Goal: Information Seeking & Learning: Check status

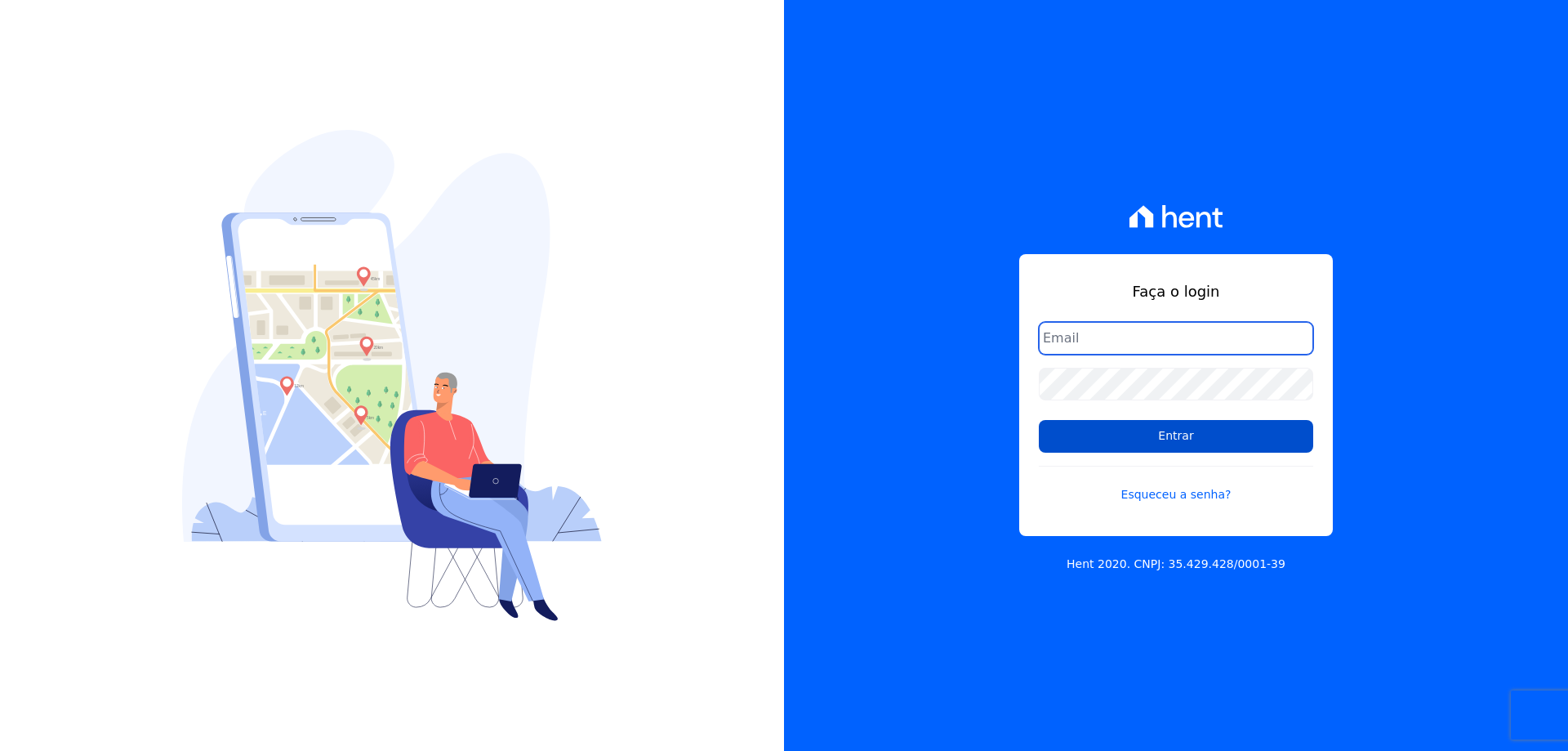
type input "financeiro01@imobcon.com"
click at [1224, 442] on input "Entrar" at bounding box center [1176, 436] width 274 height 33
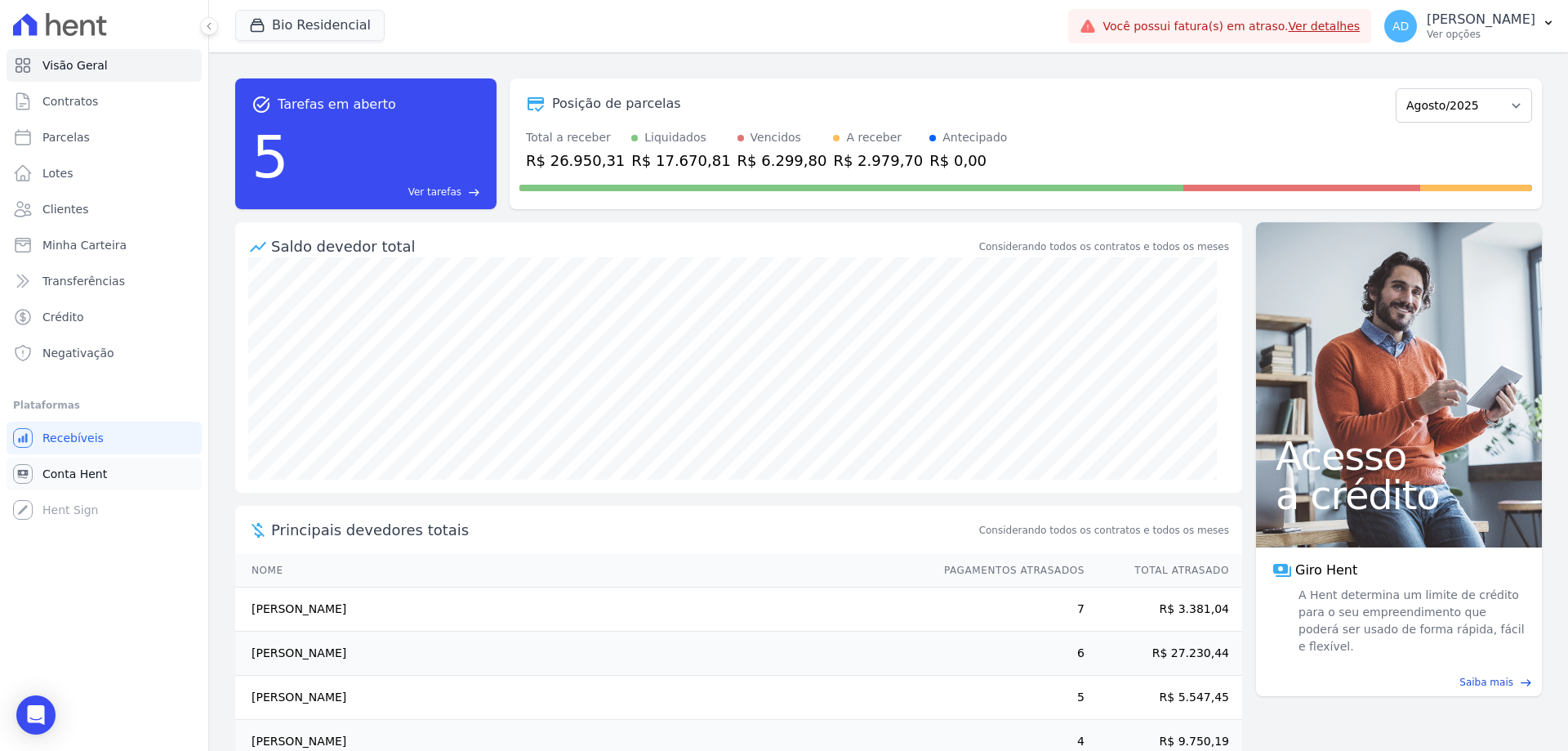
click at [93, 469] on span "Conta Hent" at bounding box center [74, 474] width 64 height 17
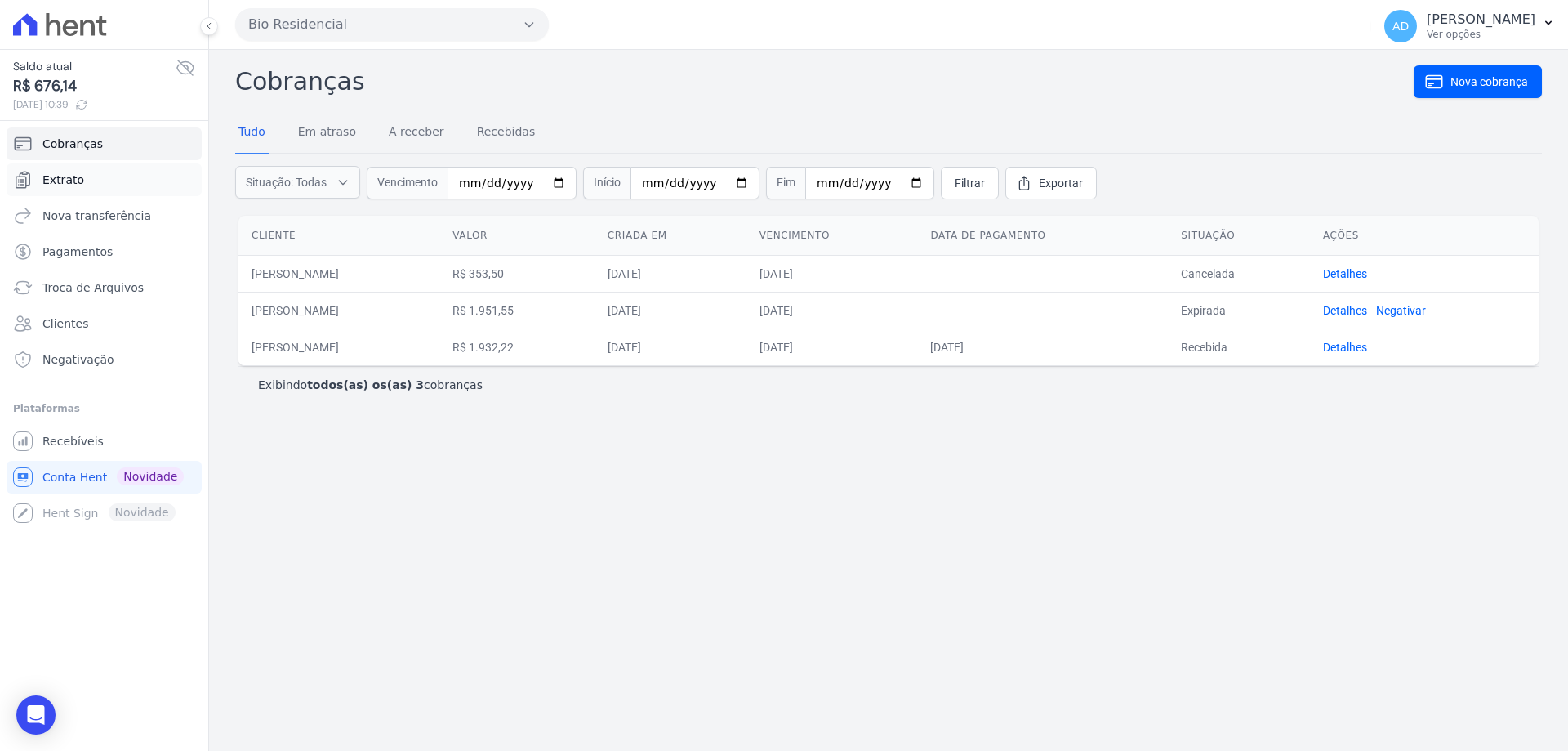
click at [100, 177] on link "Extrato" at bounding box center [104, 179] width 196 height 33
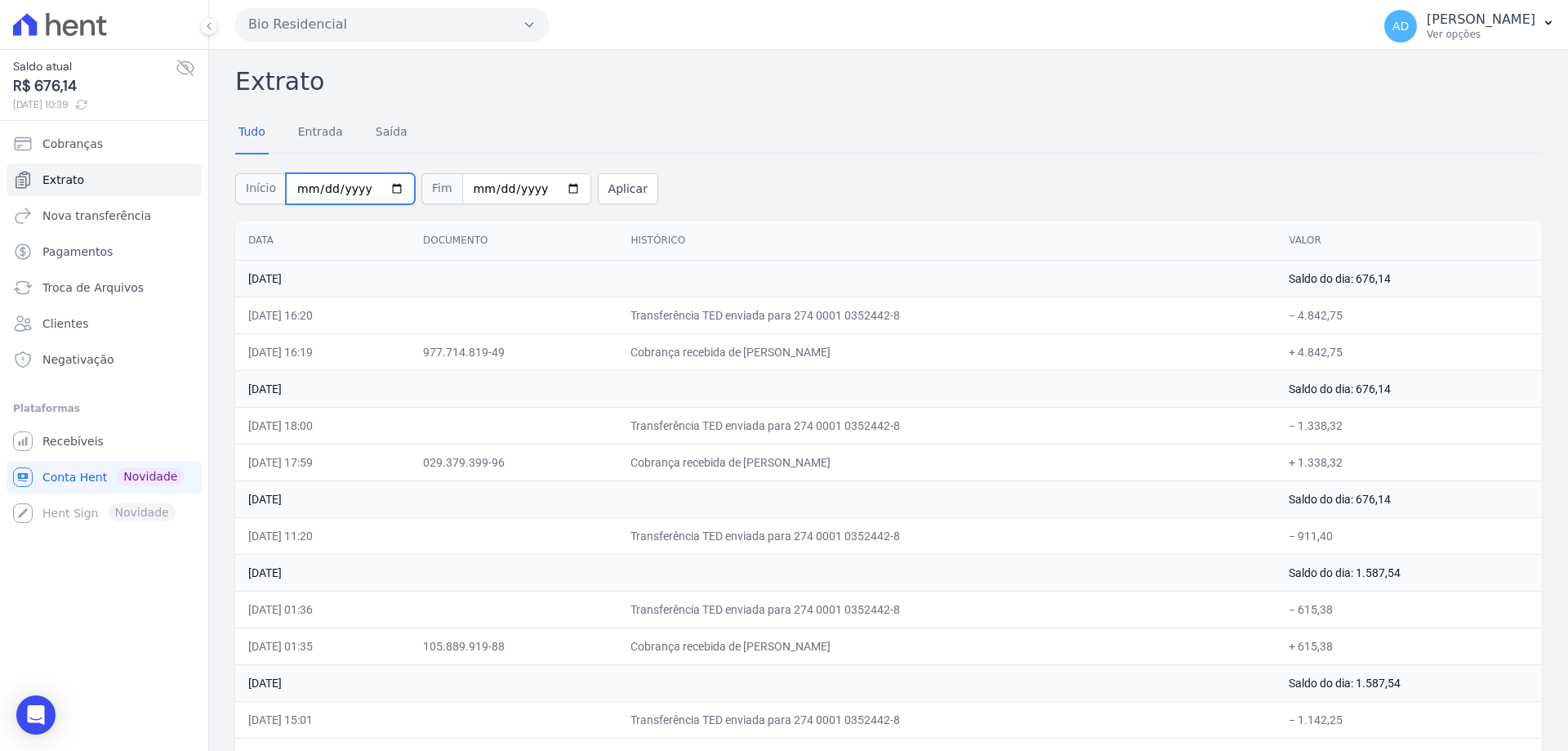
click at [293, 186] on input "[DATE]" at bounding box center [350, 188] width 129 height 31
type input "2025-12-01"
type input "2024-12-01"
type input "2024-12-31"
click at [598, 188] on button "Aplicar" at bounding box center [628, 188] width 60 height 31
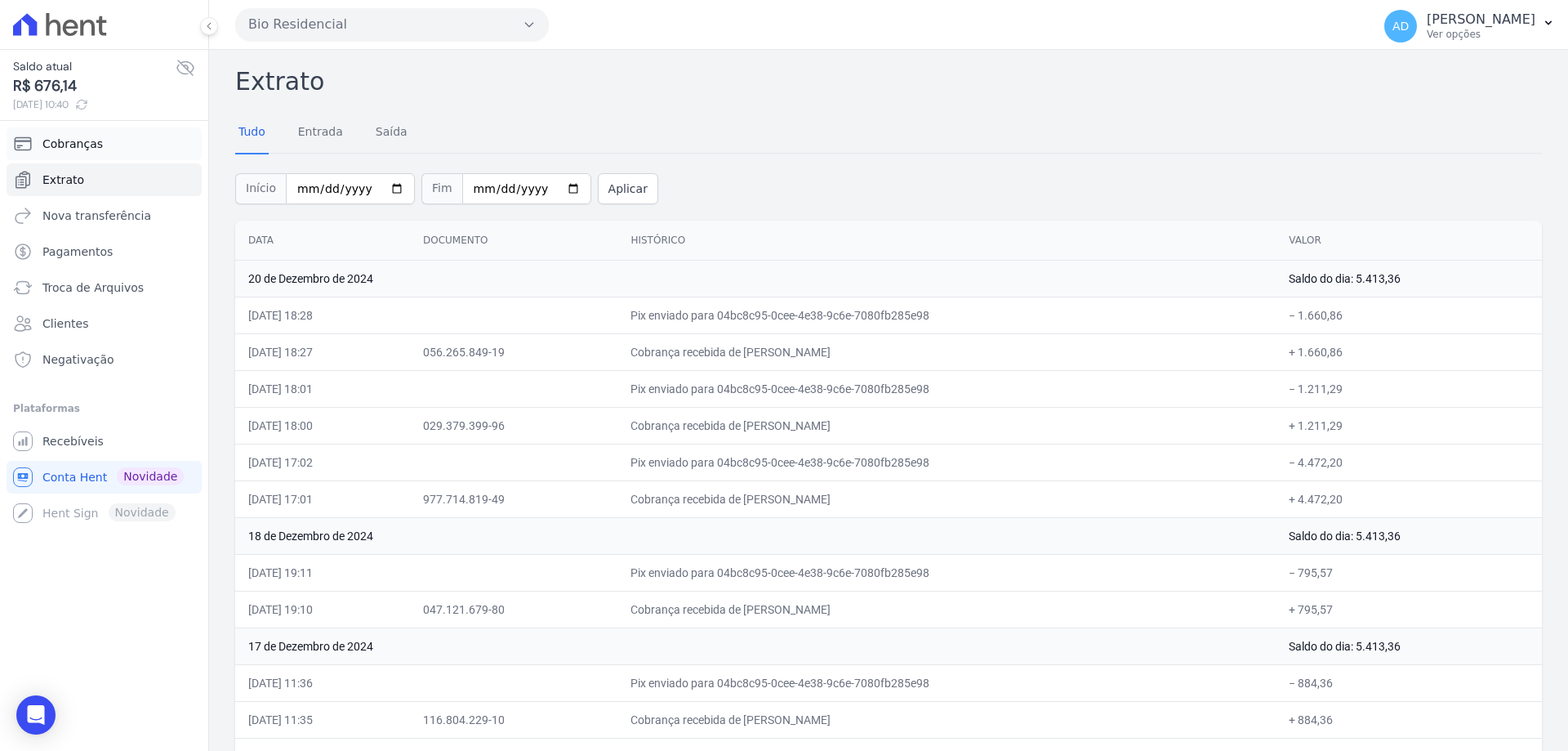
click at [81, 142] on span "Cobranças" at bounding box center [73, 144] width 60 height 17
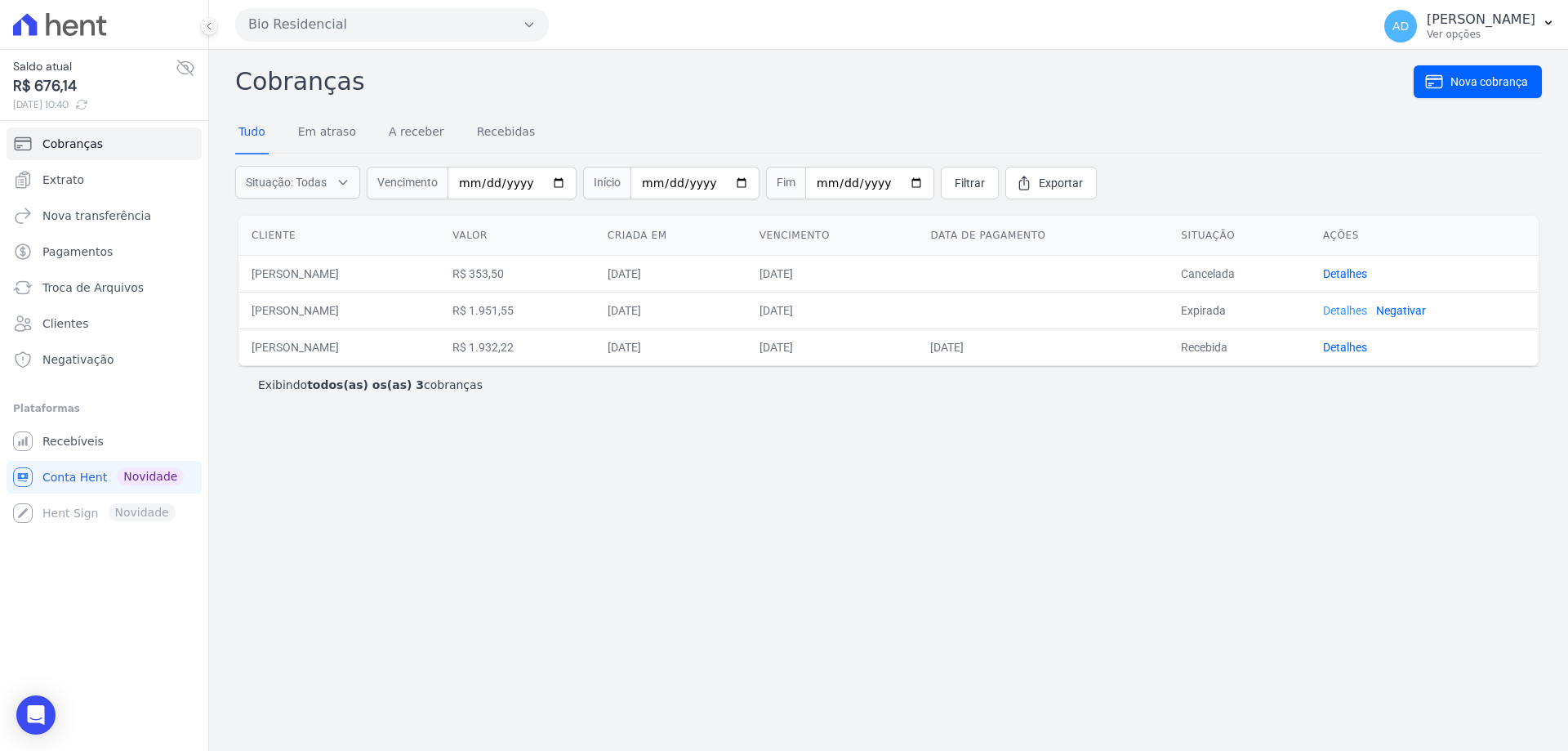
click at [1367, 309] on link "Detalhes" at bounding box center [1345, 310] width 44 height 13
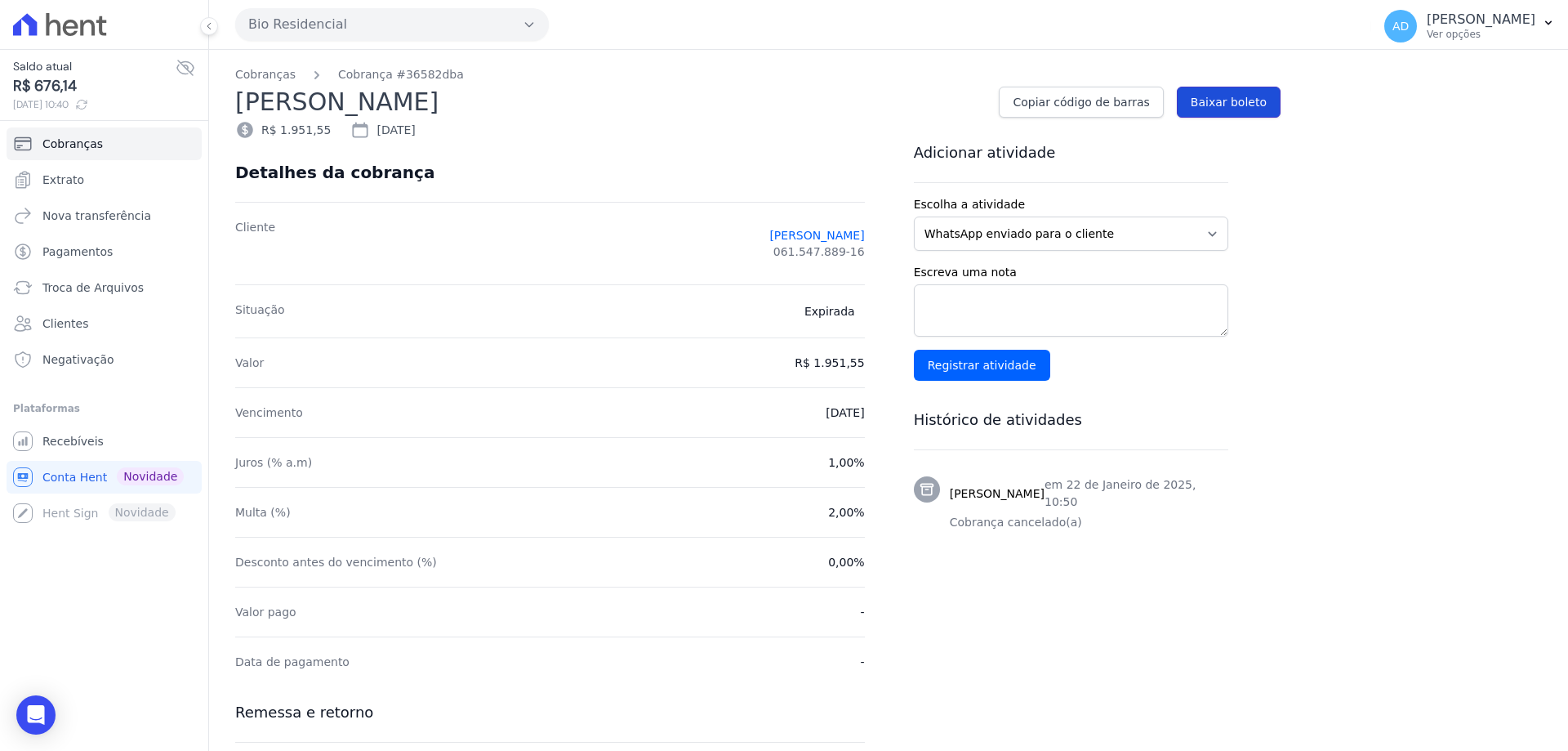
click at [1231, 110] on span "Baixar boleto" at bounding box center [1228, 102] width 76 height 17
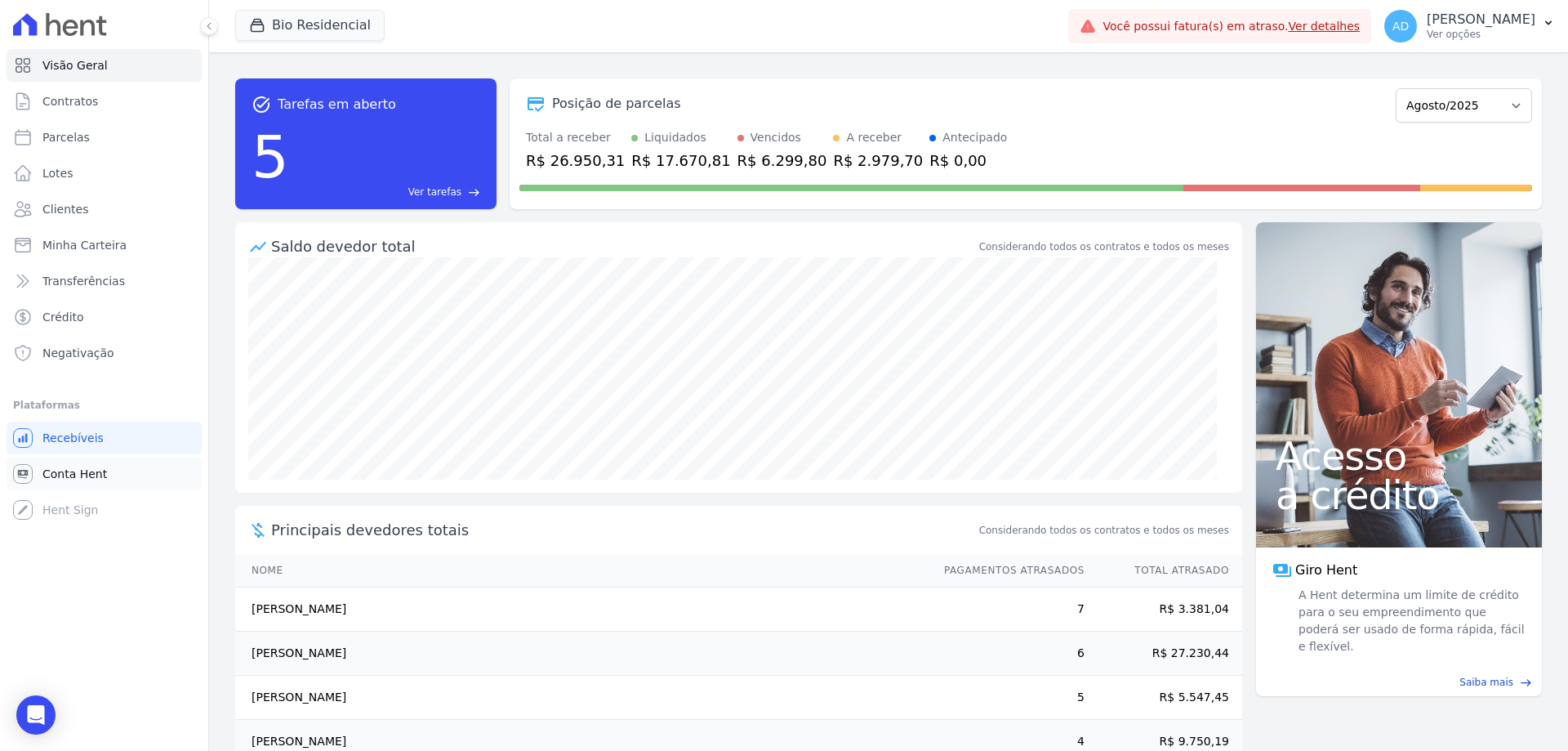
click at [73, 469] on span "Conta Hent" at bounding box center [74, 474] width 64 height 17
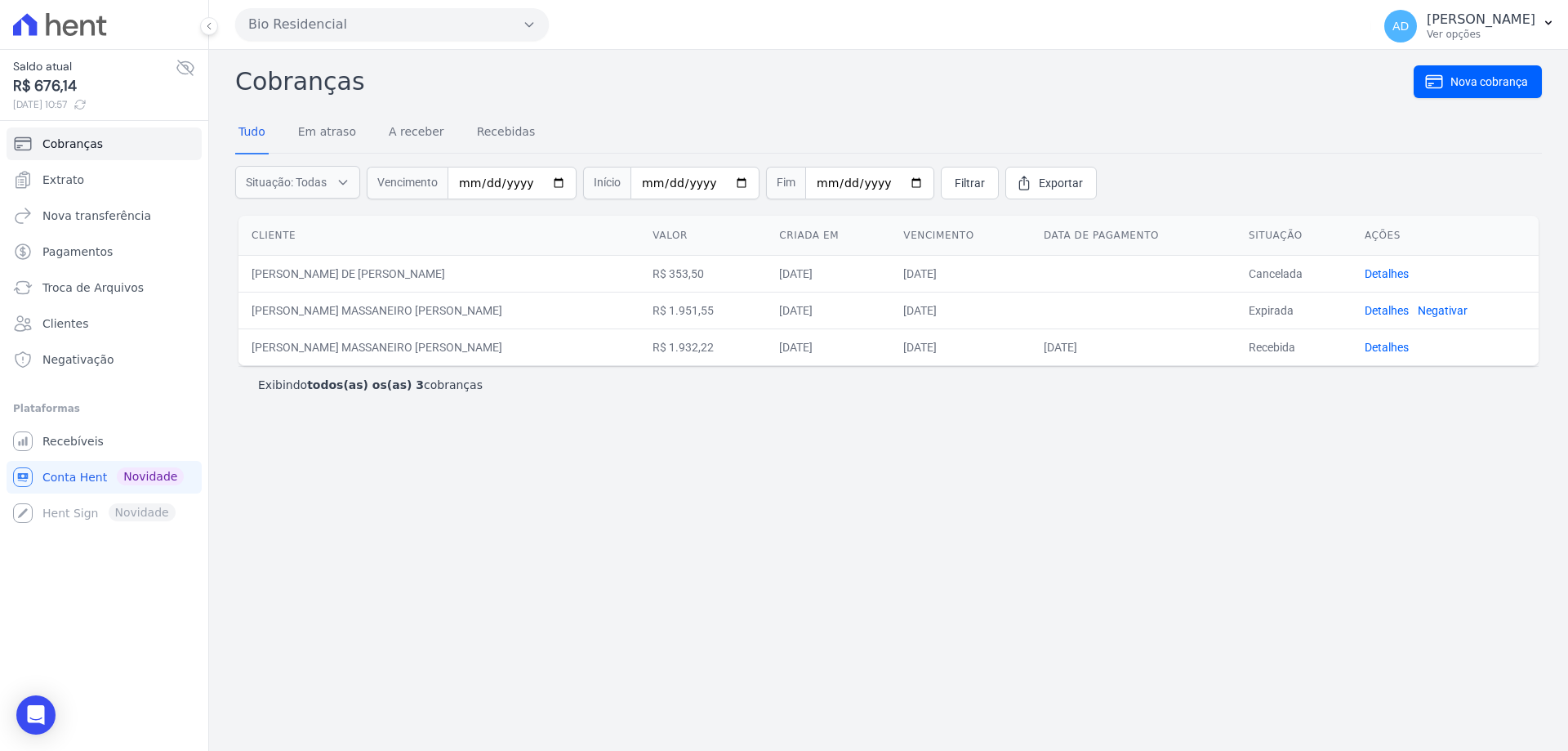
drag, startPoint x: 634, startPoint y: 350, endPoint x: 664, endPoint y: 350, distance: 30.0
click at [664, 350] on td "R$ 1.932,22" at bounding box center [702, 347] width 126 height 37
click at [663, 377] on div "Exibindo todos(as) os(as) 3 cobranças" at bounding box center [888, 385] width 1260 height 17
drag, startPoint x: 639, startPoint y: 347, endPoint x: 690, endPoint y: 347, distance: 51.0
click at [690, 347] on td "R$ 1.932,22" at bounding box center [702, 347] width 126 height 37
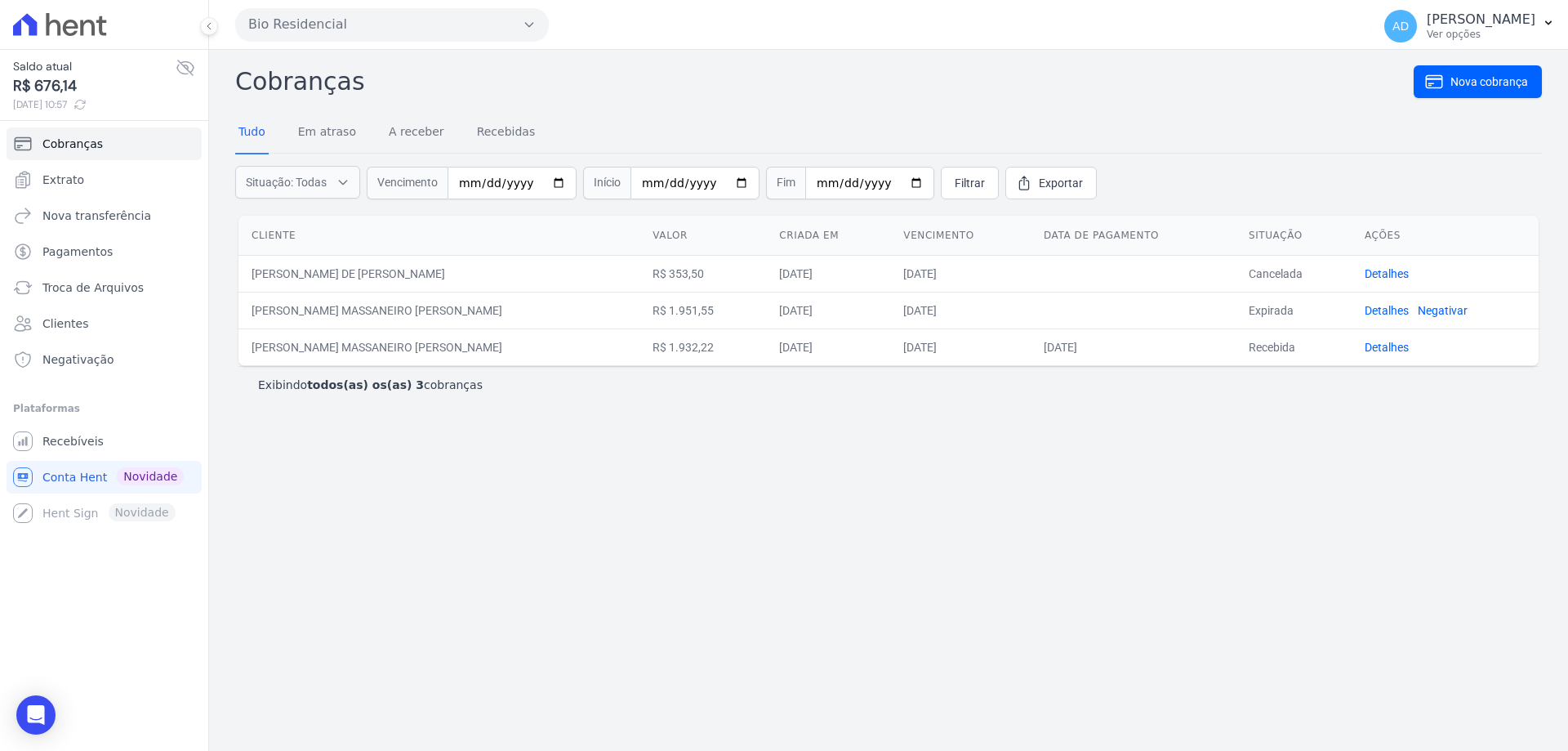
click at [685, 356] on td "R$ 1.932,22" at bounding box center [702, 347] width 126 height 37
click at [98, 444] on link "Recebíveis" at bounding box center [104, 441] width 196 height 33
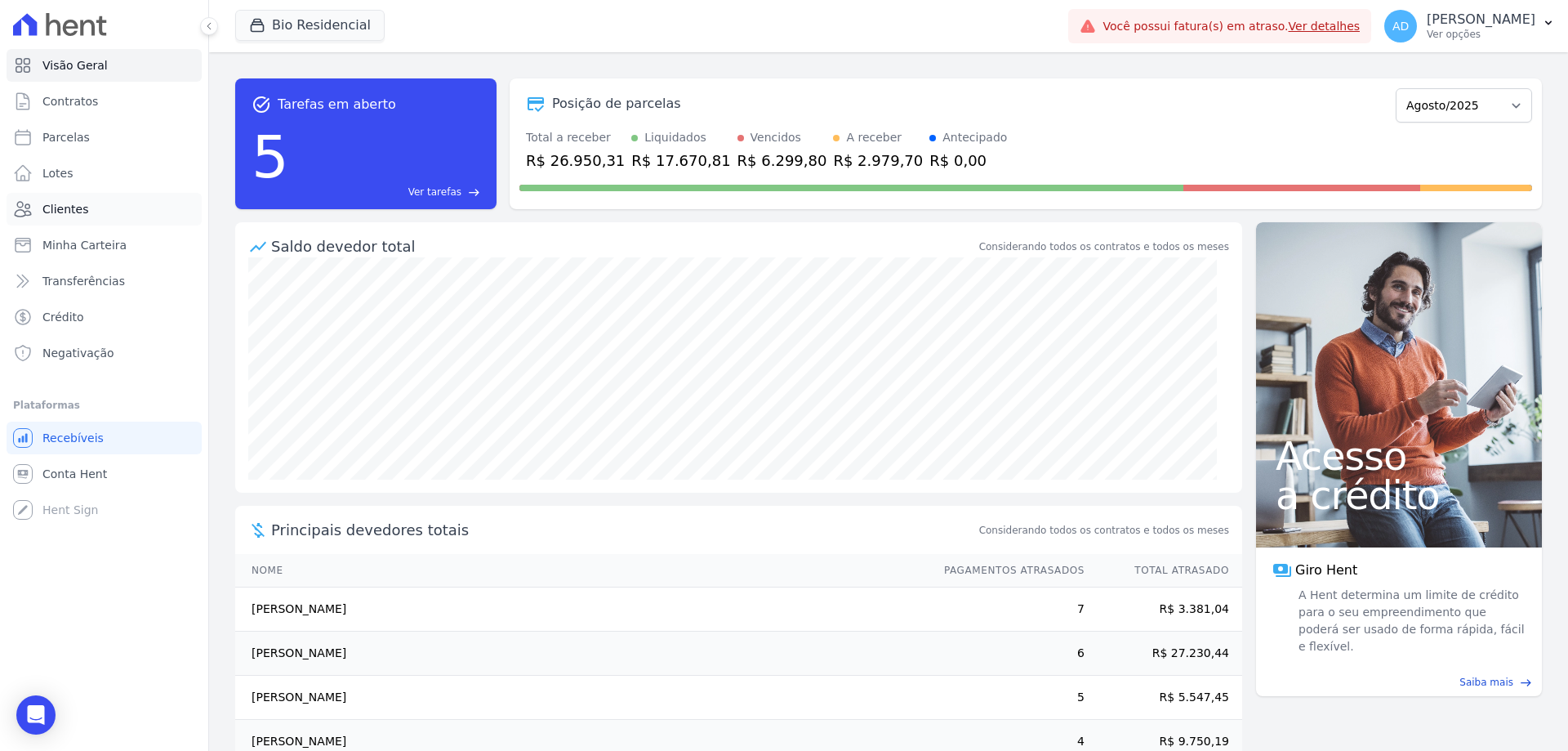
click at [131, 212] on link "Clientes" at bounding box center [104, 209] width 196 height 33
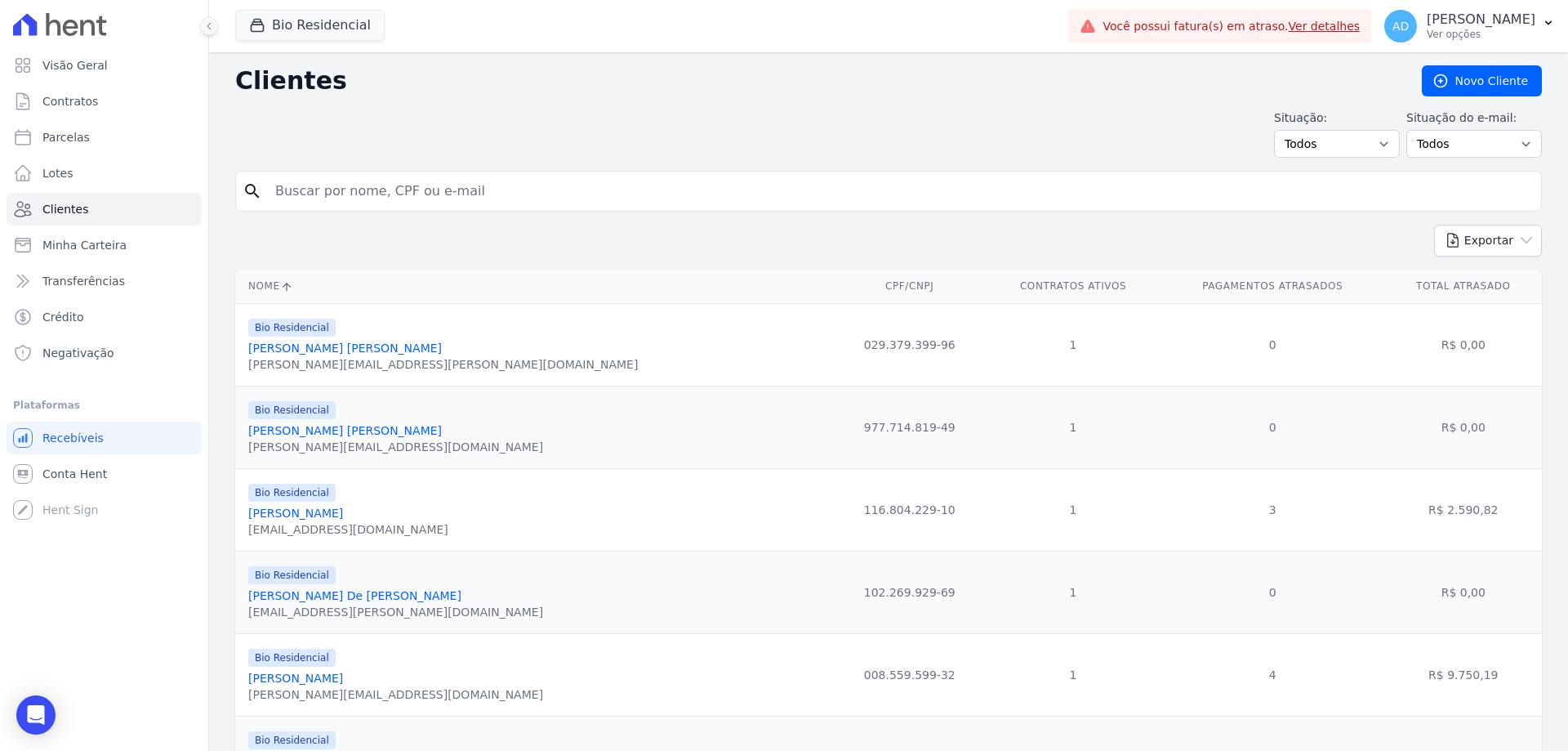
click at [373, 193] on input "search" at bounding box center [900, 191] width 1269 height 33
type input "ronald"
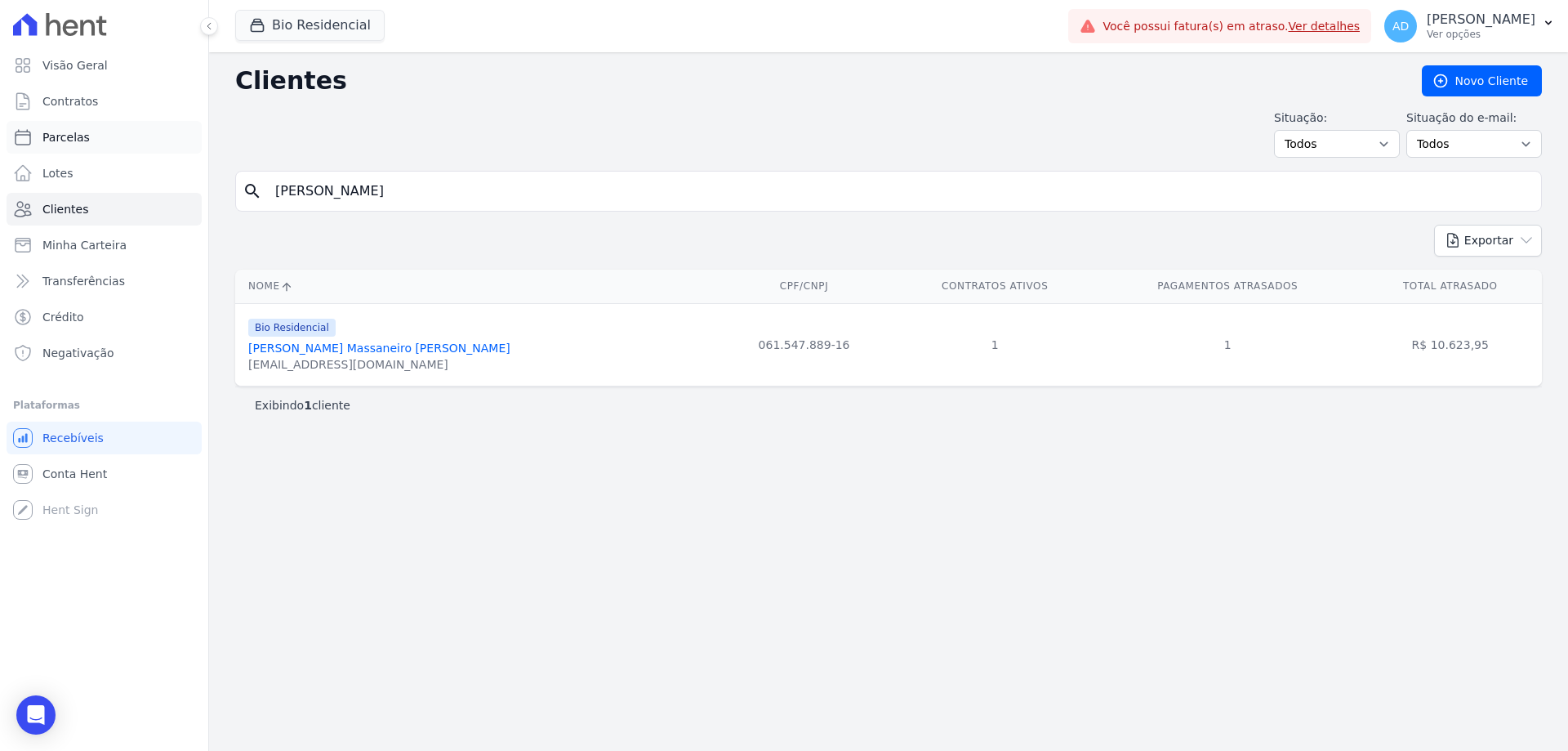
click at [79, 140] on span "Parcelas" at bounding box center [66, 137] width 48 height 17
select select
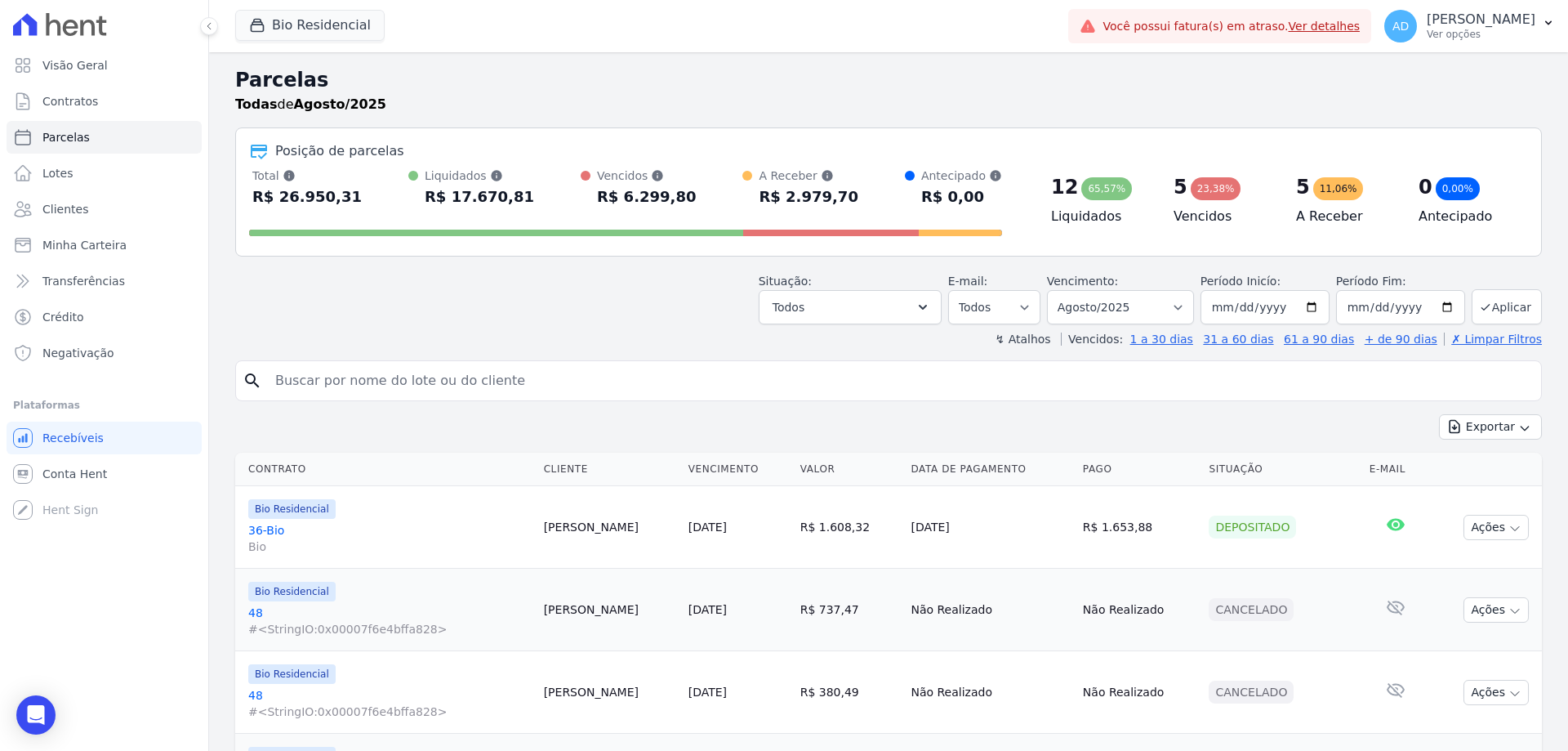
click at [460, 381] on input "search" at bounding box center [900, 381] width 1269 height 33
type input "ronald"
select select
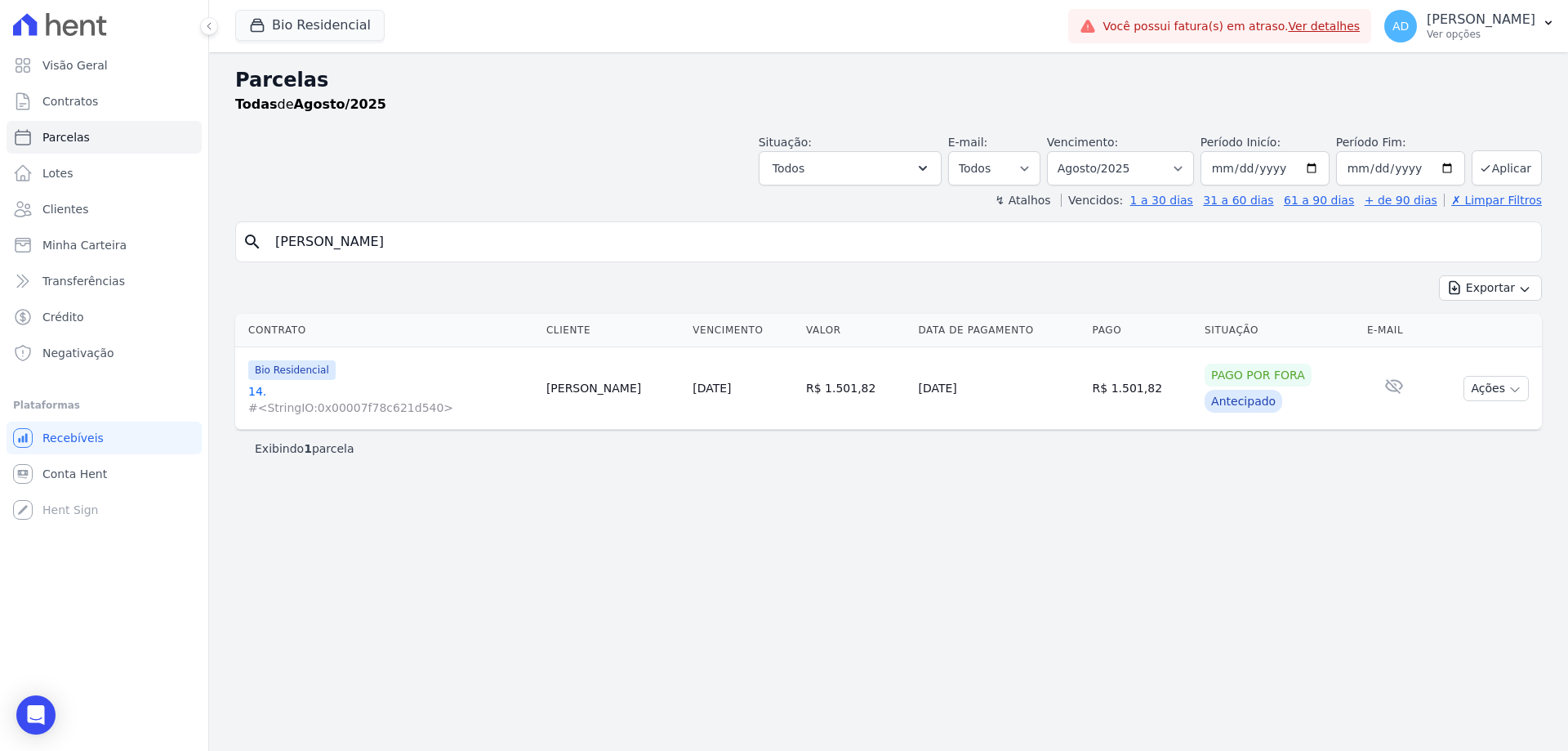
click at [603, 388] on td "Ronald Carneiro" at bounding box center [613, 388] width 146 height 83
click at [1141, 171] on select "Filtrar por período ──────── Todos os meses Março/2024 Abril/2024 Maio/2024 Jun…" at bounding box center [1120, 168] width 147 height 34
select select "all"
click at [1070, 151] on select "Filtrar por período ──────── Todos os meses Março/2024 Abril/2024 Maio/2024 Jun…" at bounding box center [1120, 168] width 147 height 34
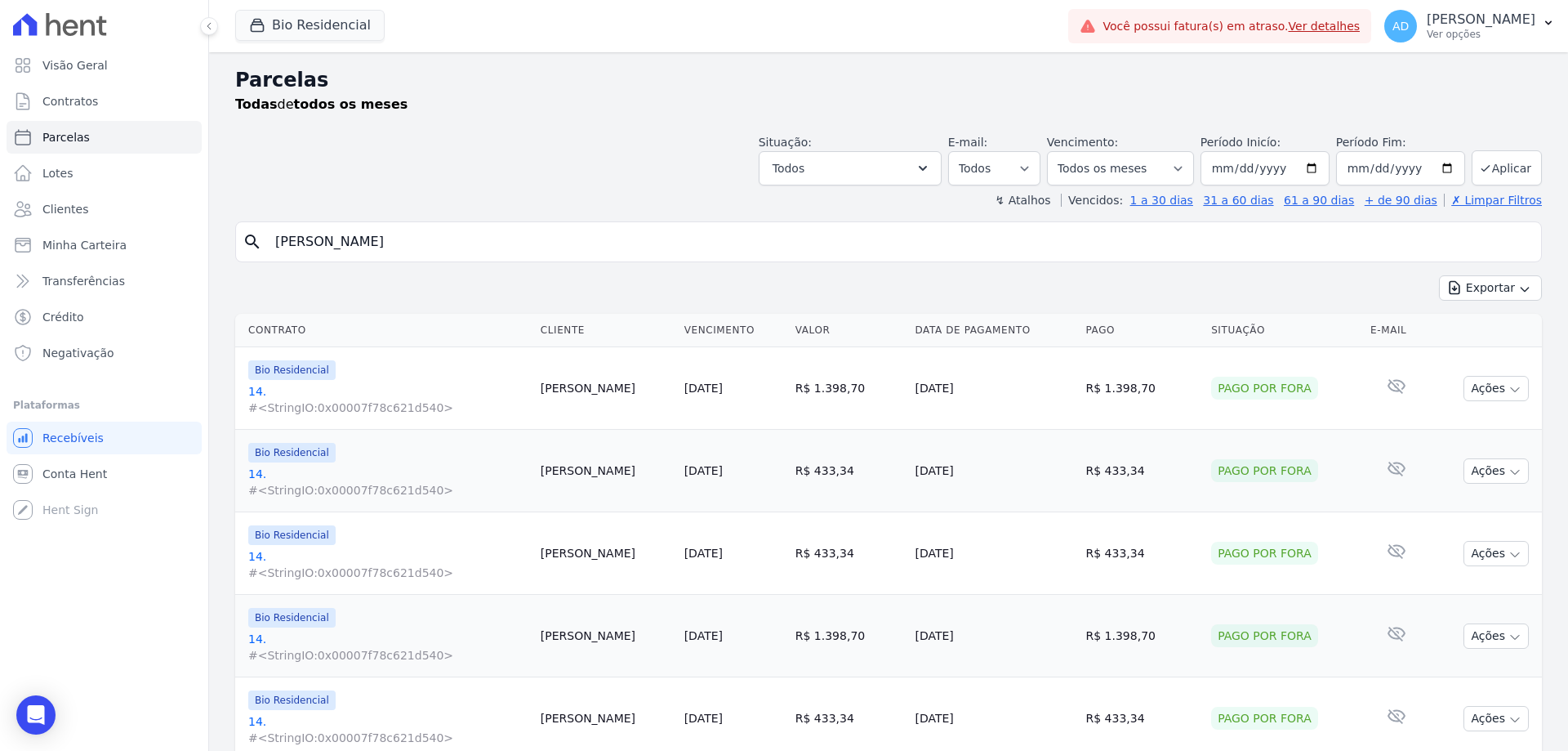
select select
click at [69, 473] on span "Conta Hent" at bounding box center [74, 474] width 64 height 17
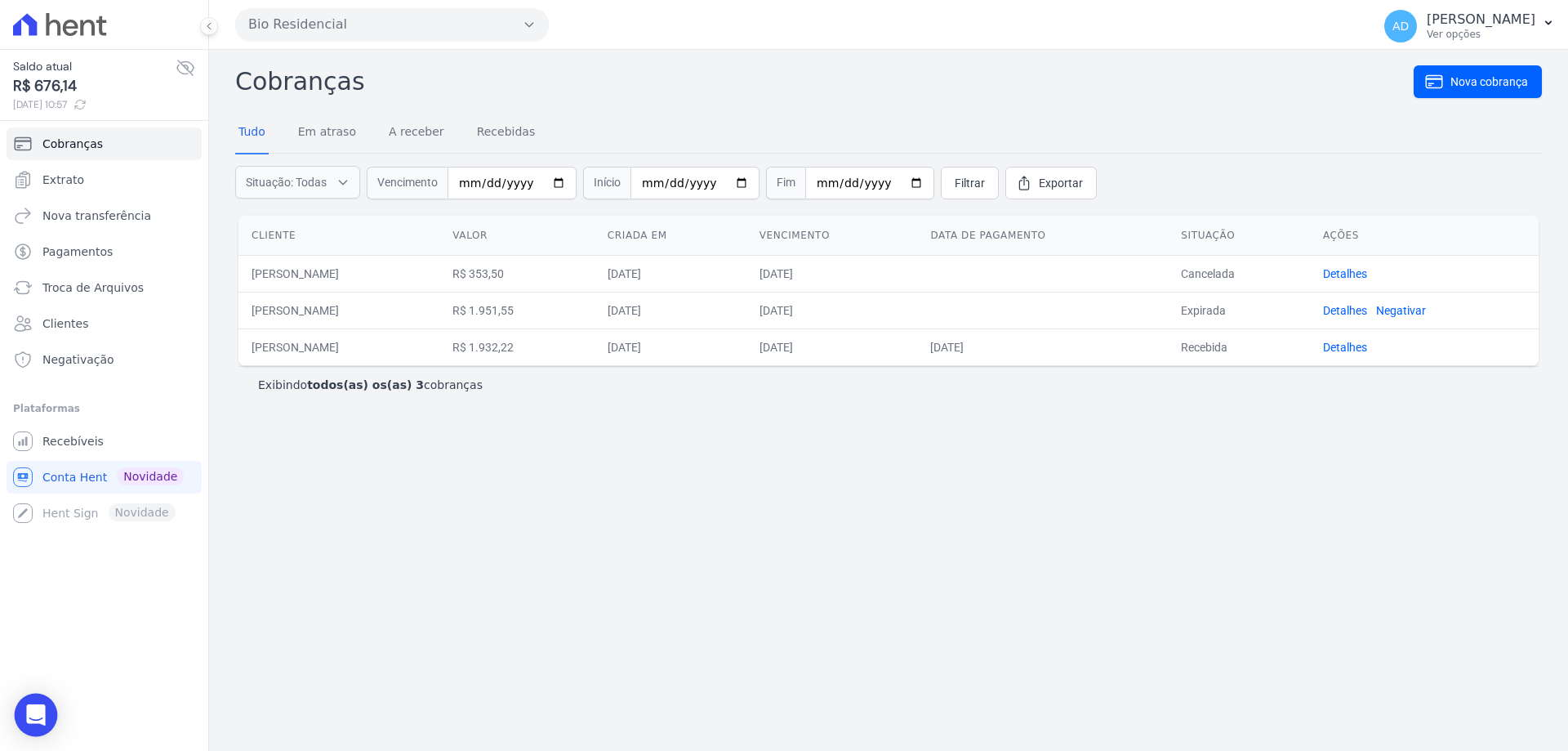
click at [23, 704] on div "Open Intercom Messenger" at bounding box center [37, 715] width 43 height 43
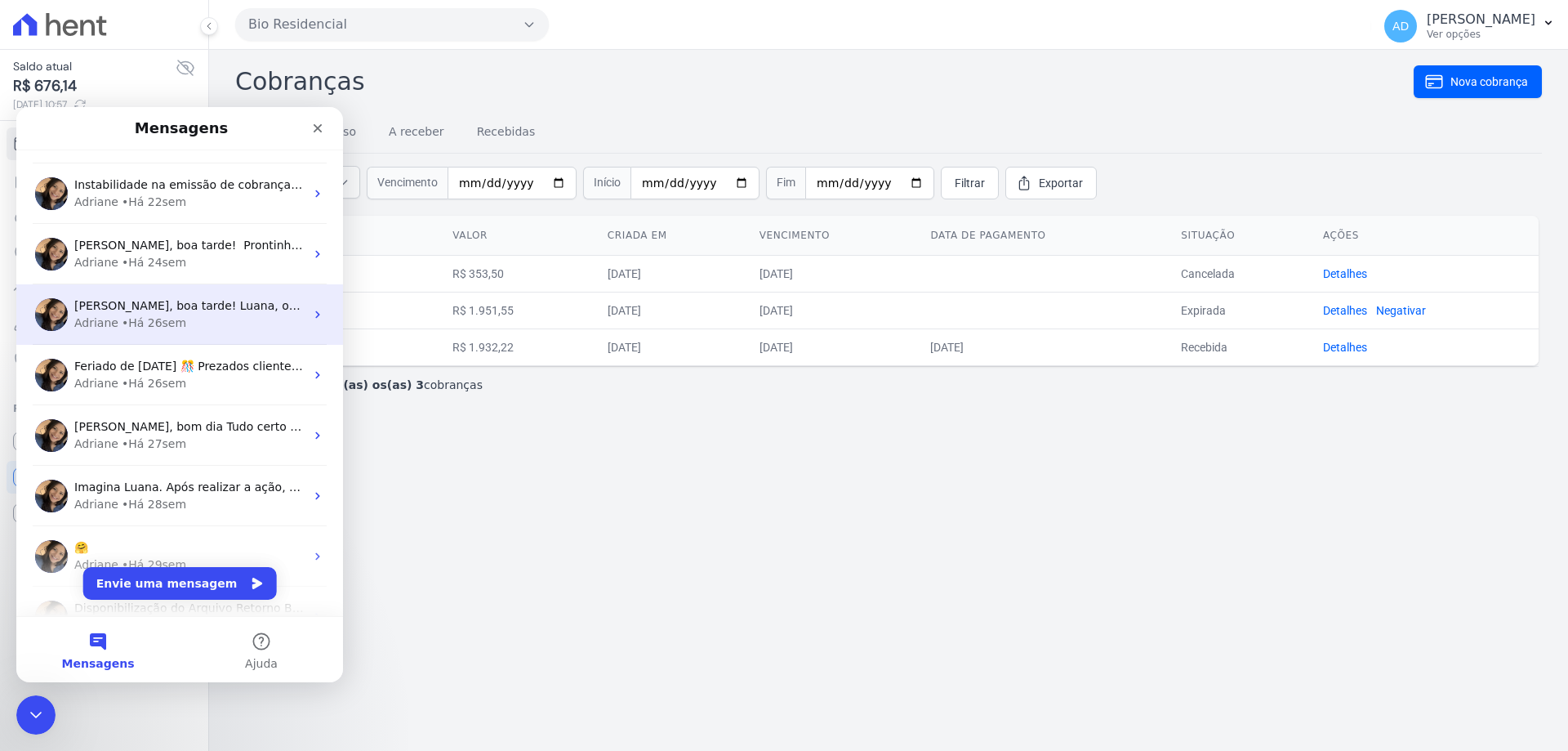
scroll to position [613, 0]
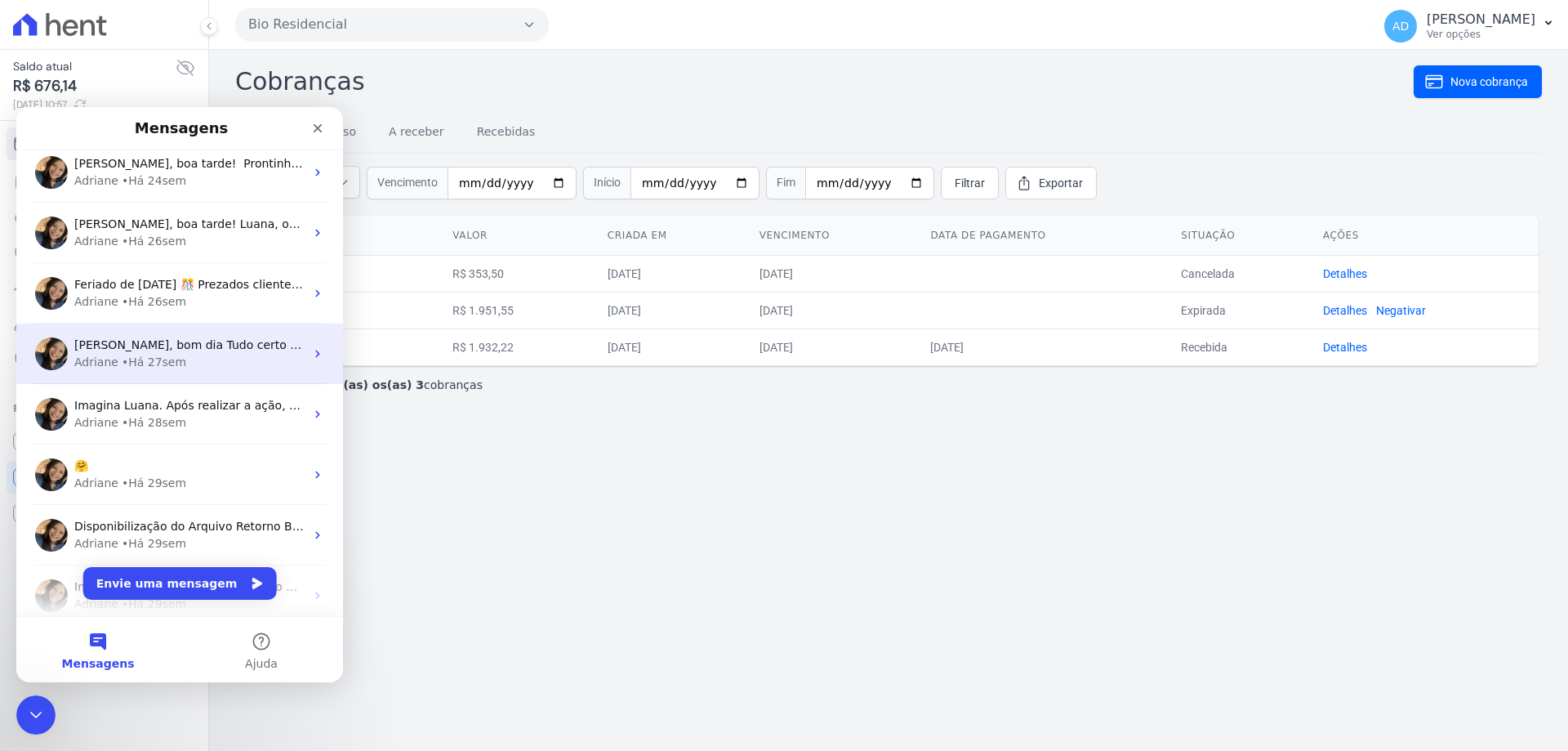
click at [222, 370] on div "Adriane • Há 27sem" at bounding box center [190, 362] width 231 height 18
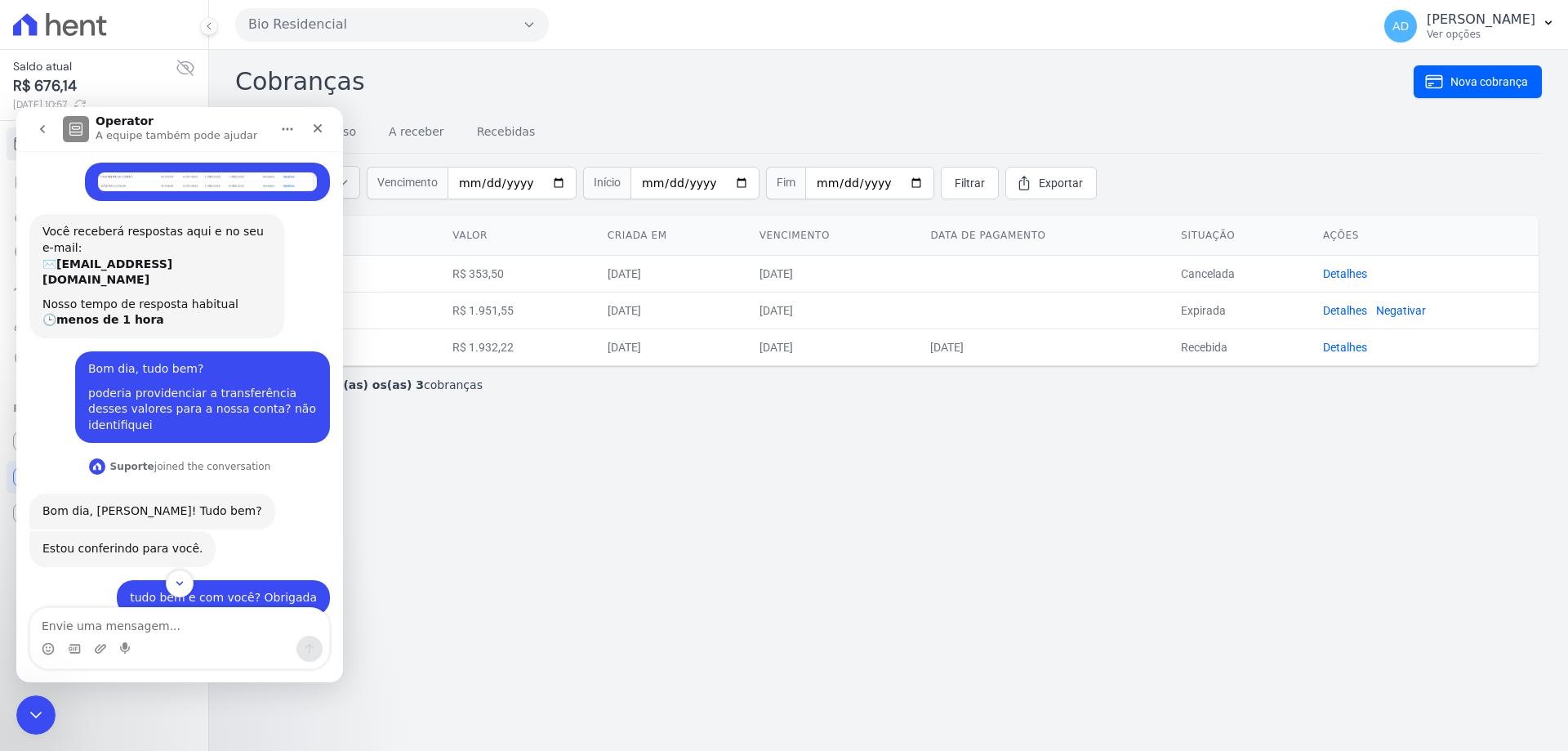
scroll to position [0, 0]
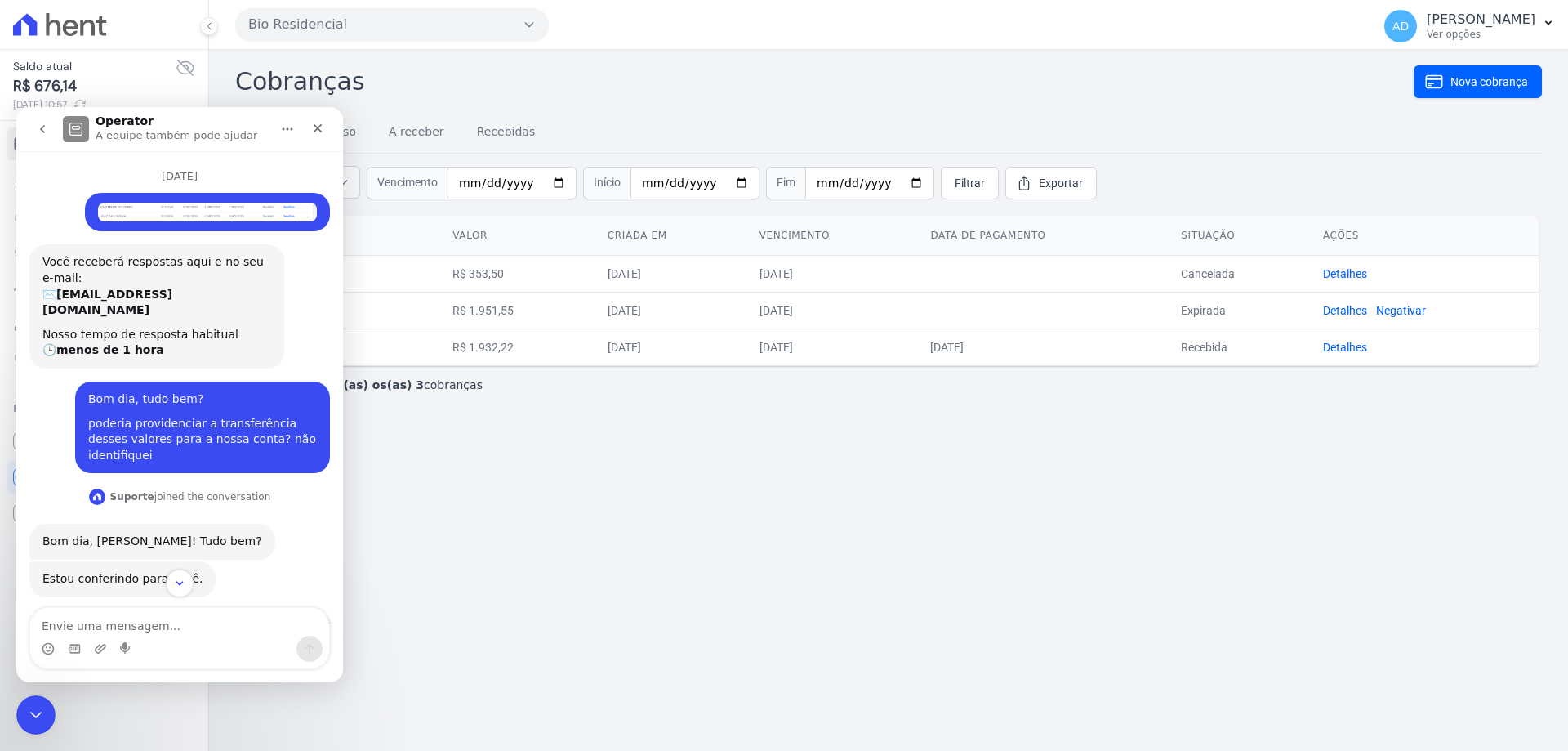
click at [231, 212] on img "Luana diz…" at bounding box center [207, 212] width 219 height 18
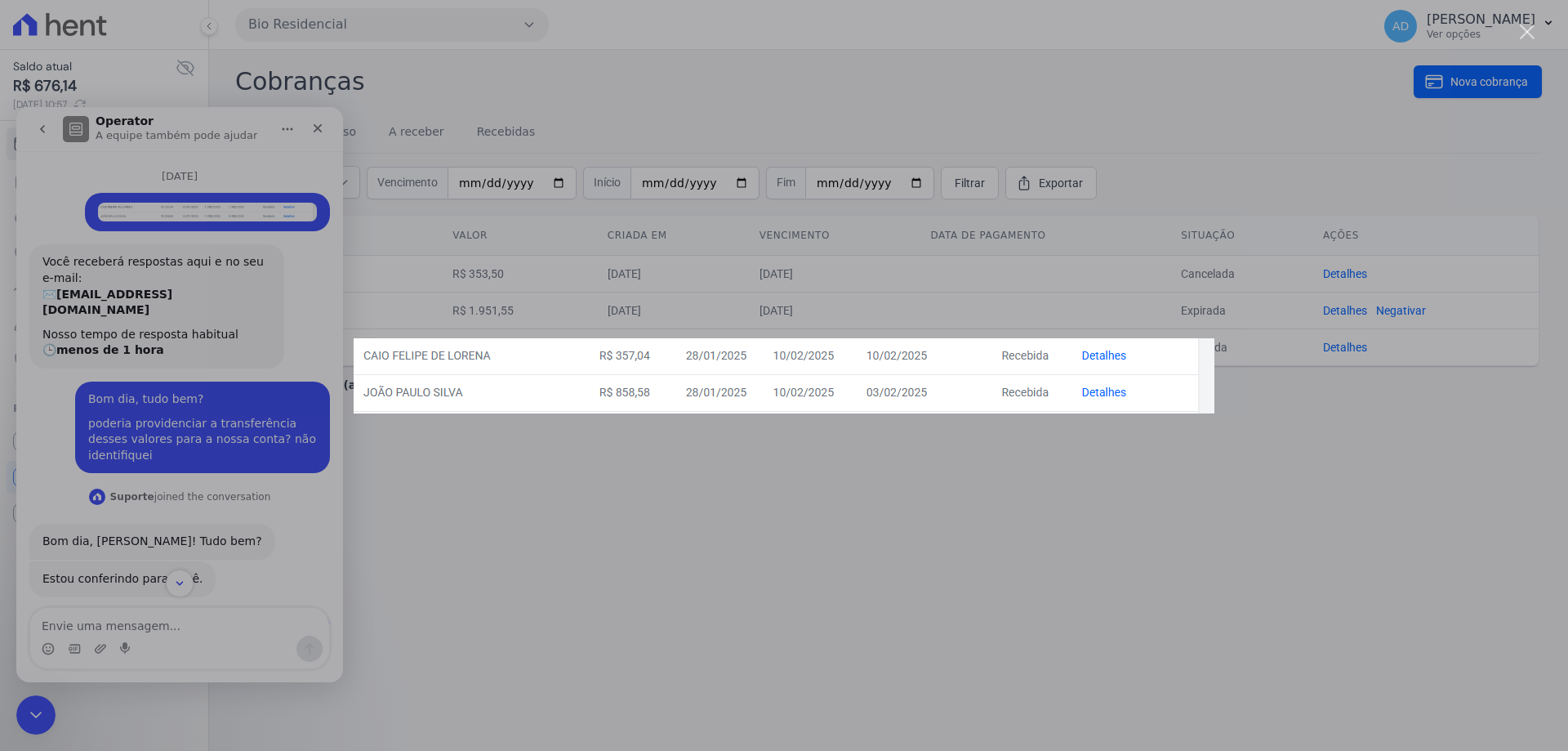
click at [395, 523] on div "Messenger da Intercom" at bounding box center [784, 376] width 1568 height 751
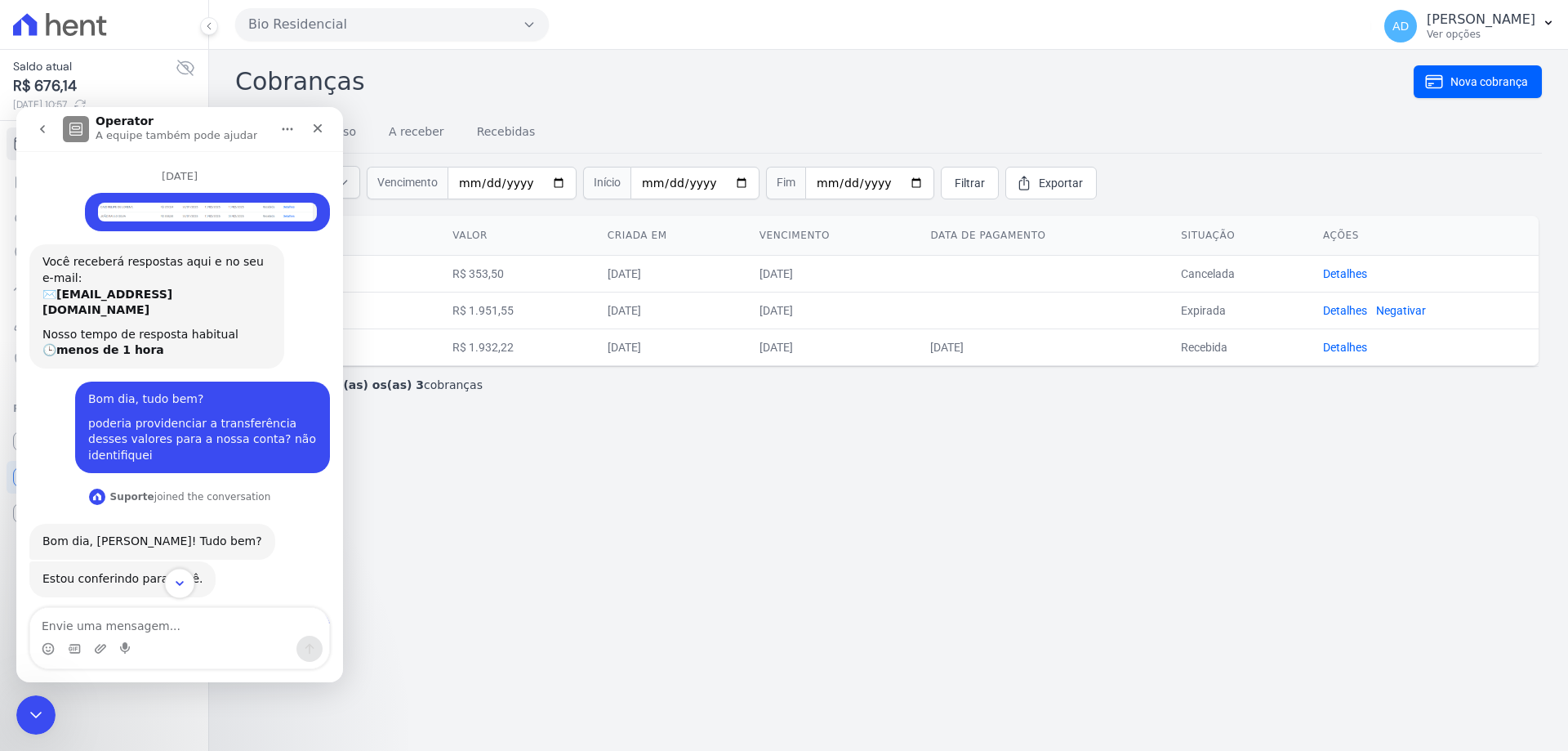
click at [186, 586] on icon "Scroll to bottom" at bounding box center [180, 584] width 15 height 15
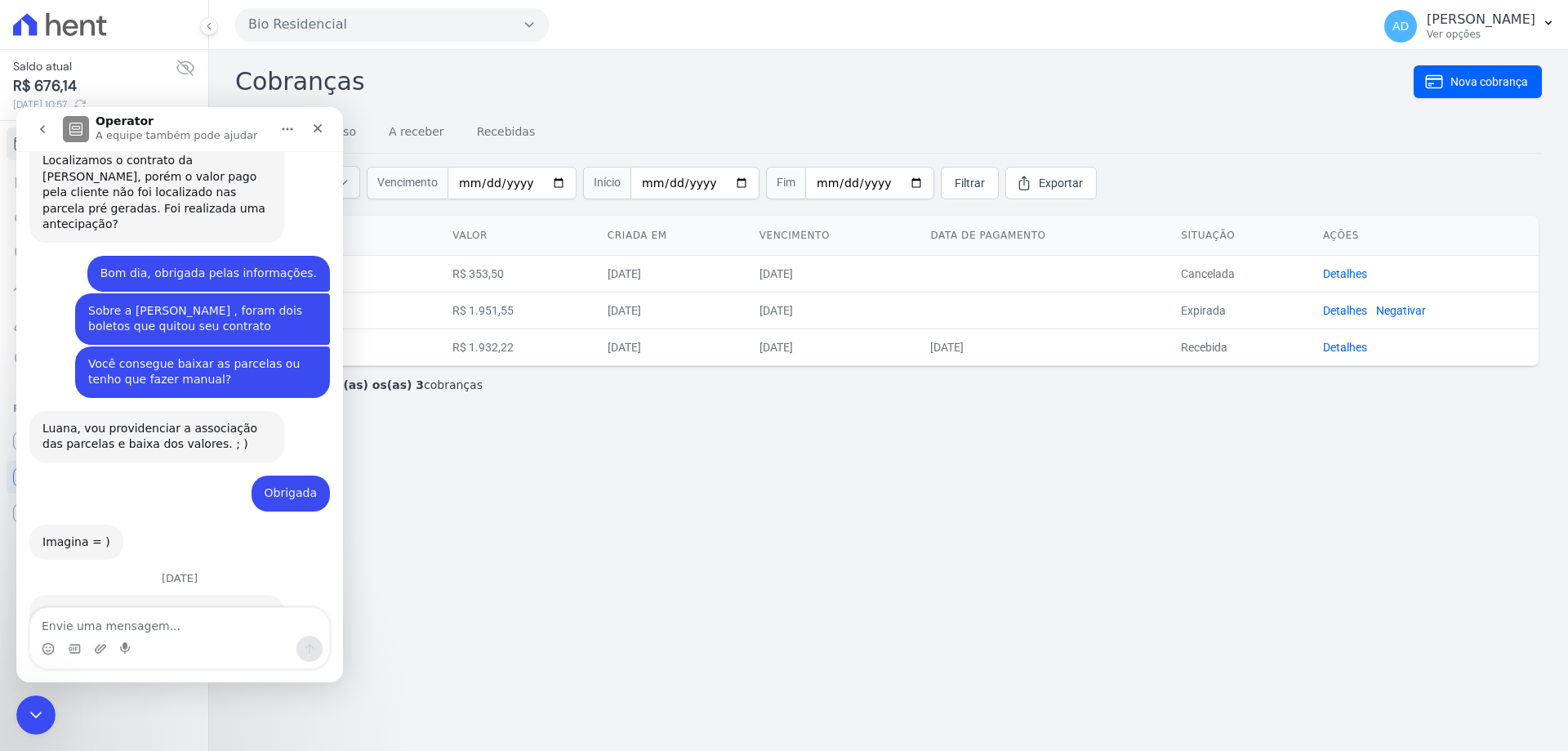
scroll to position [1092, 0]
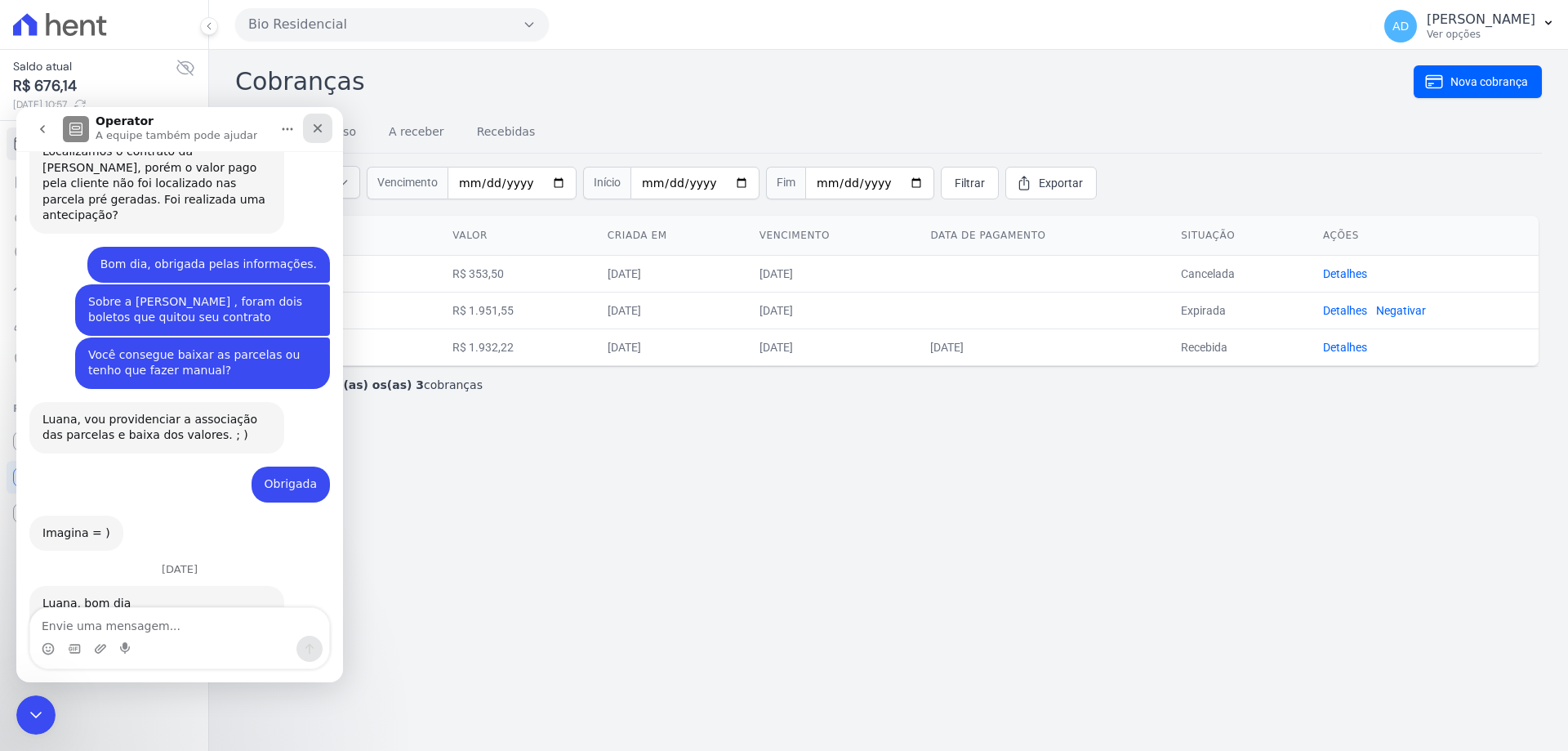
click at [314, 129] on icon "Fechar" at bounding box center [318, 129] width 13 height 13
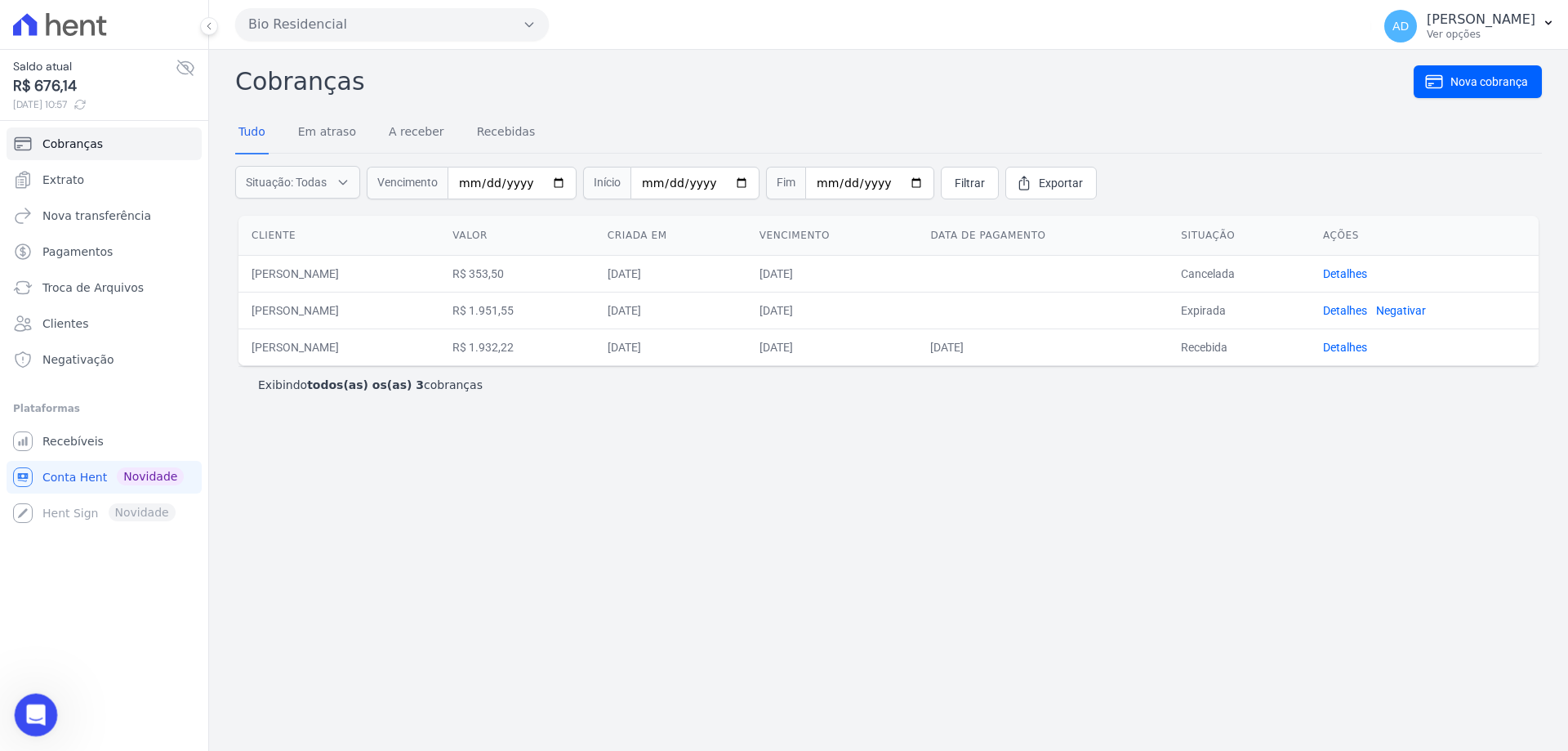
click at [30, 719] on icon "Abertura do Messenger da Intercom" at bounding box center [33, 713] width 27 height 27
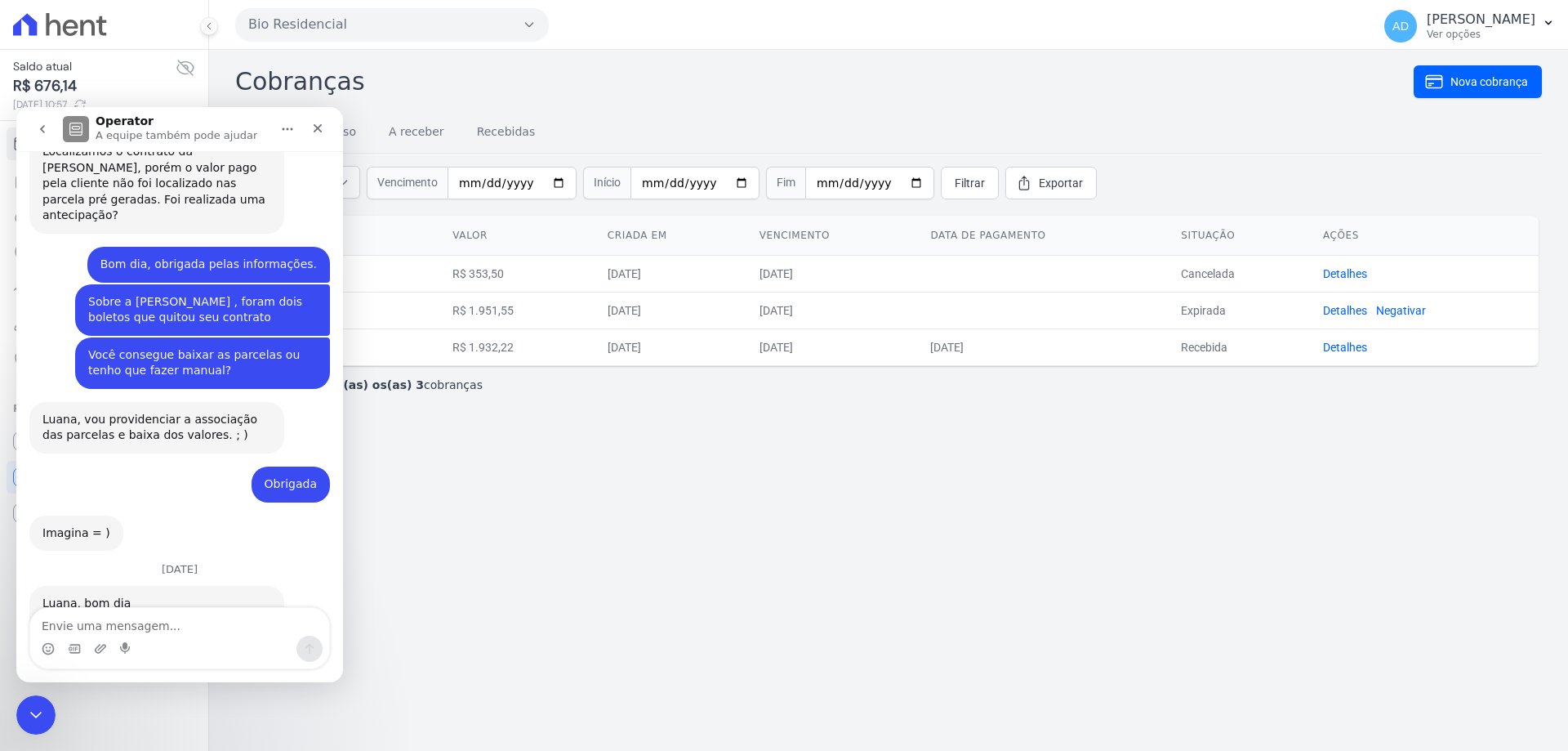
click at [42, 129] on icon "go back" at bounding box center [43, 129] width 5 height 8
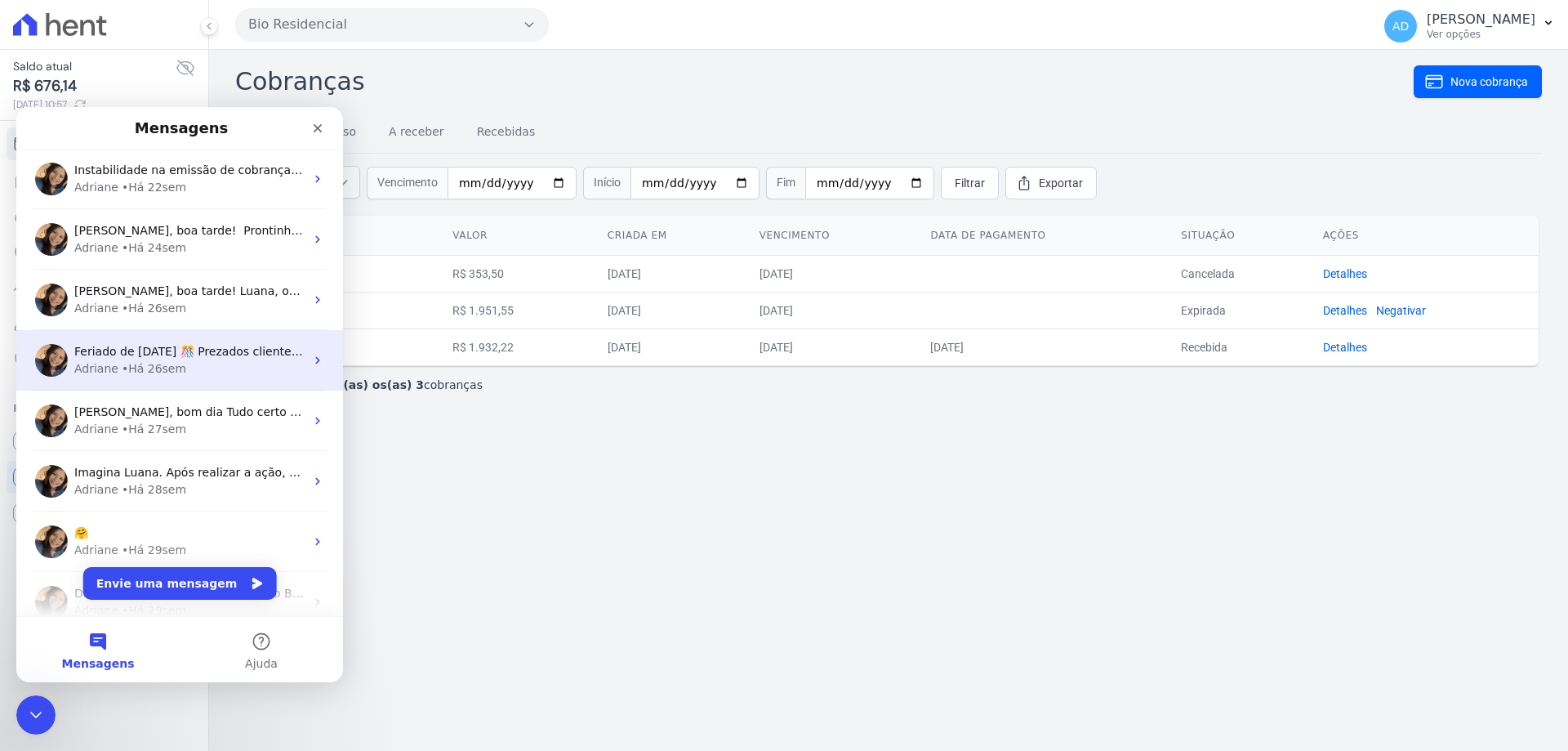
scroll to position [572, 0]
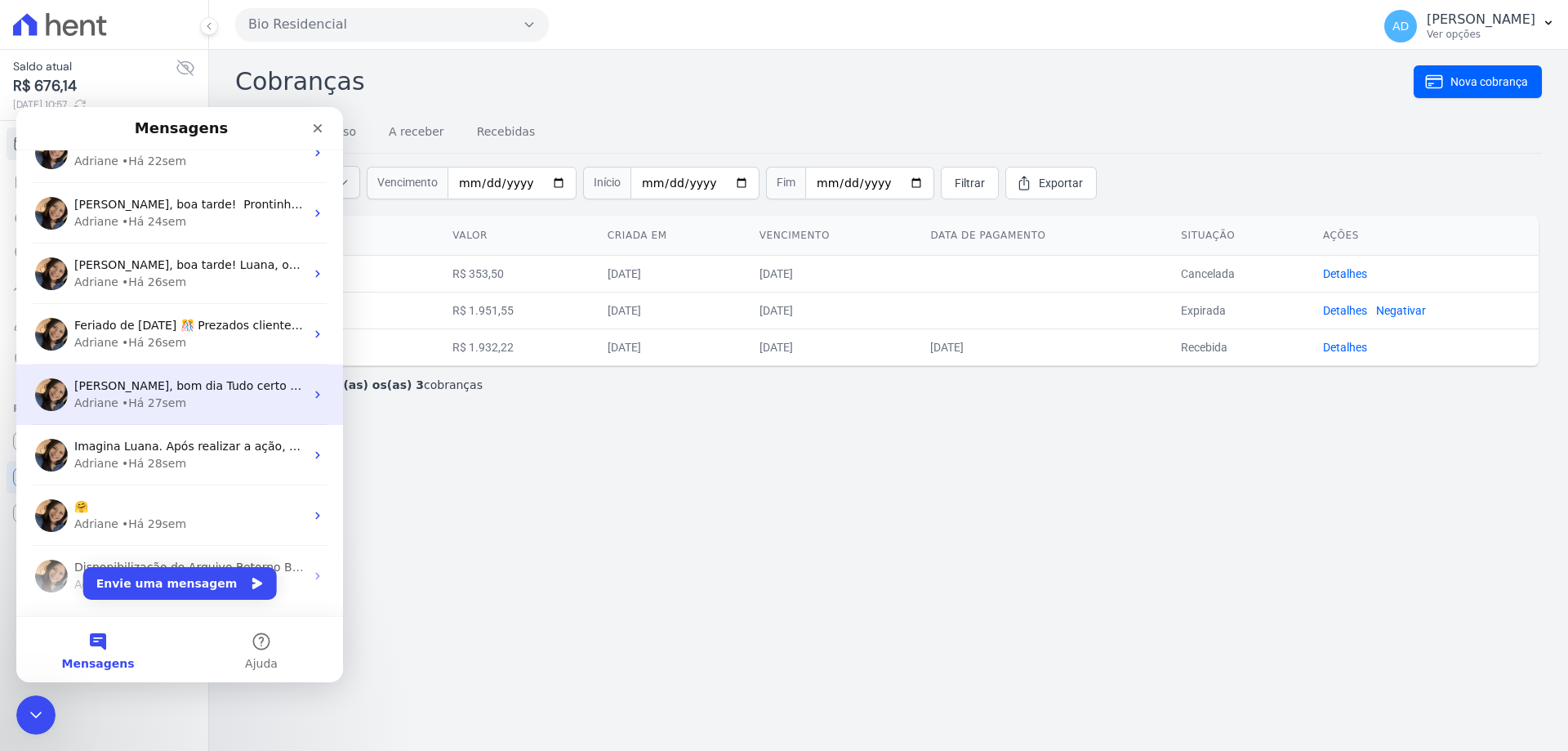
click at [211, 396] on div "Adriane • Há 27sem" at bounding box center [190, 403] width 231 height 18
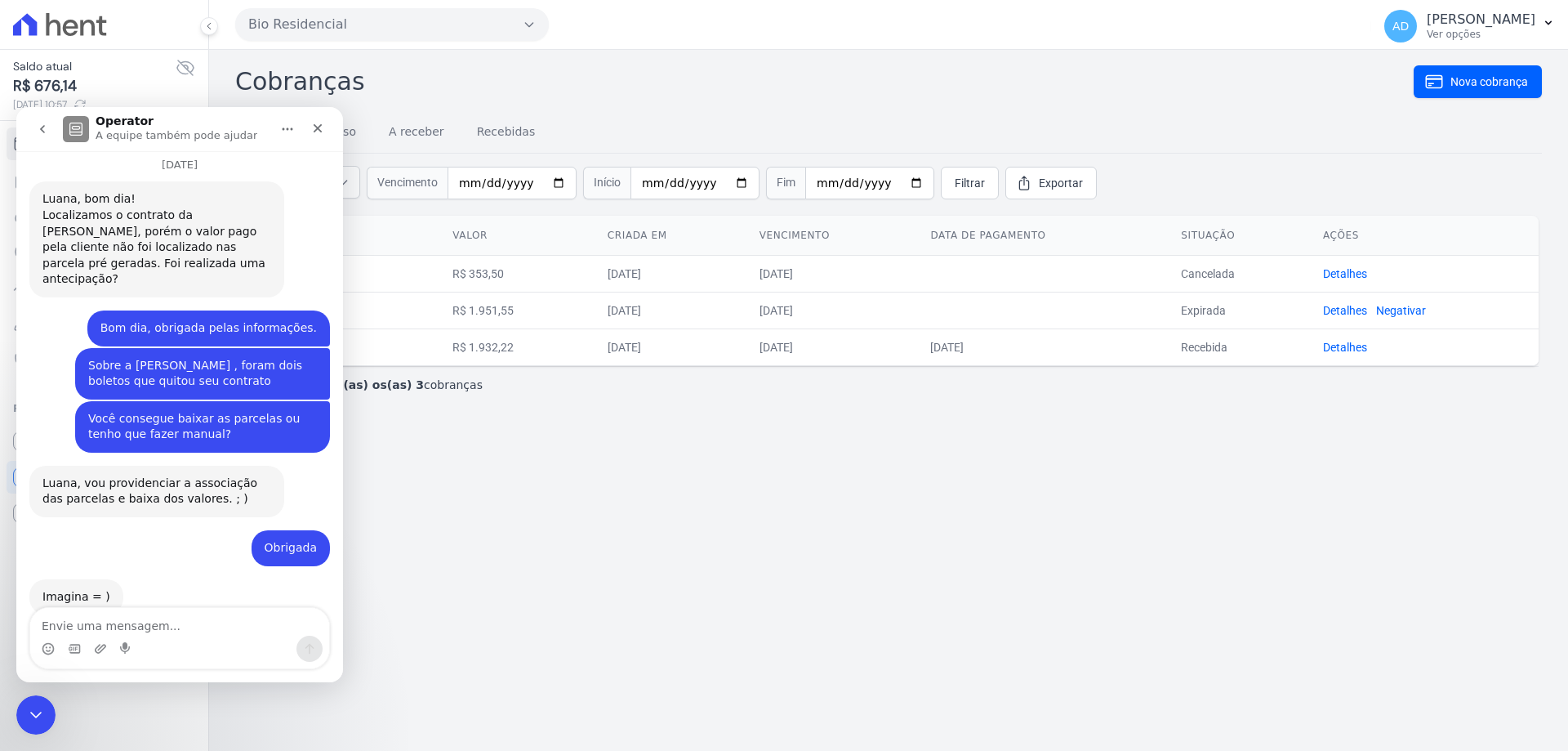
scroll to position [1092, 0]
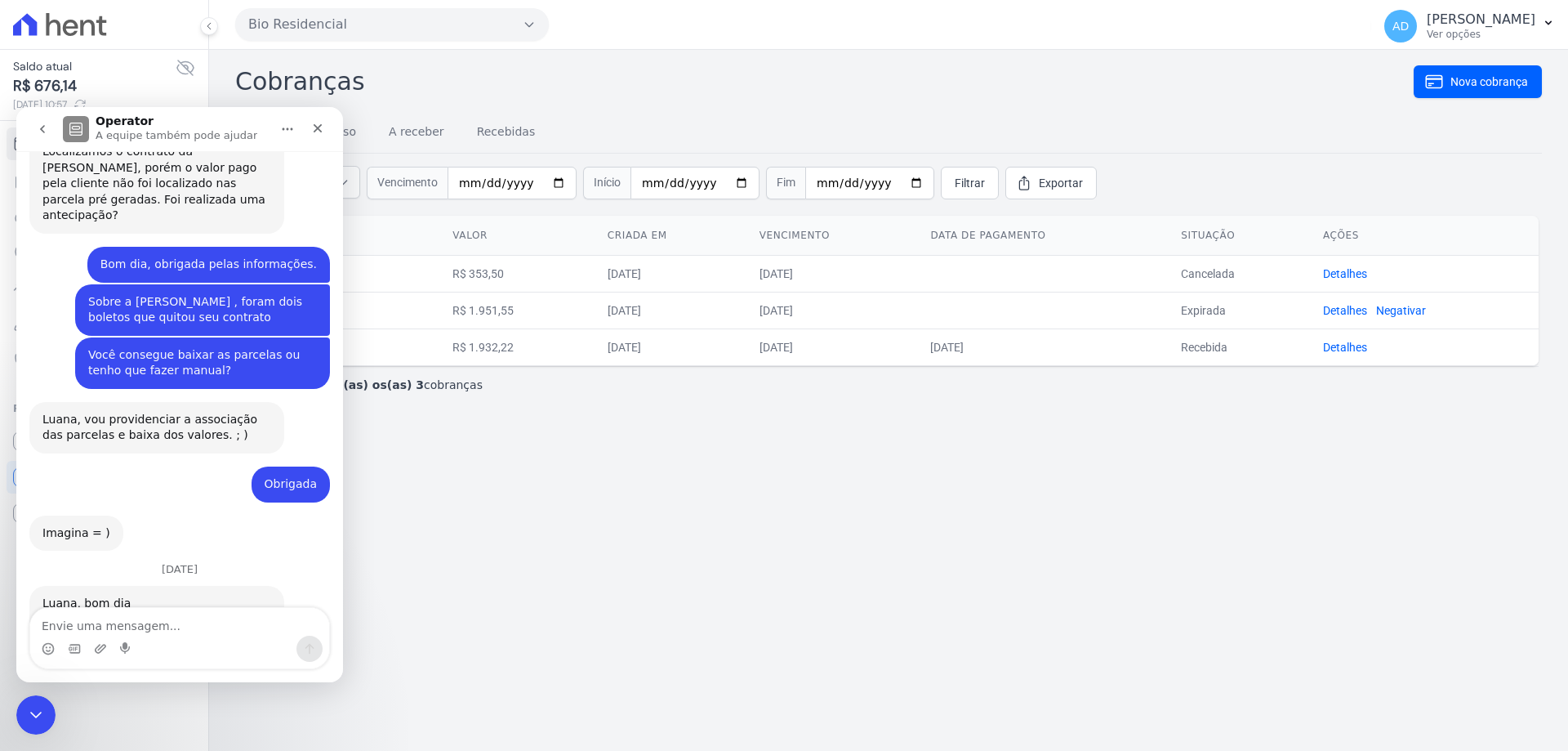
click at [49, 135] on button "go back" at bounding box center [42, 129] width 31 height 31
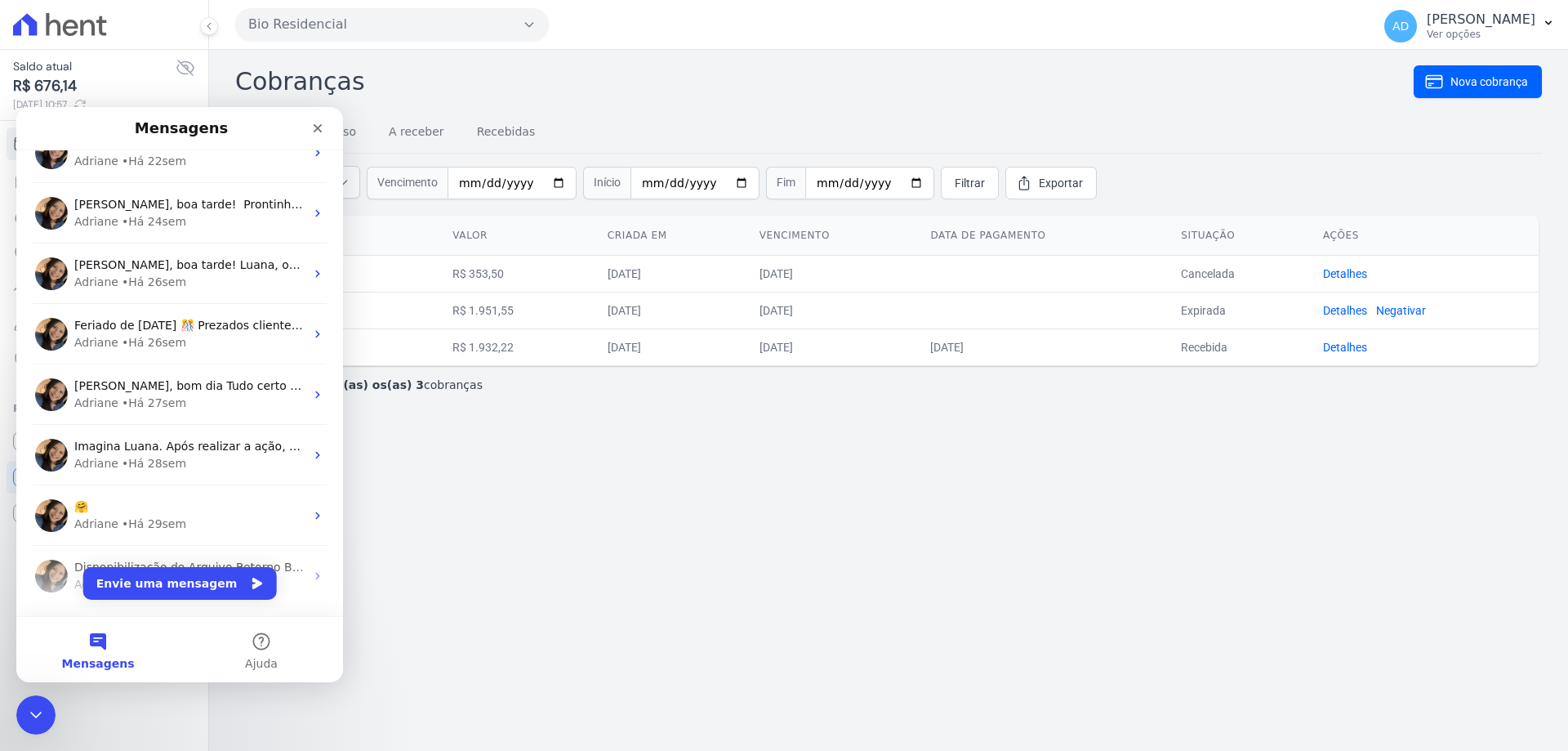
scroll to position [654, 0]
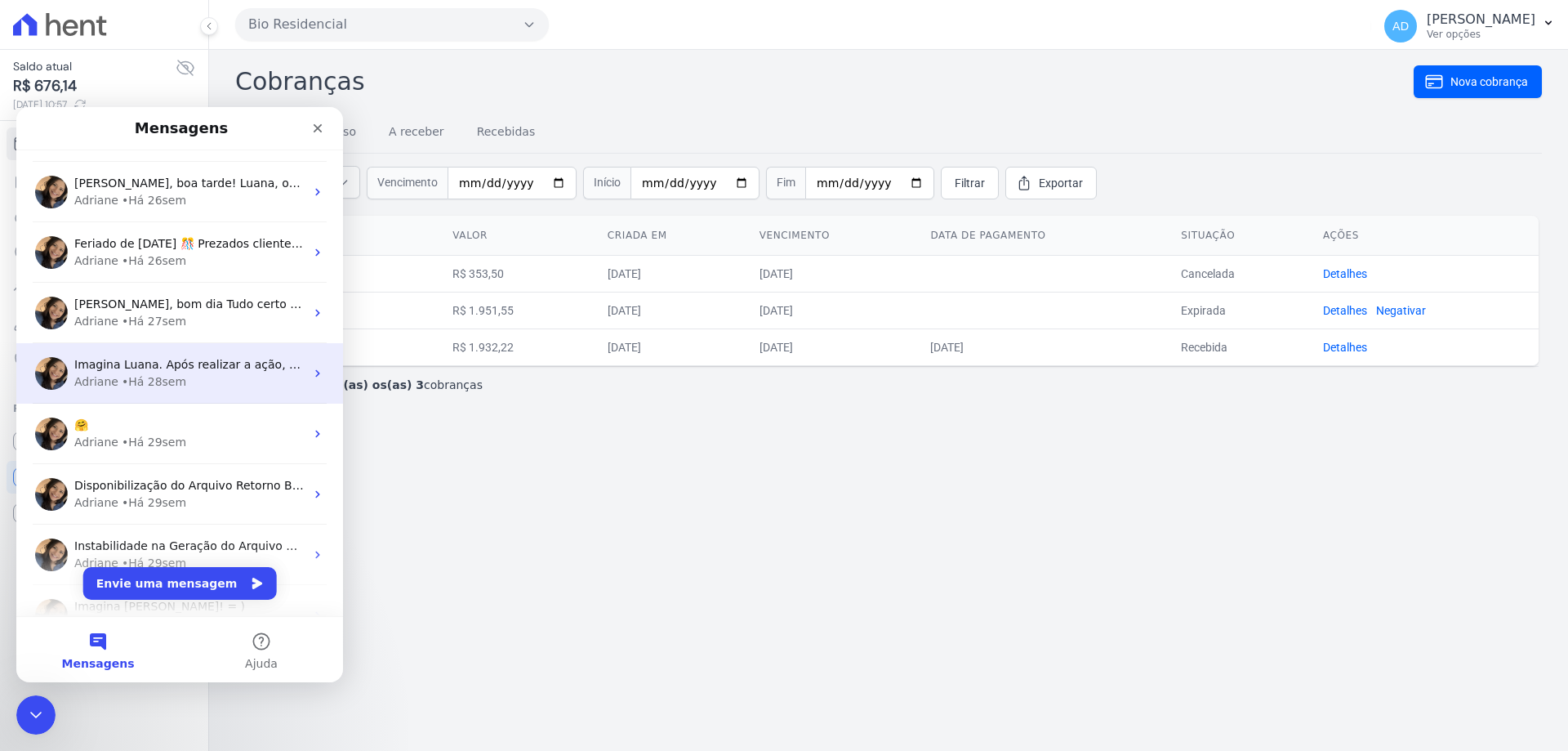
click at [210, 378] on div "Adriane • Há 28sem" at bounding box center [190, 381] width 231 height 18
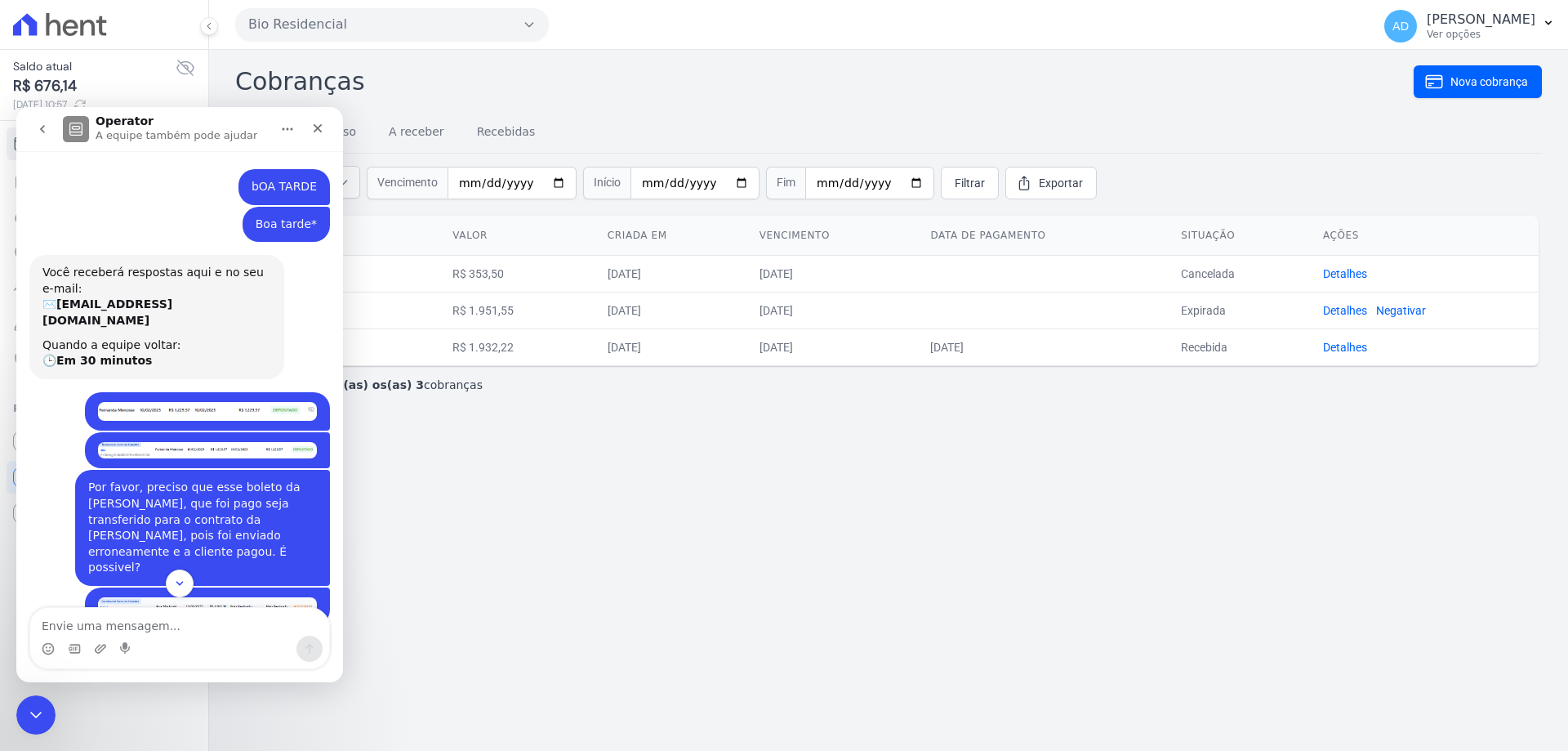
scroll to position [0, 0]
click at [252, 404] on img "Luana diz…" at bounding box center [207, 413] width 219 height 18
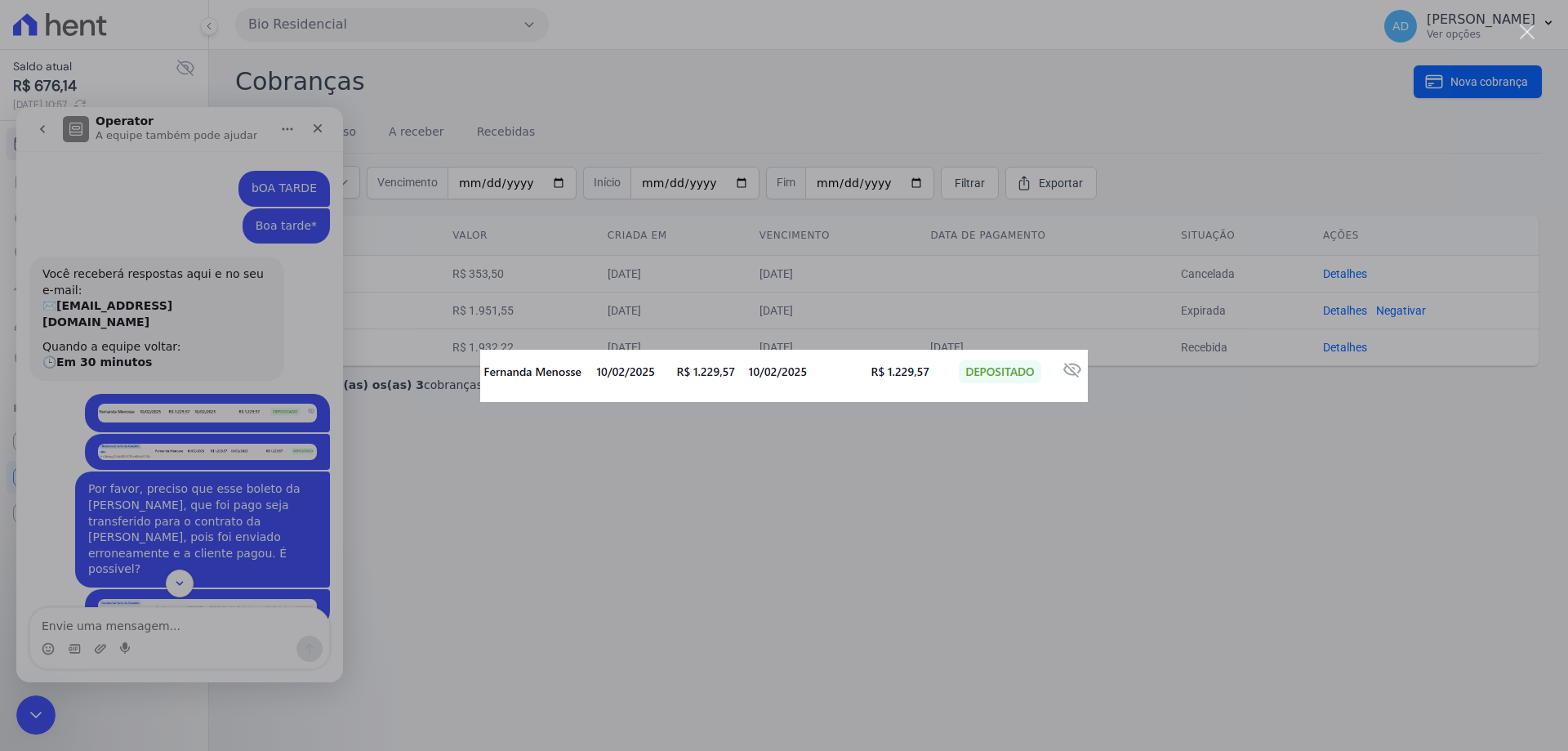
click at [268, 308] on div "Messenger da Intercom" at bounding box center [784, 376] width 1568 height 751
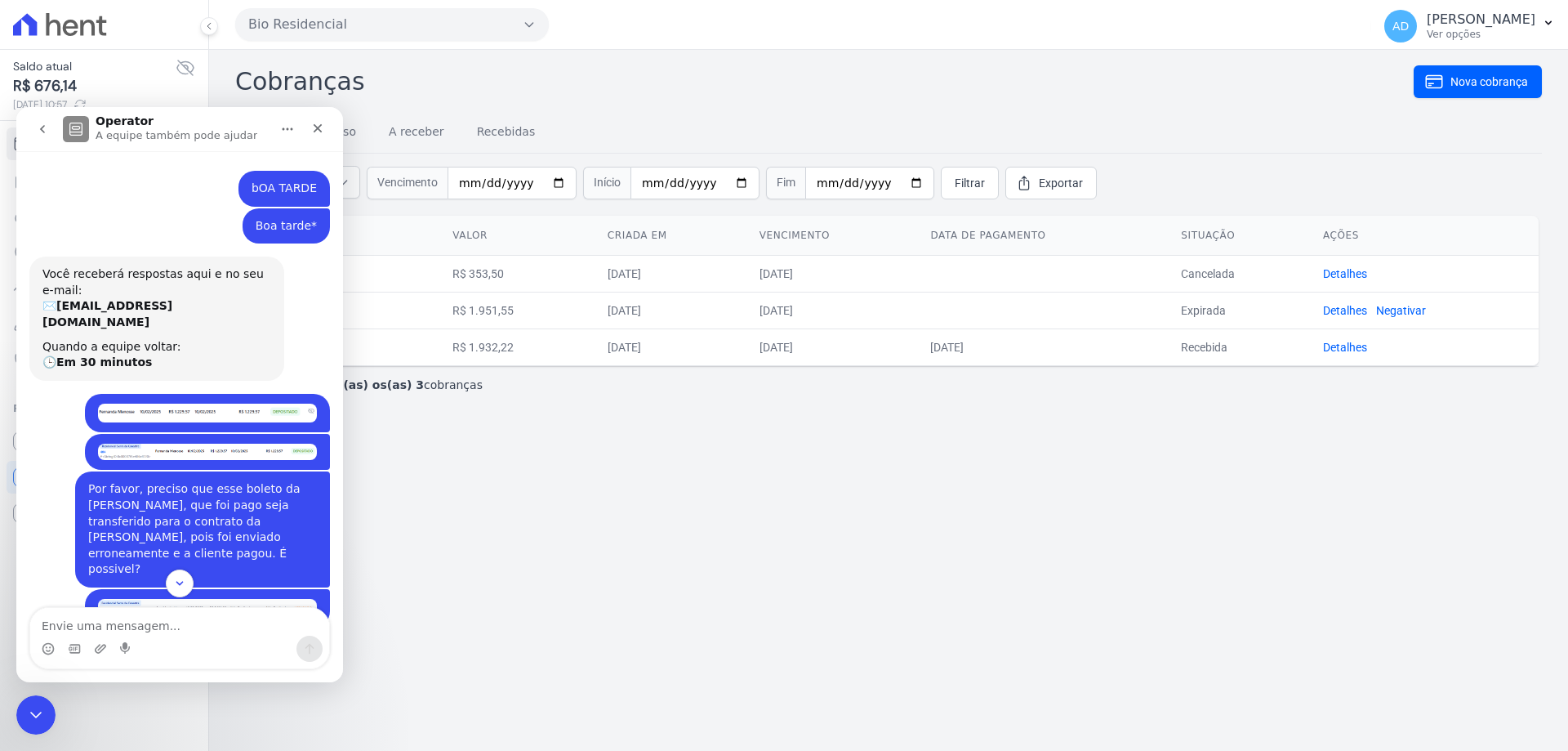
click at [47, 129] on icon "go back" at bounding box center [43, 130] width 13 height 13
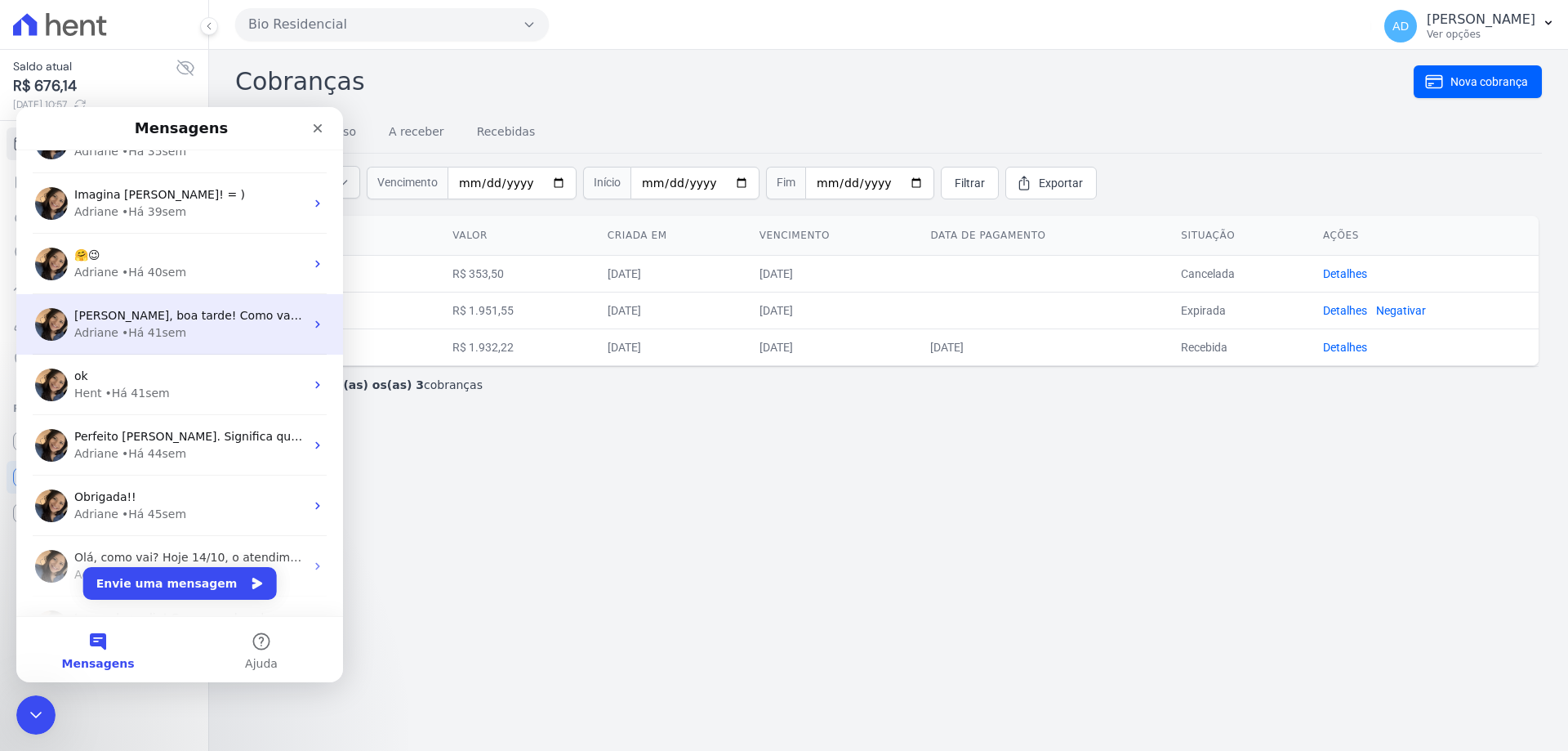
scroll to position [1389, 0]
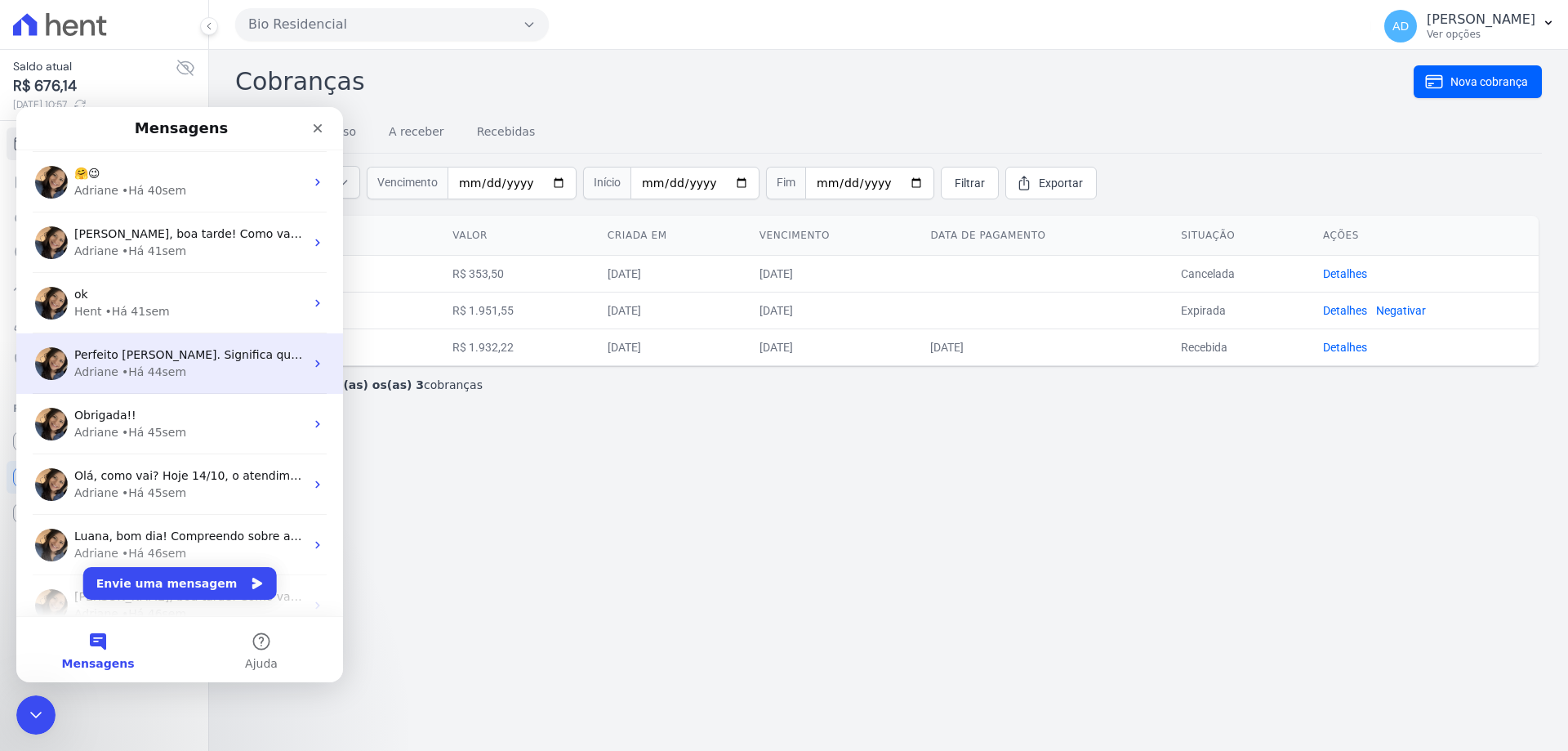
click at [247, 371] on div "Adriane • Há 44sem" at bounding box center [190, 372] width 231 height 18
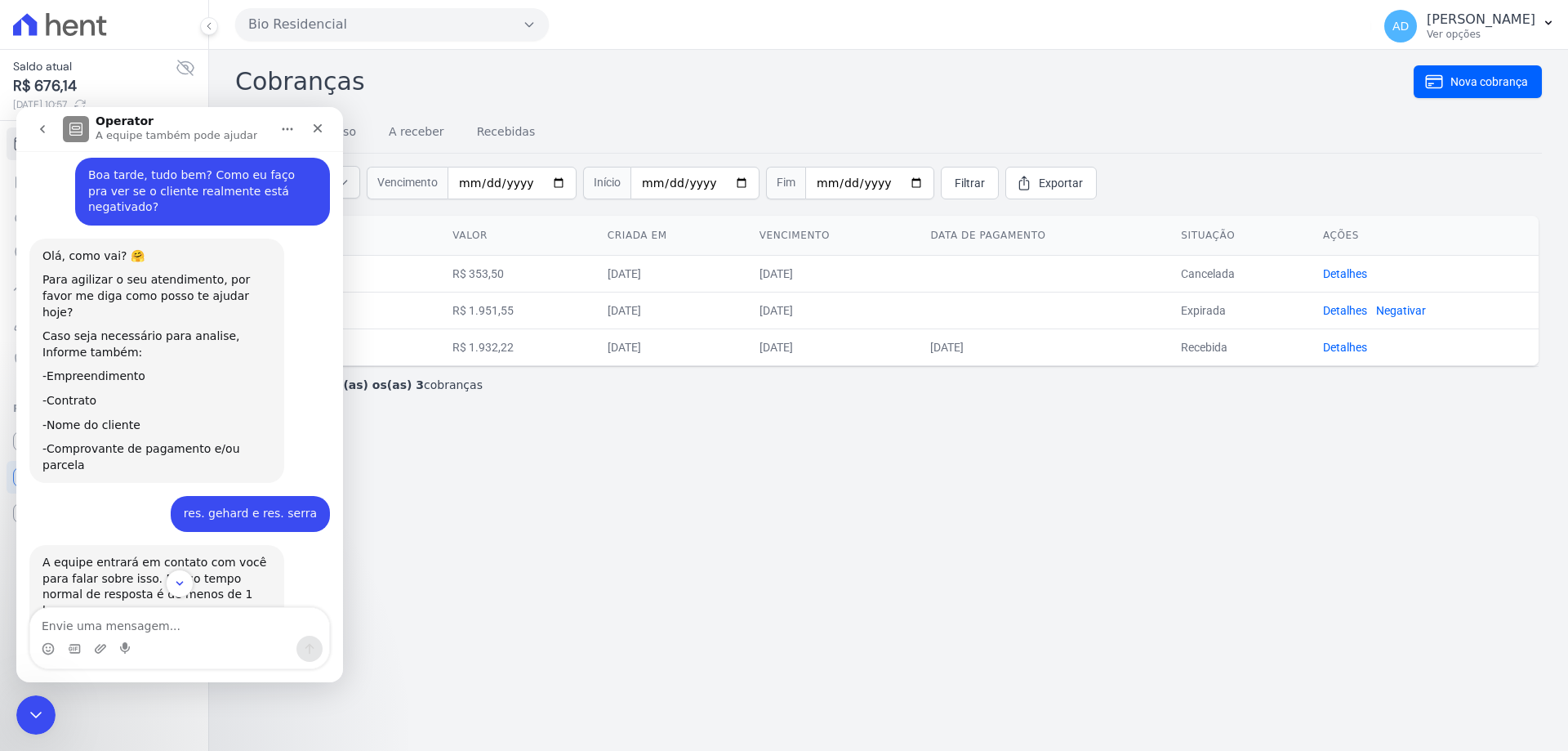
scroll to position [0, 0]
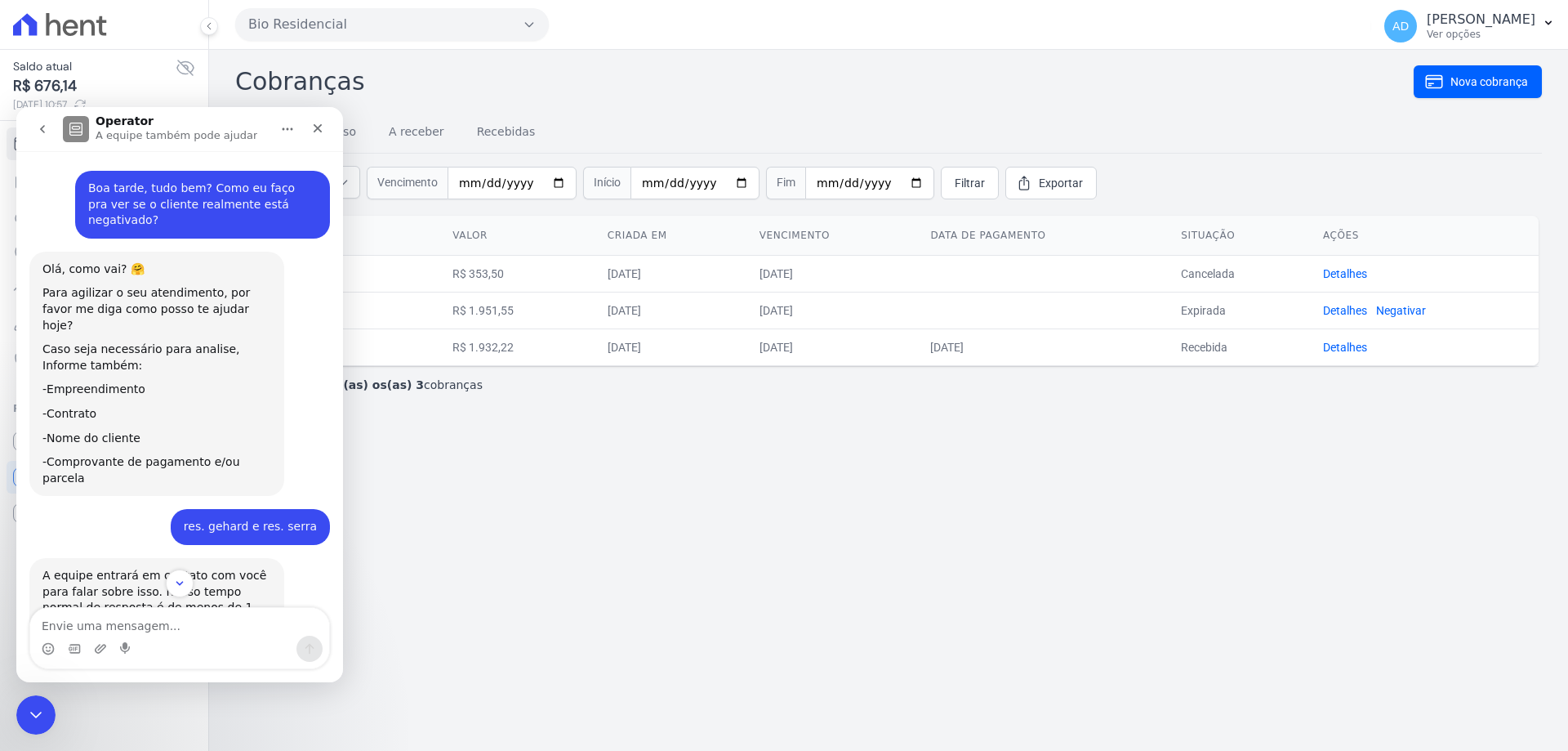
click at [42, 132] on icon "go back" at bounding box center [43, 130] width 13 height 13
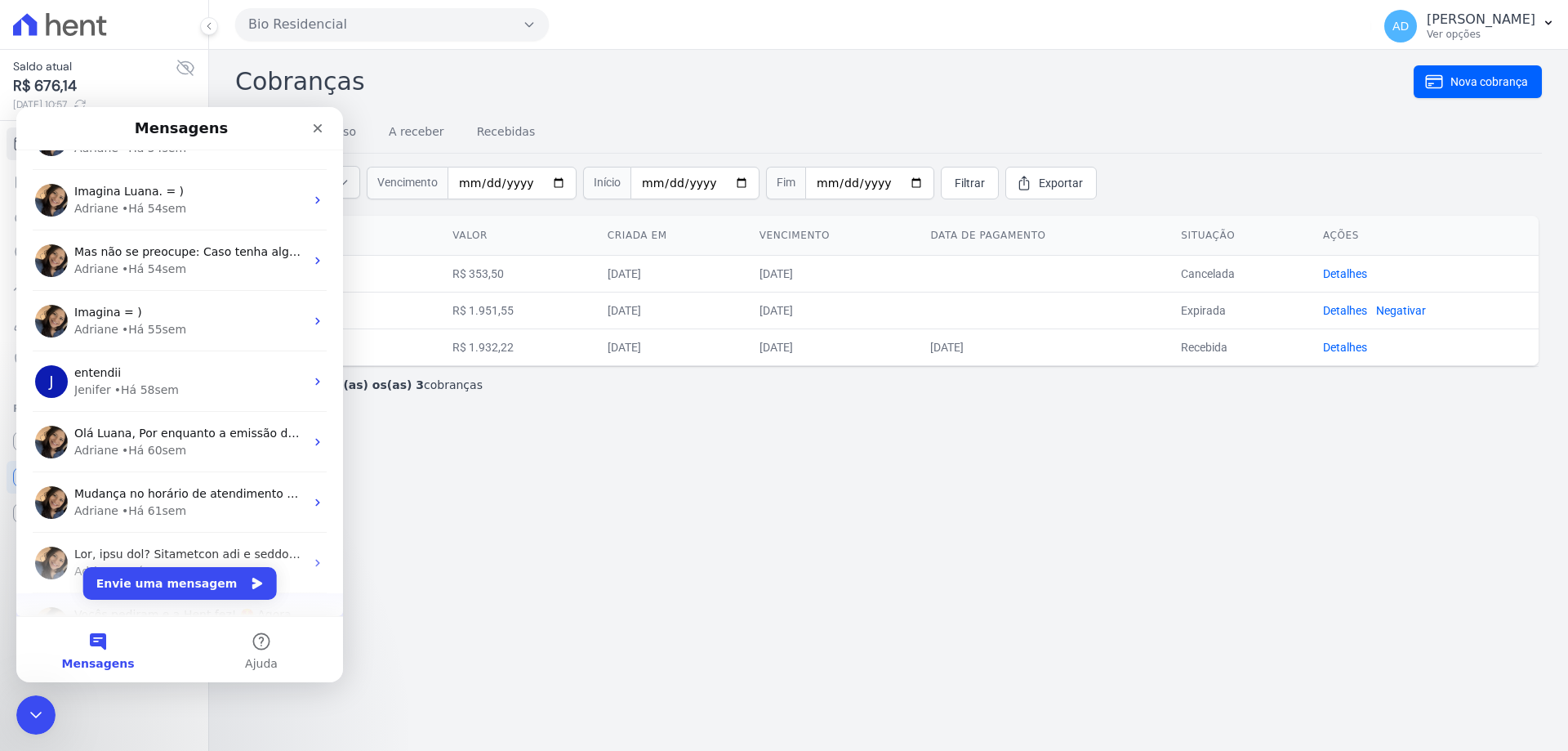
scroll to position [2254, 0]
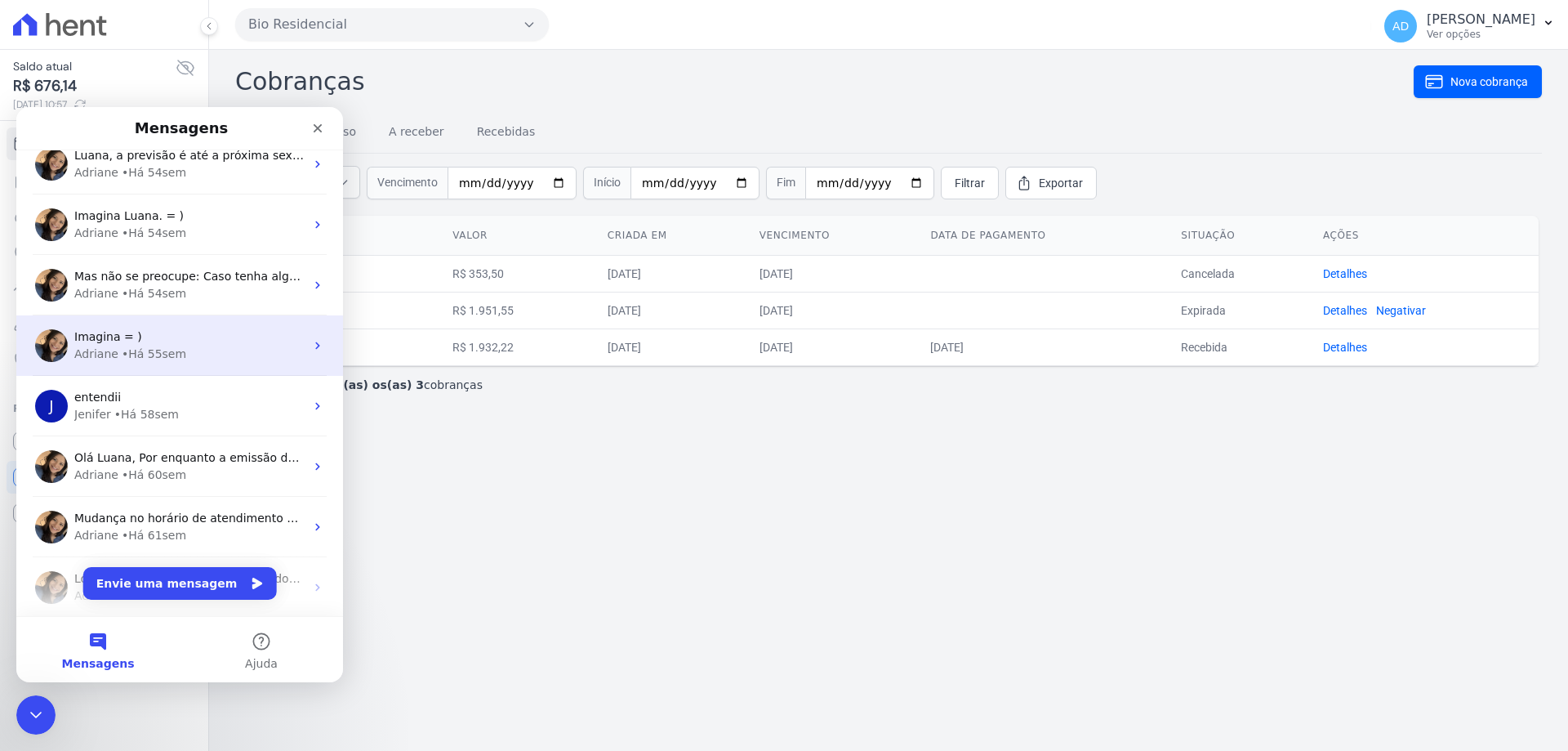
click at [200, 343] on div "Imagina = )" at bounding box center [190, 337] width 231 height 18
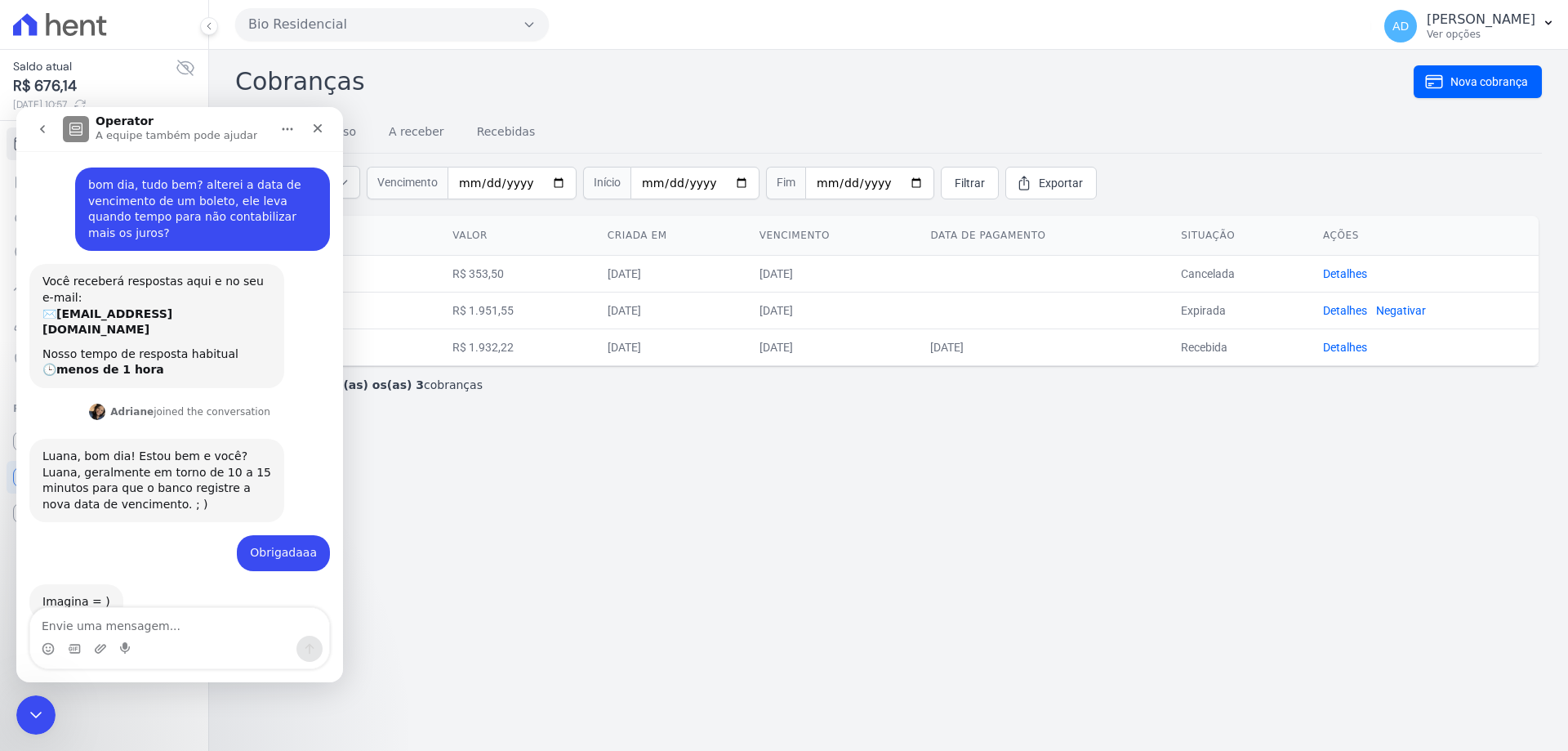
scroll to position [0, 0]
click at [43, 125] on icon "go back" at bounding box center [43, 130] width 13 height 13
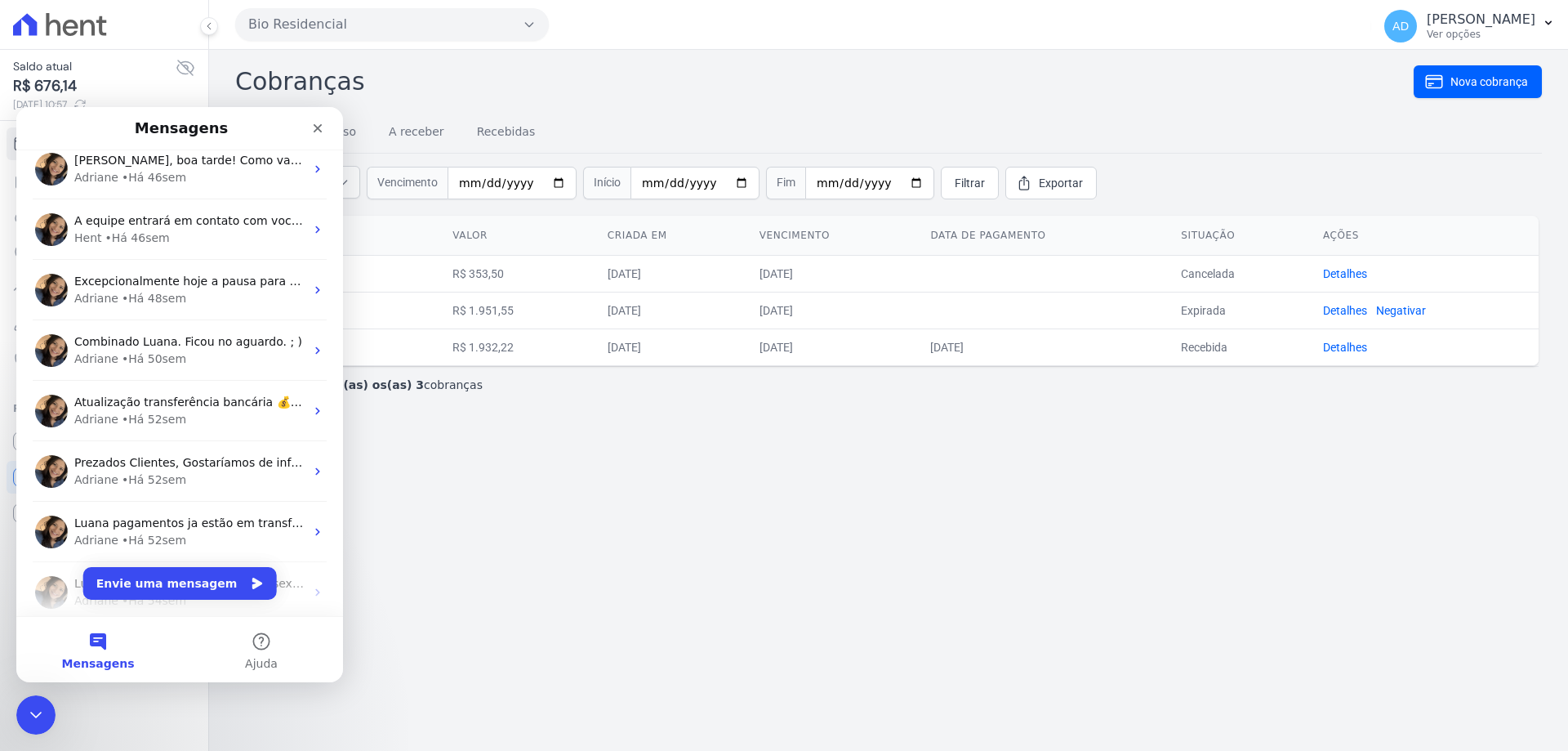
scroll to position [1797, 0]
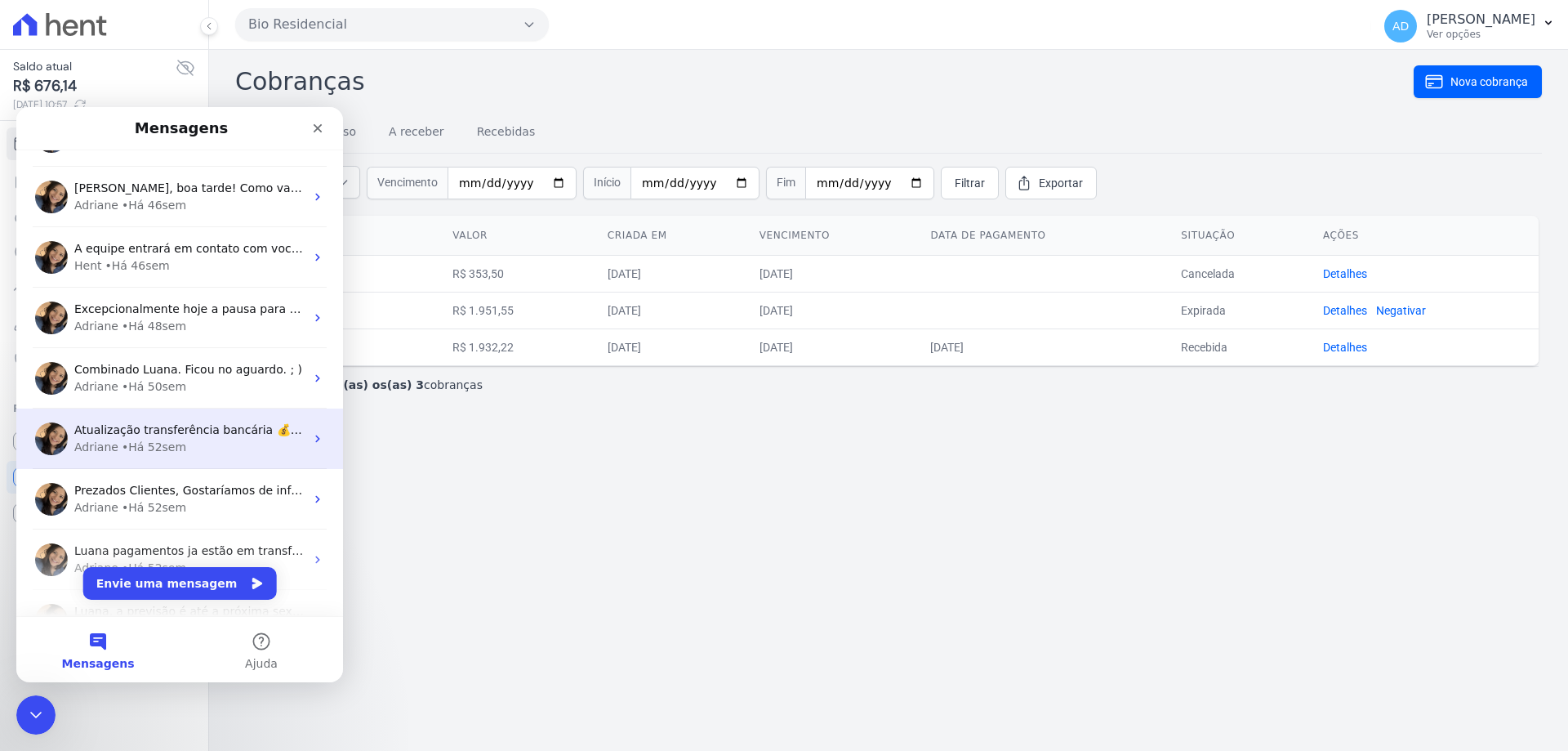
click at [209, 435] on span "Atualização transferência bancária 💰 Identificamos uma falha na comunicação dur…" at bounding box center [1224, 430] width 2300 height 13
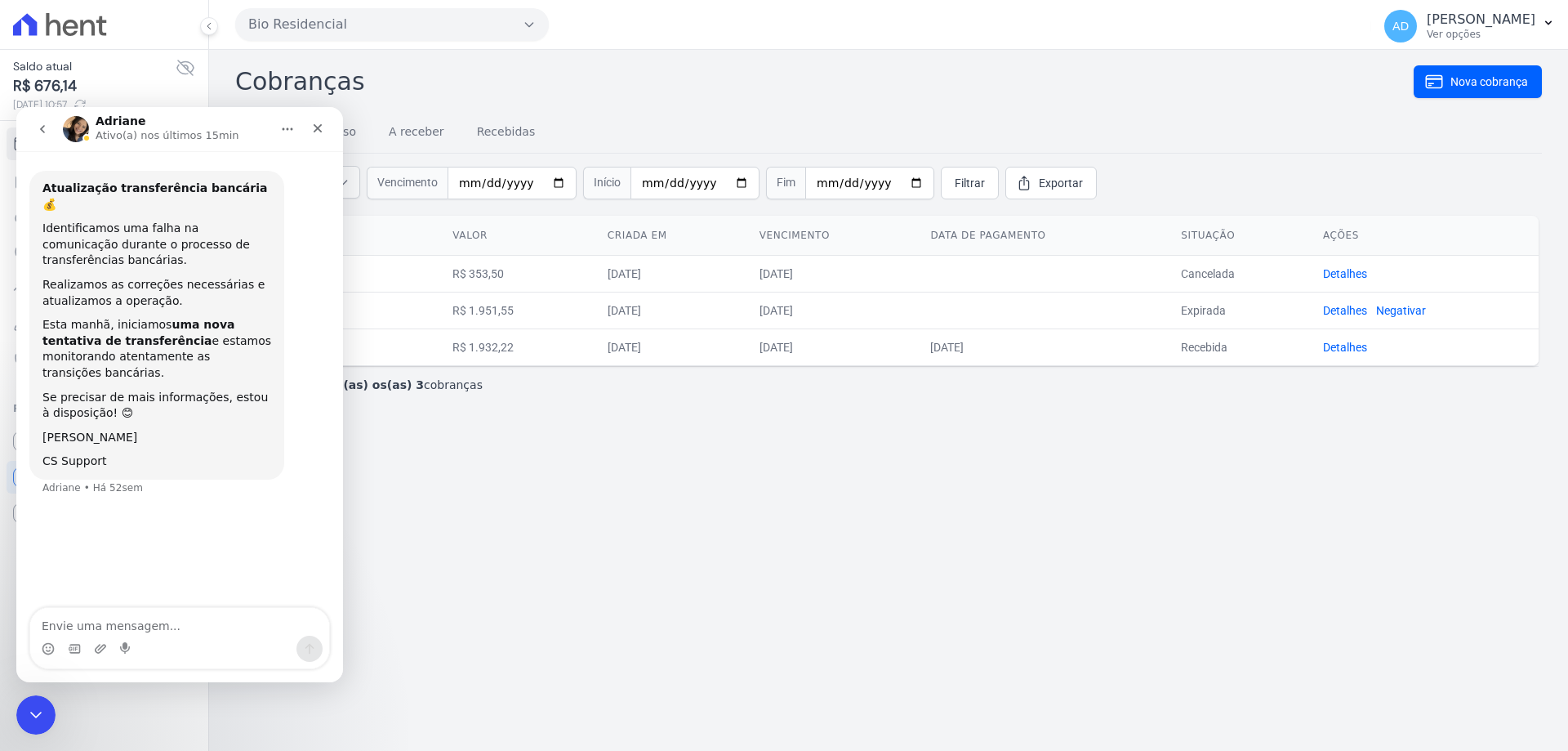
click at [40, 129] on icon "go back" at bounding box center [43, 129] width 5 height 8
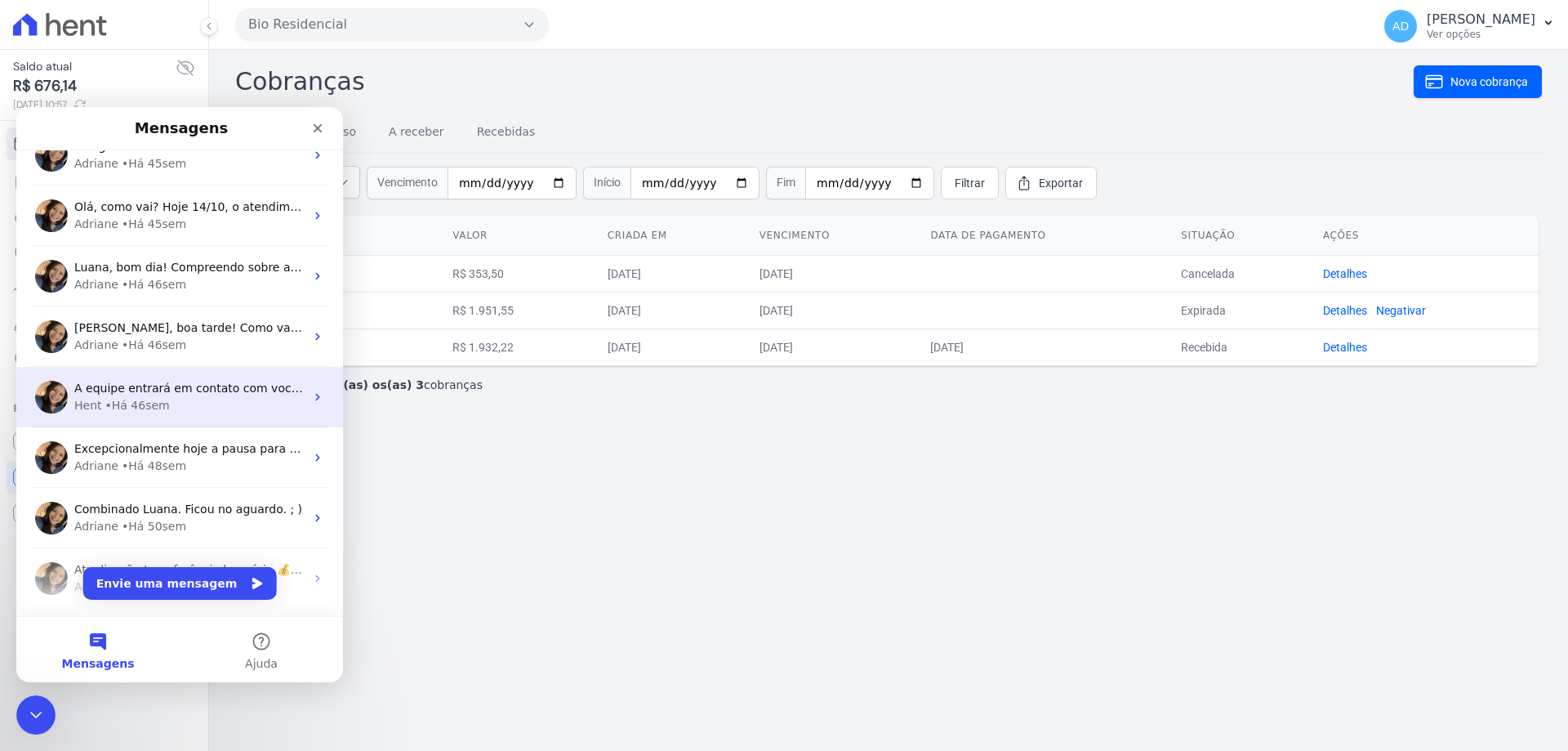
scroll to position [1634, 0]
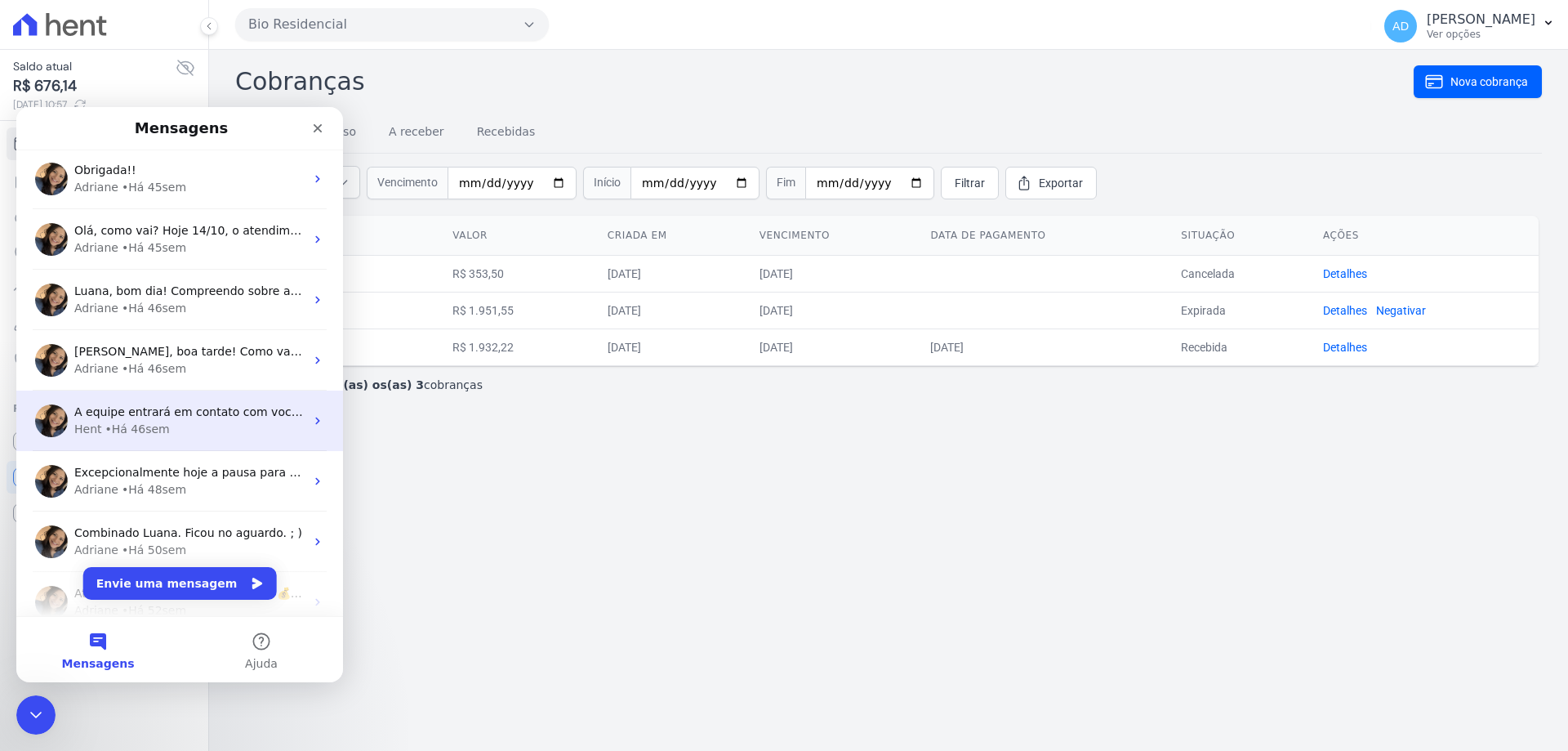
click at [206, 367] on div "Adriane • Há 46sem" at bounding box center [190, 369] width 231 height 18
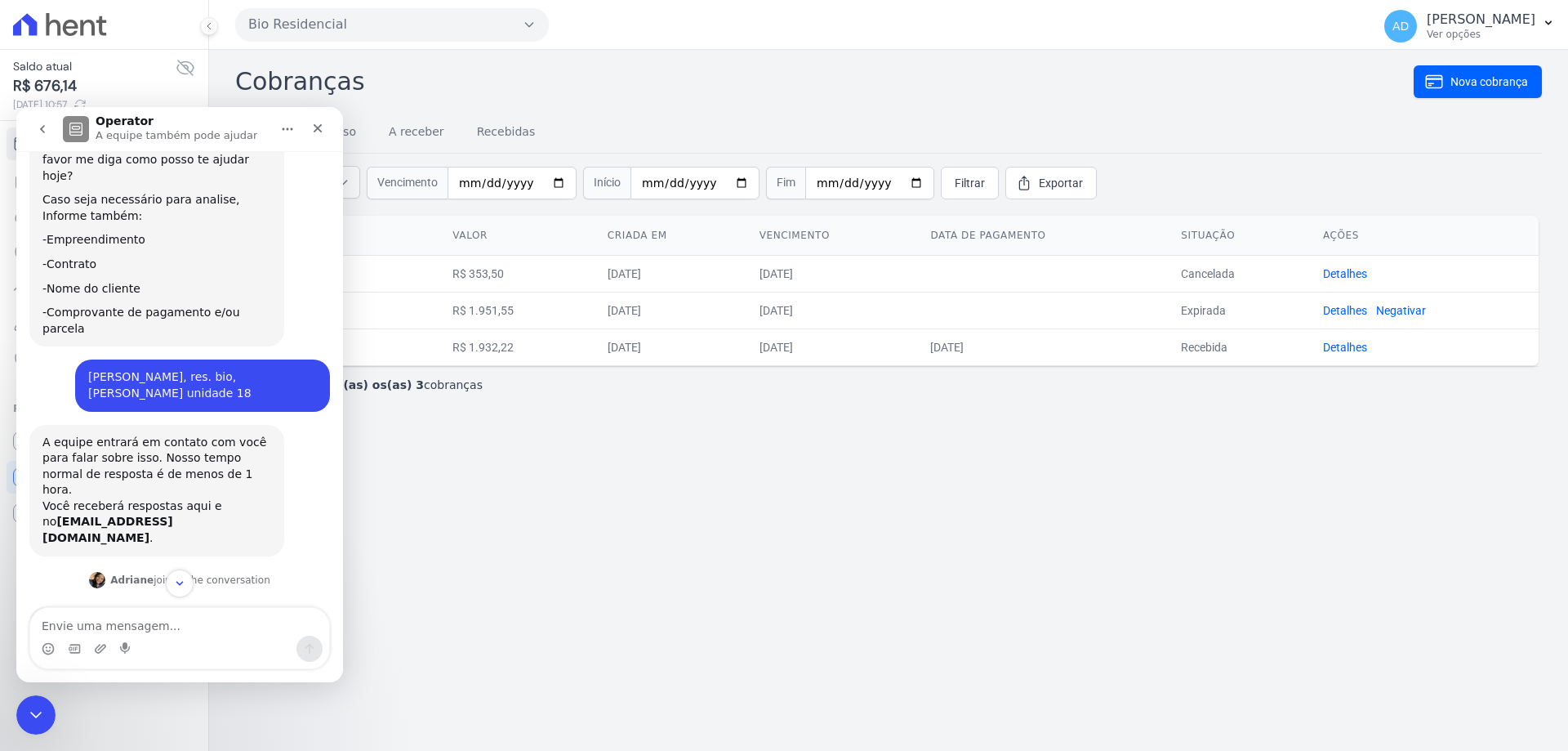
scroll to position [163, 0]
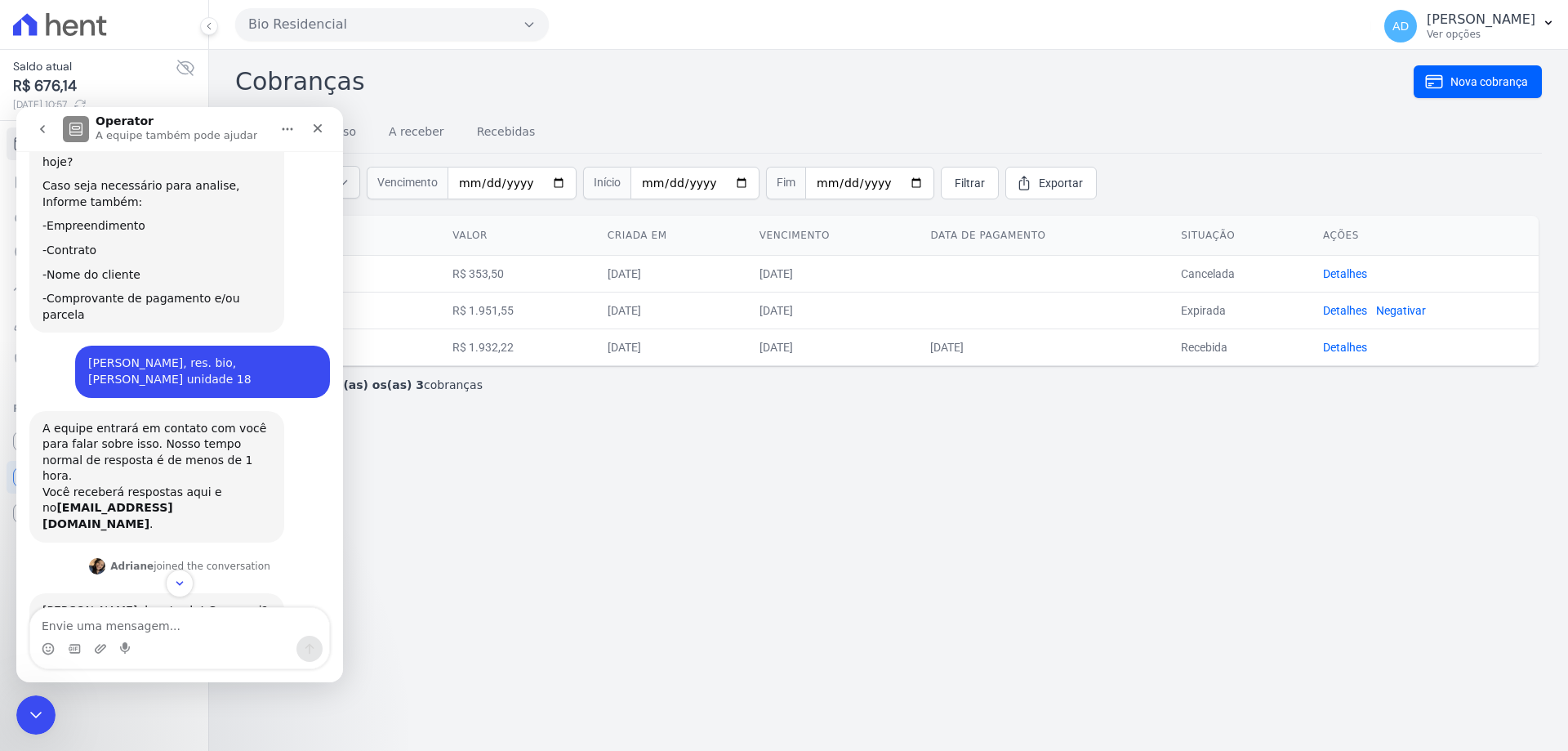
click at [49, 128] on button "go back" at bounding box center [42, 129] width 31 height 31
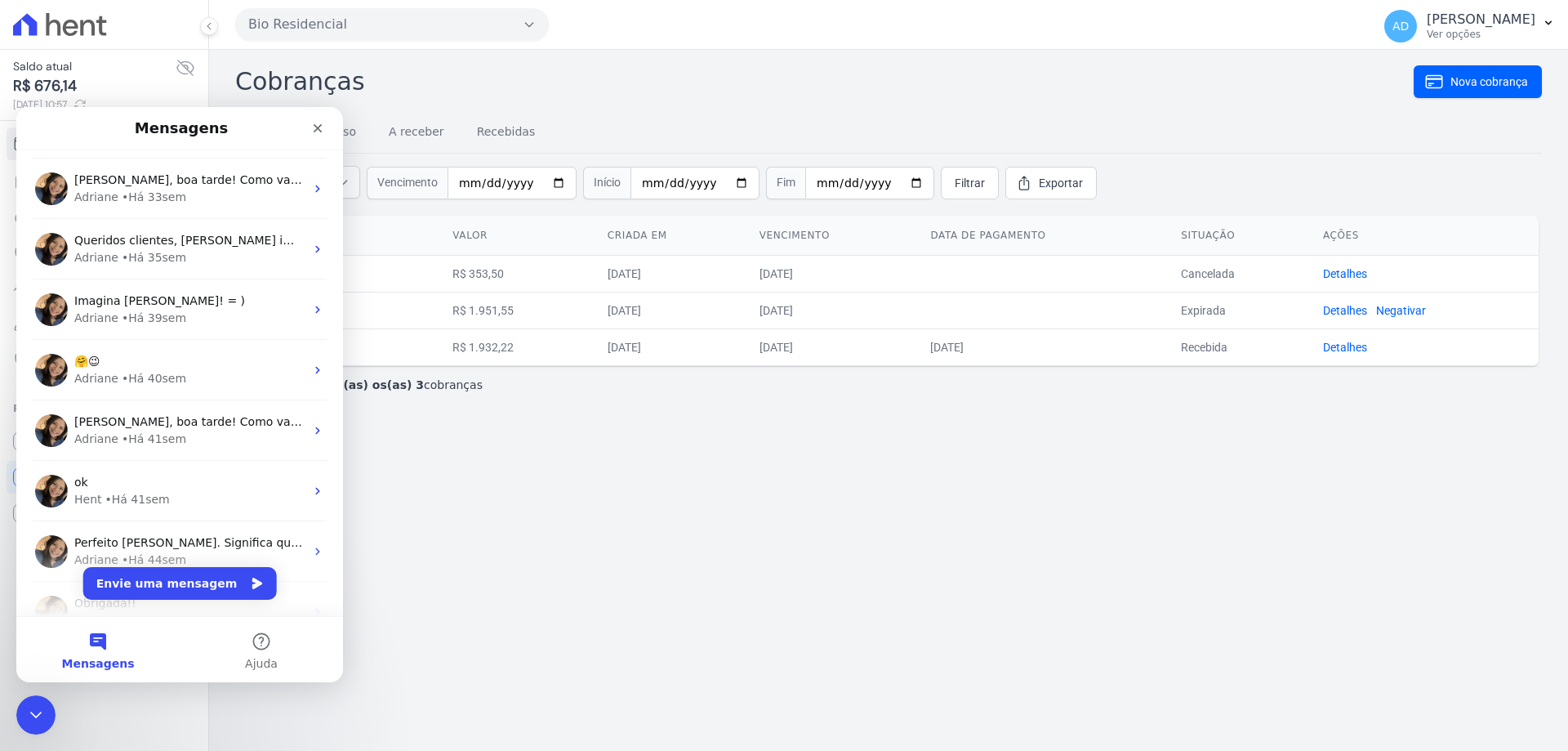
scroll to position [1225, 0]
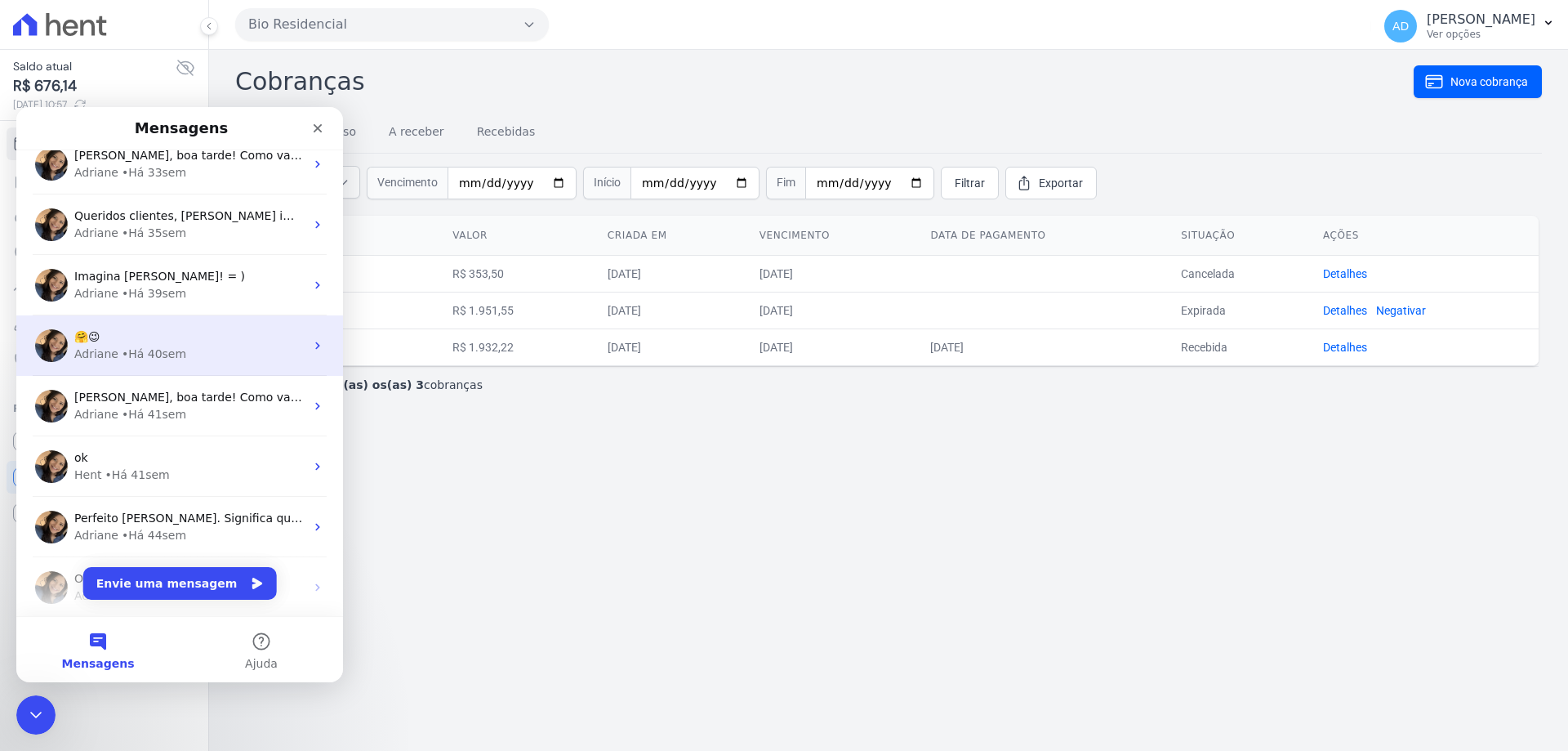
click at [201, 357] on div "Adriane • Há 40sem" at bounding box center [190, 354] width 231 height 18
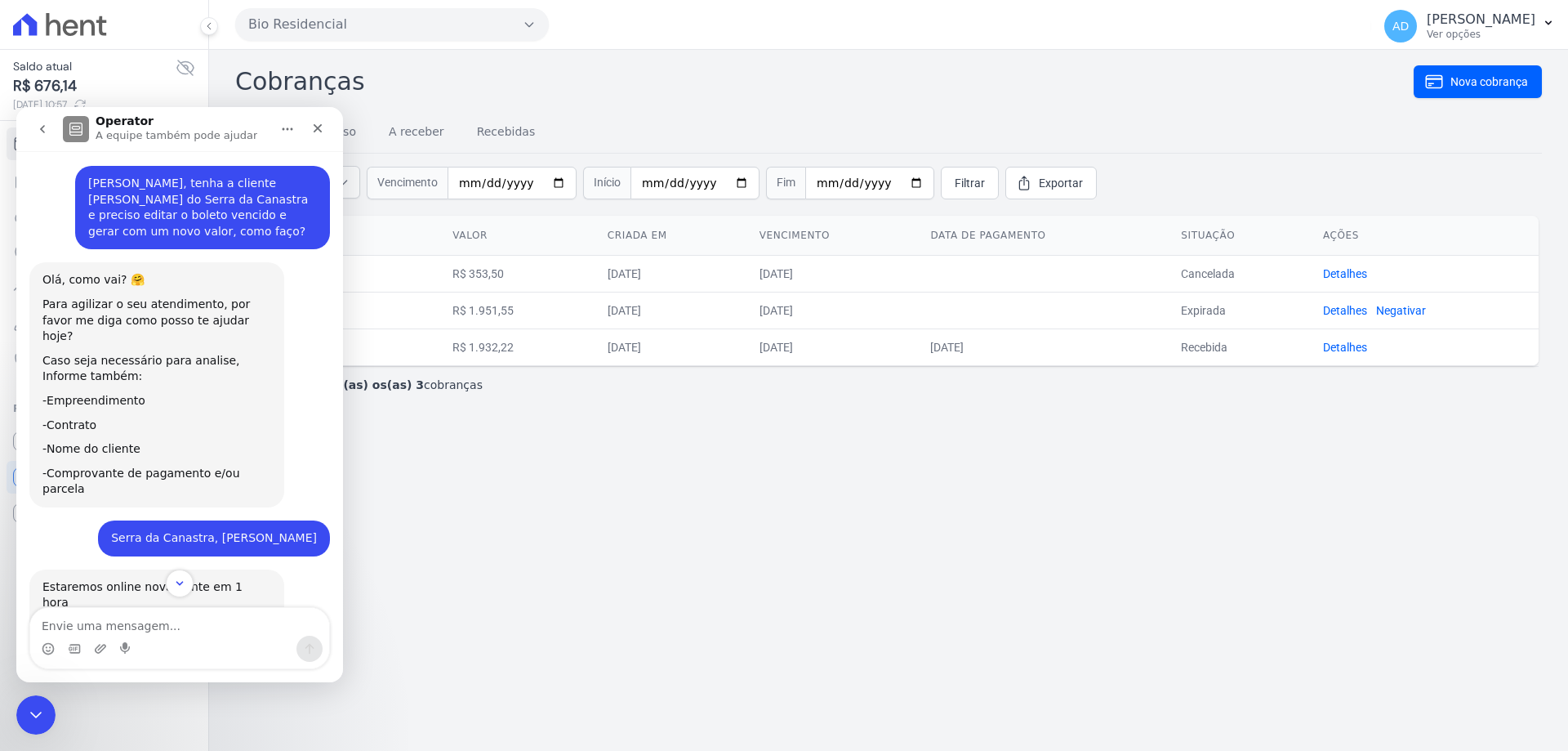
scroll to position [0, 0]
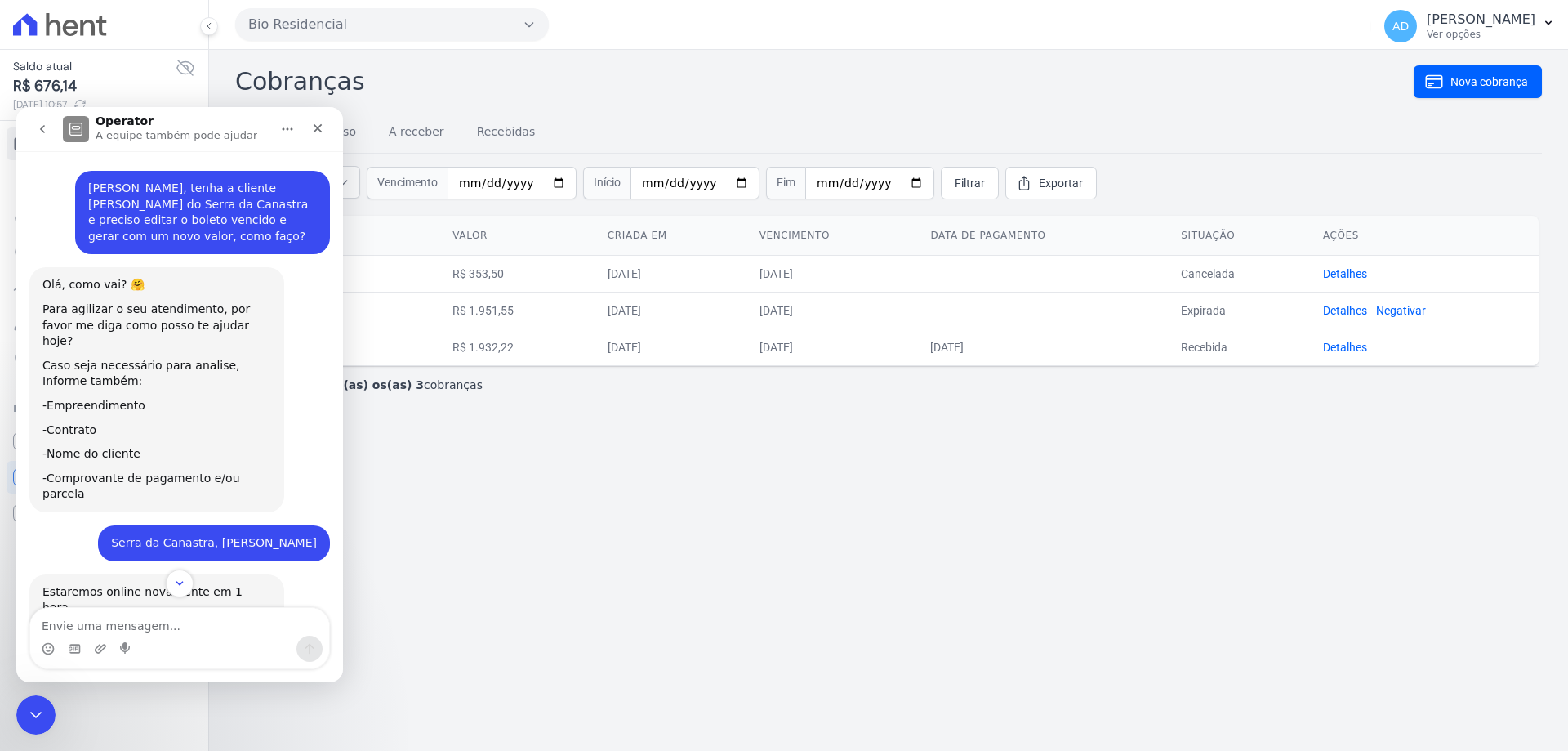
click at [44, 126] on icon "go back" at bounding box center [43, 129] width 5 height 8
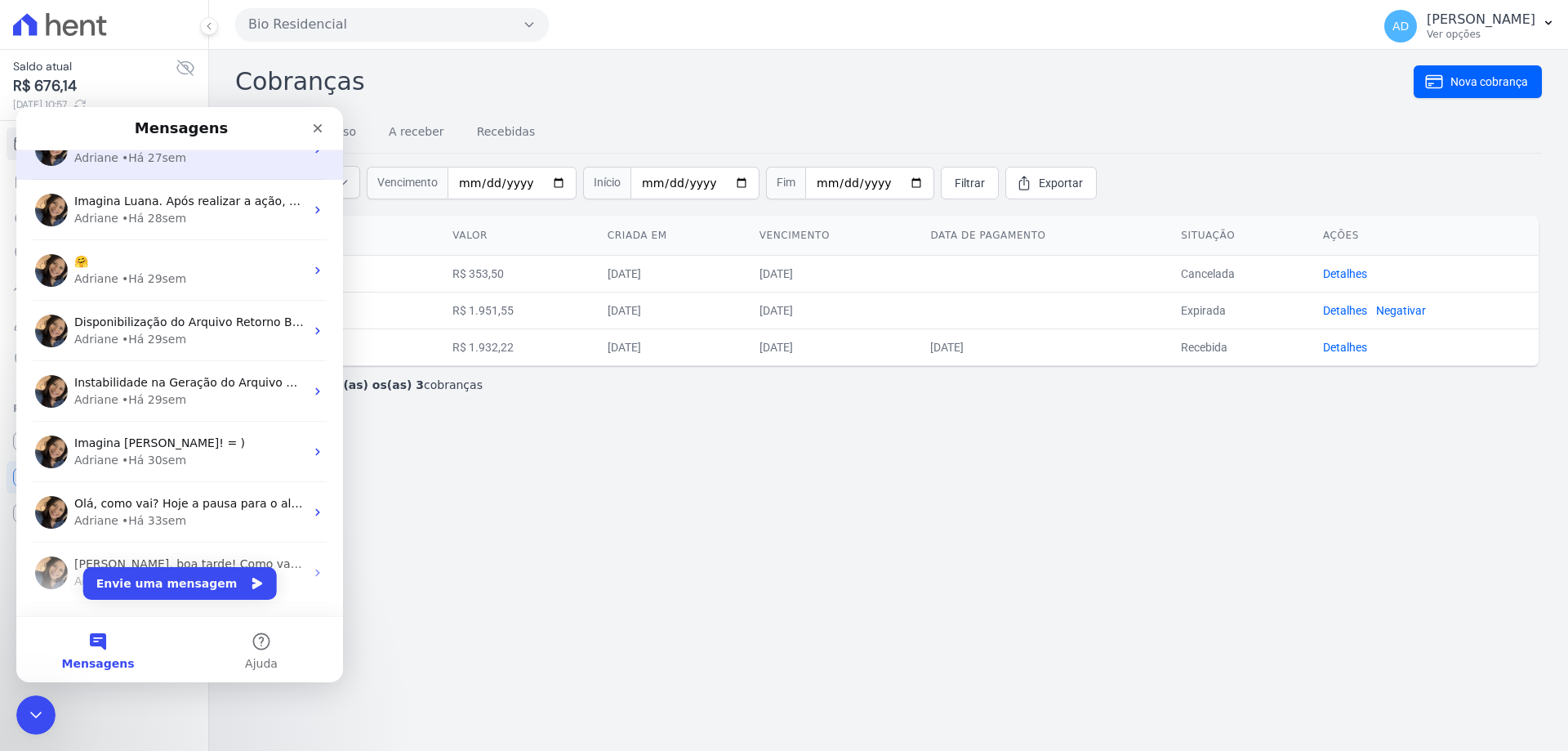
scroll to position [899, 0]
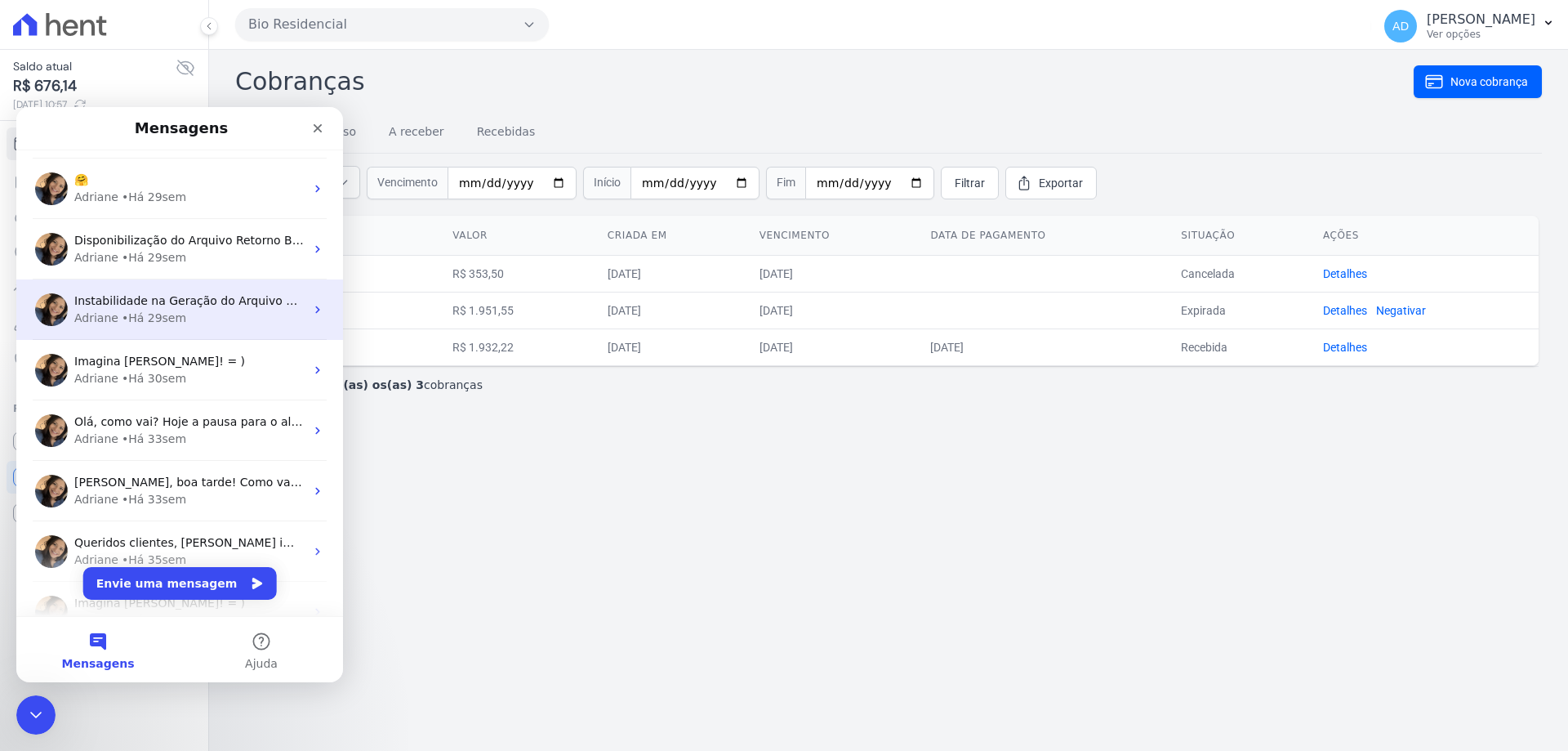
click at [222, 321] on div "Adriane • Há 29sem" at bounding box center [190, 318] width 231 height 18
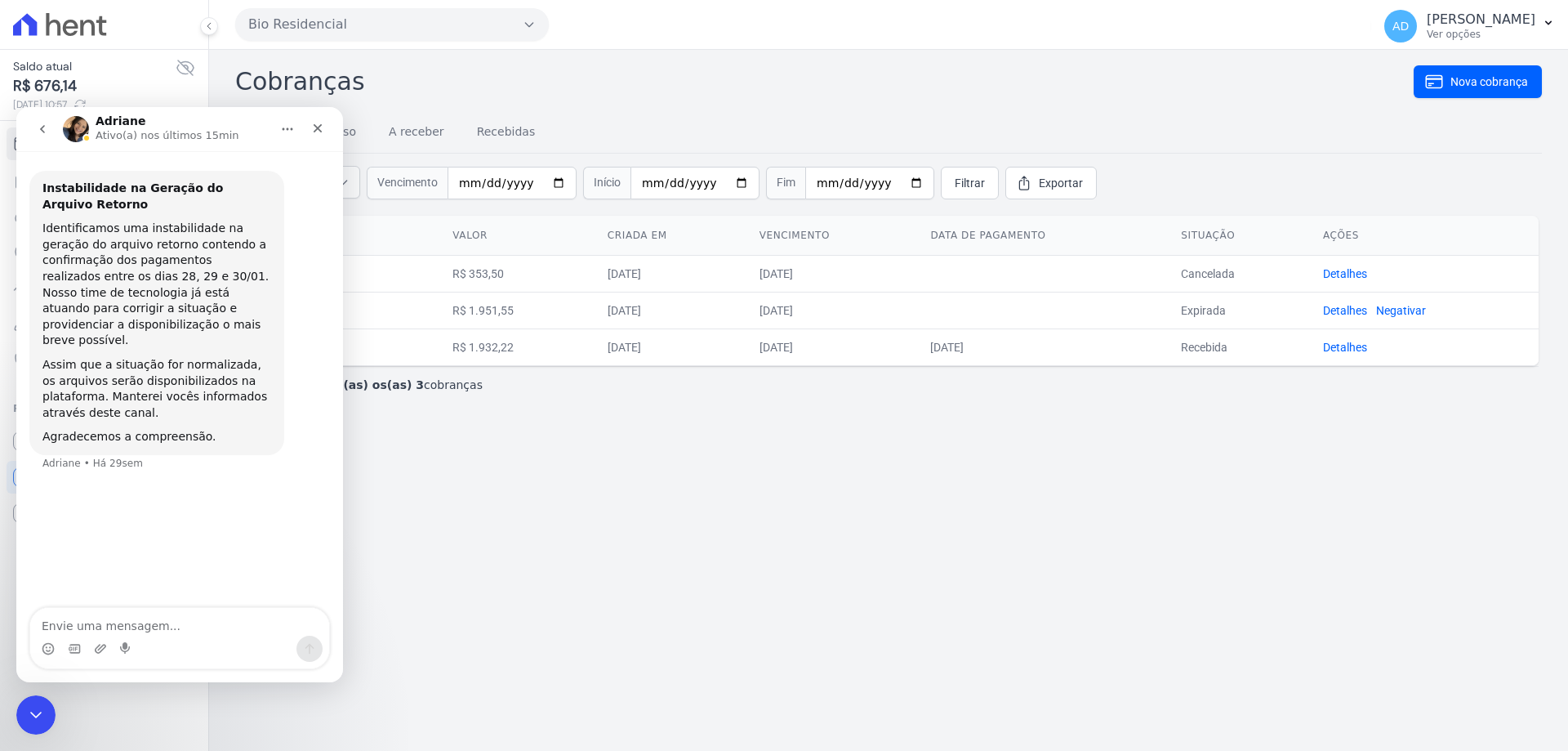
click at [40, 130] on icon "go back" at bounding box center [43, 130] width 13 height 13
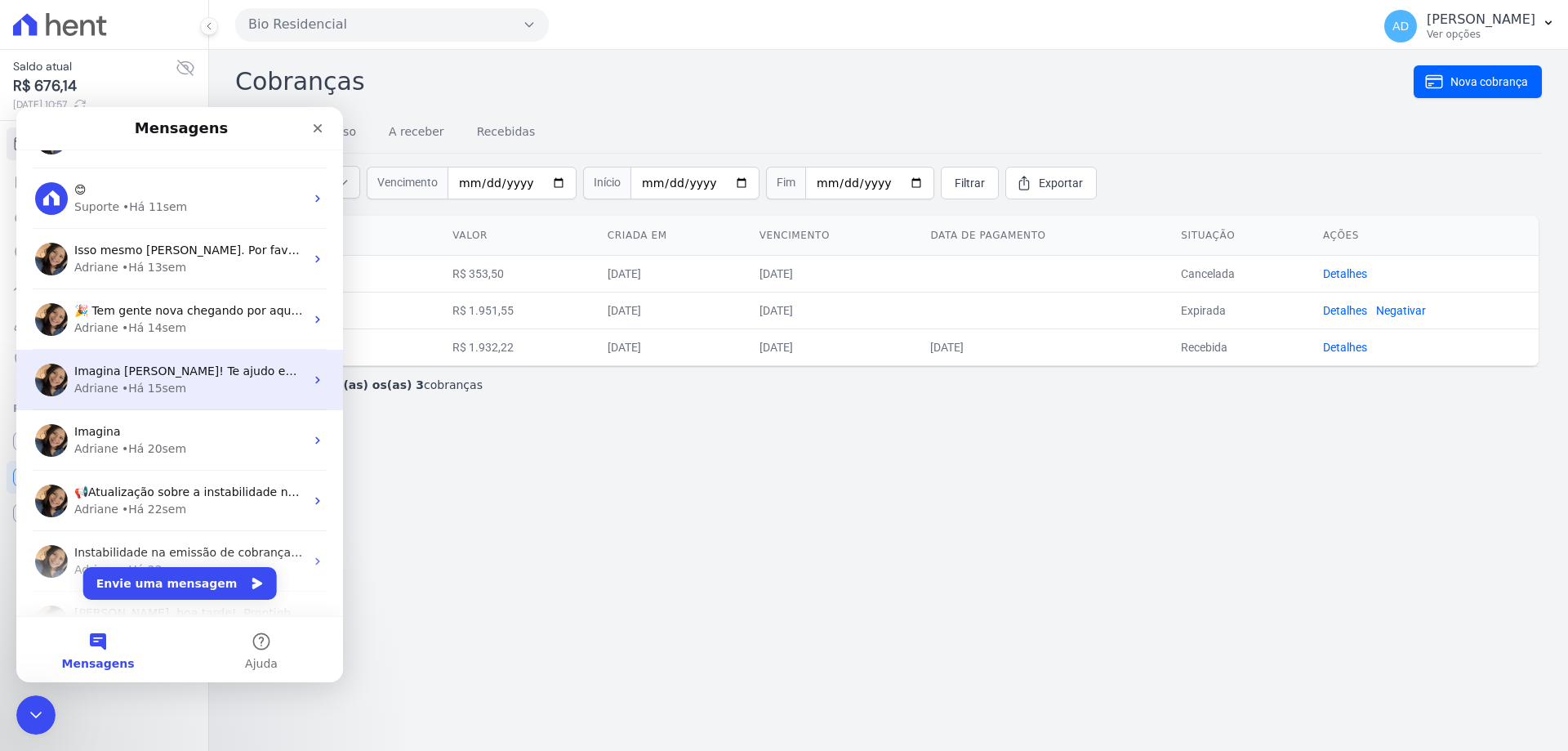
scroll to position [245, 0]
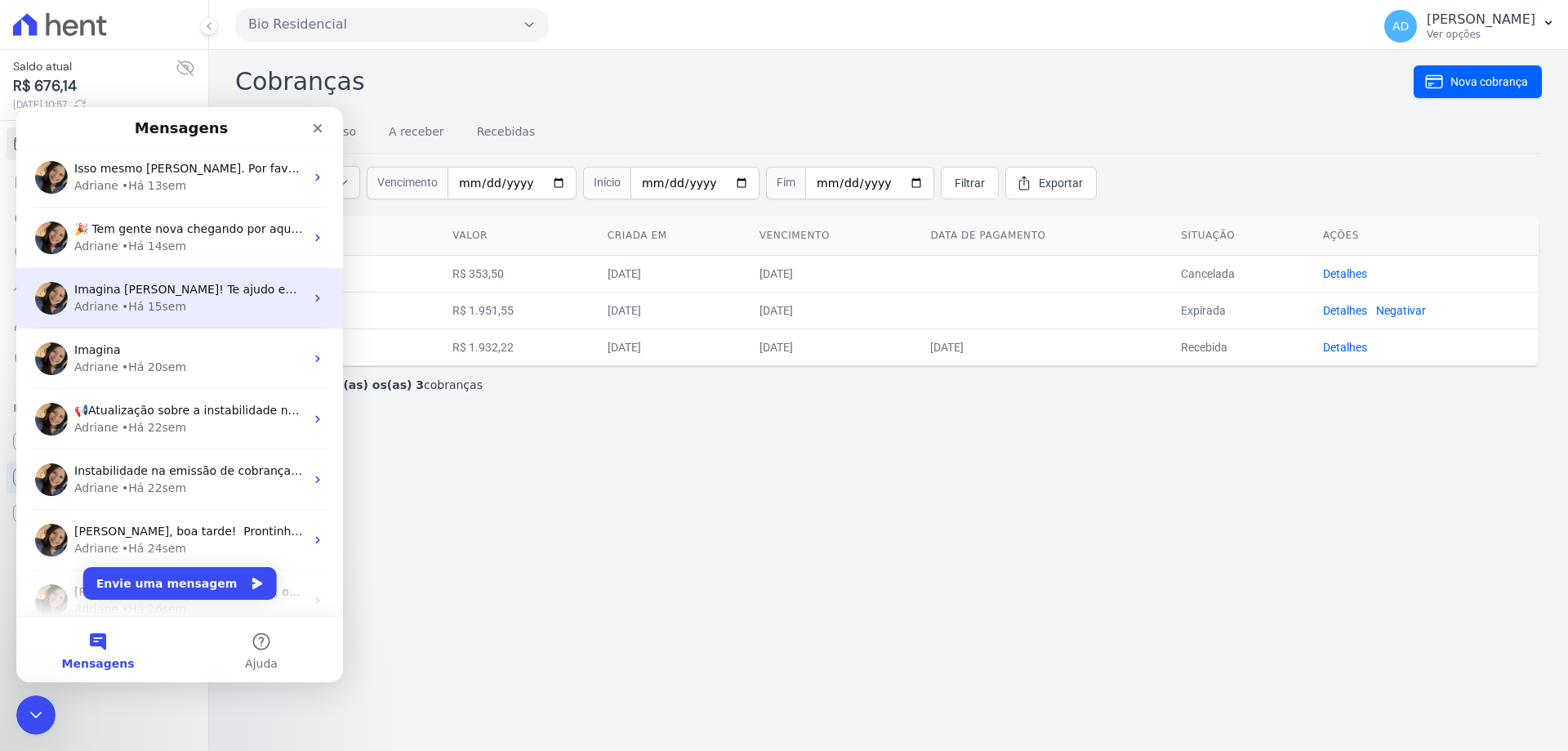
click at [186, 321] on div "Imagina Luana! Te ajudo em algo? = ) Adriane • Há 15sem" at bounding box center [180, 298] width 327 height 60
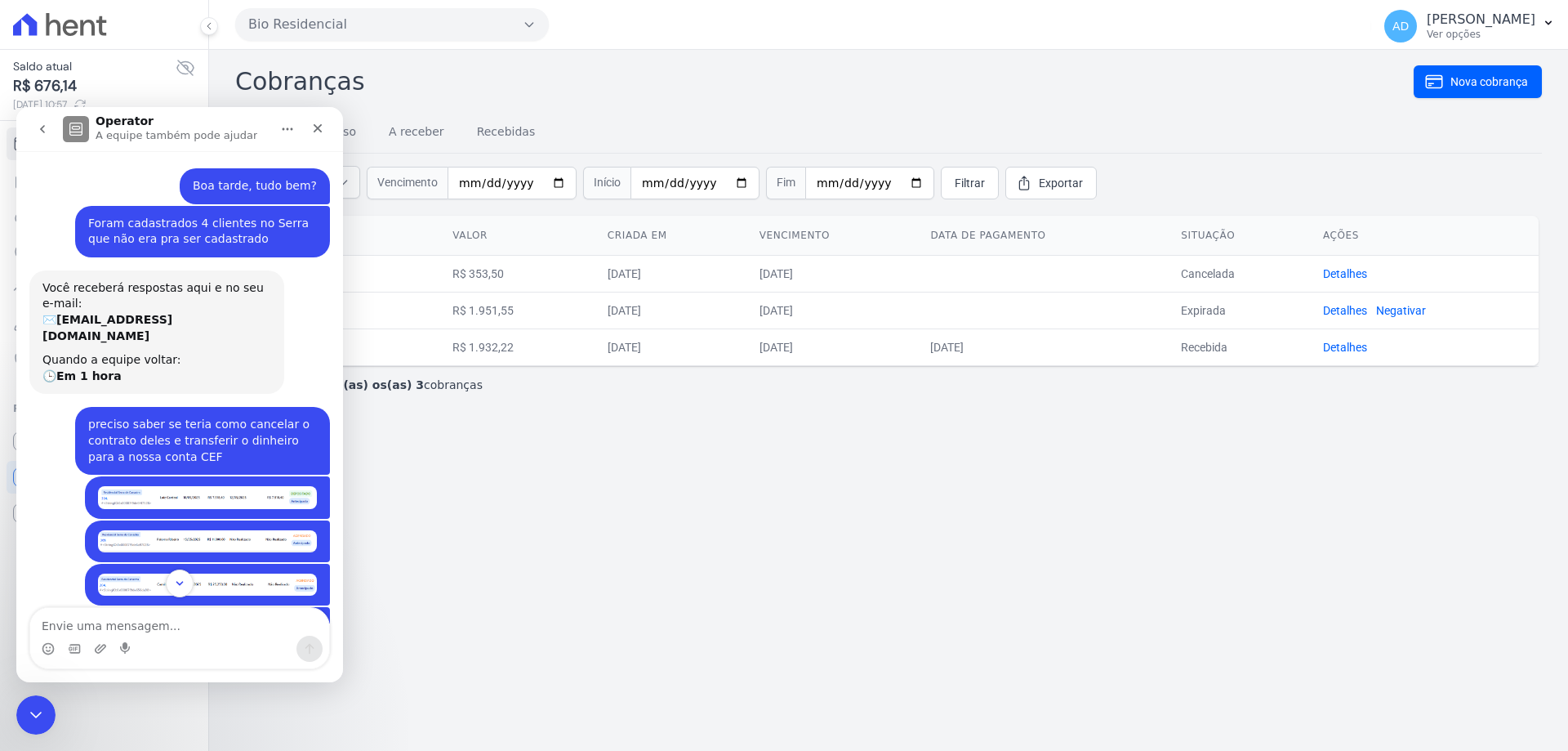
scroll to position [0, 0]
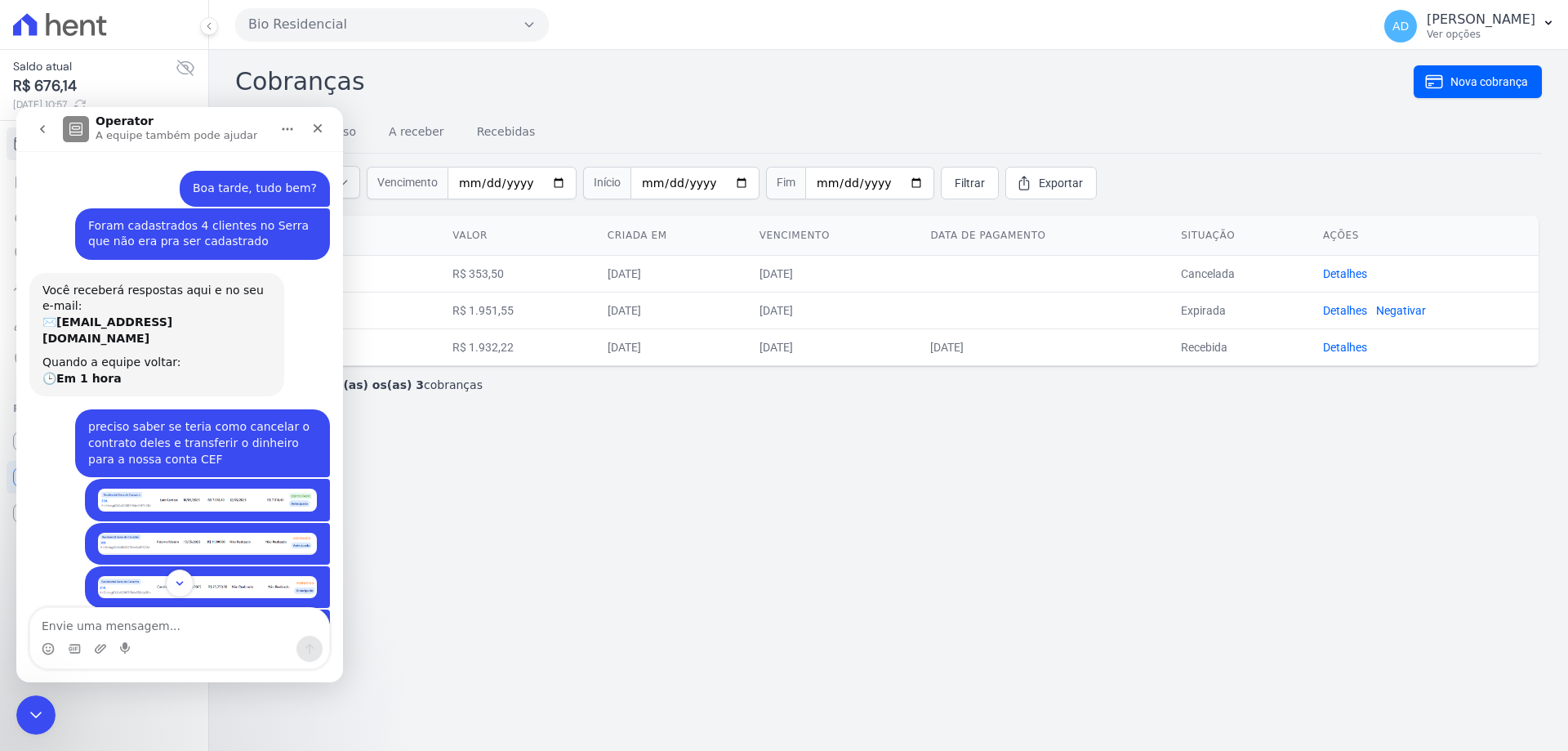
click at [44, 127] on icon "go back" at bounding box center [43, 130] width 13 height 13
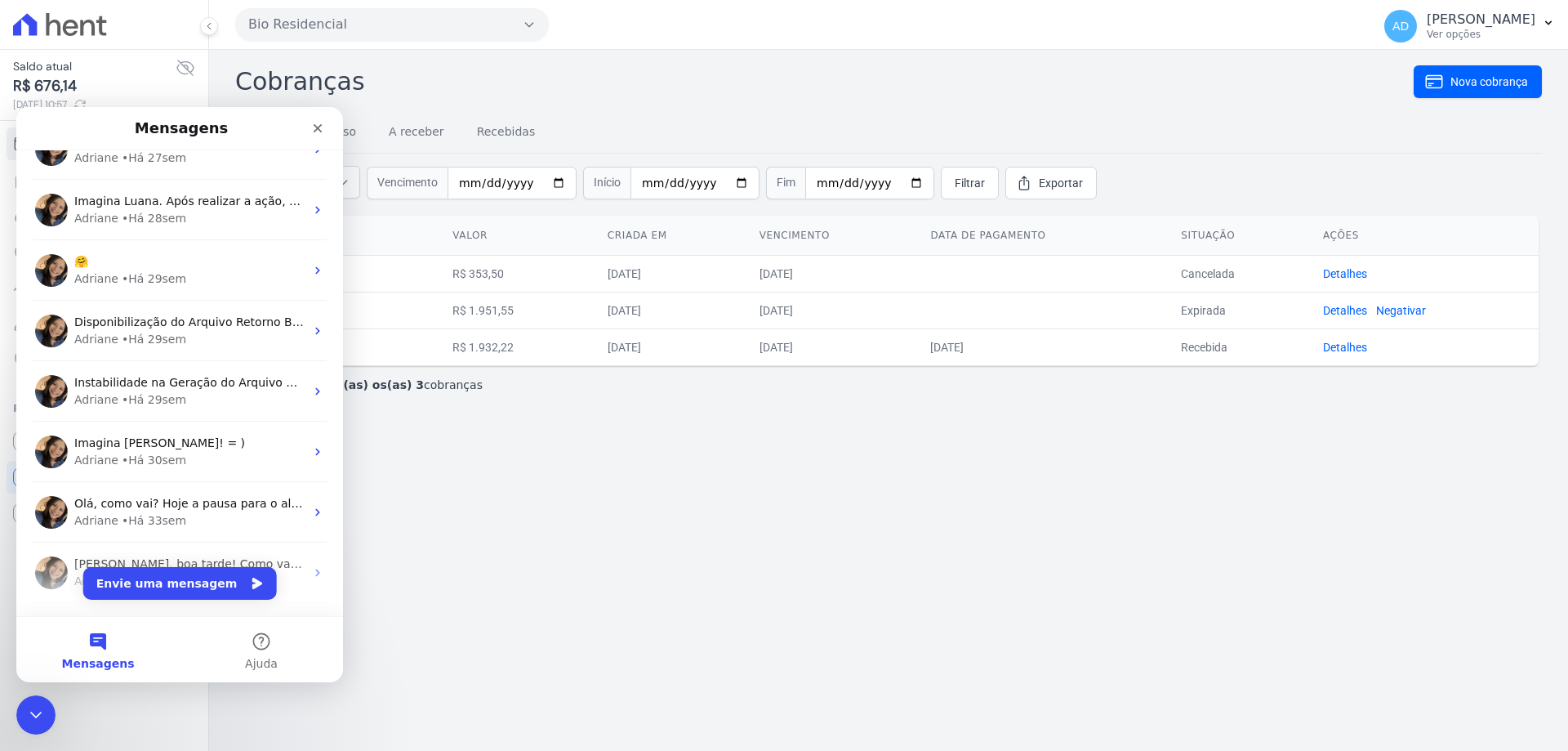
scroll to position [899, 0]
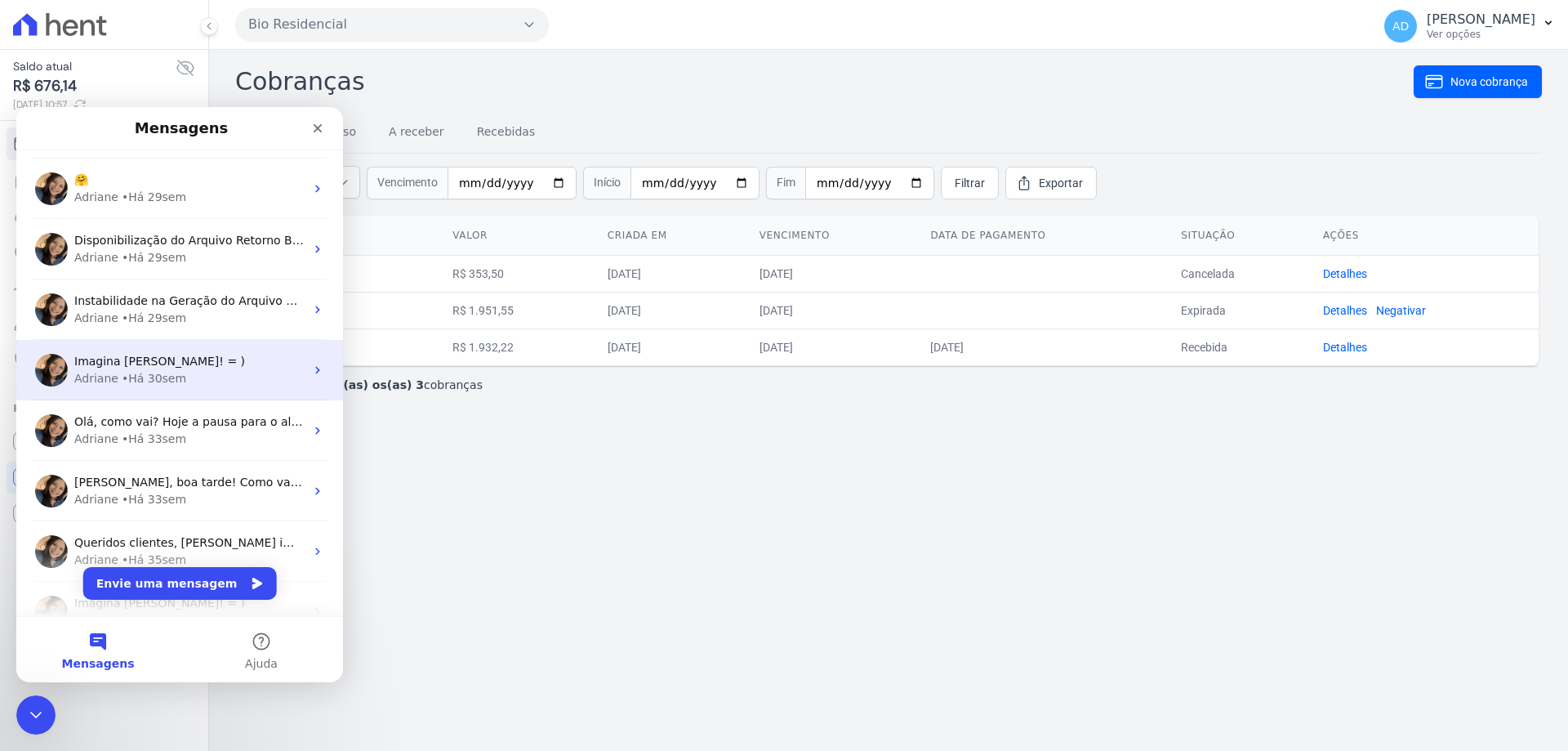
click at [231, 371] on div "Adriane • Há 30sem" at bounding box center [190, 379] width 231 height 18
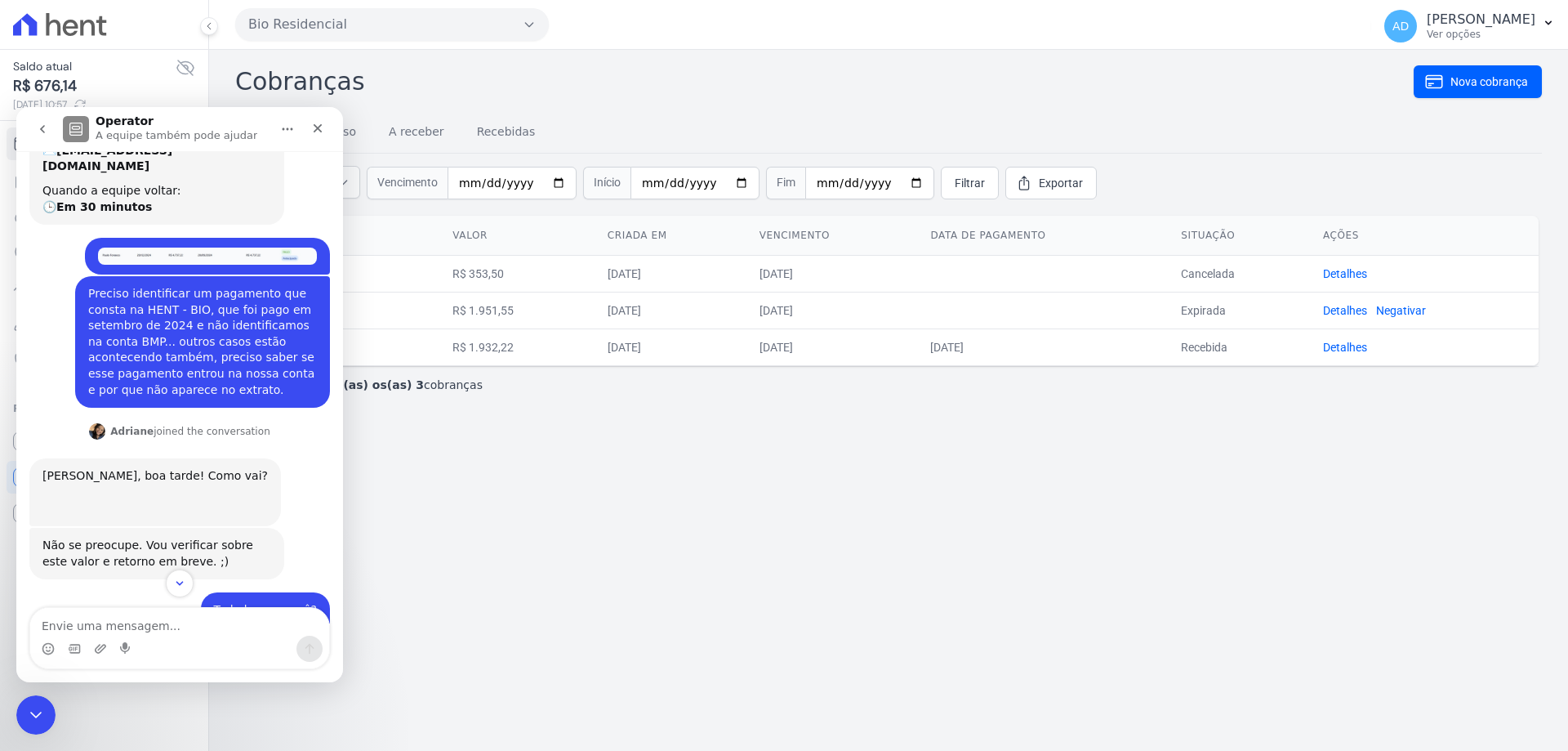
scroll to position [0, 0]
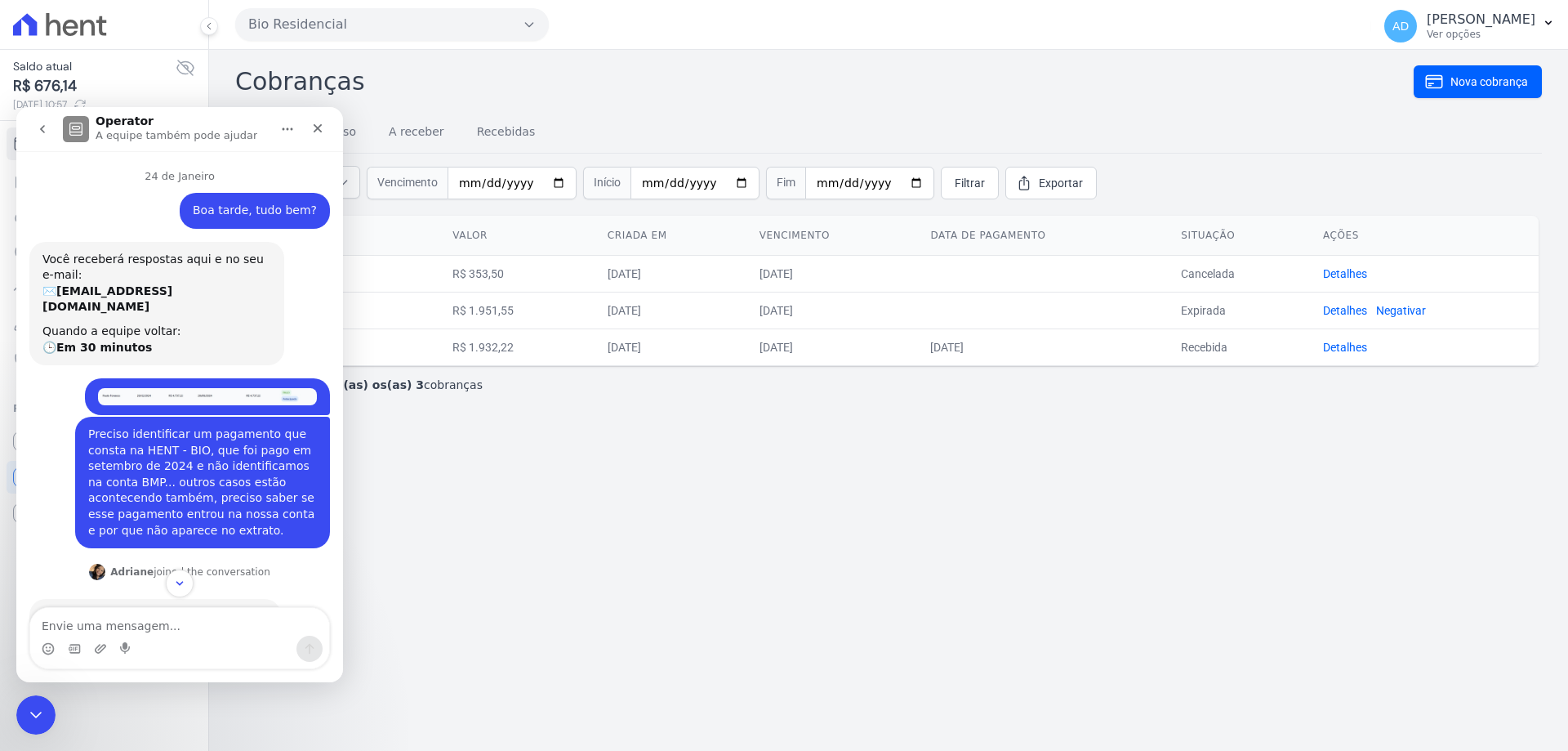
click at [162, 388] on img "Luana diz…" at bounding box center [207, 396] width 219 height 18
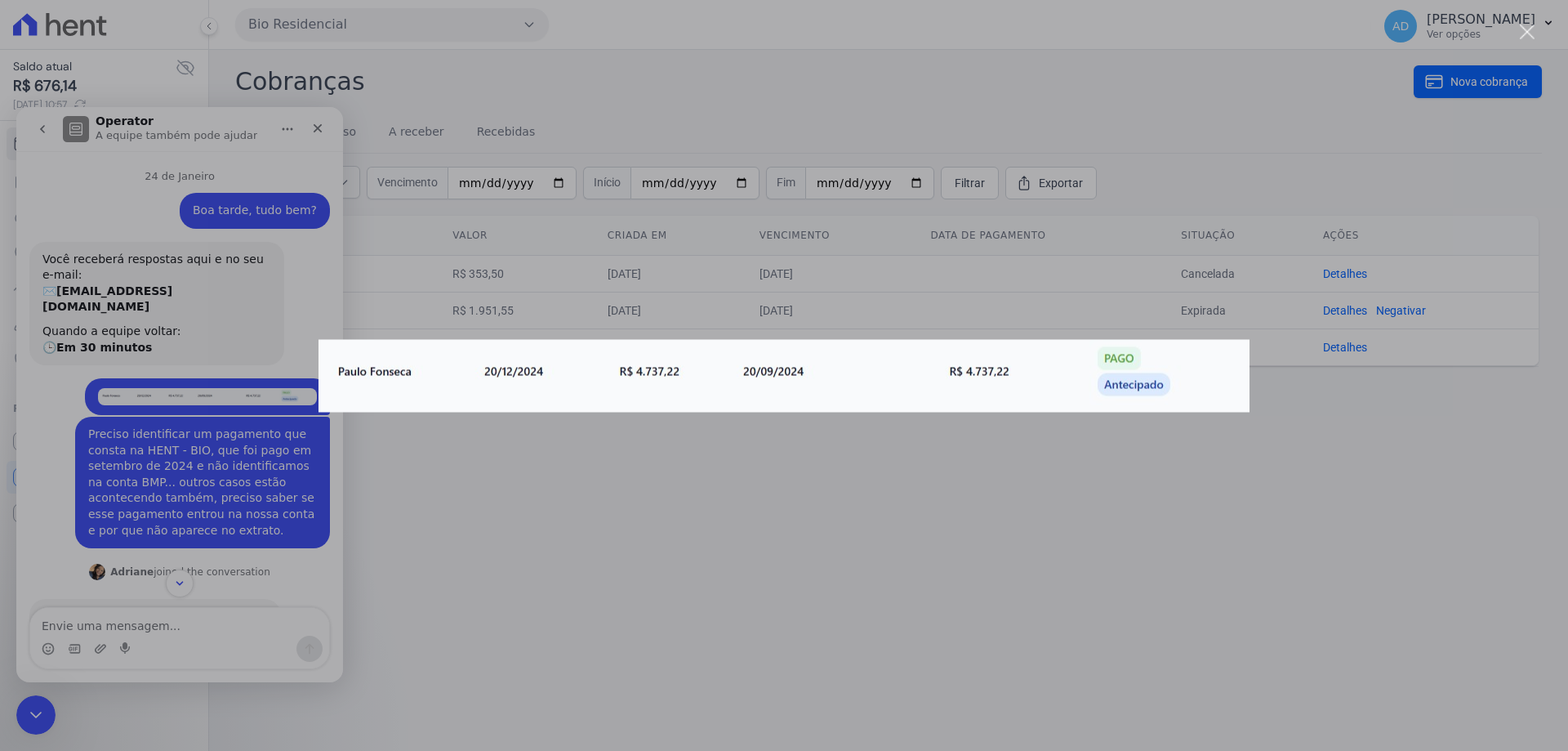
click at [272, 337] on div "Messenger da Intercom" at bounding box center [784, 376] width 1568 height 751
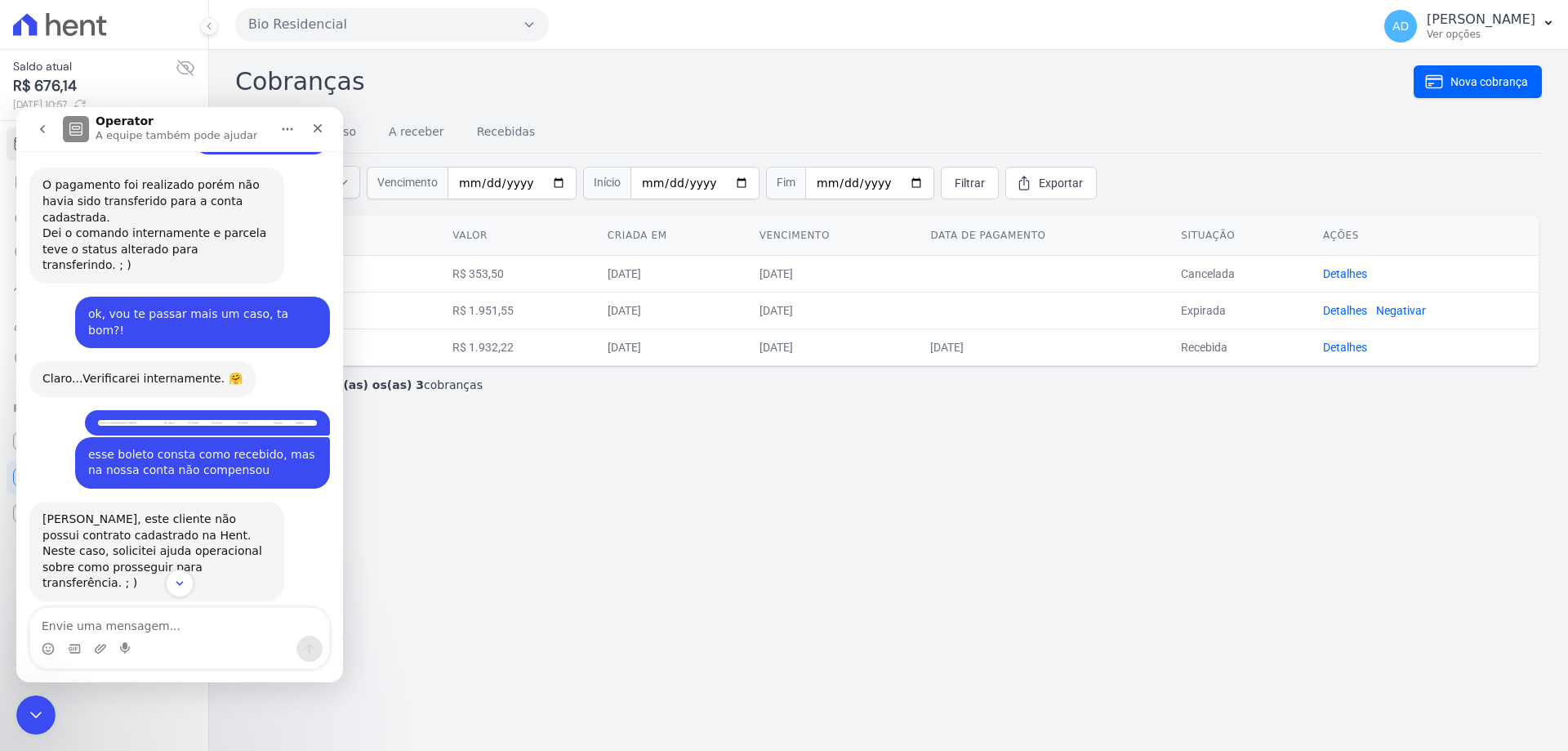
scroll to position [654, 0]
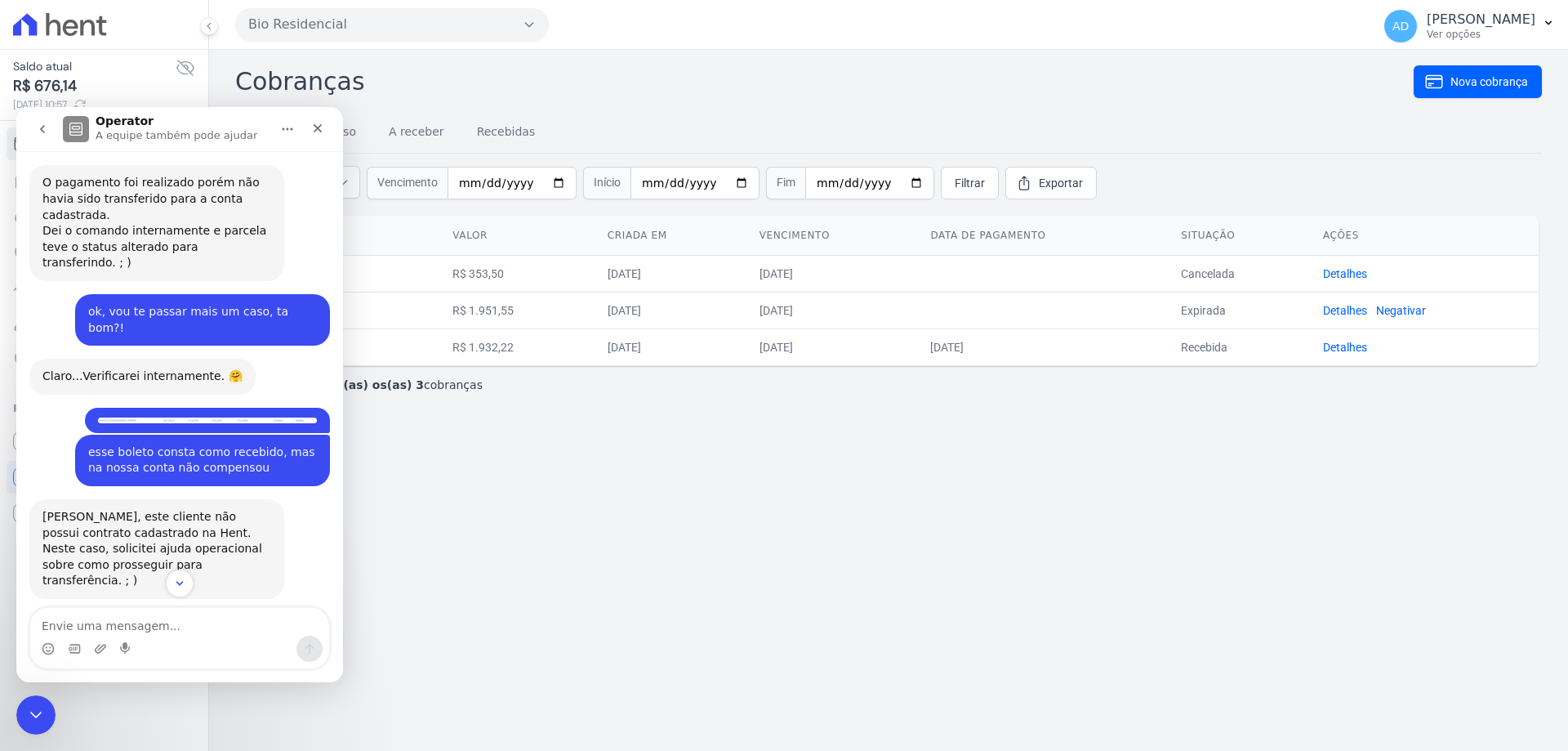
click at [257, 417] on img "Luana diz…" at bounding box center [207, 420] width 219 height 6
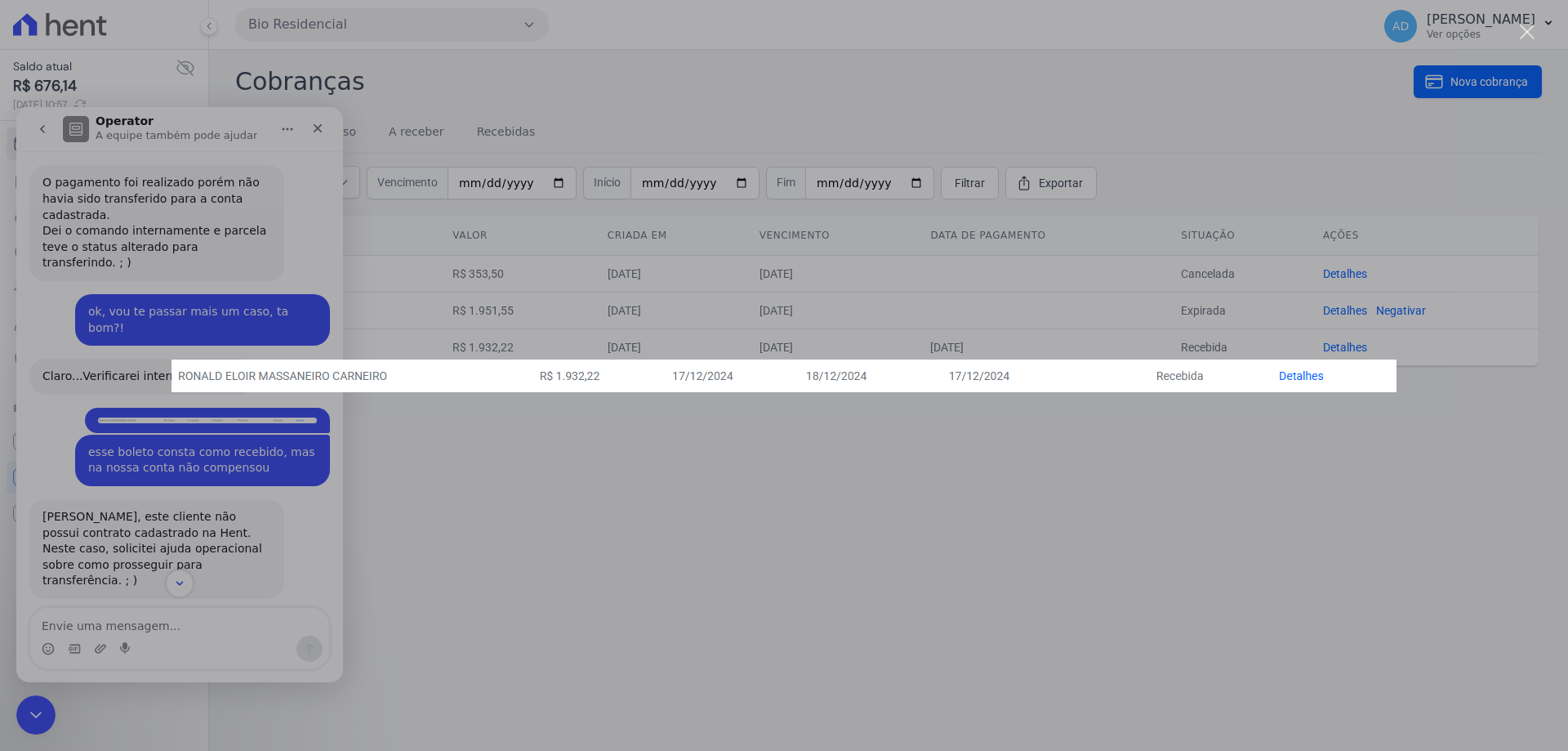
scroll to position [0, 0]
click at [269, 322] on div "Messenger da Intercom" at bounding box center [784, 376] width 1568 height 751
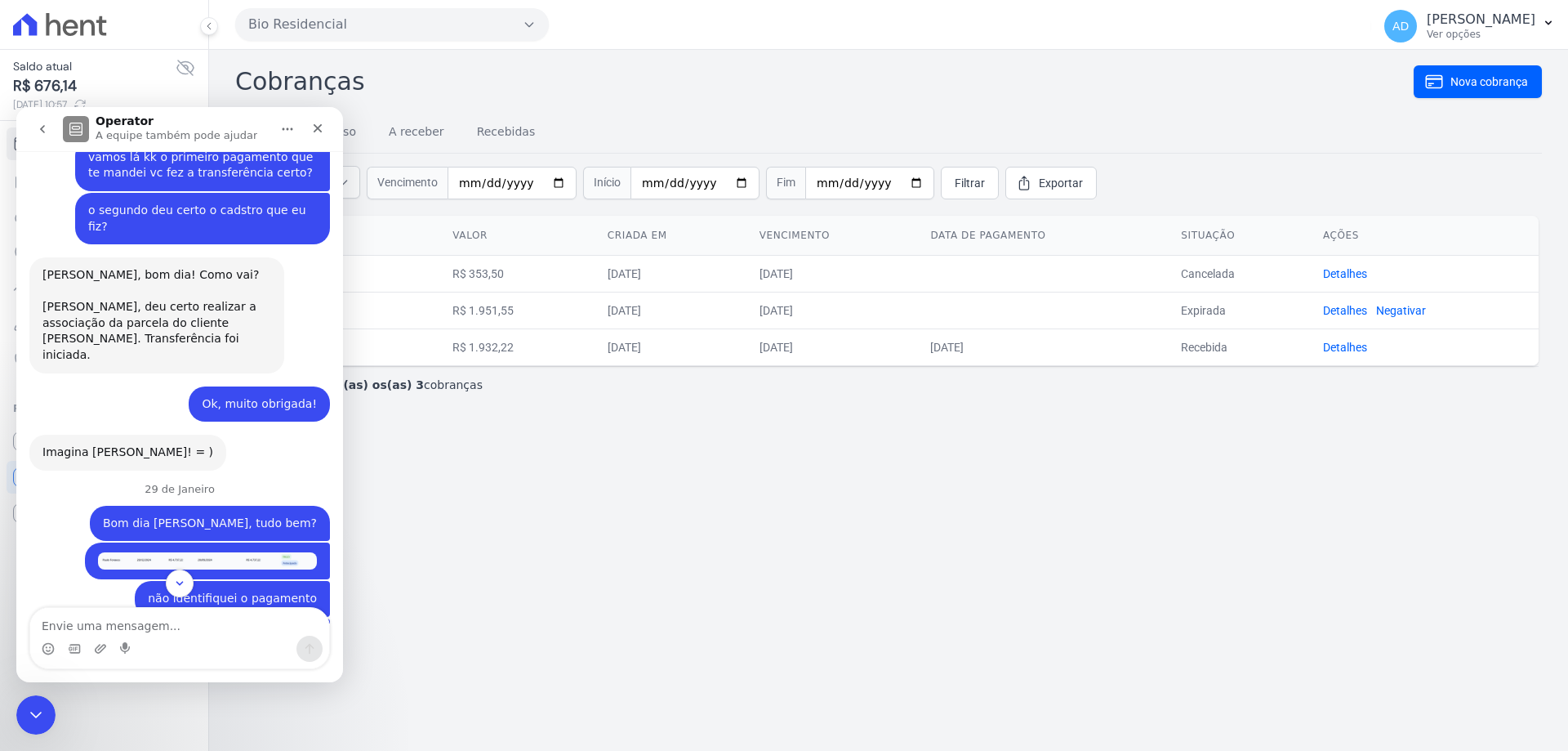
scroll to position [1797, 0]
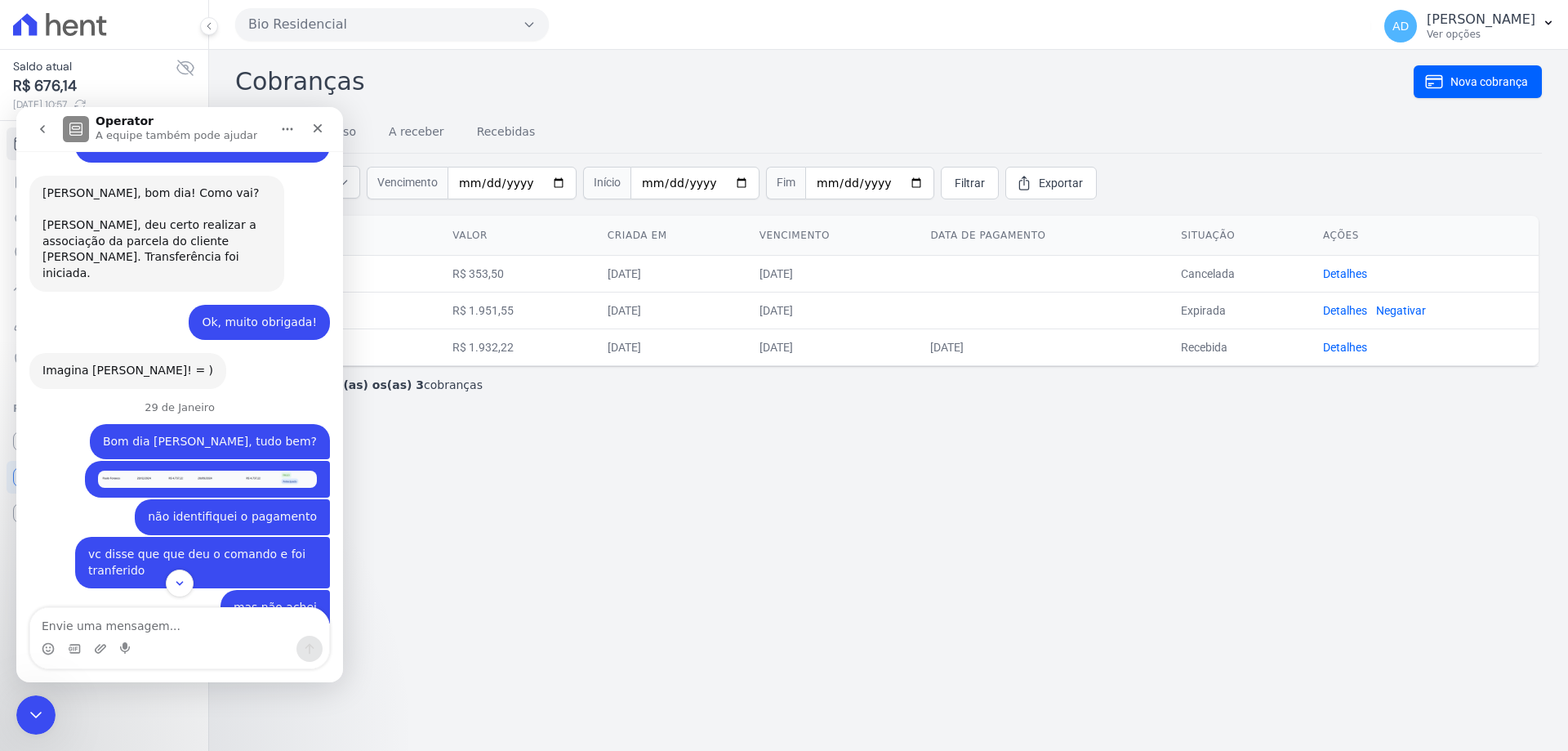
click at [248, 471] on img "Luana diz…" at bounding box center [207, 479] width 219 height 18
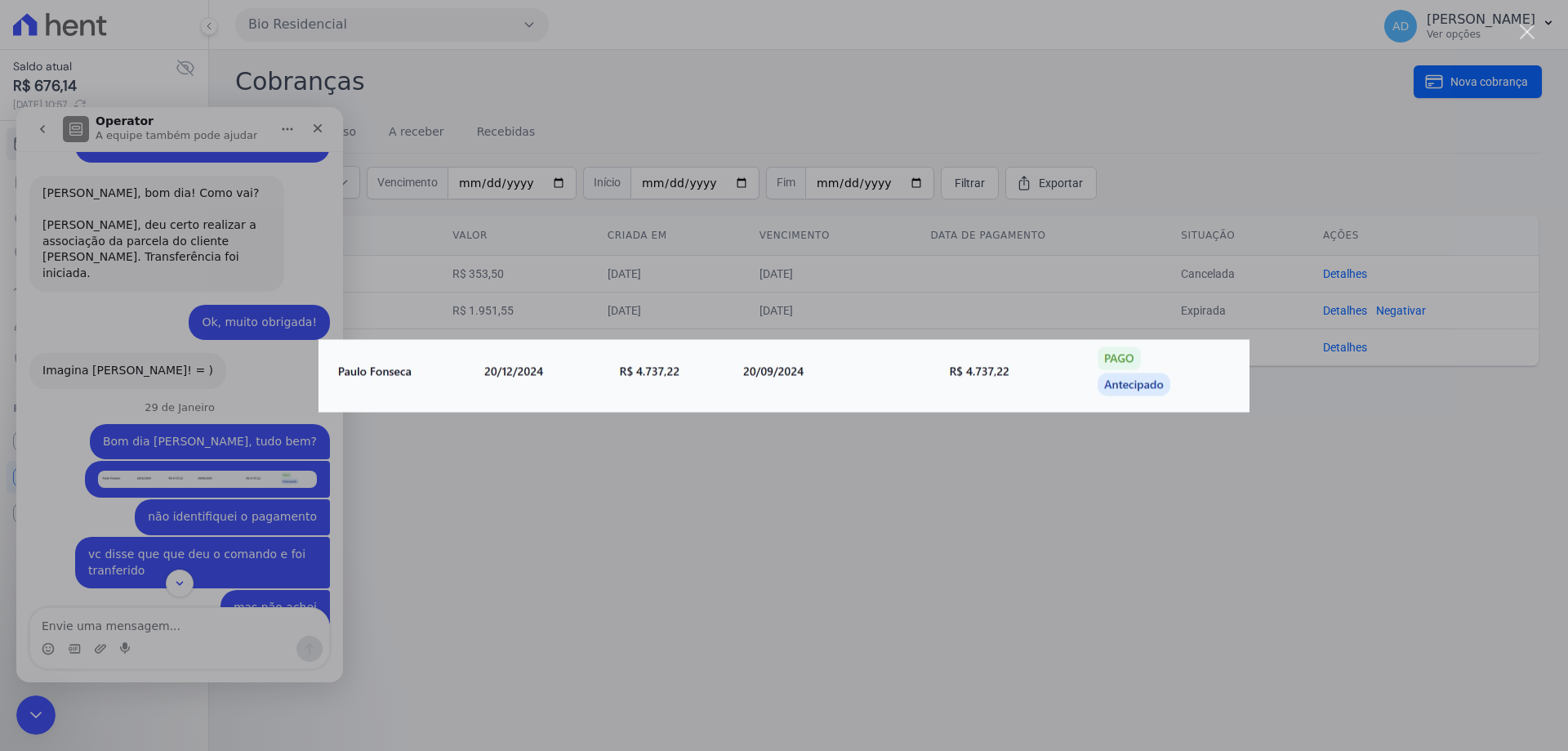
scroll to position [0, 0]
click at [263, 252] on div "Messenger da Intercom" at bounding box center [784, 376] width 1568 height 751
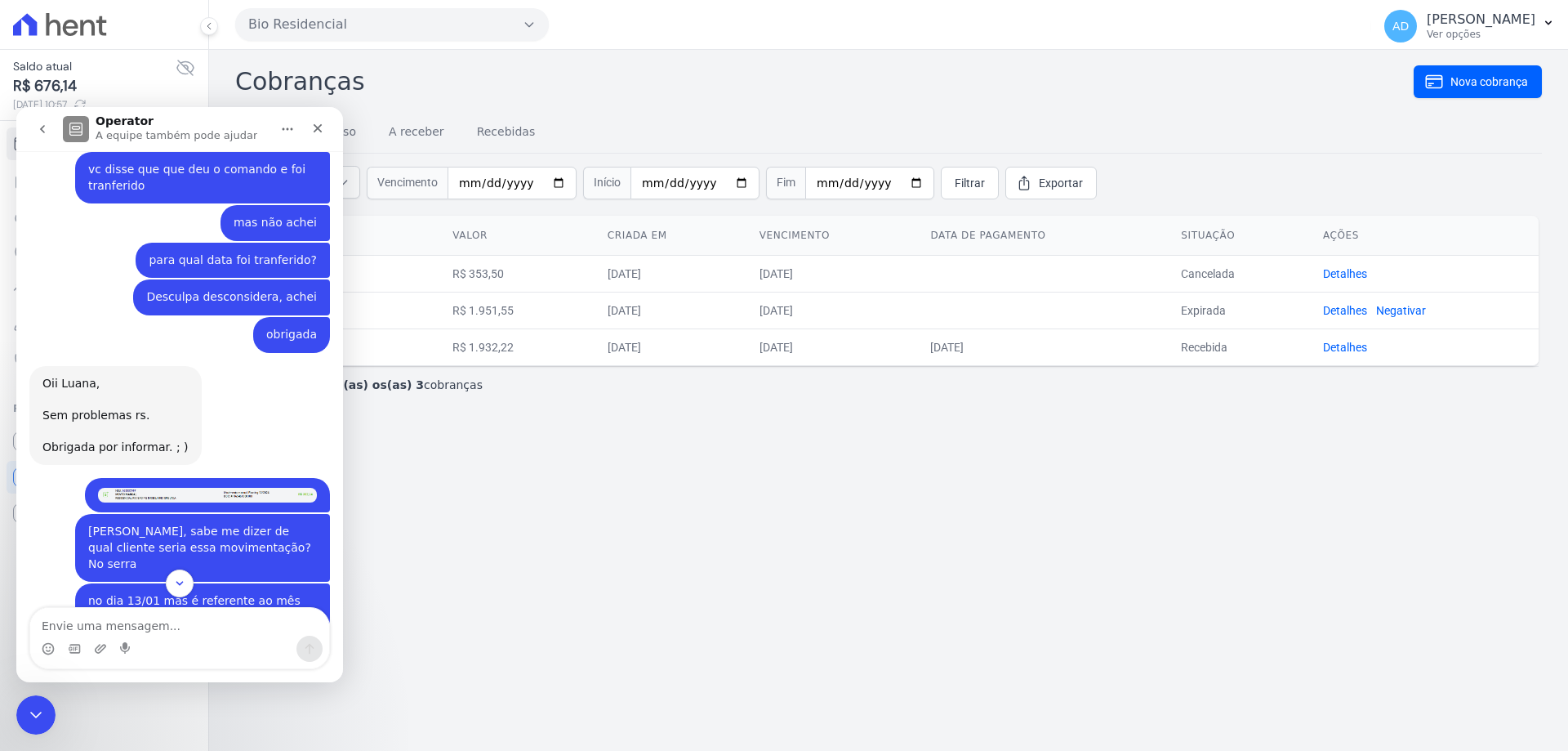
scroll to position [2206, 0]
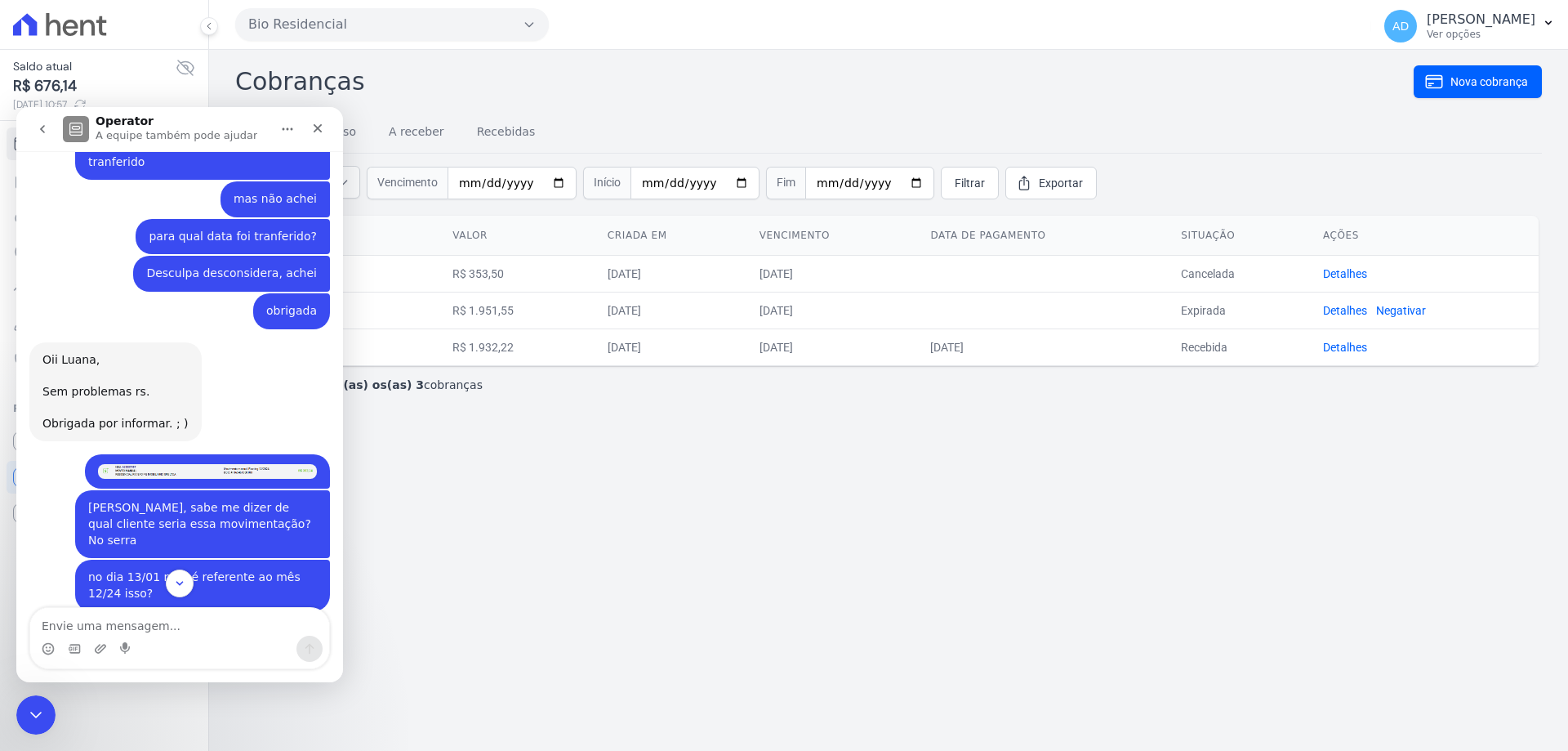
click at [236, 464] on img "Luana diz…" at bounding box center [207, 472] width 219 height 15
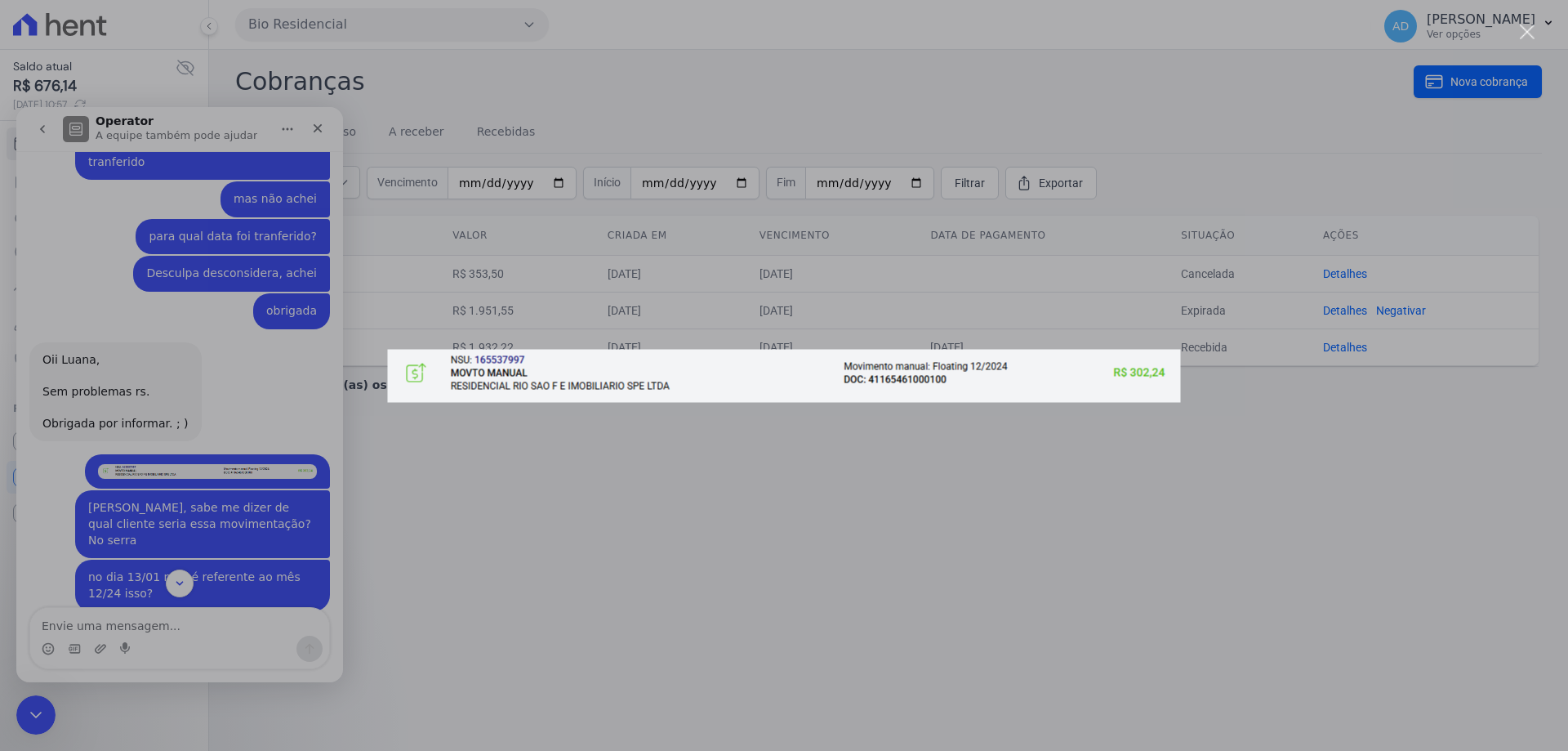
click at [247, 267] on div "Messenger da Intercom" at bounding box center [784, 376] width 1568 height 751
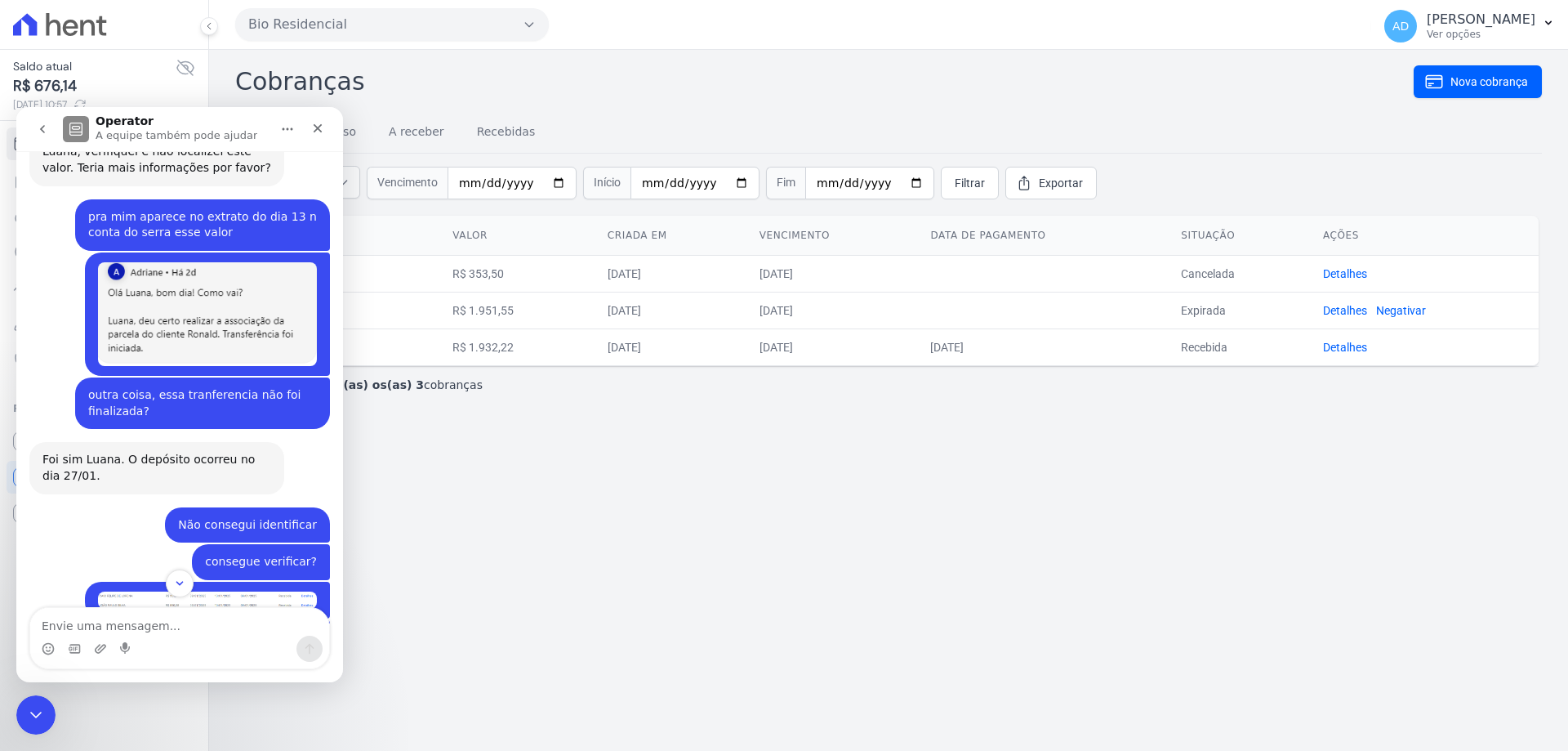
scroll to position [2778, 0]
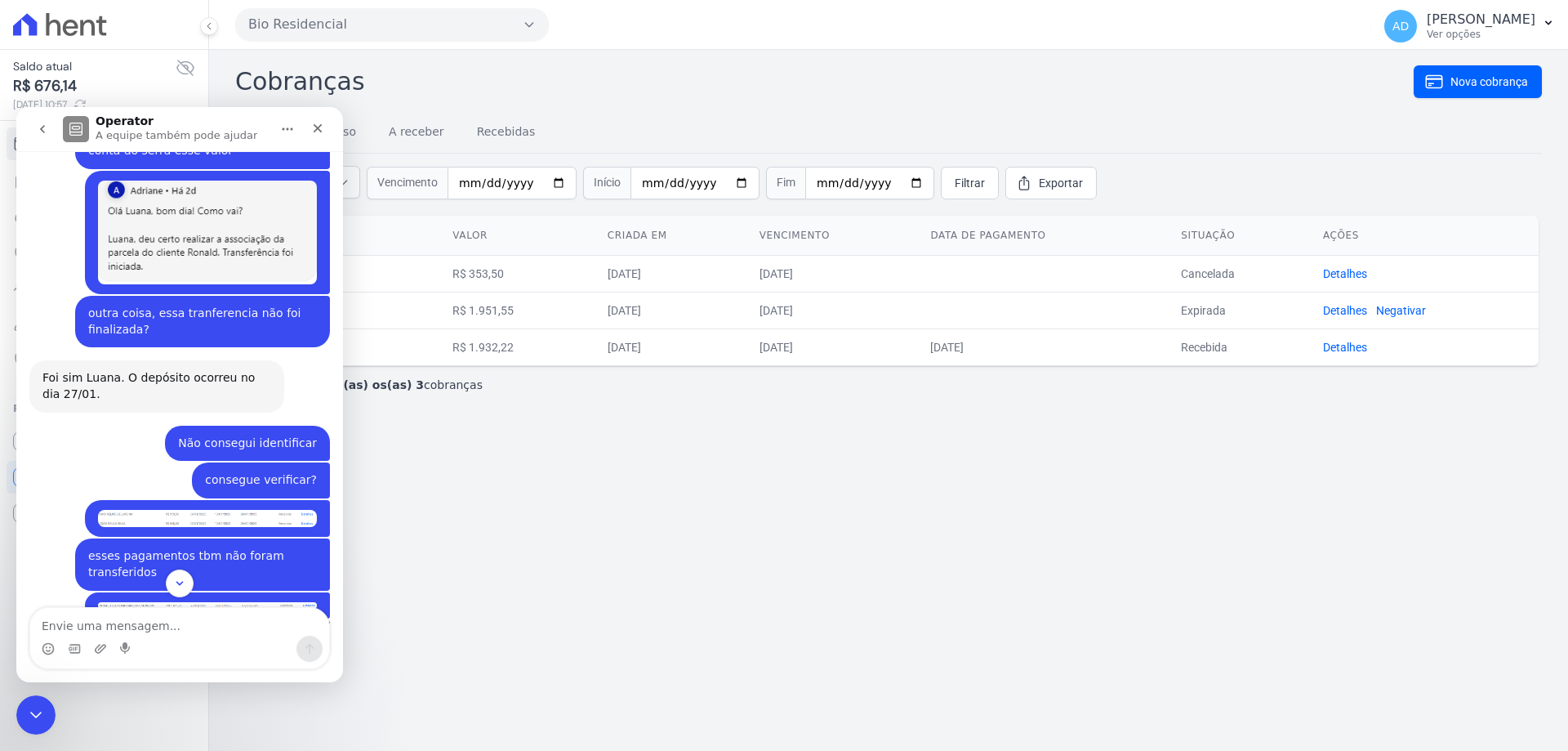
click at [198, 510] on img "Luana diz…" at bounding box center [207, 519] width 219 height 18
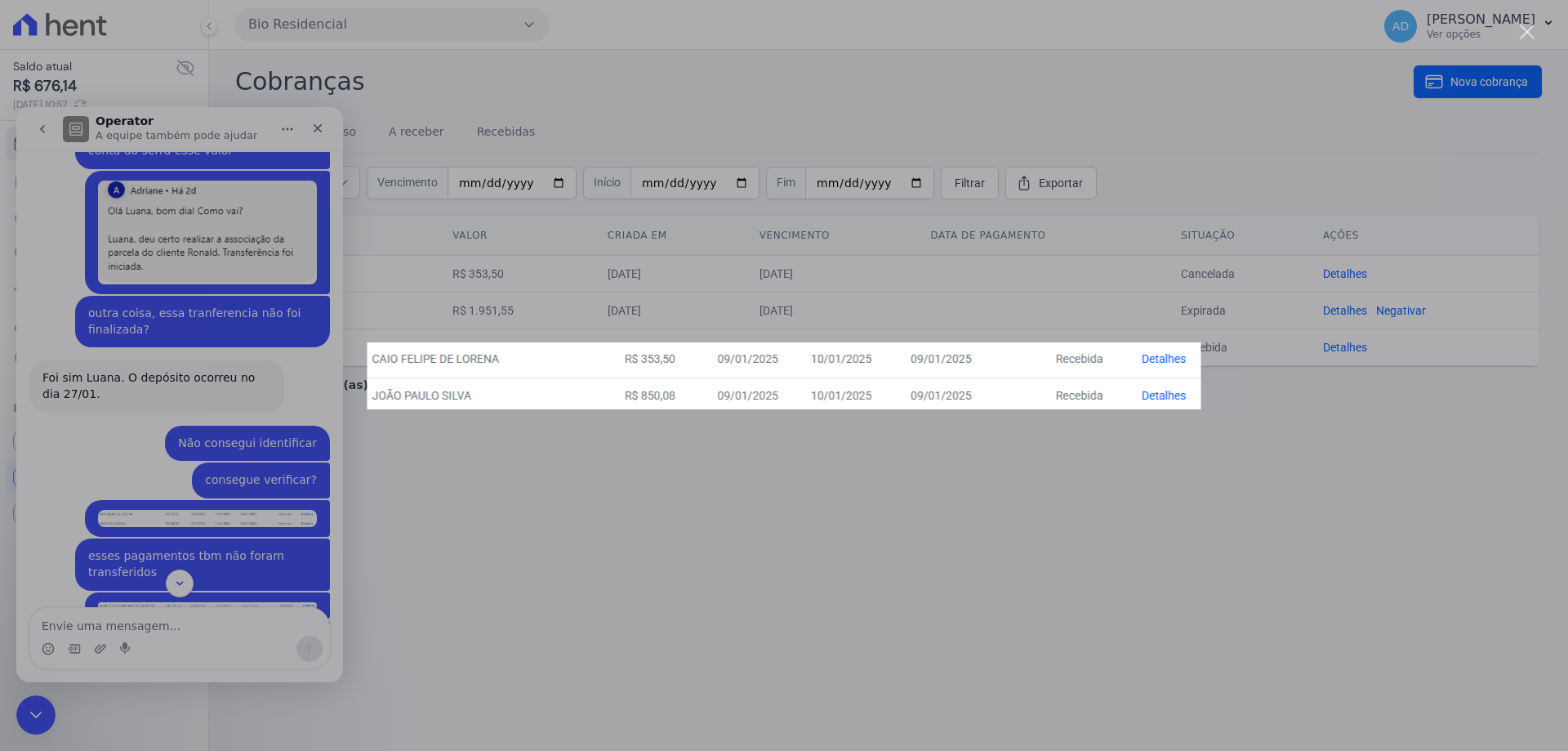
click at [125, 291] on div "Messenger da Intercom" at bounding box center [784, 376] width 1568 height 751
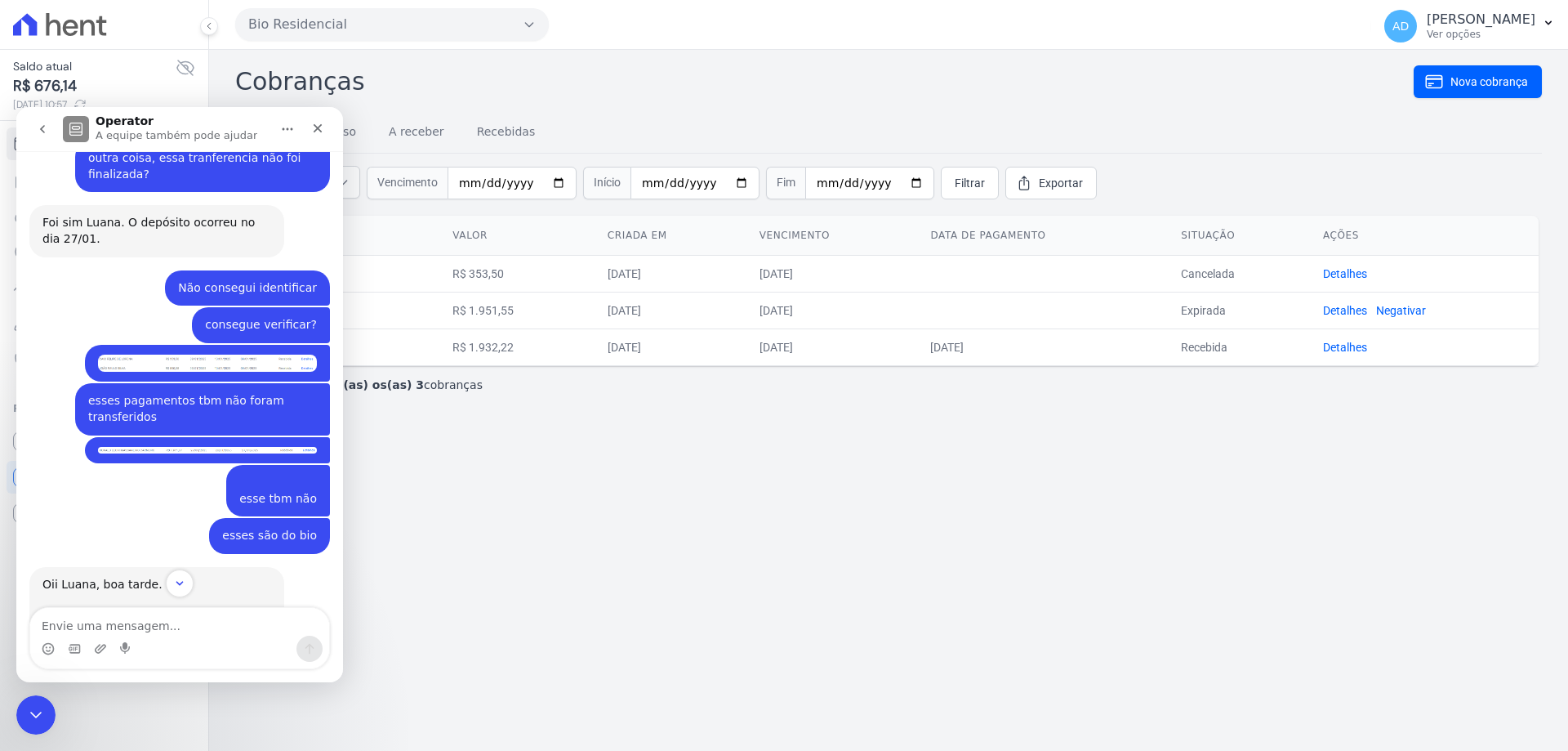
scroll to position [2941, 0]
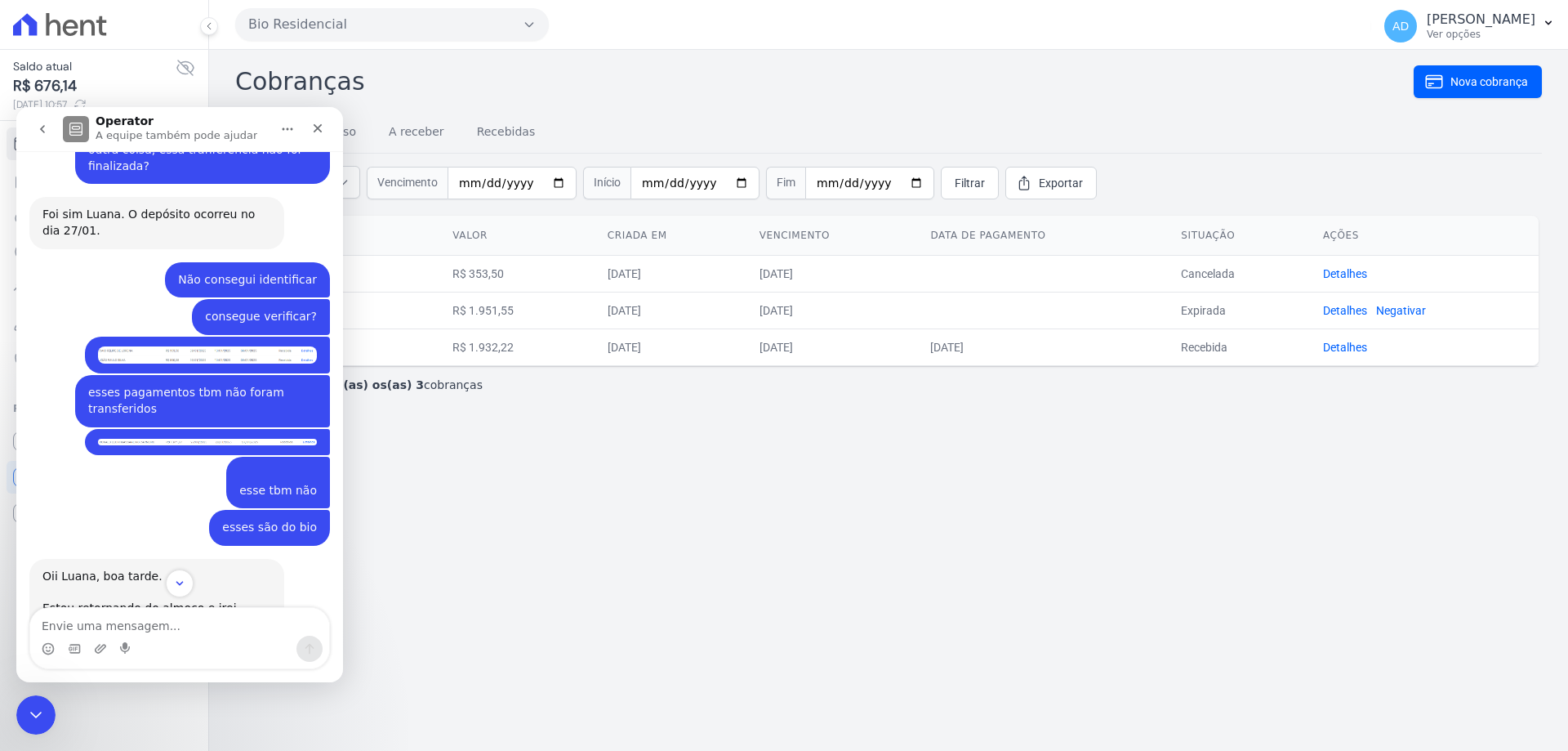
click at [146, 439] on img "Luana diz…" at bounding box center [207, 442] width 219 height 8
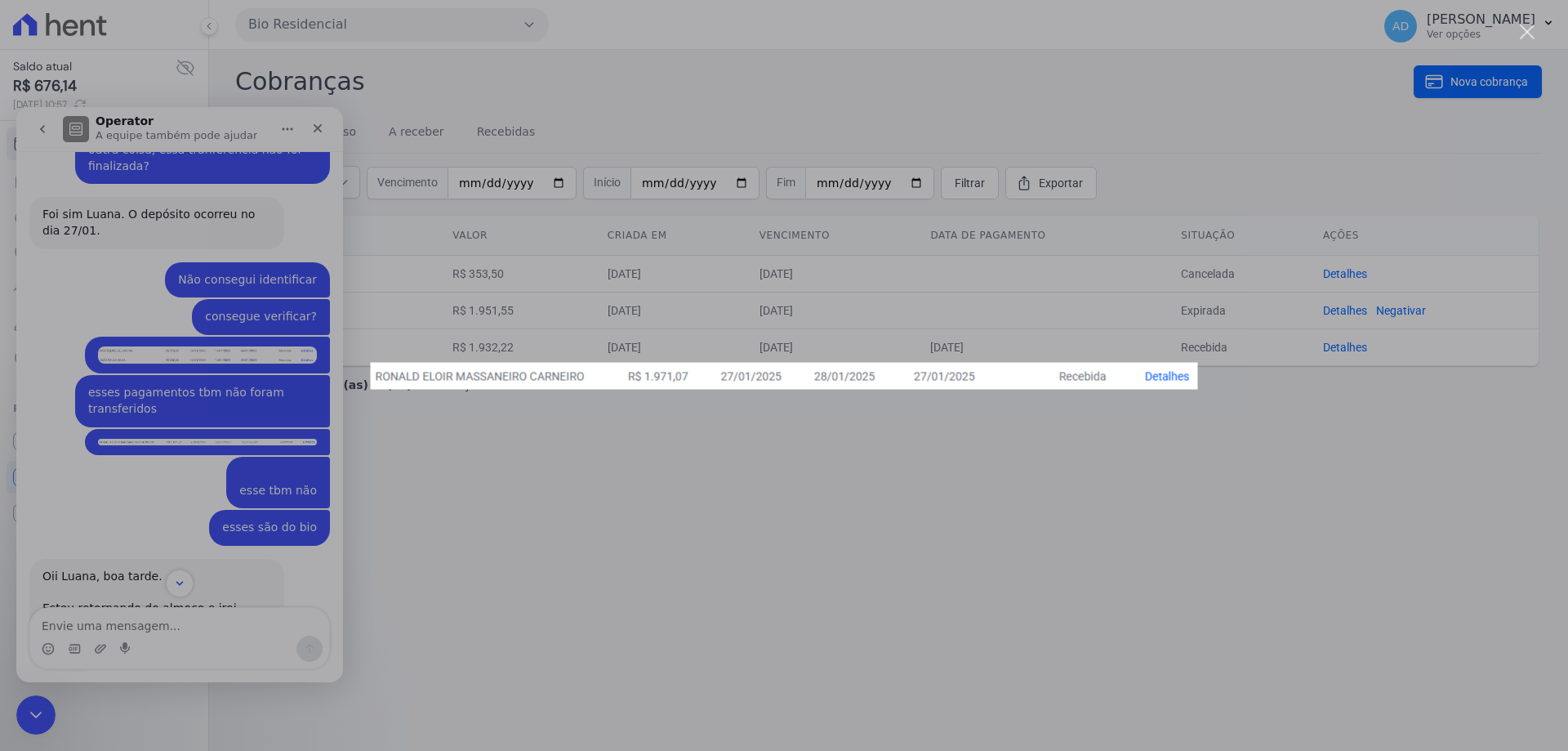
scroll to position [0, 0]
click at [143, 330] on div "Messenger da Intercom" at bounding box center [784, 376] width 1568 height 751
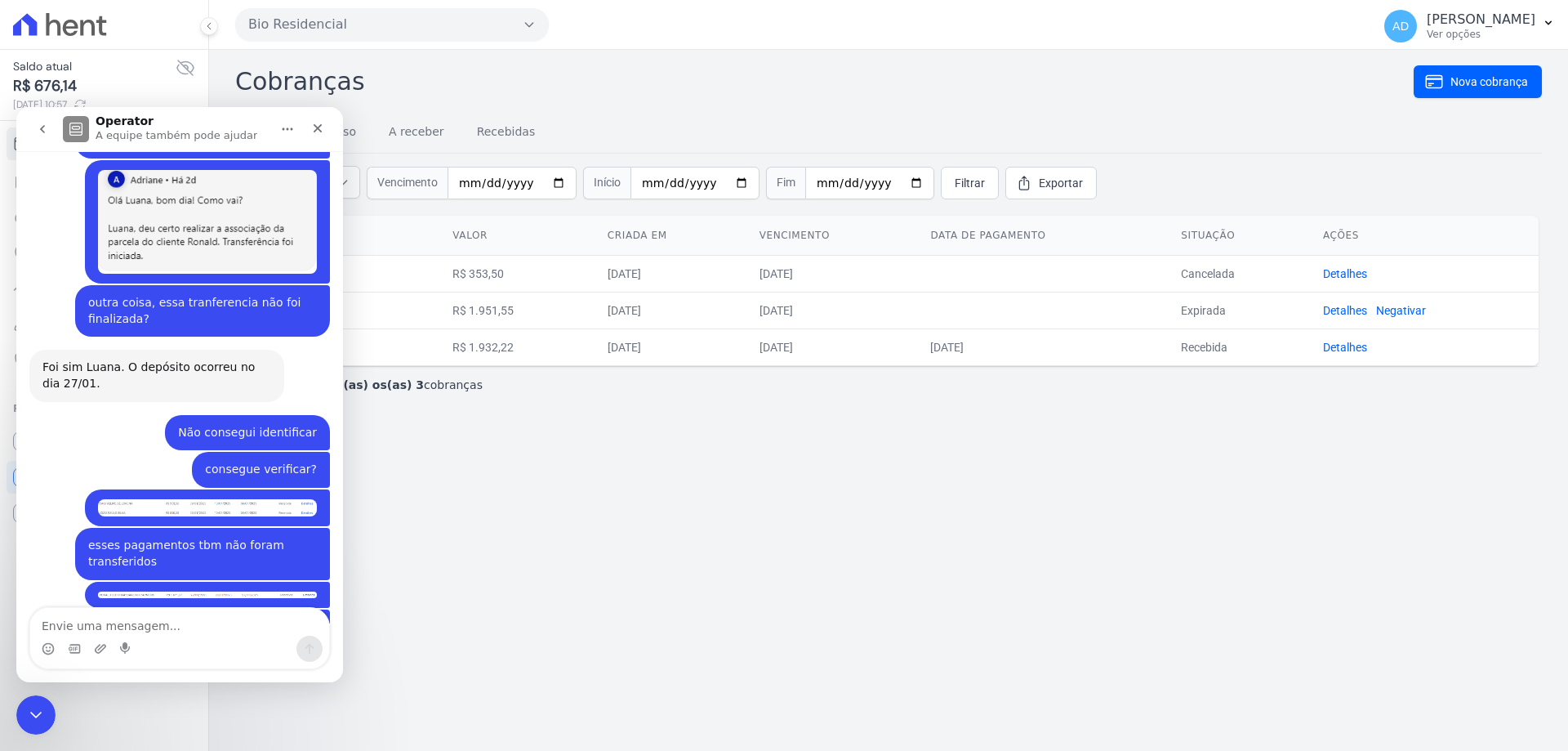
scroll to position [2787, 0]
click at [221, 500] on img "Luana diz…" at bounding box center [207, 508] width 219 height 18
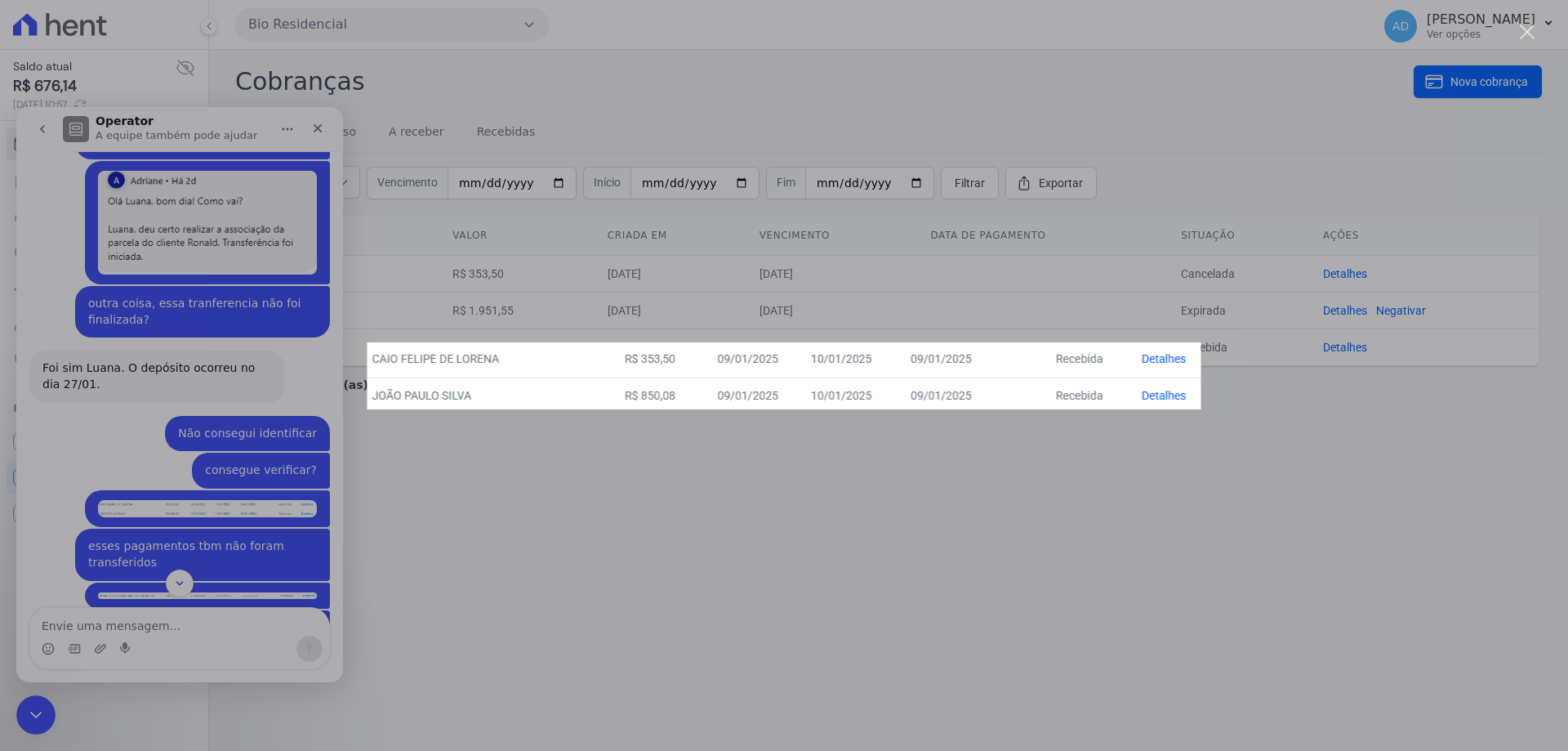
click at [133, 278] on div "Messenger da Intercom" at bounding box center [784, 376] width 1568 height 751
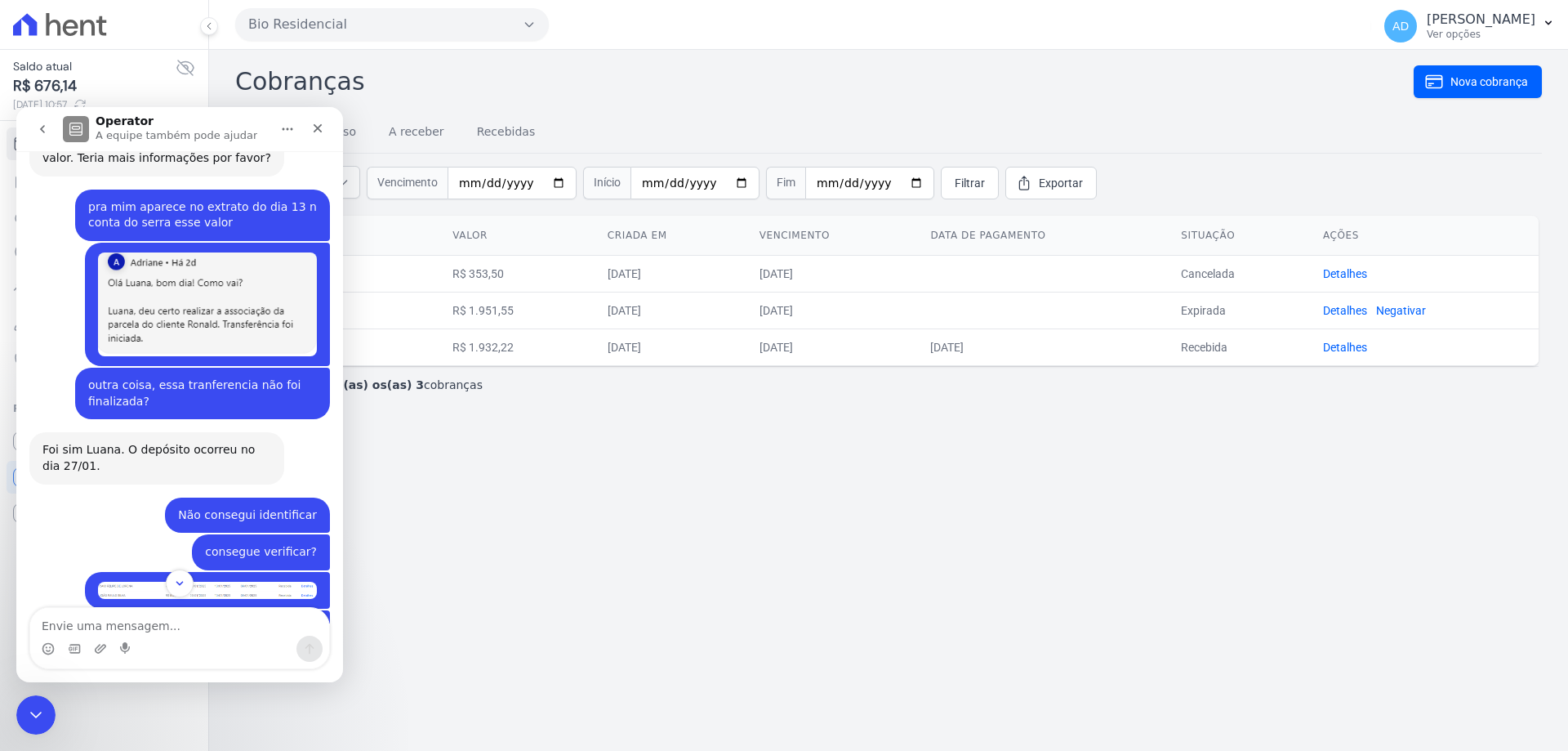
scroll to position [2787, 0]
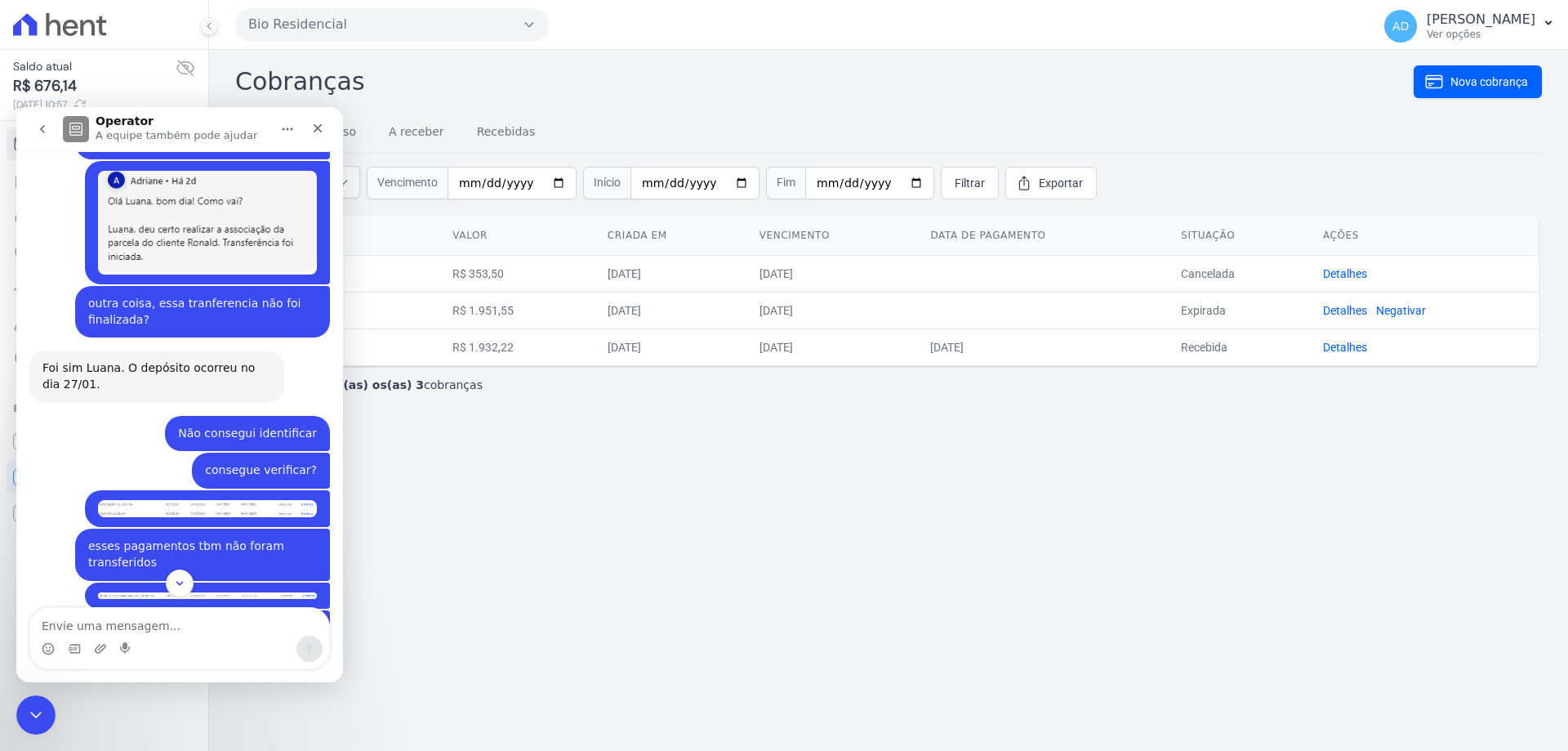
click at [247, 500] on img "Luana diz…" at bounding box center [207, 508] width 219 height 18
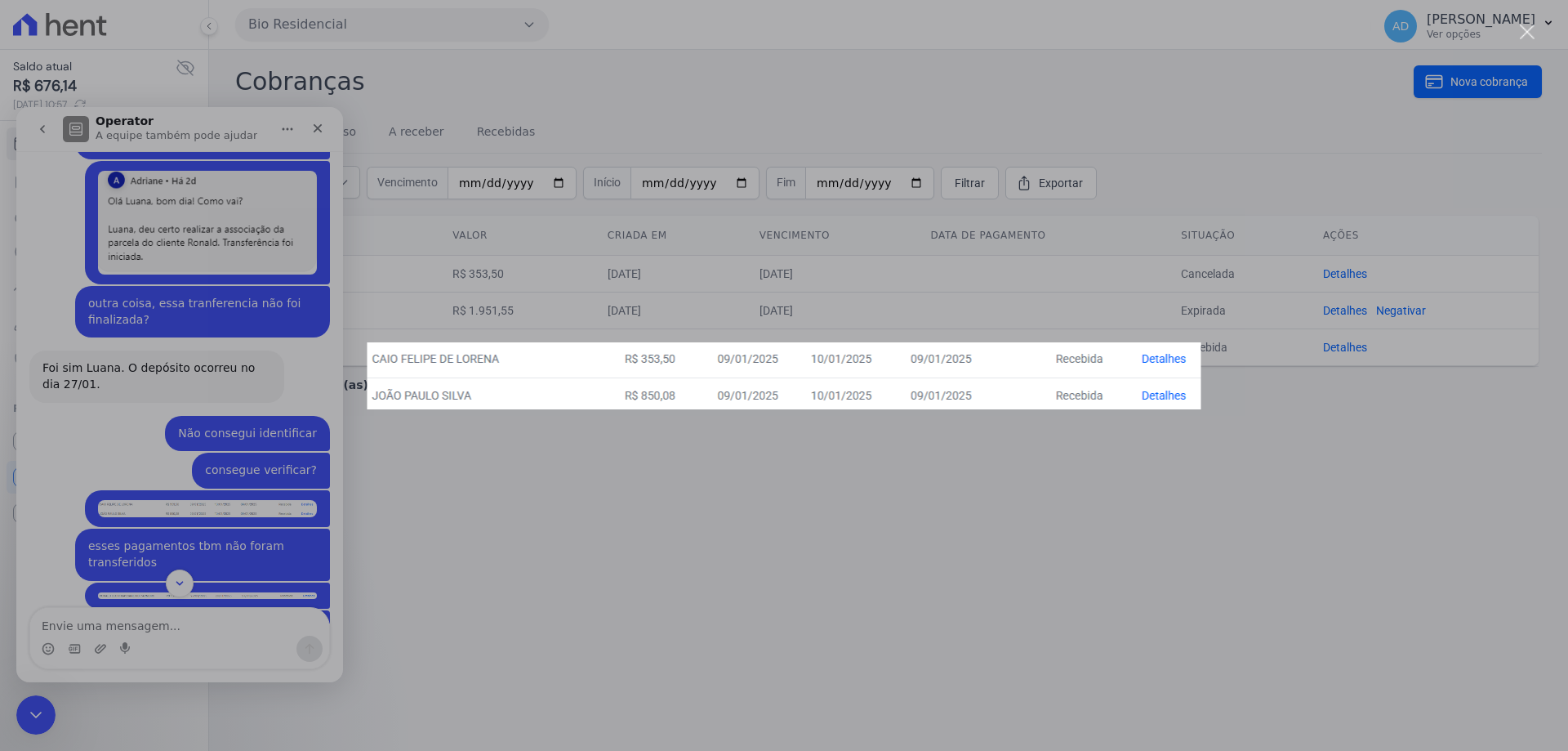
click at [247, 347] on div "Messenger da Intercom" at bounding box center [784, 376] width 1568 height 751
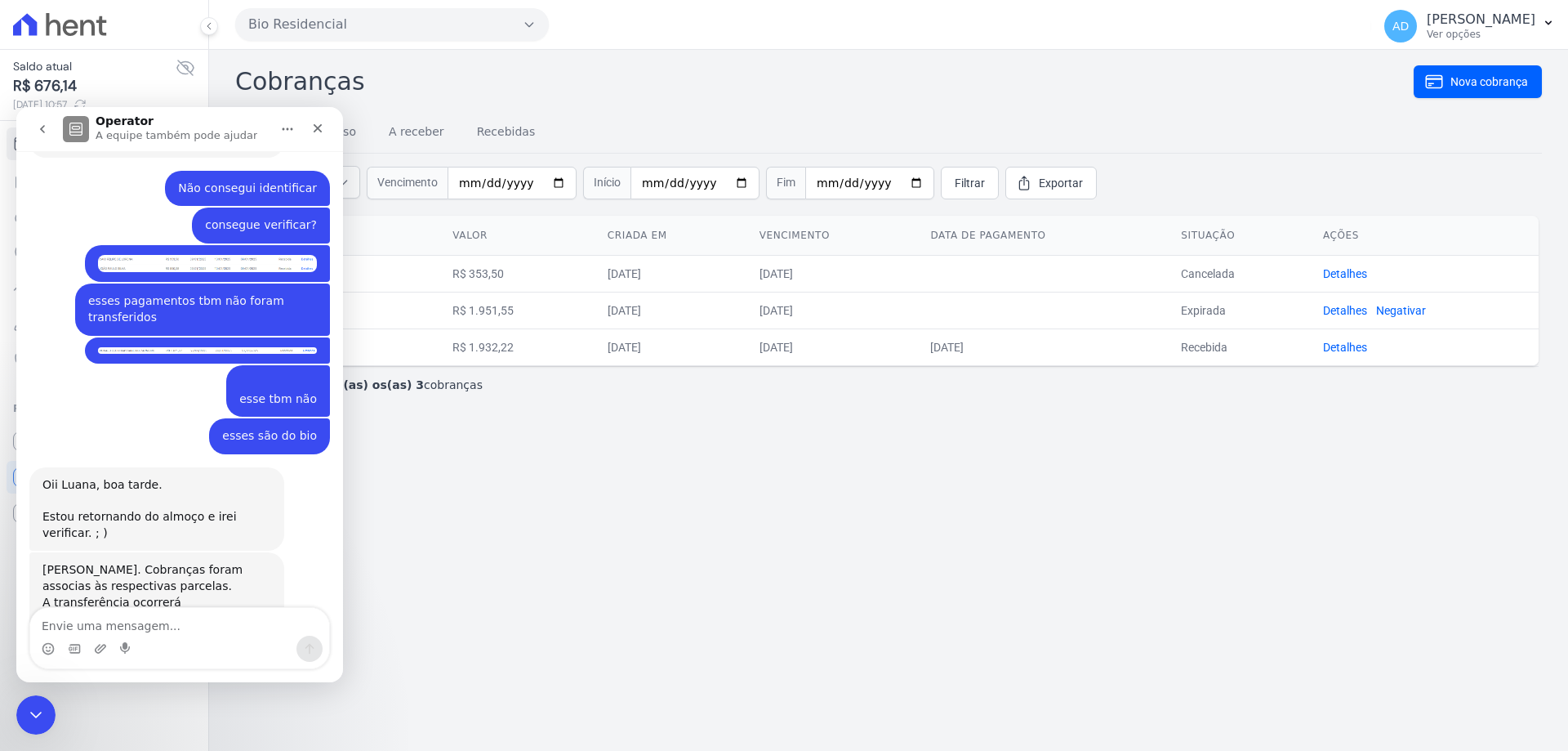
scroll to position [2869, 0]
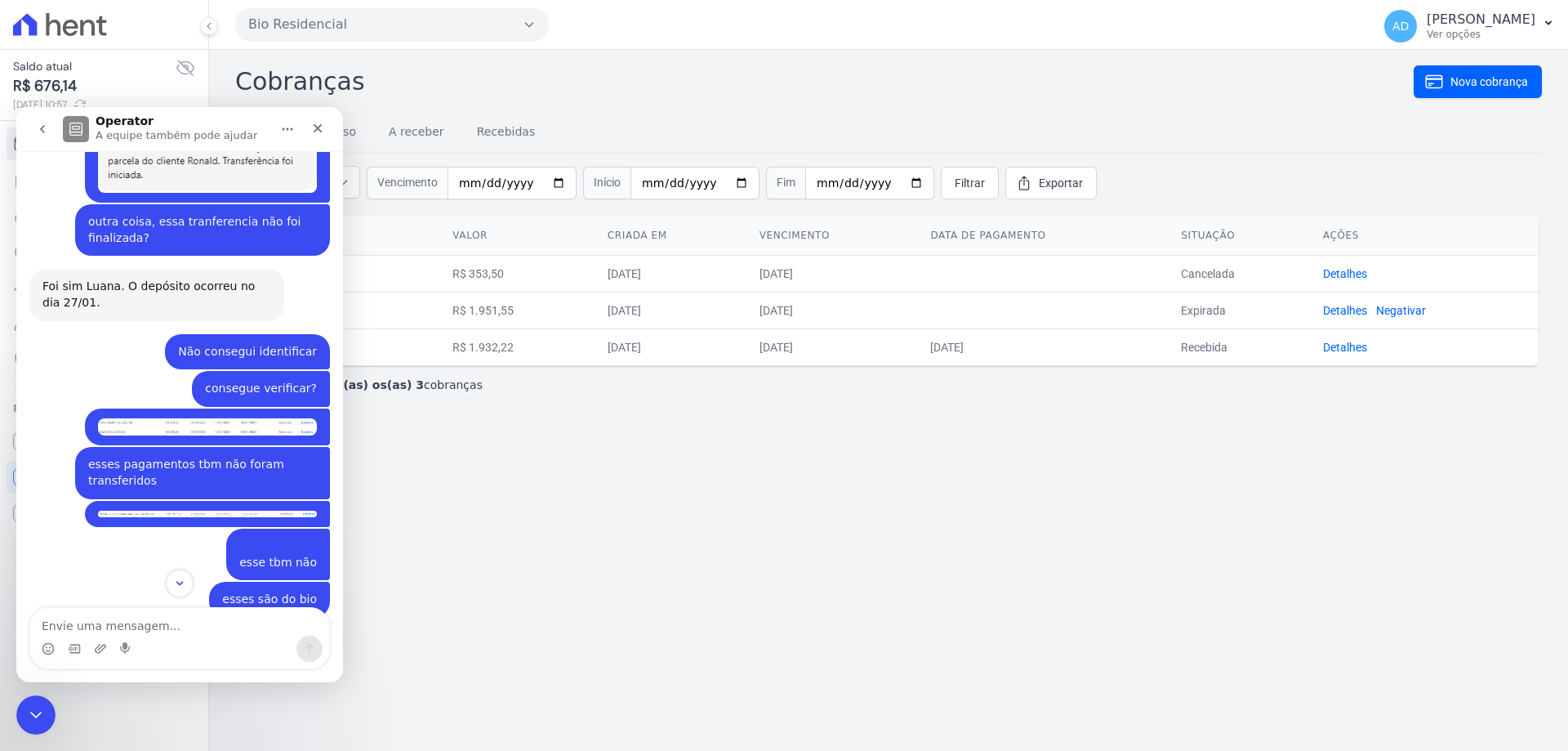
click at [187, 511] on img "Luana diz…" at bounding box center [207, 514] width 219 height 8
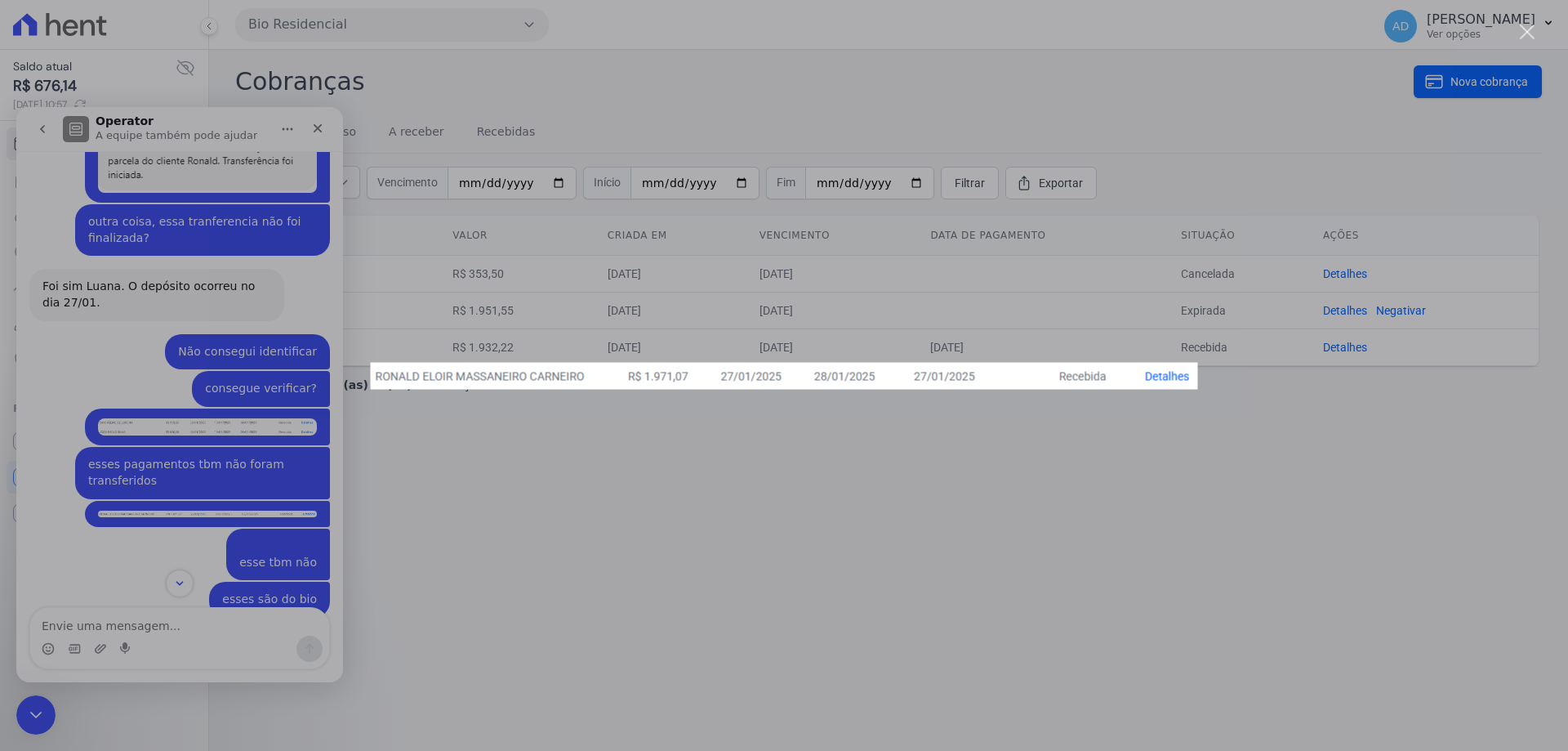
scroll to position [0, 0]
click at [182, 392] on div "Messenger da Intercom" at bounding box center [784, 376] width 1568 height 751
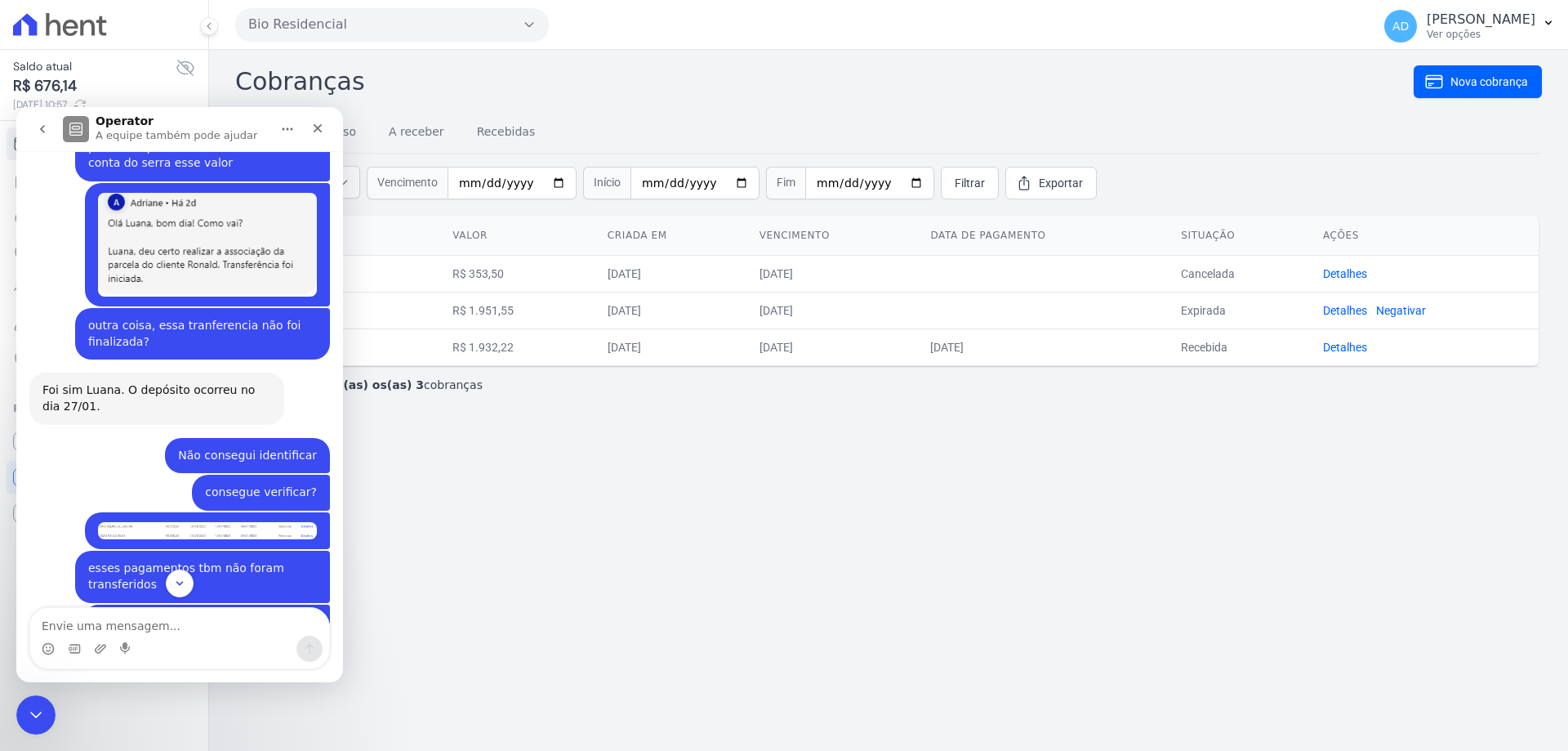
scroll to position [2787, 0]
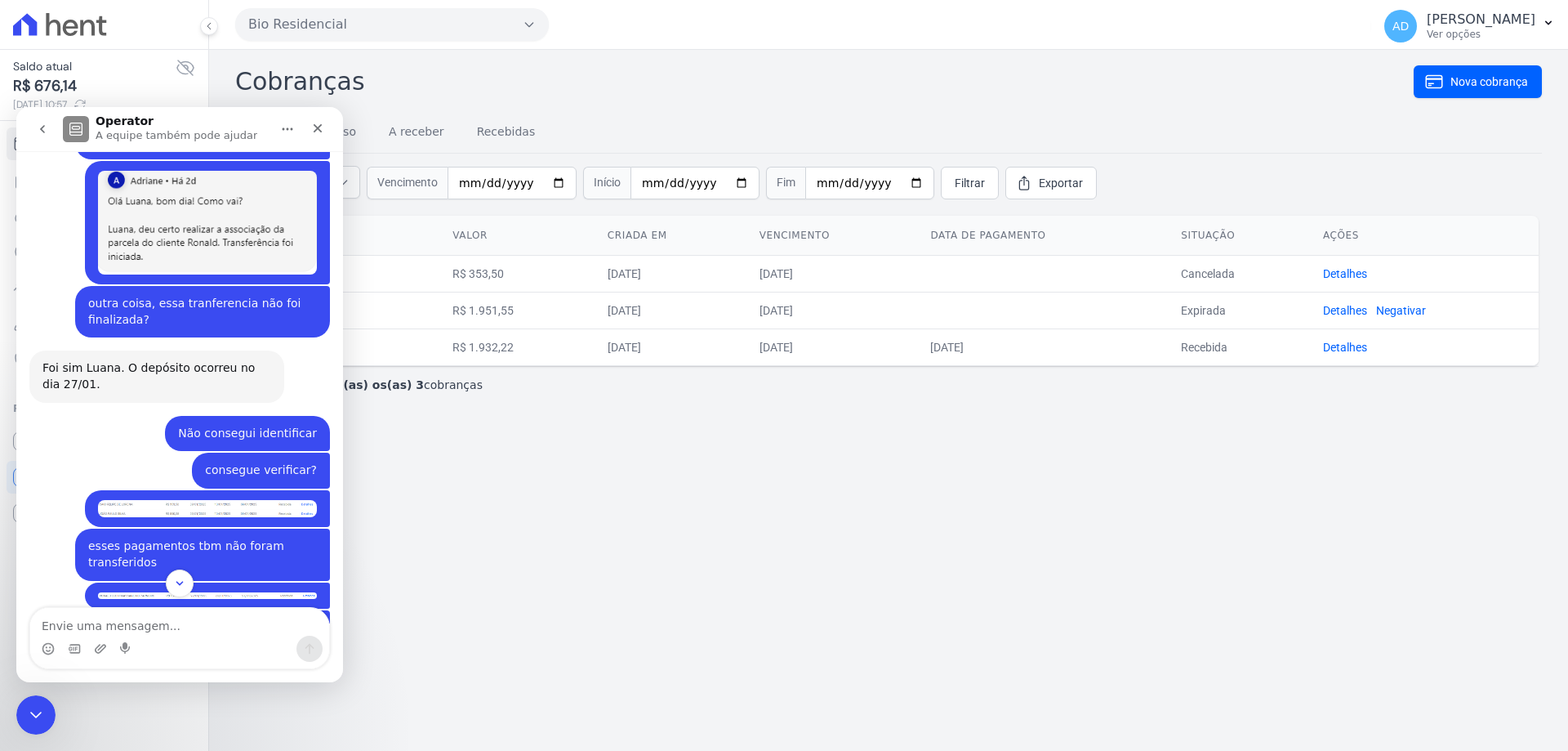
click at [193, 500] on img "Luana diz…" at bounding box center [207, 508] width 219 height 18
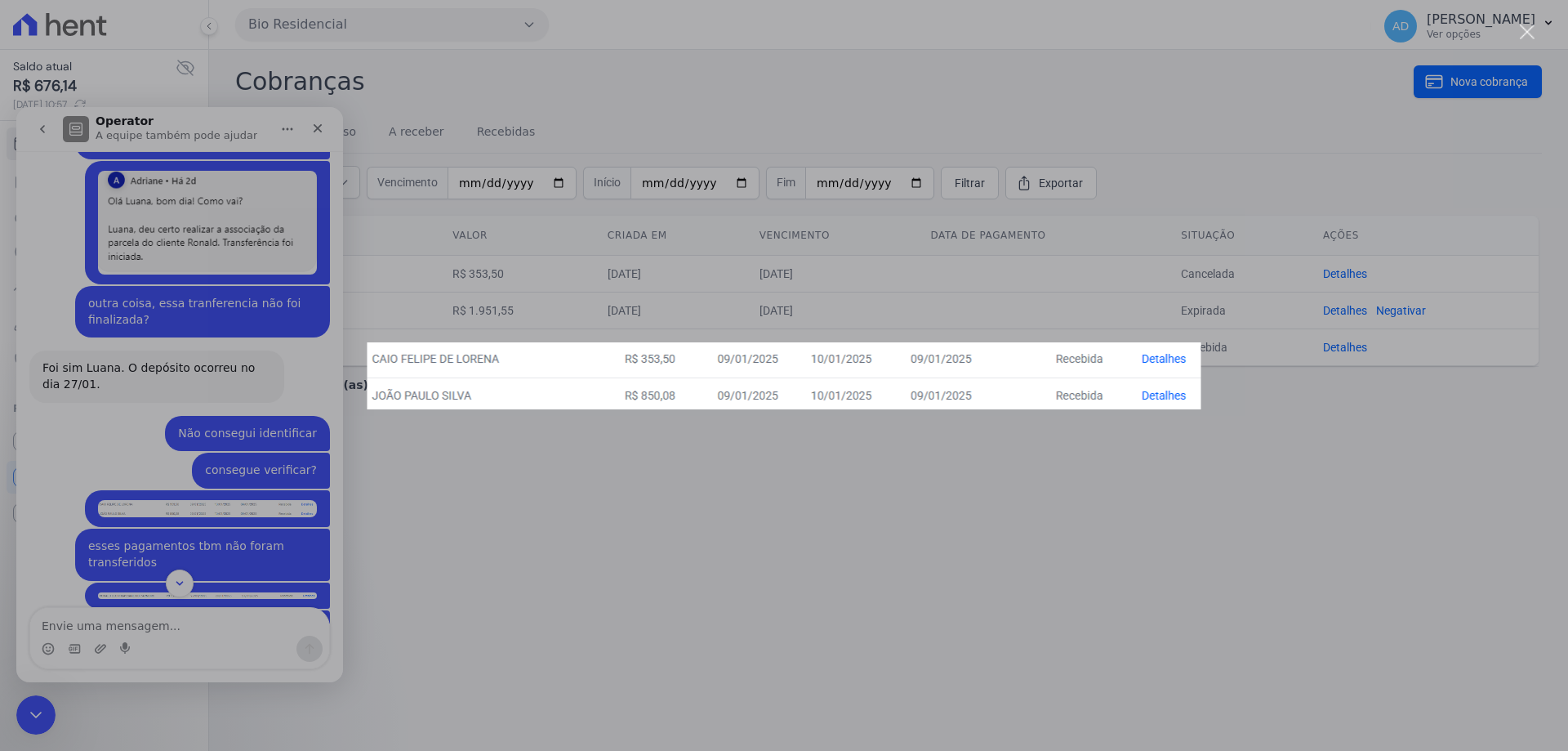
click at [175, 479] on div "Messenger da Intercom" at bounding box center [784, 376] width 1568 height 751
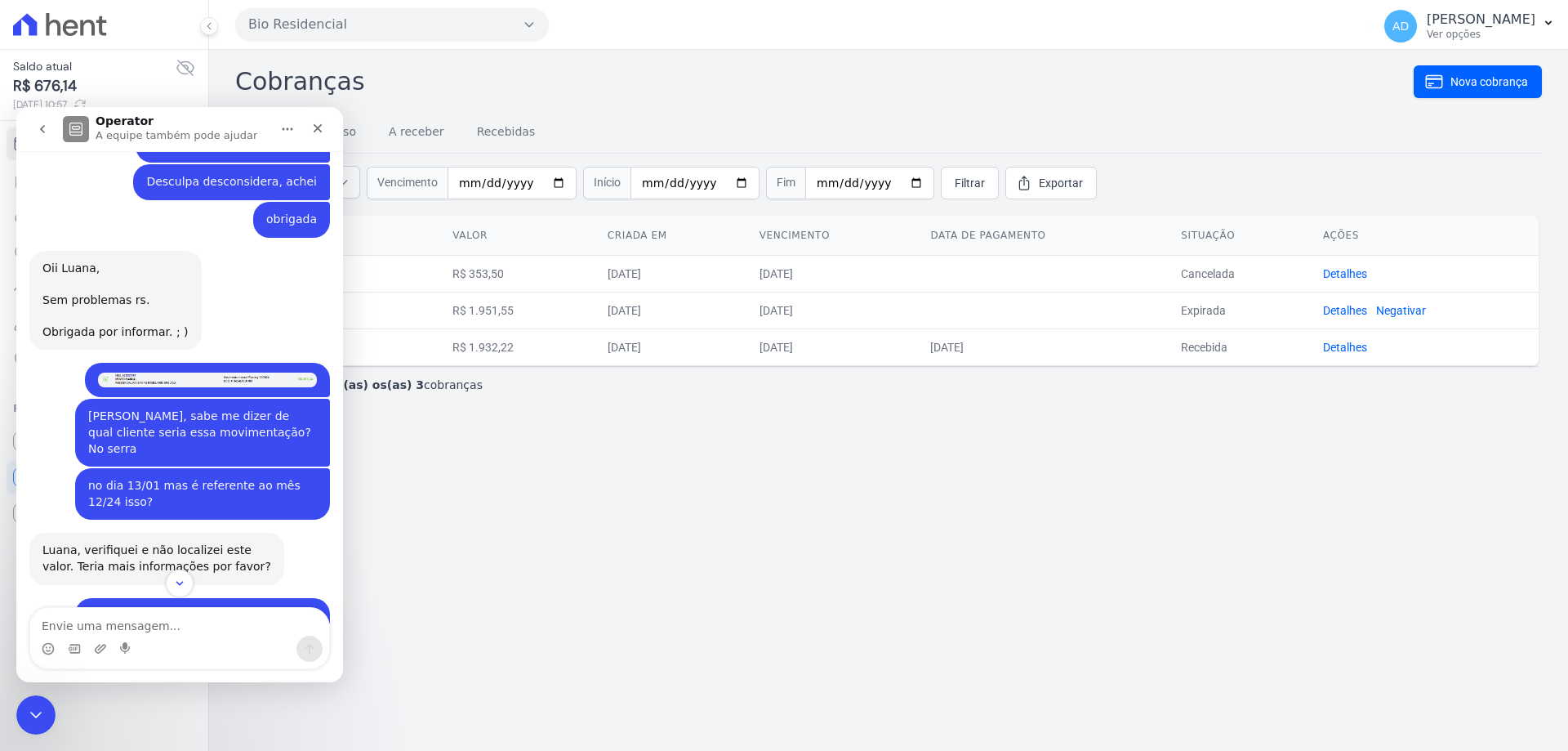
scroll to position [2216, 0]
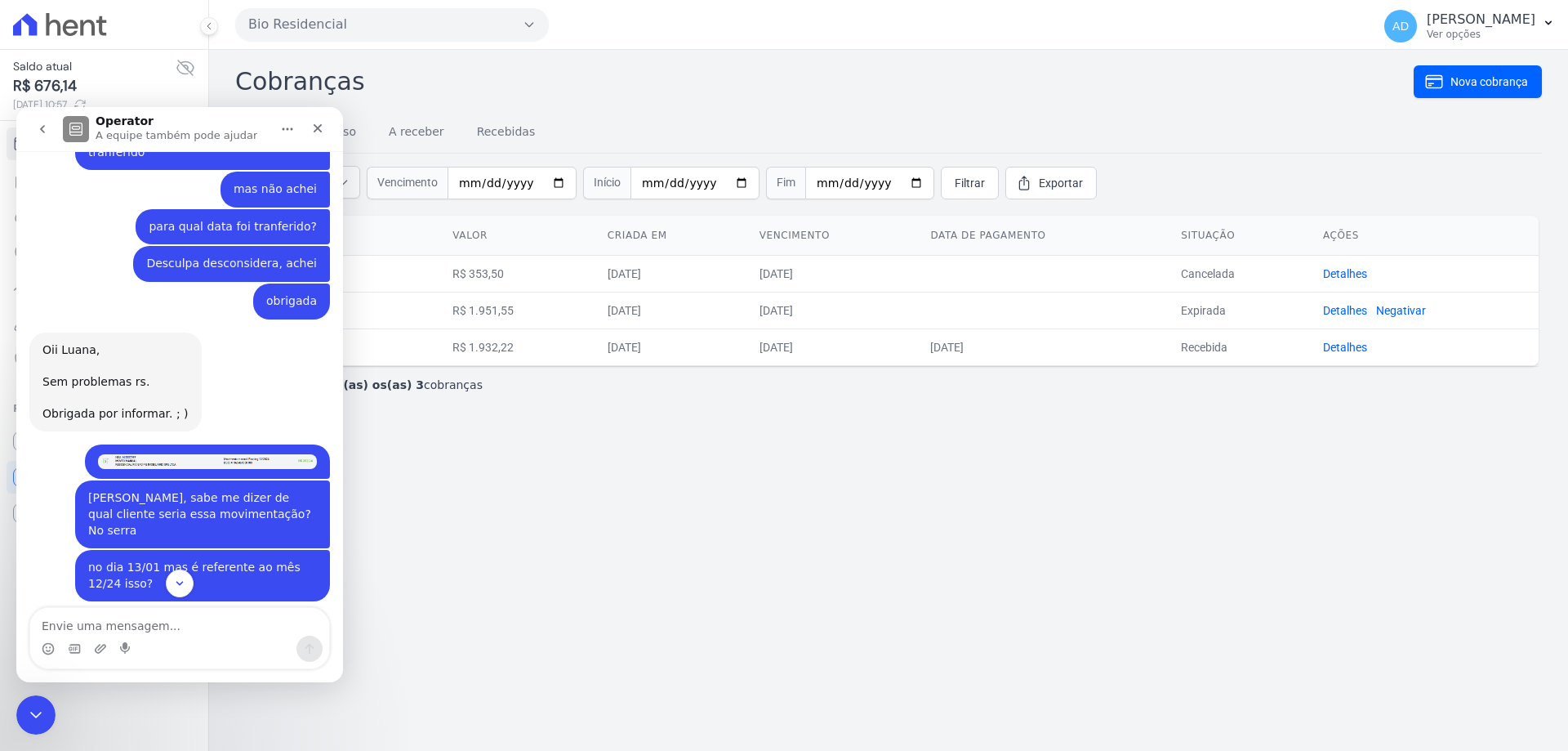
click at [196, 454] on img "Luana diz…" at bounding box center [207, 462] width 219 height 15
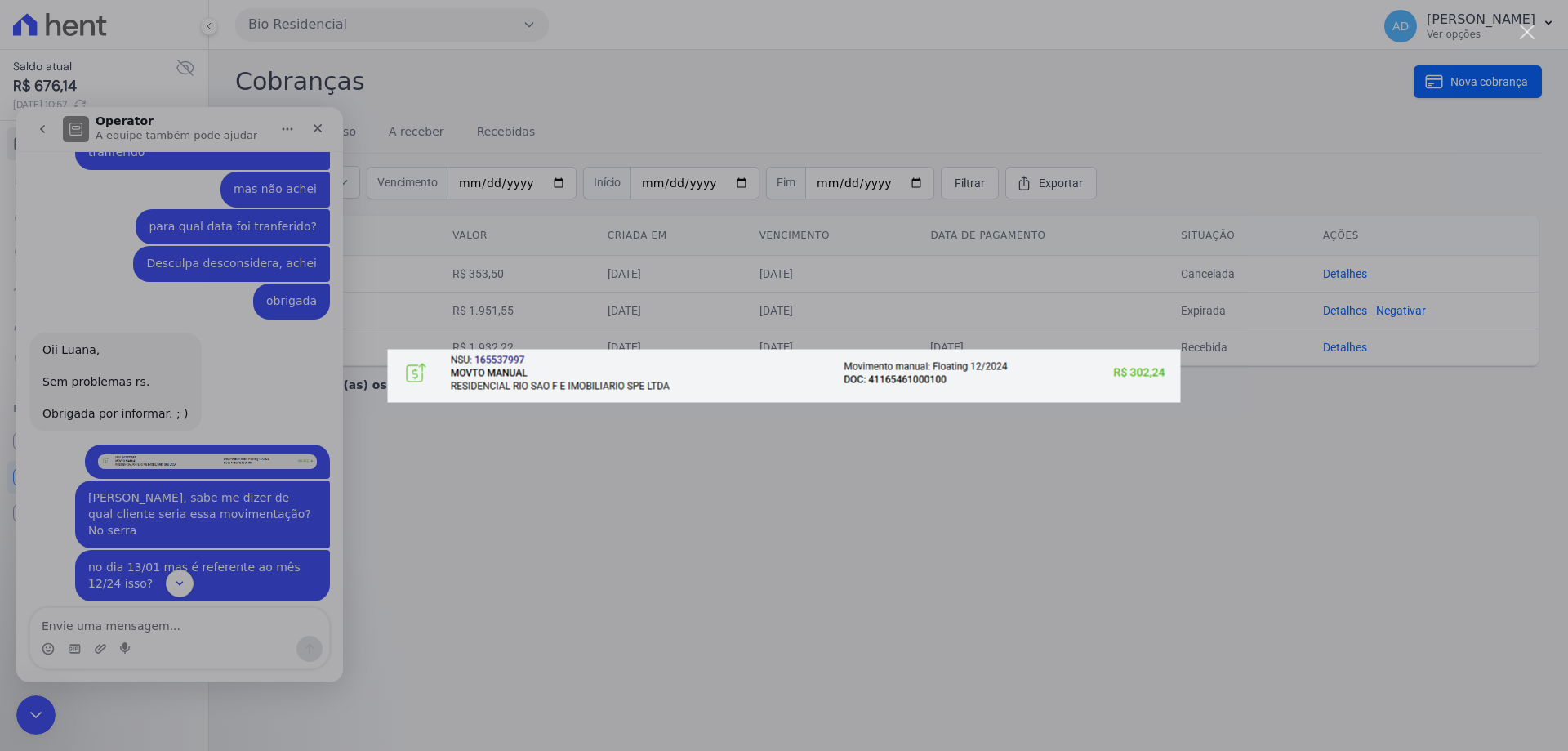
click at [173, 437] on div "Messenger da Intercom" at bounding box center [784, 376] width 1568 height 751
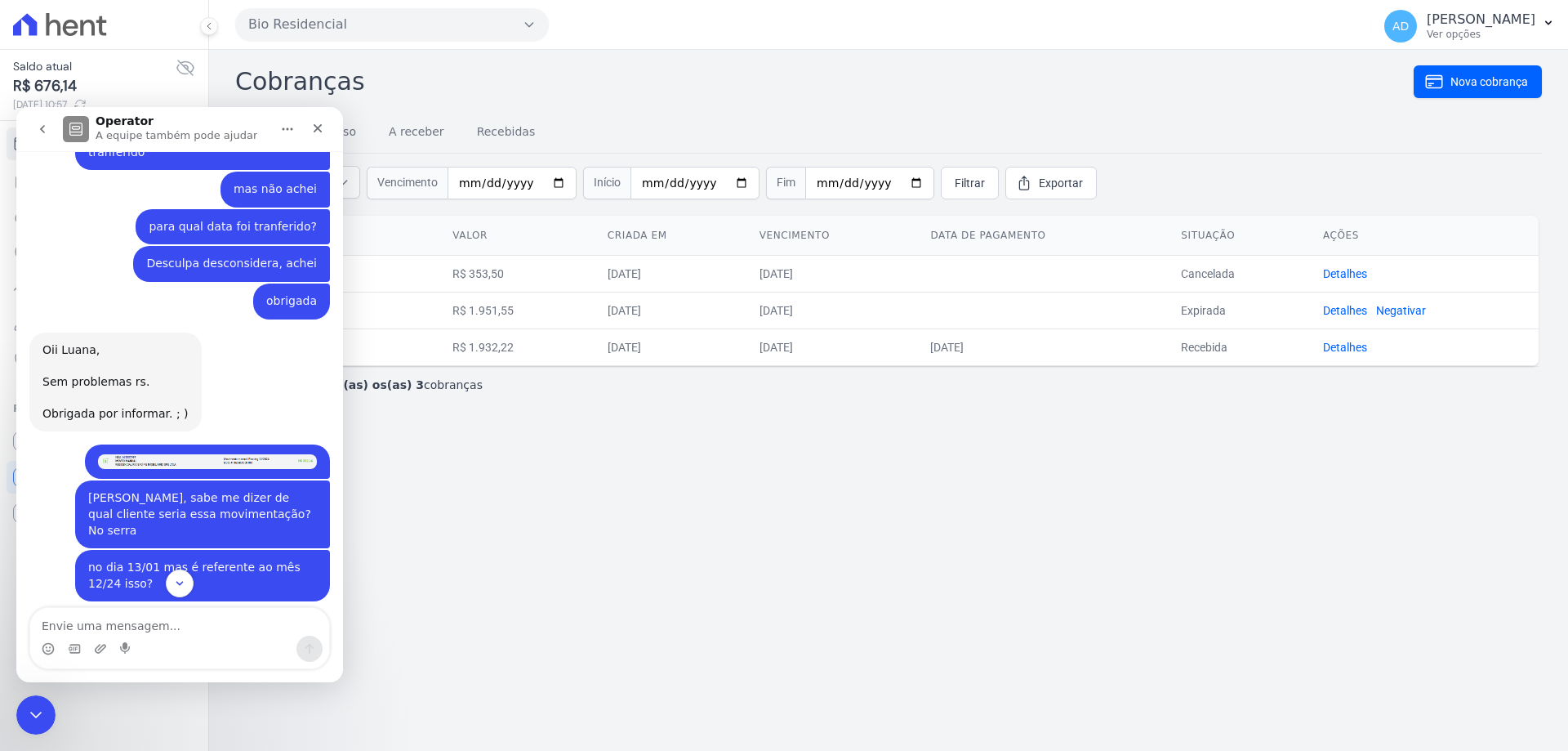
click at [217, 454] on img "Luana diz…" at bounding box center [207, 462] width 219 height 15
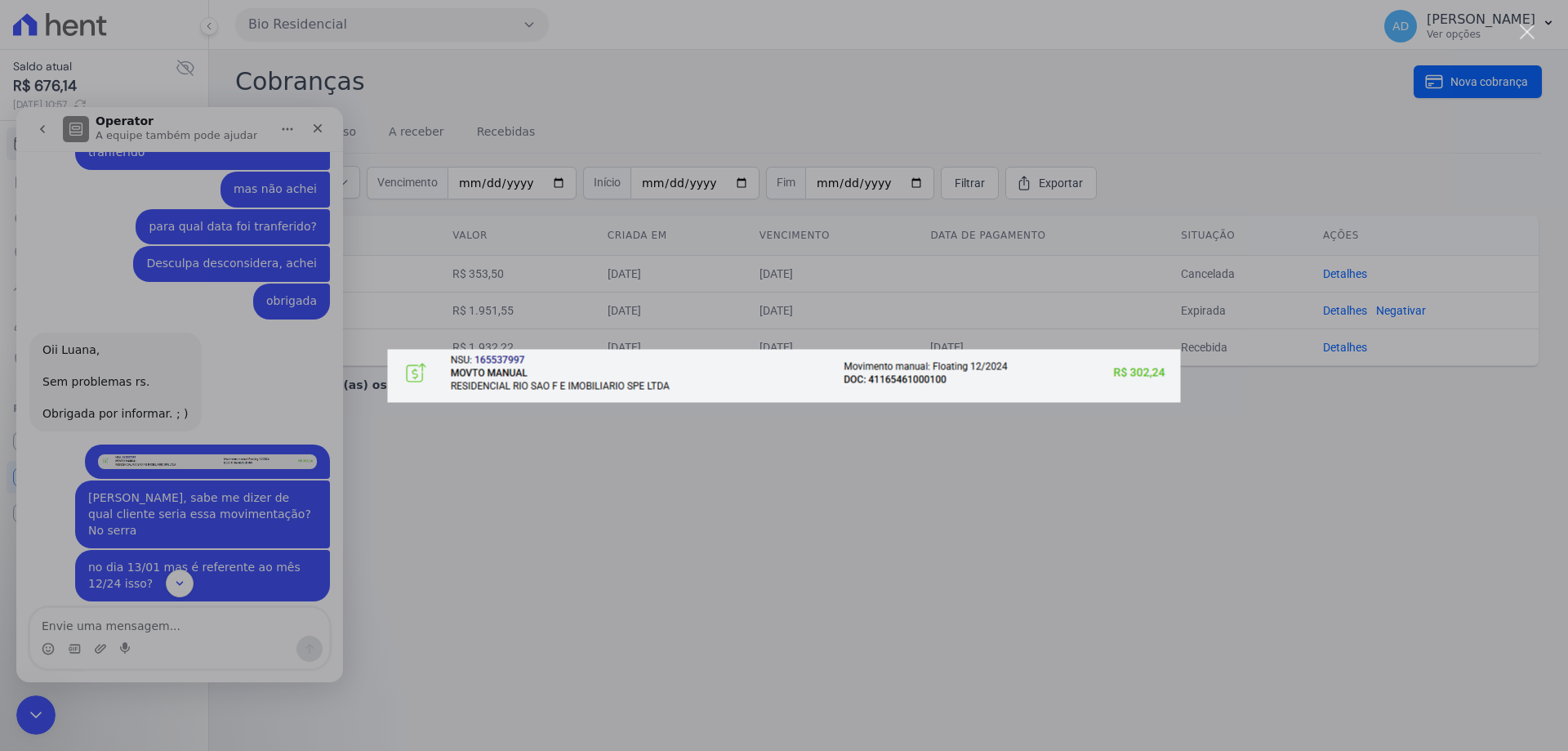
click at [235, 261] on div "Messenger da Intercom" at bounding box center [784, 376] width 1568 height 751
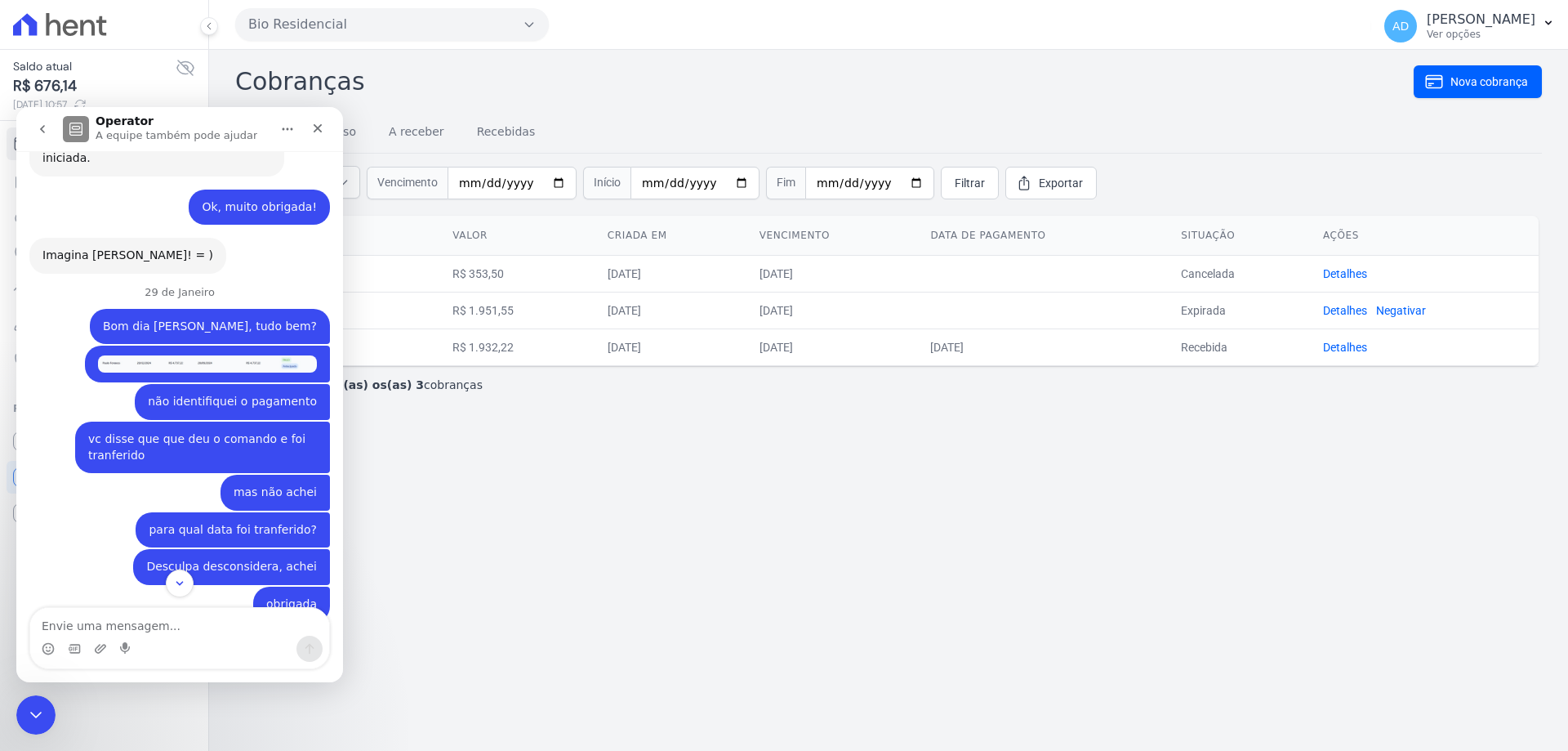
scroll to position [1889, 0]
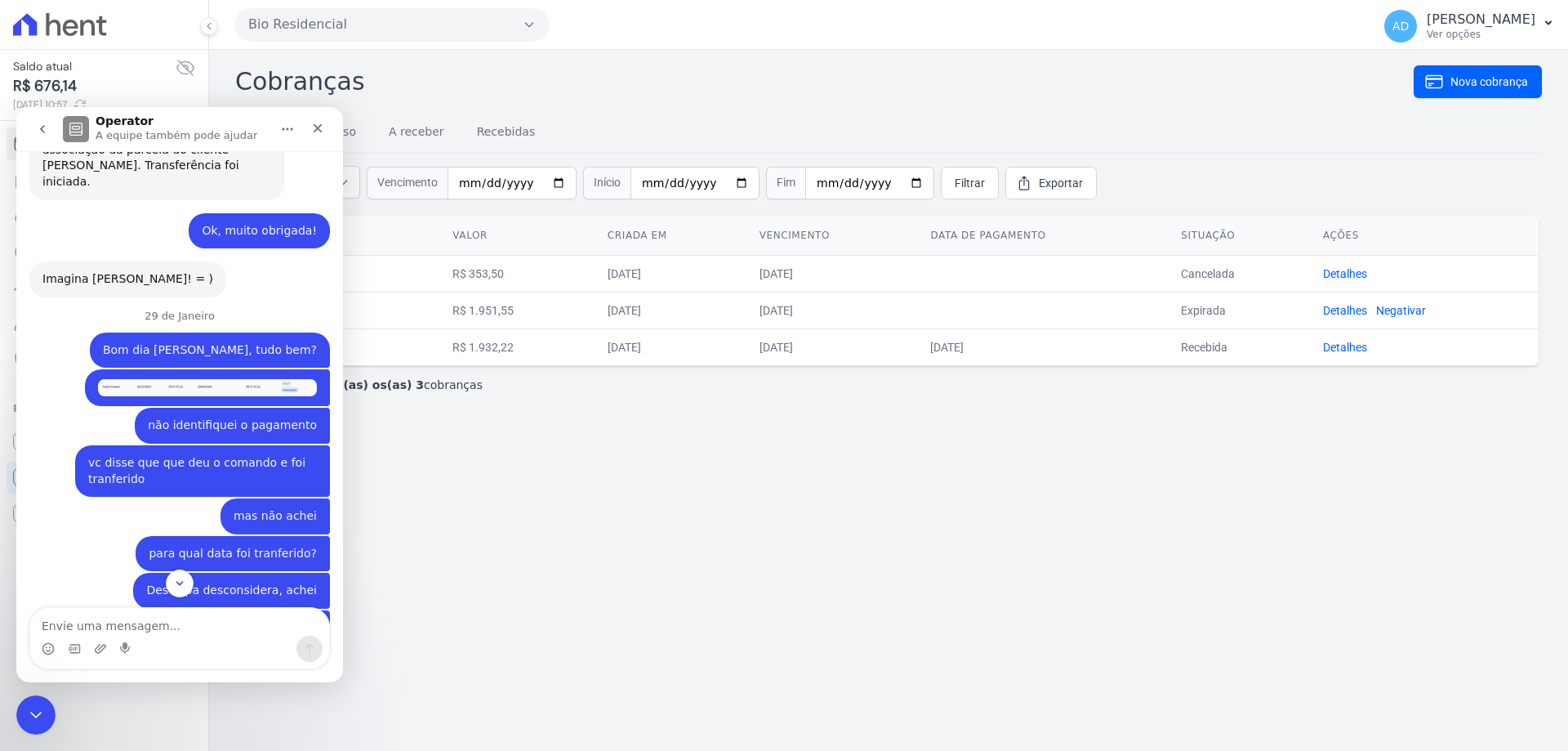
click at [212, 379] on img "Luana diz…" at bounding box center [207, 387] width 219 height 18
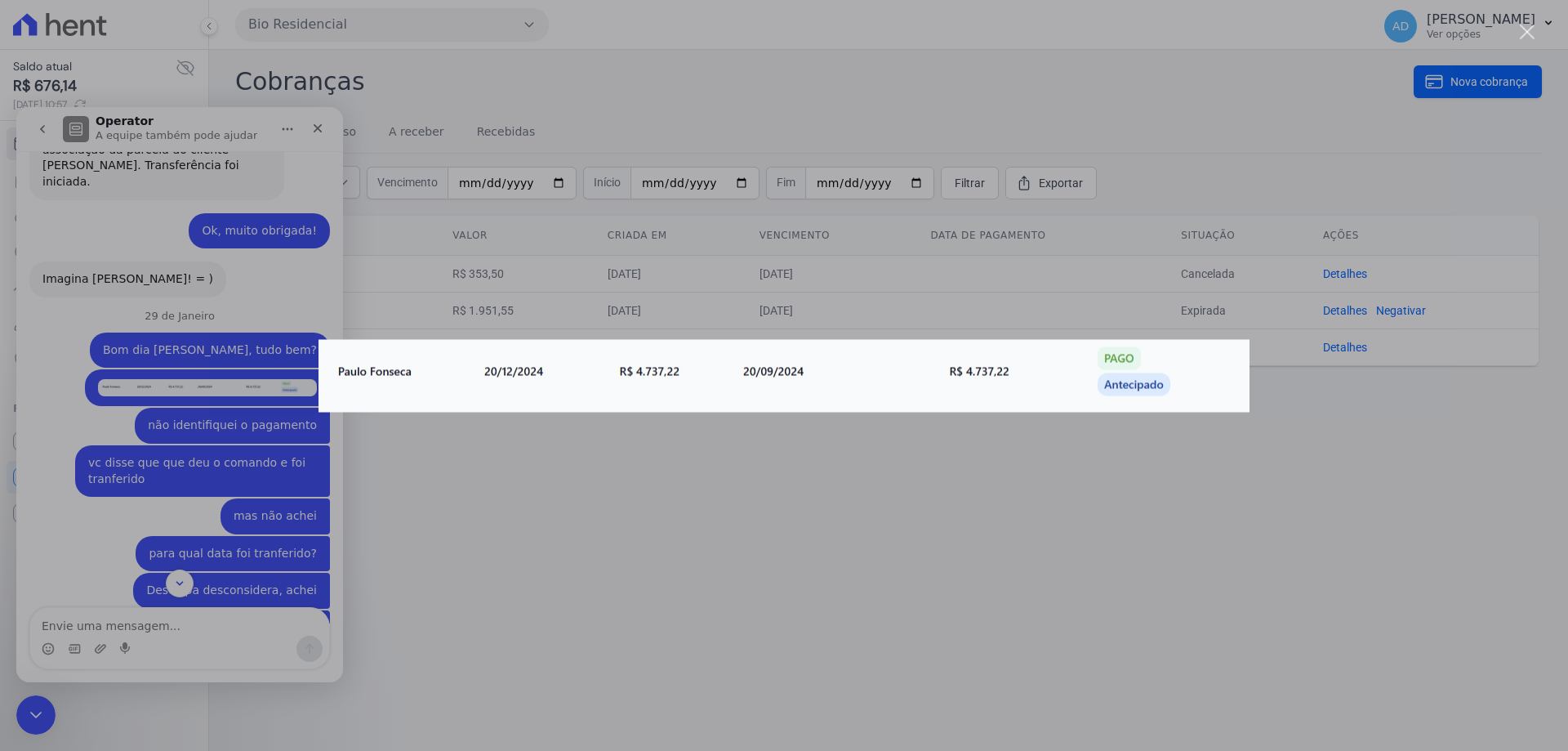
click at [222, 486] on div "Messenger da Intercom" at bounding box center [784, 376] width 1568 height 751
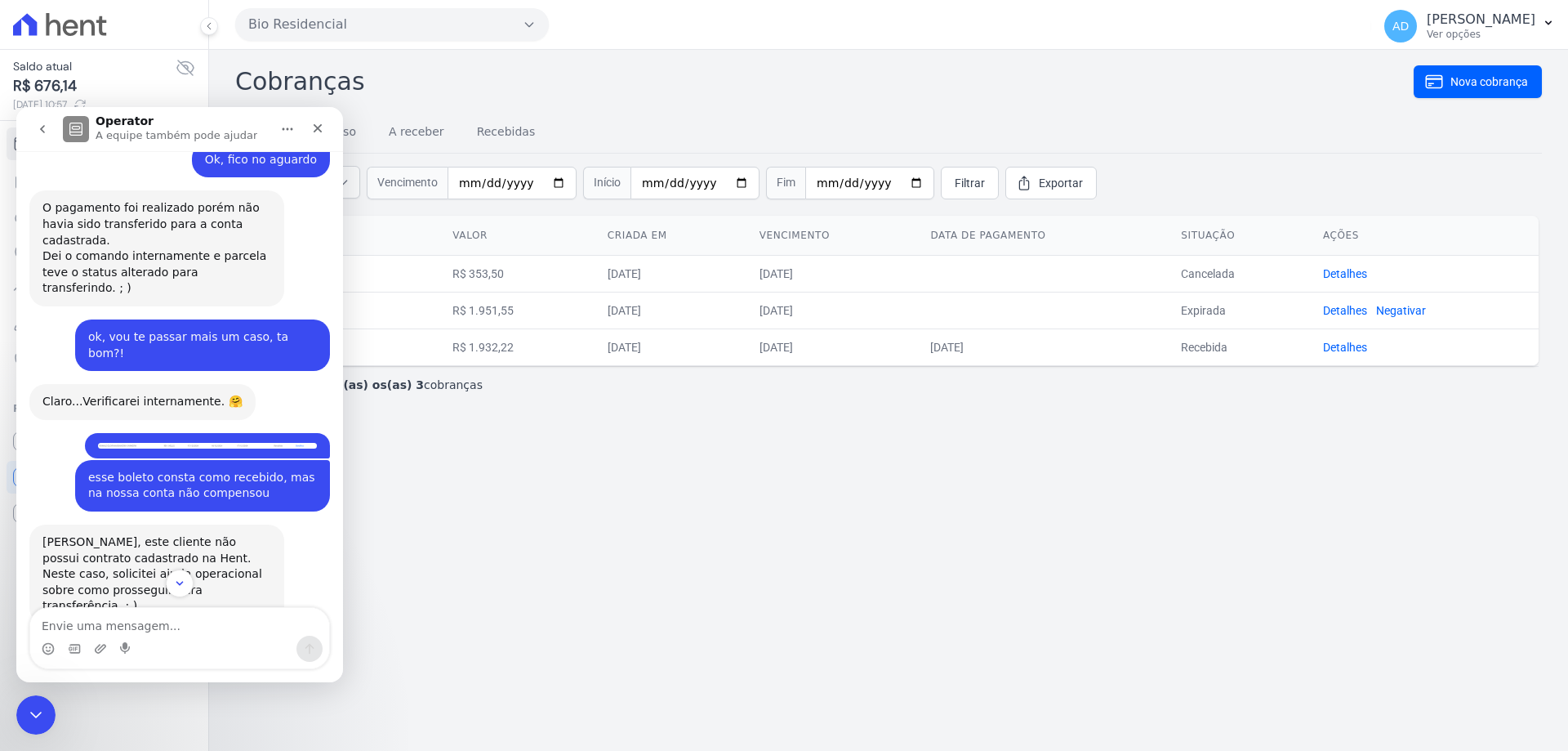
scroll to position [582, 0]
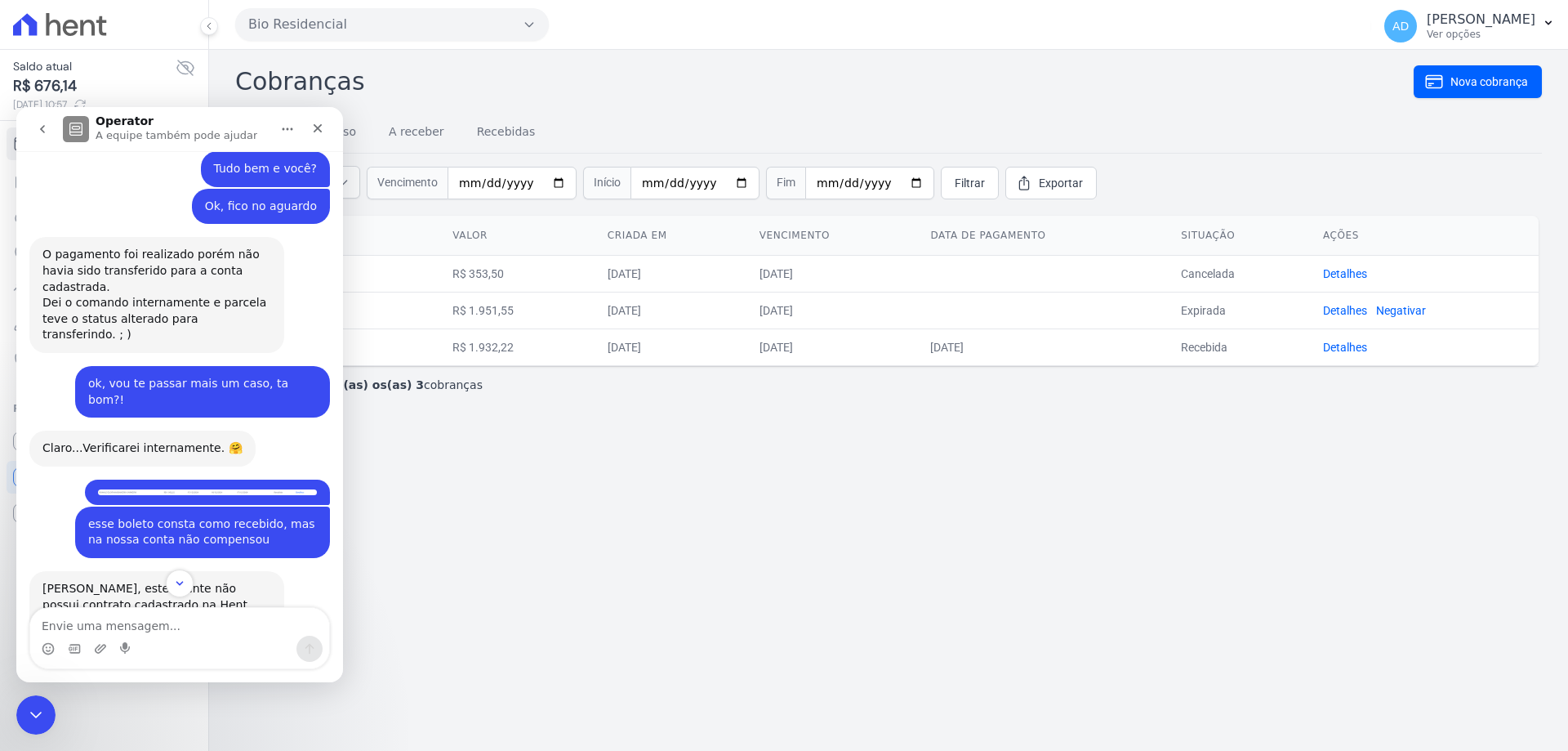
click at [199, 479] on div "Luana • Há 30sem" at bounding box center [207, 492] width 245 height 25
click at [196, 479] on div "Luana • Há 30sem" at bounding box center [207, 492] width 245 height 25
click at [196, 489] on img "Luana diz…" at bounding box center [207, 492] width 219 height 6
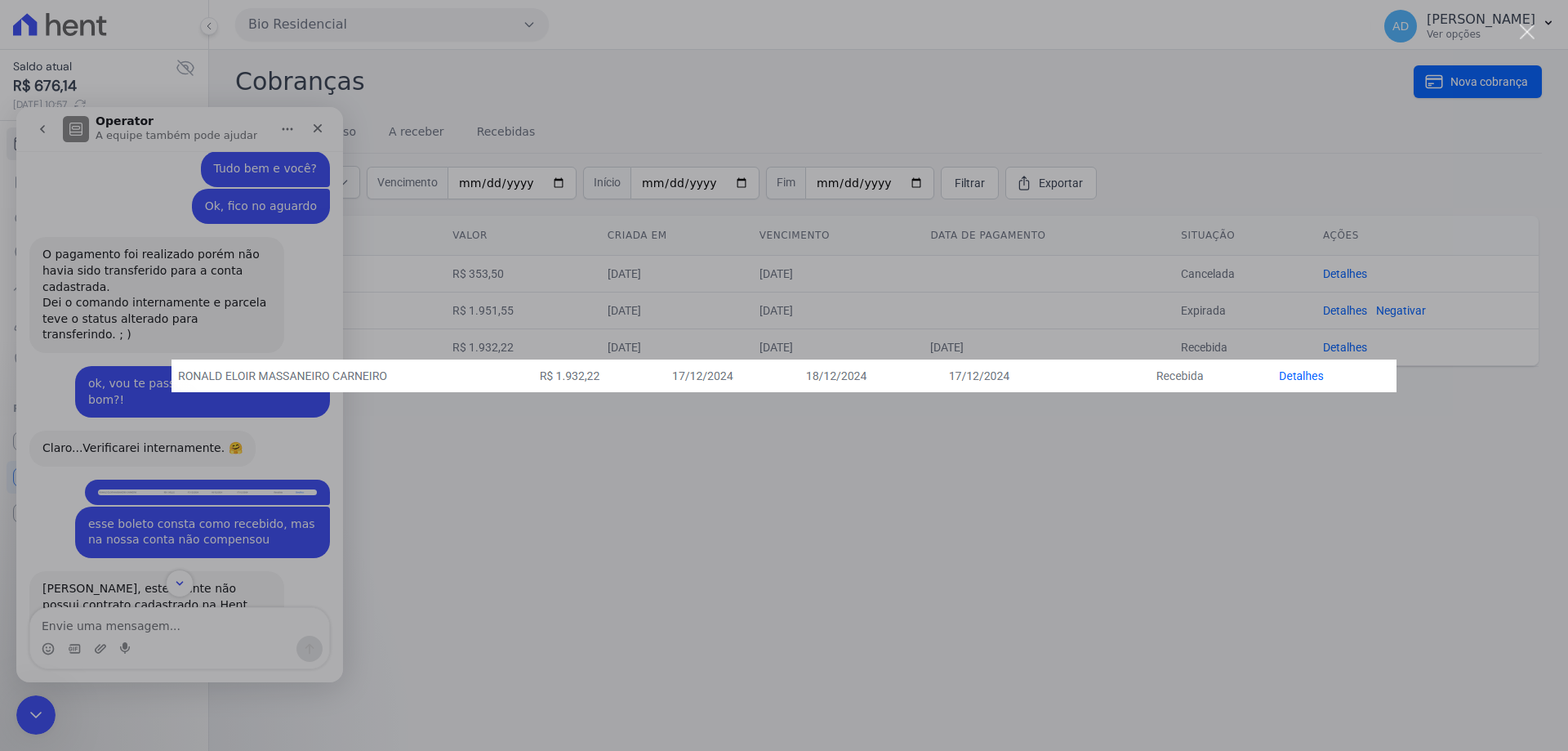
click at [232, 404] on div "Messenger da Intercom" at bounding box center [784, 376] width 1568 height 751
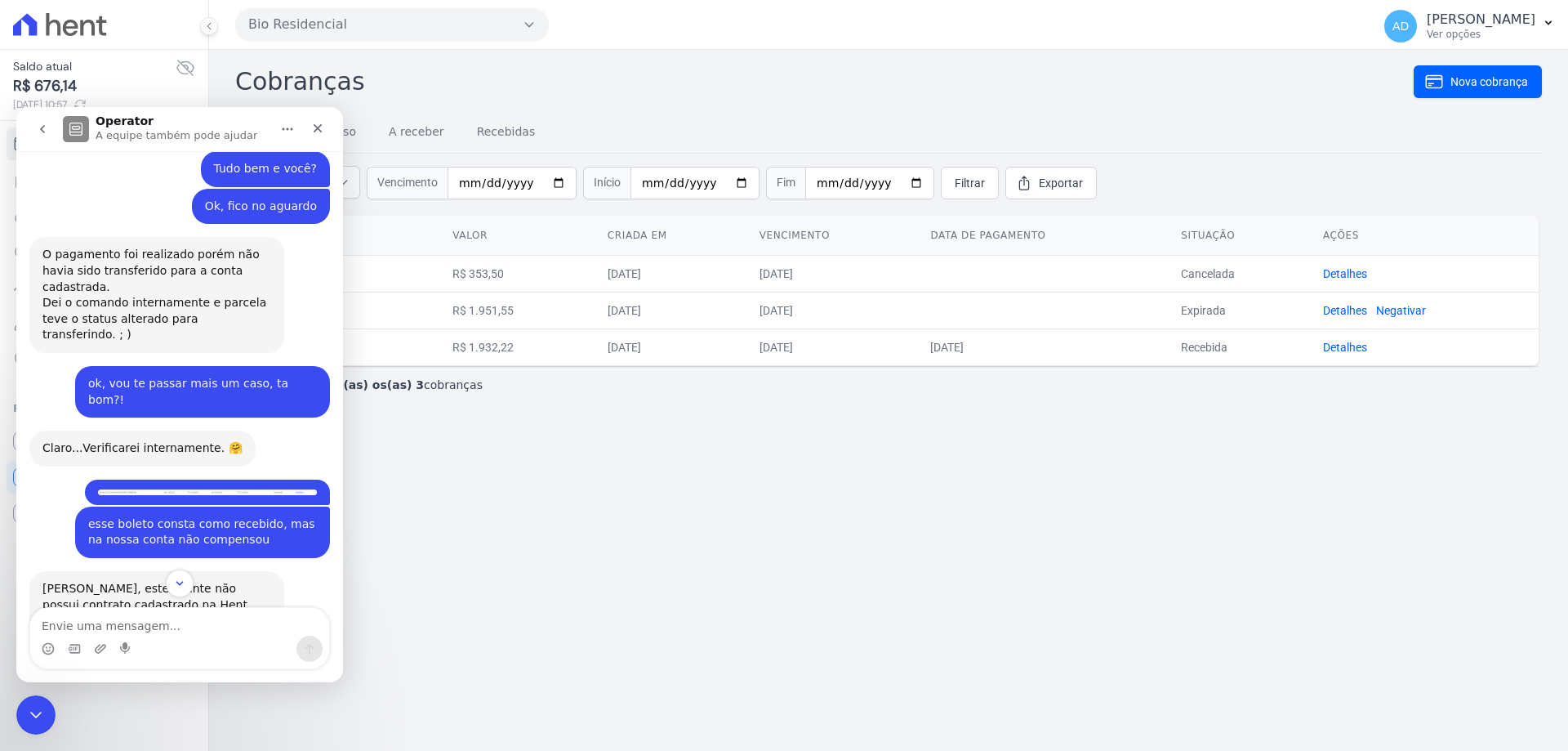
drag, startPoint x: 636, startPoint y: 350, endPoint x: 674, endPoint y: 349, distance: 38.0
click at [594, 349] on td "R$ 1.932,22" at bounding box center [517, 347] width 155 height 37
click at [682, 384] on div "Exibindo todos(as) os(as) 3 cobranças" at bounding box center [888, 385] width 1260 height 17
click at [258, 489] on img "Luana diz…" at bounding box center [207, 492] width 219 height 6
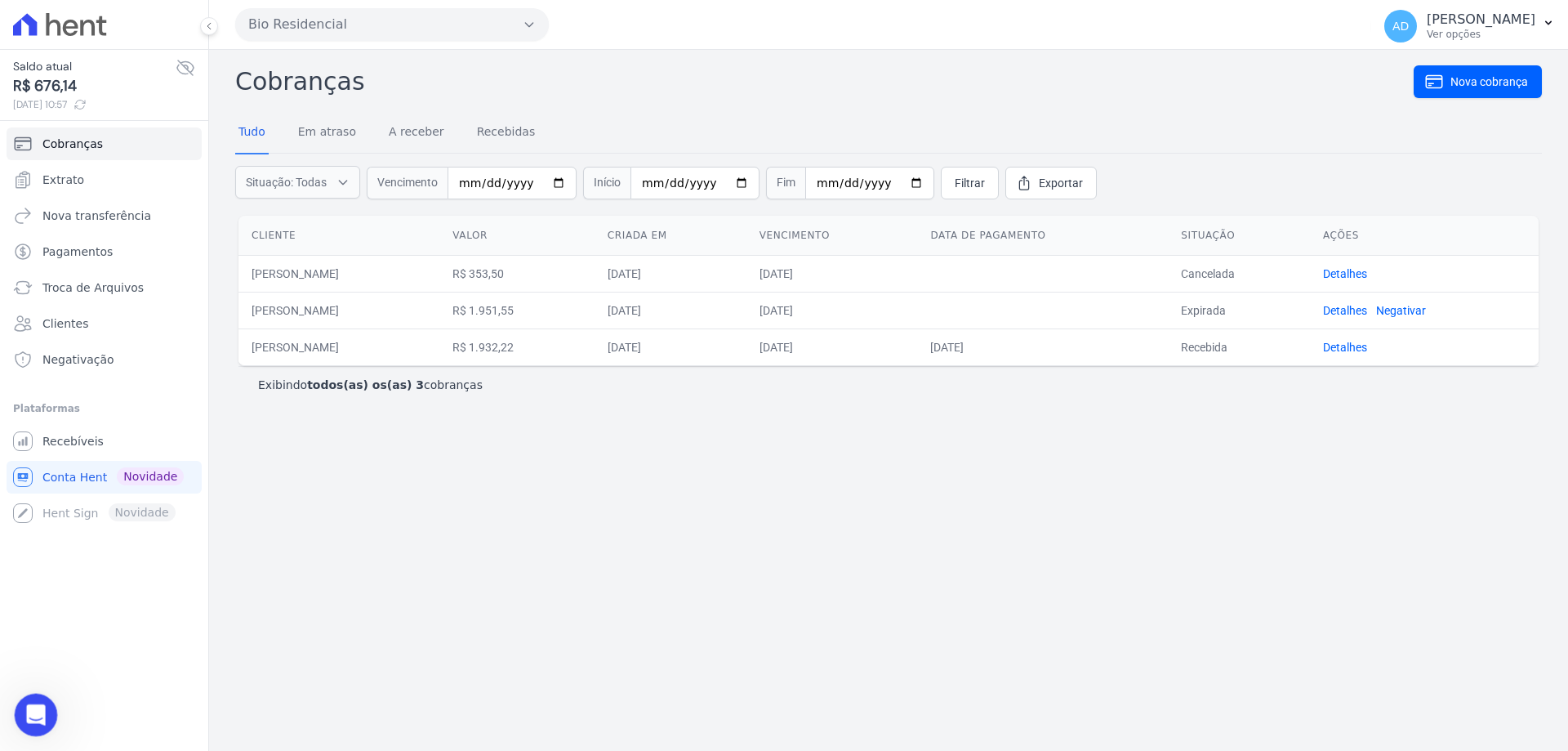
click at [29, 707] on icon "Abertura do Messenger da Intercom" at bounding box center [33, 713] width 27 height 27
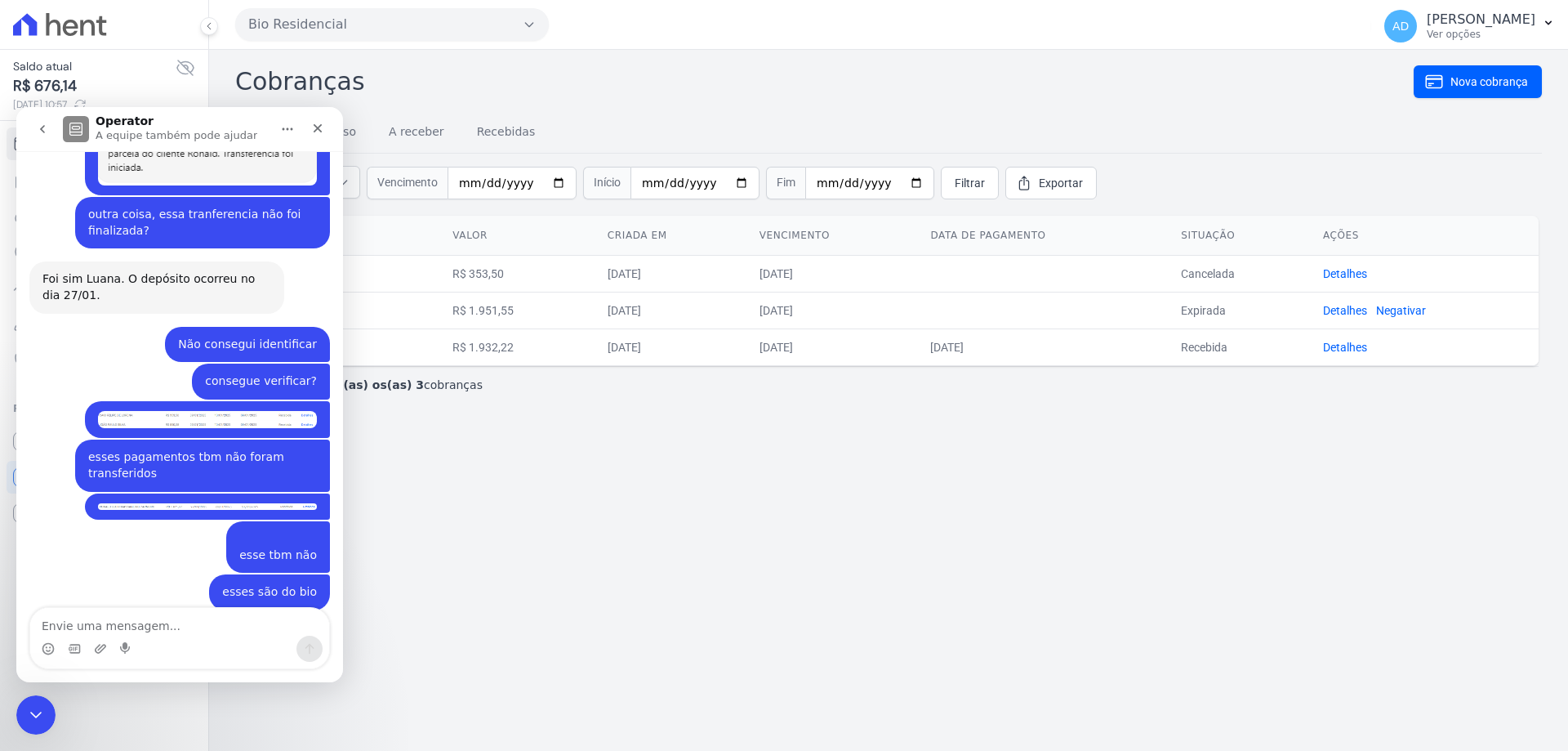
scroll to position [2787, 0]
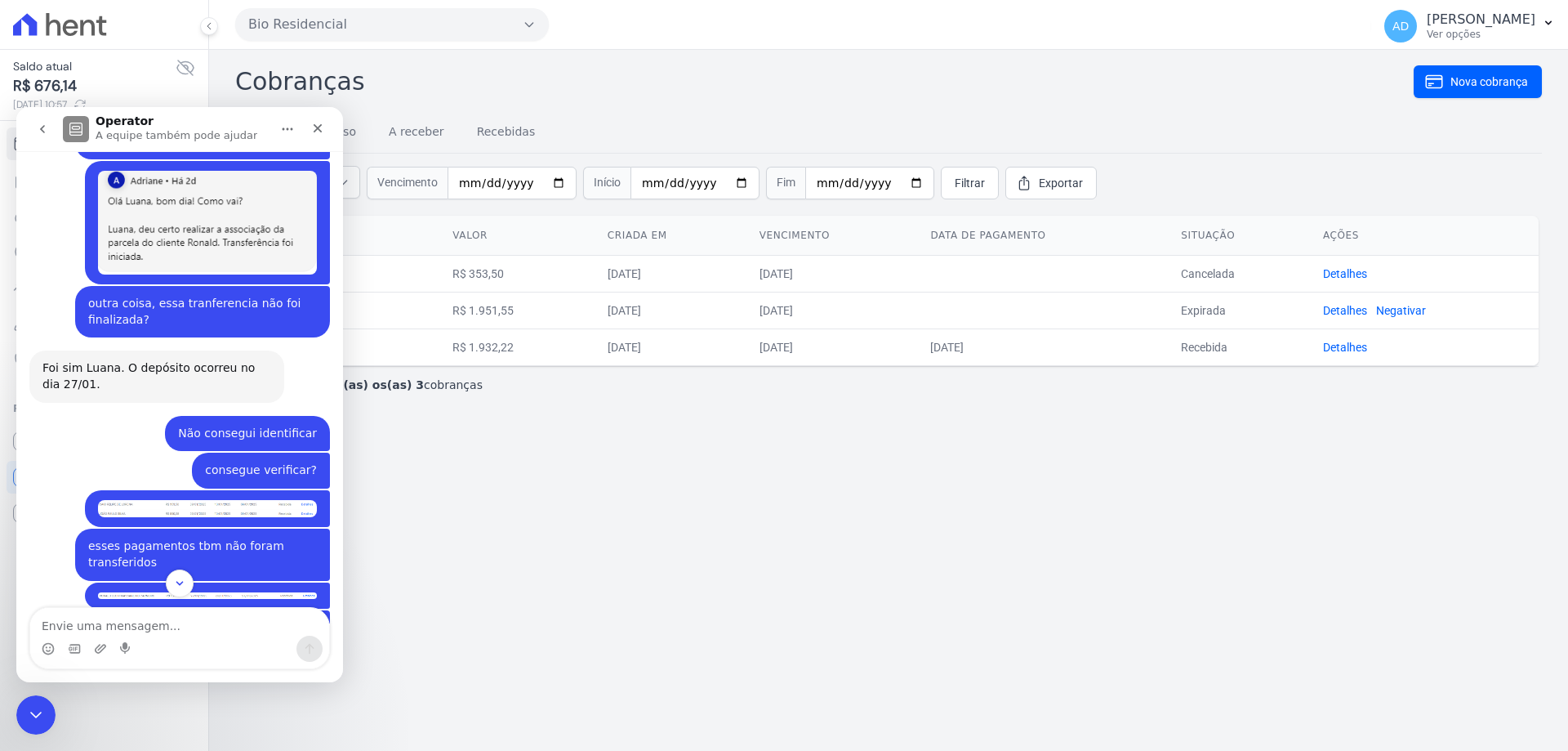
click at [159, 592] on img "Luana diz…" at bounding box center [207, 595] width 219 height 8
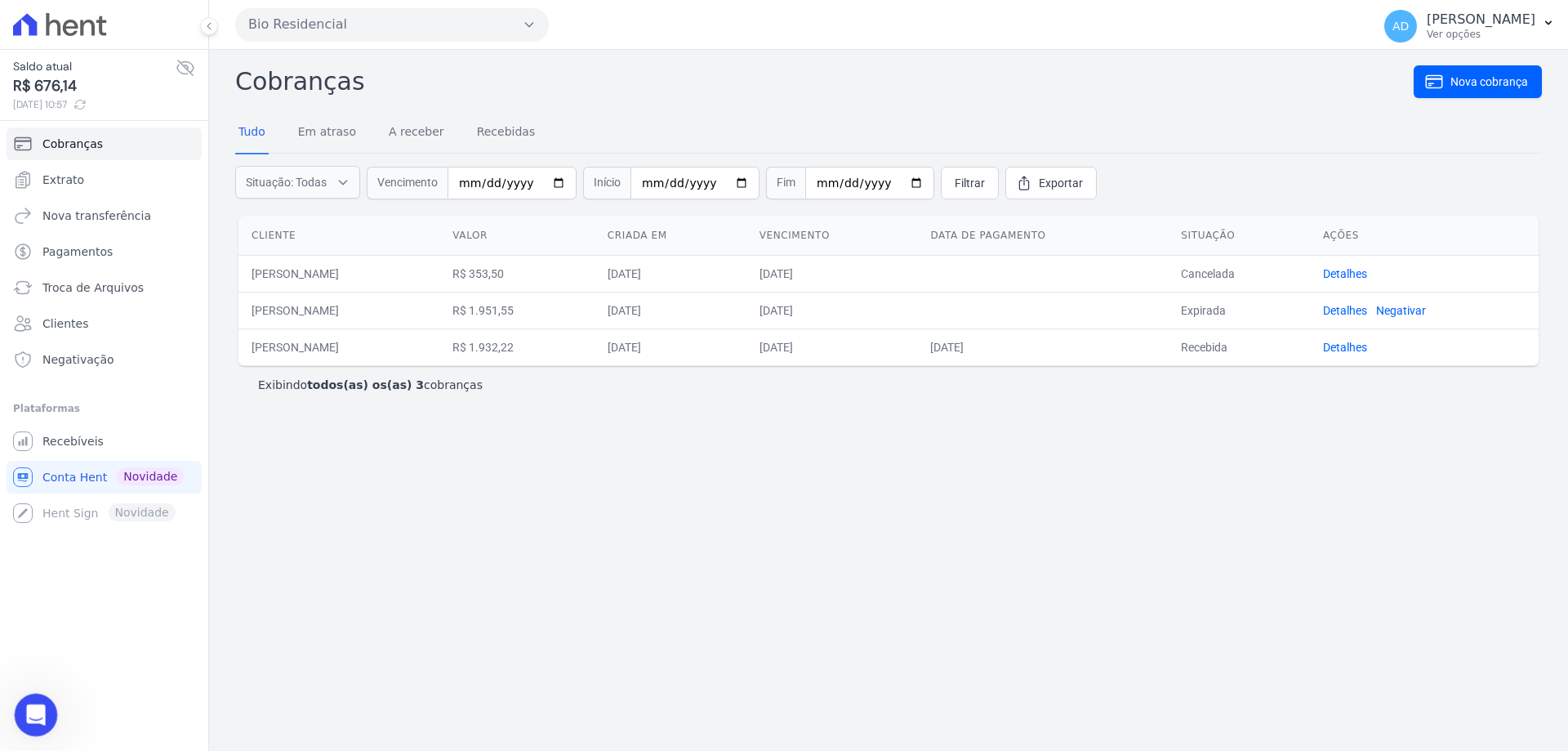
drag, startPoint x: 34, startPoint y: 705, endPoint x: 32, endPoint y: 693, distance: 12.2
click at [33, 704] on icon "Abertura do Messenger da Intercom" at bounding box center [33, 713] width 27 height 27
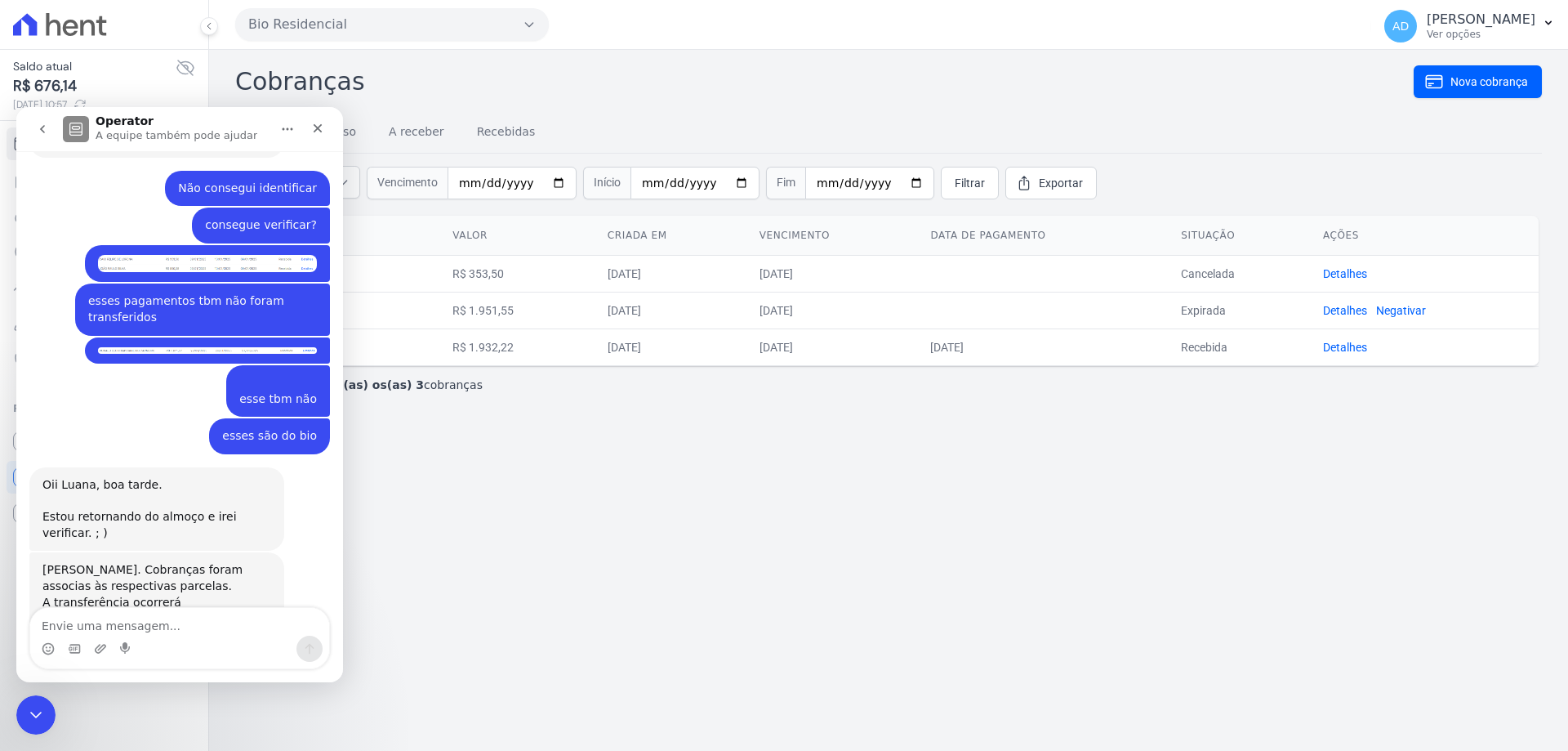
scroll to position [2869, 0]
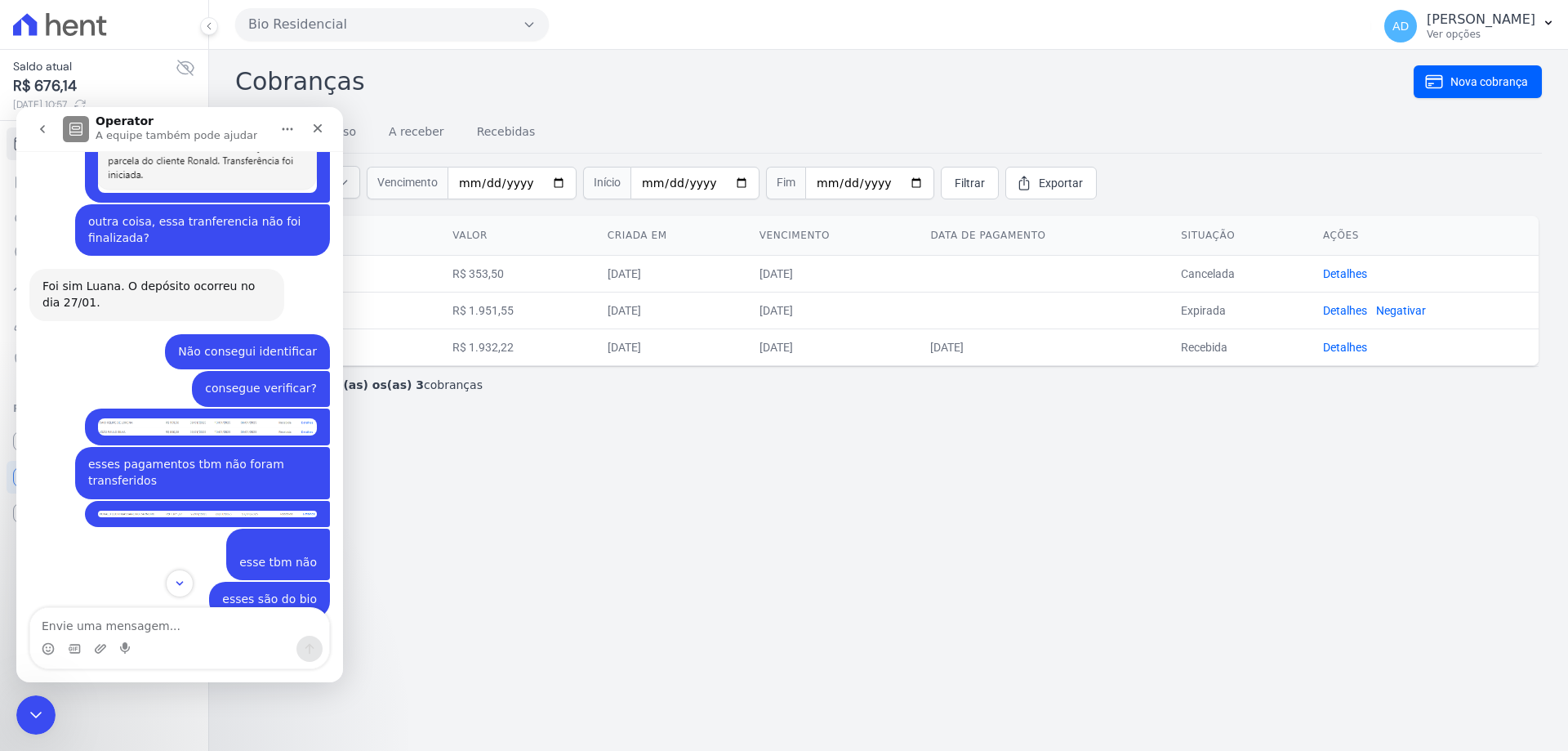
click at [149, 418] on img "Luana diz…" at bounding box center [207, 427] width 219 height 18
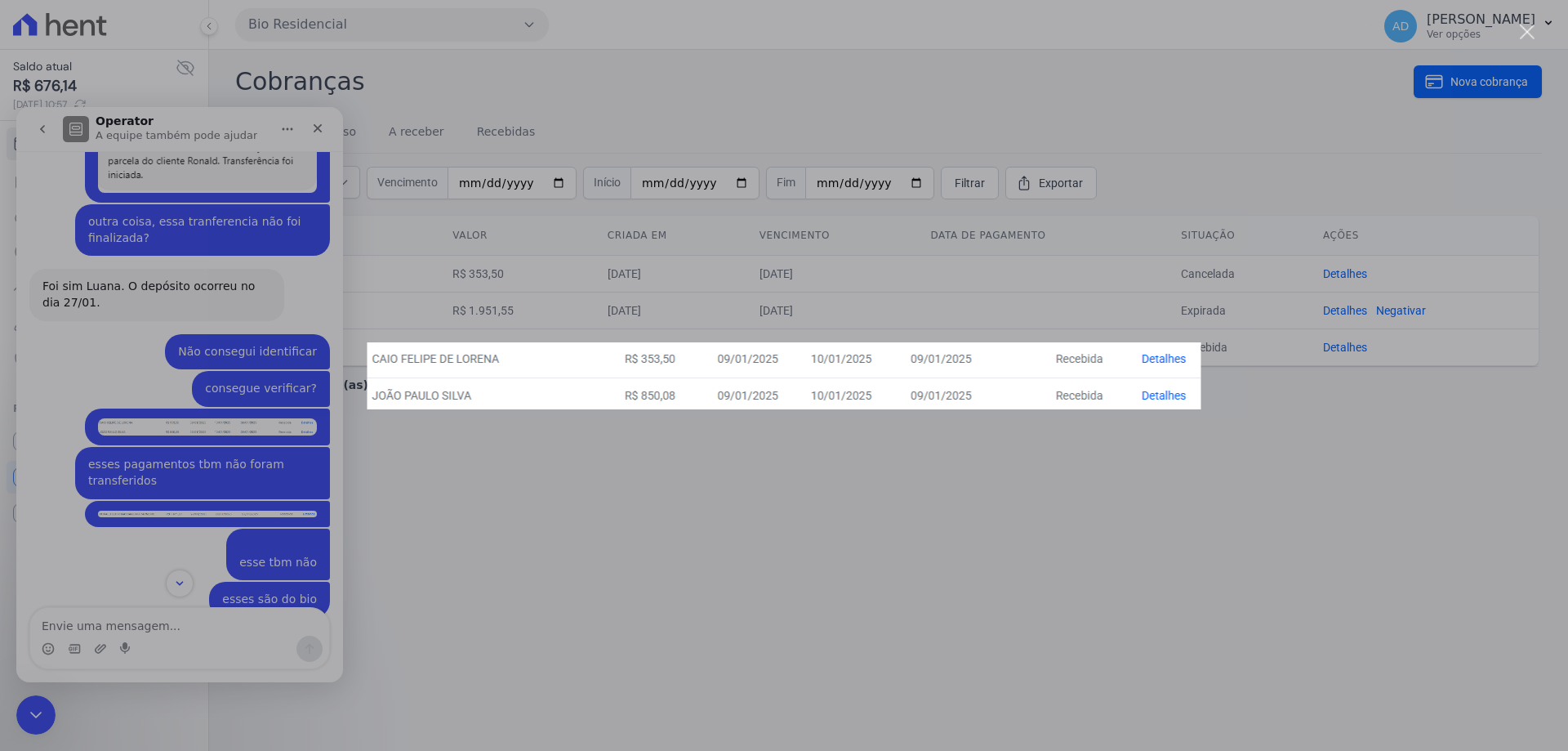
scroll to position [0, 0]
click at [121, 416] on div "Messenger da Intercom" at bounding box center [784, 376] width 1568 height 751
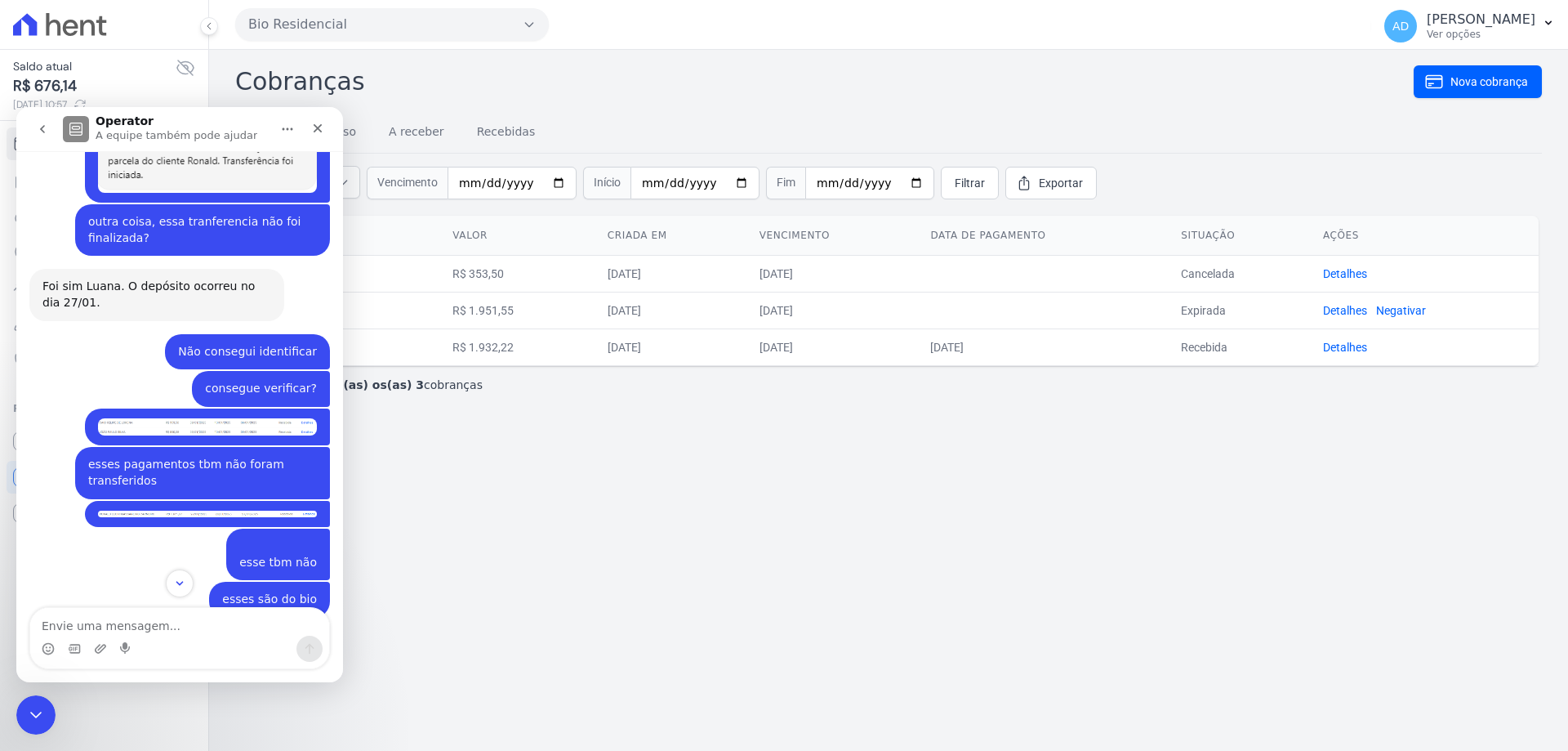
click at [418, 450] on div "Cobranças Nova cobrança Tudo Em atraso A receber Recebidas Situação: Todas Em a…" at bounding box center [888, 401] width 1359 height 701
click at [31, 705] on icon "Encerramento do Messenger da Intercom" at bounding box center [33, 712] width 19 height 19
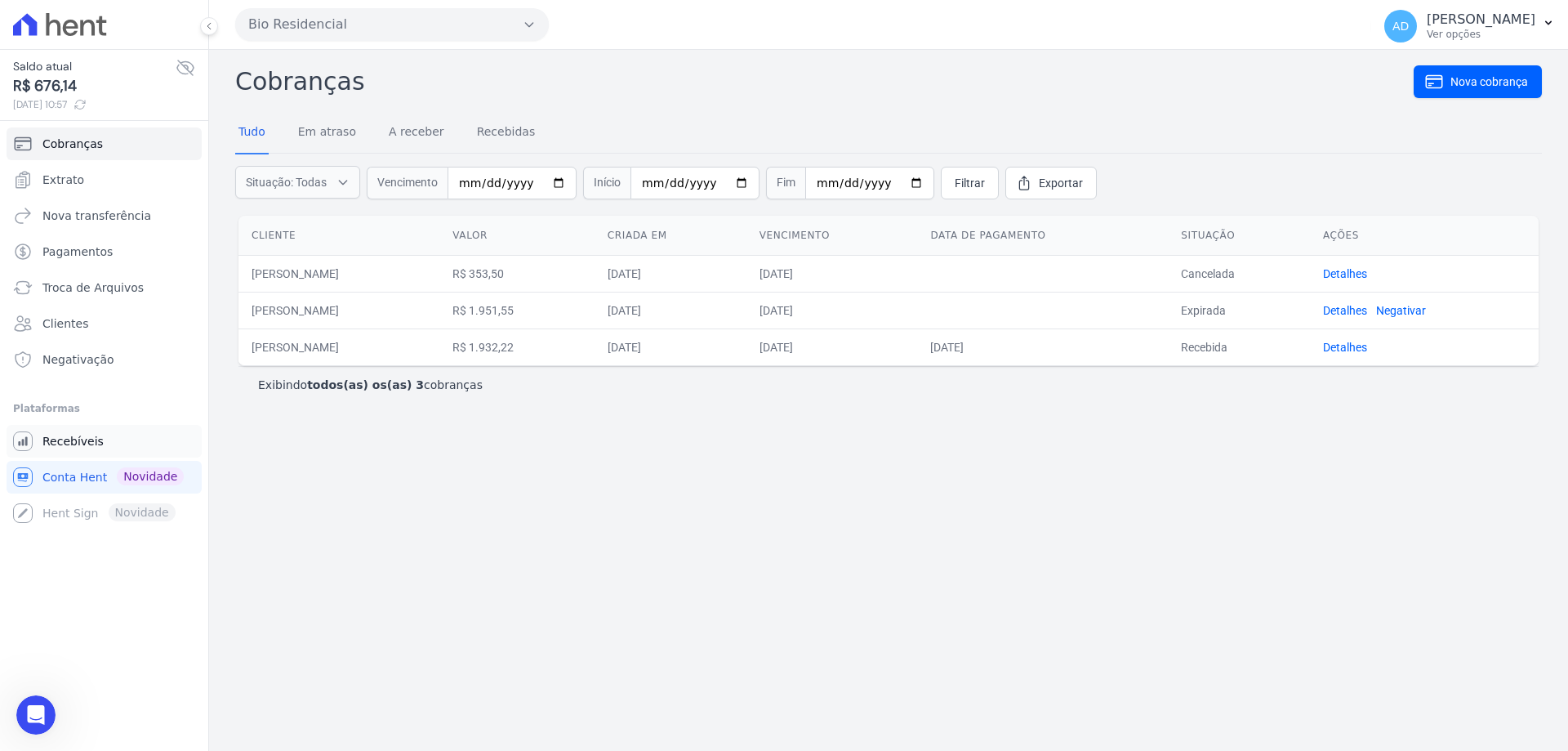
click at [87, 444] on span "Recebíveis" at bounding box center [73, 442] width 61 height 17
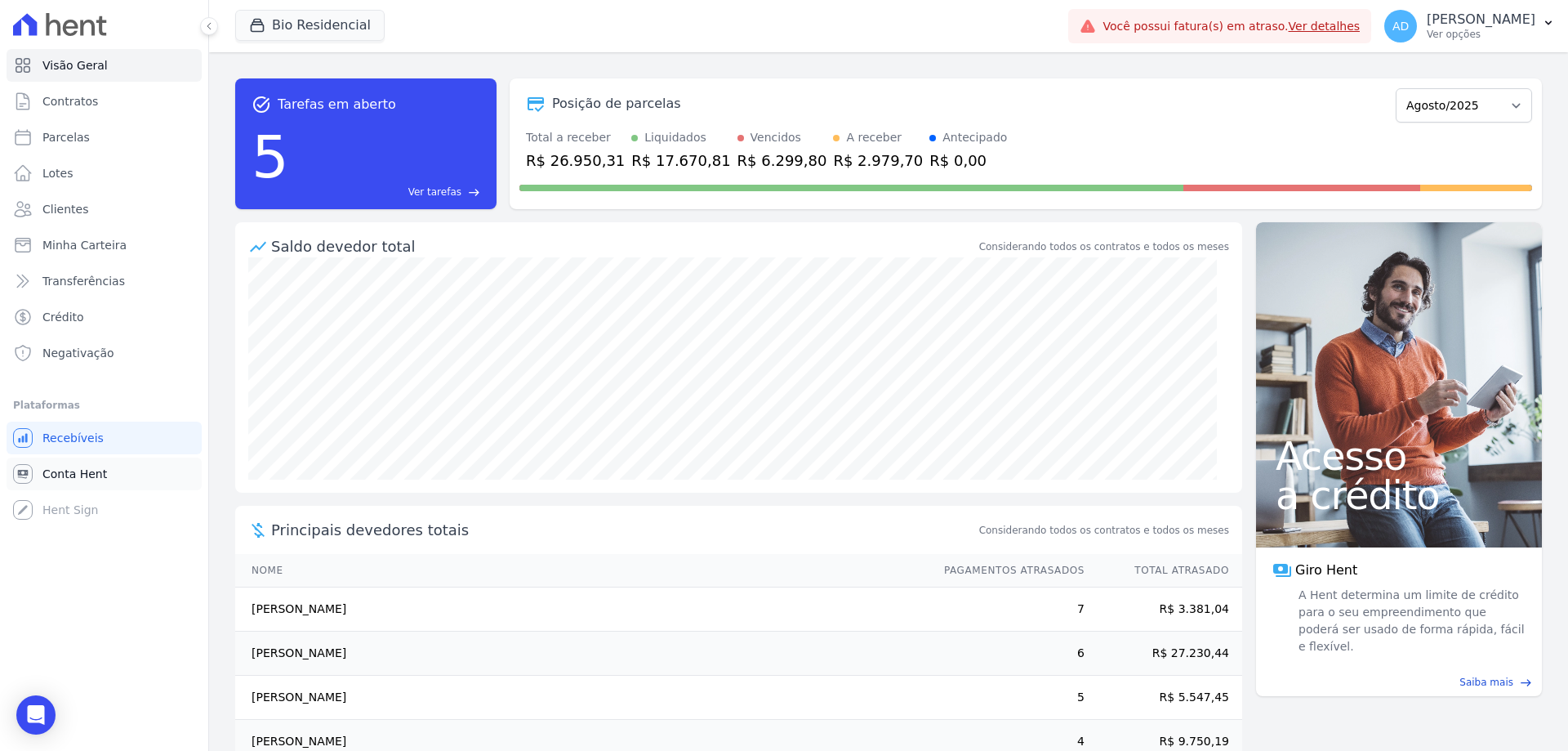
click at [52, 479] on span "Conta Hent" at bounding box center [74, 474] width 64 height 17
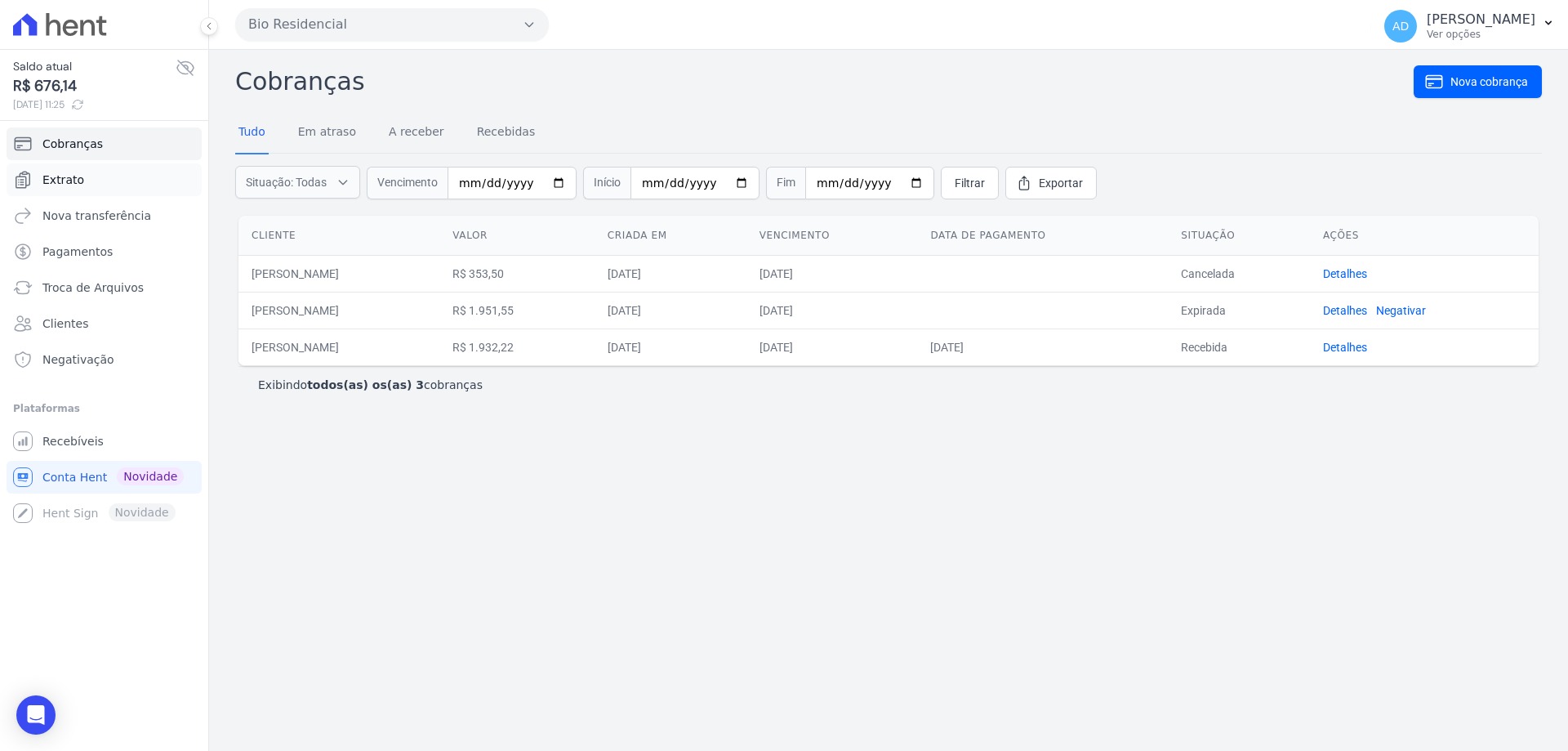
click at [104, 185] on link "Extrato" at bounding box center [104, 179] width 196 height 33
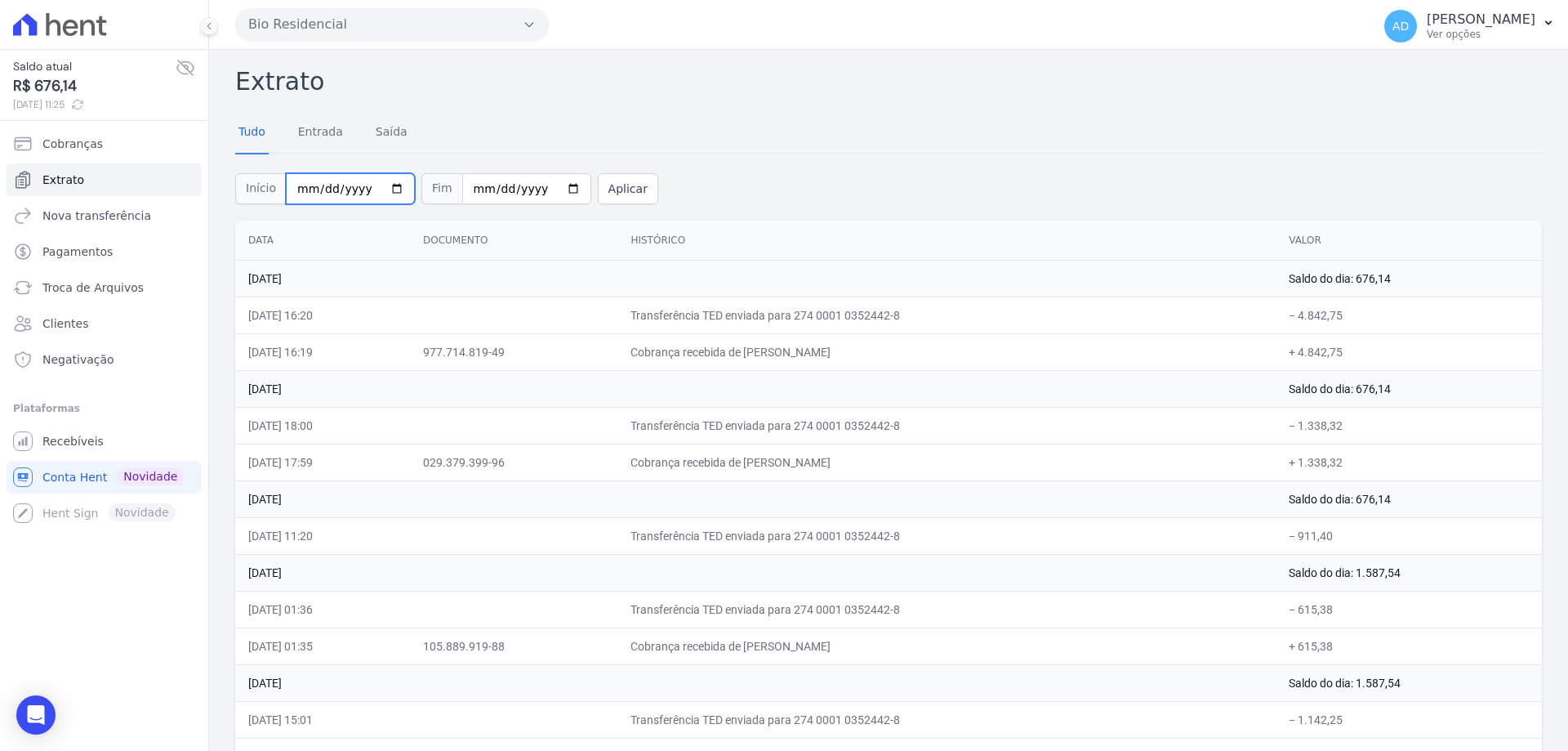
click at [382, 190] on input "2025-08-01" at bounding box center [350, 188] width 129 height 31
type input "[DATE]"
click at [550, 193] on input "2025-08-28" at bounding box center [527, 188] width 129 height 31
type input "[DATE]"
click at [605, 197] on button "Aplicar" at bounding box center [628, 188] width 60 height 31
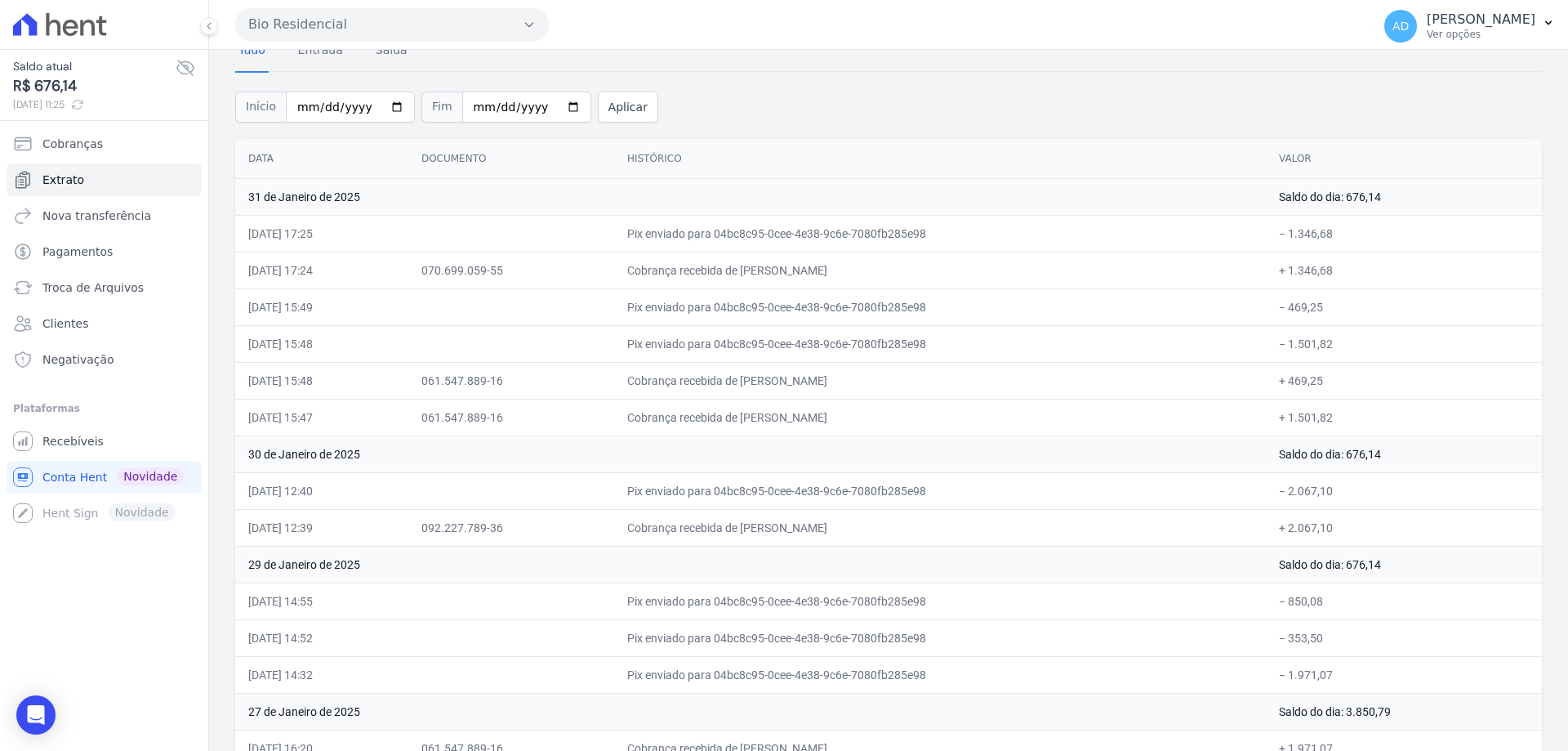
scroll to position [163, 0]
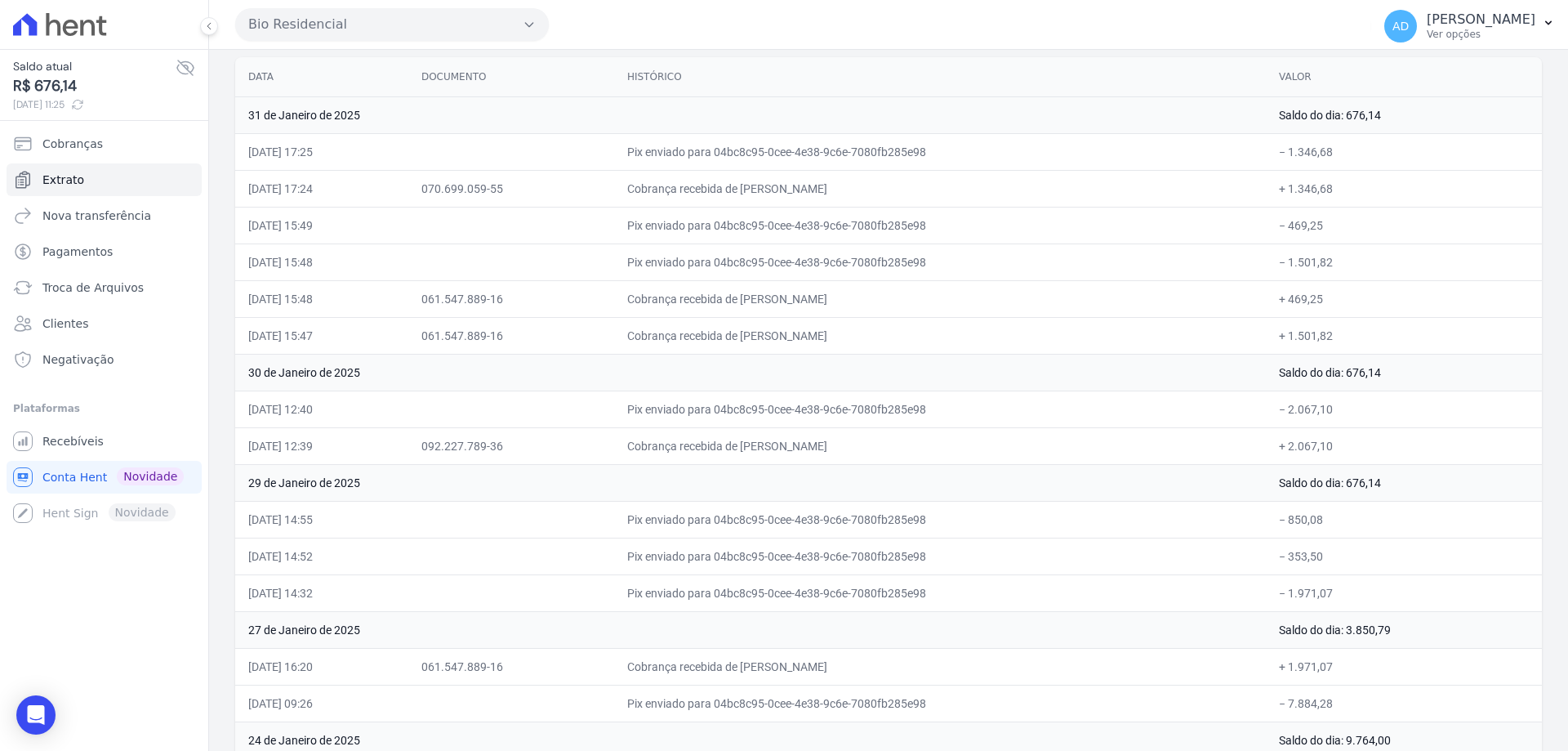
drag, startPoint x: 858, startPoint y: 594, endPoint x: 933, endPoint y: 594, distance: 75.0
click at [933, 594] on td "Pix enviado para 04bc8c95-0cee-4e38-9c6e-7080fb285e98" at bounding box center [940, 593] width 652 height 37
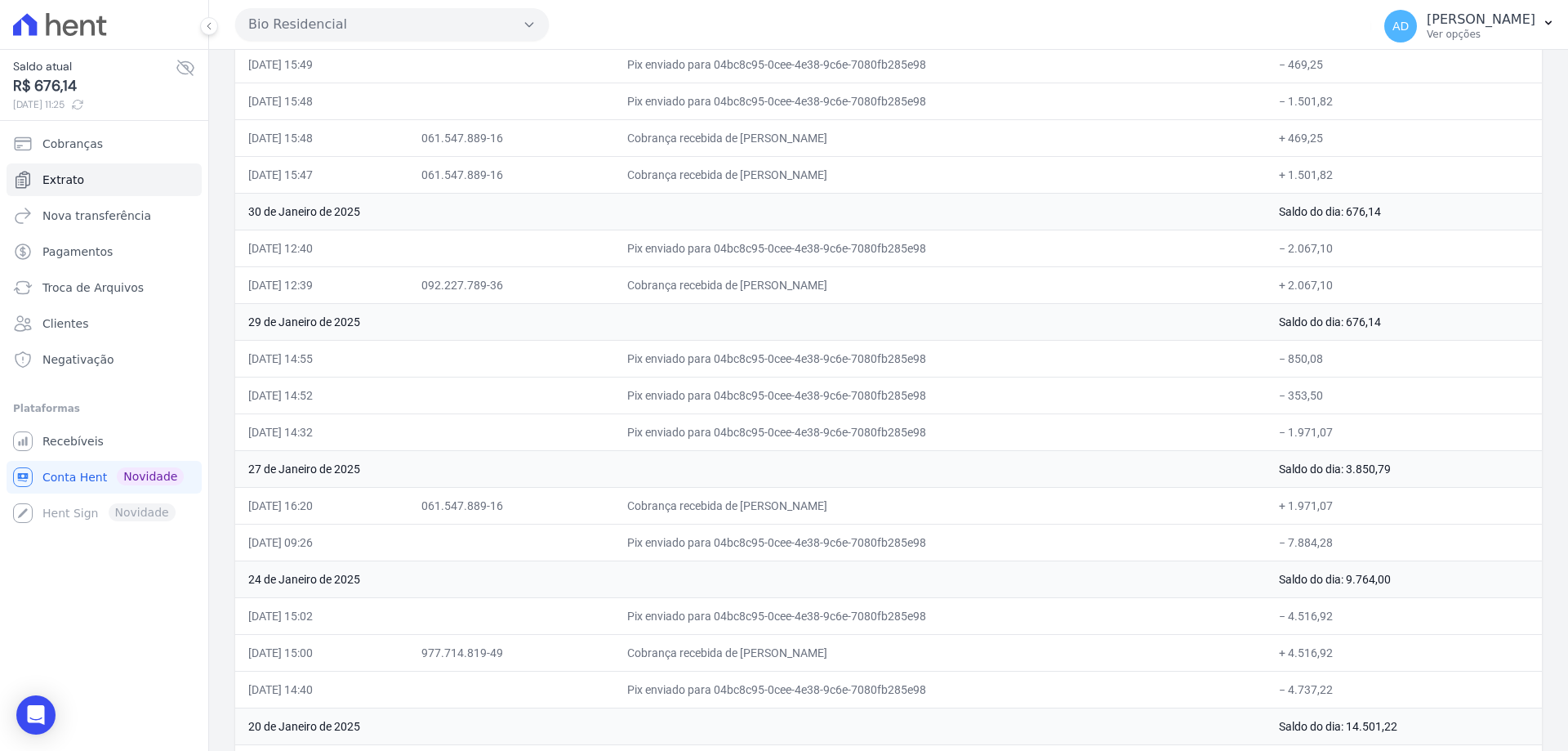
scroll to position [327, 0]
drag, startPoint x: 803, startPoint y: 172, endPoint x: 920, endPoint y: 172, distance: 117.0
click at [920, 172] on td "Cobrança recebida de [PERSON_NAME]" at bounding box center [940, 172] width 652 height 37
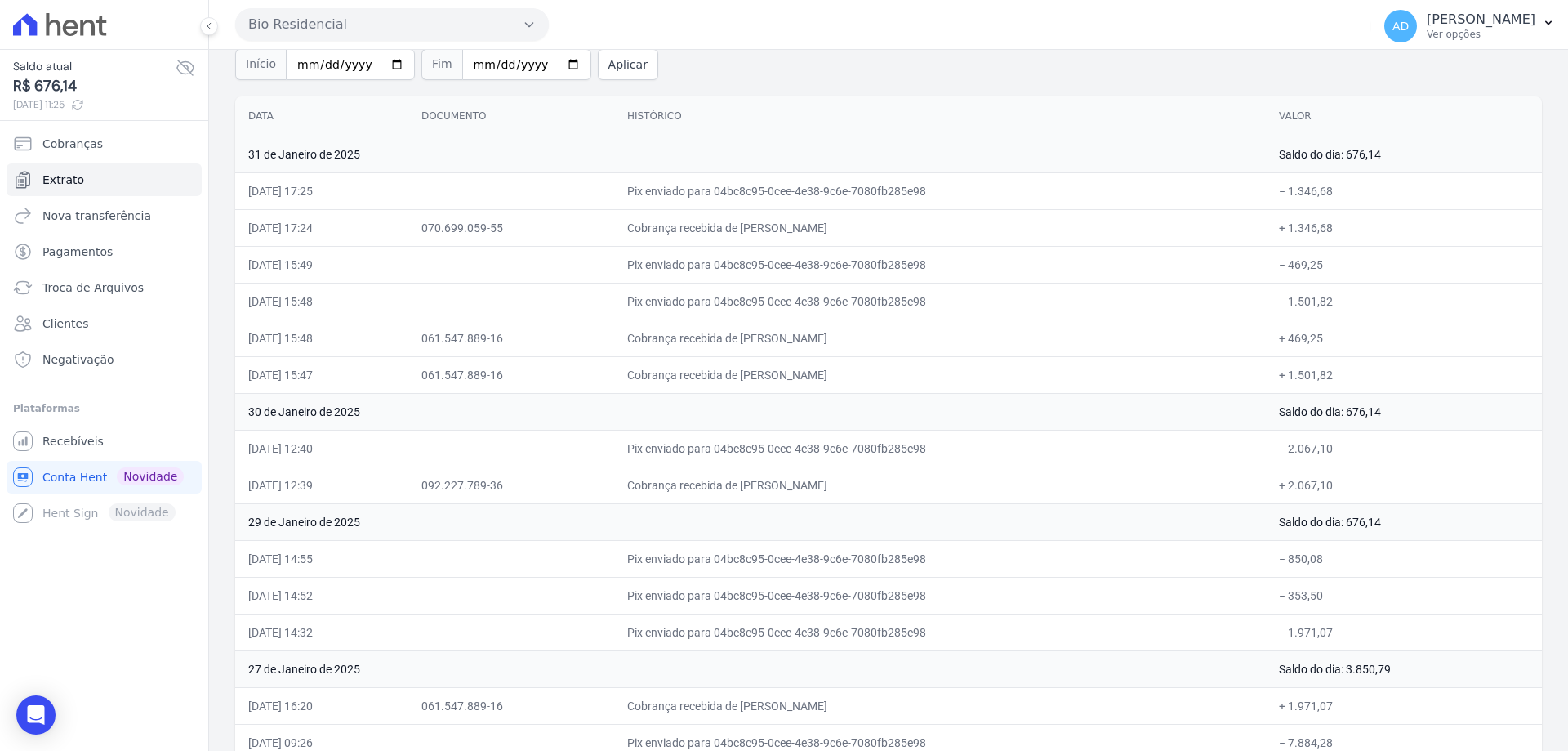
scroll to position [82, 0]
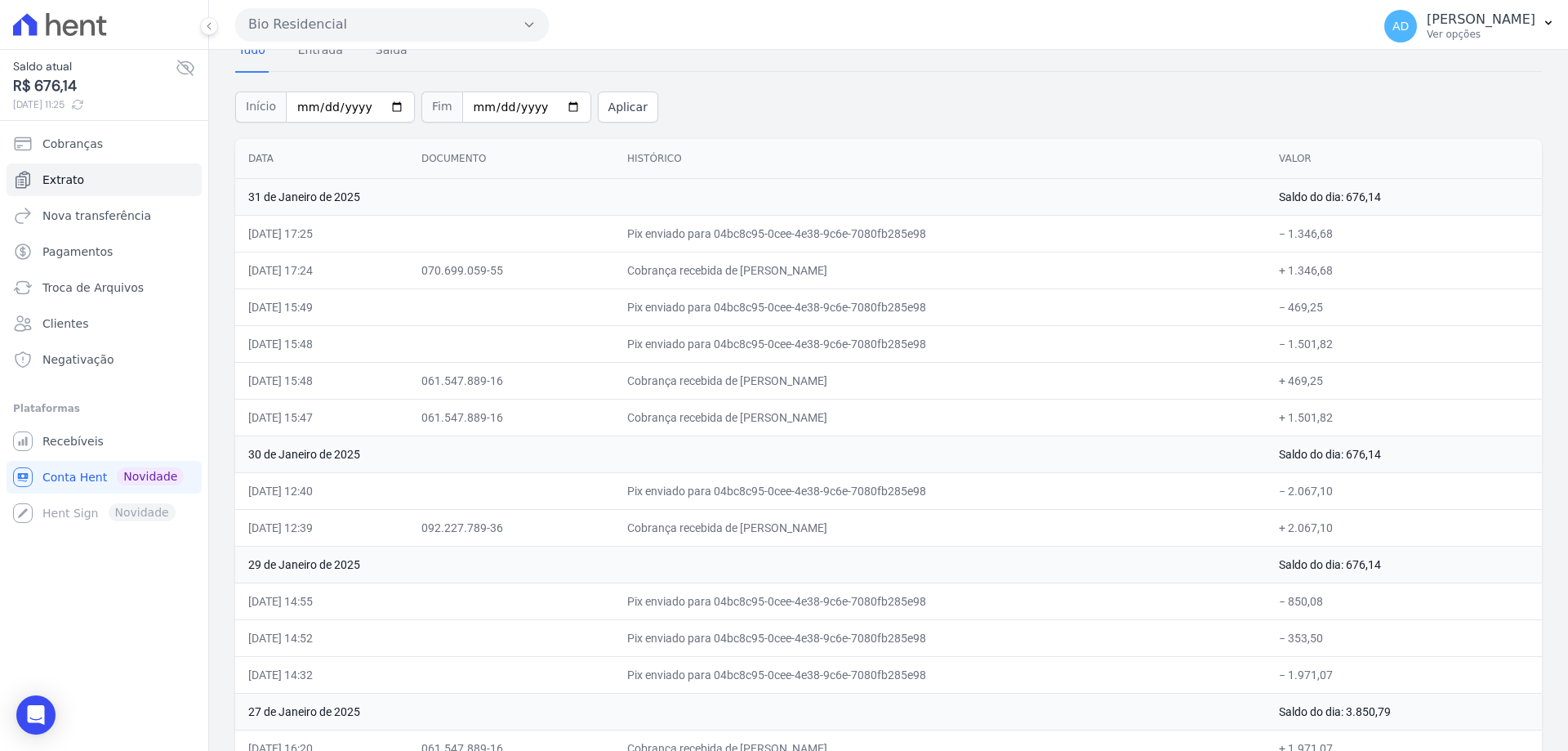
drag, startPoint x: 817, startPoint y: 269, endPoint x: 877, endPoint y: 270, distance: 60.0
click at [877, 270] on td "Cobrança recebida de PAULO RICARDO MARIANO FONSECA" at bounding box center [940, 270] width 652 height 37
drag, startPoint x: 794, startPoint y: 379, endPoint x: 797, endPoint y: 411, distance: 32.1
click at [797, 411] on td "Cobrança recebida de RONALD ELOIR MASSANEIRO CARNEI" at bounding box center [940, 417] width 652 height 37
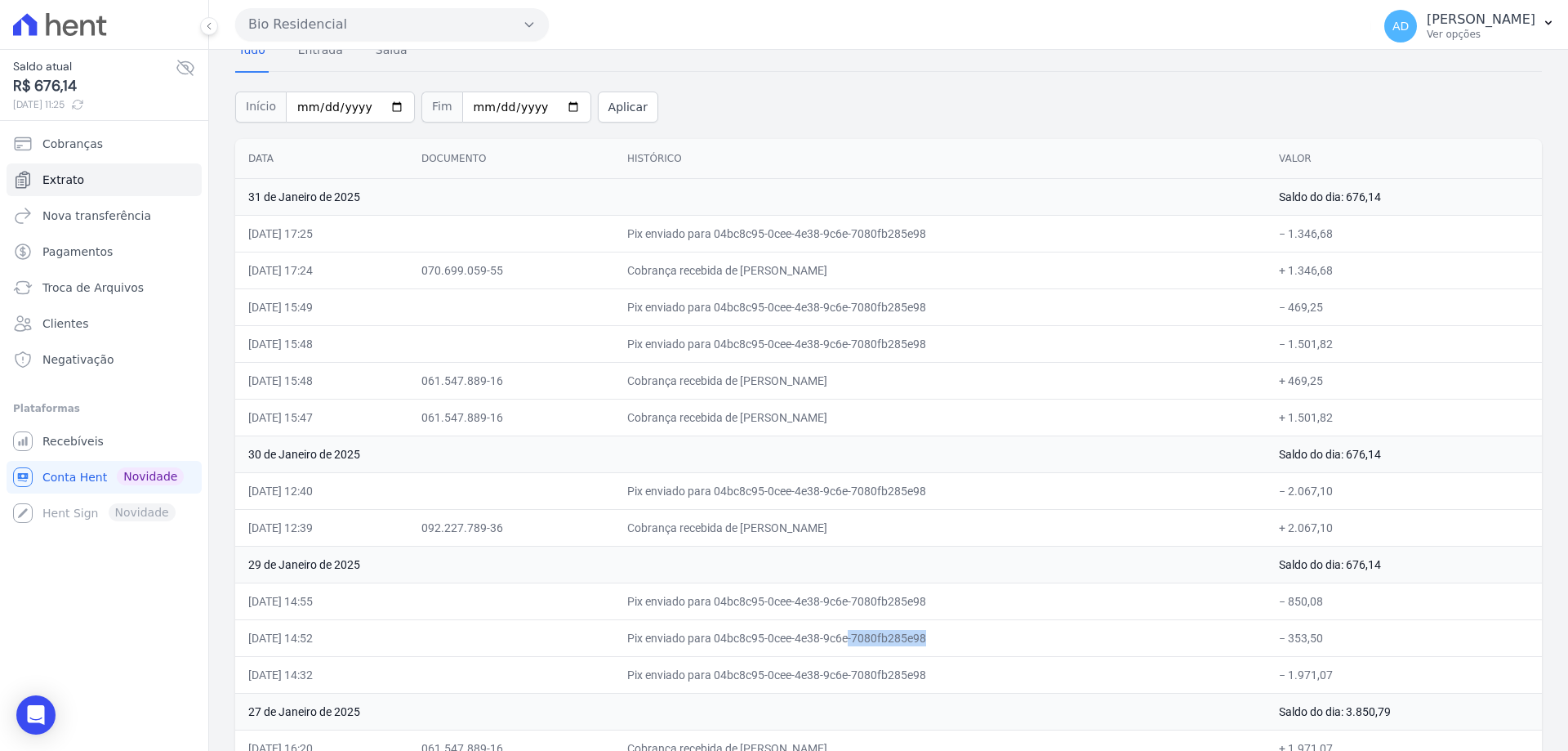
drag, startPoint x: 758, startPoint y: 638, endPoint x: 835, endPoint y: 637, distance: 77.0
click at [835, 637] on td "Pix enviado para 04bc8c95-0cee-4e38-9c6e-7080fb285e98" at bounding box center [940, 638] width 652 height 37
drag, startPoint x: 789, startPoint y: 676, endPoint x: 861, endPoint y: 677, distance: 72.0
click at [860, 677] on td "Pix enviado para 04bc8c95-0cee-4e38-9c6e-7080fb285e98" at bounding box center [940, 675] width 652 height 37
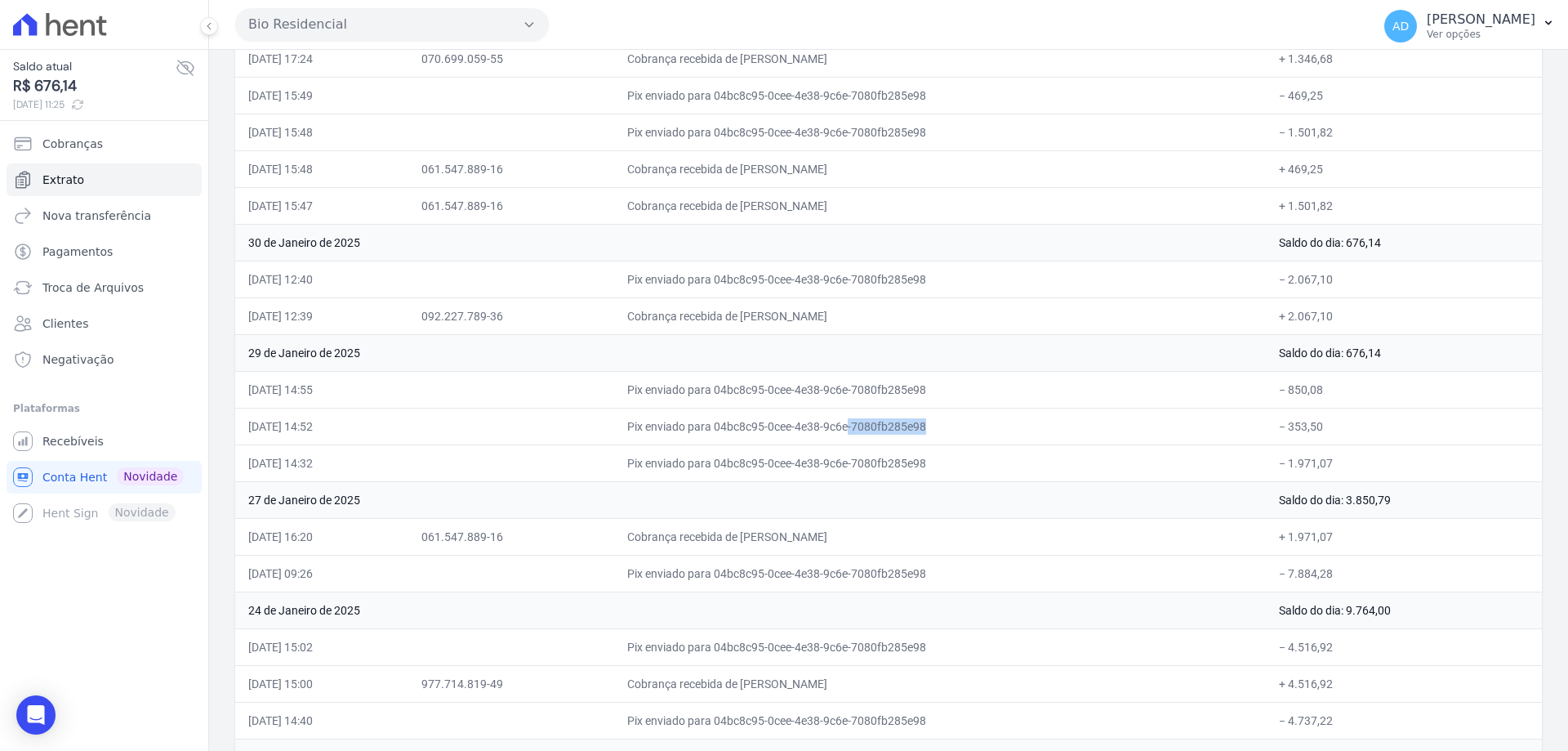
scroll to position [327, 0]
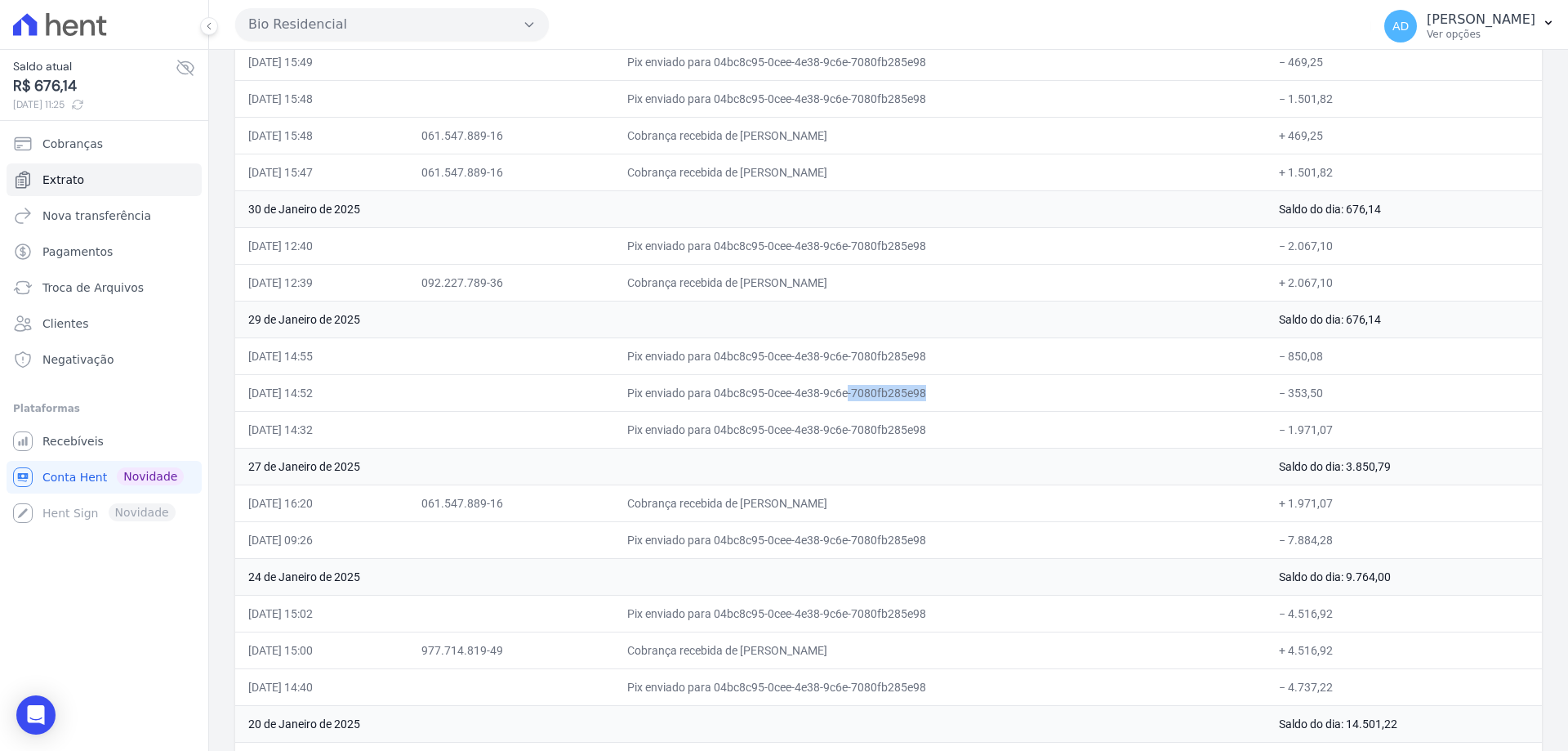
drag, startPoint x: 829, startPoint y: 503, endPoint x: 882, endPoint y: 503, distance: 53.0
click at [882, 503] on td "Cobrança recebida de RONALD ELOIR MASSANEIRO CARNEI" at bounding box center [940, 503] width 652 height 37
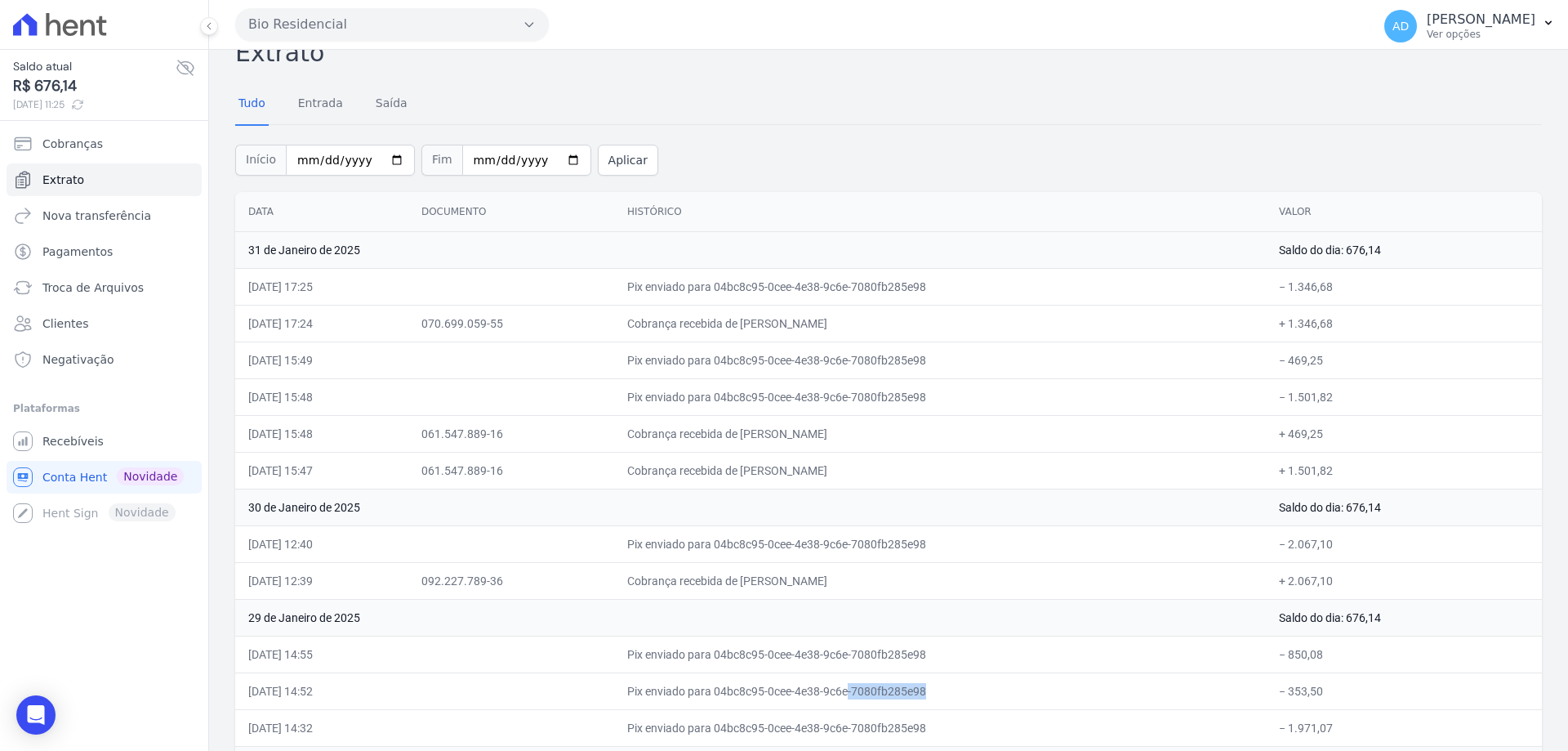
scroll to position [0, 0]
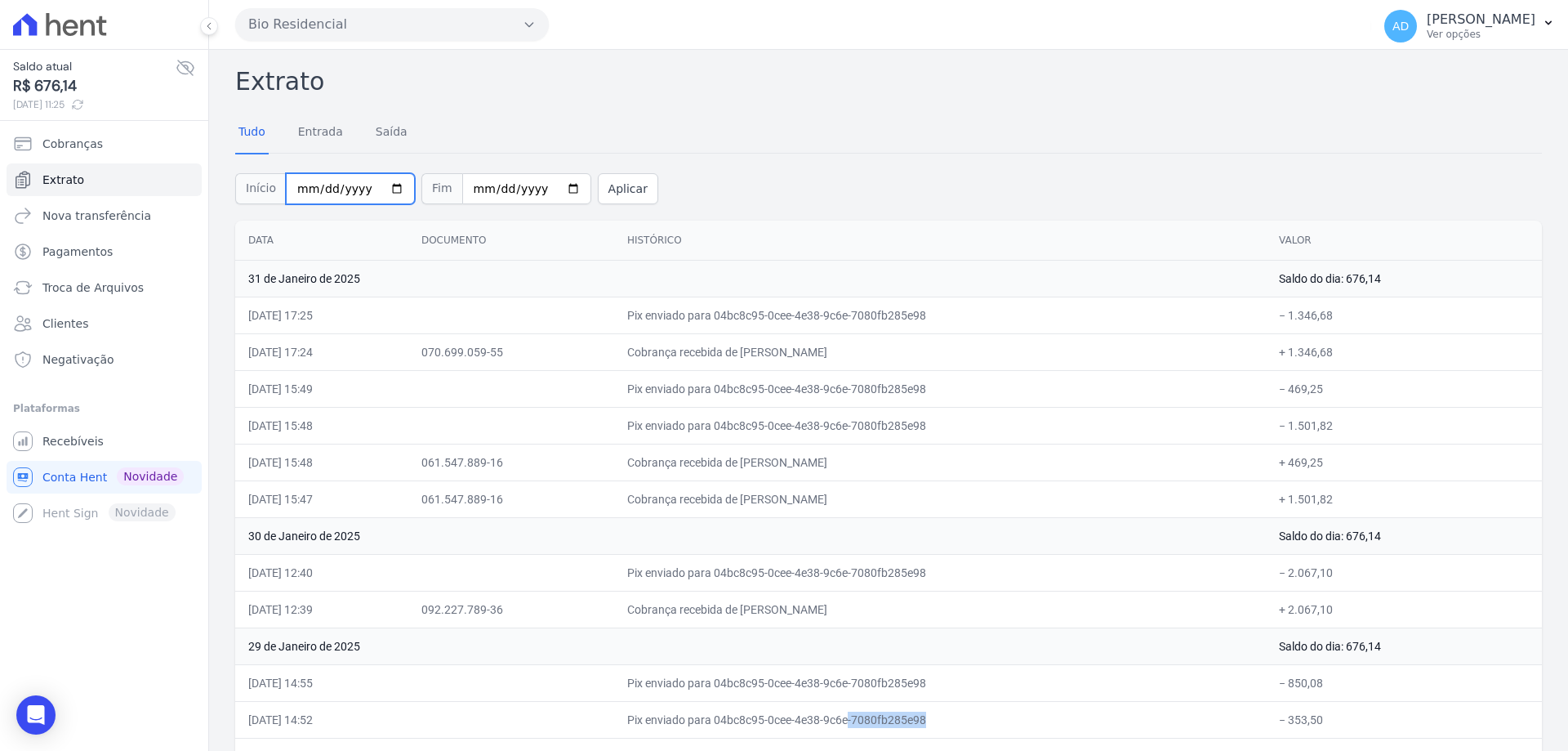
click at [383, 192] on input "[DATE]" at bounding box center [350, 188] width 129 height 31
type input "2024-12-01"
click at [542, 184] on input "[DATE]" at bounding box center [527, 188] width 129 height 31
type input "[DATE]"
click at [603, 196] on button "Aplicar" at bounding box center [628, 188] width 60 height 31
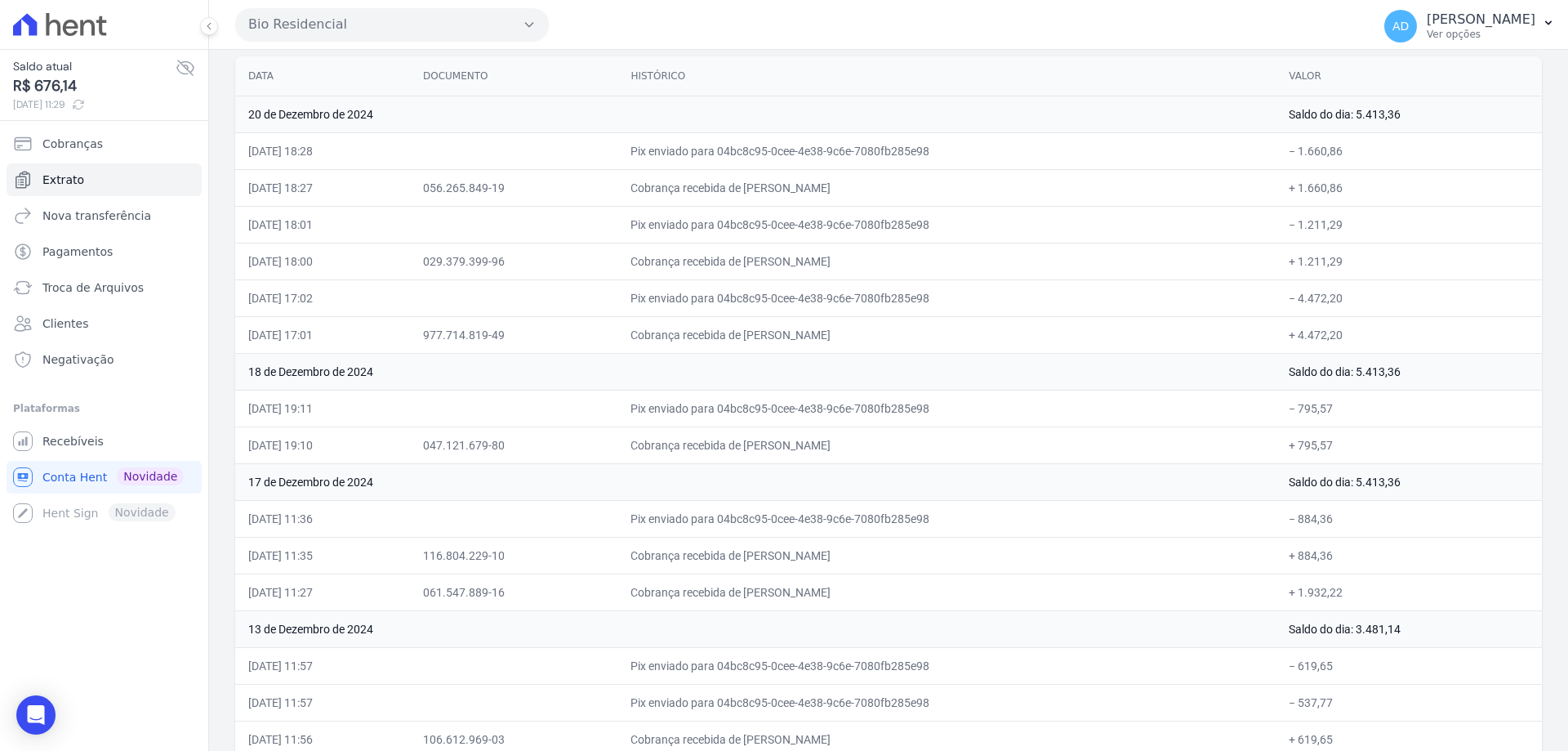
scroll to position [245, 0]
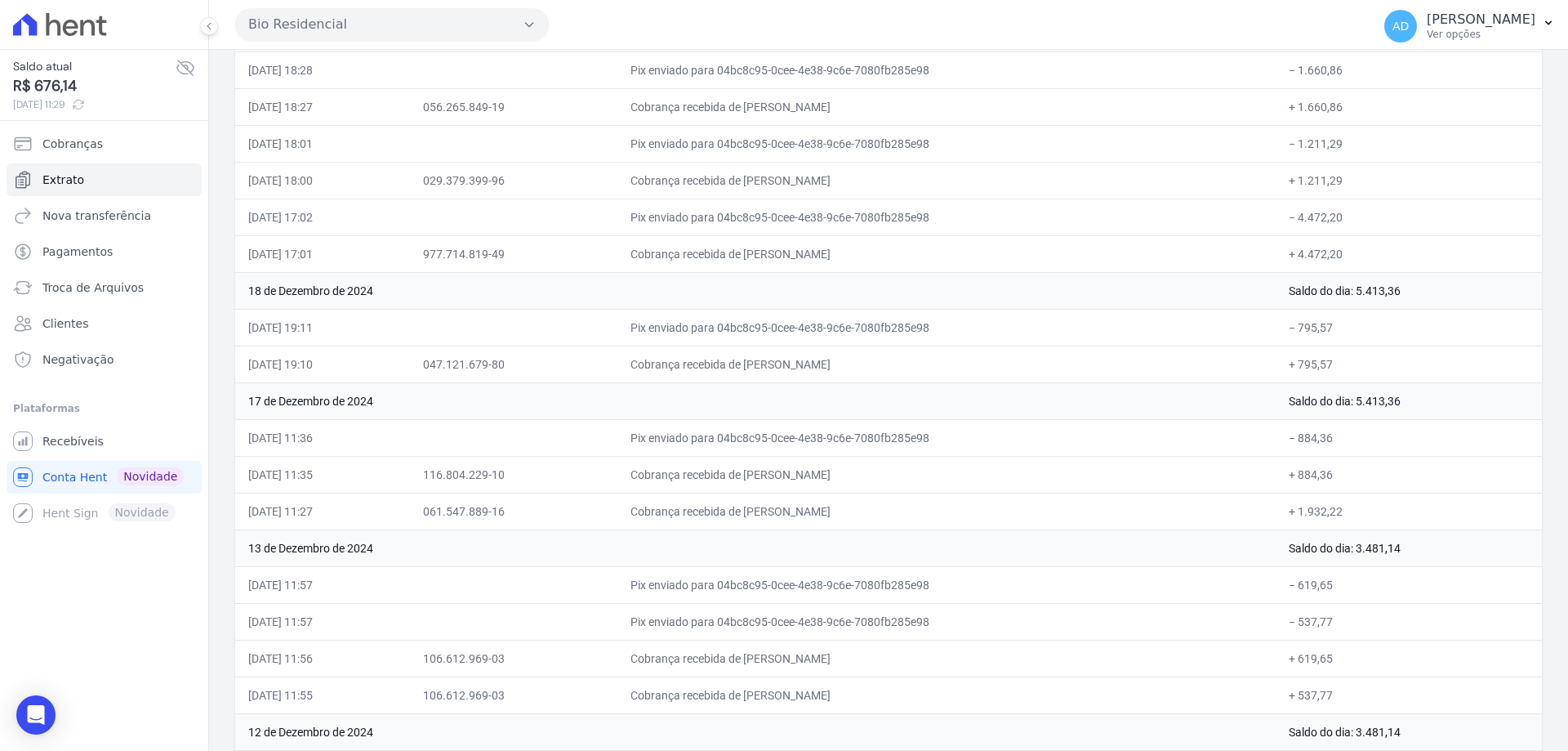
drag, startPoint x: 881, startPoint y: 508, endPoint x: 951, endPoint y: 508, distance: 70.0
click at [951, 508] on td "Cobrança recebida de [PERSON_NAME]" at bounding box center [946, 511] width 658 height 37
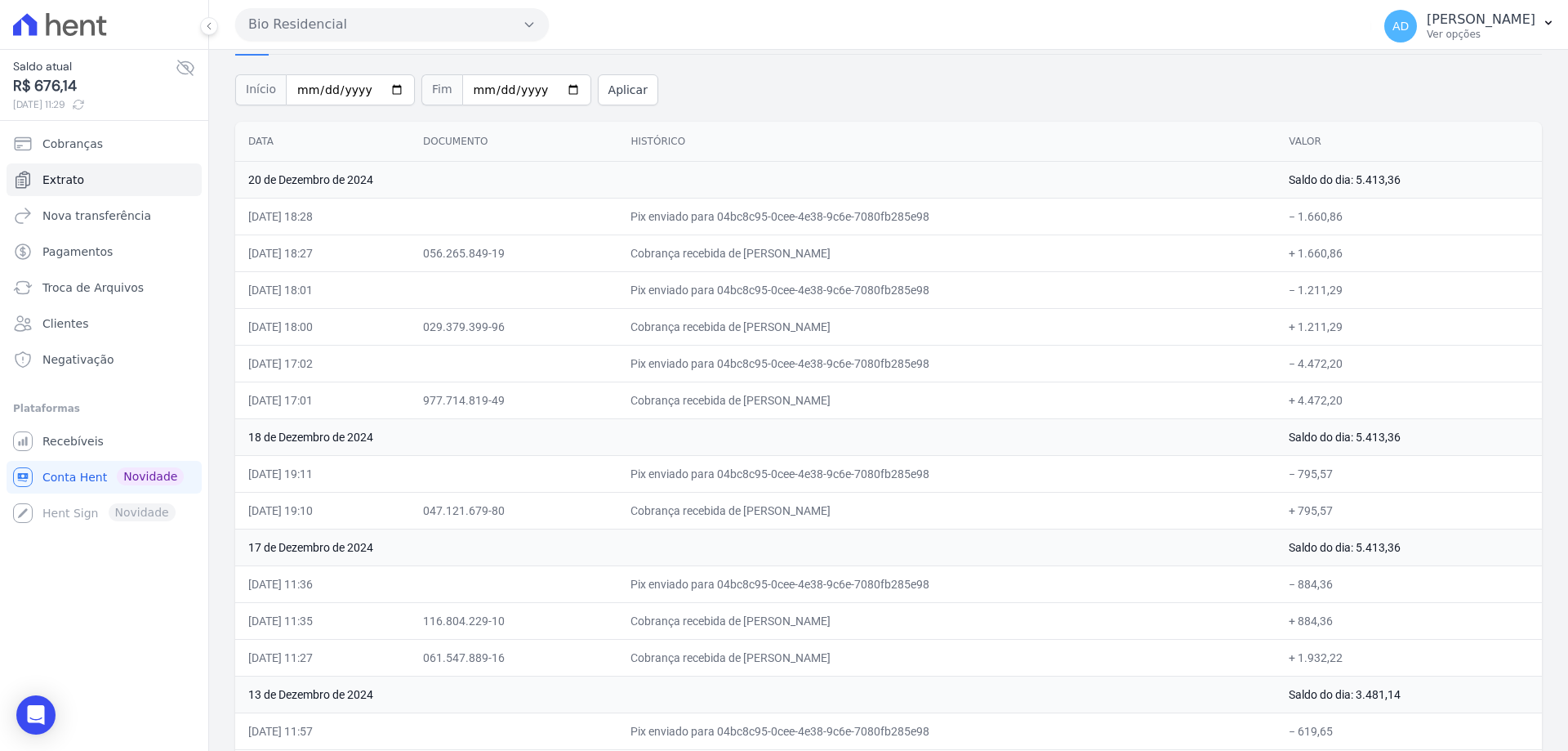
scroll to position [0, 0]
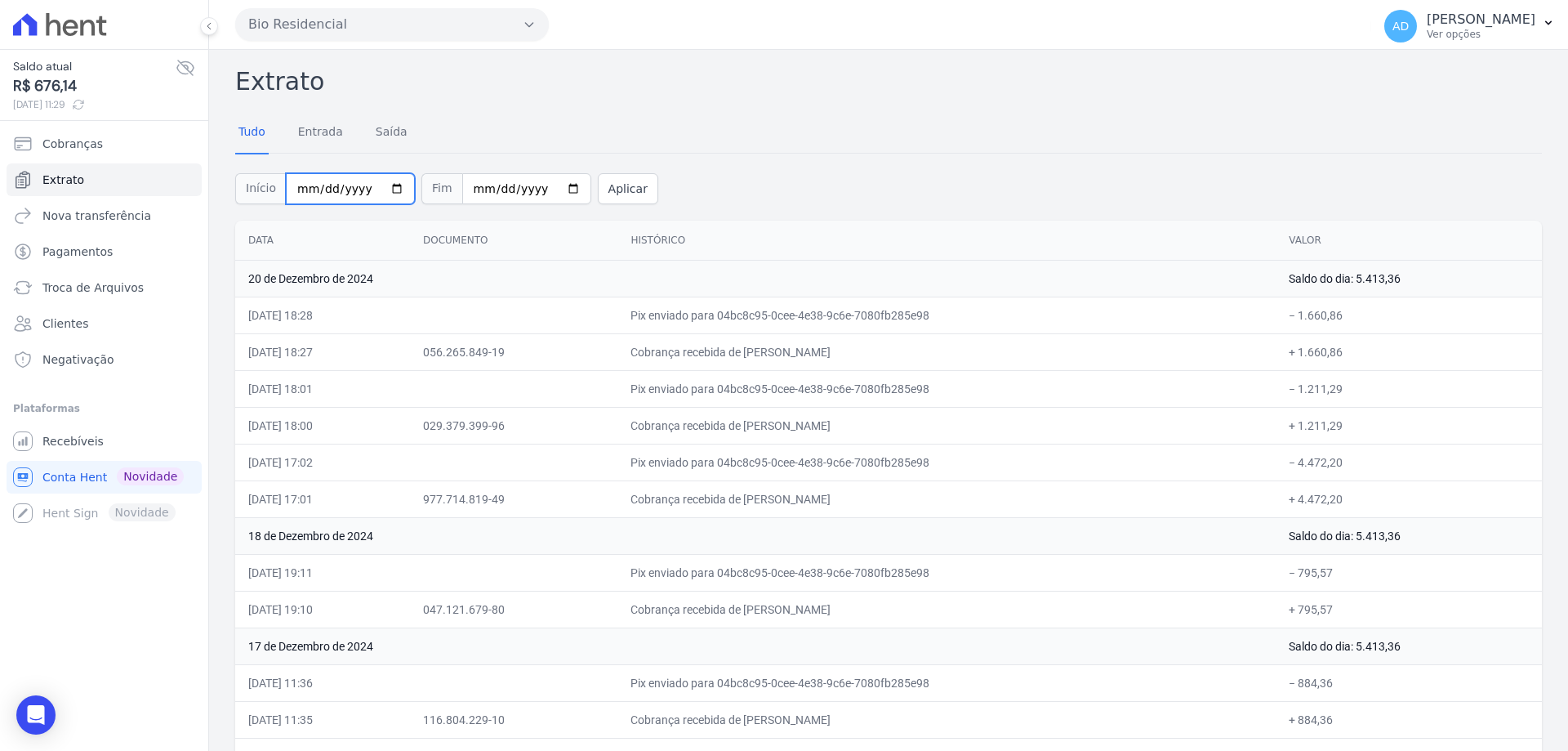
click at [384, 191] on input "[DATE]" at bounding box center [350, 188] width 129 height 31
type input "[DATE]"
click at [553, 189] on input "[DATE]" at bounding box center [527, 188] width 129 height 31
type input "[DATE]"
click at [598, 194] on button "Aplicar" at bounding box center [628, 188] width 60 height 31
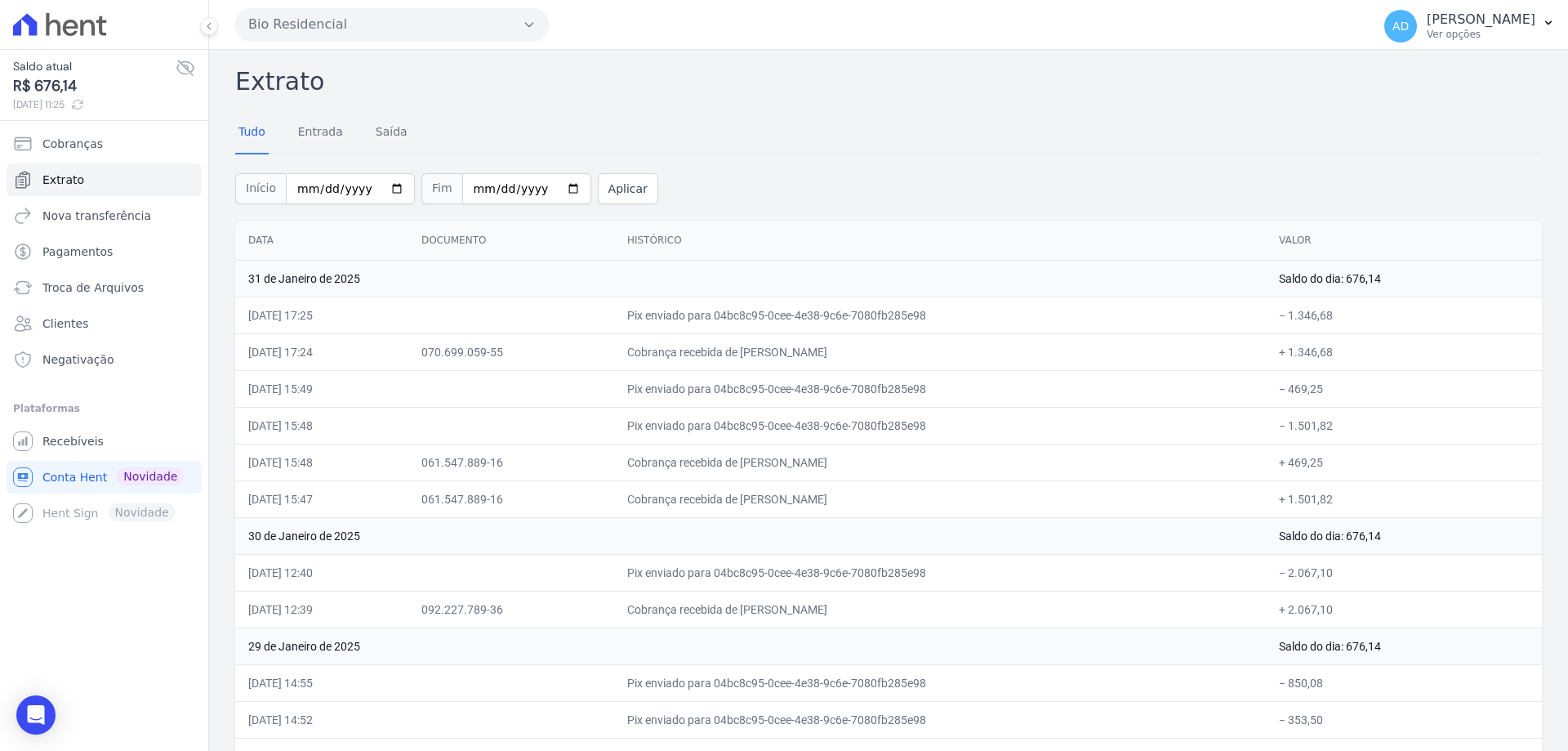
drag, startPoint x: 835, startPoint y: 609, endPoint x: 912, endPoint y: 611, distance: 77.0
click at [912, 611] on td "Cobrança recebida de [PERSON_NAME]" at bounding box center [940, 609] width 652 height 37
drag, startPoint x: 843, startPoint y: 458, endPoint x: 910, endPoint y: 457, distance: 67.0
click at [910, 457] on td "Cobrança recebida de [PERSON_NAME]" at bounding box center [940, 462] width 652 height 37
drag, startPoint x: 897, startPoint y: 428, endPoint x: 924, endPoint y: 423, distance: 27.5
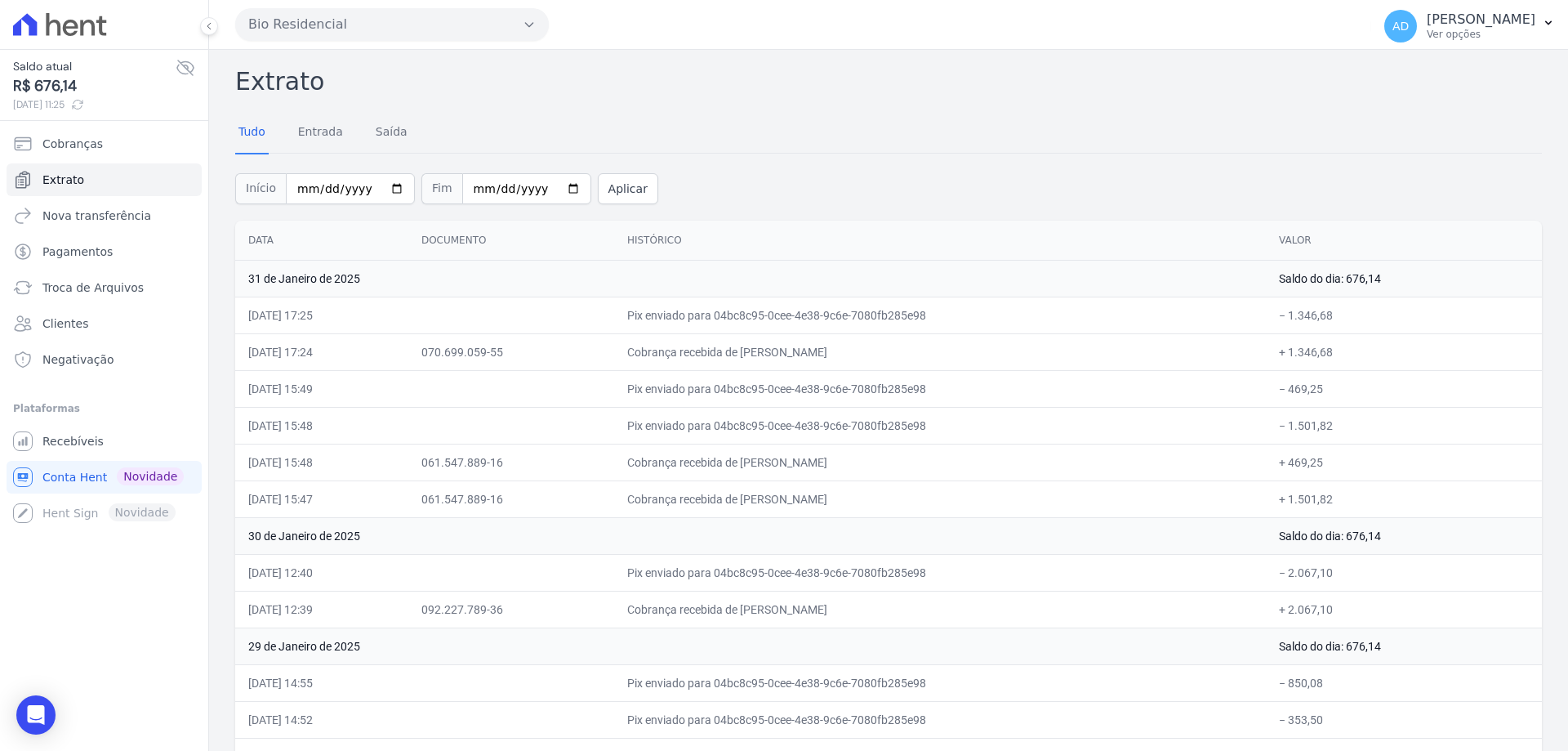
click at [925, 427] on td "Pix enviado para 04bc8c95-0cee-4e38-9c6e-7080fb285e98" at bounding box center [940, 426] width 652 height 37
drag, startPoint x: 904, startPoint y: 388, endPoint x: 929, endPoint y: 395, distance: 26.0
click at [929, 395] on td "Pix enviado para 04bc8c95-0cee-4e38-9c6e-7080fb285e98" at bounding box center [940, 389] width 652 height 37
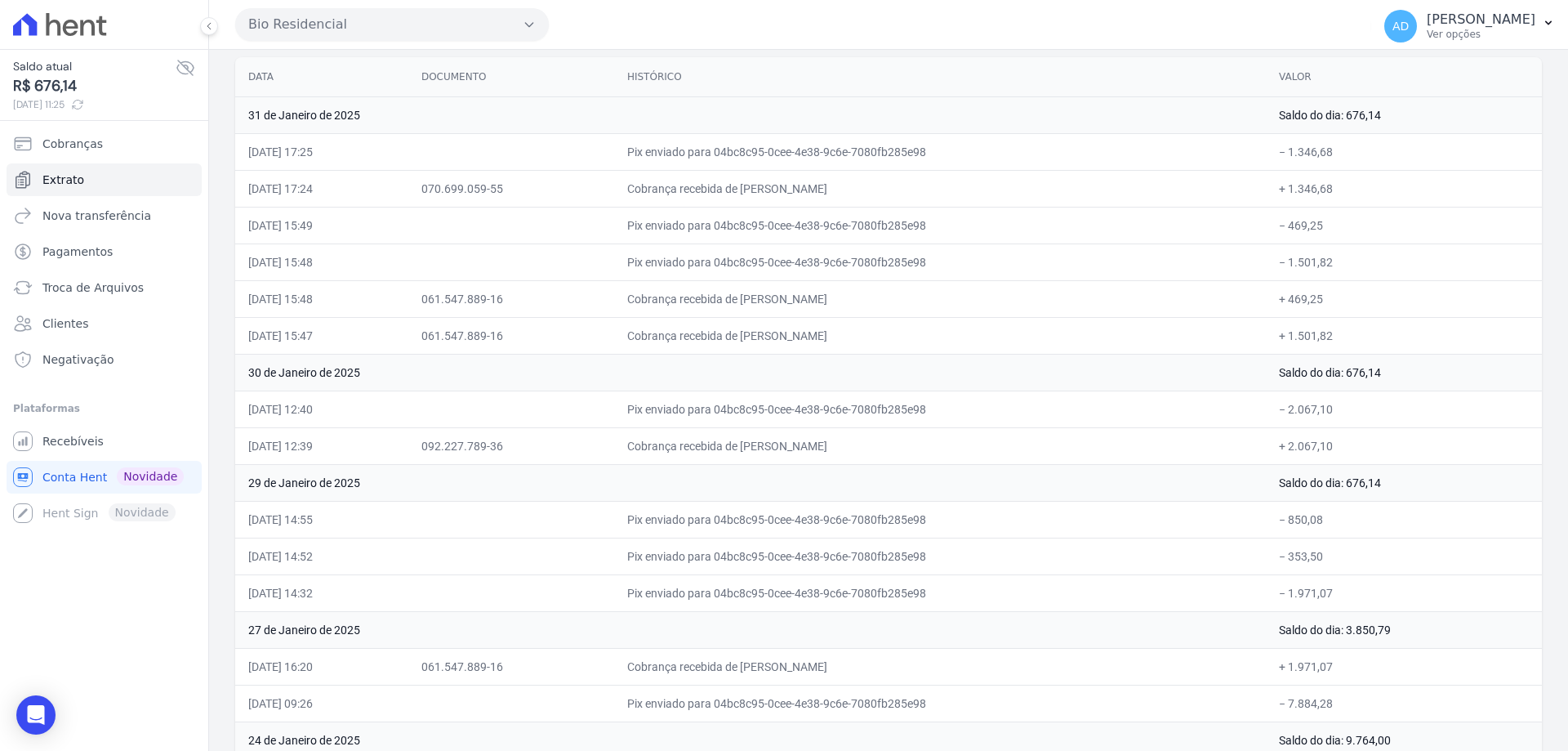
scroll to position [245, 0]
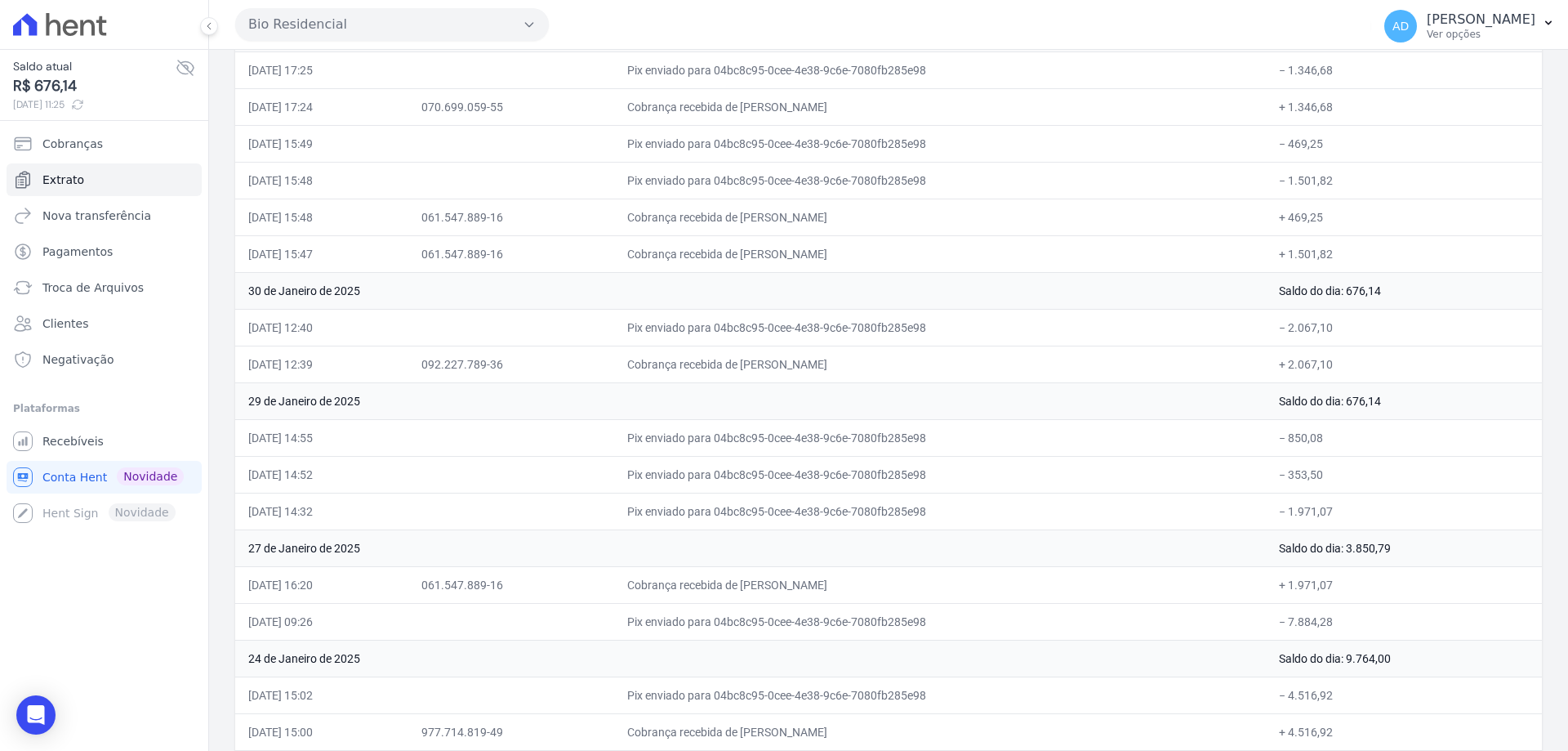
drag, startPoint x: 862, startPoint y: 581, endPoint x: 939, endPoint y: 583, distance: 77.0
click at [939, 583] on td "Cobrança recebida de [PERSON_NAME]" at bounding box center [940, 585] width 652 height 37
drag, startPoint x: 762, startPoint y: 511, endPoint x: 690, endPoint y: 511, distance: 72.0
click at [690, 511] on td "Pix enviado para 04bc8c95-0cee-4e38-9c6e-7080fb285e98" at bounding box center [940, 511] width 652 height 37
drag, startPoint x: 735, startPoint y: 514, endPoint x: 873, endPoint y: 513, distance: 138.0
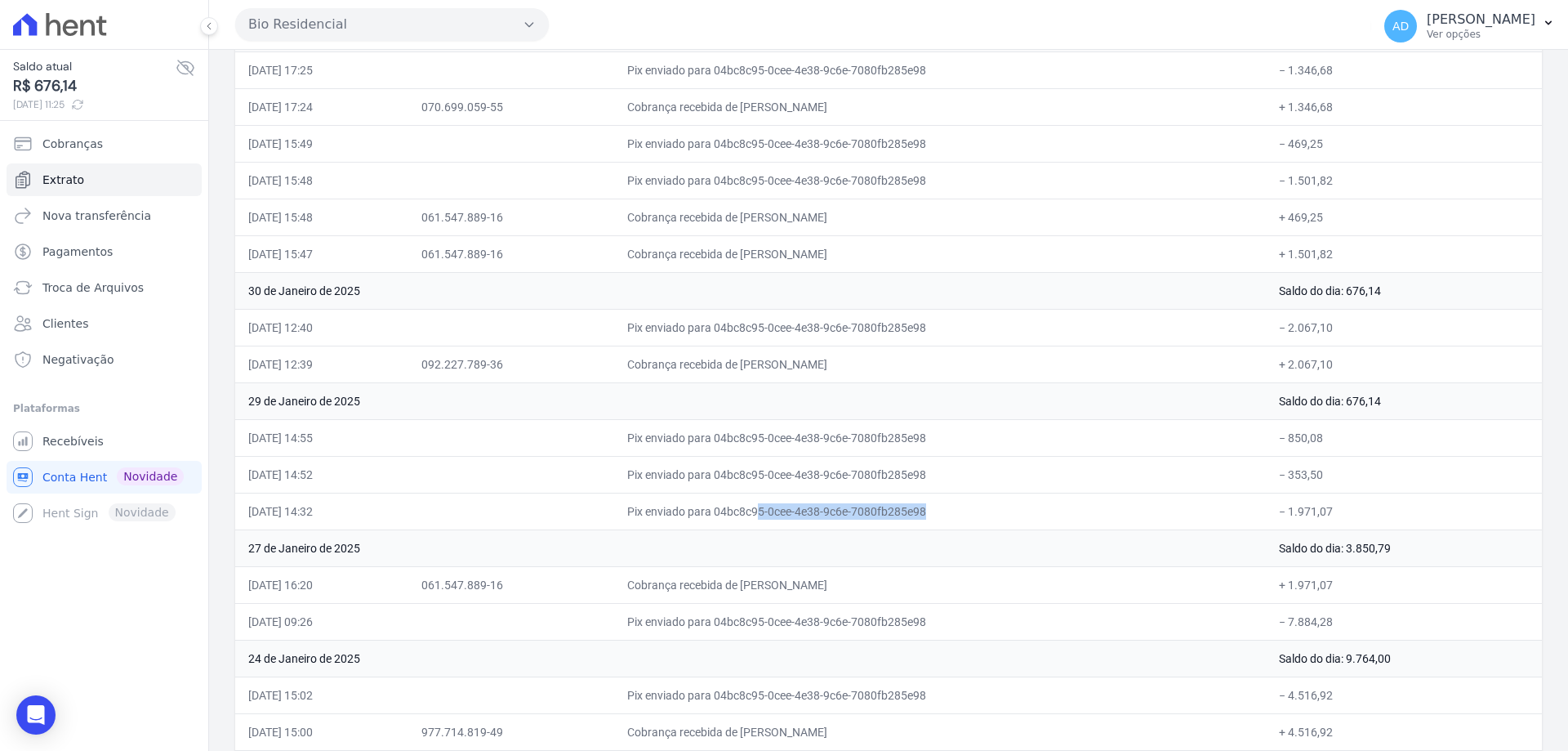
click at [852, 514] on td "Pix enviado para 04bc8c95-0cee-4e38-9c6e-7080fb285e98" at bounding box center [940, 511] width 652 height 37
drag, startPoint x: 809, startPoint y: 228, endPoint x: 817, endPoint y: 253, distance: 26.2
click at [817, 253] on td "Cobrança recebida de [PERSON_NAME]" at bounding box center [940, 253] width 652 height 37
drag, startPoint x: 854, startPoint y: 508, endPoint x: 799, endPoint y: 518, distance: 55.9
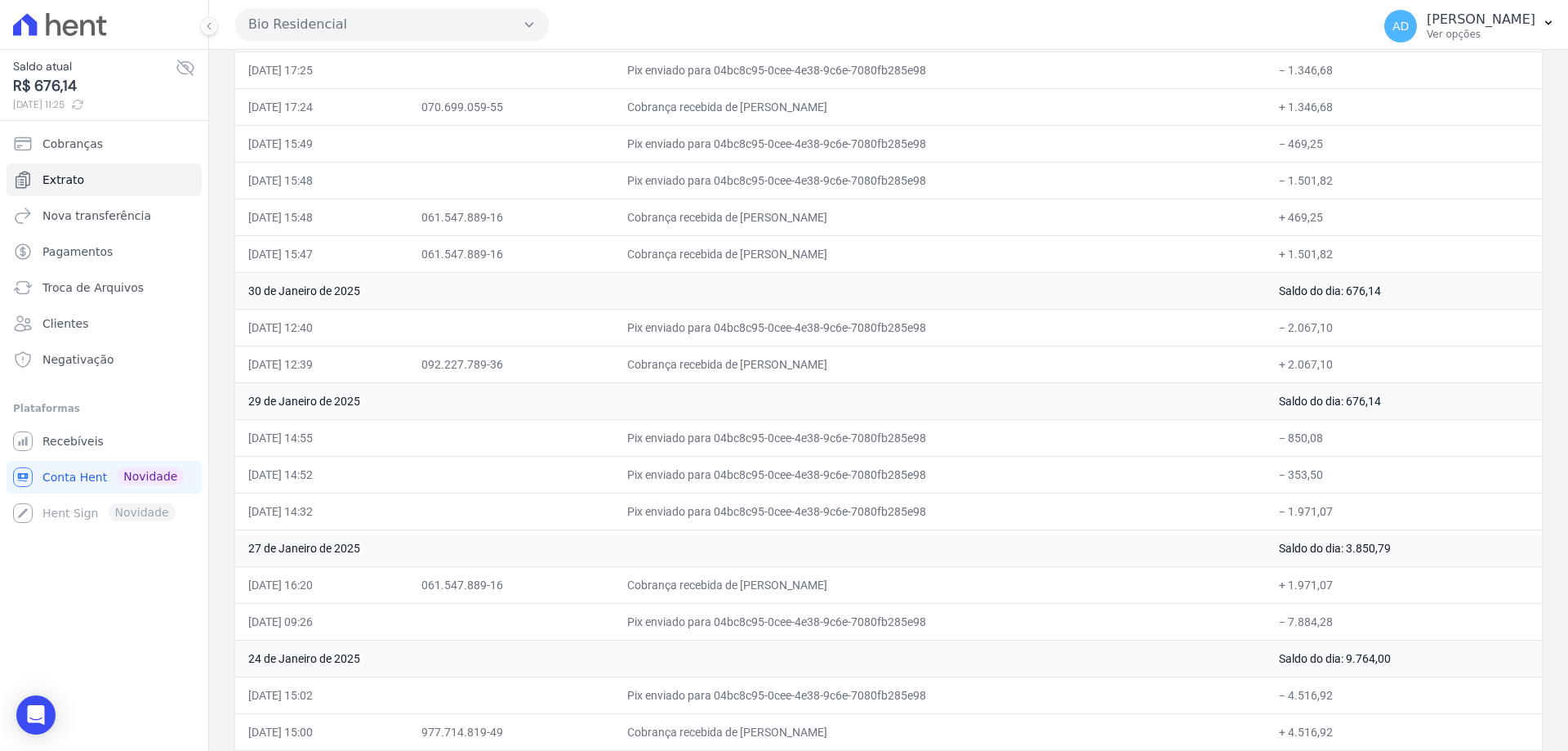
click at [831, 513] on td "Pix enviado para 04bc8c95-0cee-4e38-9c6e-7080fb285e98" at bounding box center [940, 511] width 652 height 37
click at [792, 519] on td "Pix enviado para 04bc8c95-0cee-4e38-9c6e-7080fb285e98" at bounding box center [940, 511] width 652 height 37
drag, startPoint x: 812, startPoint y: 511, endPoint x: 844, endPoint y: 511, distance: 32.0
click at [844, 511] on td "Pix enviado para 04bc8c95-0cee-4e38-9c6e-7080fb285e98" at bounding box center [940, 511] width 652 height 37
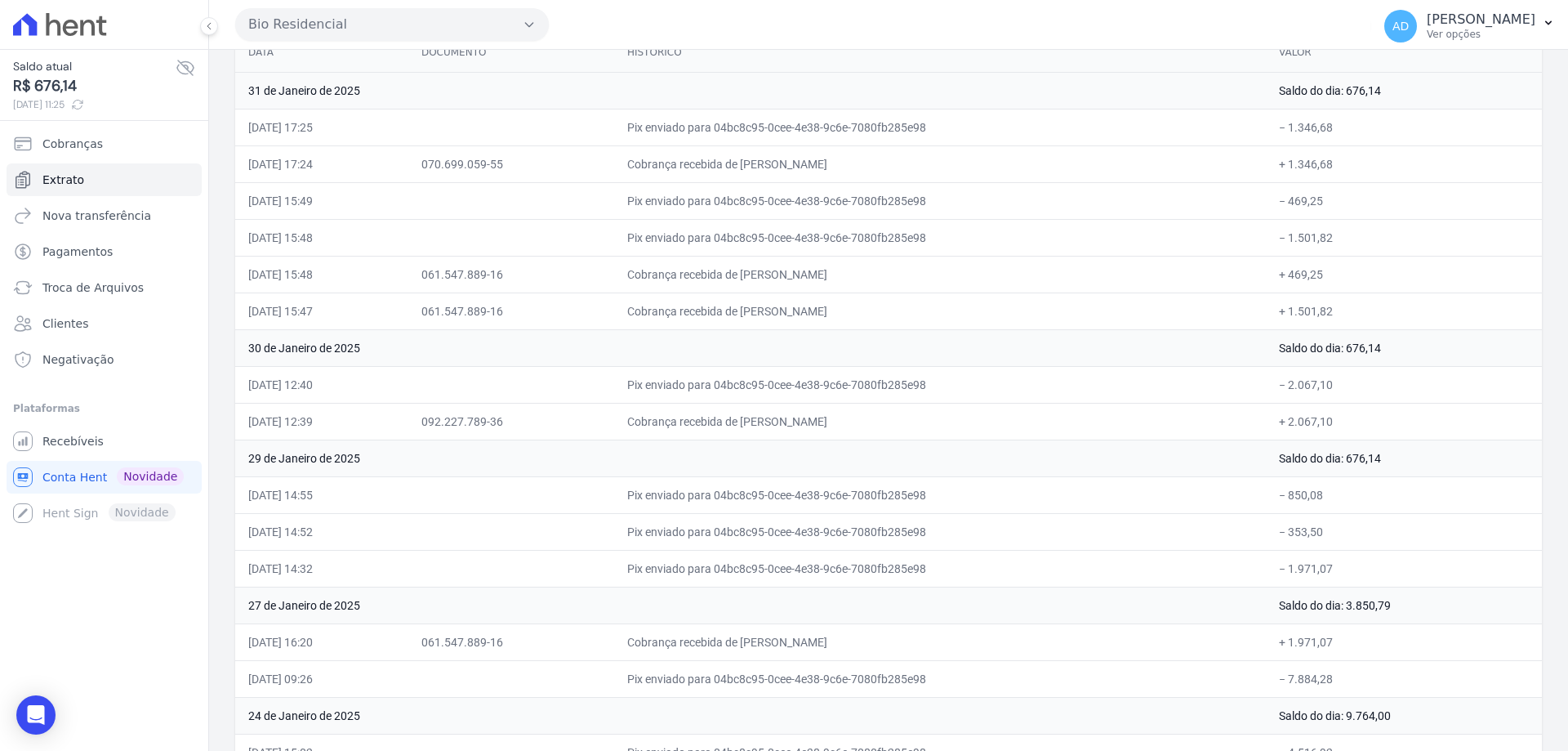
scroll to position [163, 0]
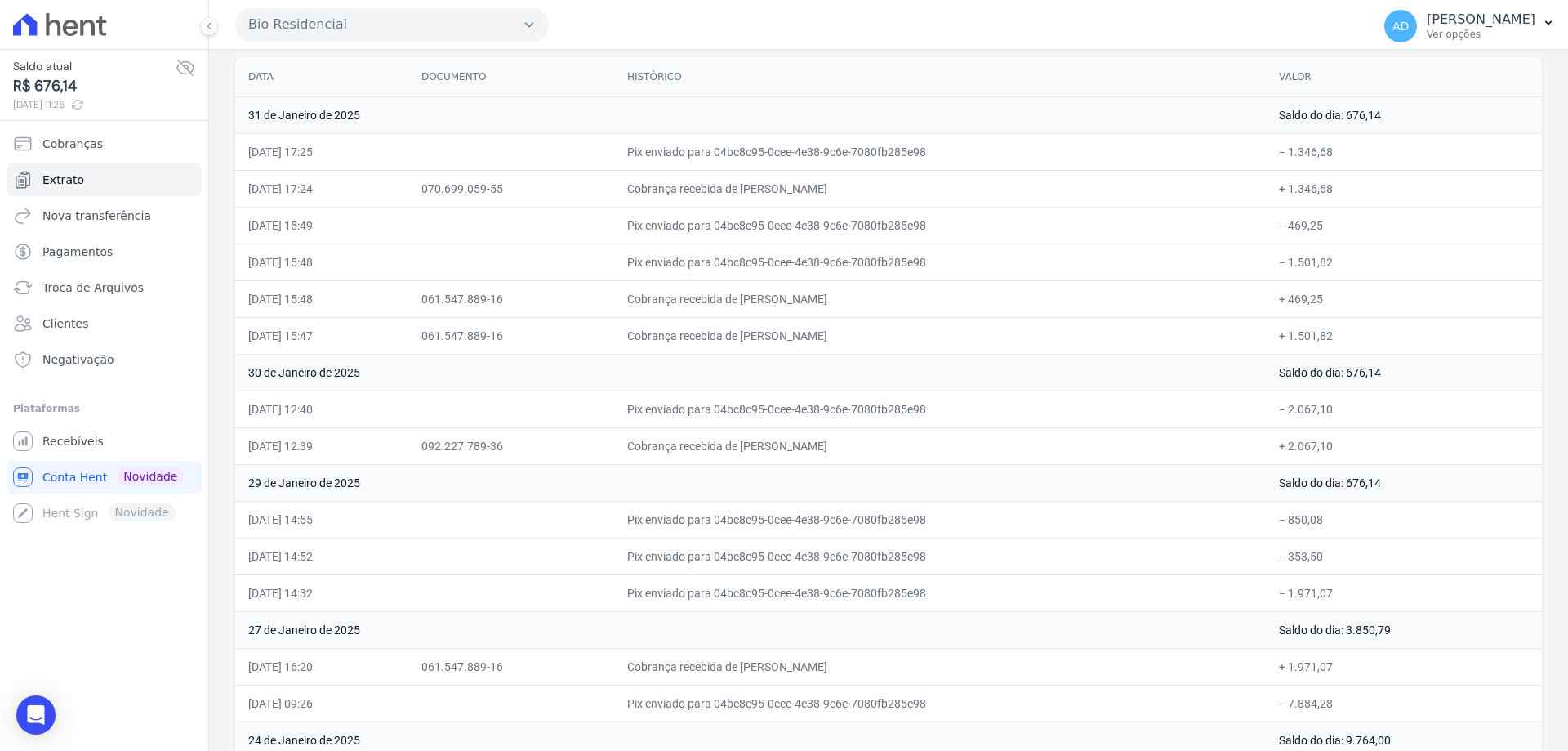
drag, startPoint x: 830, startPoint y: 334, endPoint x: 868, endPoint y: 334, distance: 38.0
click at [868, 334] on td "Cobrança recebida de [PERSON_NAME]" at bounding box center [940, 335] width 652 height 37
drag, startPoint x: 848, startPoint y: 294, endPoint x: 873, endPoint y: 296, distance: 25.1
click at [873, 296] on td "Cobrança recebida de [PERSON_NAME]" at bounding box center [940, 299] width 652 height 37
drag, startPoint x: 789, startPoint y: 590, endPoint x: 889, endPoint y: 587, distance: 100.0
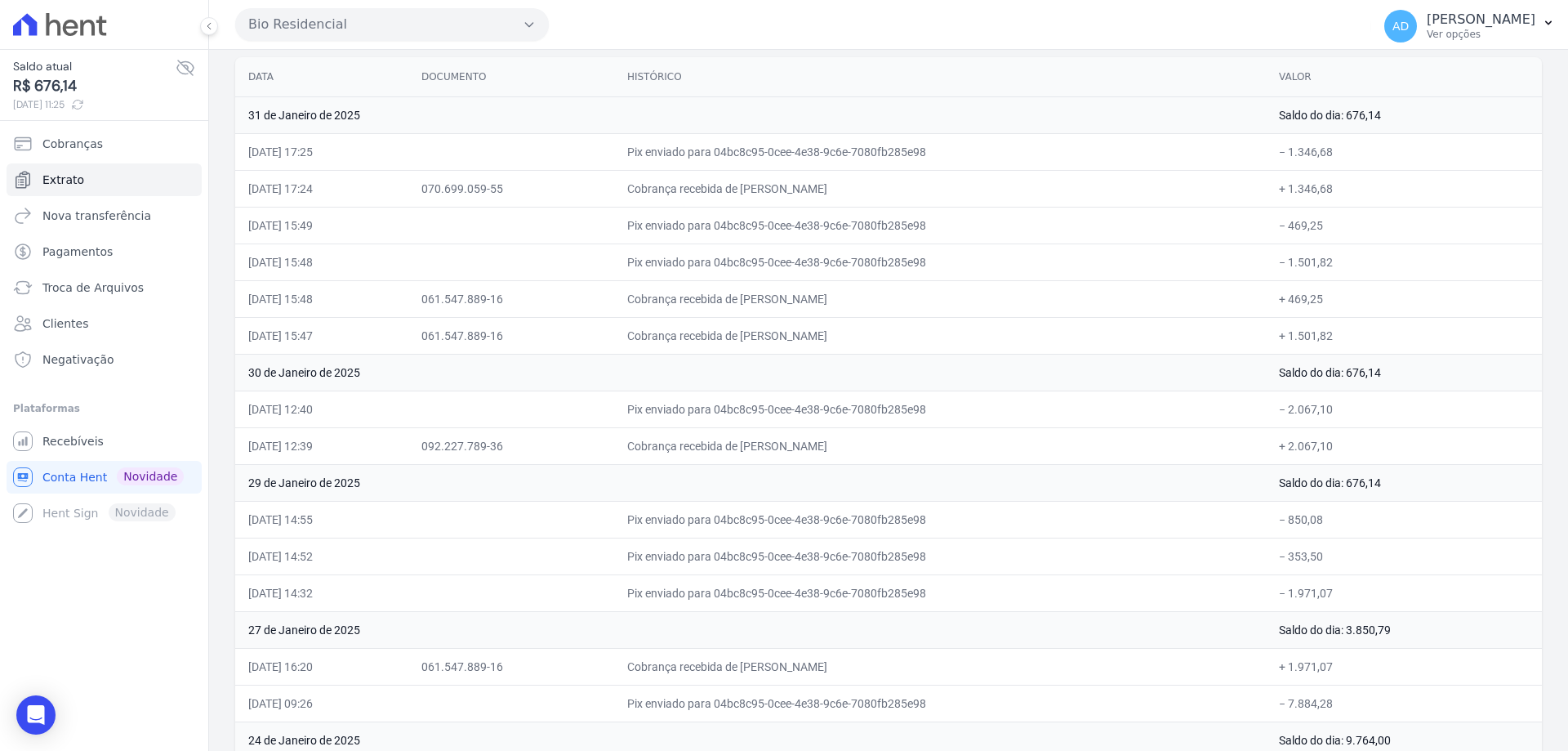
click at [889, 587] on td "Pix enviado para 04bc8c95-0cee-4e38-9c6e-7080fb285e98" at bounding box center [940, 593] width 652 height 37
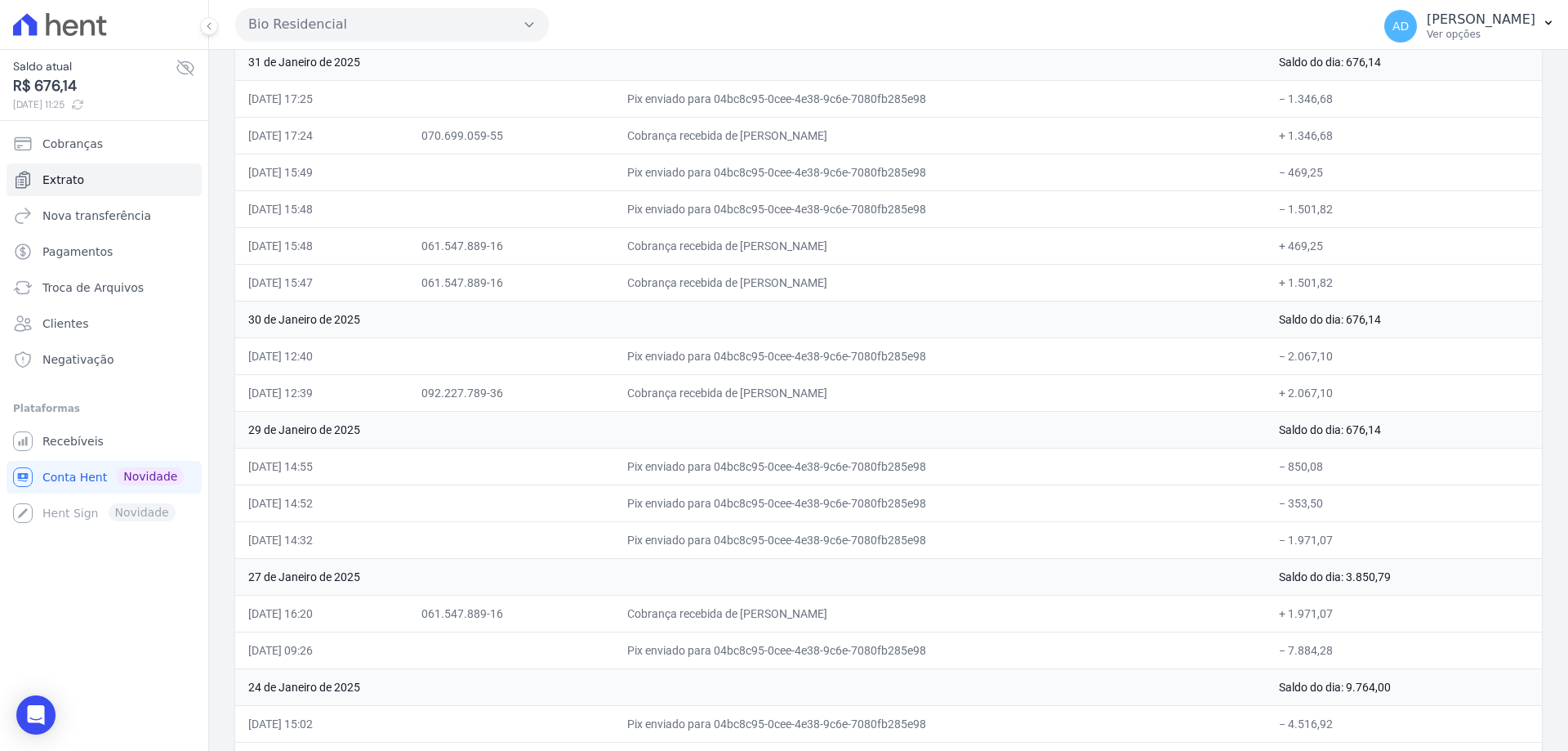
scroll to position [245, 0]
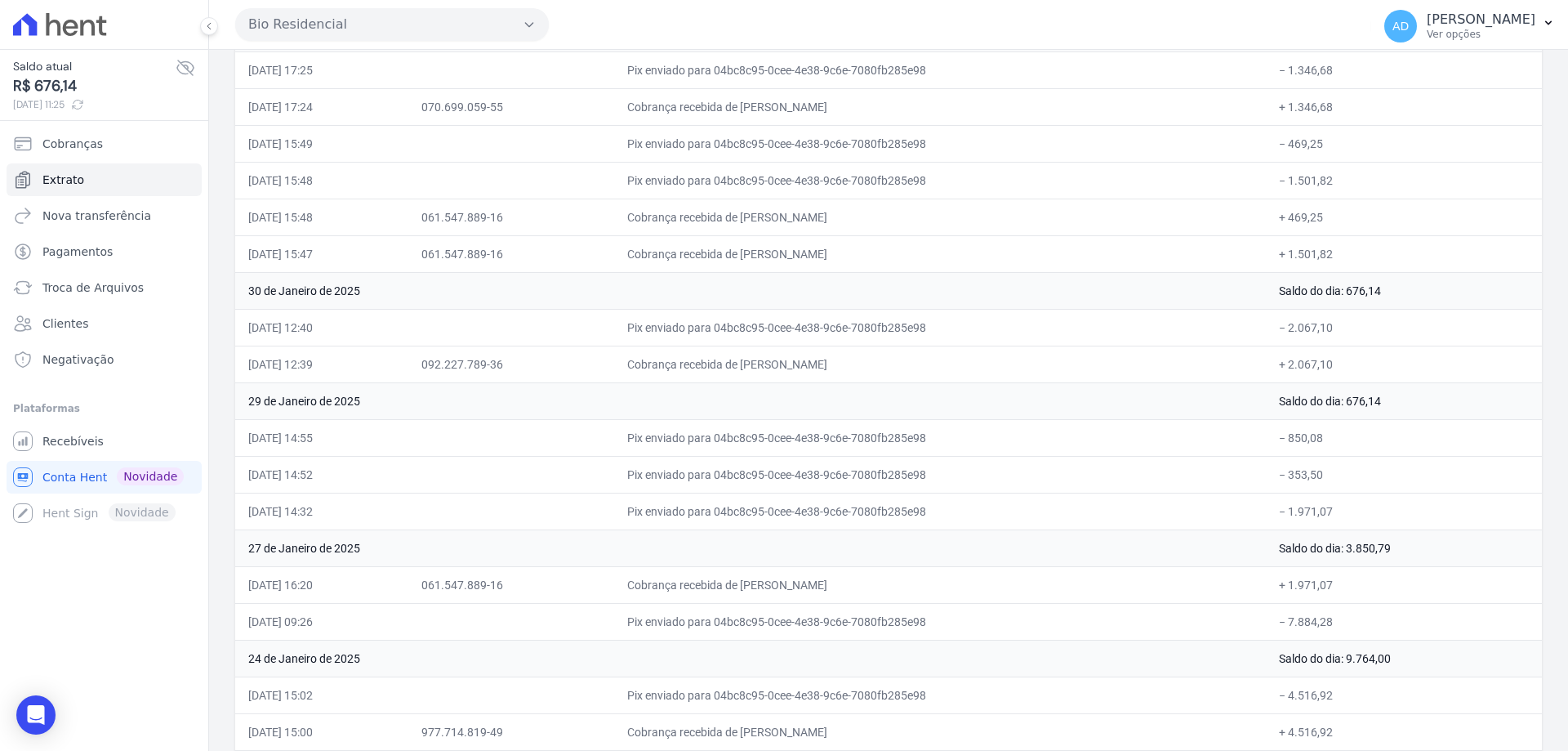
drag, startPoint x: 835, startPoint y: 581, endPoint x: 900, endPoint y: 581, distance: 65.0
click at [900, 581] on td "Cobrança recebida de [PERSON_NAME]" at bounding box center [940, 585] width 652 height 37
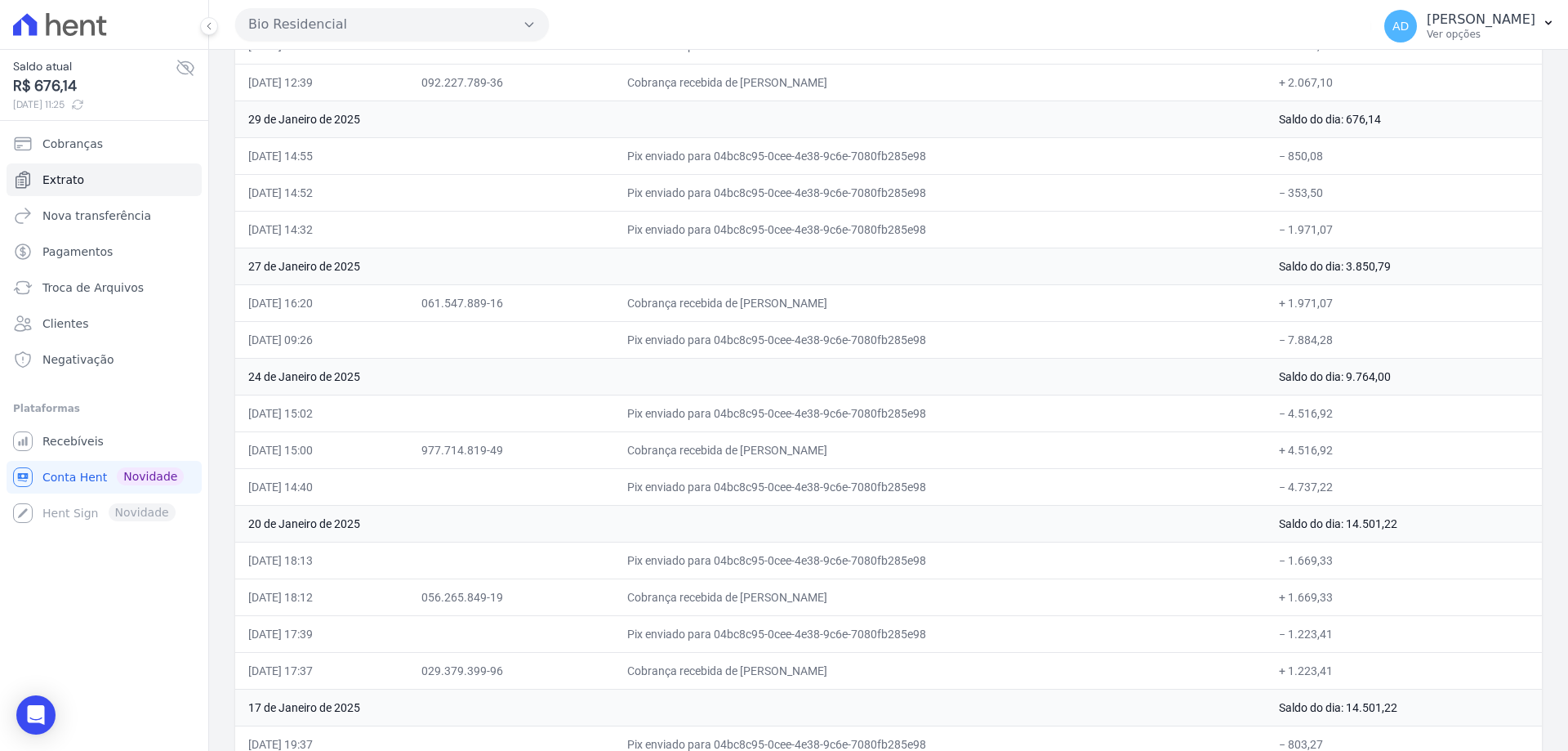
scroll to position [499, 0]
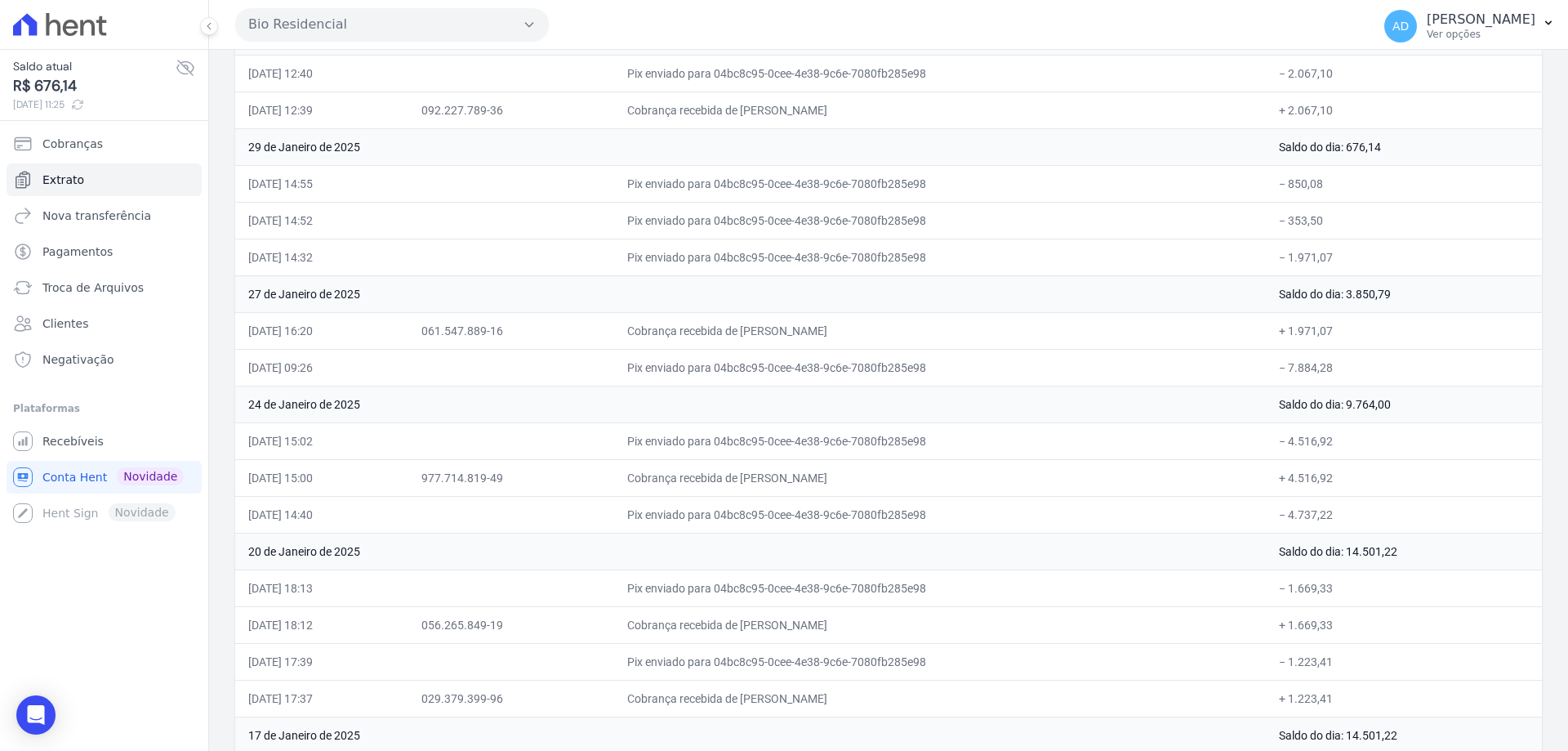
drag, startPoint x: 840, startPoint y: 257, endPoint x: 924, endPoint y: 258, distance: 84.0
click at [924, 258] on td "Pix enviado para 04bc8c95-0cee-4e38-9c6e-7080fb285e98" at bounding box center [940, 257] width 652 height 37
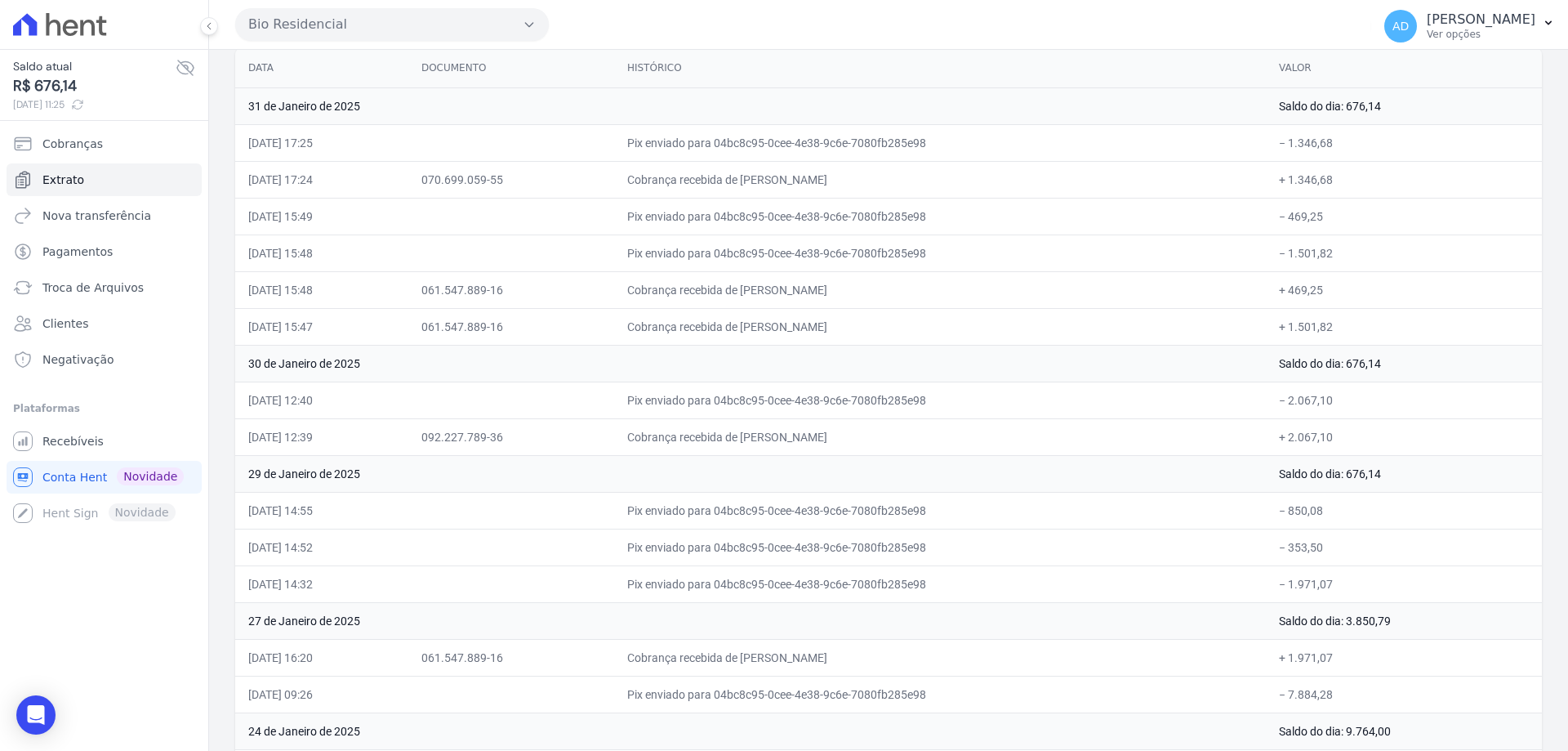
scroll to position [90, 0]
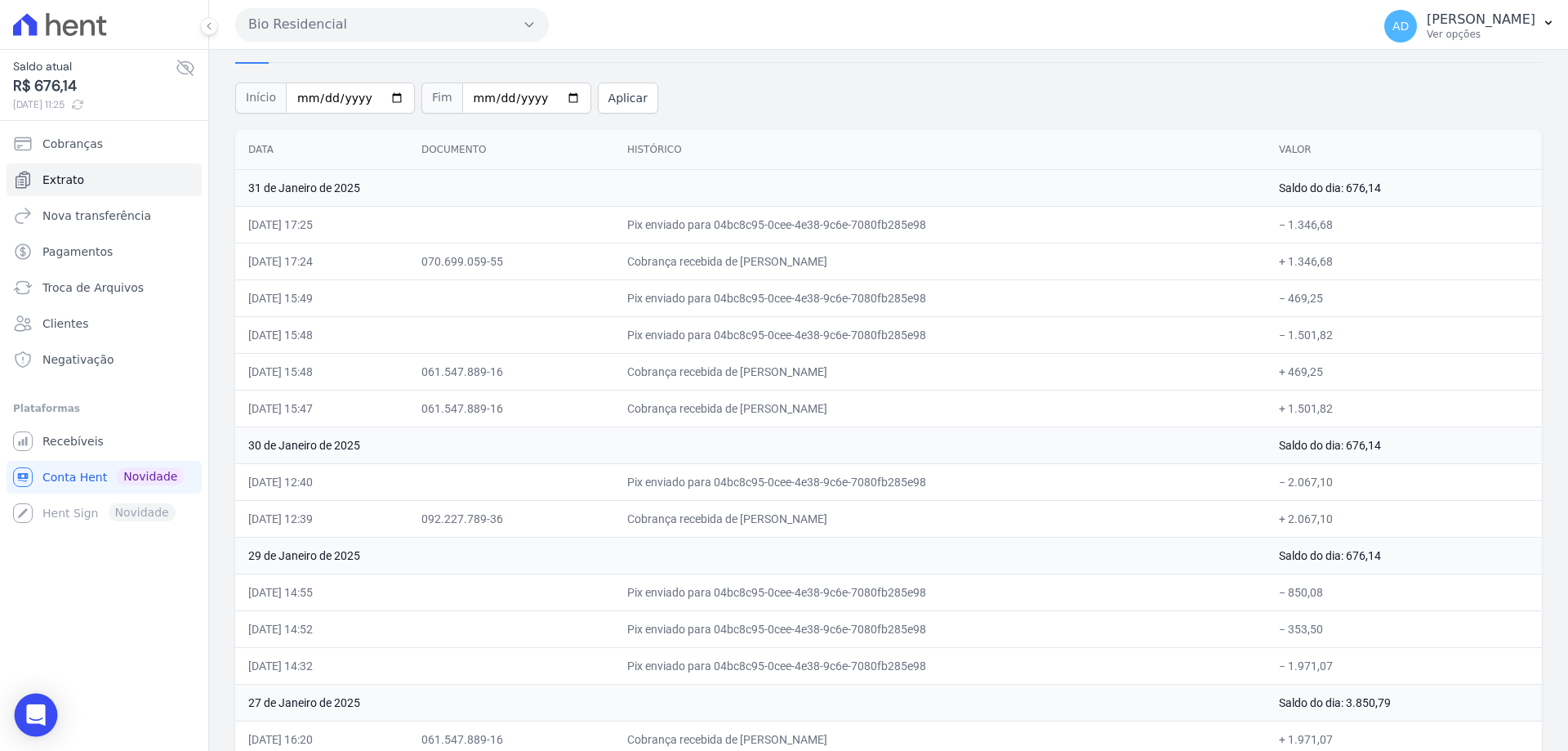
click at [32, 722] on icon "Open Intercom Messenger" at bounding box center [35, 714] width 18 height 21
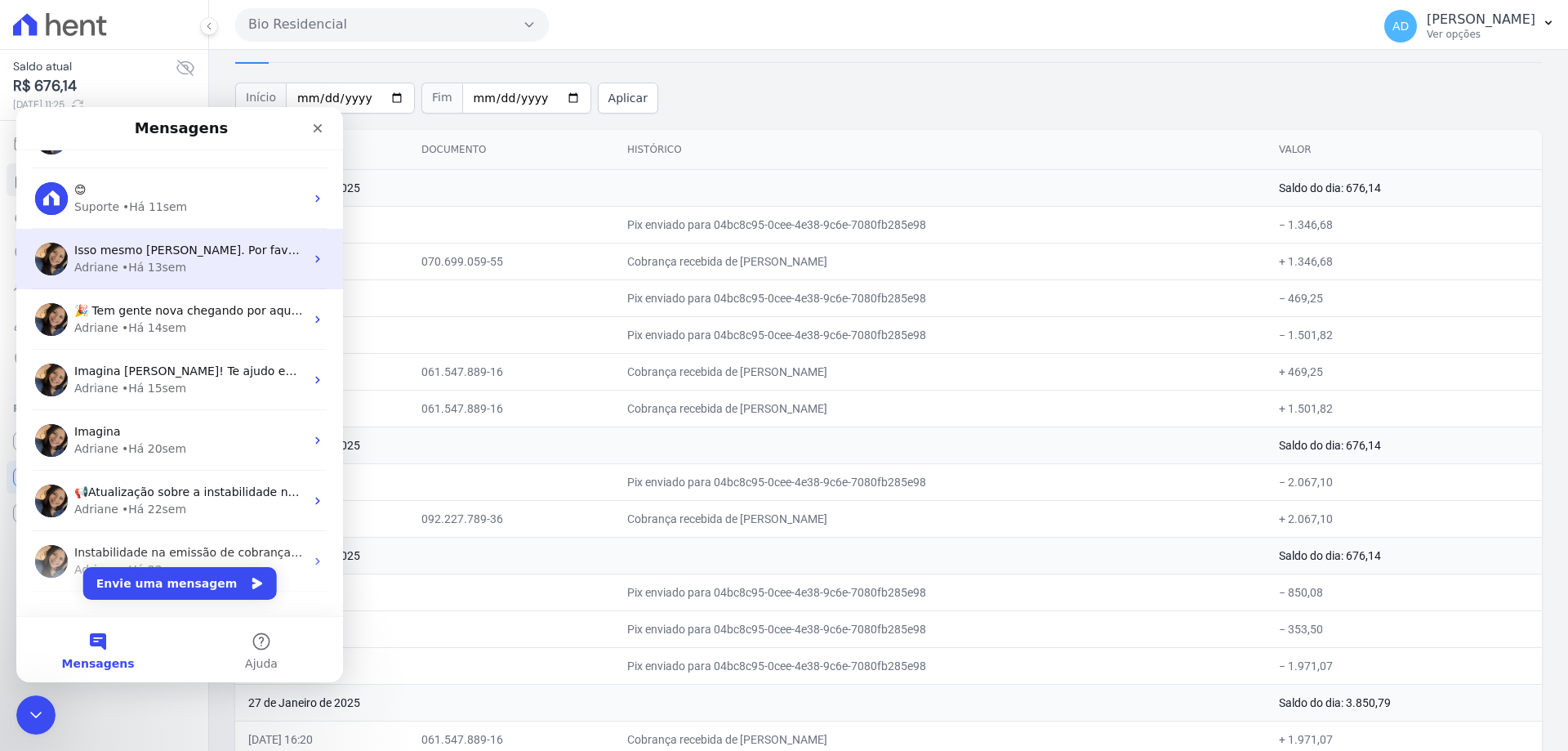
scroll to position [204, 0]
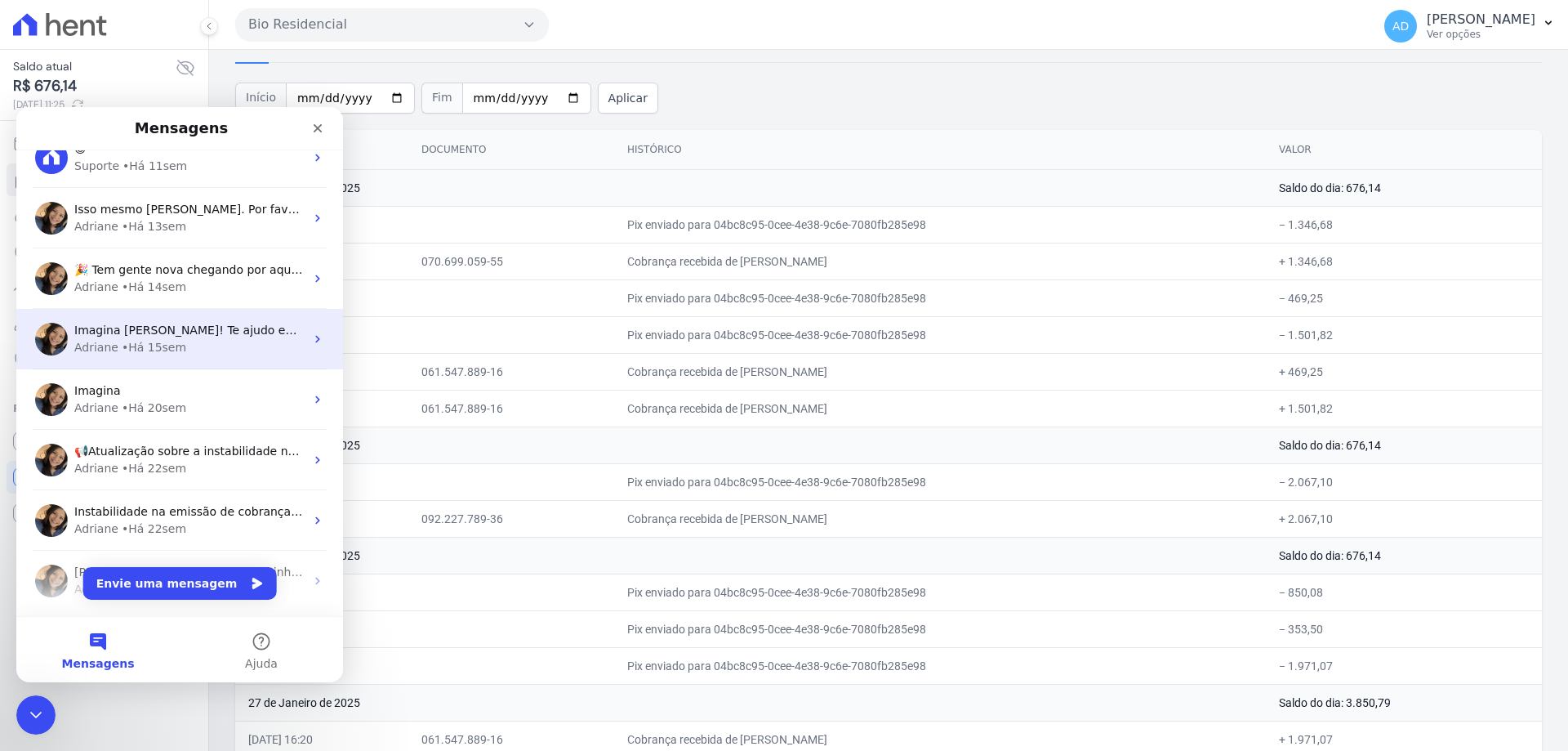
click at [213, 352] on div "Adriane • Há 15sem" at bounding box center [190, 347] width 231 height 18
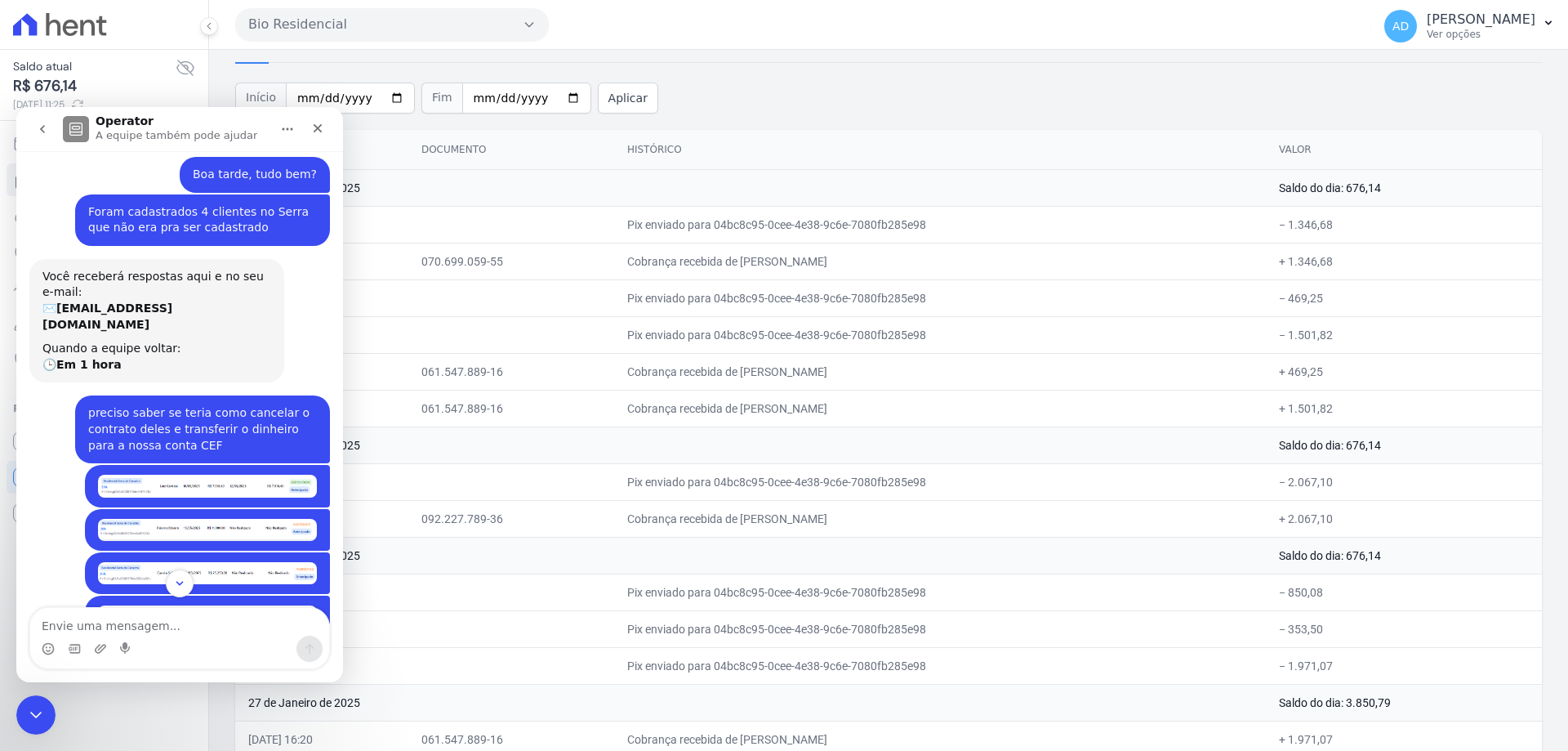
scroll to position [0, 0]
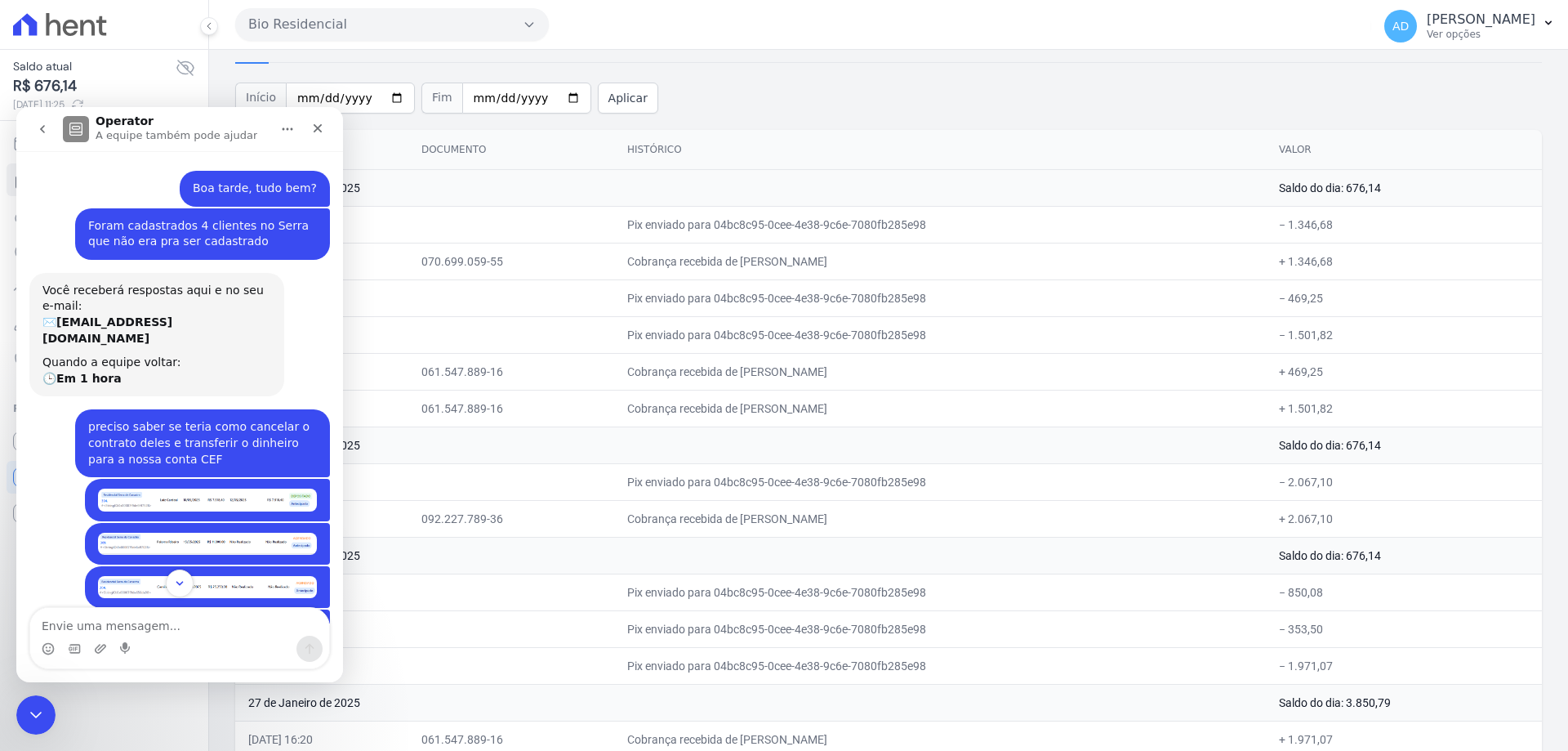
click at [39, 130] on icon "go back" at bounding box center [43, 130] width 13 height 13
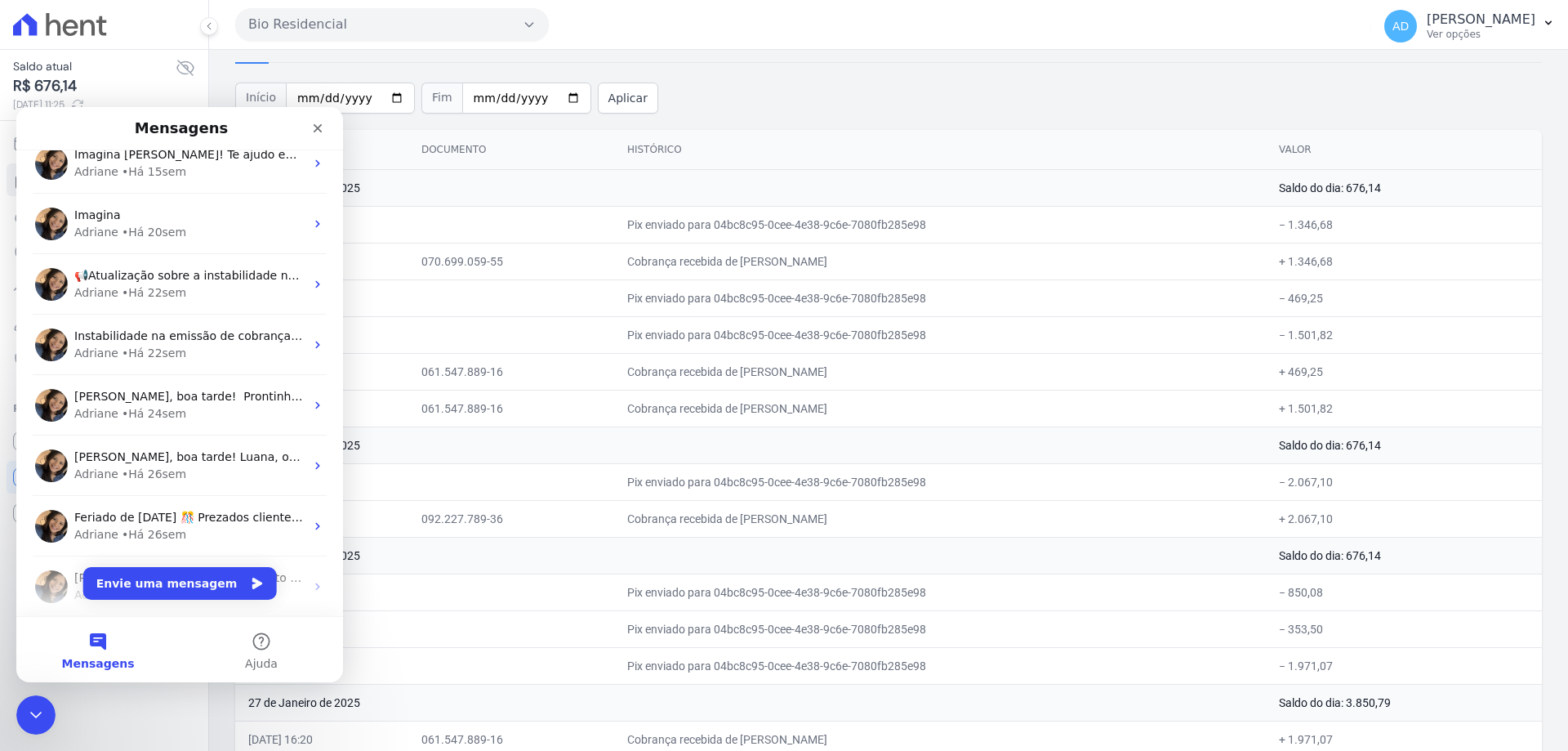
scroll to position [408, 0]
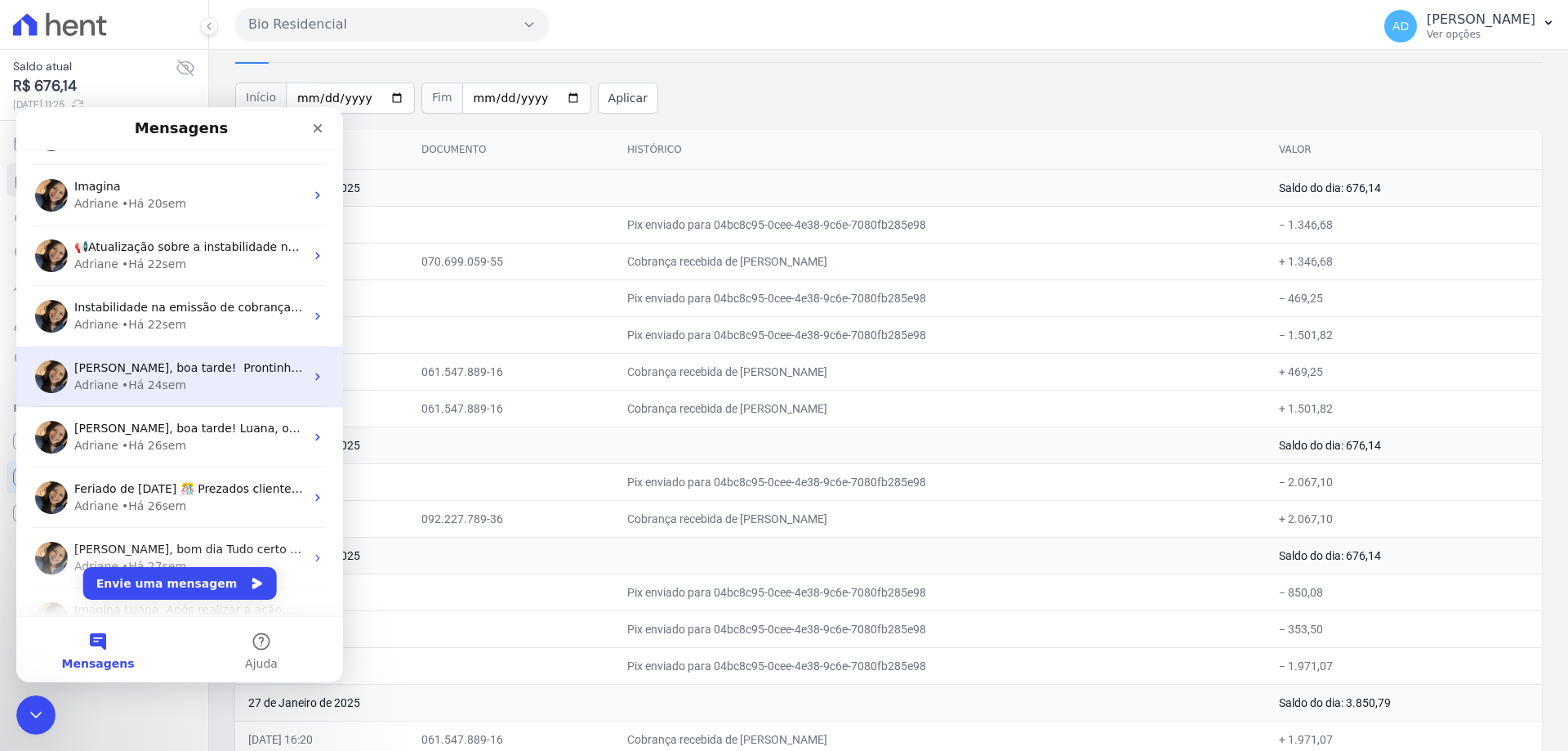
click at [226, 383] on div "Adriane • Há 24sem" at bounding box center [190, 385] width 231 height 18
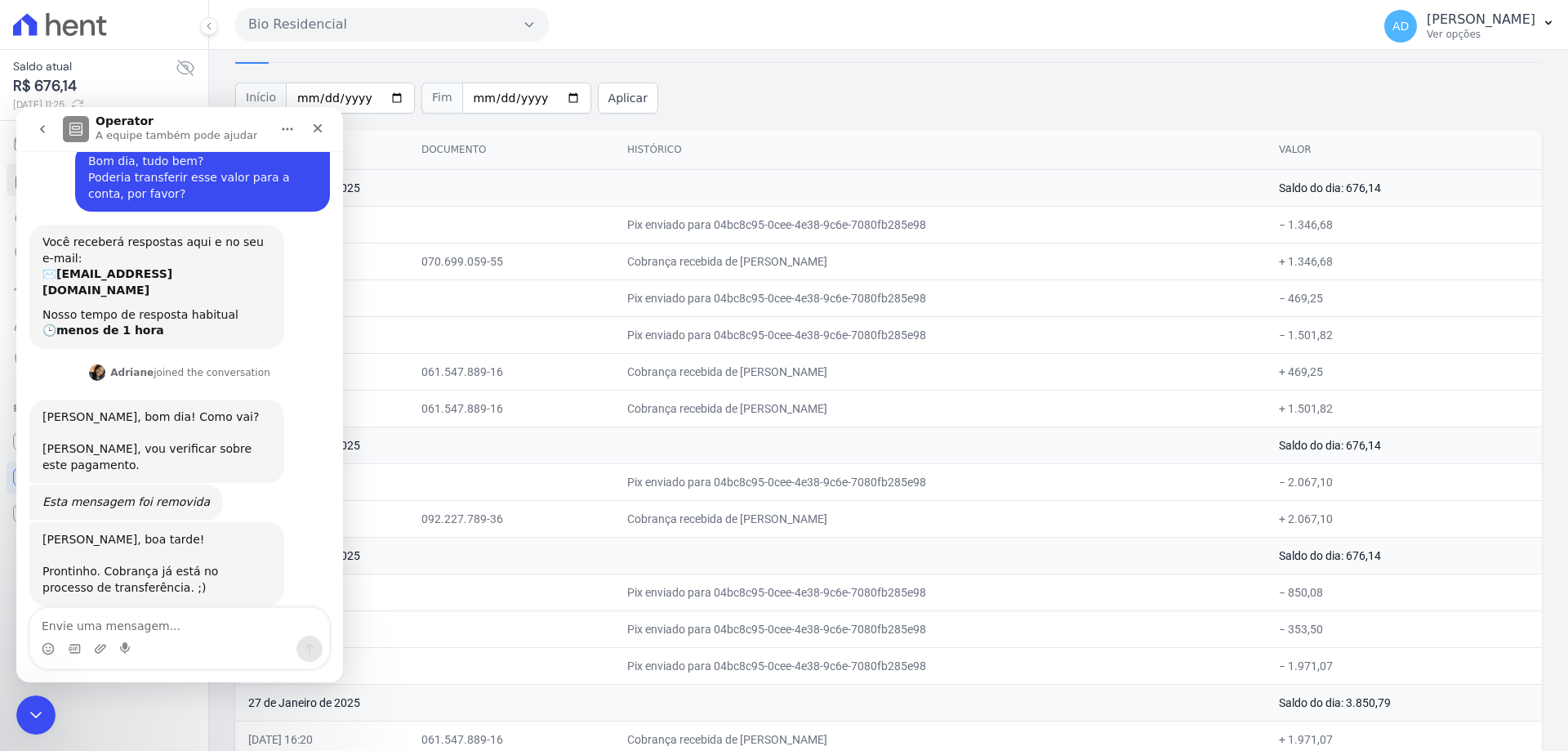
scroll to position [0, 0]
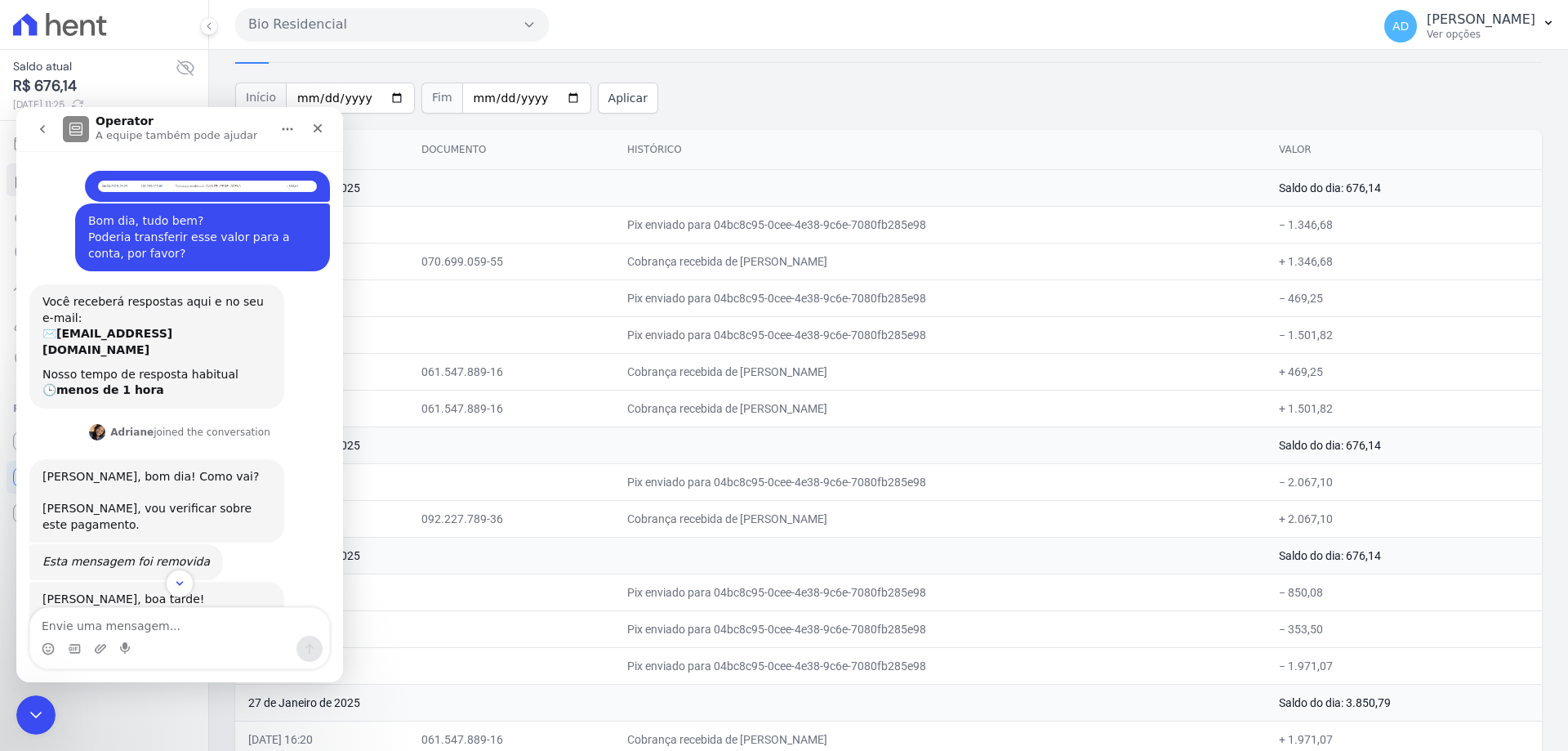
click at [133, 182] on img "Luana diz…" at bounding box center [207, 186] width 219 height 12
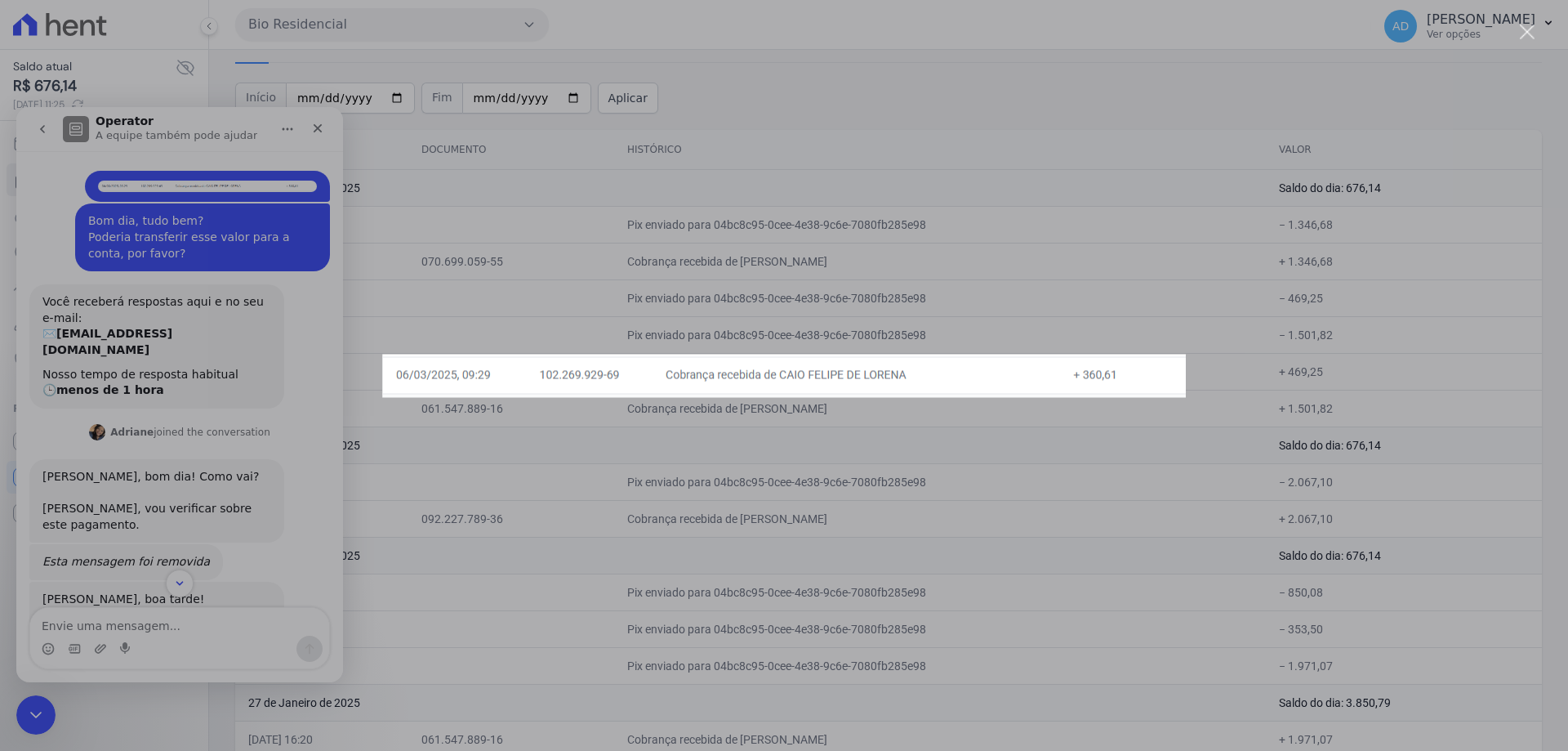
click at [52, 176] on div "Messenger da Intercom" at bounding box center [784, 376] width 1568 height 751
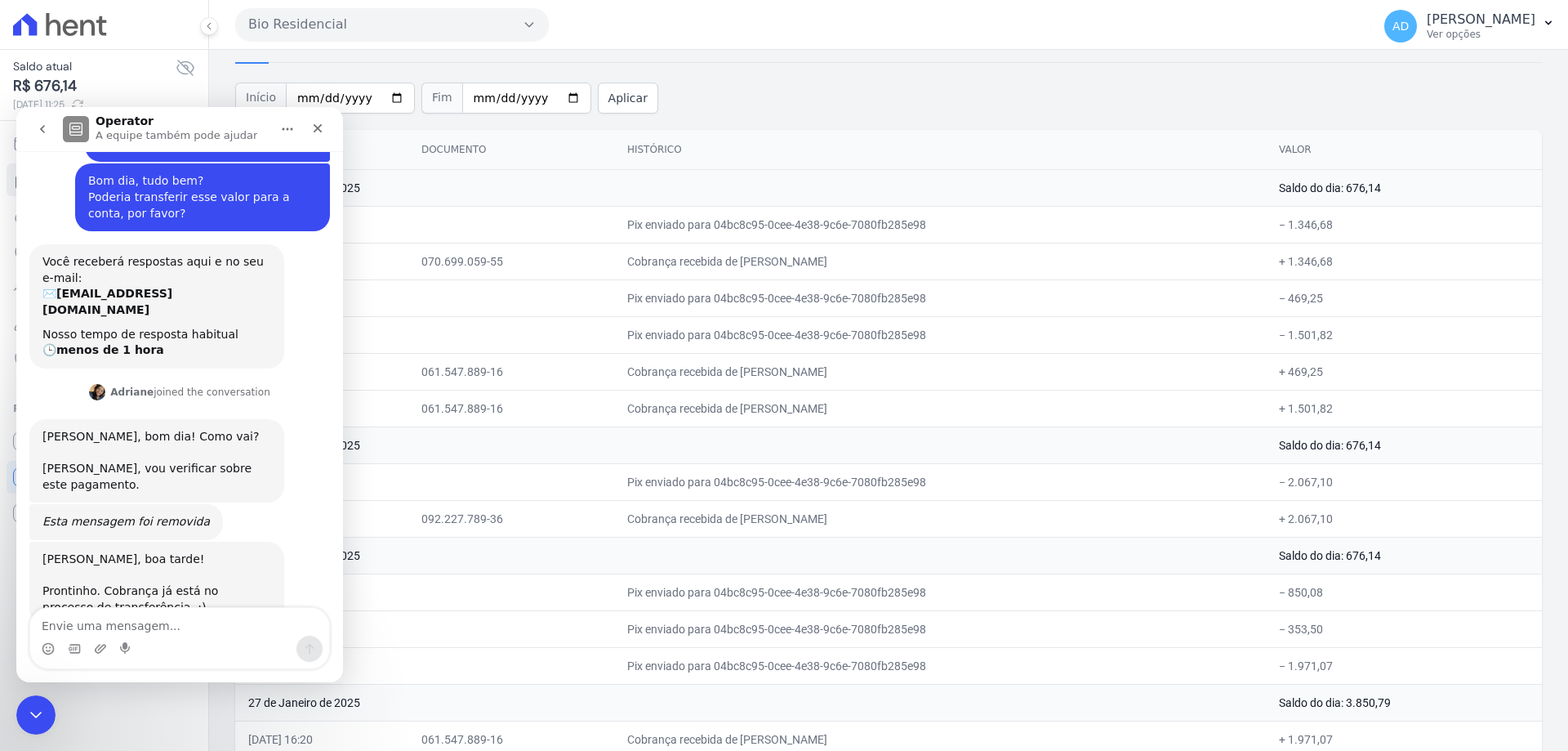
scroll to position [59, 0]
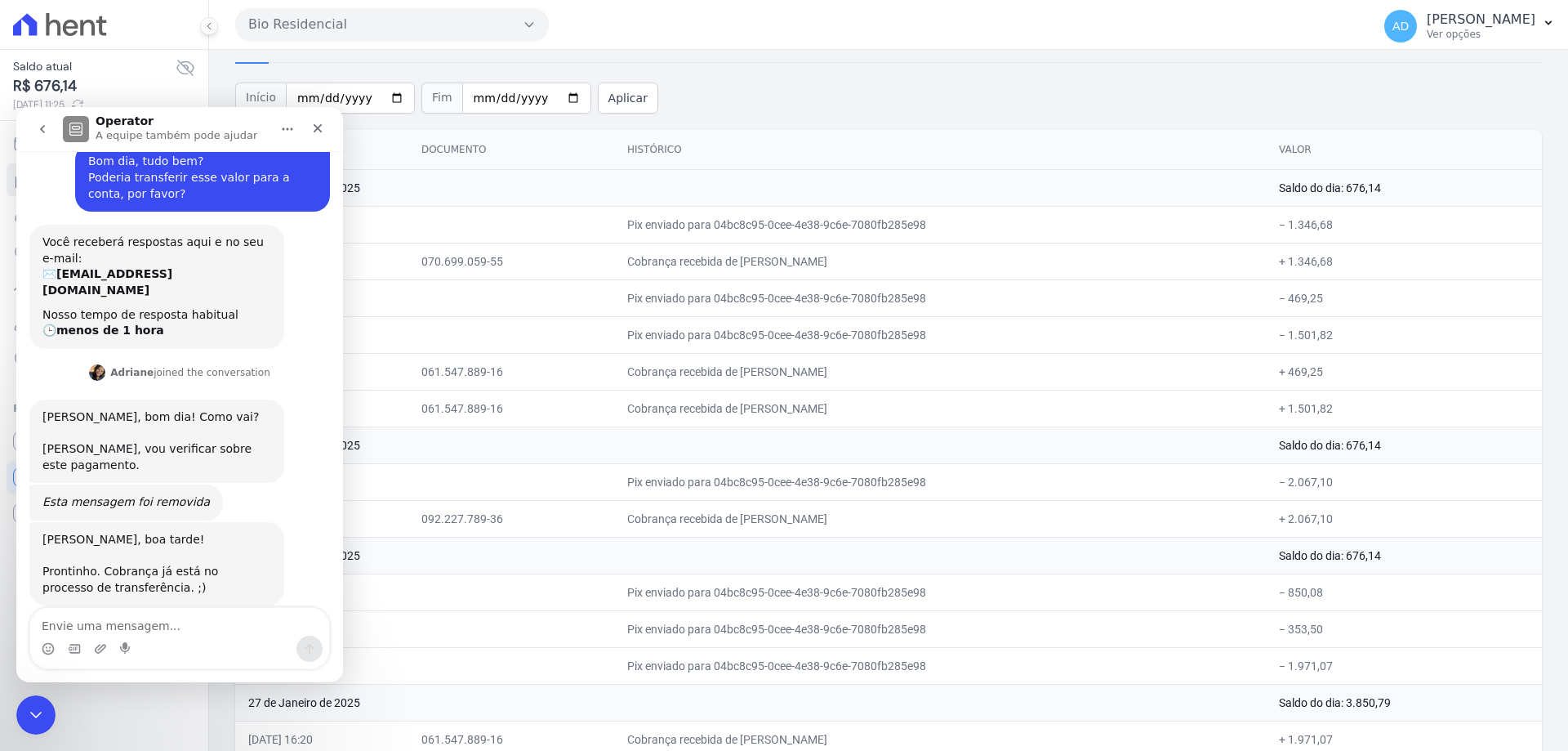
click at [33, 124] on button "go back" at bounding box center [42, 129] width 31 height 31
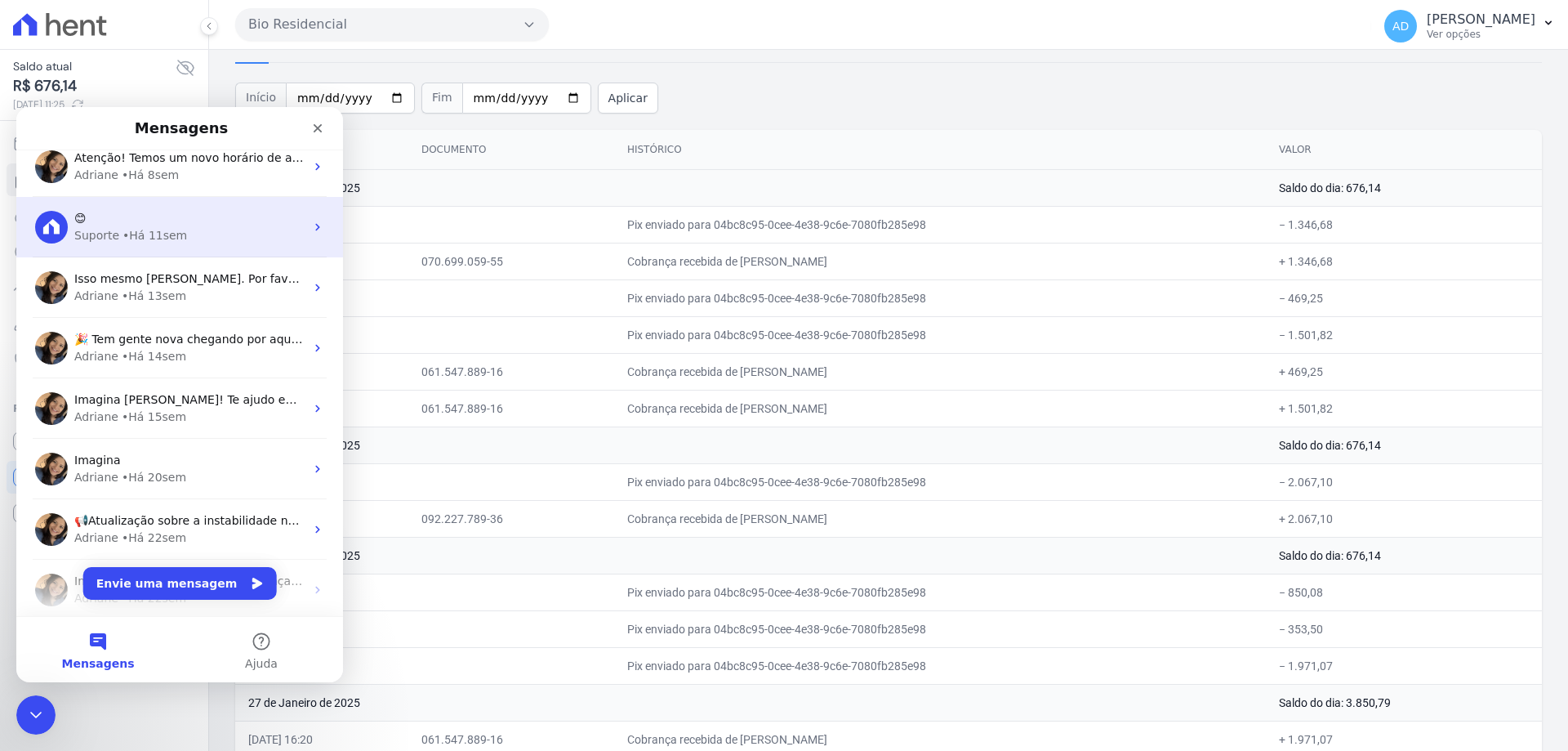
scroll to position [163, 0]
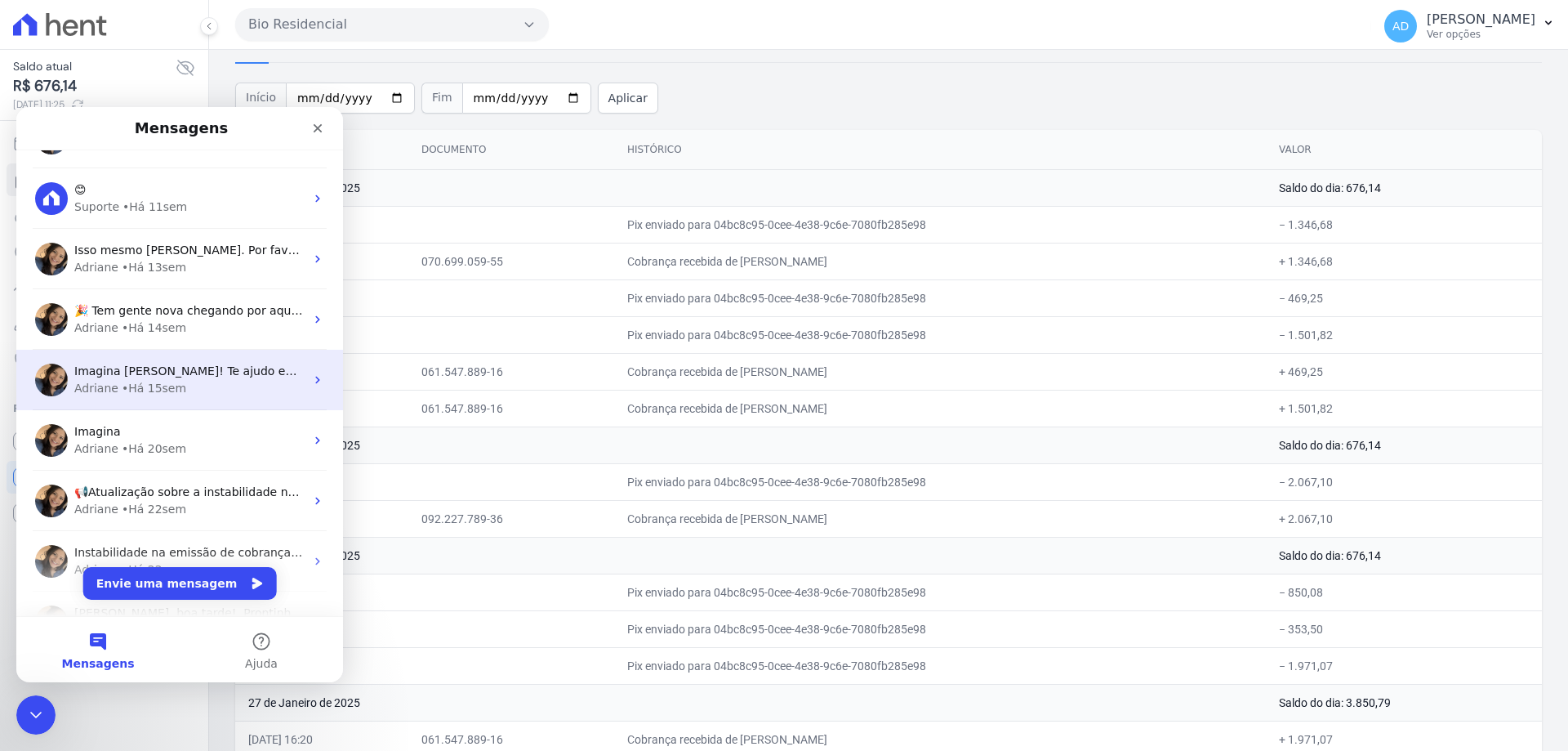
click at [199, 385] on div "Adriane • Há 15sem" at bounding box center [190, 388] width 231 height 18
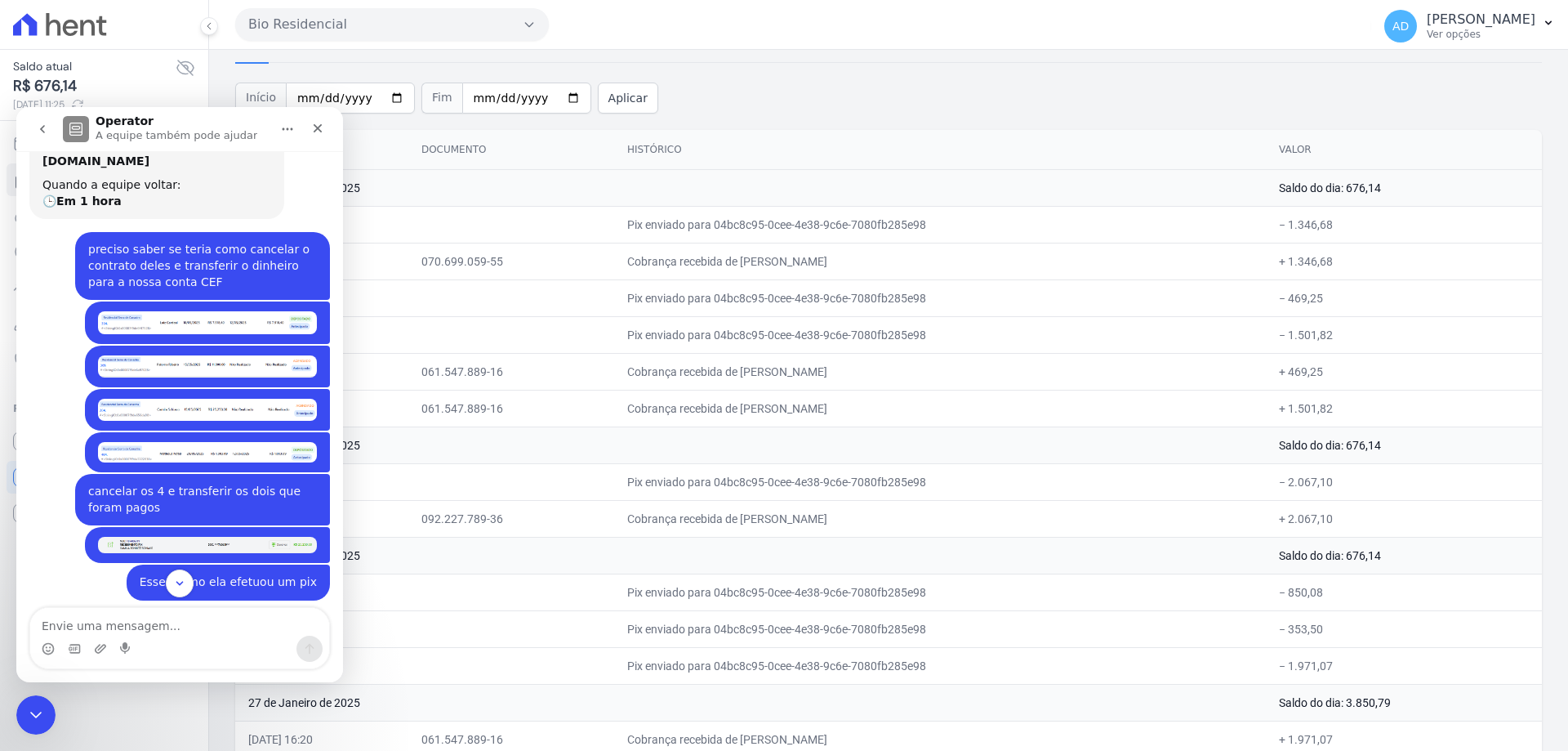
scroll to position [111, 0]
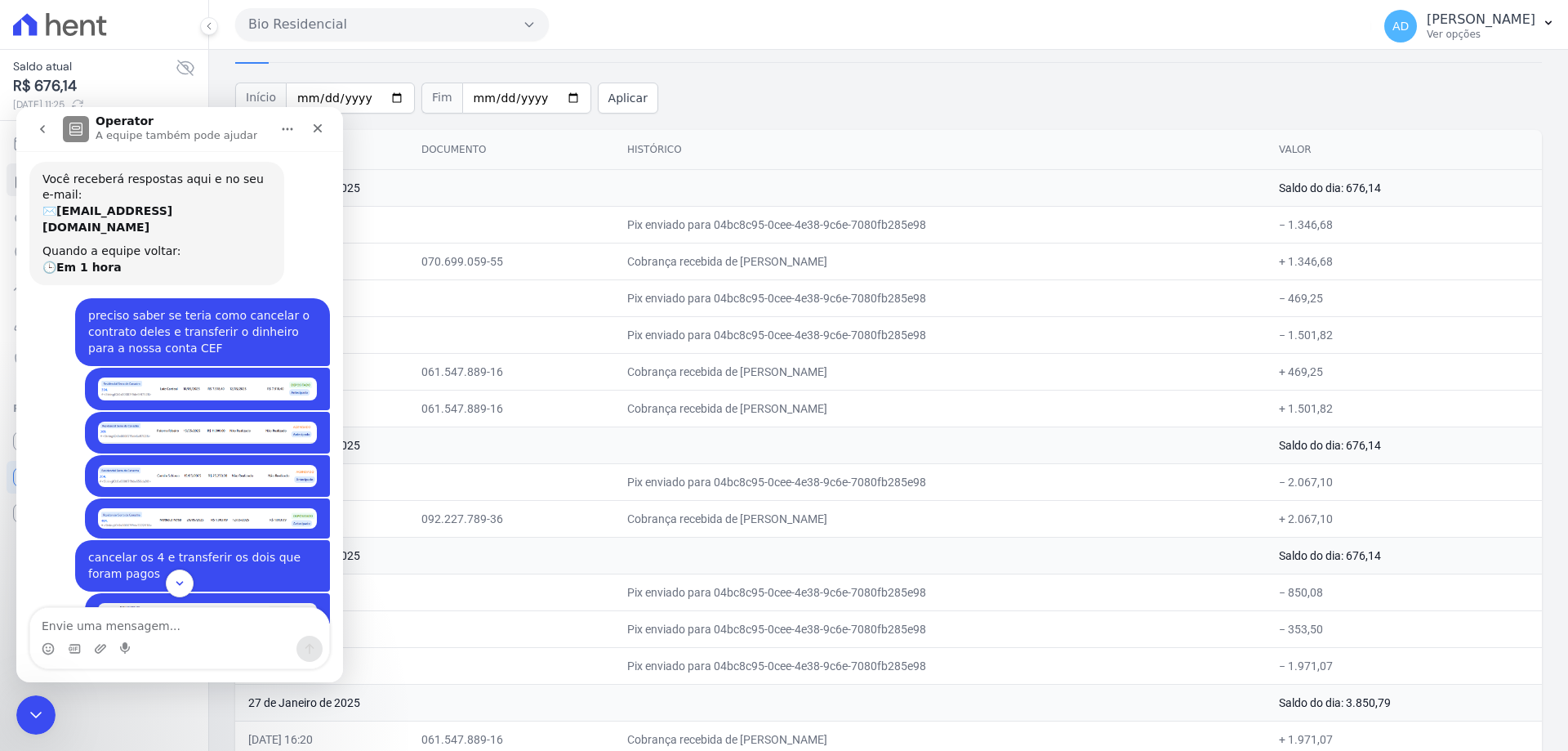
click at [39, 132] on icon "go back" at bounding box center [43, 130] width 13 height 13
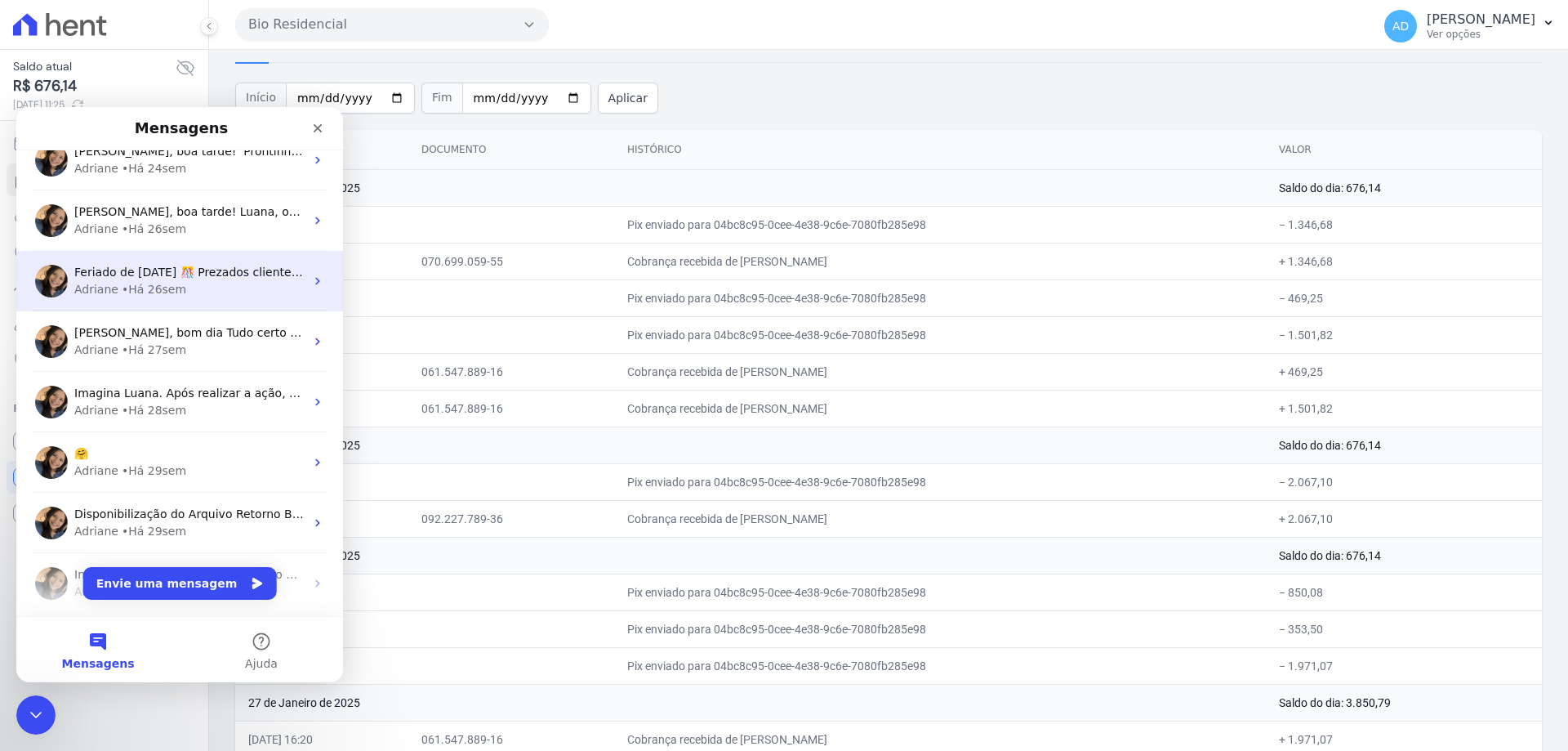
scroll to position [654, 0]
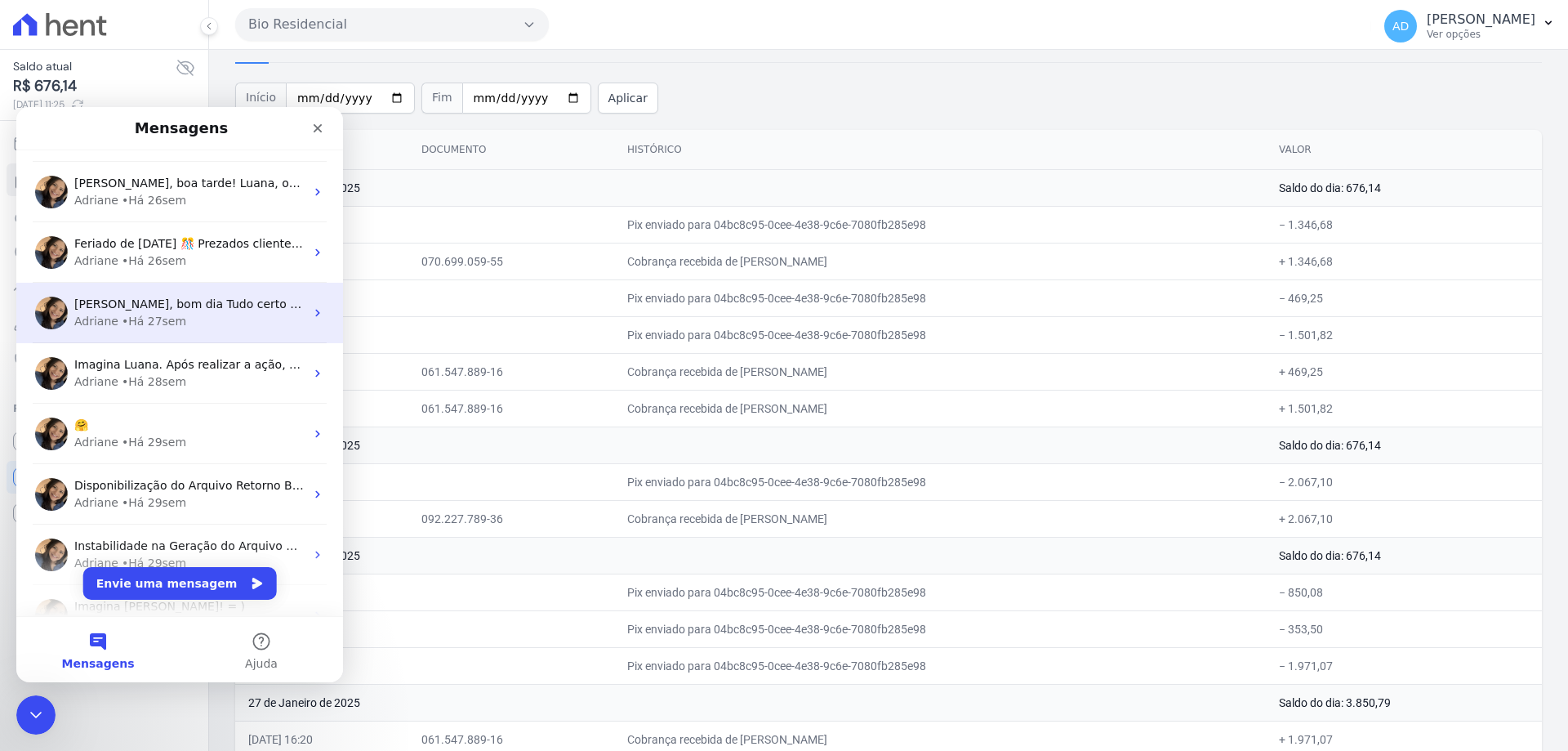
click at [237, 330] on div "Adriane • Há 27sem" at bounding box center [190, 321] width 231 height 18
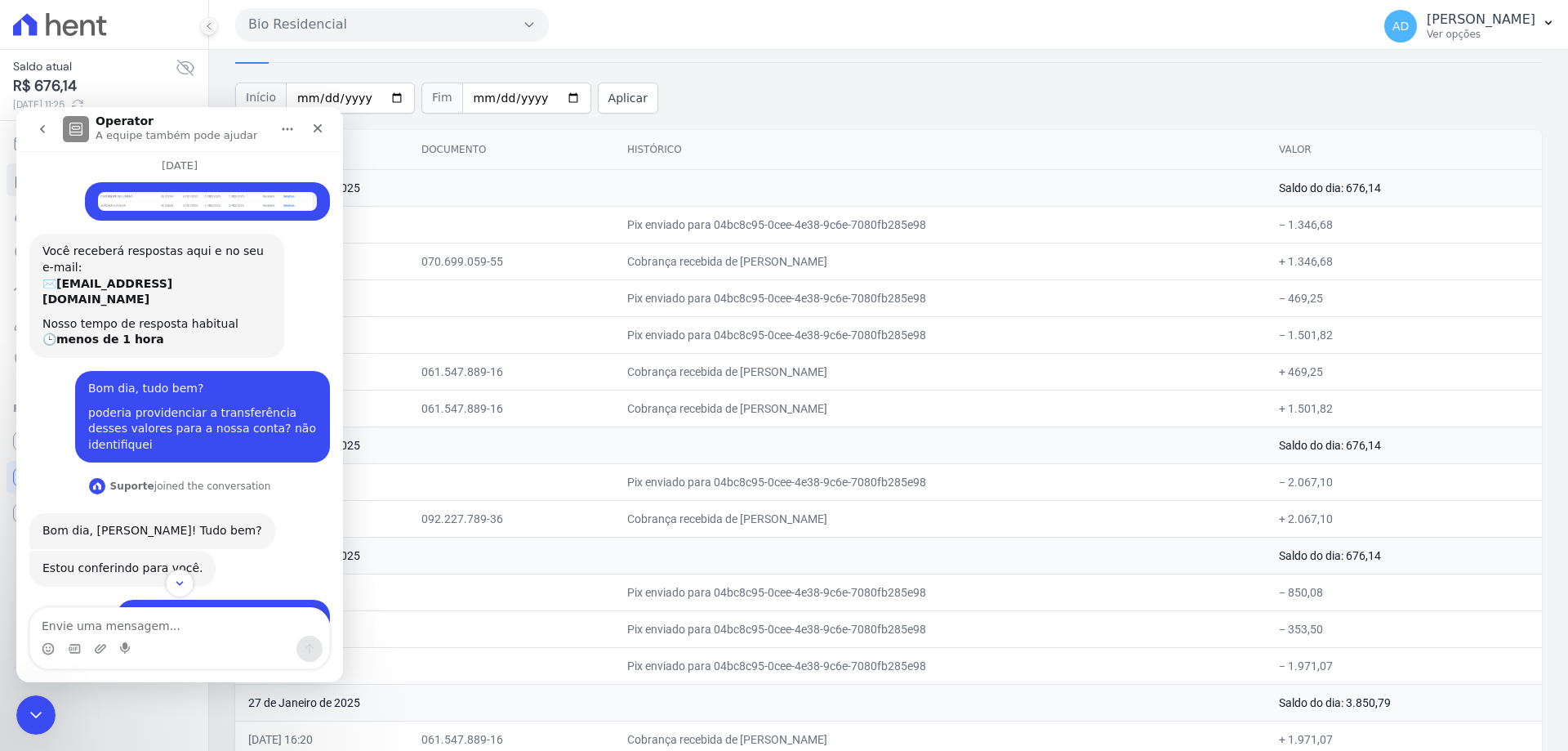
scroll to position [0, 0]
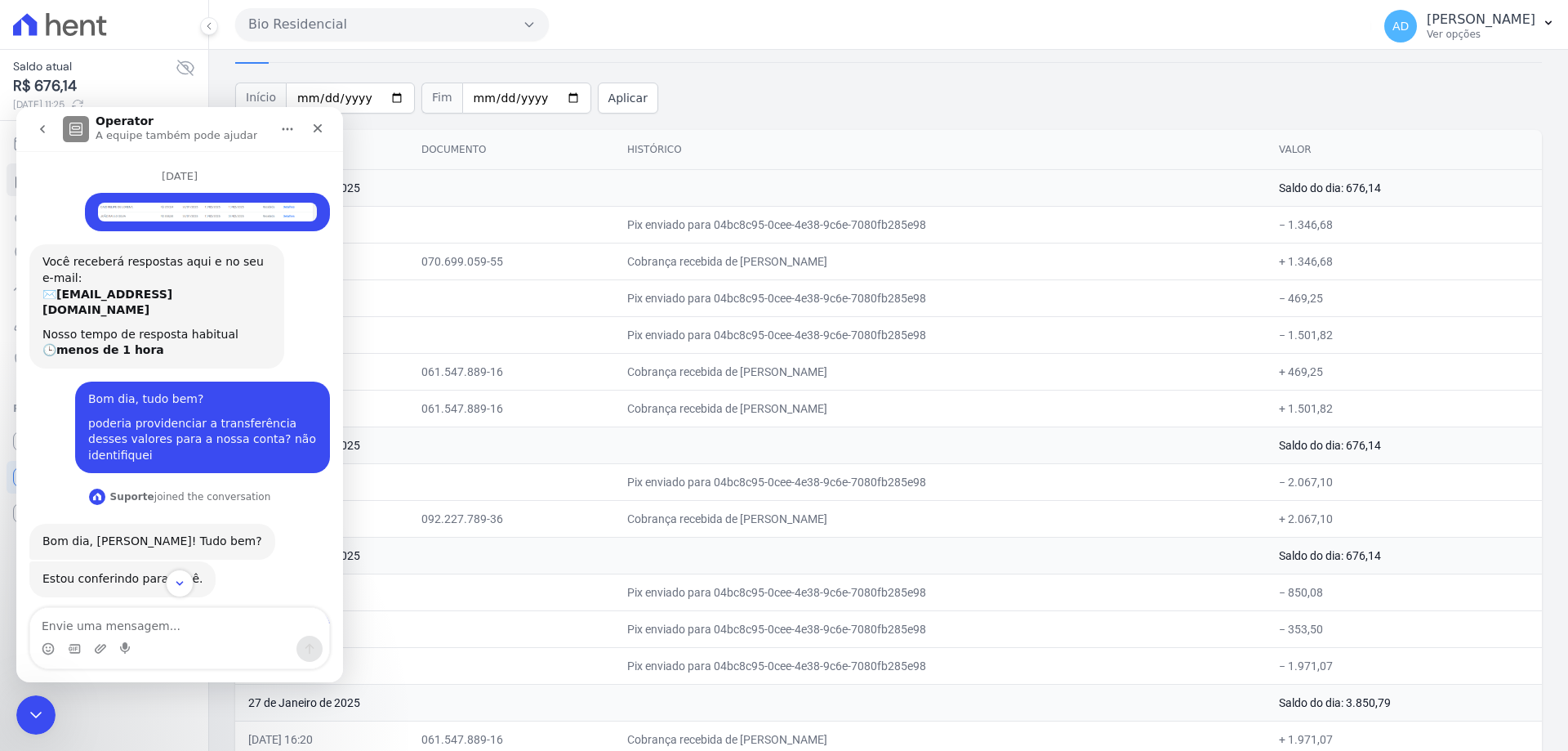
click at [48, 128] on icon "go back" at bounding box center [43, 130] width 13 height 13
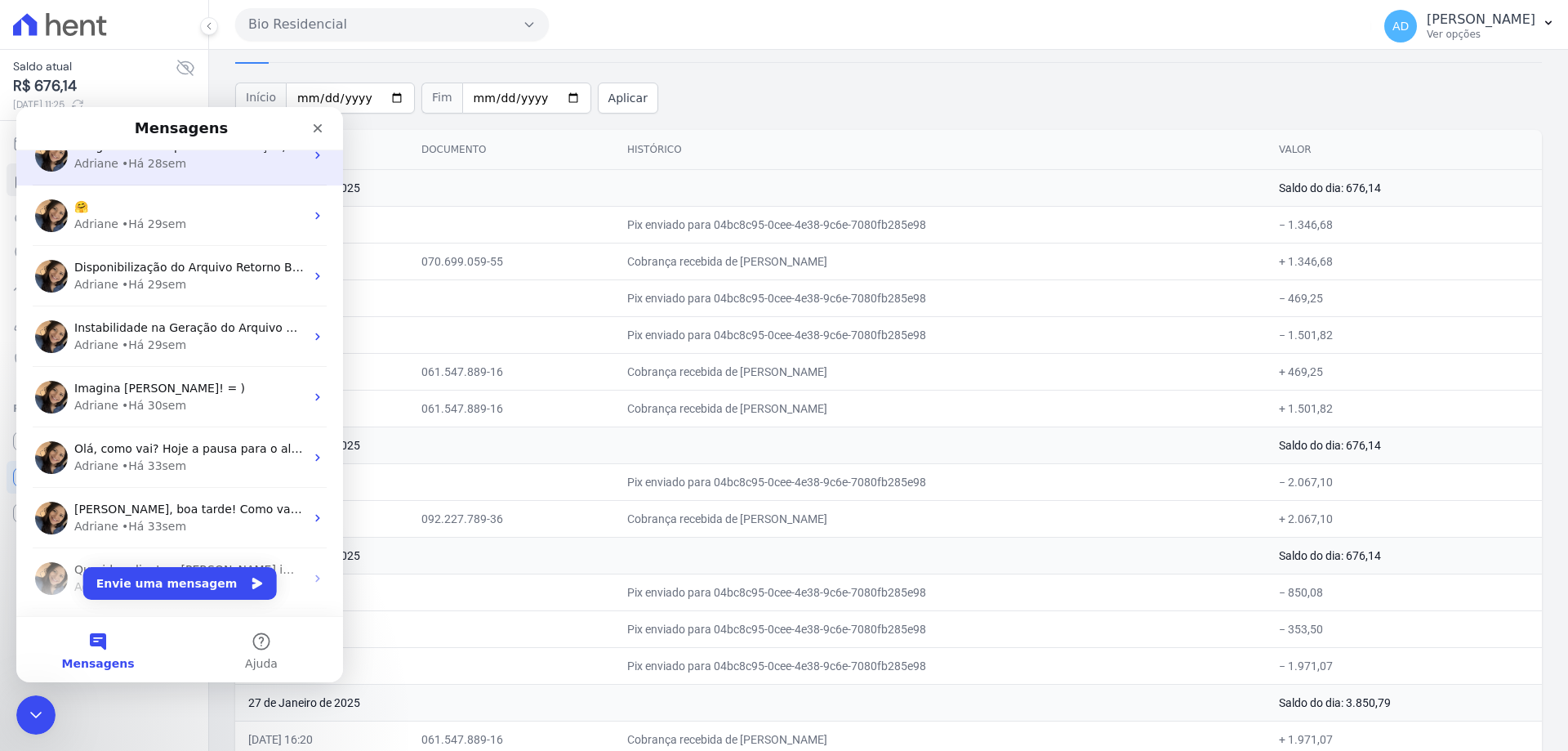
scroll to position [899, 0]
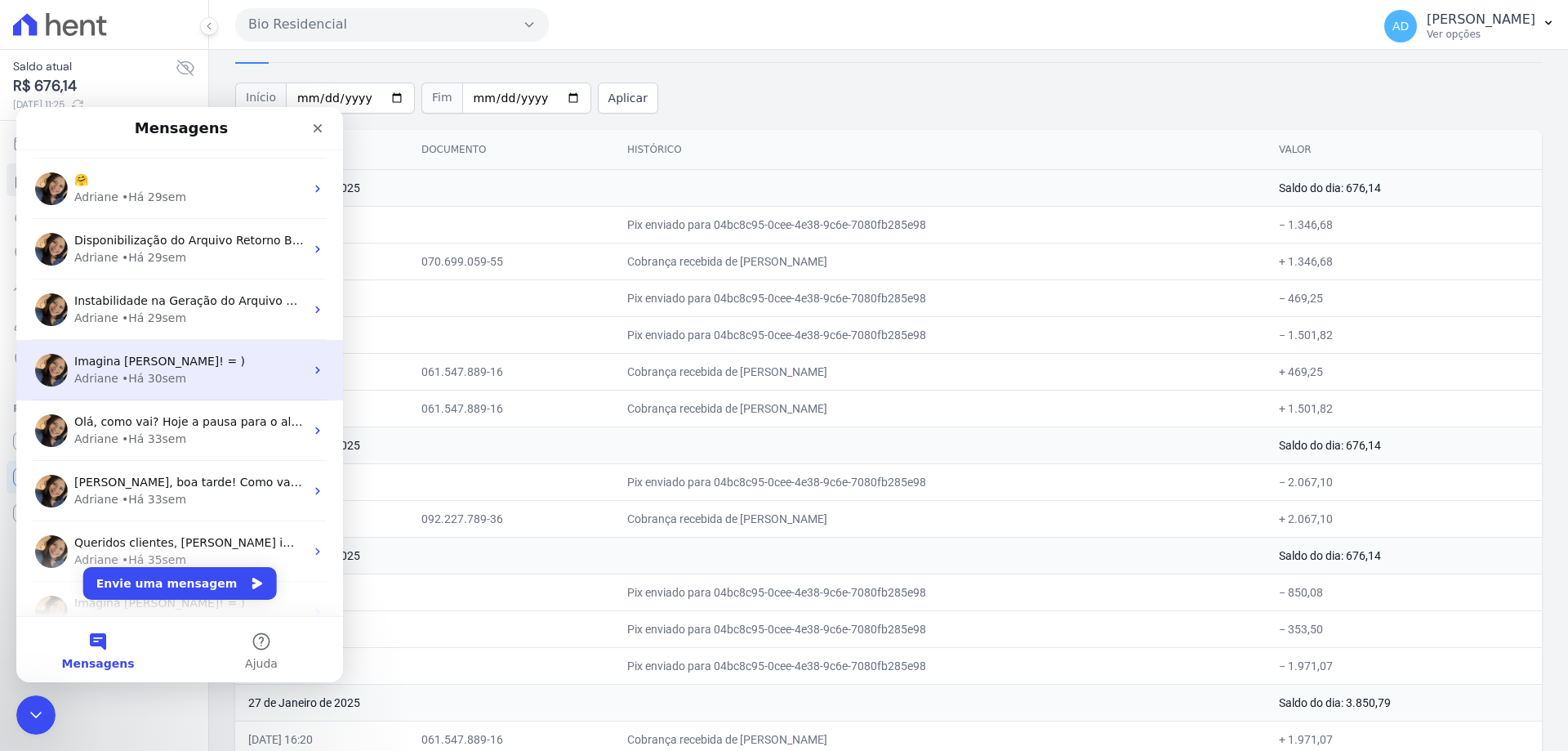
click at [199, 370] on div "Imagina [PERSON_NAME]! = )" at bounding box center [190, 361] width 231 height 18
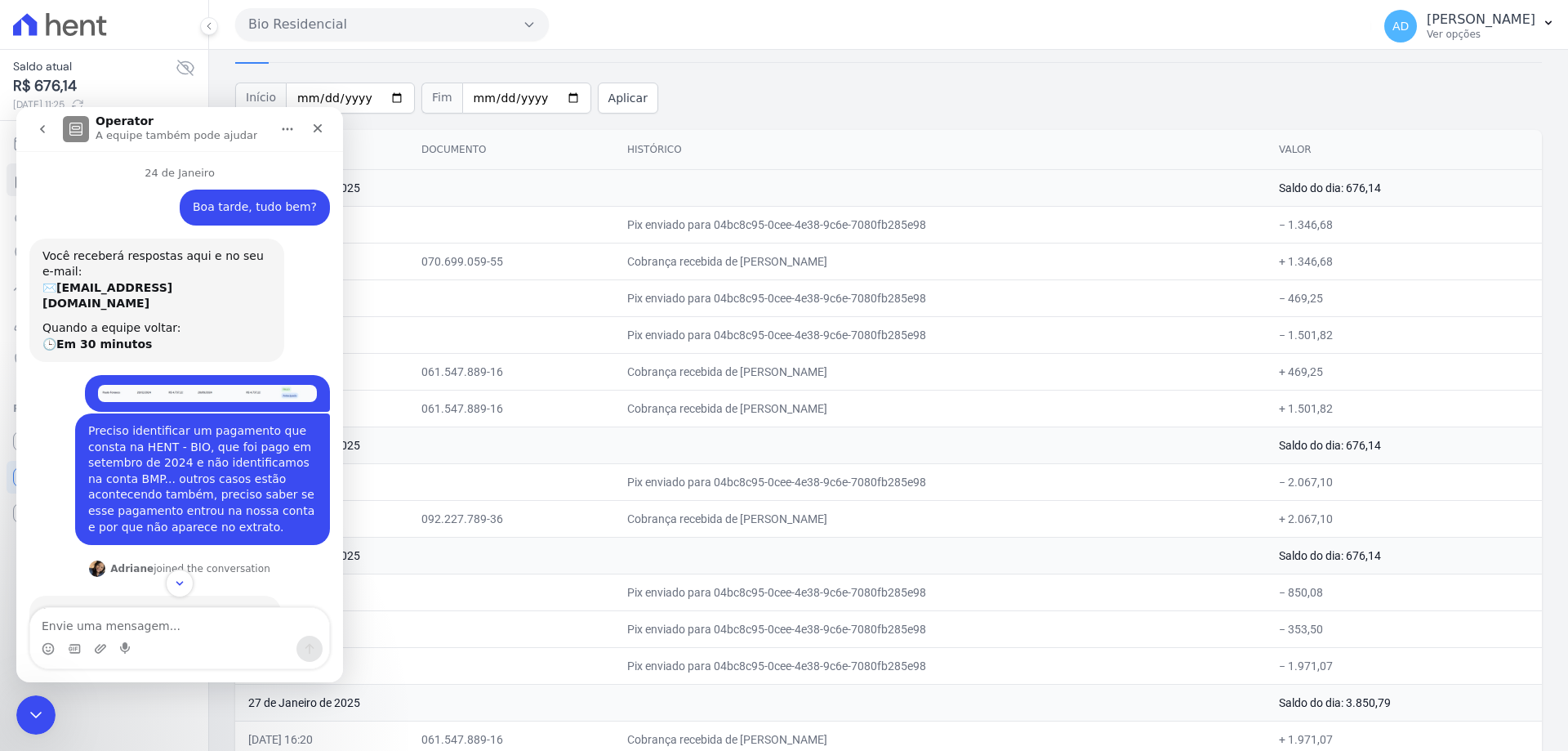
scroll to position [0, 0]
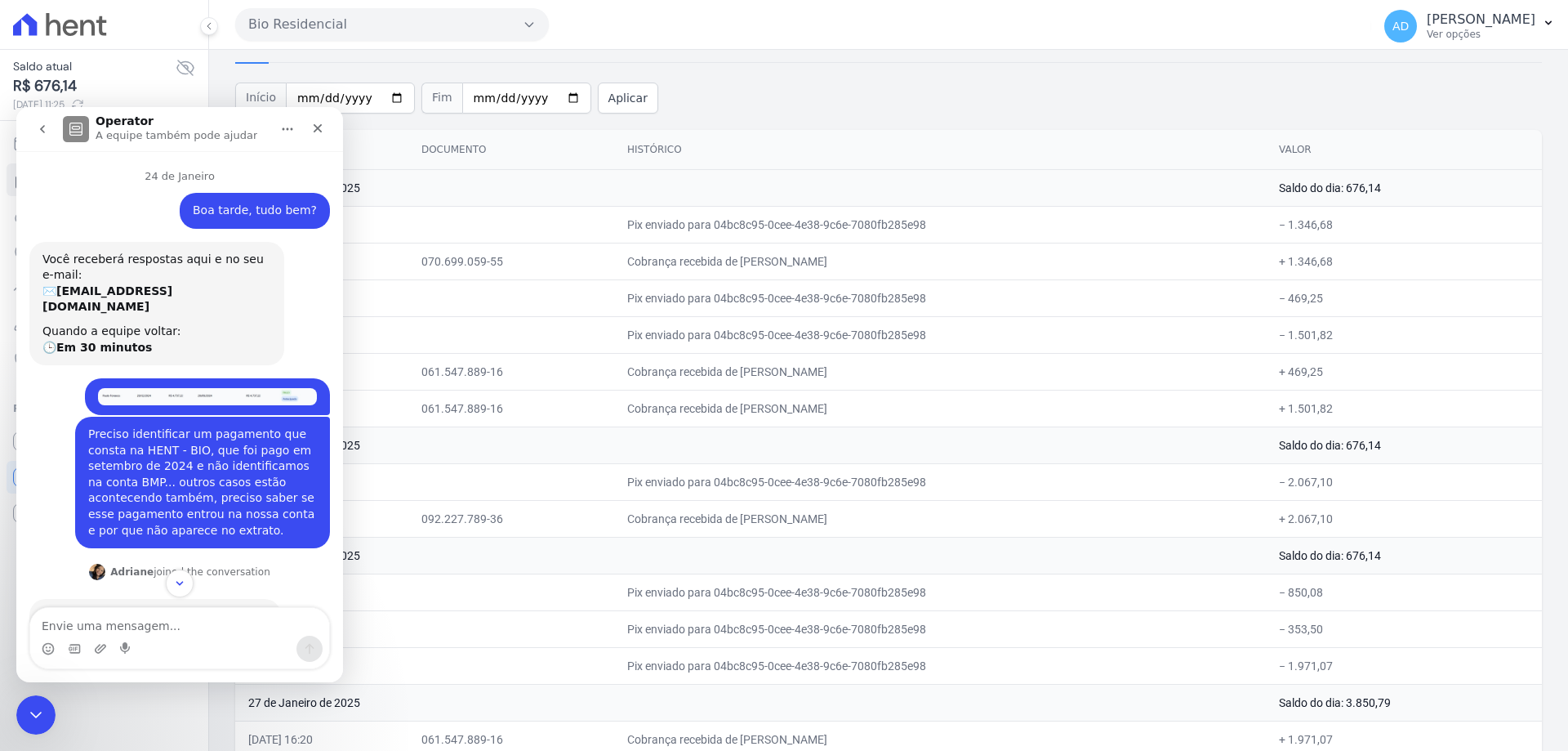
click at [205, 388] on img "Luana diz…" at bounding box center [207, 396] width 219 height 18
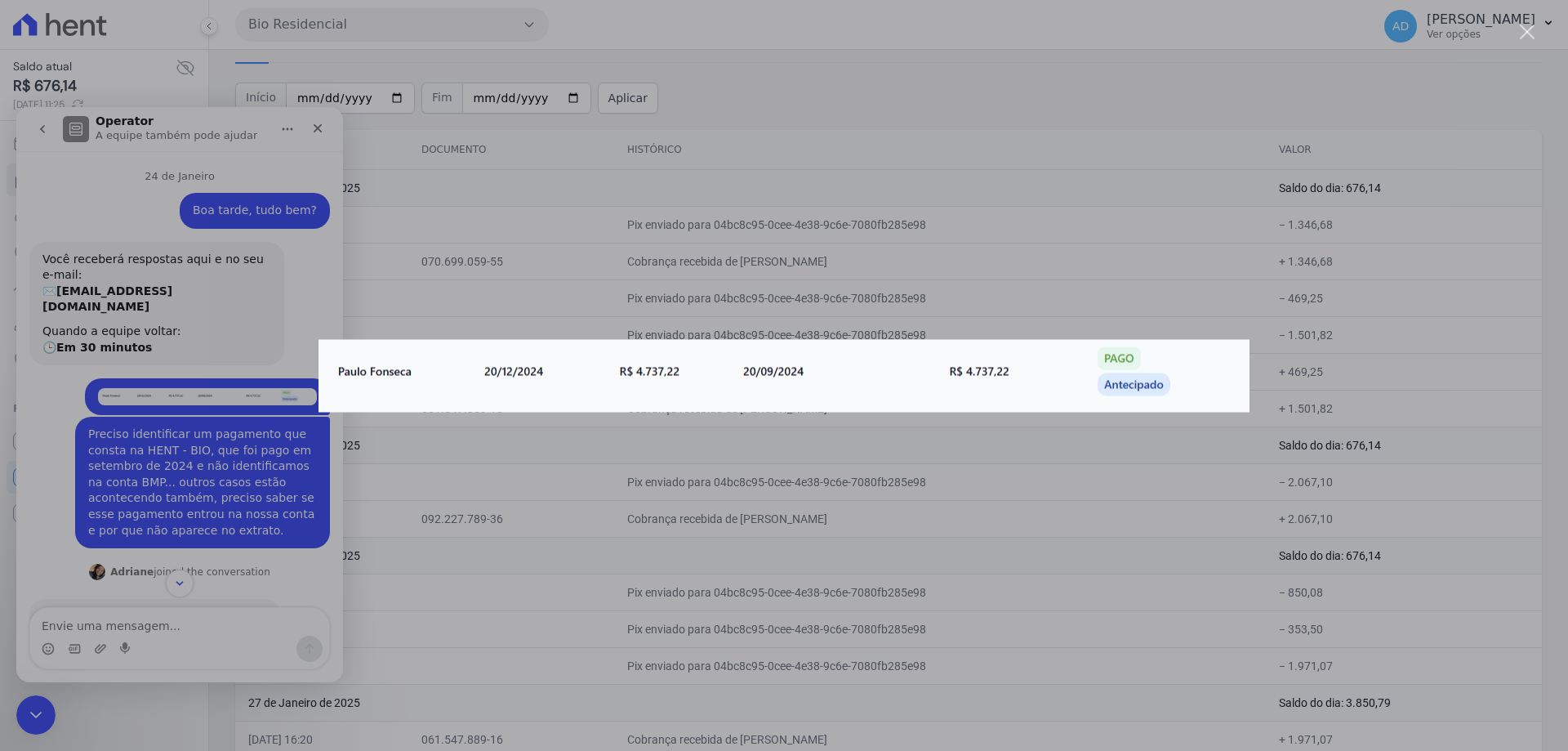
click at [265, 331] on div "Messenger da Intercom" at bounding box center [784, 376] width 1568 height 751
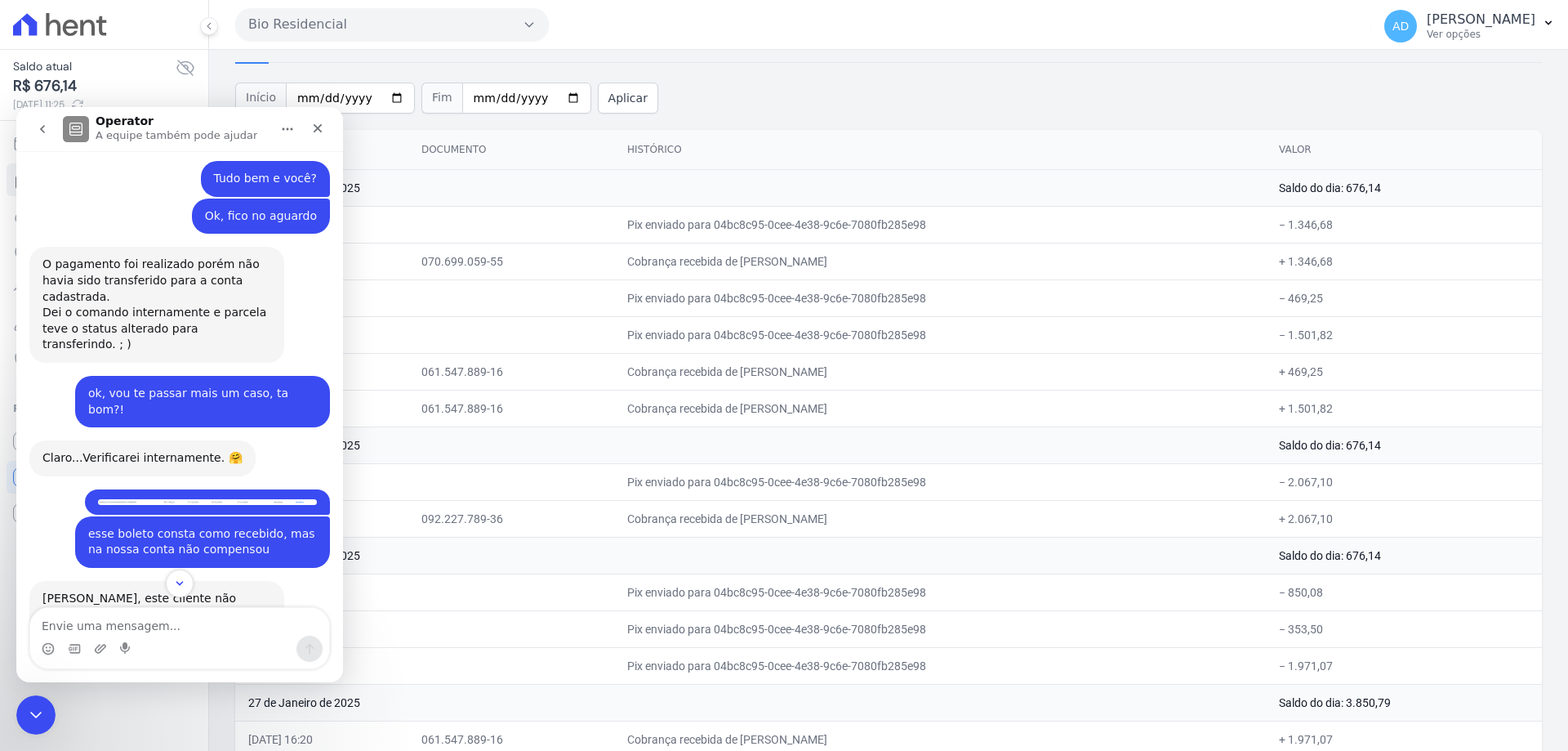
scroll to position [654, 0]
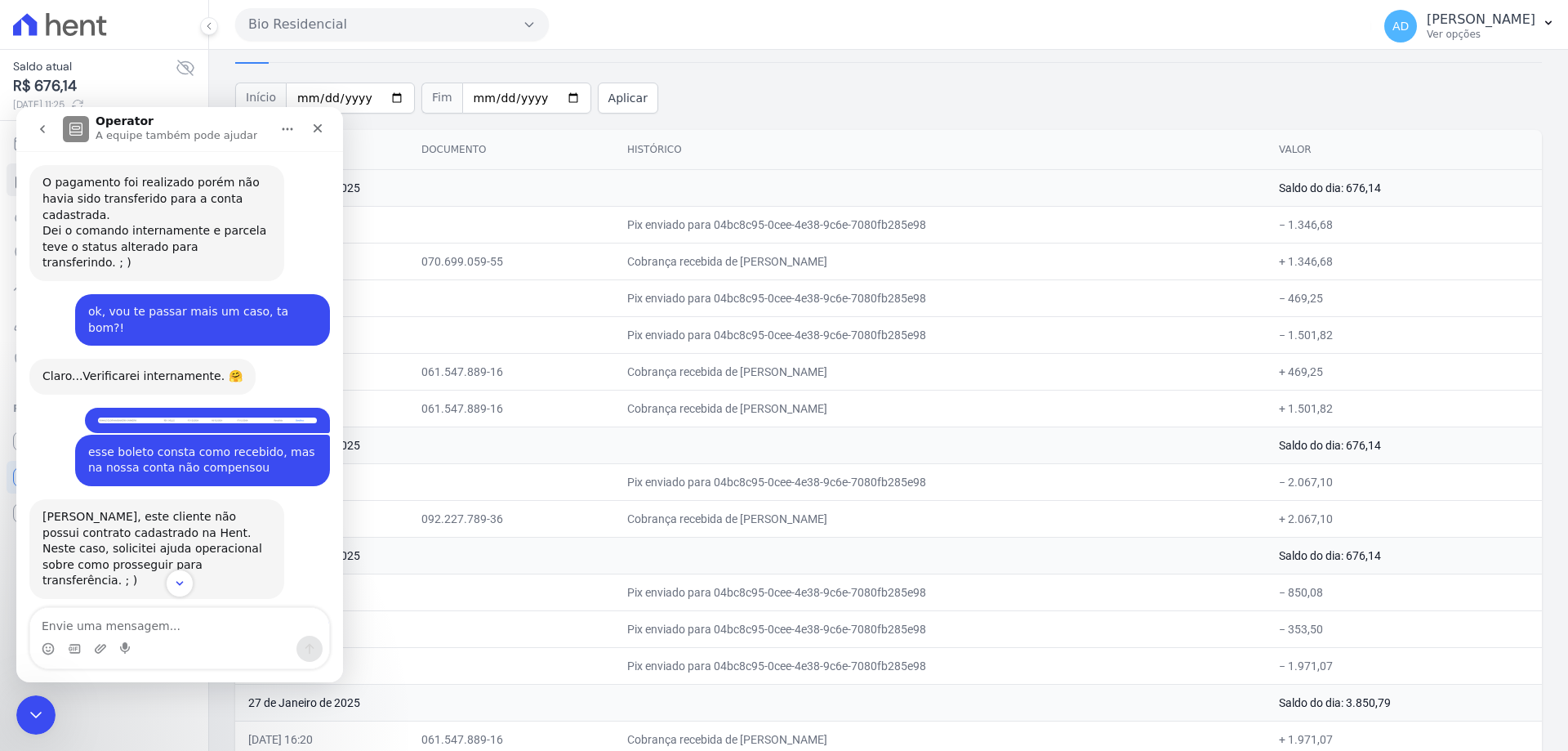
click at [250, 417] on img "Luana diz…" at bounding box center [207, 420] width 219 height 6
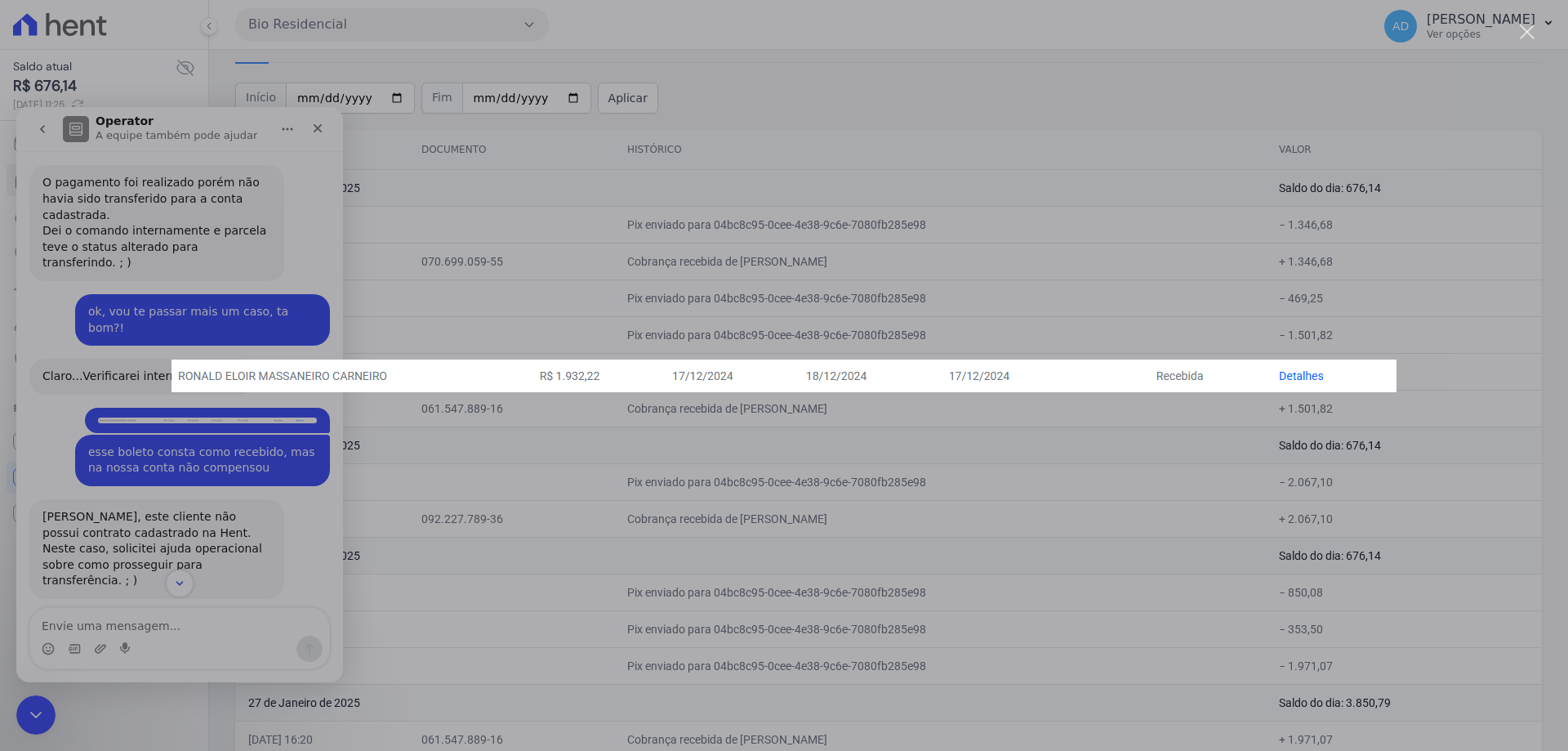
click at [243, 306] on div "Messenger da Intercom" at bounding box center [784, 376] width 1568 height 751
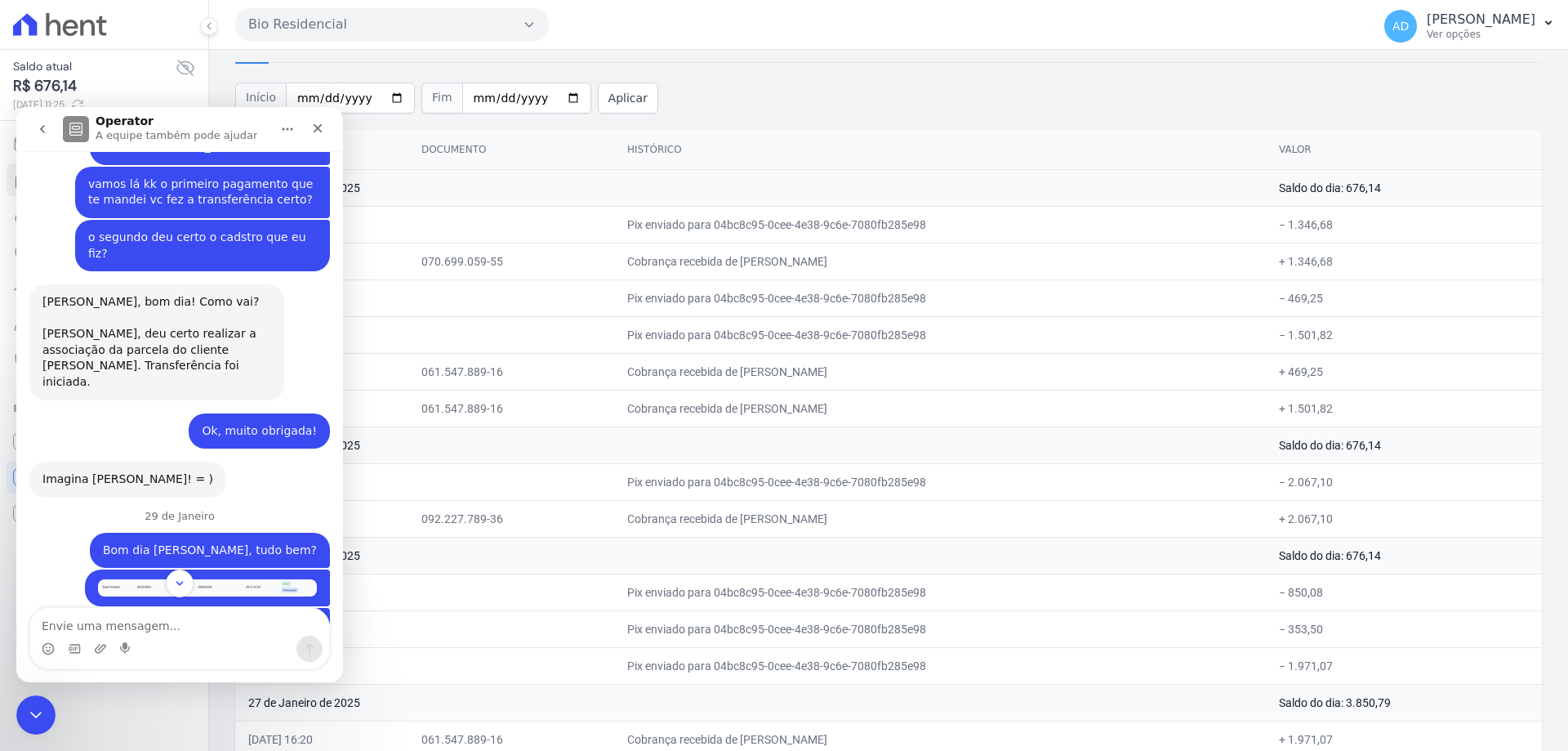
scroll to position [1716, 0]
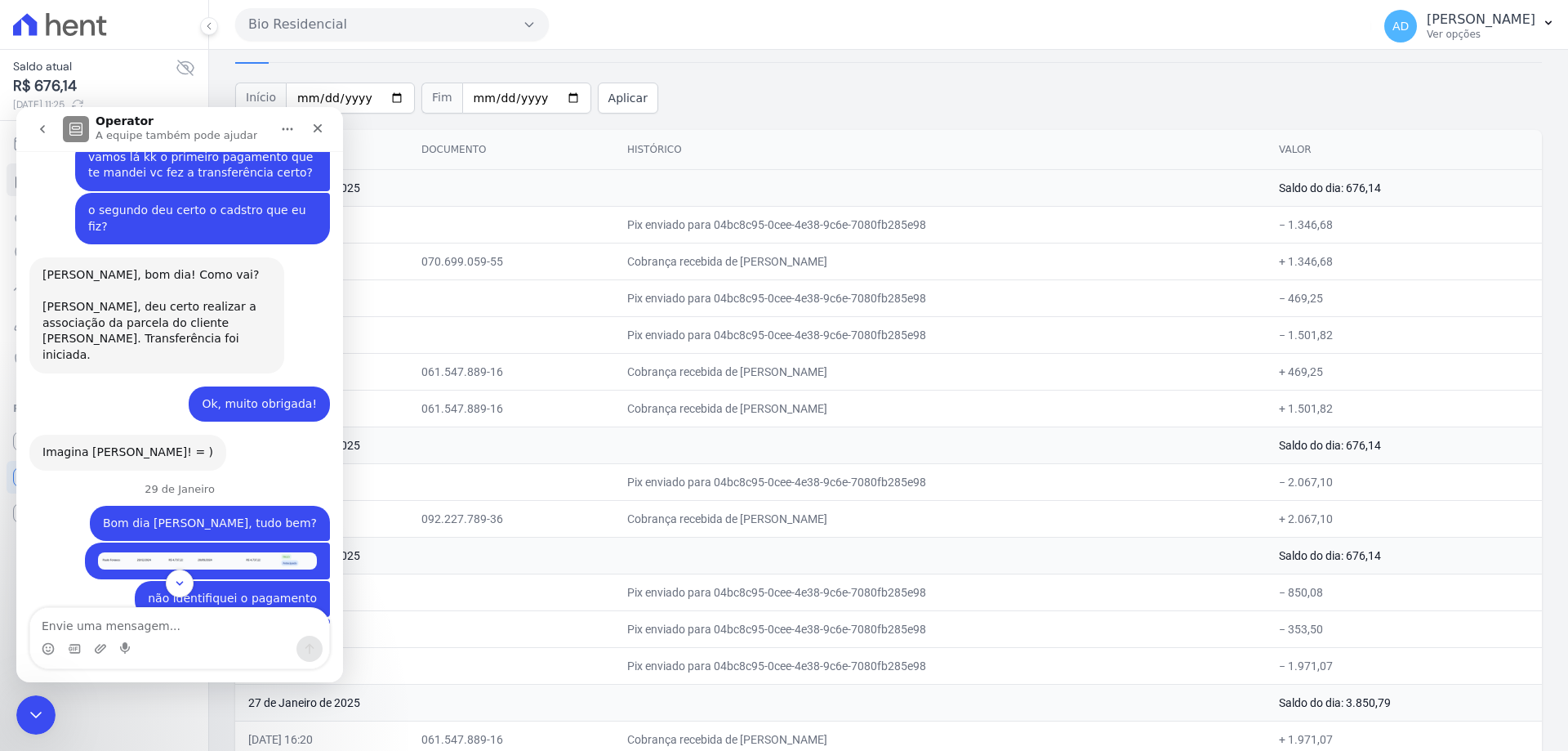
click at [231, 552] on img "Luana diz…" at bounding box center [207, 560] width 219 height 18
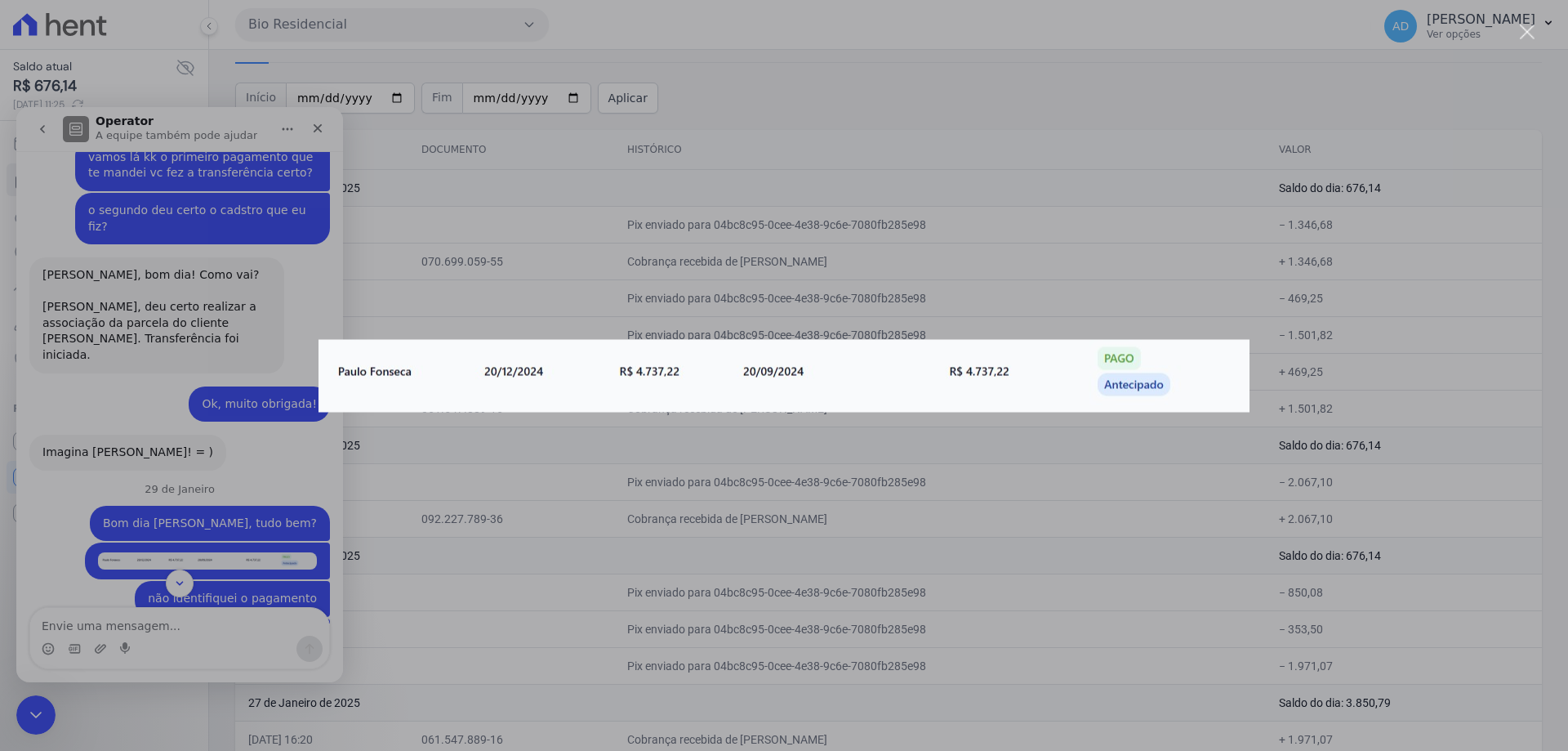
scroll to position [0, 0]
click at [108, 366] on div "Messenger da Intercom" at bounding box center [784, 376] width 1568 height 751
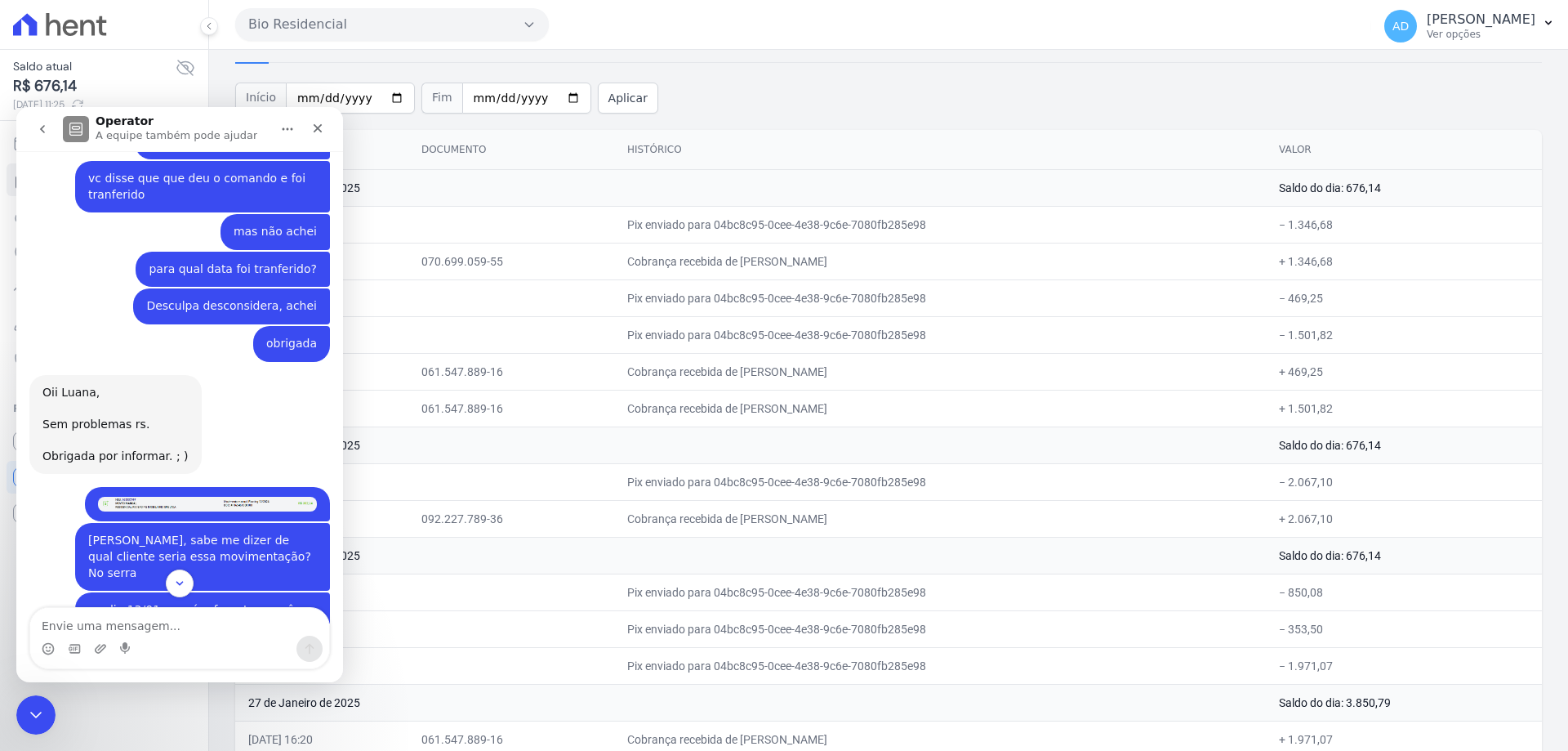
scroll to position [2206, 0]
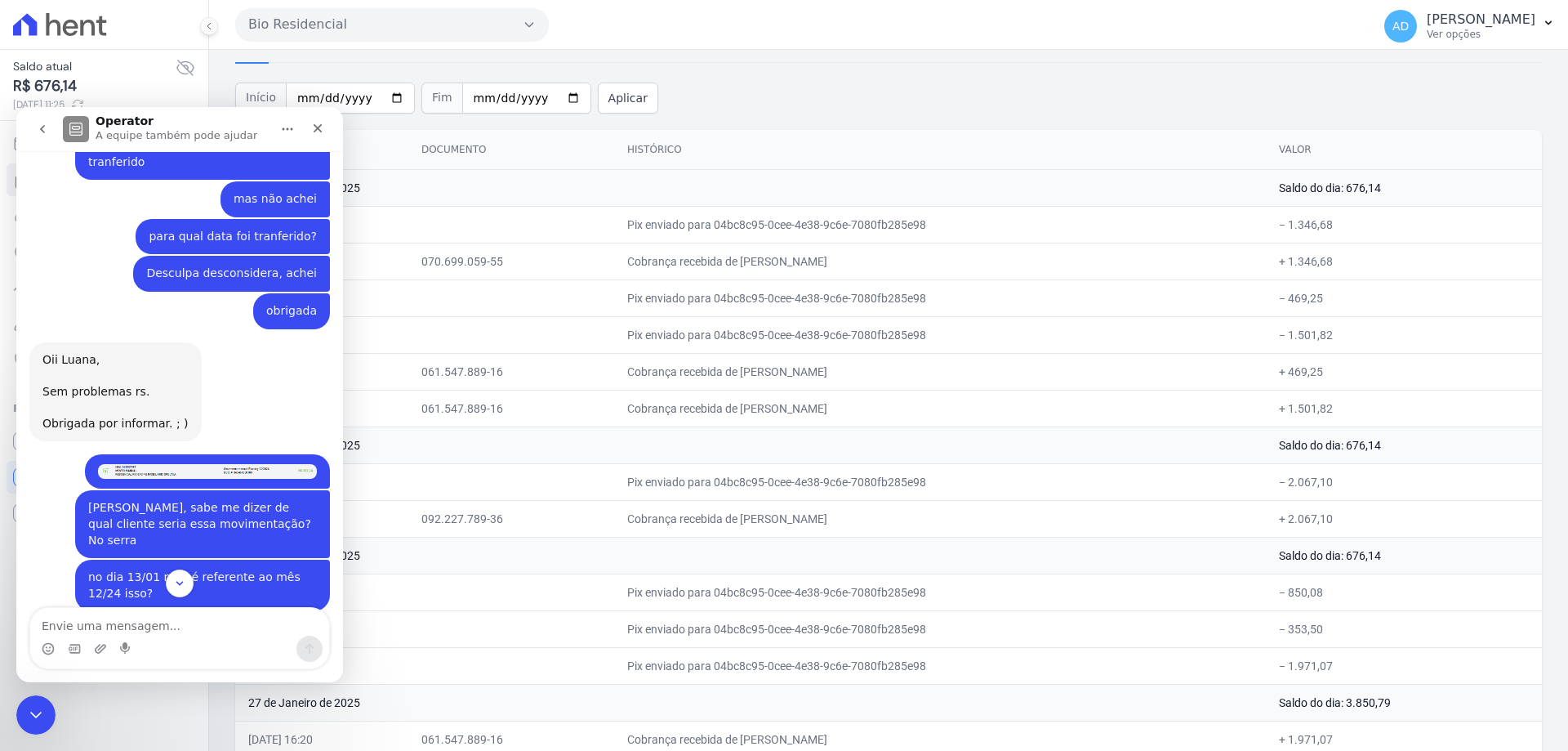
click at [248, 464] on img "Luana diz…" at bounding box center [207, 472] width 219 height 15
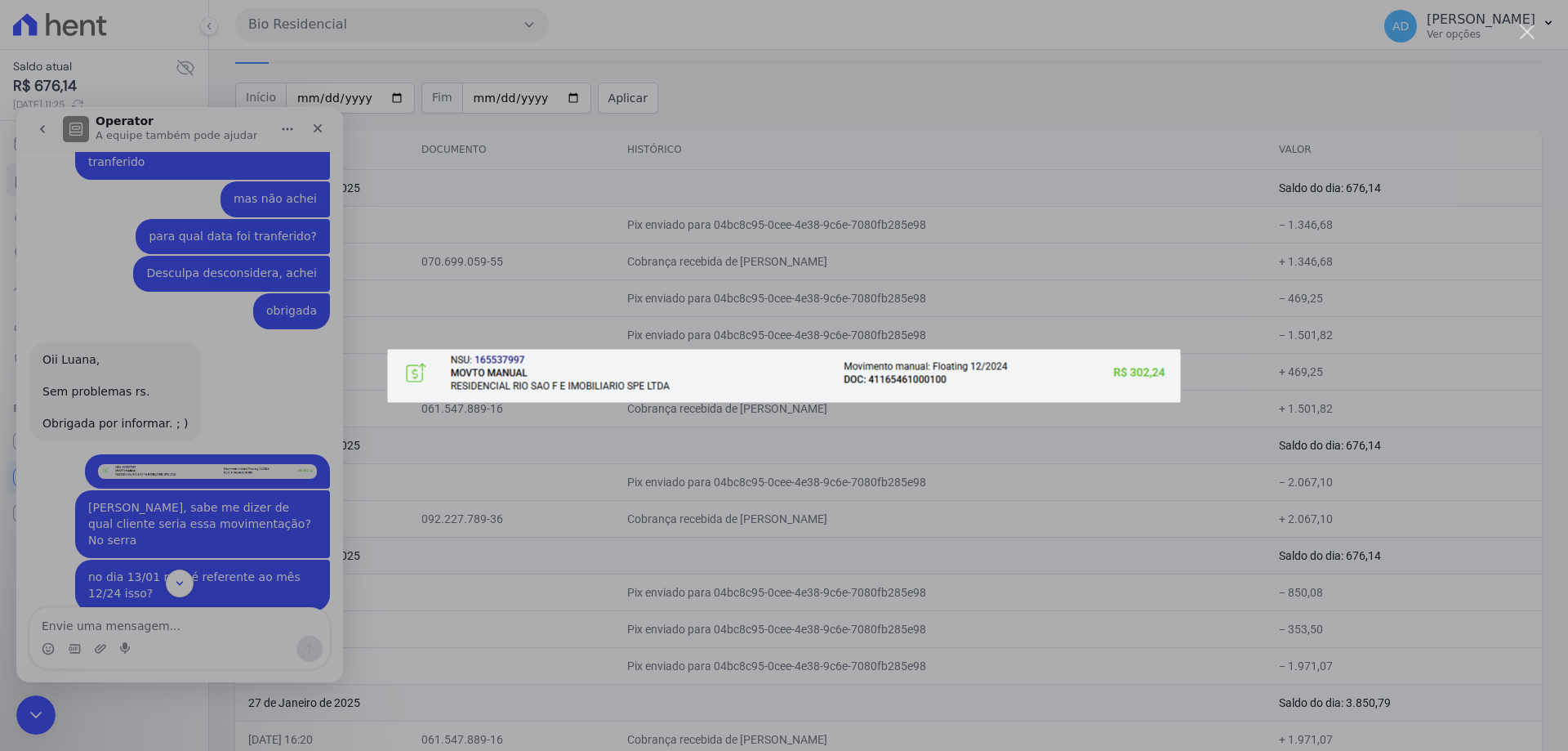
click at [251, 272] on div "Messenger da Intercom" at bounding box center [784, 376] width 1568 height 751
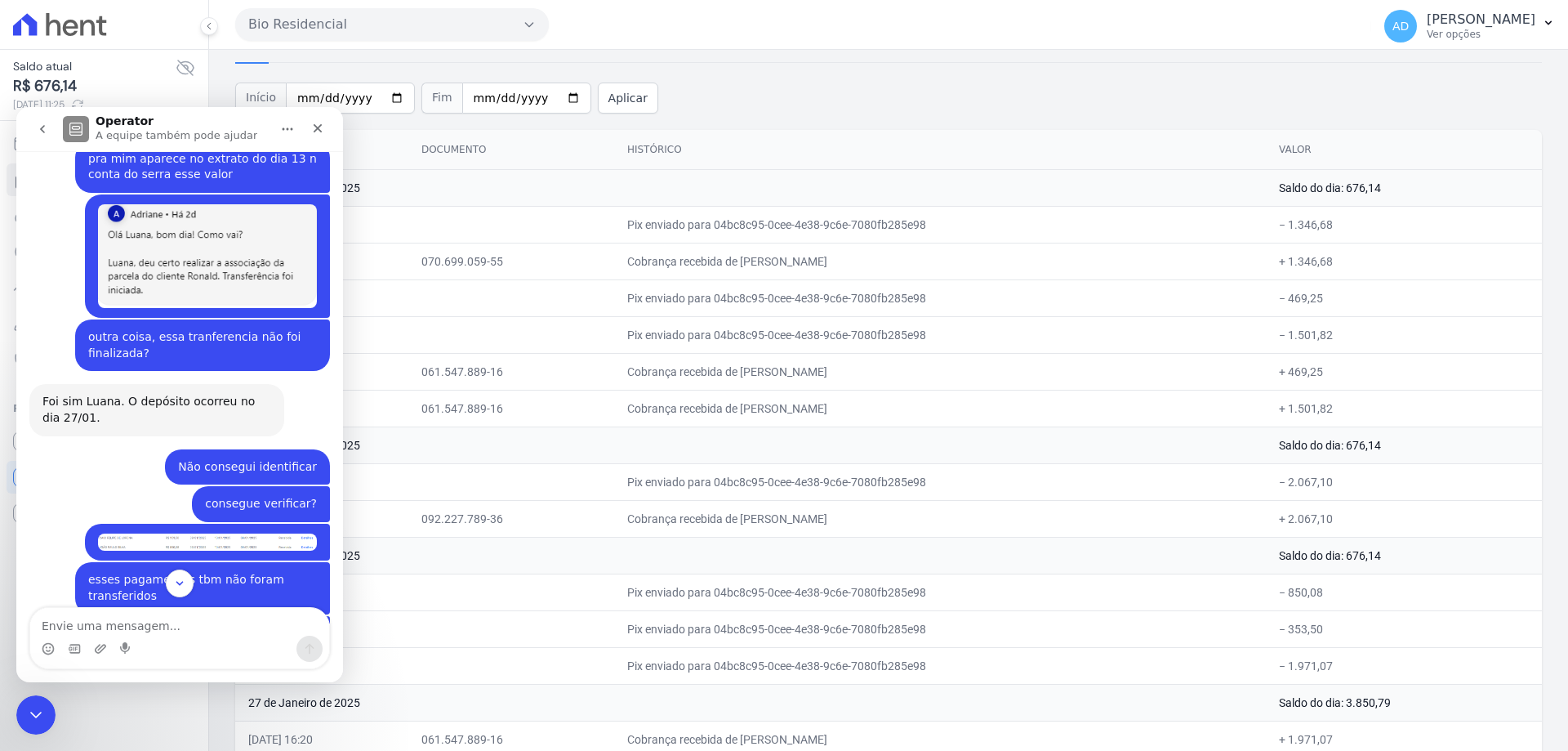
scroll to position [2778, 0]
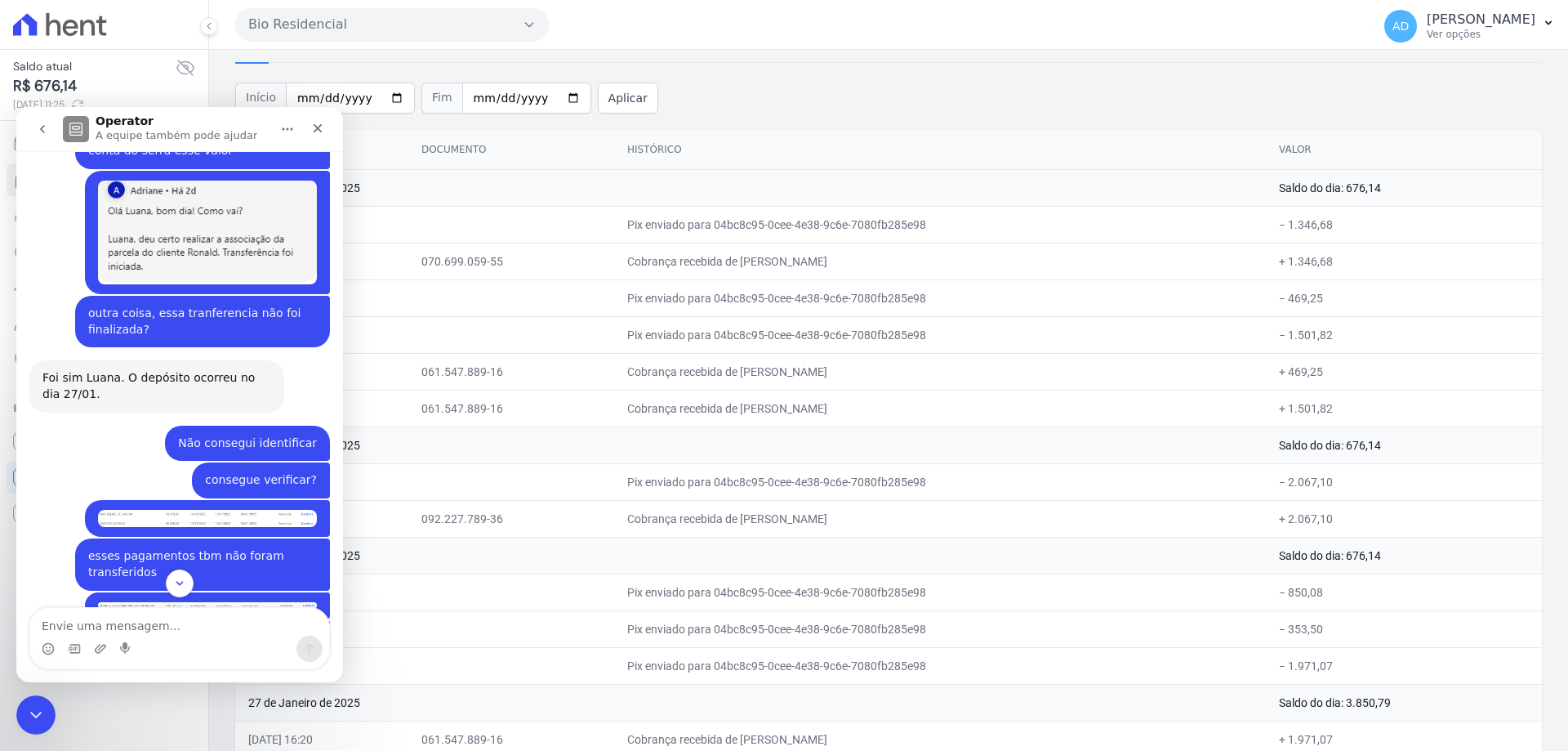
click at [215, 602] on img "Luana diz…" at bounding box center [207, 605] width 219 height 8
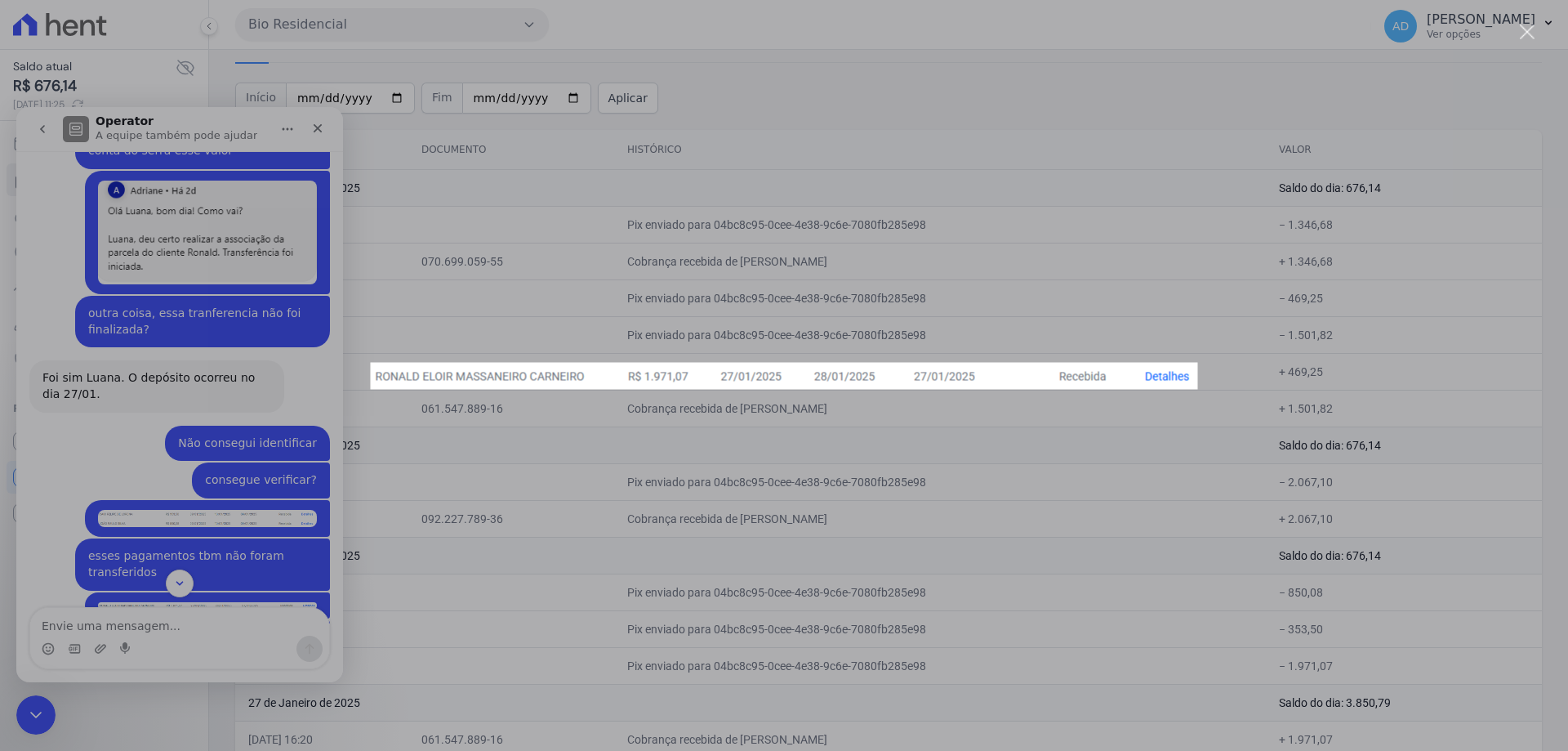
click at [187, 475] on div "Messenger da Intercom" at bounding box center [784, 376] width 1568 height 751
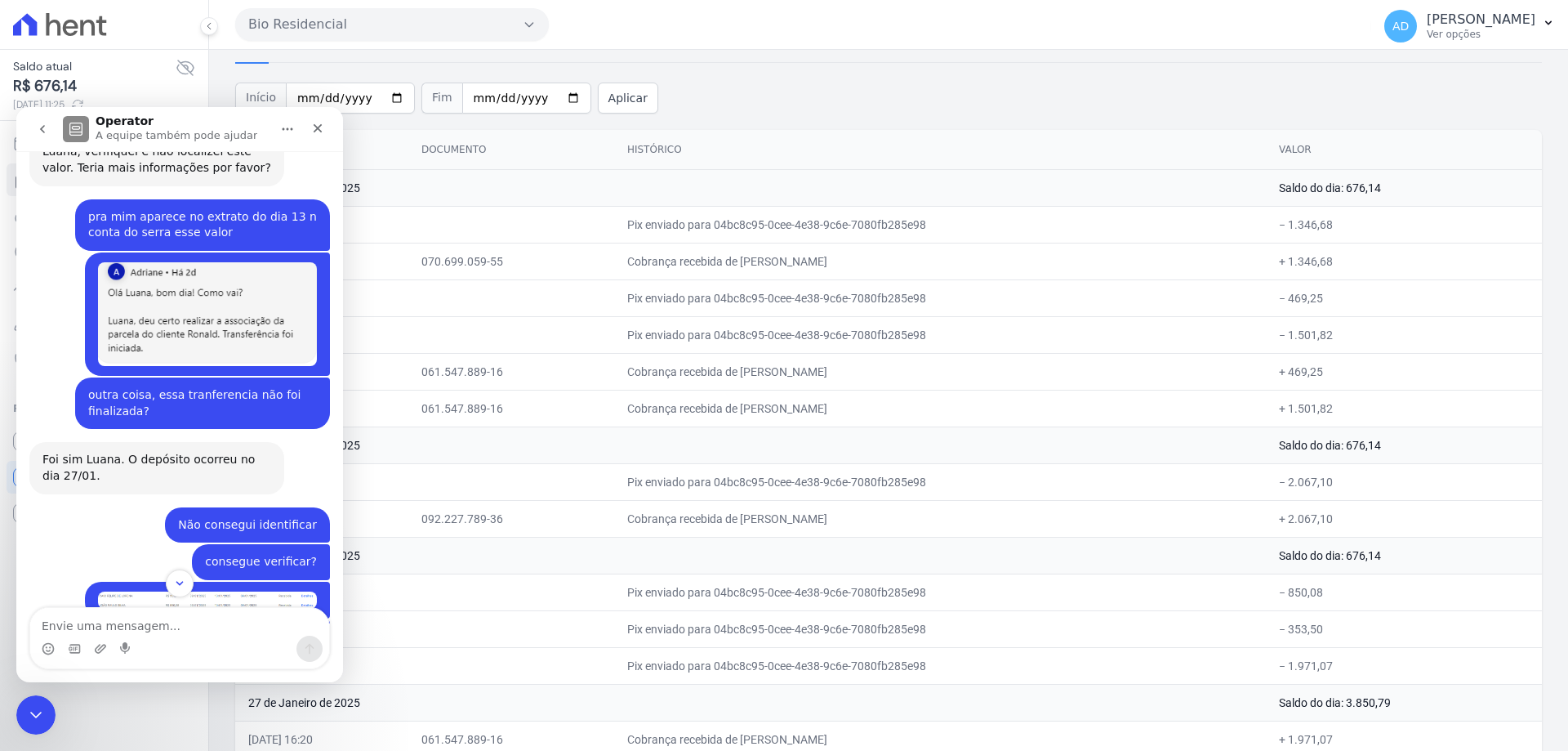
scroll to position [2614, 0]
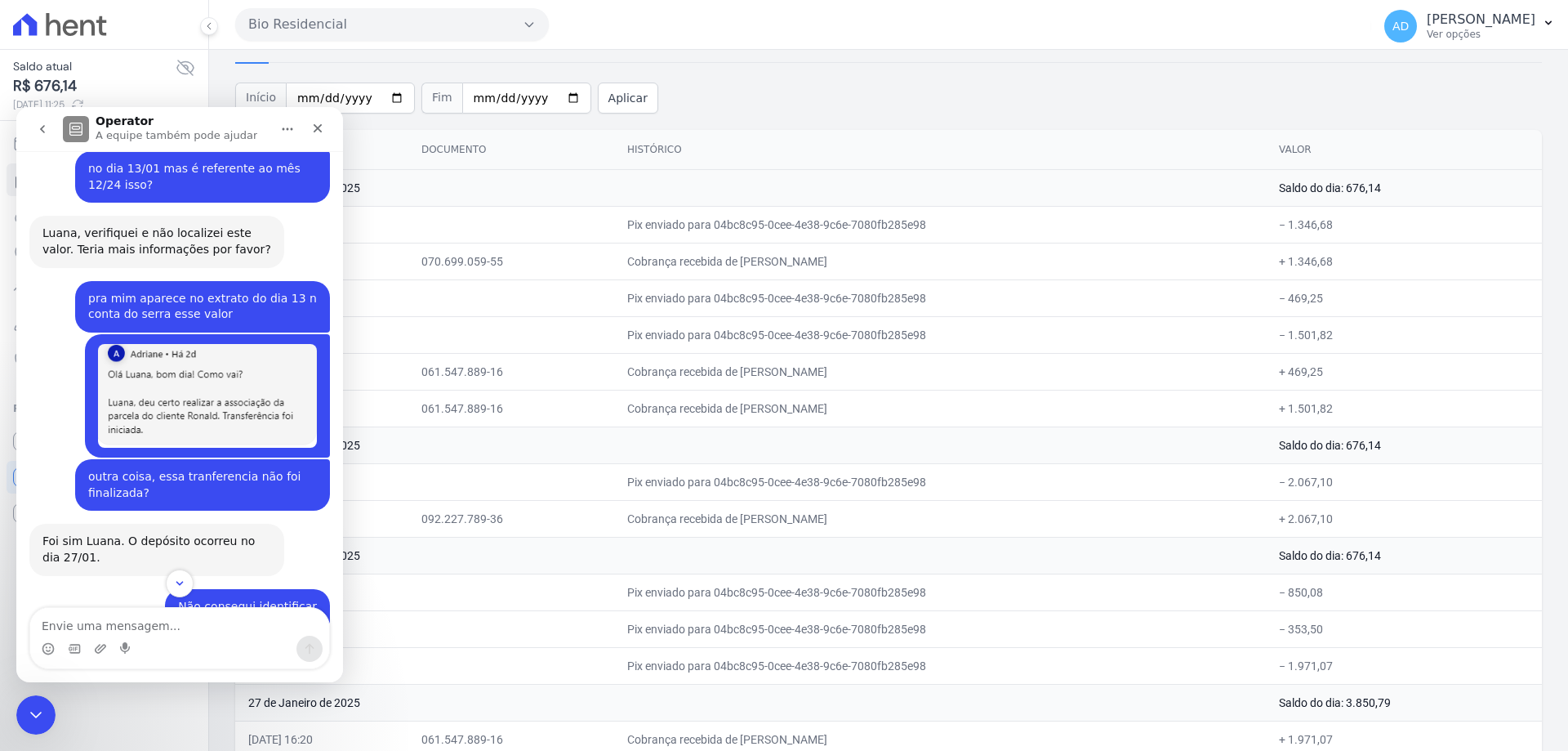
click at [172, 673] on img "Luana diz…" at bounding box center [207, 682] width 219 height 18
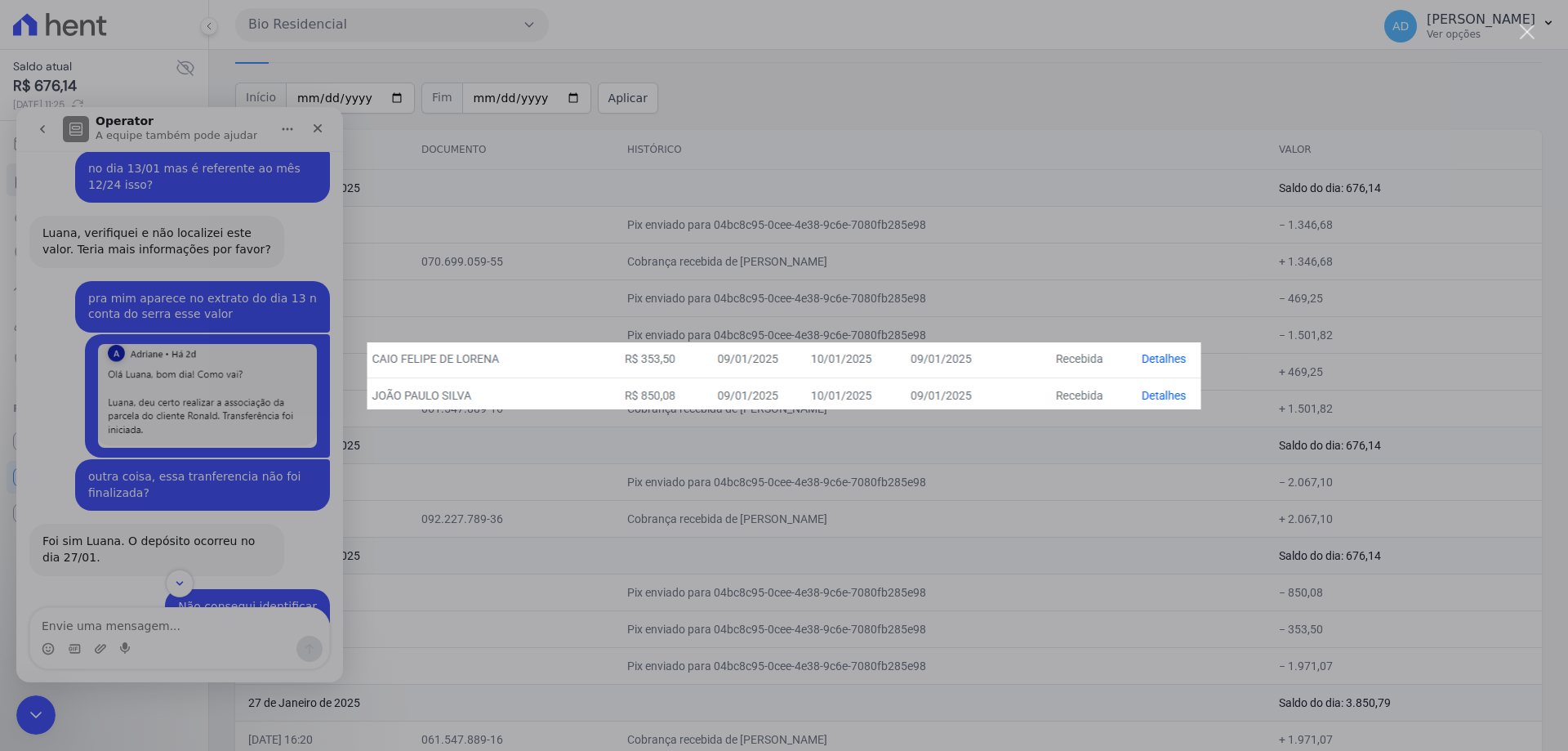
click at [172, 483] on div "Messenger da Intercom" at bounding box center [784, 376] width 1568 height 751
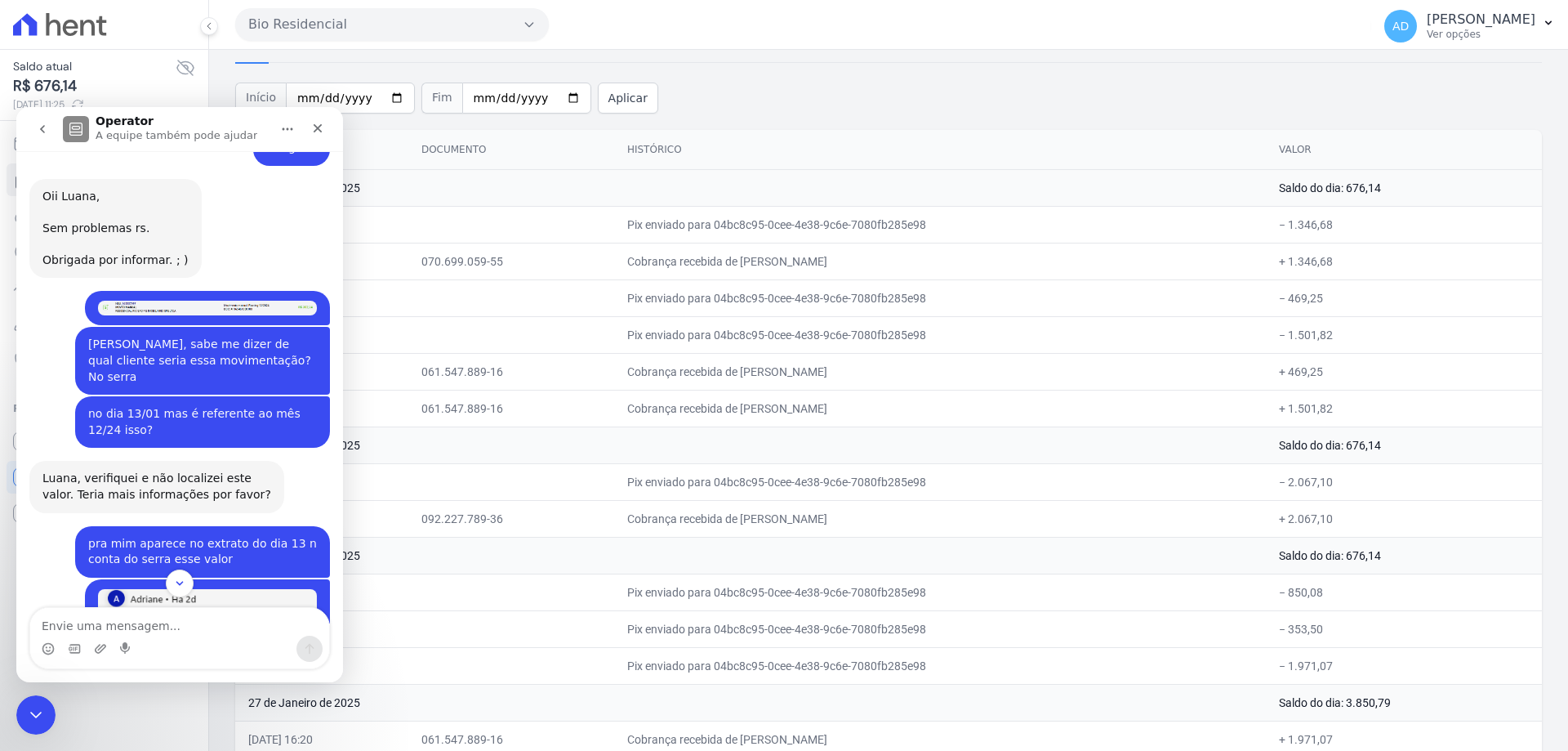
scroll to position [2288, 0]
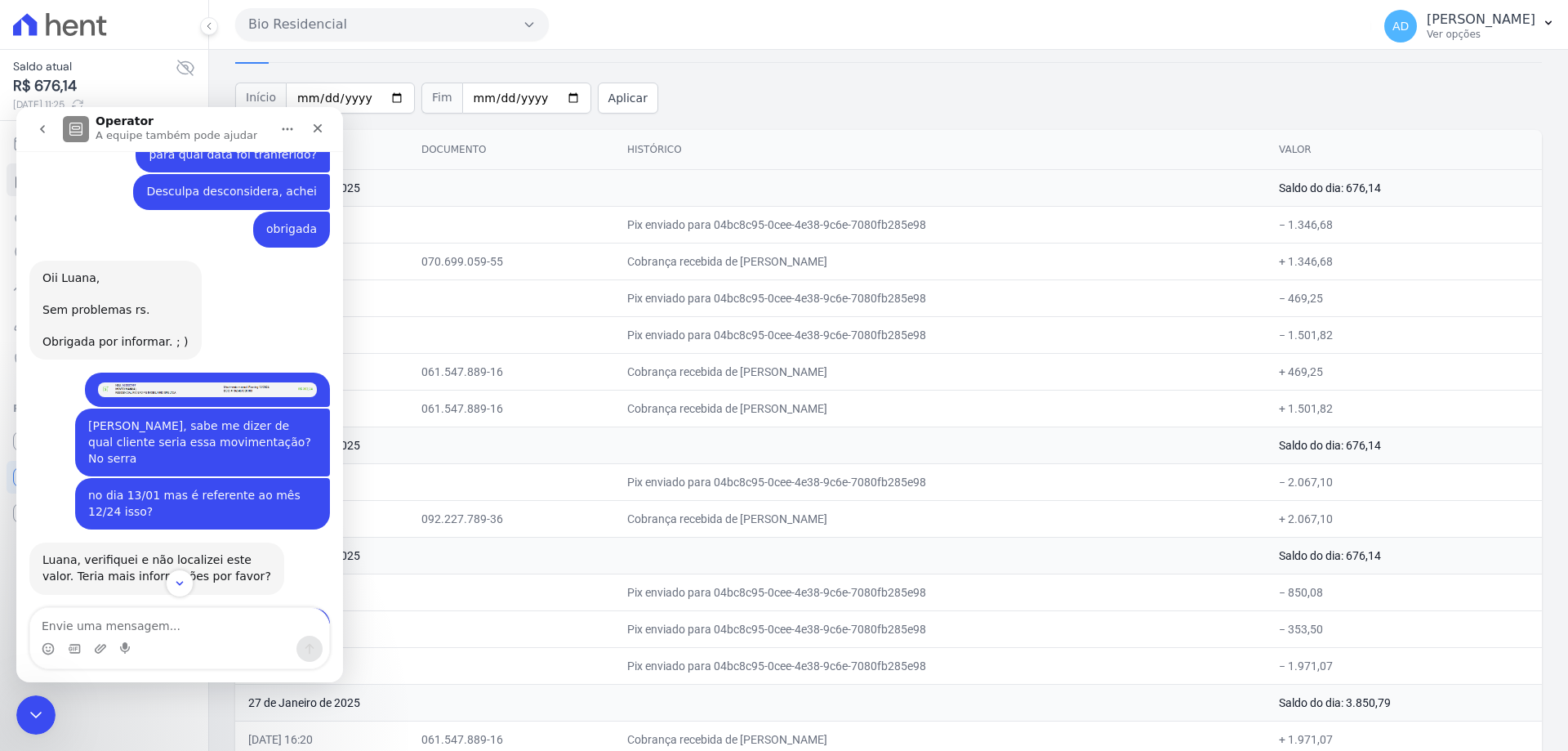
click at [215, 382] on img "Luana diz…" at bounding box center [207, 390] width 219 height 15
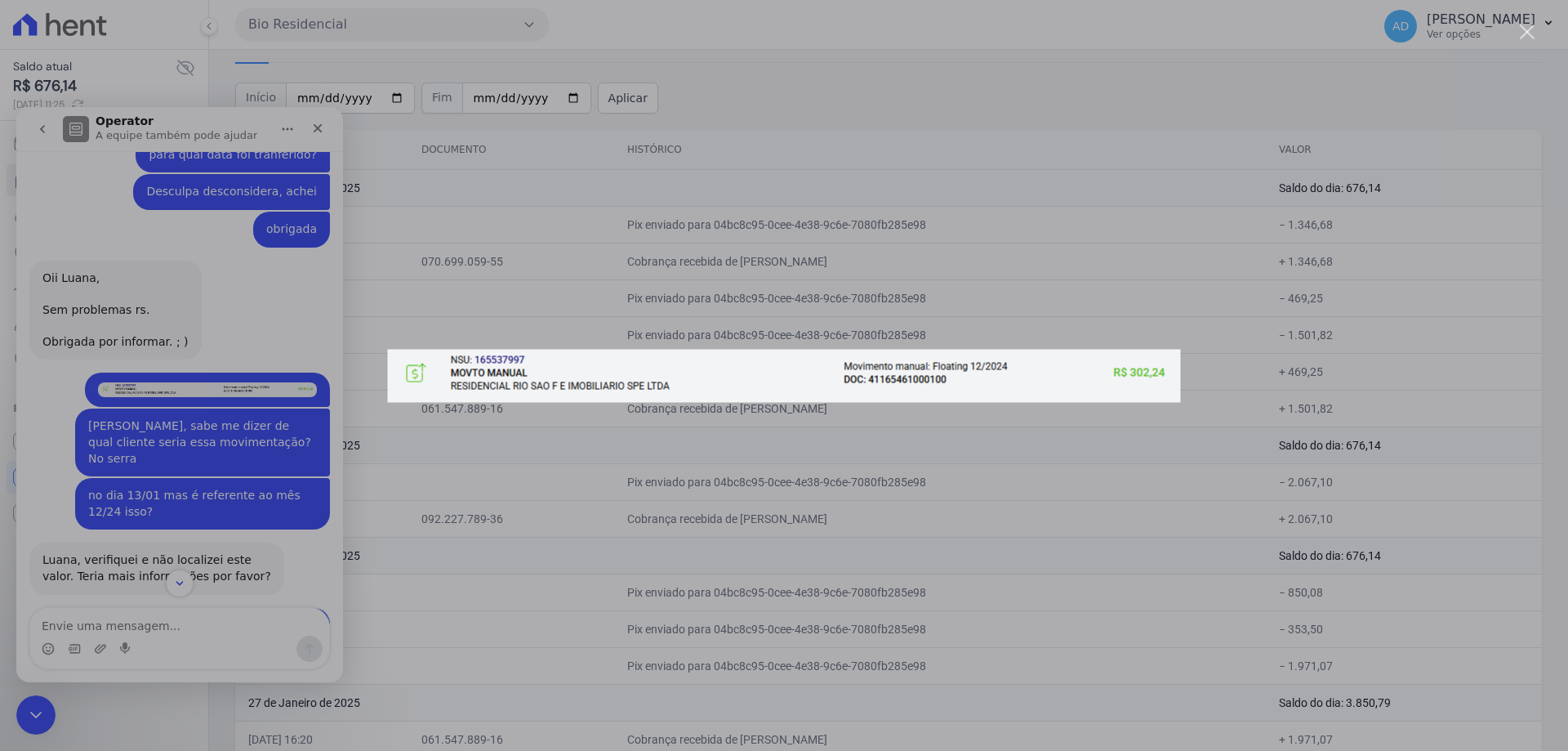
click at [206, 384] on div "Messenger da Intercom" at bounding box center [784, 376] width 1568 height 751
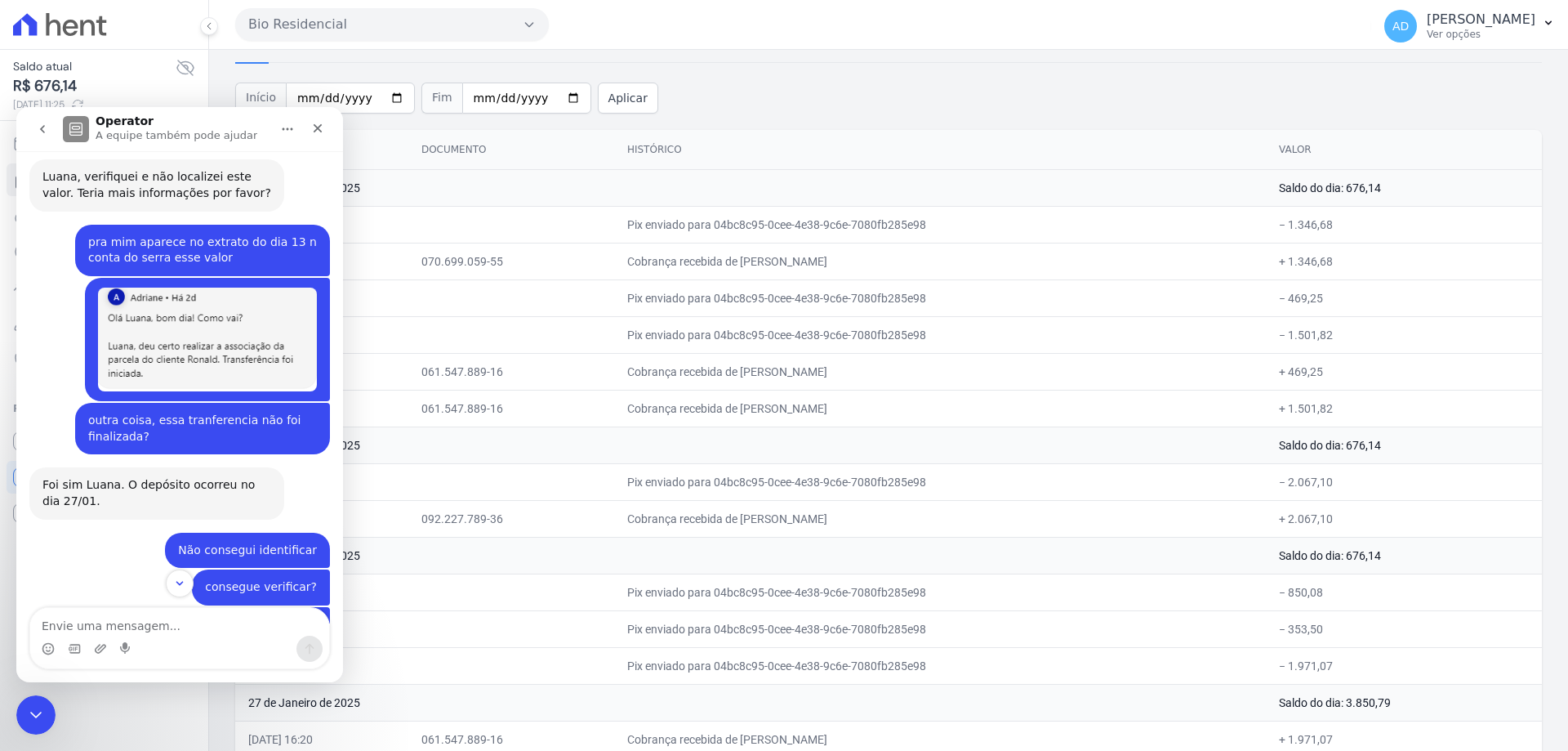
scroll to position [2696, 0]
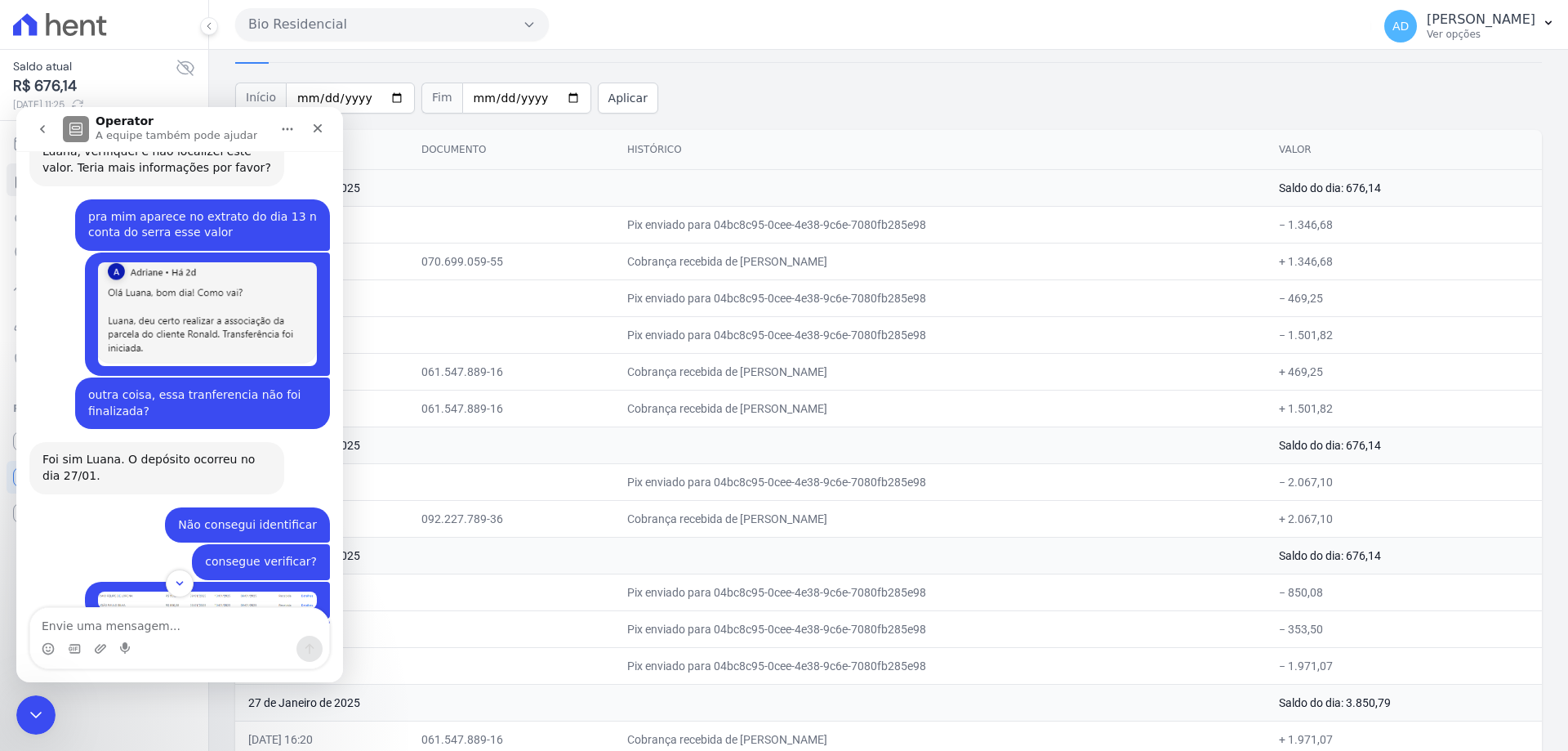
drag, startPoint x: 834, startPoint y: 518, endPoint x: 798, endPoint y: 513, distance: 36.3
click at [798, 513] on td "Cobrança recebida de [PERSON_NAME]" at bounding box center [940, 519] width 652 height 37
click at [790, 495] on td "Pix enviado para 04bc8c95-0cee-4e38-9c6e-7080fb285e98" at bounding box center [940, 482] width 652 height 37
drag, startPoint x: 775, startPoint y: 413, endPoint x: 751, endPoint y: 359, distance: 59.1
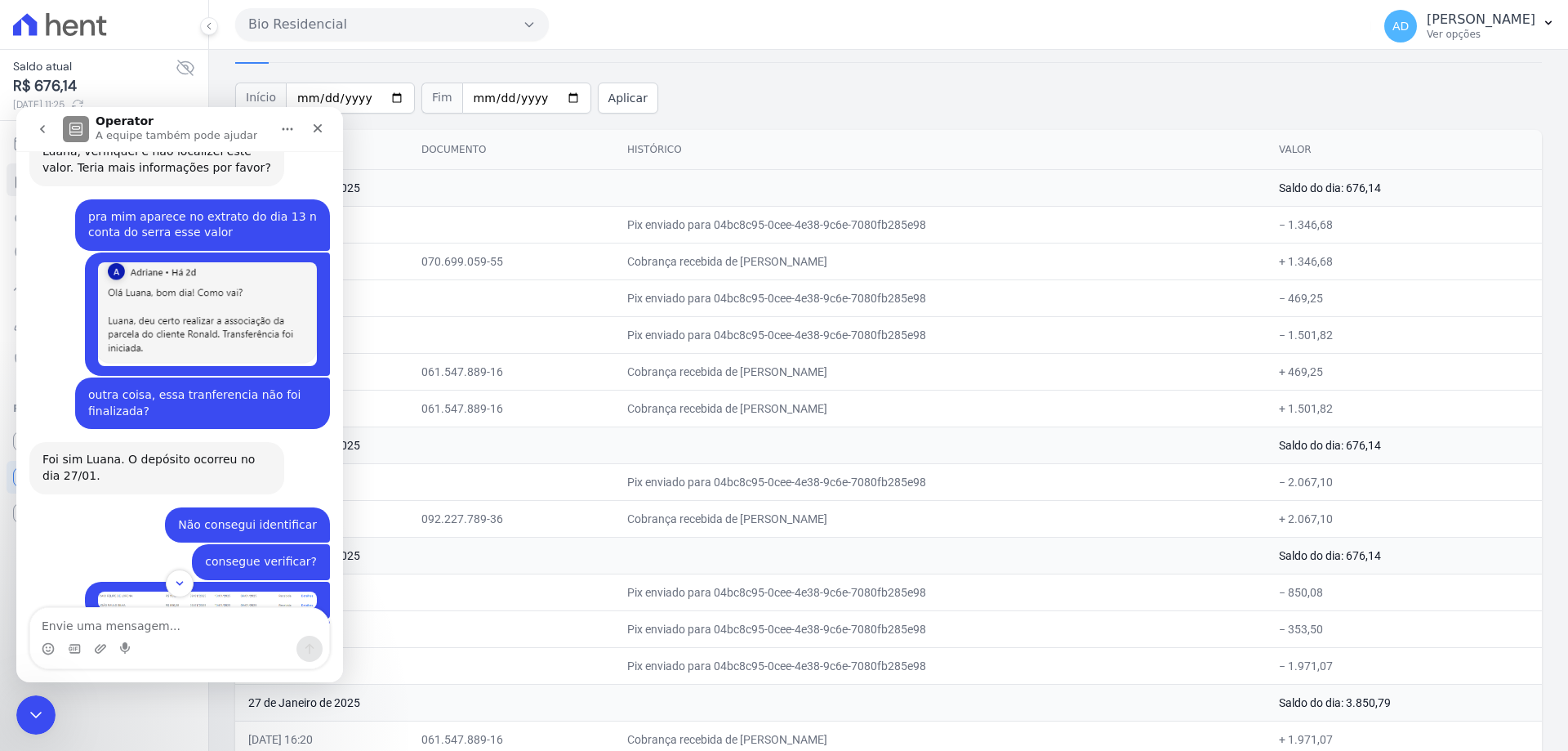
click at [741, 373] on td "Cobrança recebida de [PERSON_NAME]" at bounding box center [940, 371] width 652 height 37
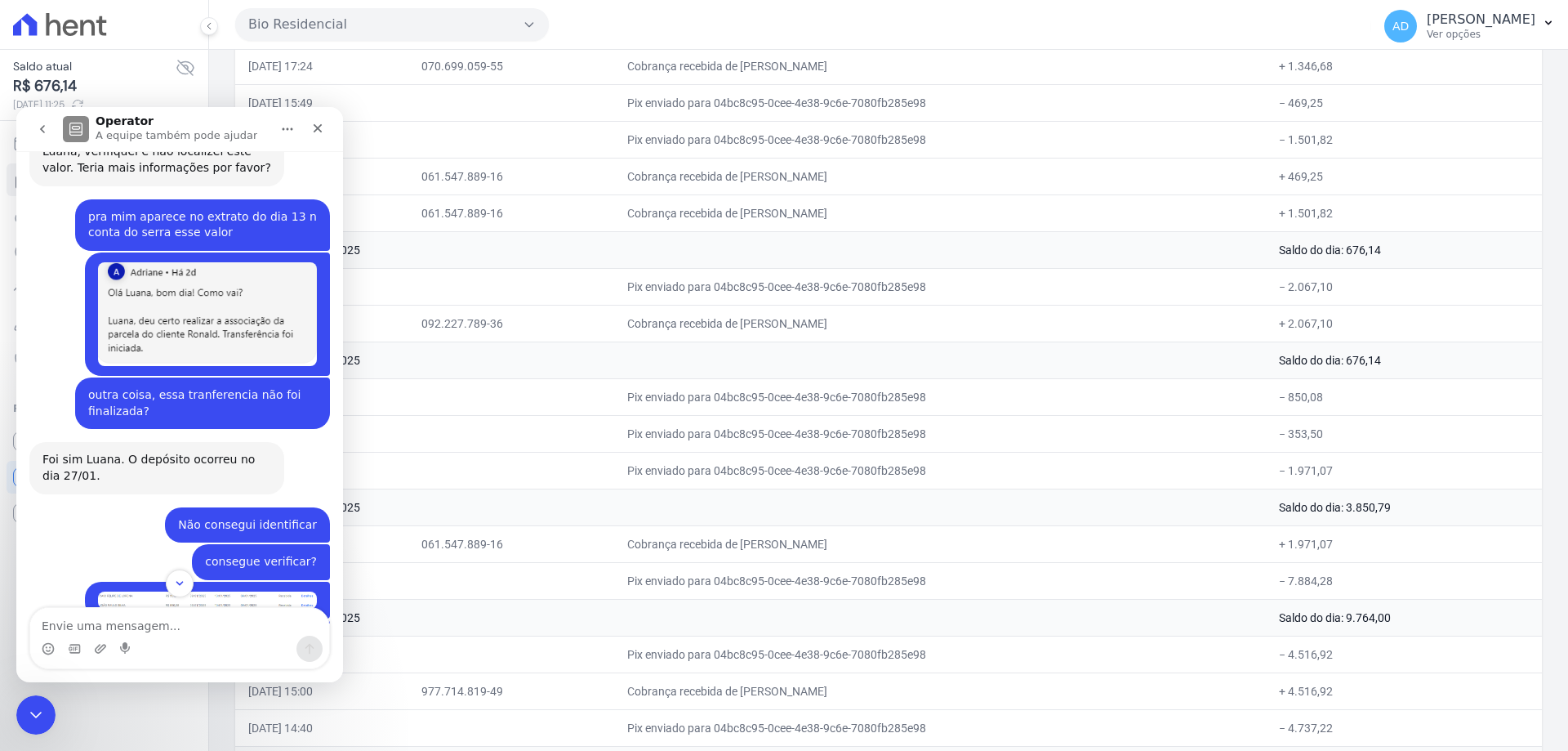
scroll to position [336, 0]
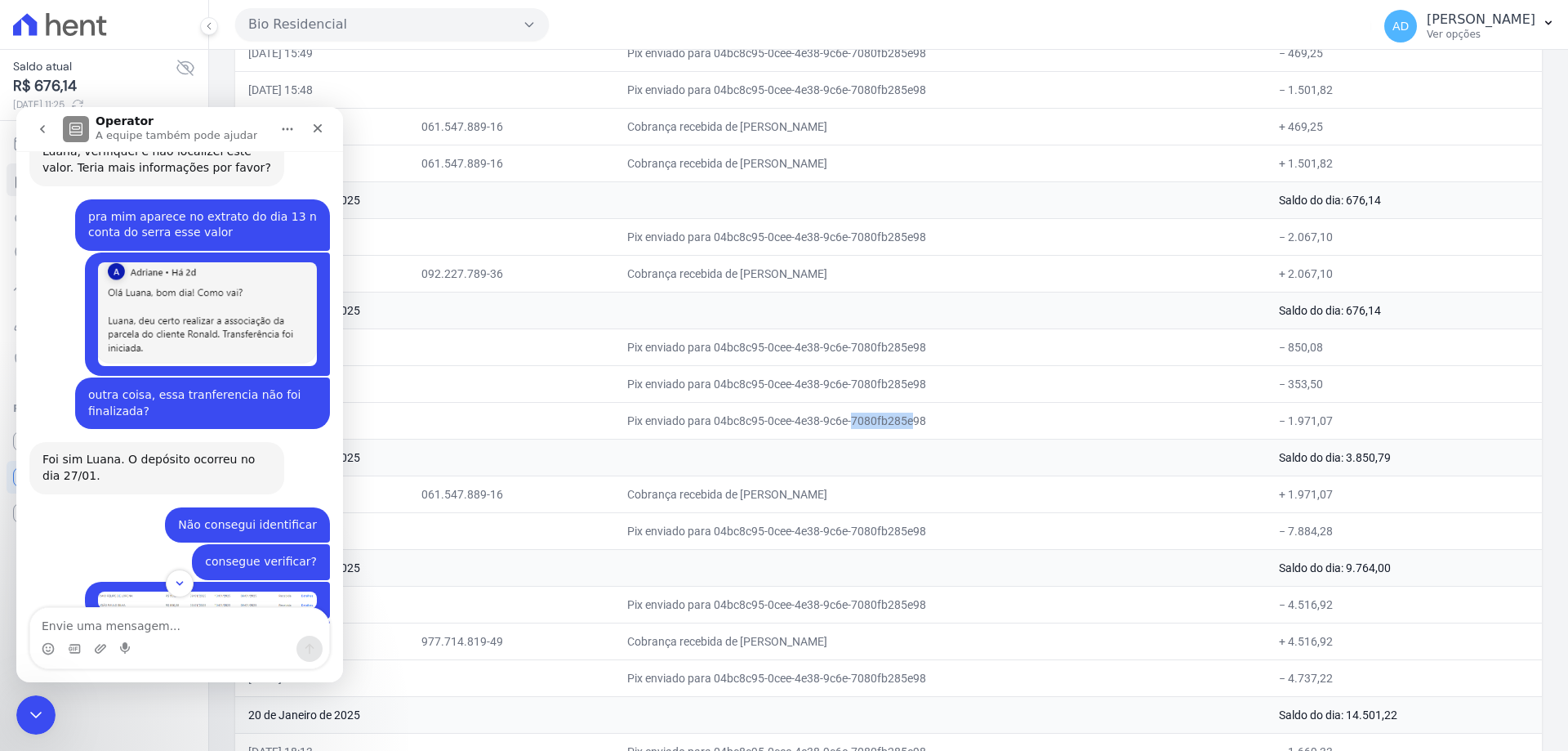
drag, startPoint x: 763, startPoint y: 416, endPoint x: 824, endPoint y: 416, distance: 61.0
click at [824, 416] on td "Pix enviado para 04bc8c95-0cee-4e38-9c6e-7080fb285e98" at bounding box center [940, 421] width 652 height 37
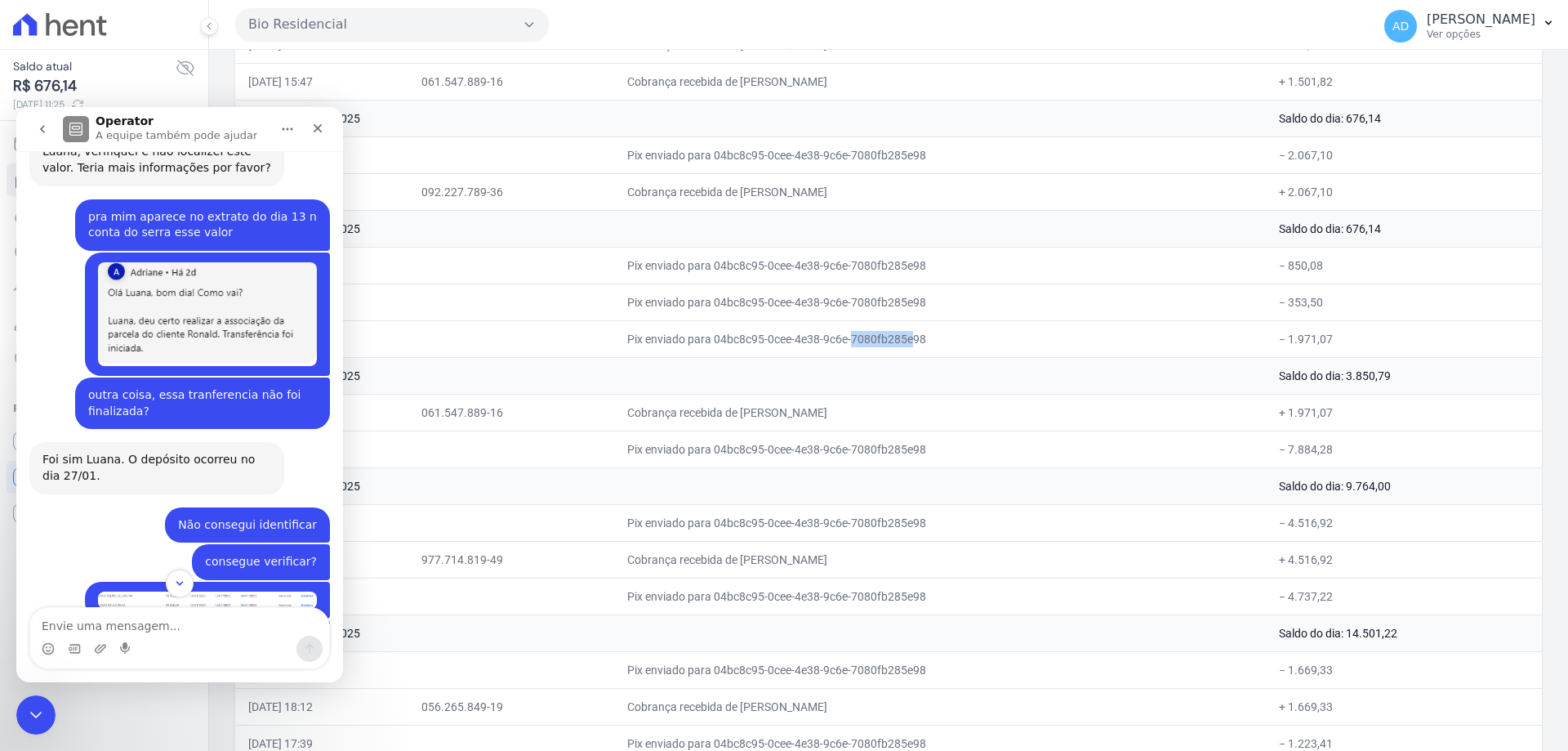
drag, startPoint x: 743, startPoint y: 413, endPoint x: 807, endPoint y: 411, distance: 64.0
click at [807, 411] on td "Cobrança recebida de [PERSON_NAME]" at bounding box center [940, 412] width 652 height 37
drag, startPoint x: 771, startPoint y: 335, endPoint x: 817, endPoint y: 335, distance: 46.0
click at [817, 335] on td "Pix enviado para 04bc8c95-0cee-4e38-9c6e-7080fb285e98" at bounding box center [940, 339] width 652 height 37
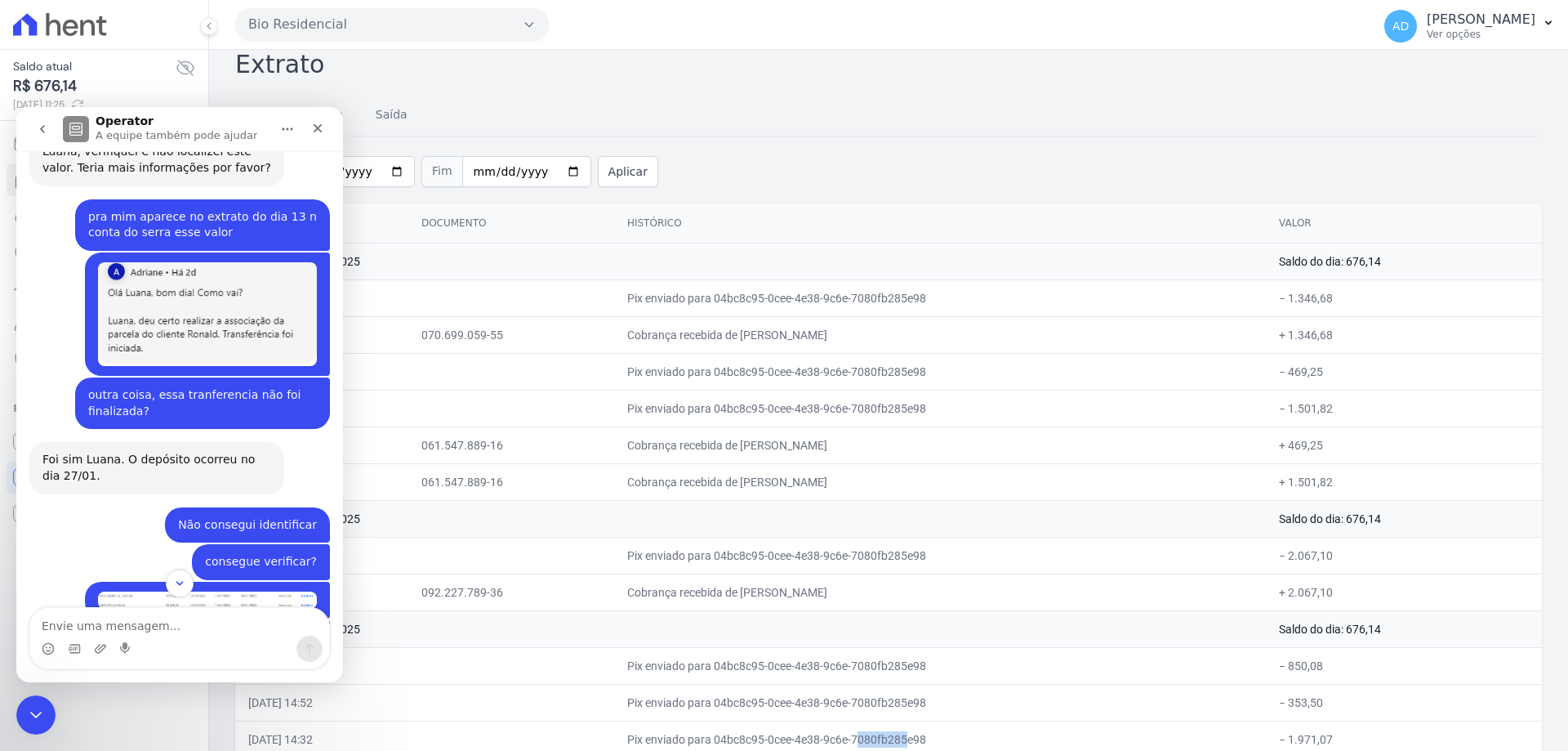
scroll to position [0, 0]
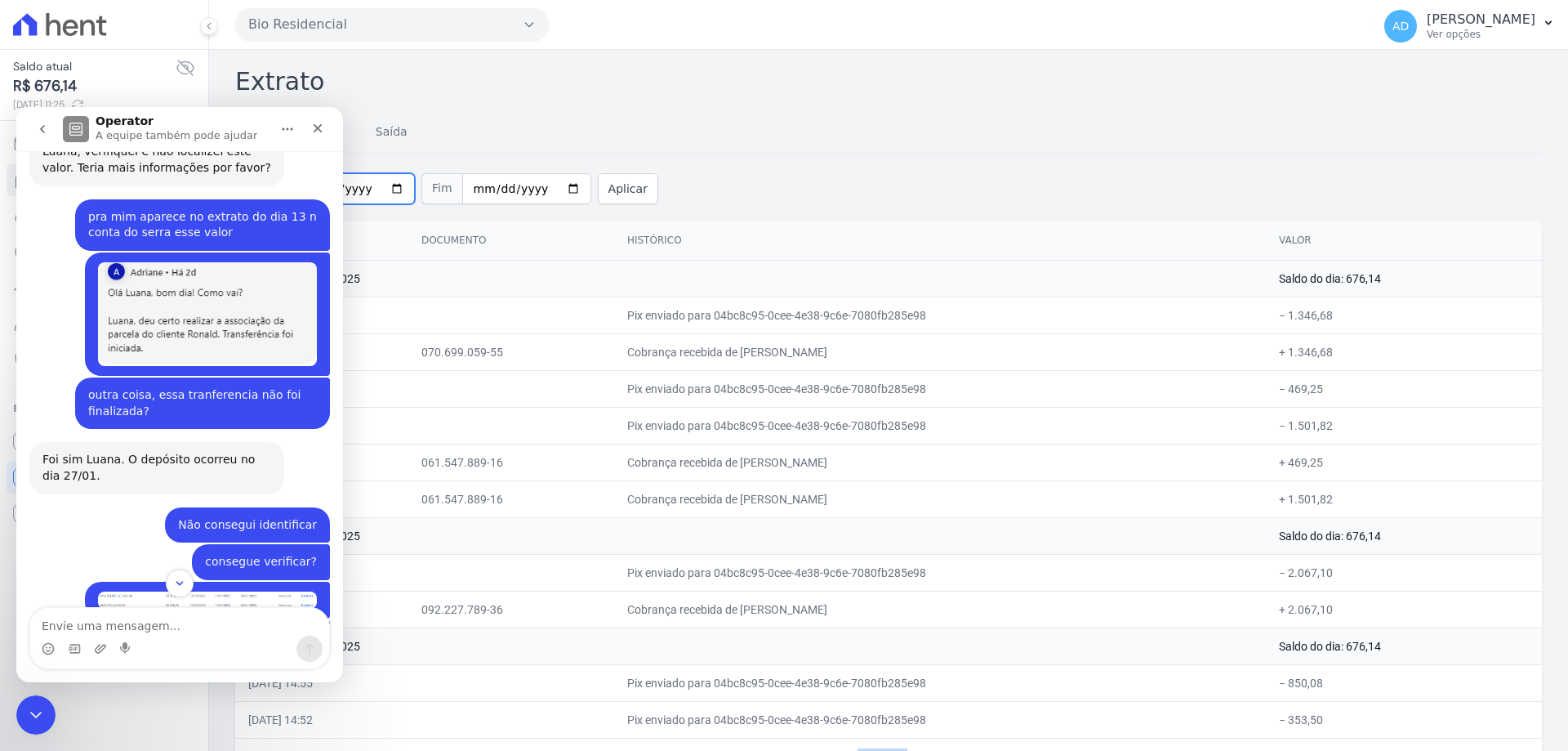
click at [384, 185] on input "[DATE]" at bounding box center [350, 188] width 129 height 31
type input "2024-12-01"
click at [552, 191] on input "[DATE]" at bounding box center [527, 188] width 129 height 31
type input "2024-12-31"
click at [602, 196] on button "Aplicar" at bounding box center [628, 188] width 60 height 31
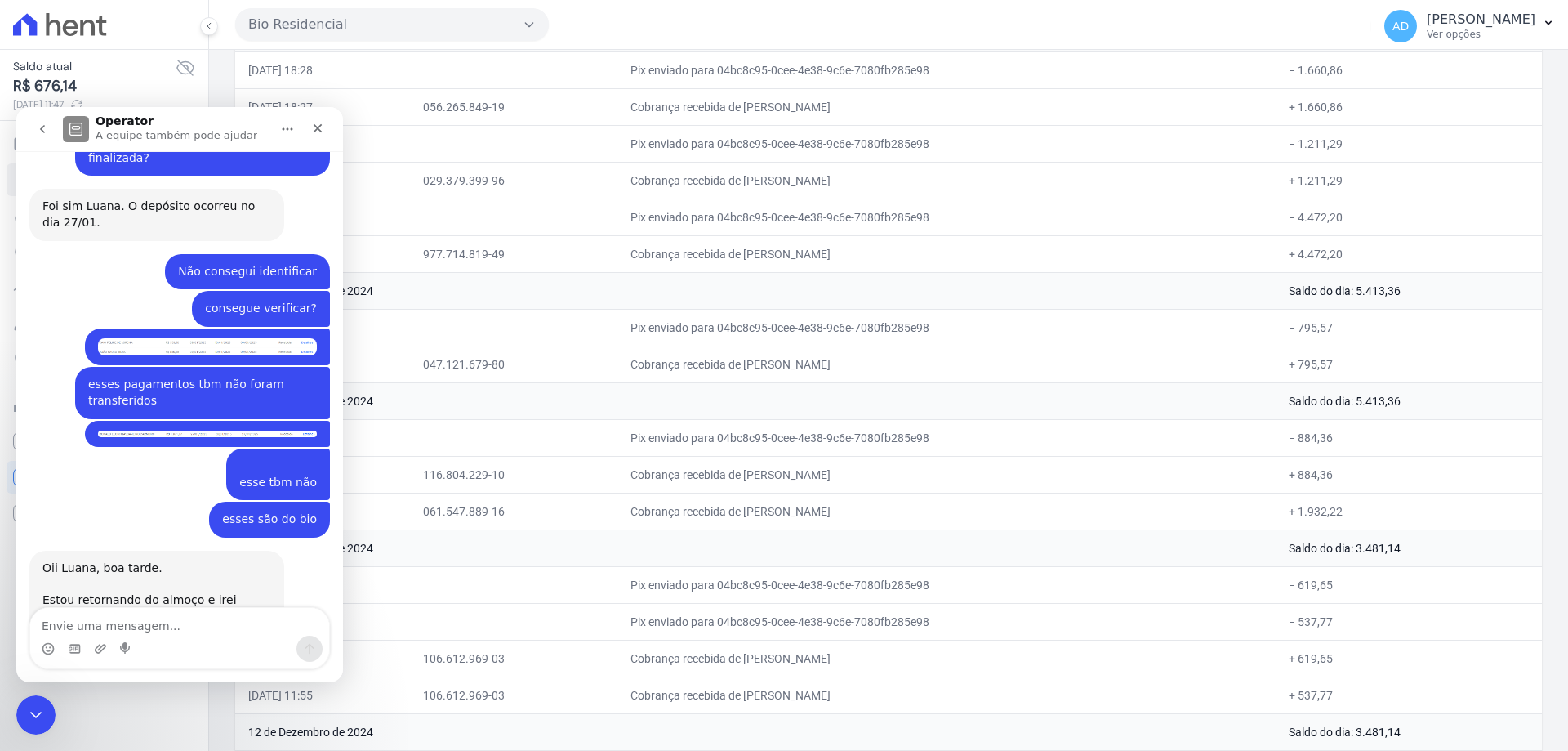
scroll to position [3033, 0]
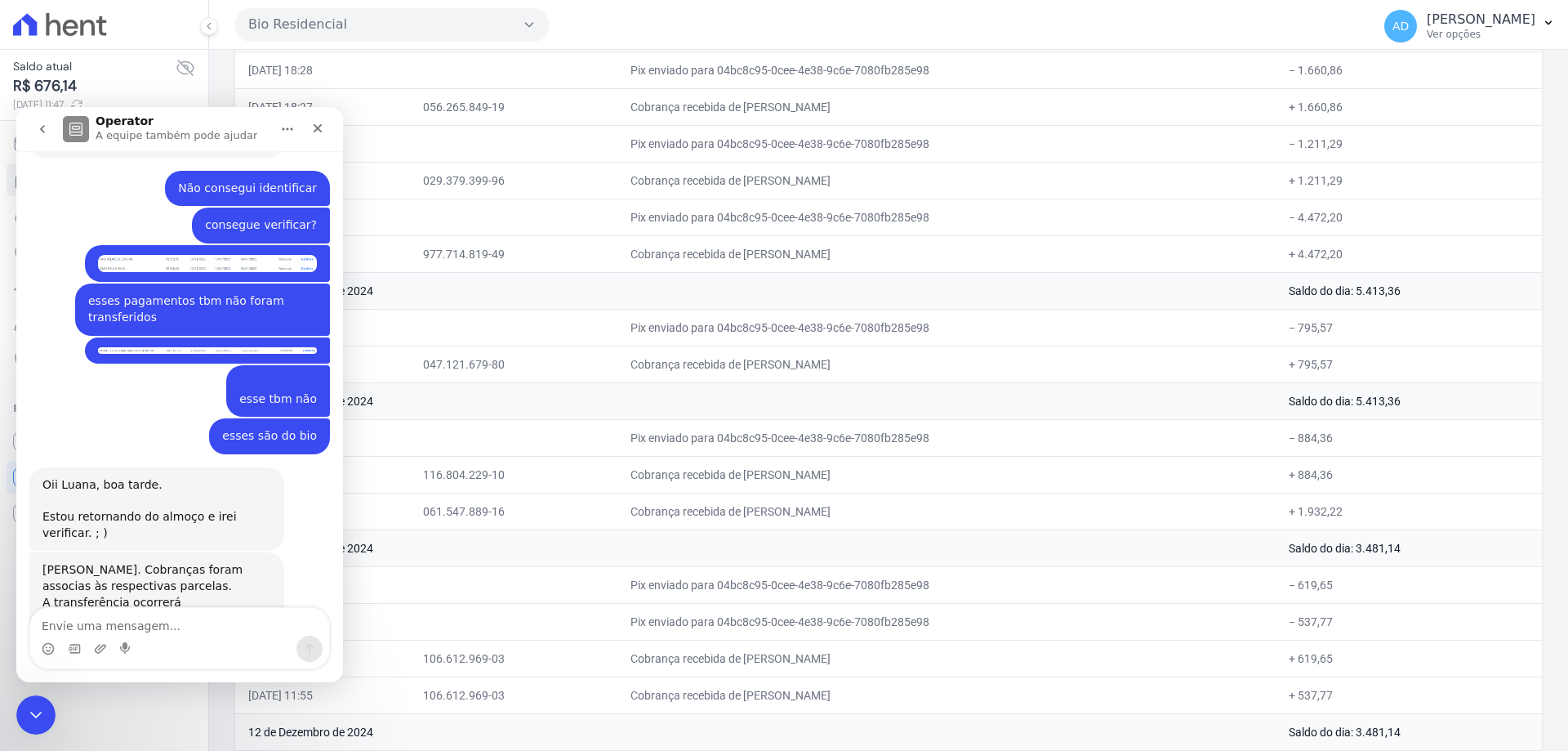
drag, startPoint x: 705, startPoint y: 513, endPoint x: 895, endPoint y: 513, distance: 190.0
click at [895, 513] on td "Cobrança recebida de [PERSON_NAME]" at bounding box center [946, 511] width 658 height 37
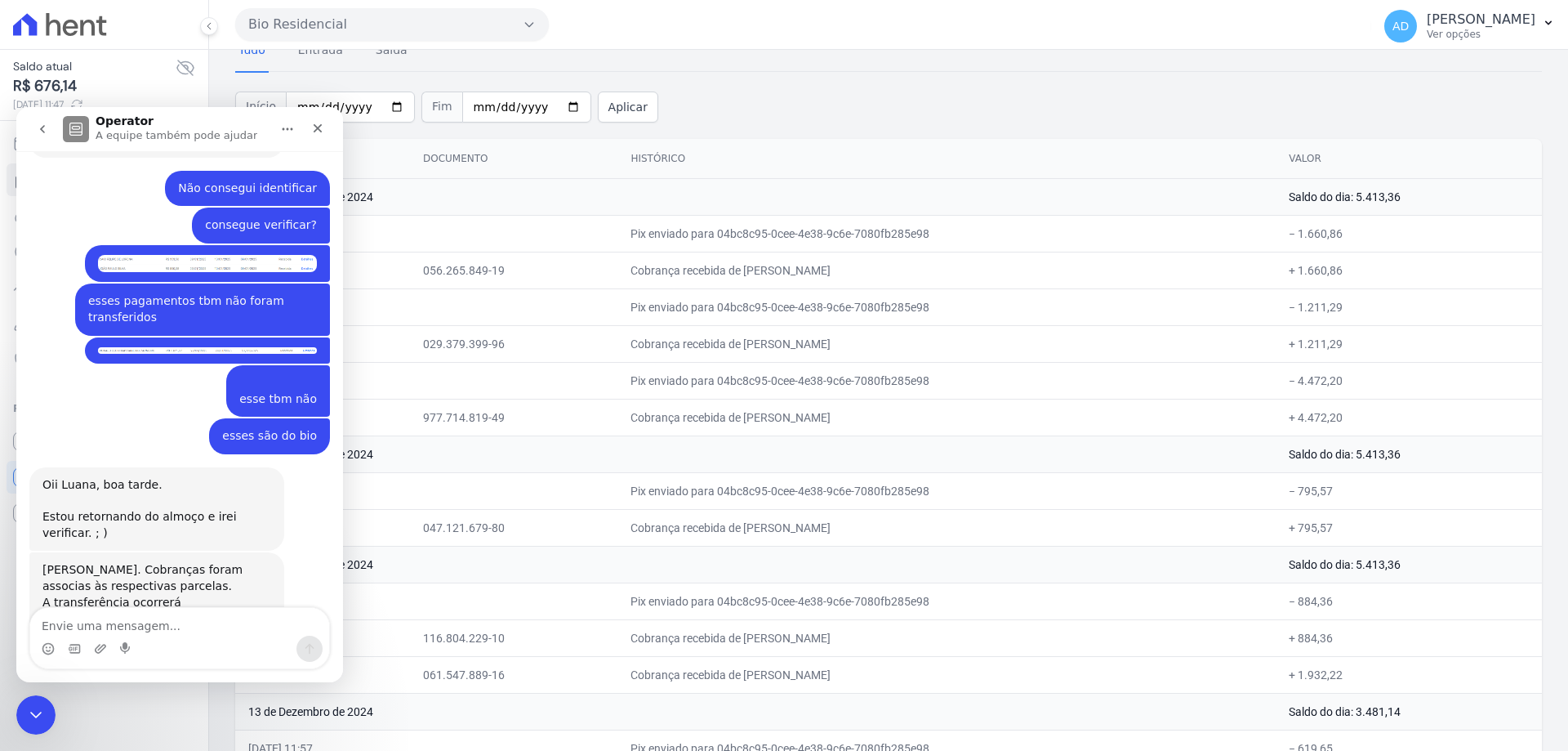
scroll to position [0, 0]
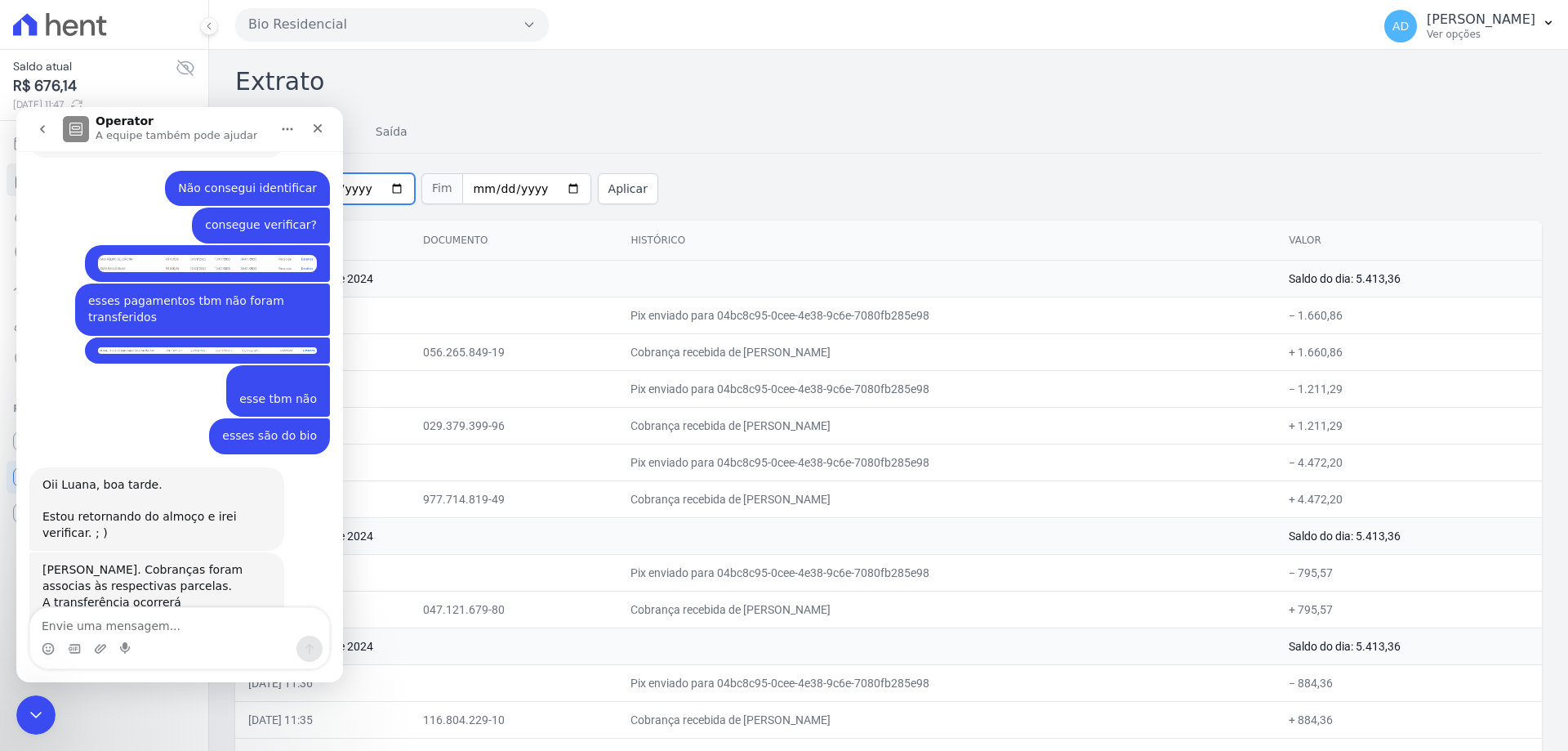
click at [384, 185] on input "[DATE]" at bounding box center [350, 188] width 129 height 31
type input "[DATE]"
click at [547, 192] on input "[DATE]" at bounding box center [527, 188] width 129 height 31
type input "[DATE]"
click at [604, 188] on button "Aplicar" at bounding box center [628, 188] width 60 height 31
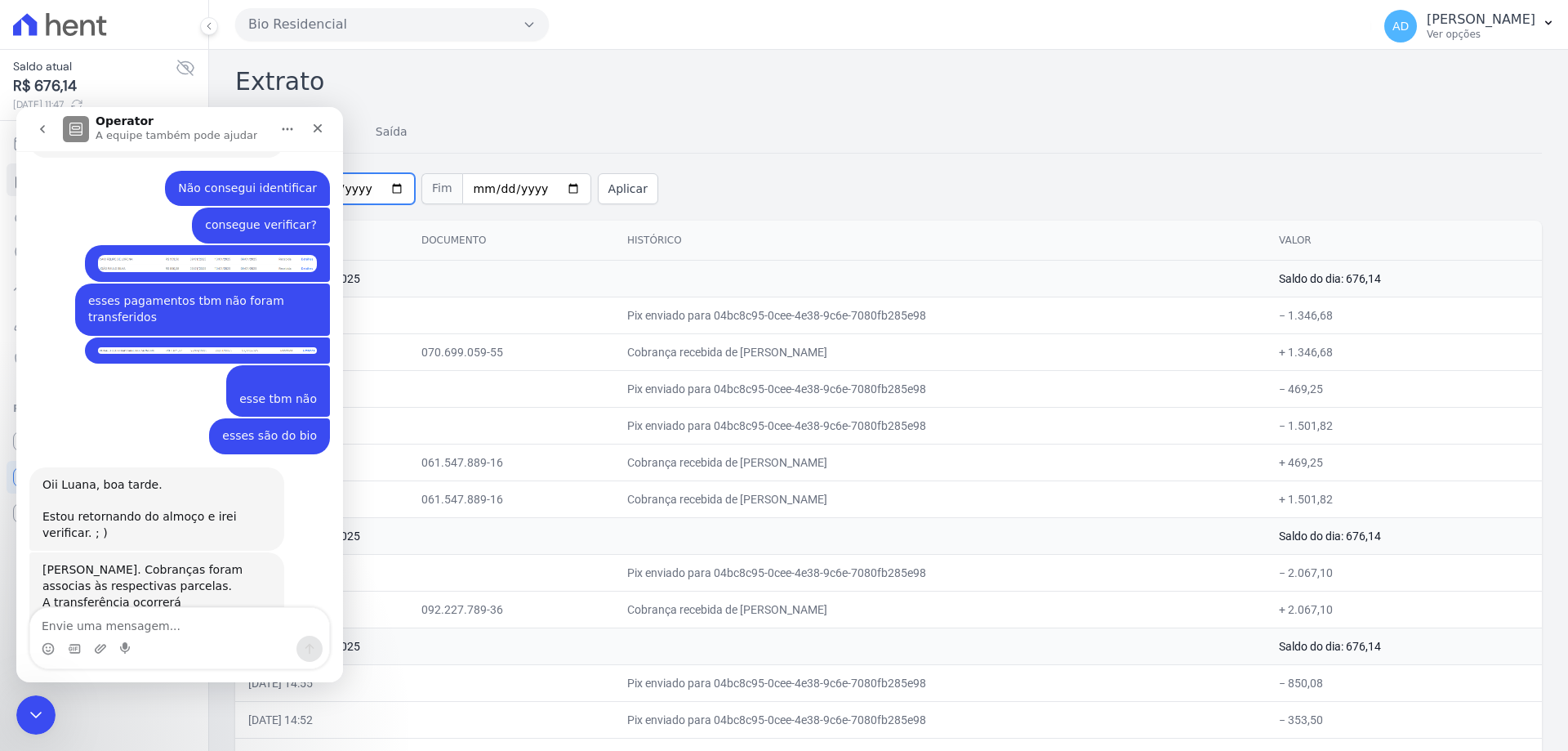
click at [384, 187] on input "[DATE]" at bounding box center [350, 188] width 129 height 31
type input "[DATE]"
click at [556, 191] on input "[DATE]" at bounding box center [527, 188] width 129 height 31
type input "[DATE]"
click at [601, 191] on button "Aplicar" at bounding box center [628, 188] width 60 height 31
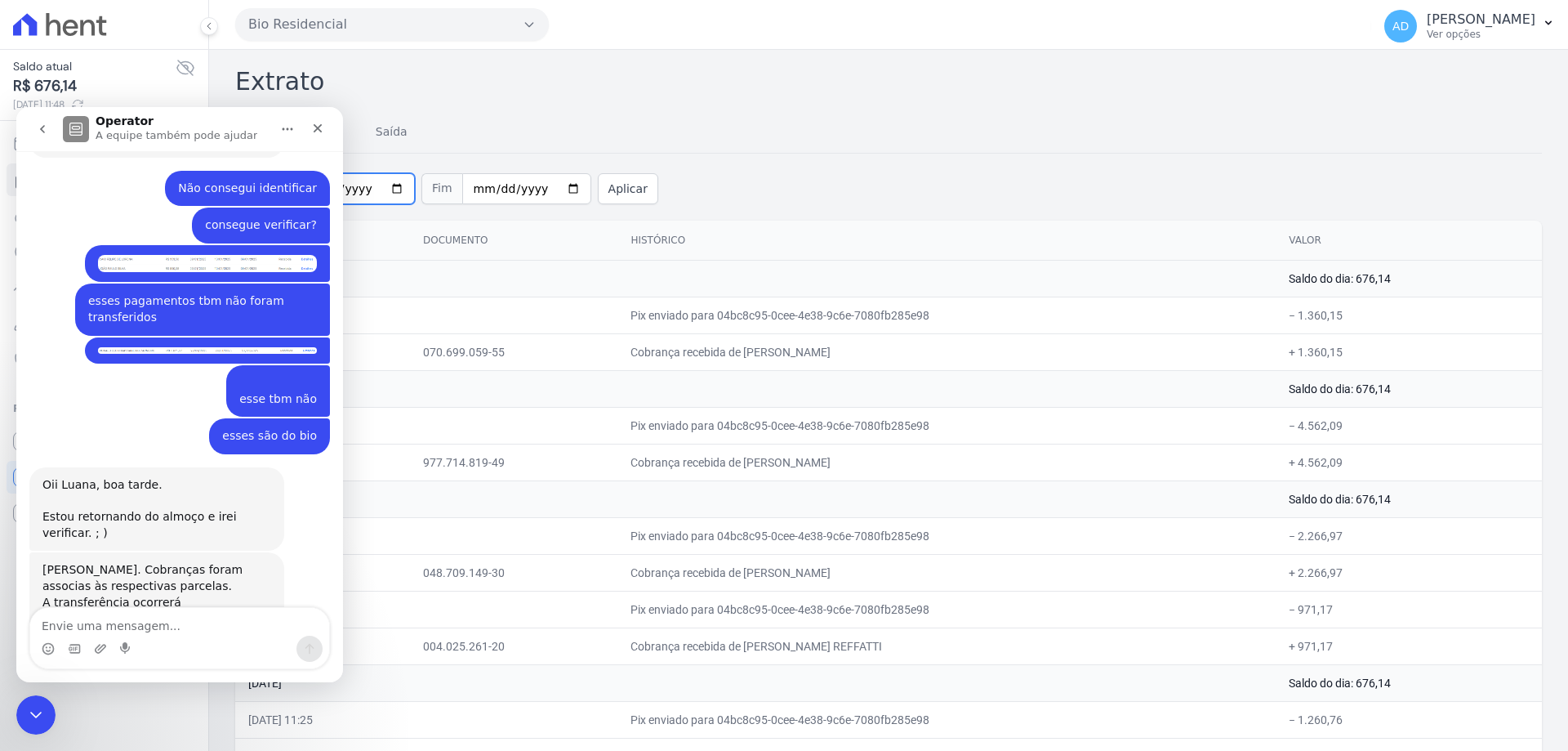
click at [385, 184] on input "[DATE]" at bounding box center [350, 188] width 129 height 31
type input "[DATE]"
click at [550, 192] on input "[DATE]" at bounding box center [527, 188] width 129 height 31
type input "[DATE]"
click at [598, 191] on button "Aplicar" at bounding box center [628, 188] width 60 height 31
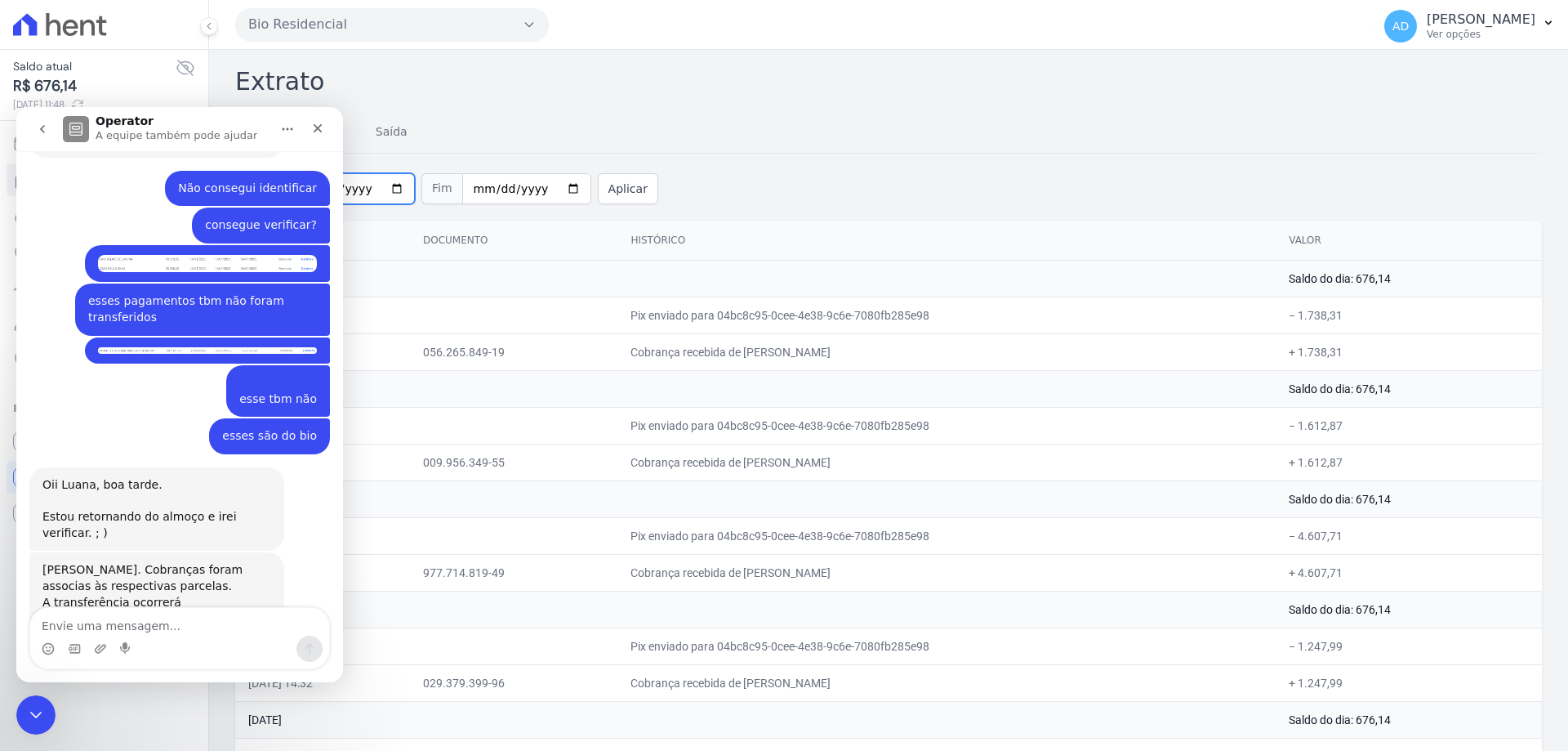
click at [383, 187] on input "[DATE]" at bounding box center [350, 188] width 129 height 31
type input "[DATE]"
click at [556, 195] on input "2025-03-31" at bounding box center [527, 188] width 129 height 31
type input "2025-01-31"
click at [598, 192] on button "Aplicar" at bounding box center [628, 188] width 60 height 31
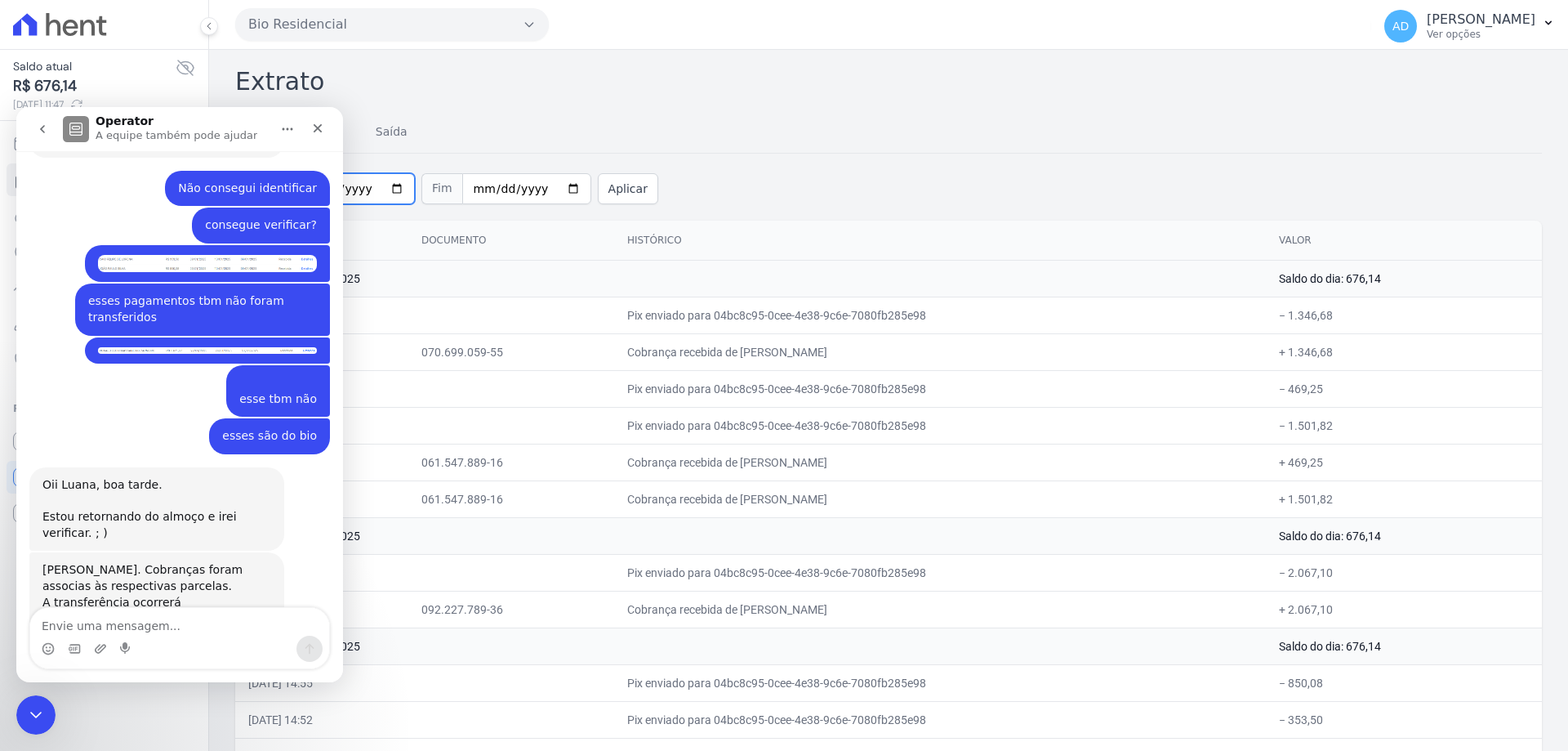
click at [392, 188] on input "[DATE]" at bounding box center [350, 188] width 129 height 31
type input "[DATE]"
click at [554, 189] on input "[DATE]" at bounding box center [527, 188] width 129 height 31
type input "[DATE]"
click at [598, 188] on button "Aplicar" at bounding box center [628, 188] width 60 height 31
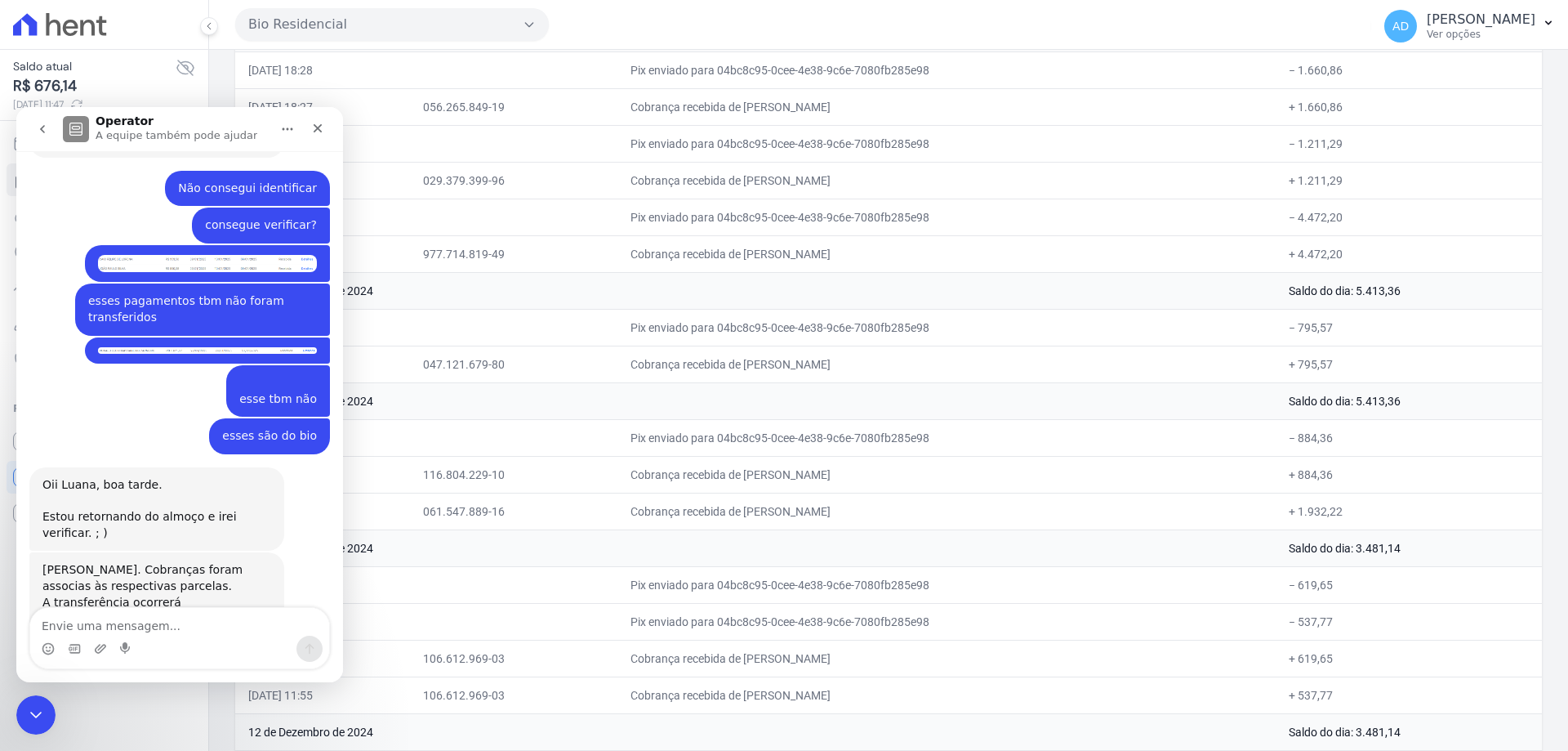
scroll to position [327, 0]
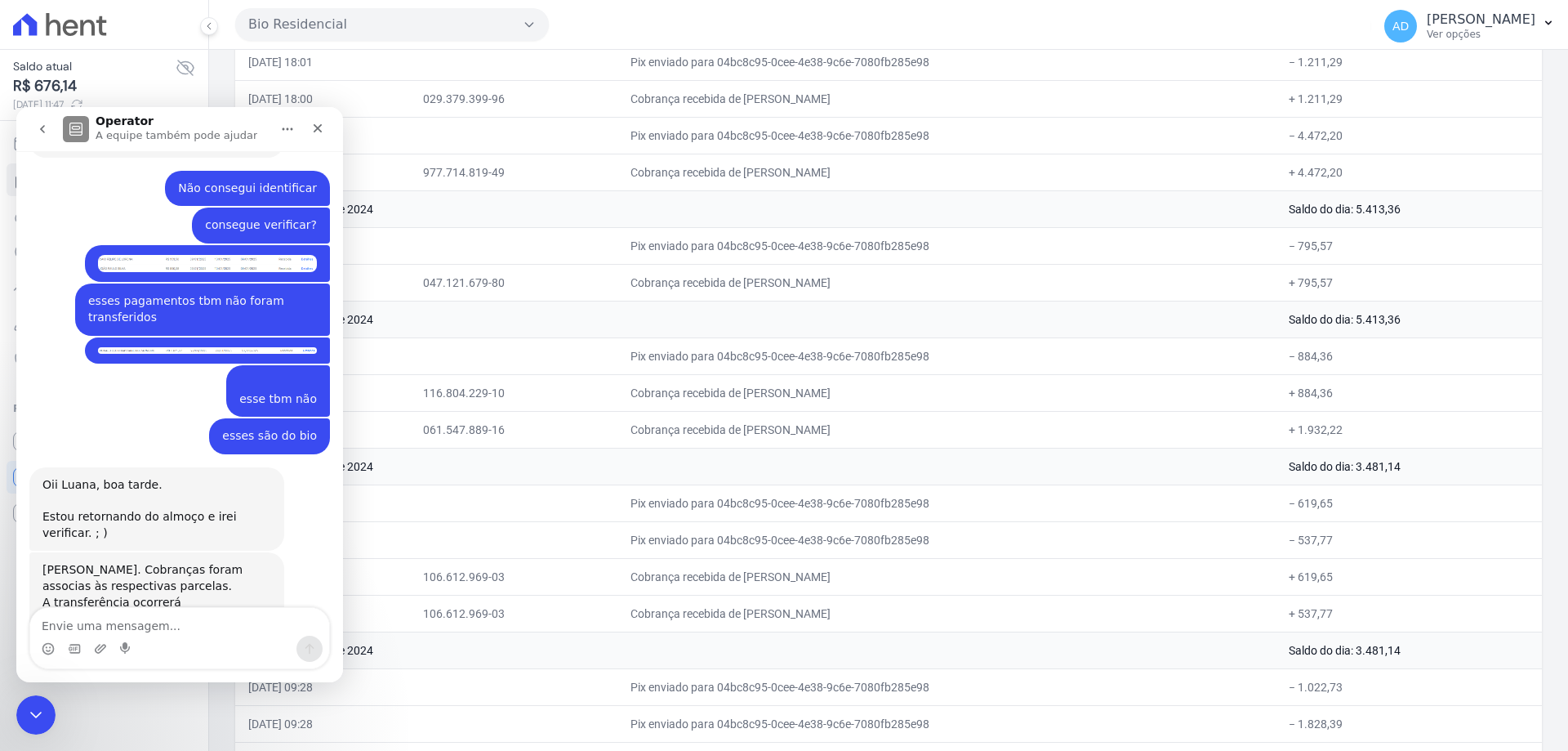
drag, startPoint x: 746, startPoint y: 431, endPoint x: 930, endPoint y: 431, distance: 184.0
click at [930, 431] on td "Cobrança recebida de [PERSON_NAME]" at bounding box center [946, 429] width 658 height 37
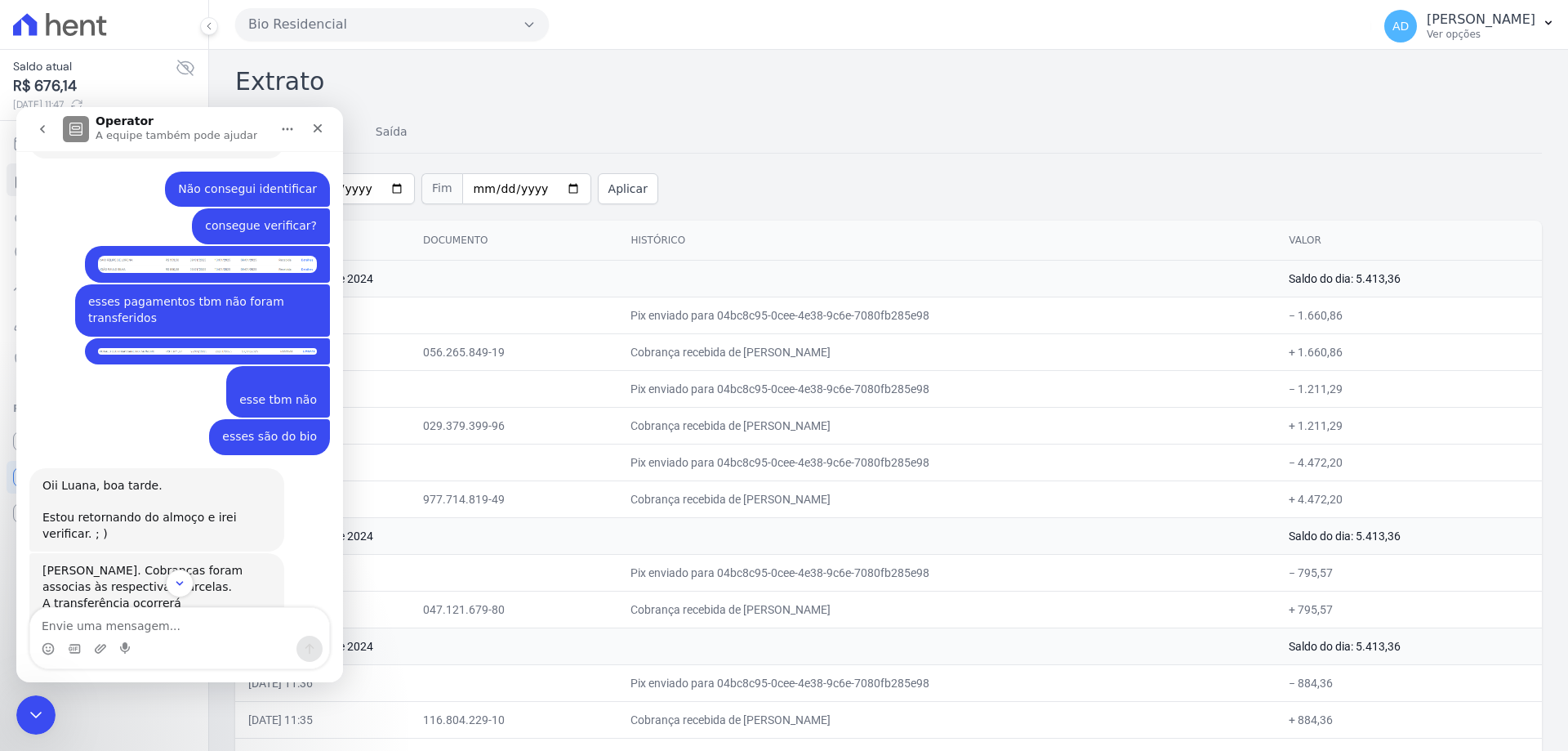
scroll to position [3033, 0]
click at [319, 125] on icon "Fechar" at bounding box center [318, 129] width 13 height 13
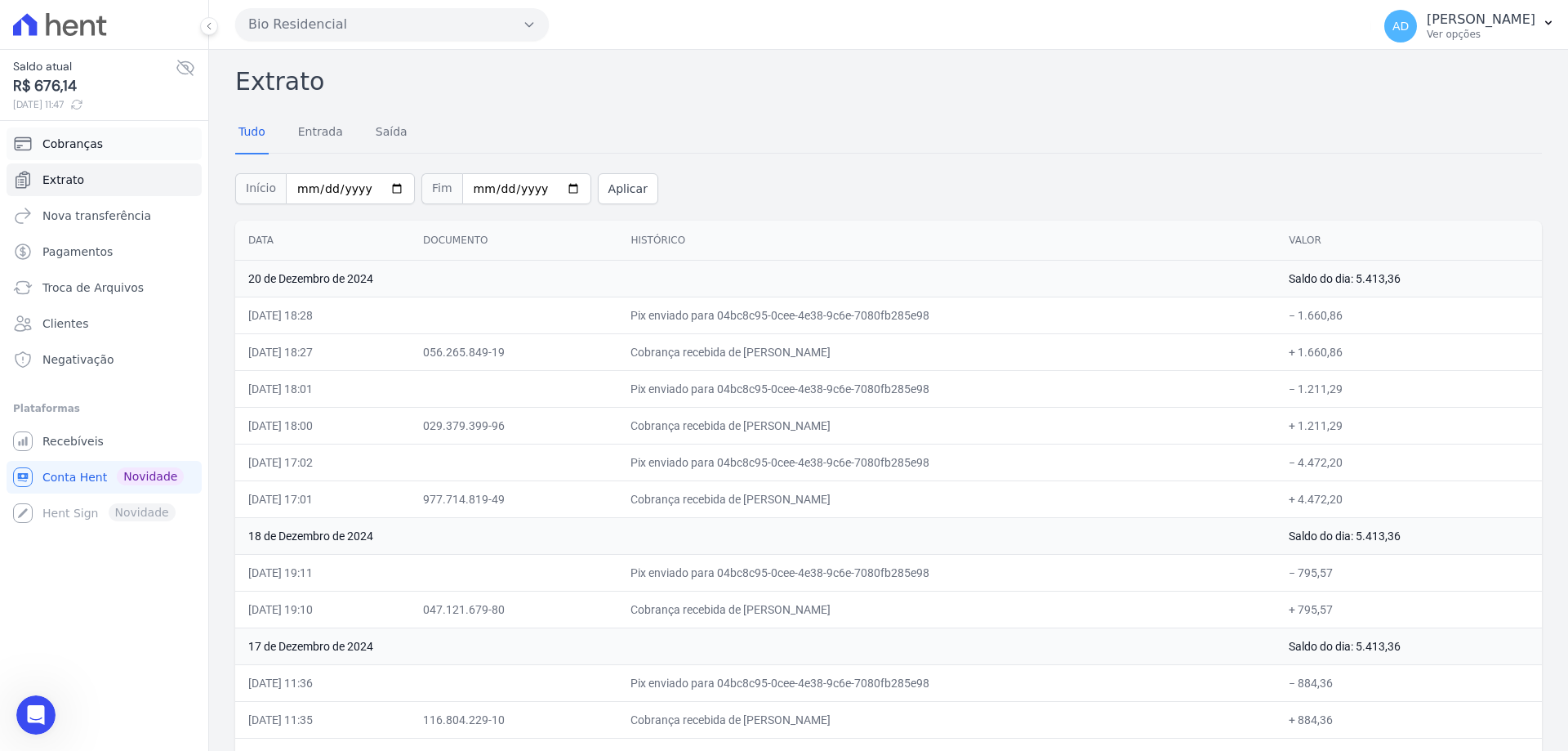
click at [115, 140] on link "Cobranças" at bounding box center [104, 143] width 196 height 33
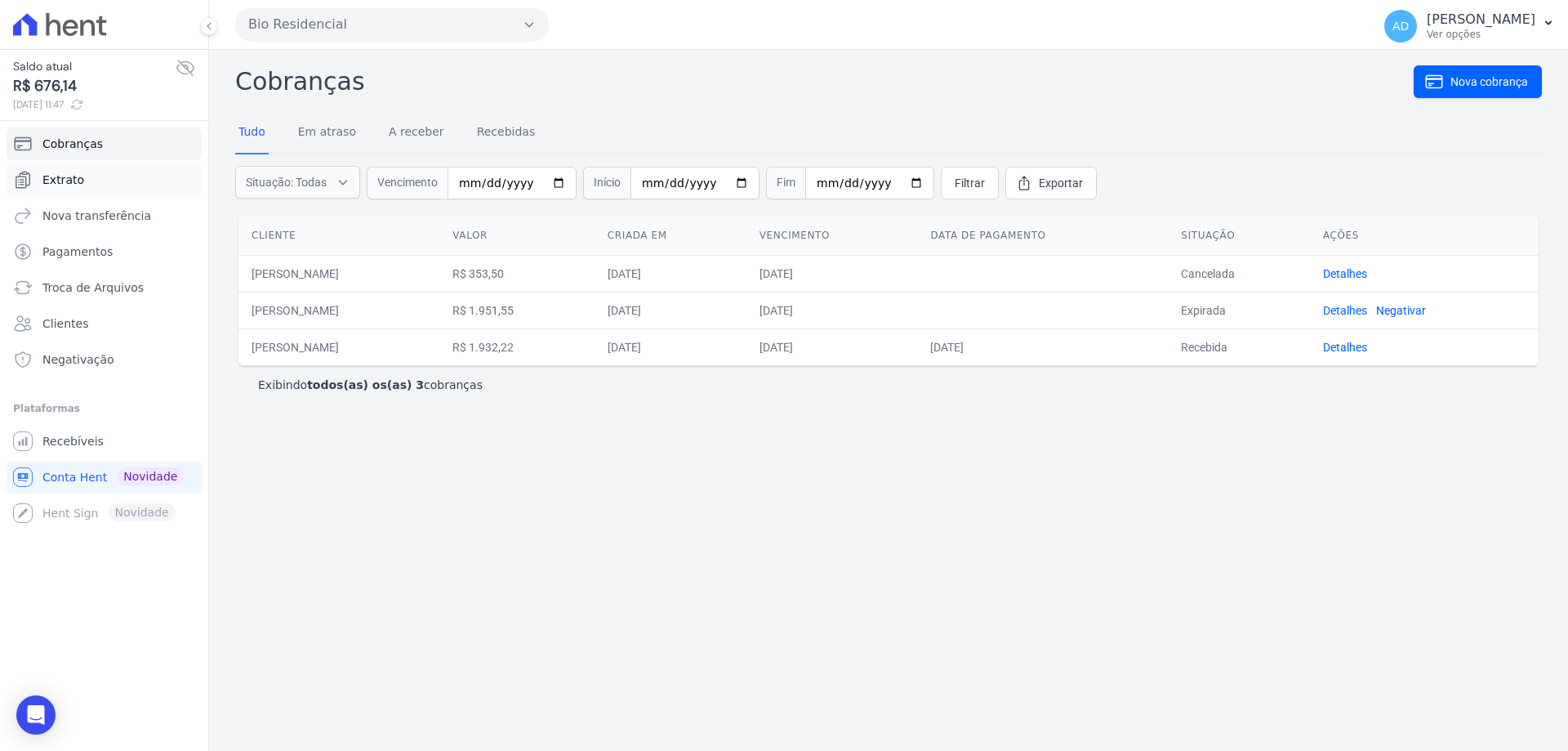
click at [115, 179] on link "Extrato" at bounding box center [104, 179] width 196 height 33
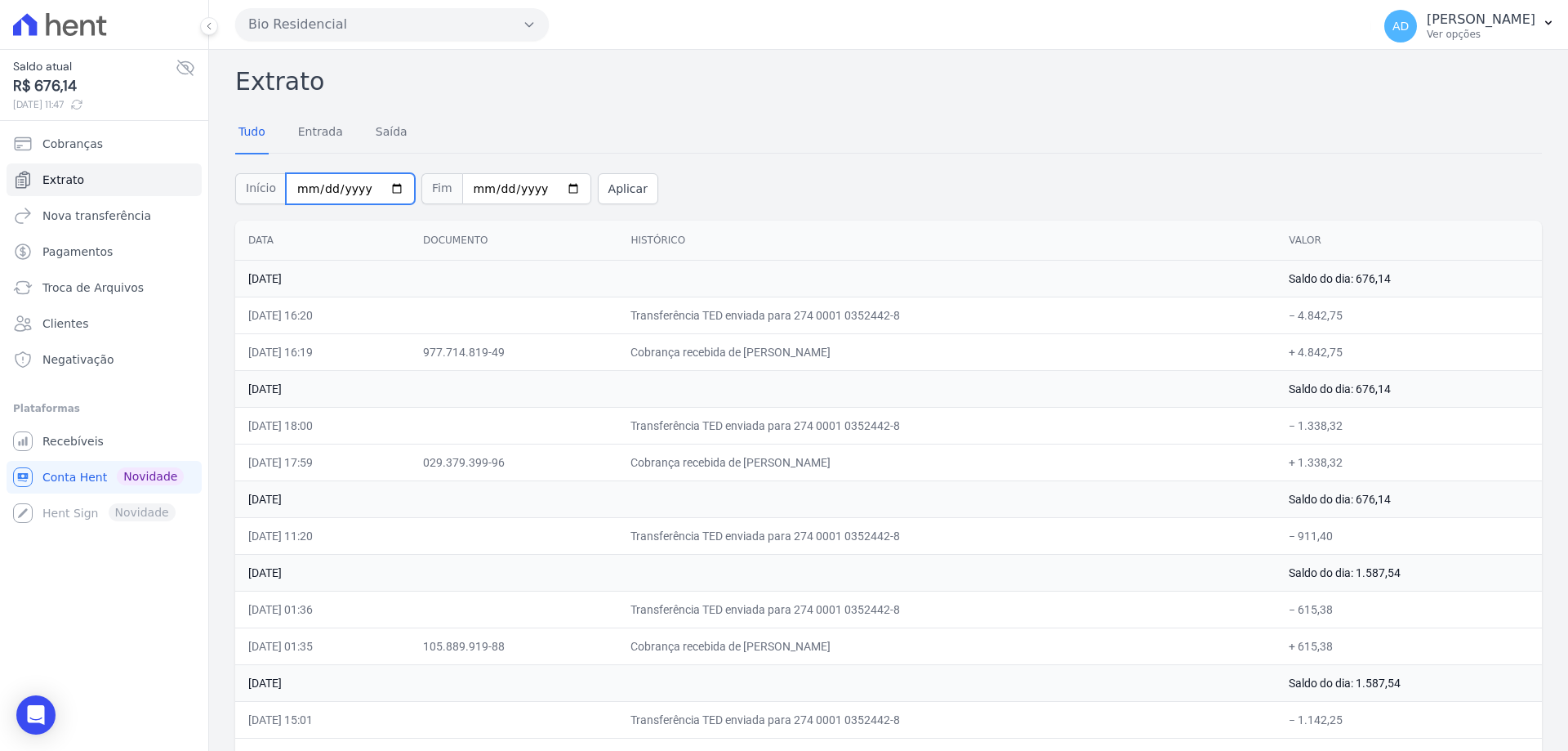
click at [386, 190] on input "2025-08-01" at bounding box center [350, 188] width 129 height 31
type input "2024-11-01"
click at [484, 192] on input "2025-08-28" at bounding box center [527, 188] width 129 height 31
click at [464, 189] on input "2025-08-28" at bounding box center [527, 188] width 129 height 31
type input "2025-08-30"
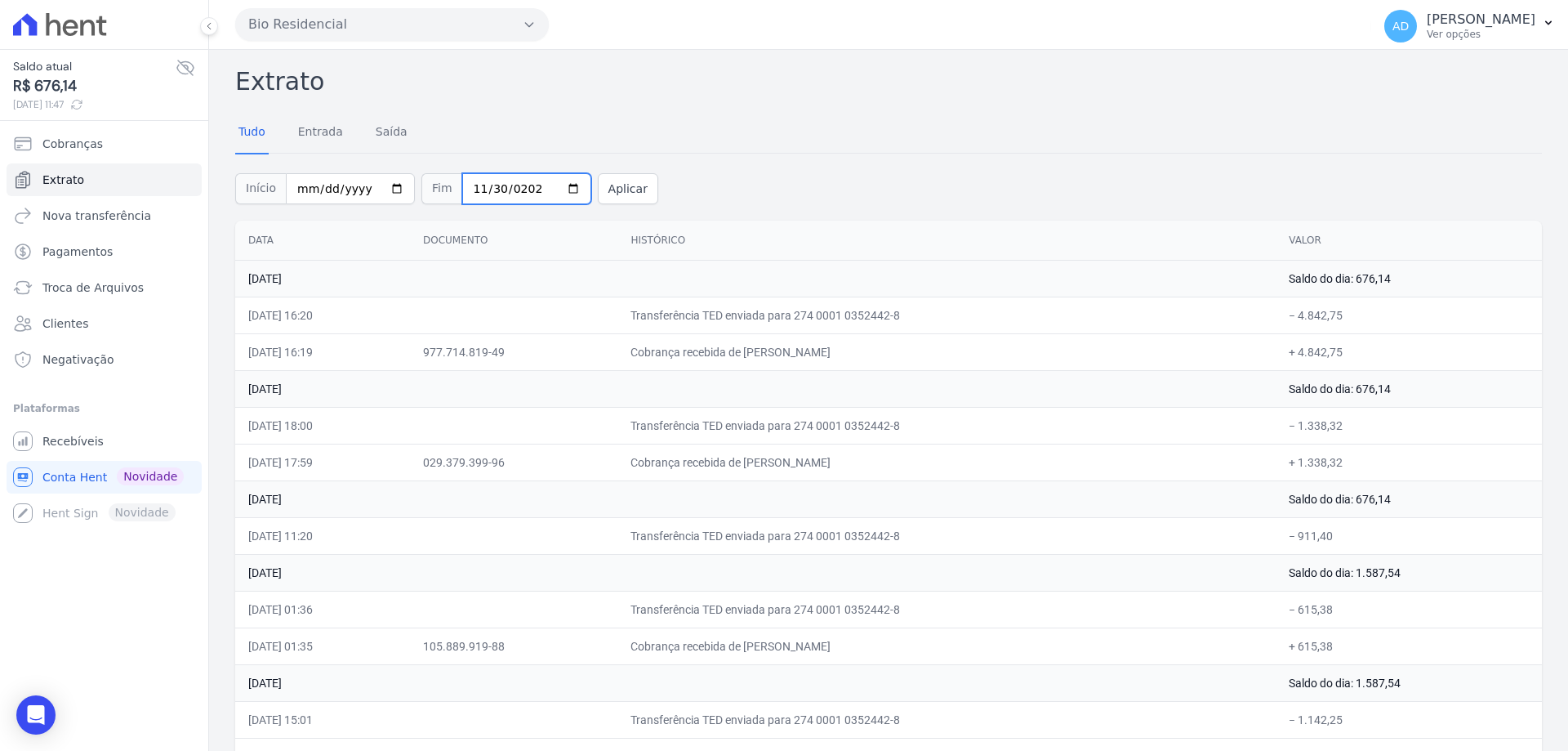
type input "2024-11-30"
click at [598, 188] on button "Aplicar" at bounding box center [628, 188] width 60 height 31
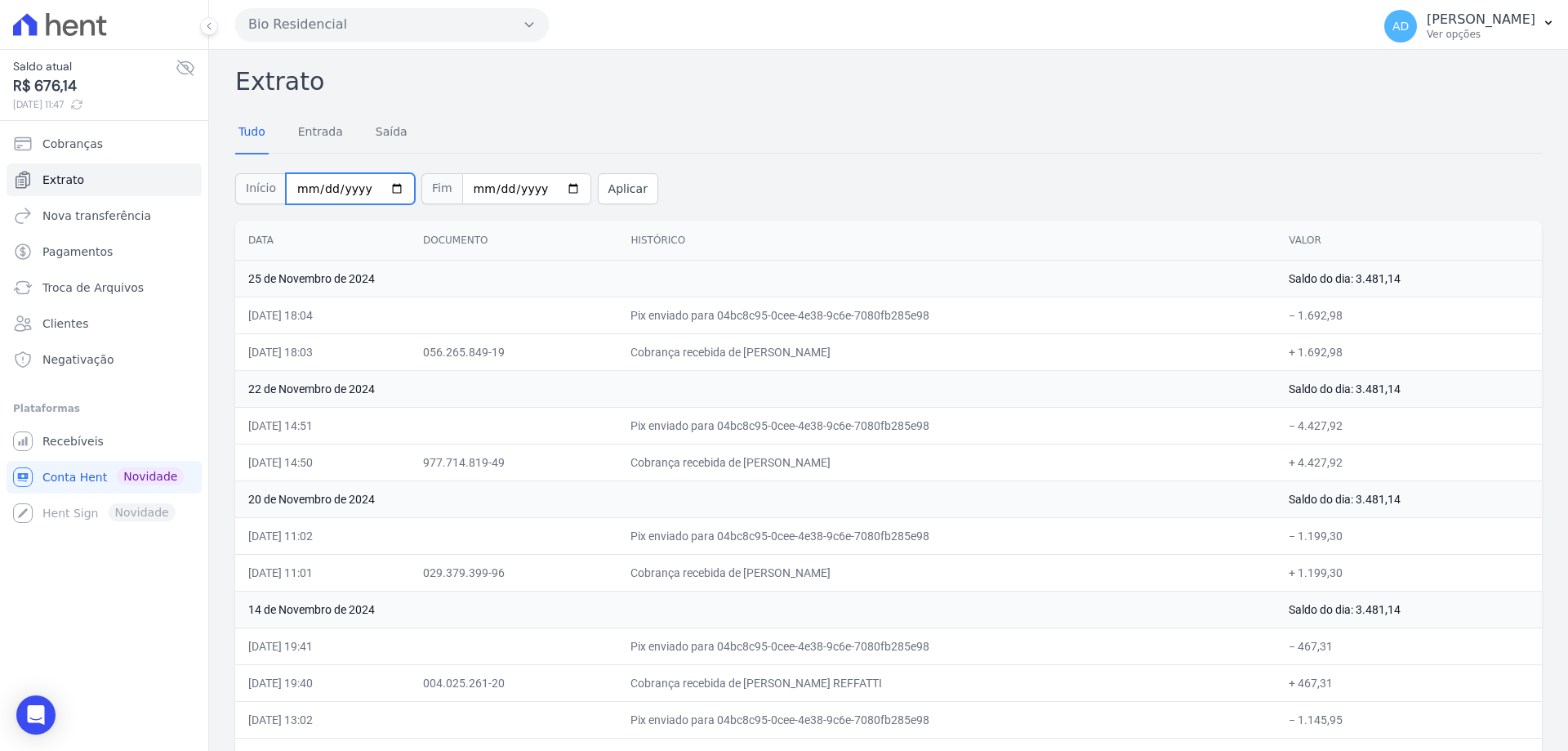
click at [391, 188] on input "[DATE]" at bounding box center [350, 188] width 129 height 31
type input "[DATE]"
click at [556, 186] on input "[DATE]" at bounding box center [527, 188] width 129 height 31
type input "[DATE]"
click at [607, 186] on button "Aplicar" at bounding box center [628, 188] width 60 height 31
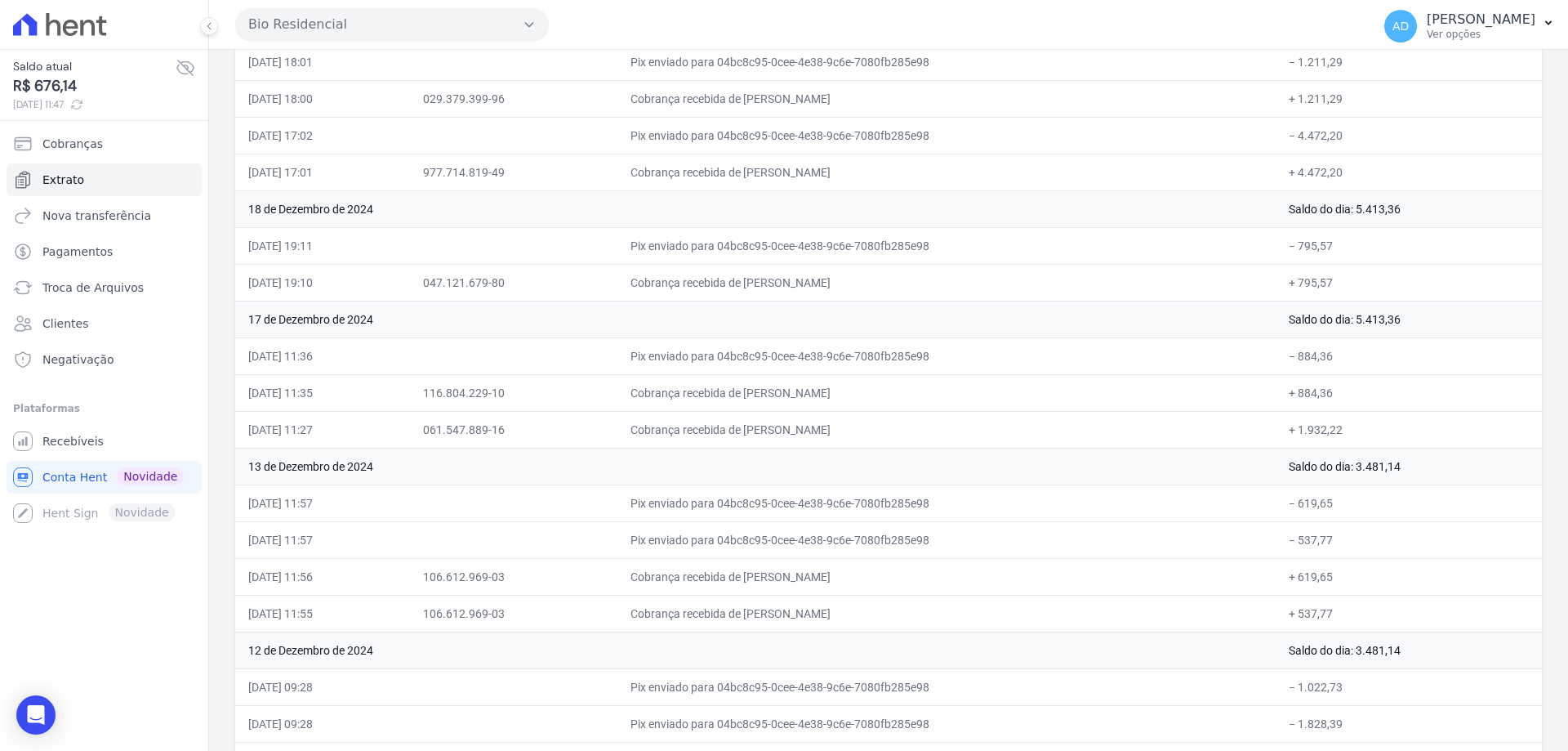
scroll to position [408, 0]
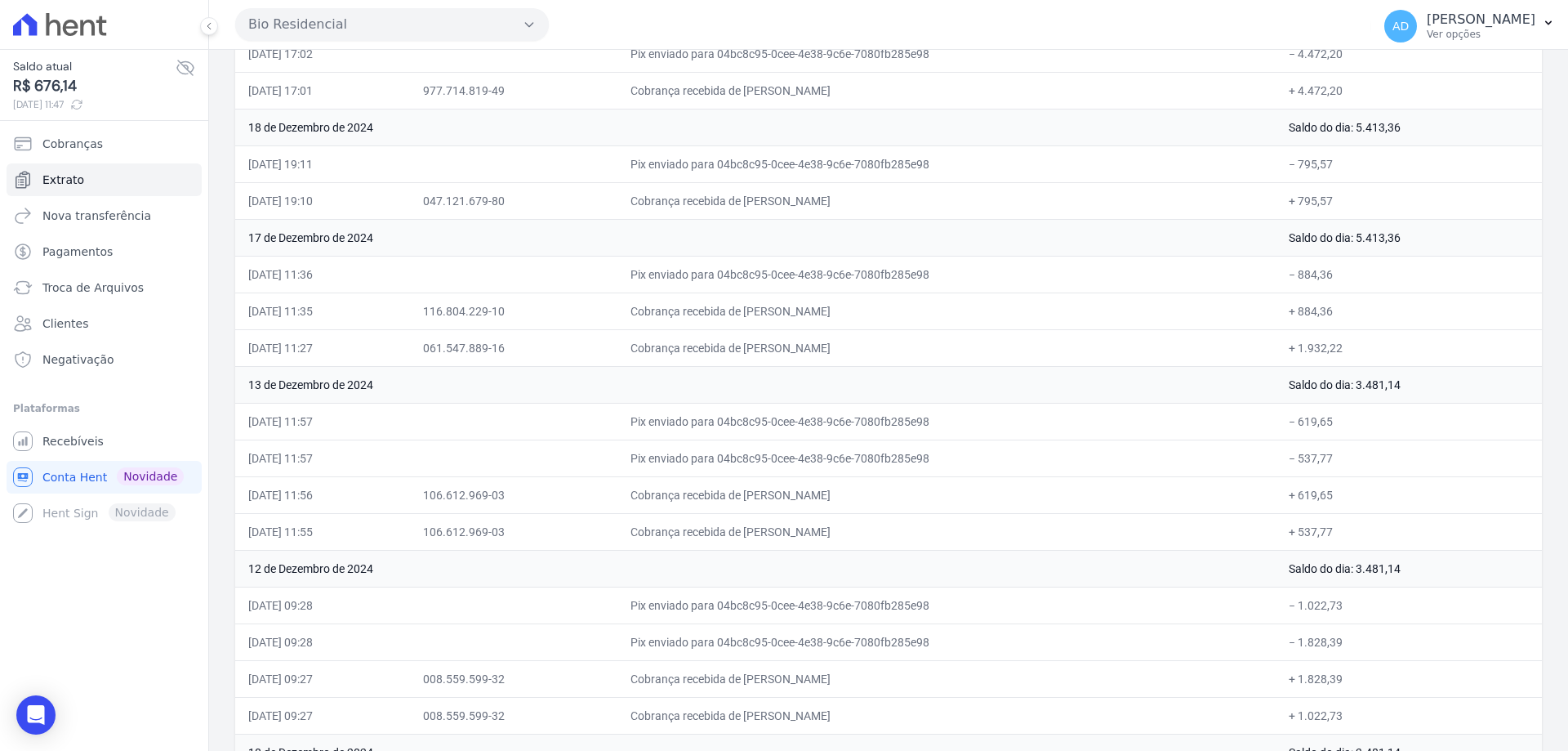
drag, startPoint x: 857, startPoint y: 349, endPoint x: 602, endPoint y: 365, distance: 255.5
click at [667, 360] on td "Cobrança recebida de [PERSON_NAME]" at bounding box center [946, 348] width 658 height 37
click at [676, 391] on td "13 de Dezembro de 2024" at bounding box center [755, 385] width 1041 height 37
drag, startPoint x: 781, startPoint y: 350, endPoint x: 916, endPoint y: 350, distance: 135.0
click at [916, 350] on td "Cobrança recebida de [PERSON_NAME]" at bounding box center [946, 348] width 658 height 37
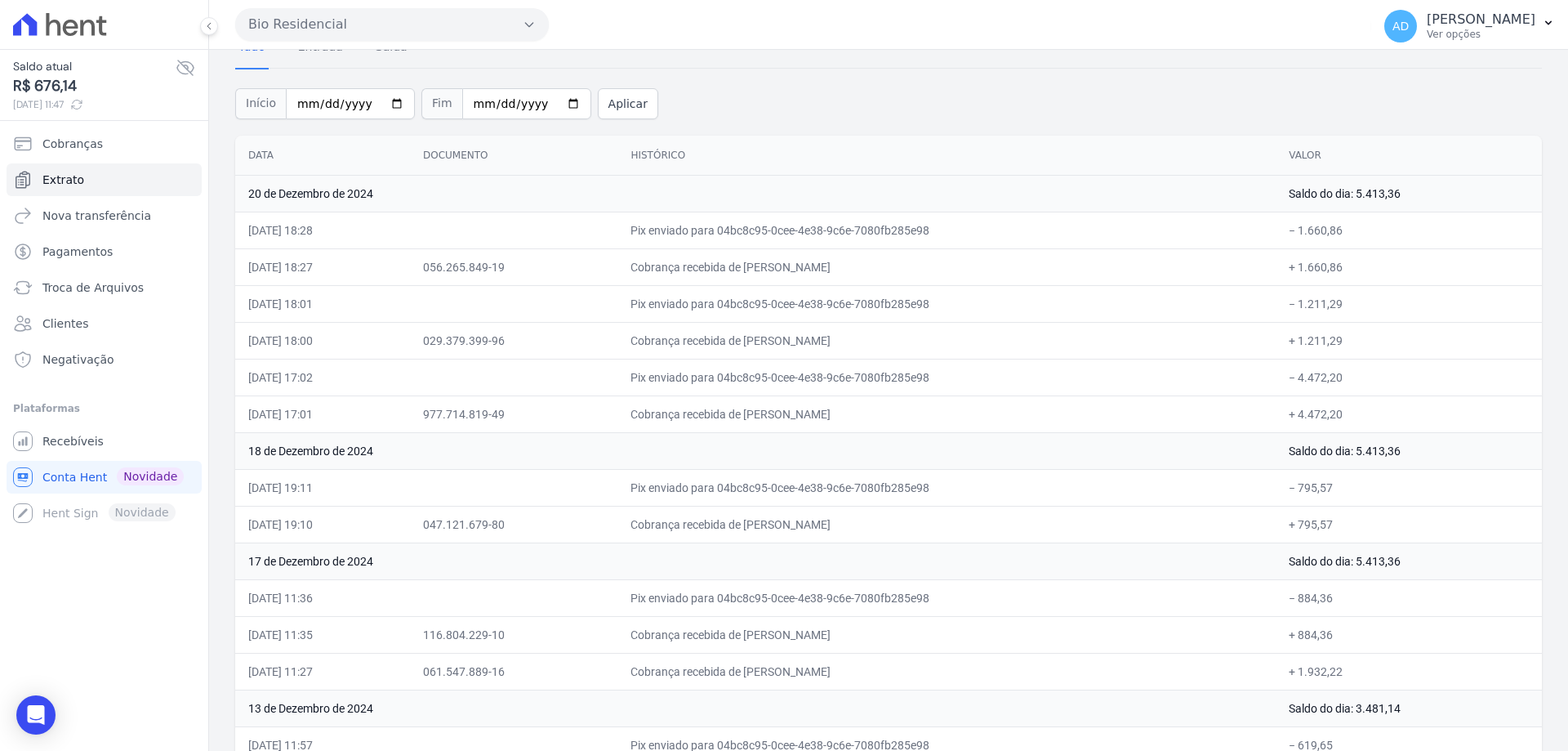
scroll to position [163, 0]
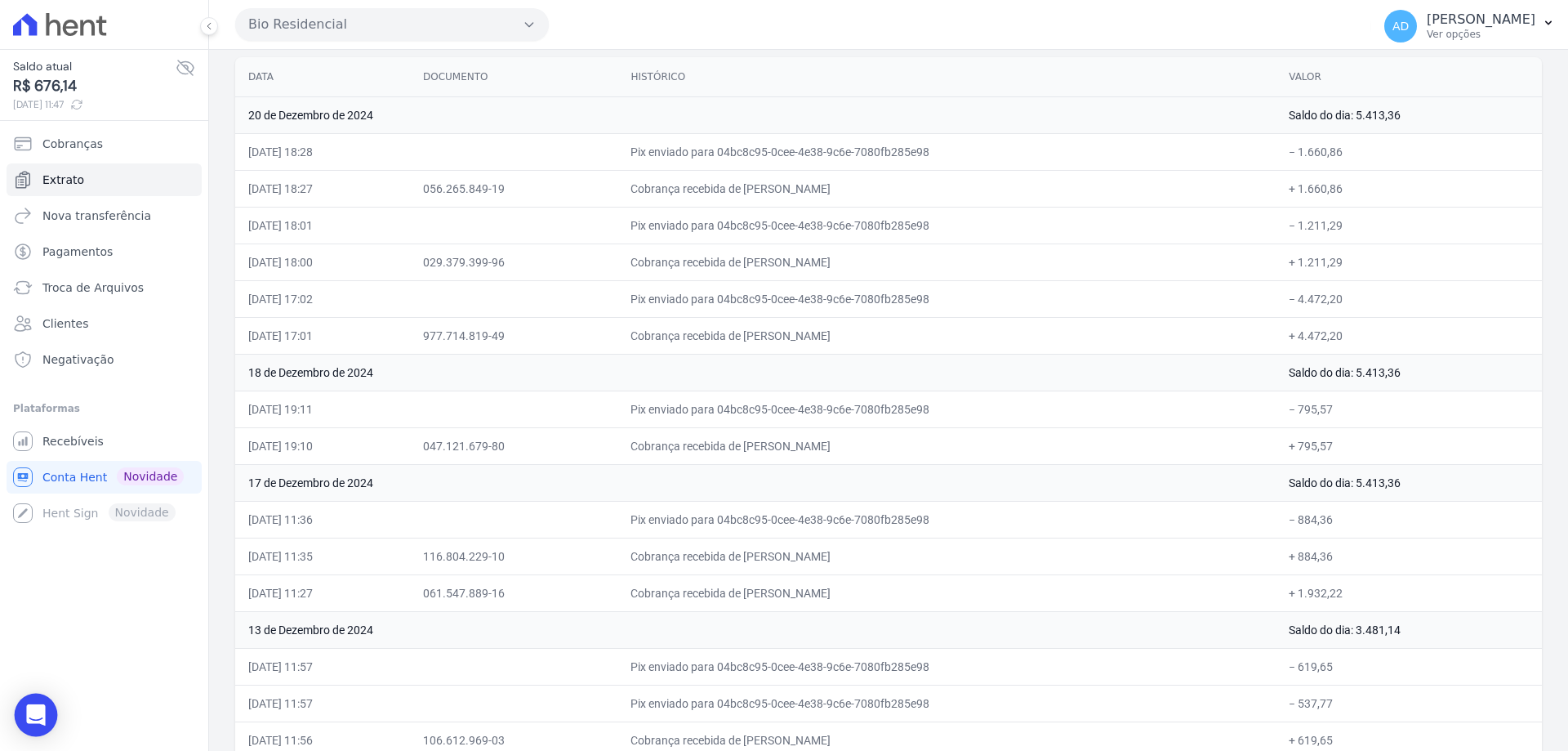
click at [33, 718] on icon "Open Intercom Messenger" at bounding box center [35, 714] width 18 height 21
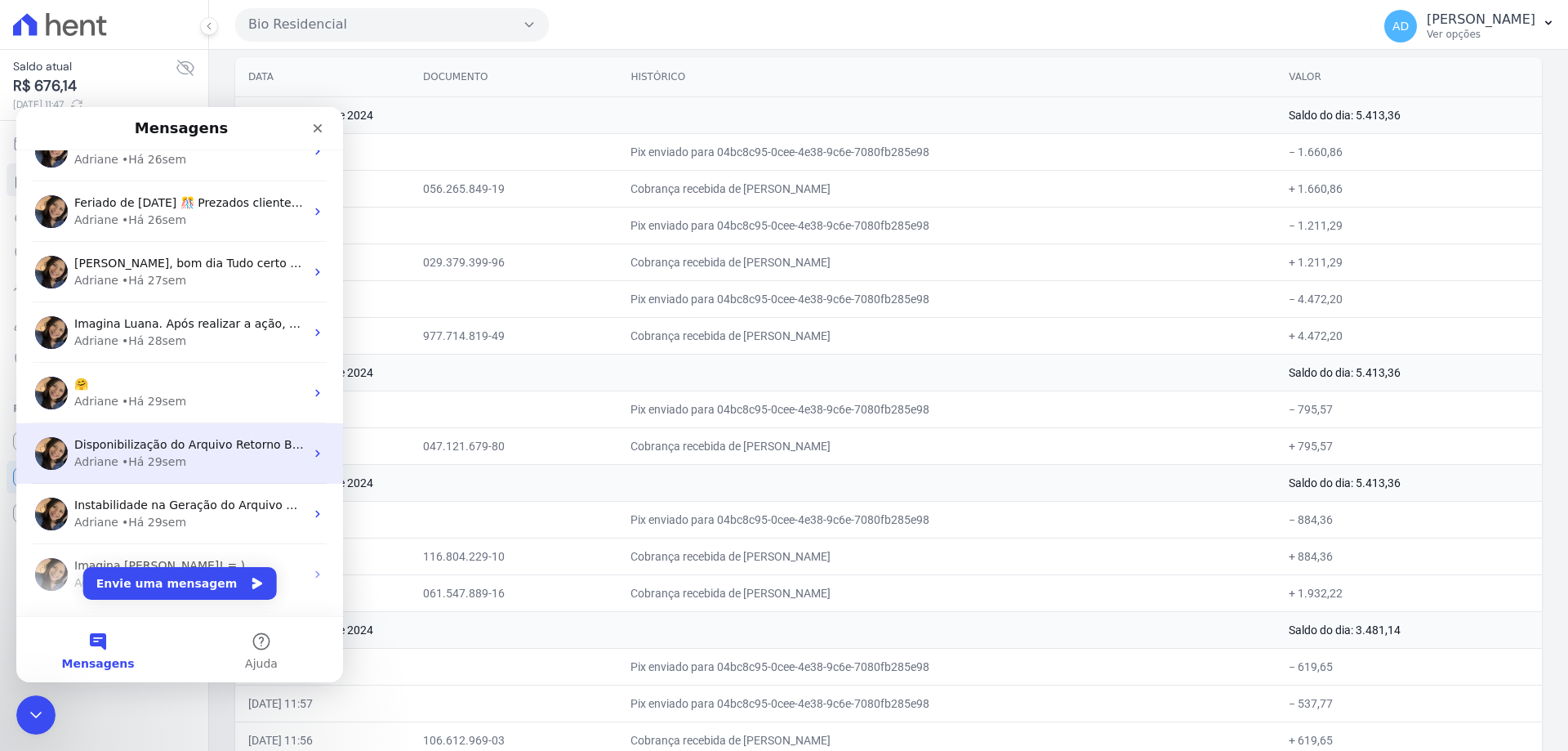
scroll to position [809, 0]
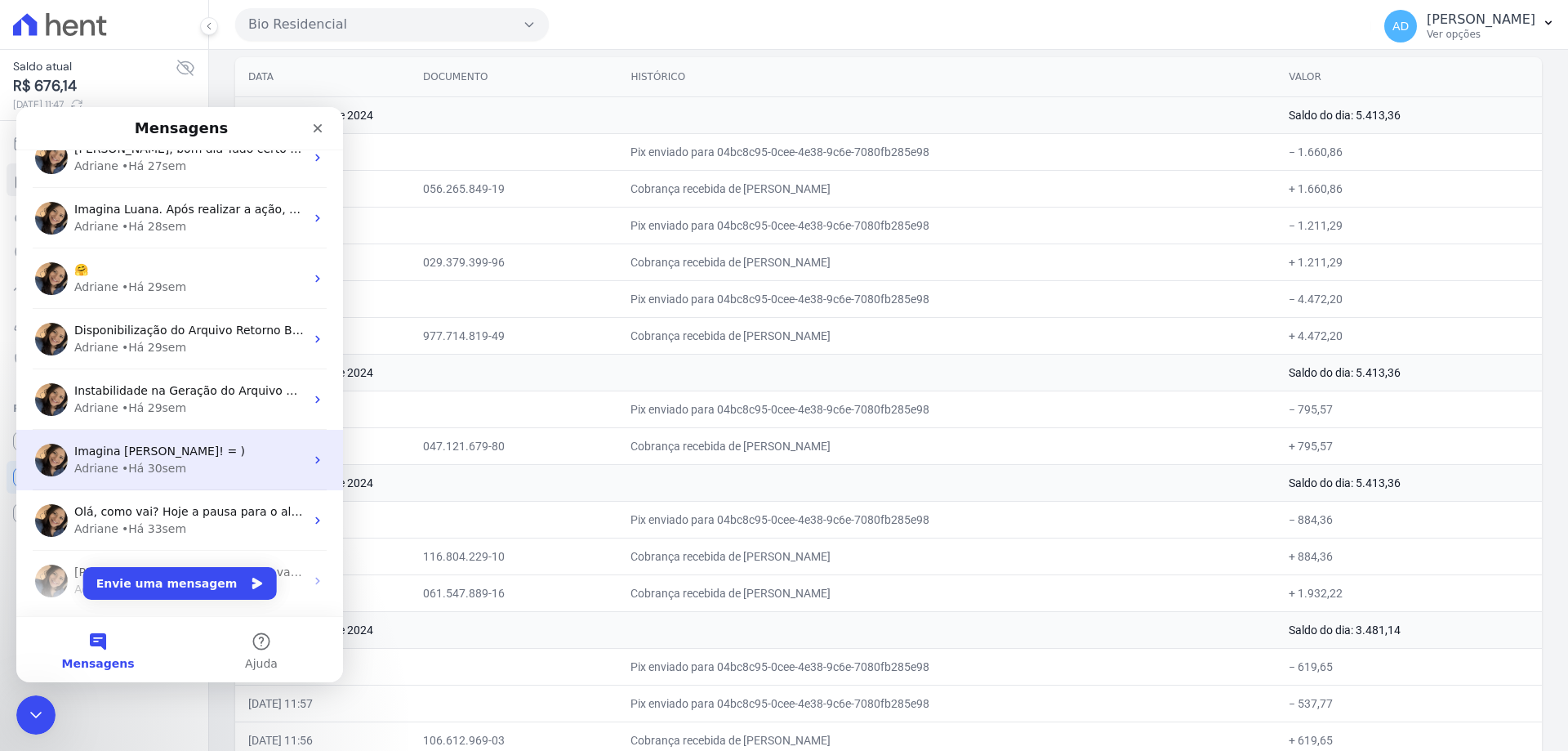
click at [178, 461] on div "Adriane • Há 30sem" at bounding box center [190, 468] width 231 height 18
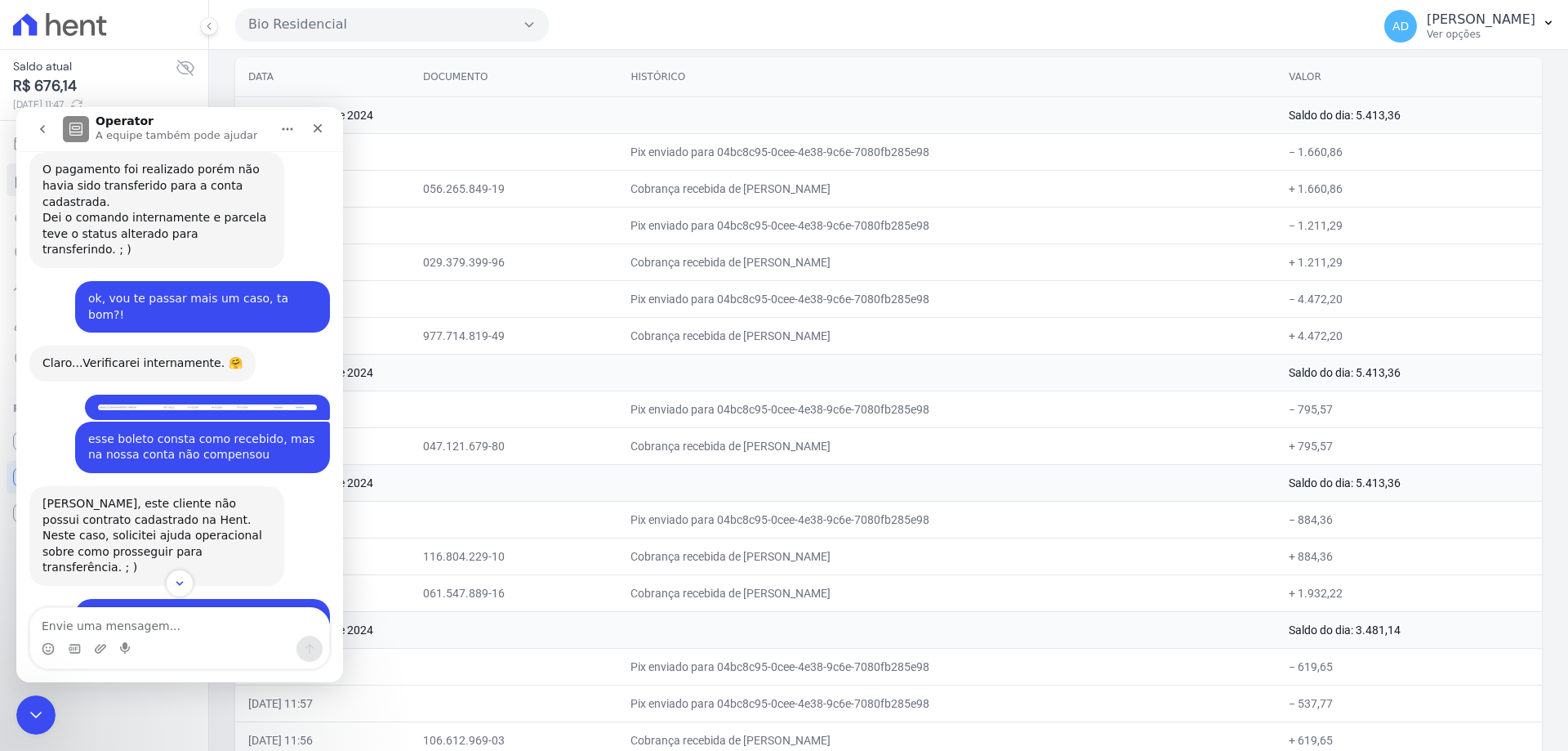
scroll to position [663, 0]
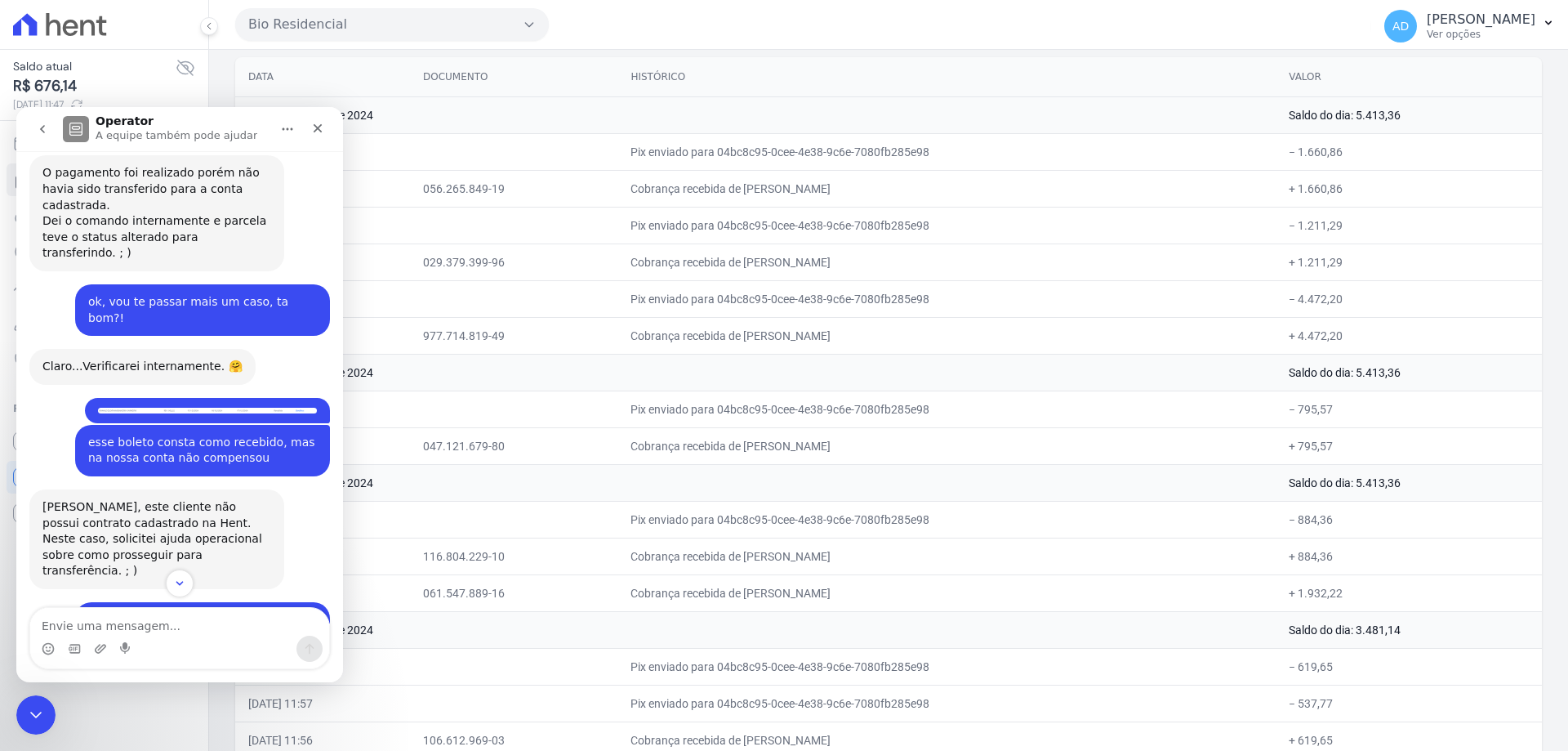
click at [230, 408] on img "Luana diz…" at bounding box center [207, 411] width 219 height 6
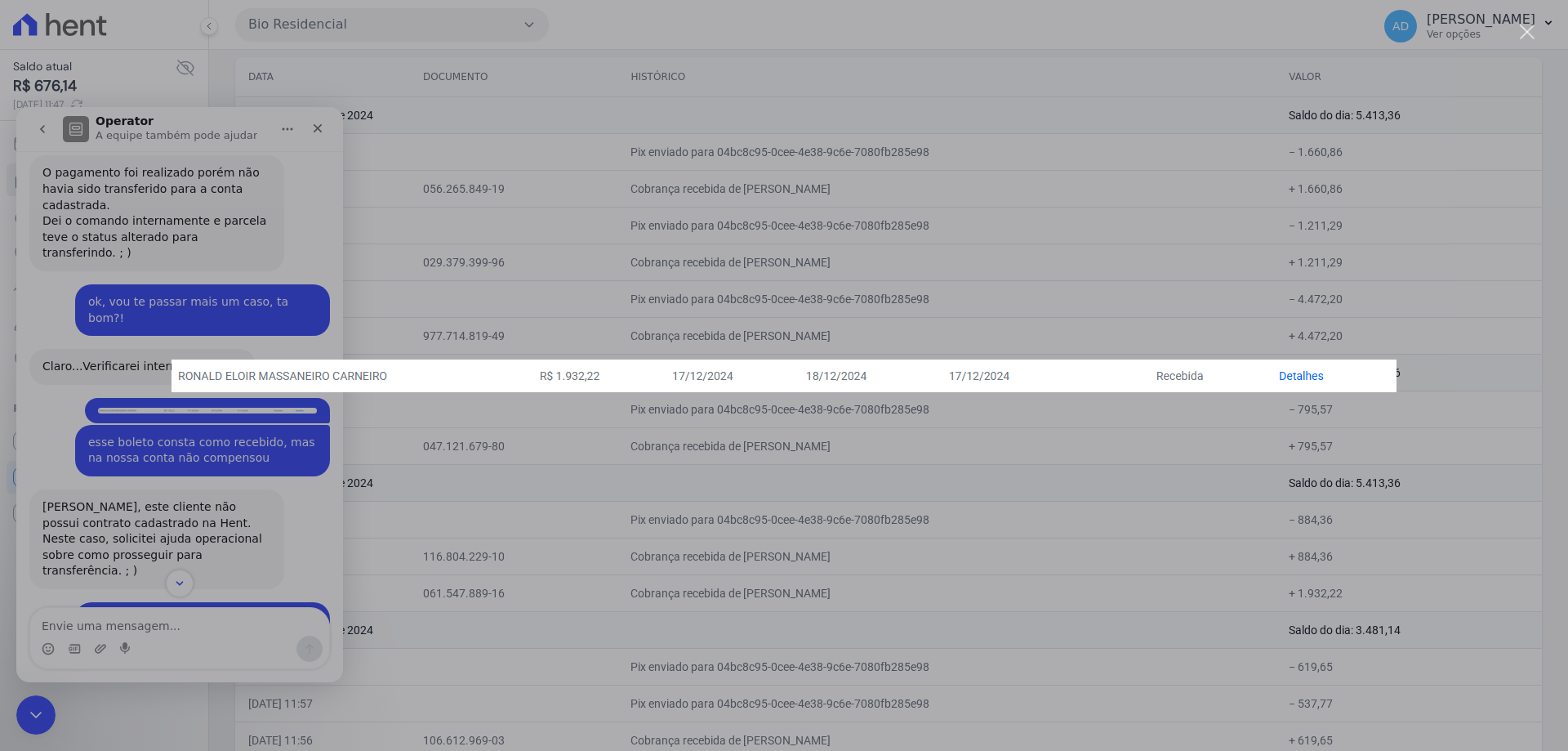
click at [435, 447] on div "Messenger da Intercom" at bounding box center [784, 376] width 1568 height 751
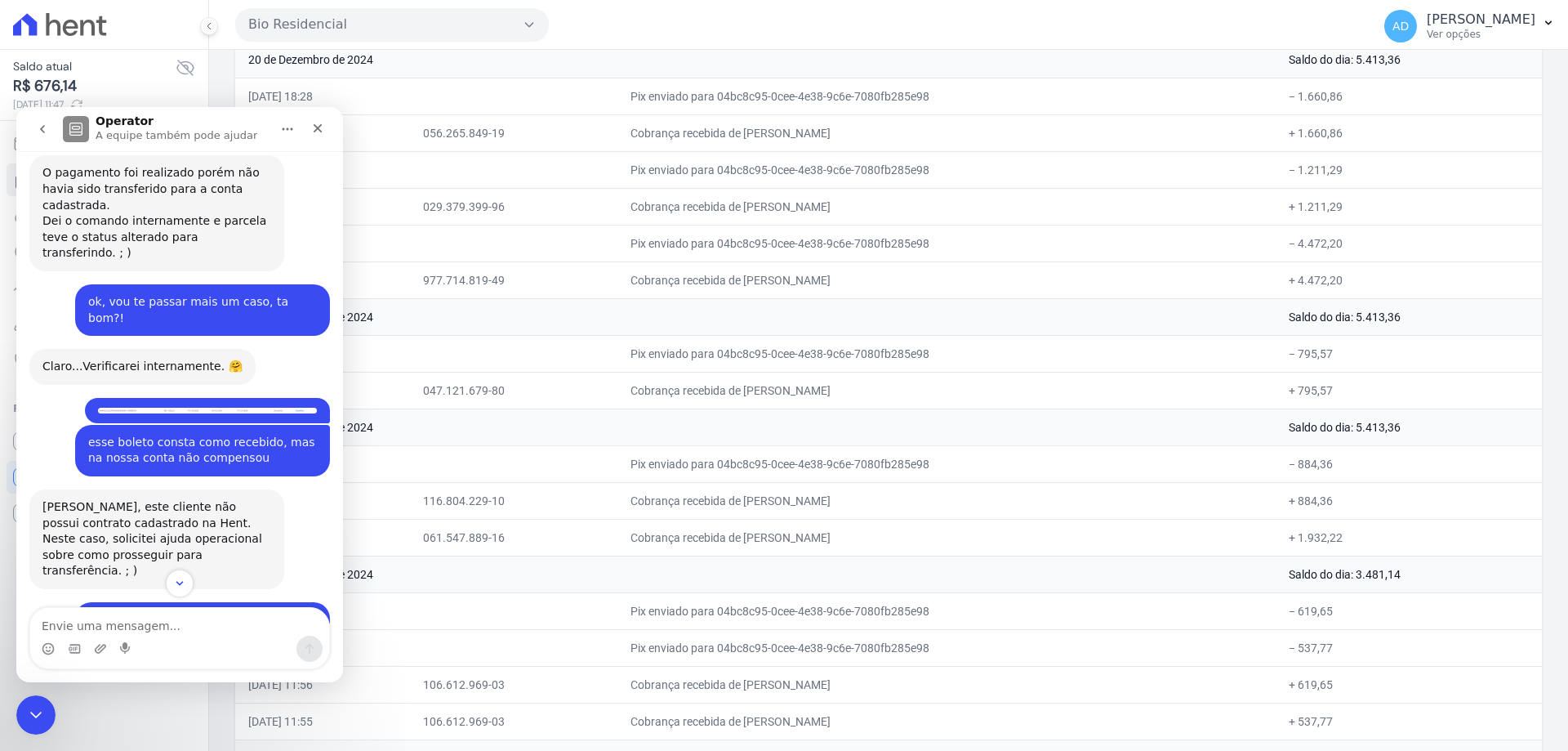
scroll to position [245, 0]
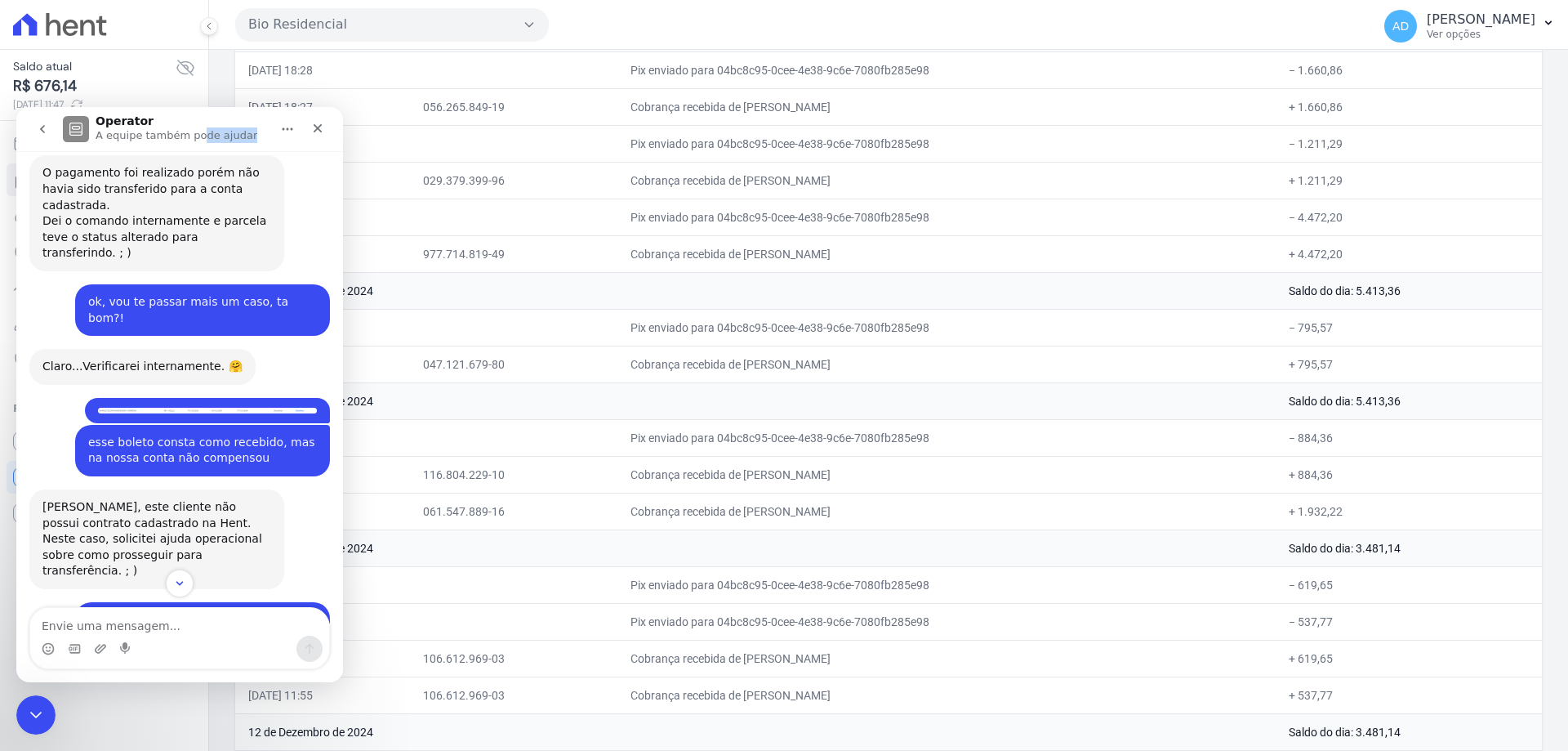
drag, startPoint x: 196, startPoint y: 121, endPoint x: 557, endPoint y: 142, distance: 361.6
click at [343, 142] on html "Operator A equipe também pode ajudar 24 de Janeiro Boa tarde, tudo bem? Luana •…" at bounding box center [180, 395] width 327 height 575
click at [507, 513] on td "061.547.889-16" at bounding box center [513, 511] width 207 height 37
click at [315, 130] on icon "Fechar" at bounding box center [318, 129] width 9 height 9
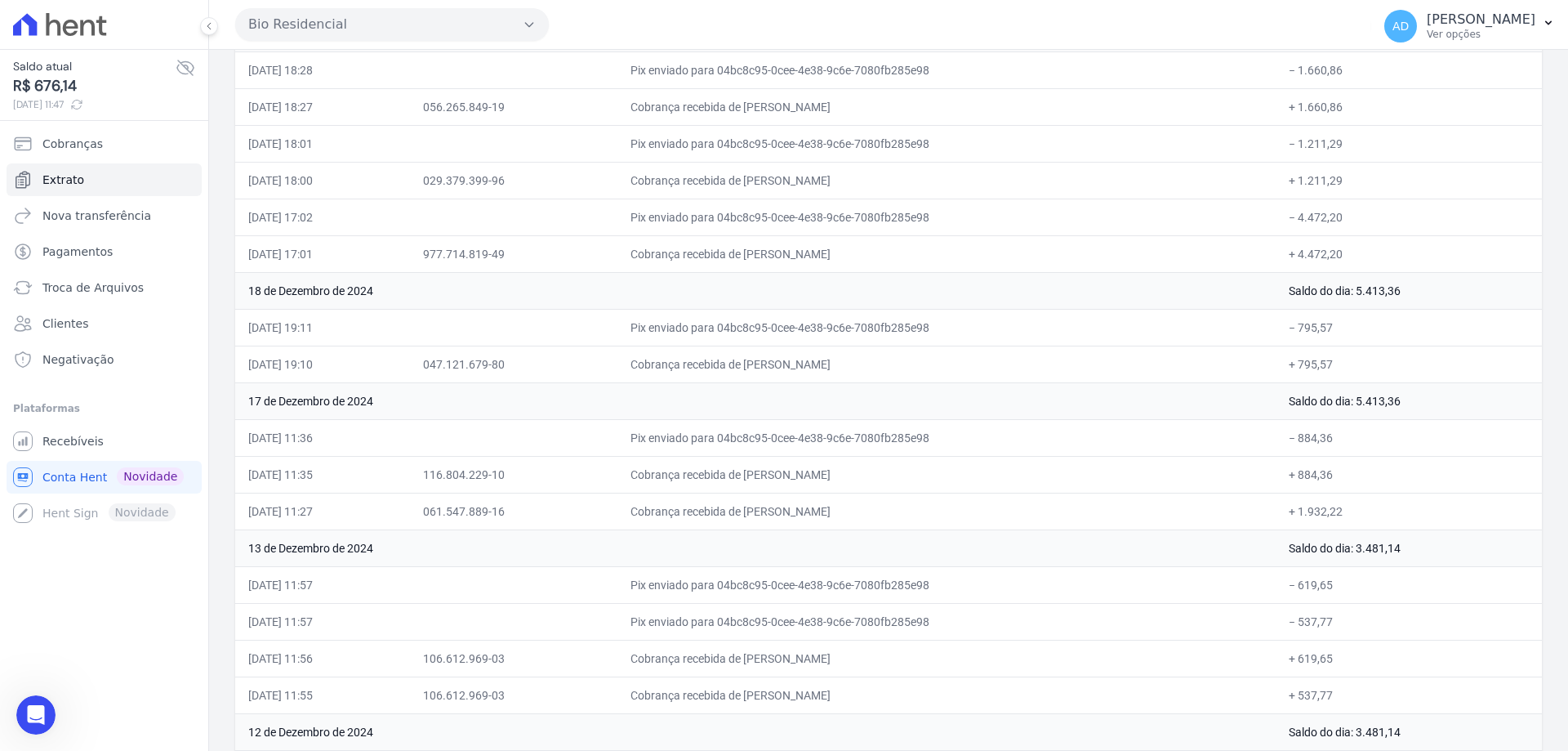
scroll to position [3033, 0]
drag, startPoint x: 263, startPoint y: 509, endPoint x: 1012, endPoint y: 508, distance: 749.0
click at [1012, 508] on tr "17/12/2024, 11:27 061.547.889-16 Cobrança recebida de RONALD ELOIR MASSANEIRO C…" at bounding box center [888, 511] width 1306 height 37
drag, startPoint x: 1012, startPoint y: 508, endPoint x: 966, endPoint y: 515, distance: 46.5
click at [1011, 508] on td "Cobrança recebida de [PERSON_NAME]" at bounding box center [946, 511] width 658 height 37
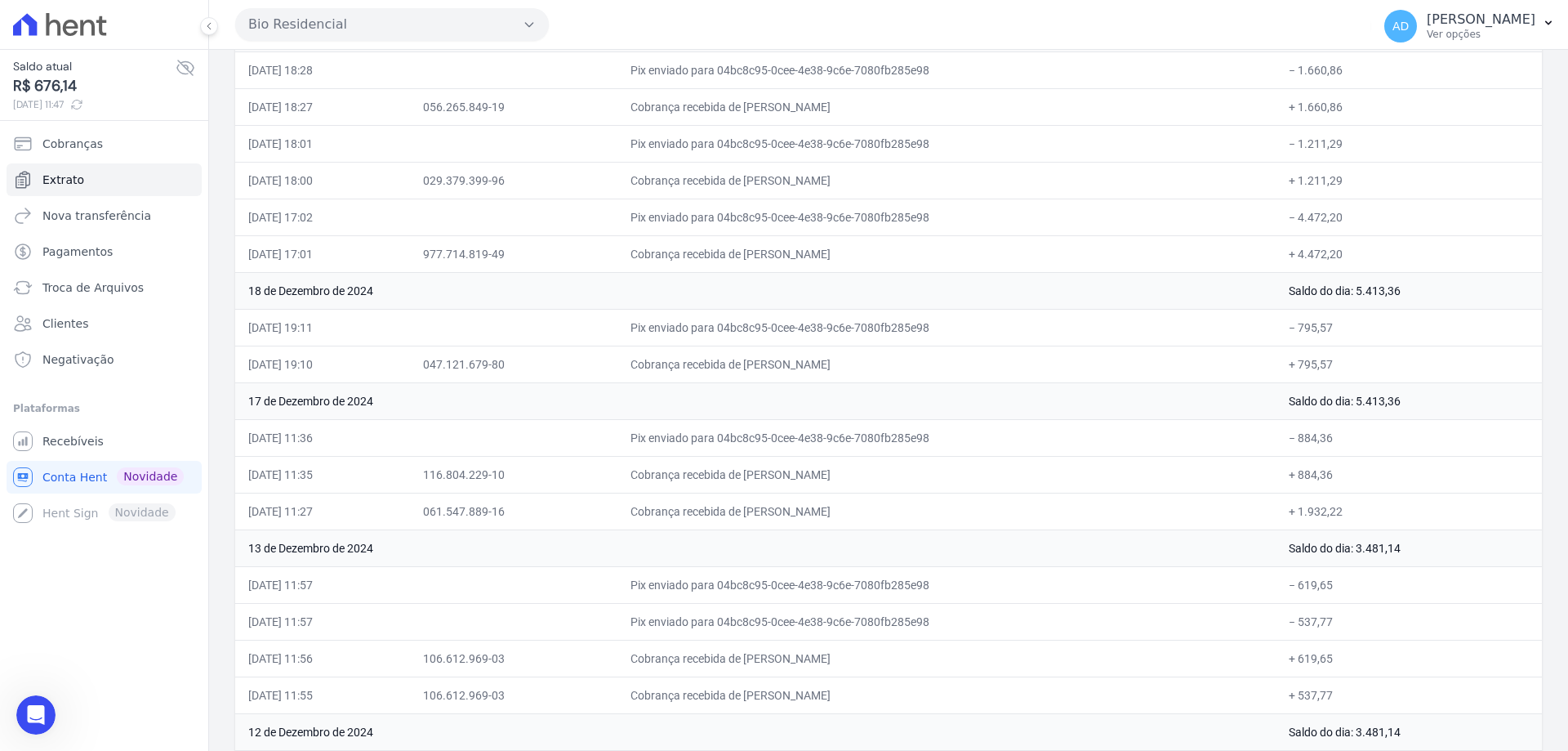
click at [956, 494] on td "Cobrança recebida de [PERSON_NAME]" at bounding box center [946, 511] width 658 height 37
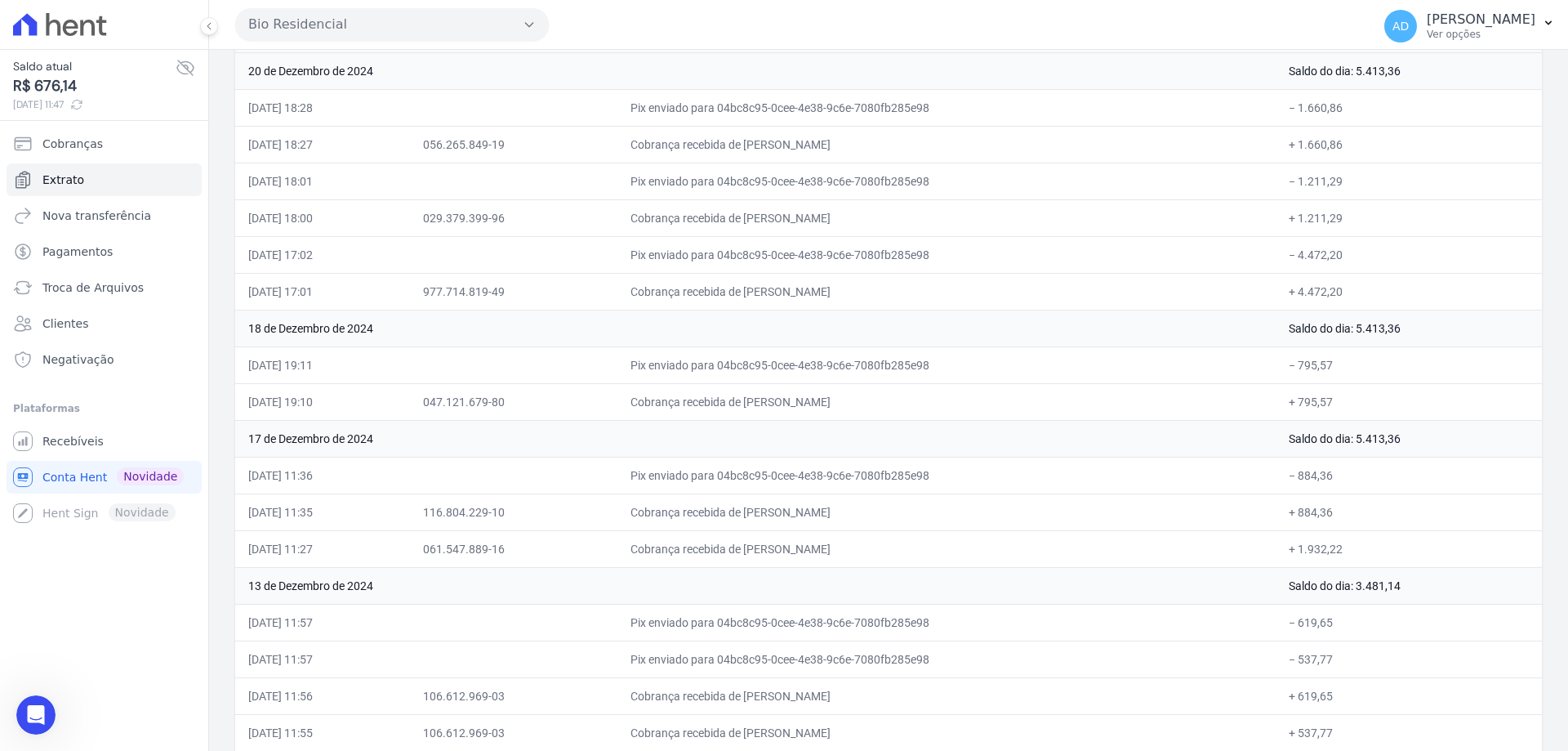
scroll to position [245, 0]
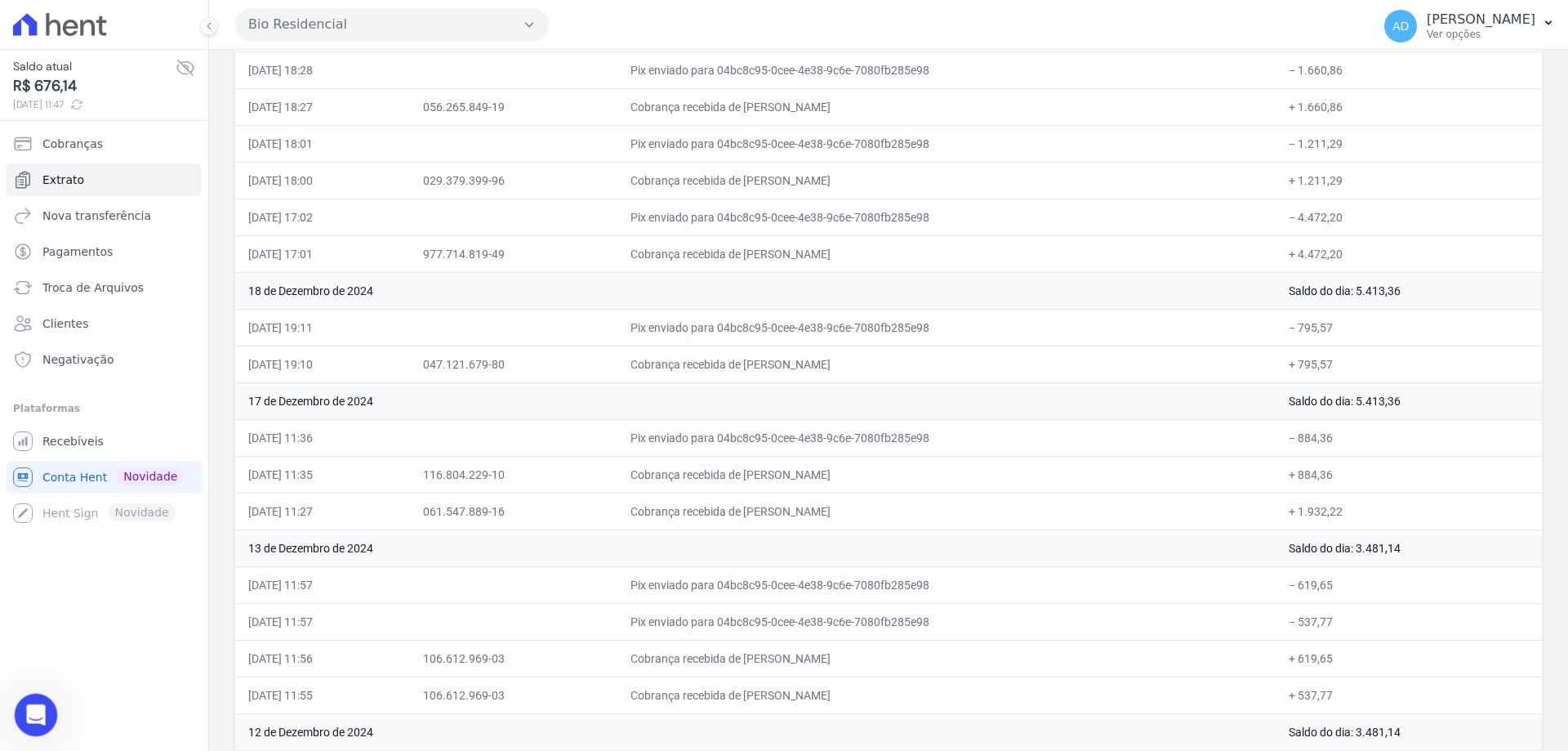
click at [42, 704] on icon "Abertura do Messenger da Intercom" at bounding box center [33, 713] width 27 height 27
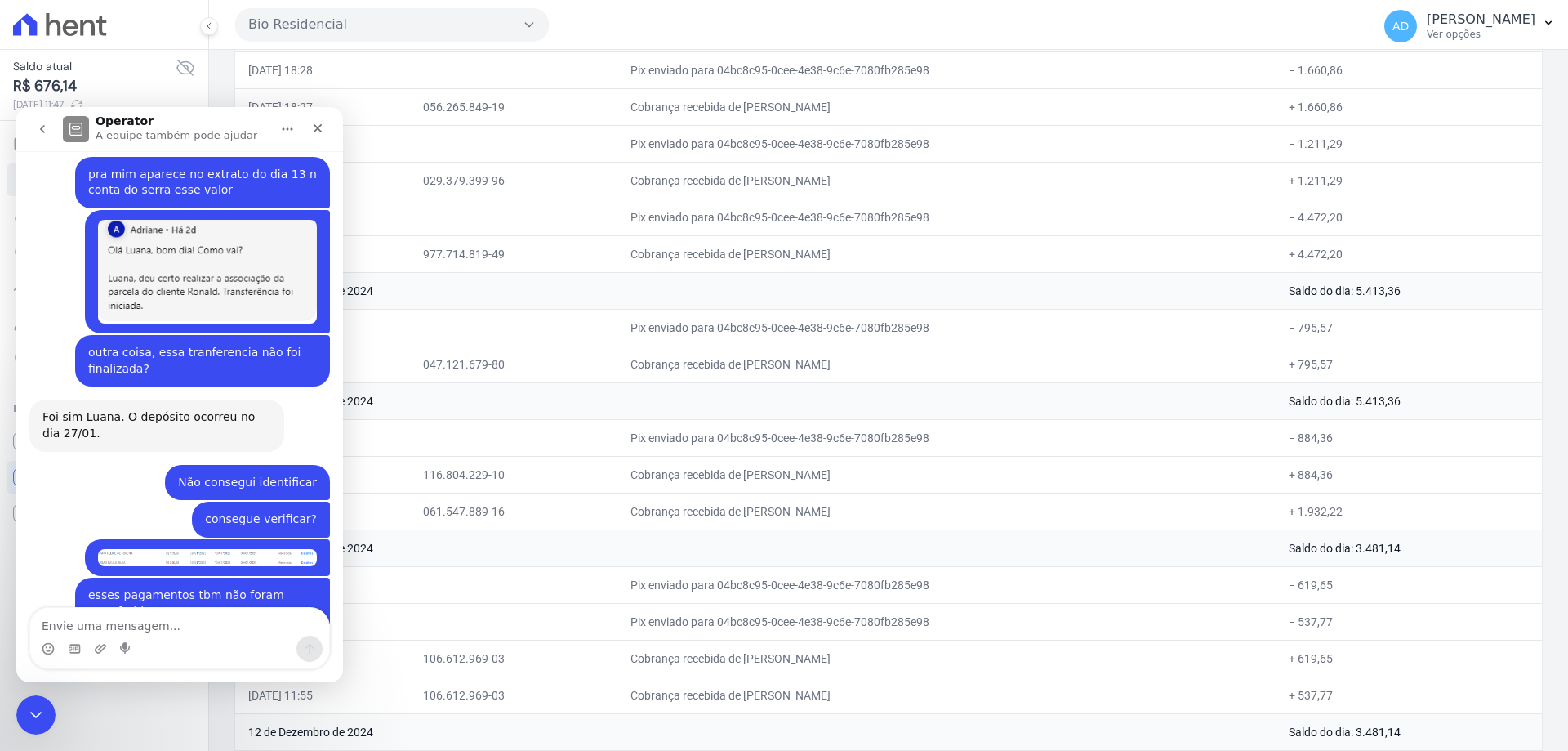
scroll to position [3033, 0]
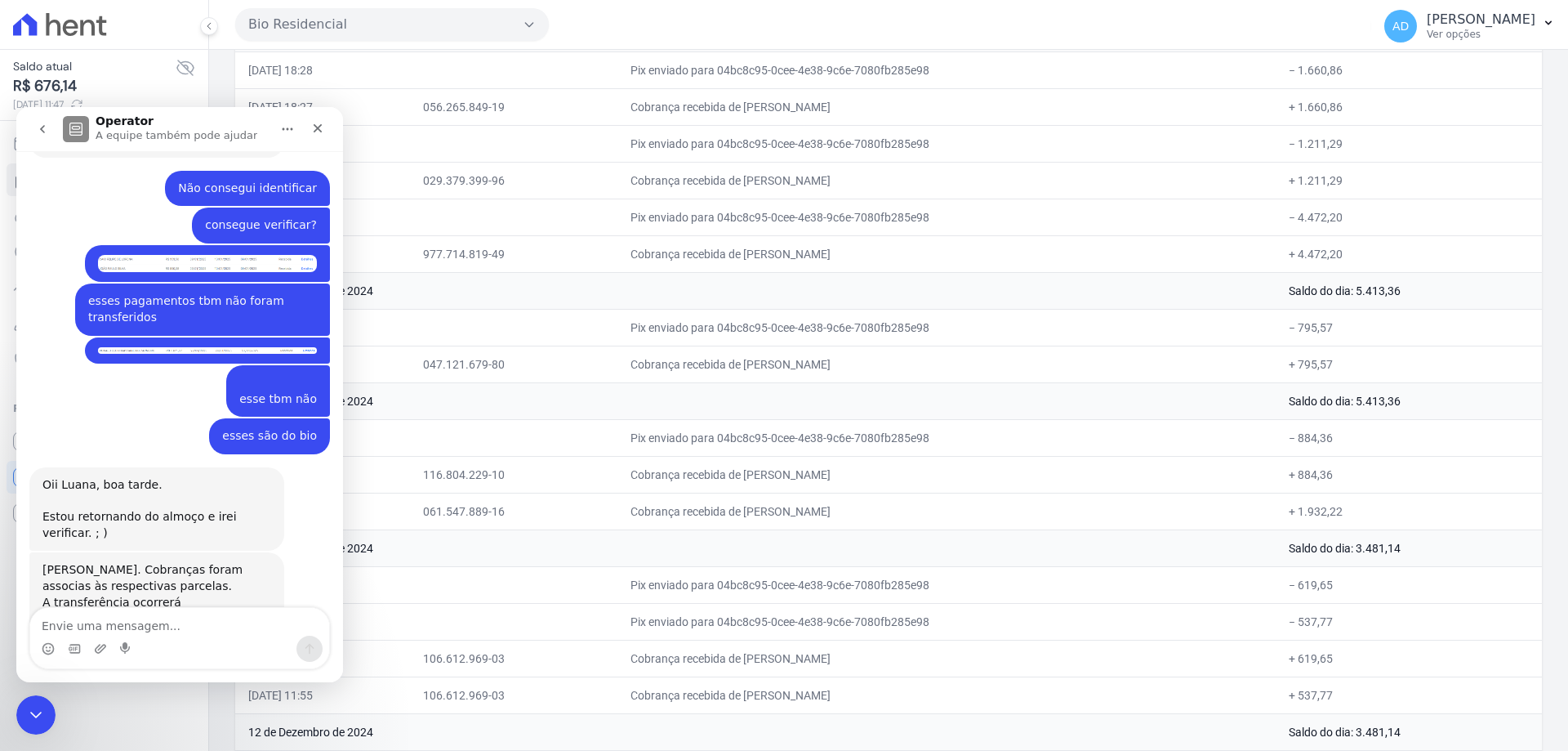
click at [46, 128] on icon "go back" at bounding box center [43, 130] width 13 height 13
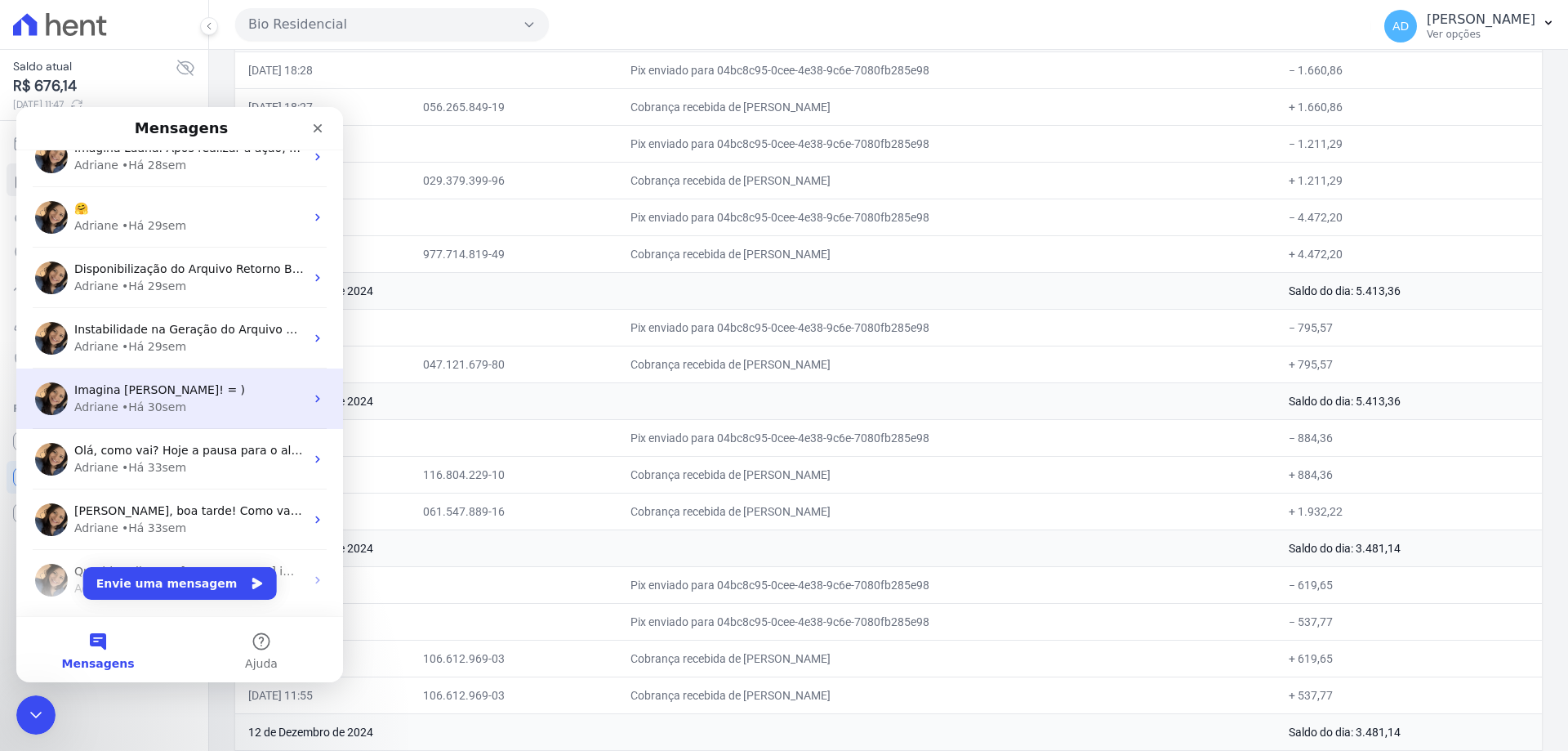
scroll to position [899, 0]
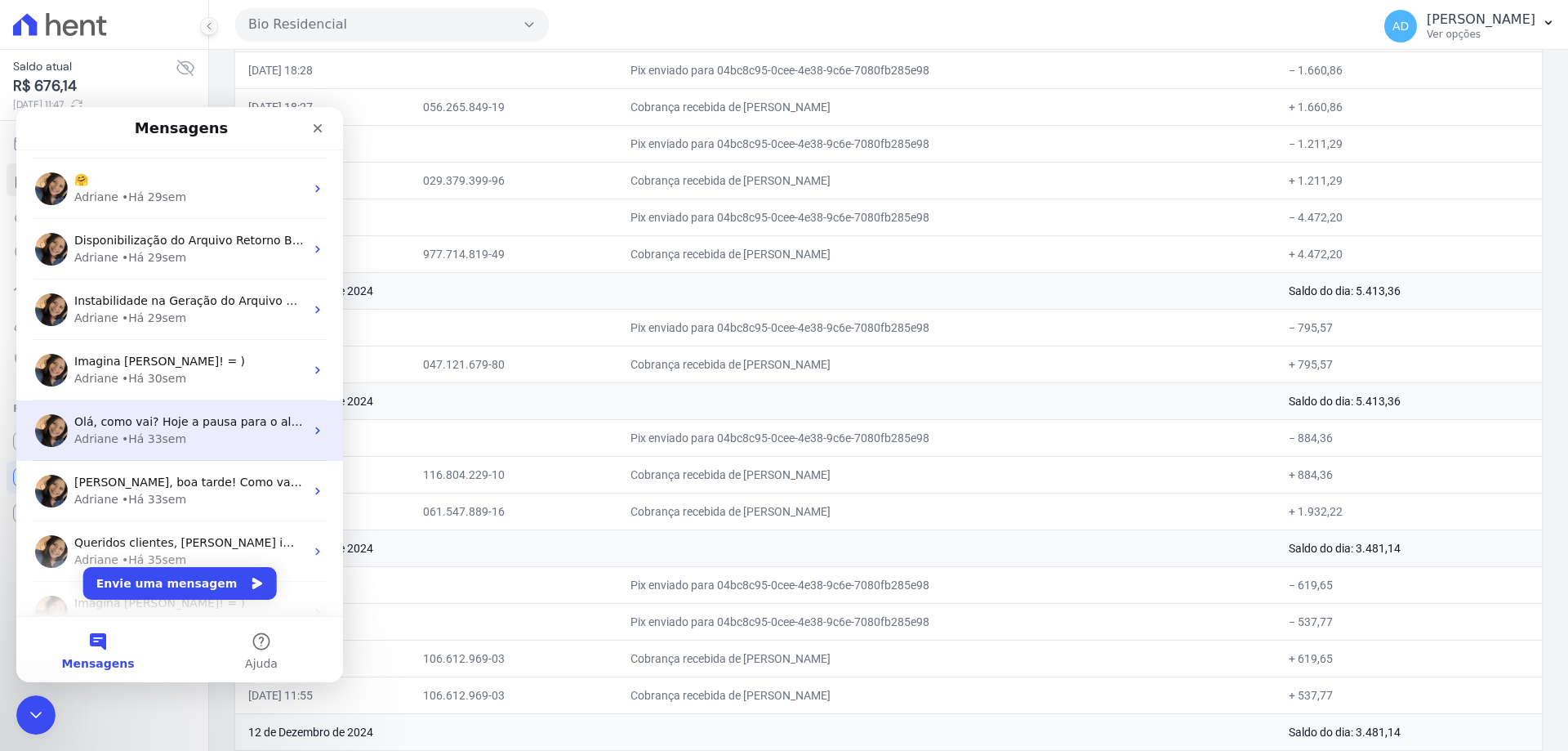
click at [236, 432] on div "Adriane • Há 33sem" at bounding box center [190, 439] width 231 height 18
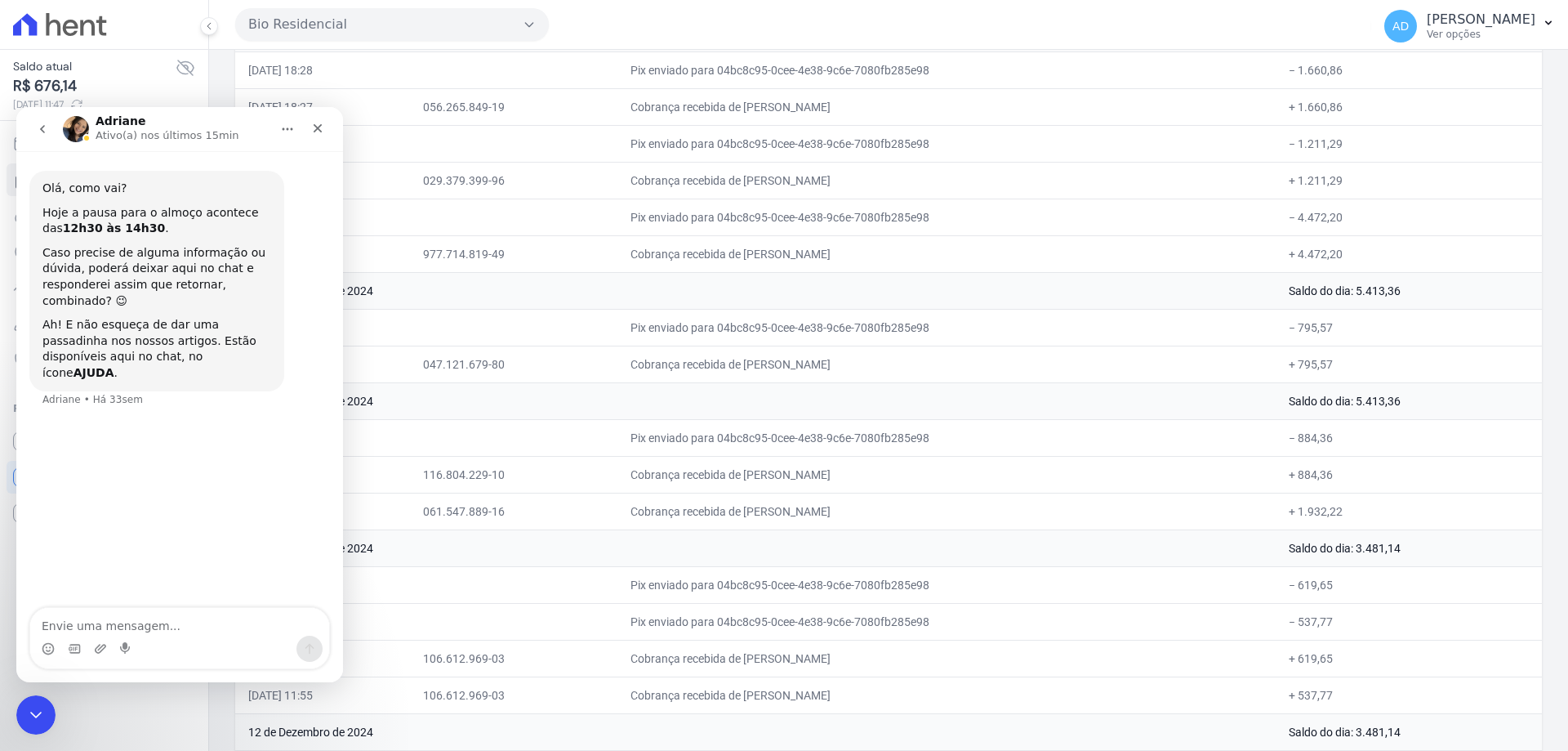
click at [38, 131] on icon "go back" at bounding box center [43, 130] width 13 height 13
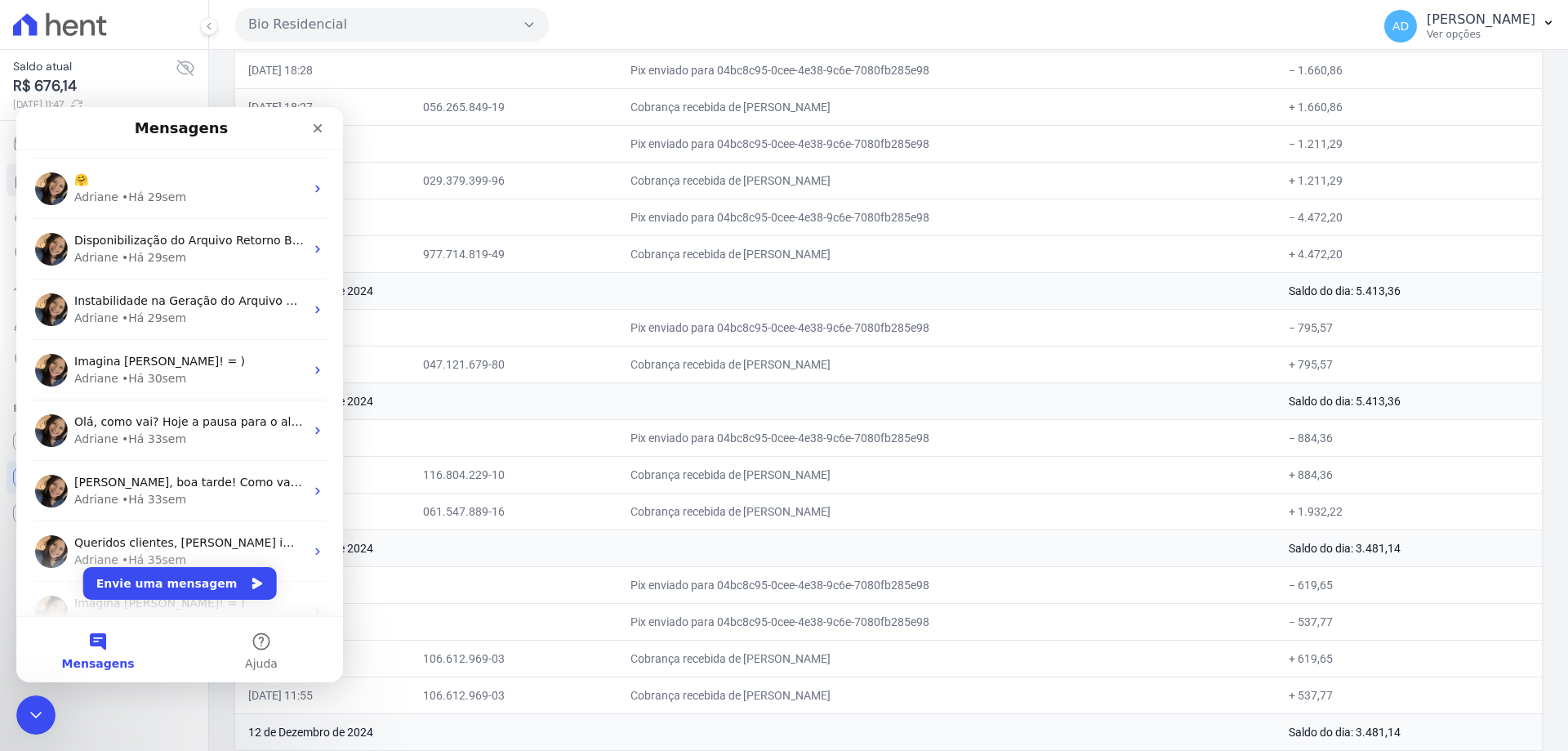
scroll to position [980, 0]
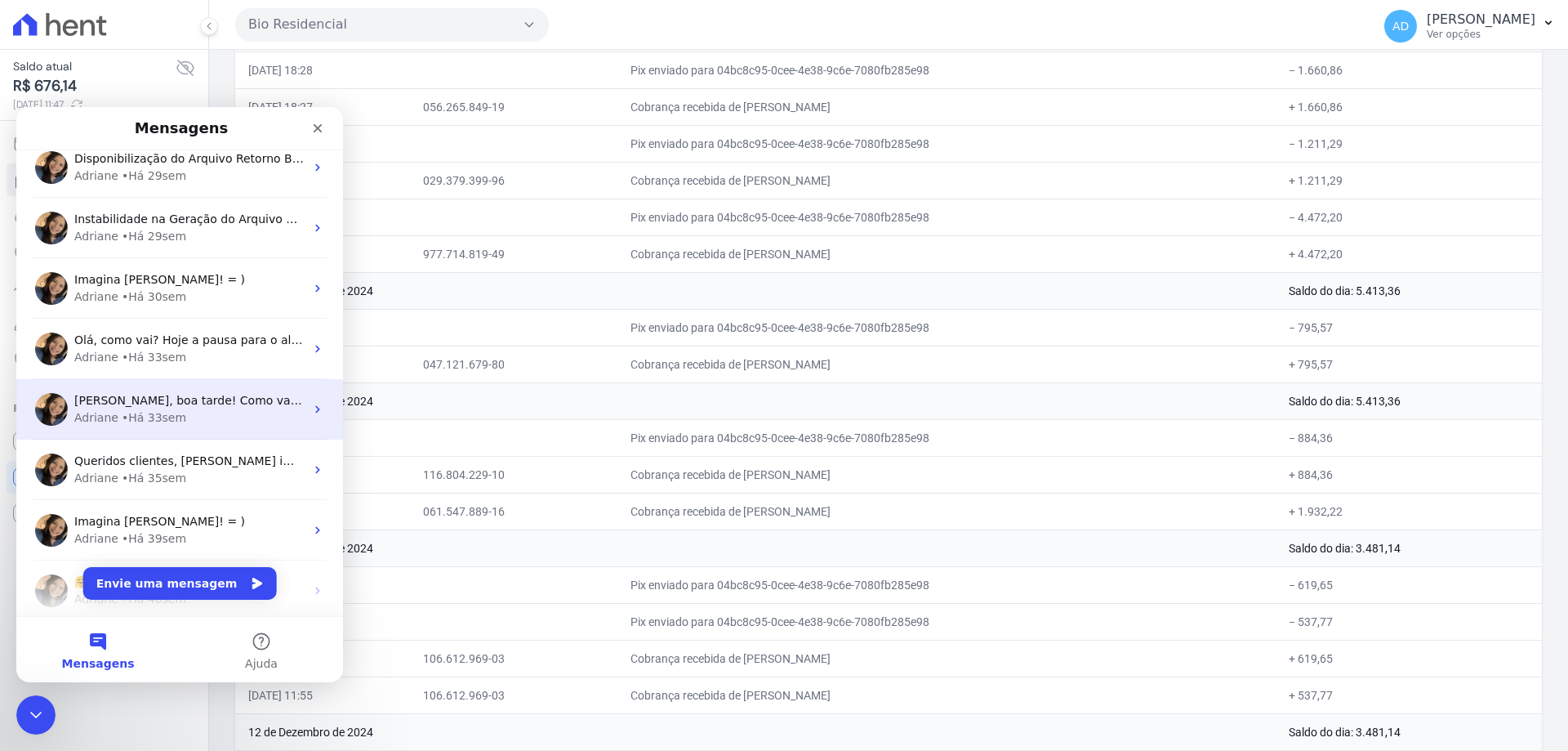
click at [204, 425] on div "Adriane • Há 33sem" at bounding box center [190, 417] width 231 height 18
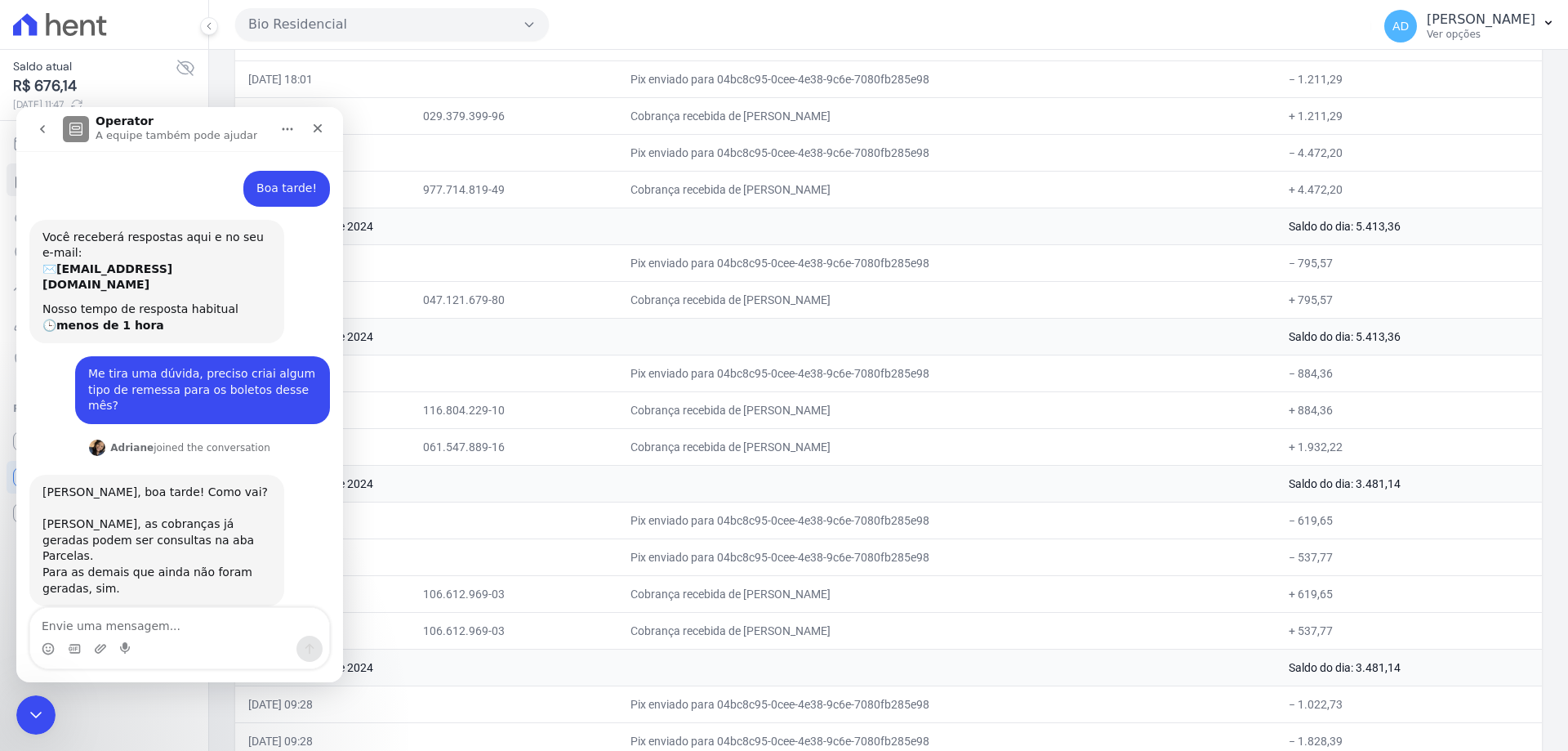
scroll to position [327, 0]
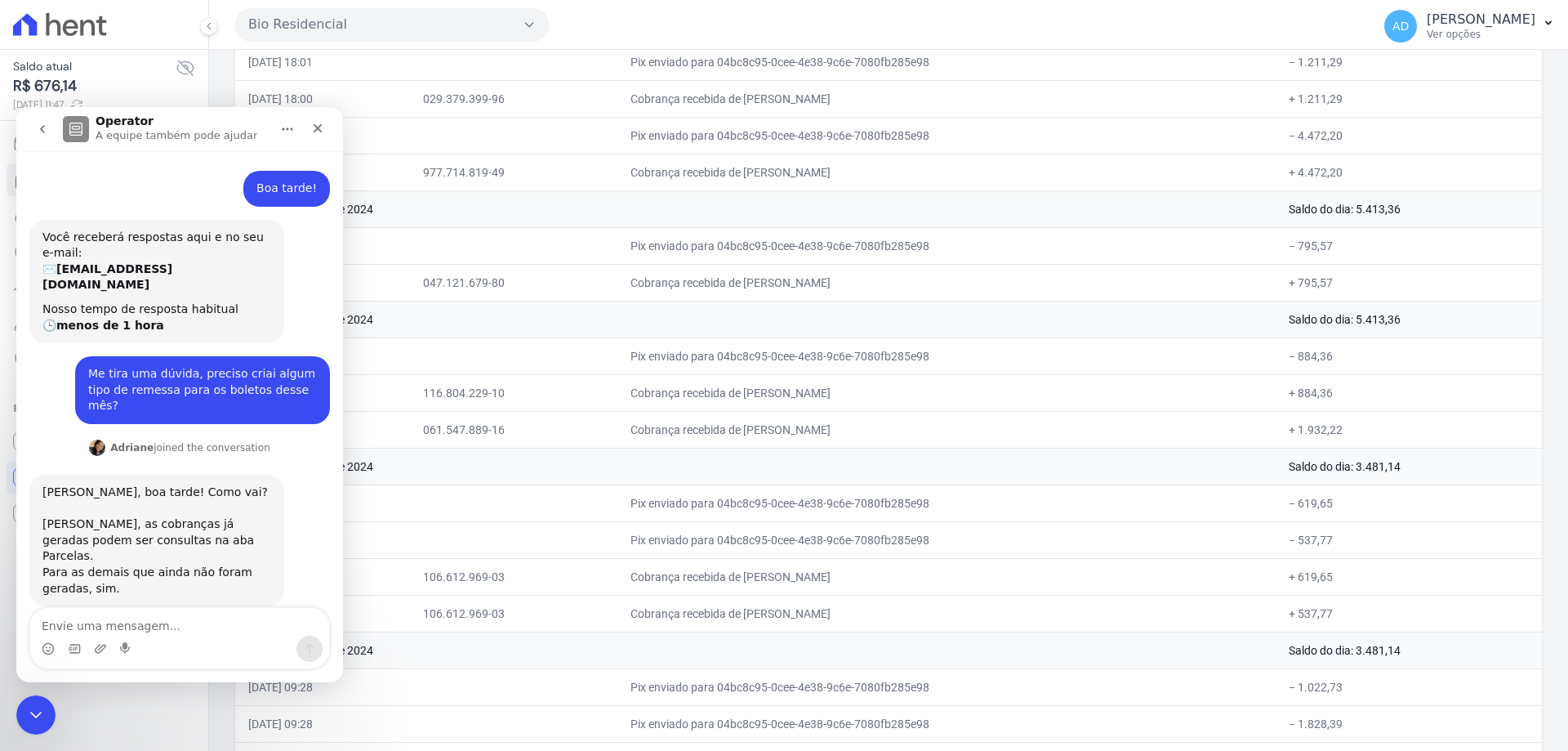
click at [42, 125] on icon "go back" at bounding box center [43, 130] width 13 height 13
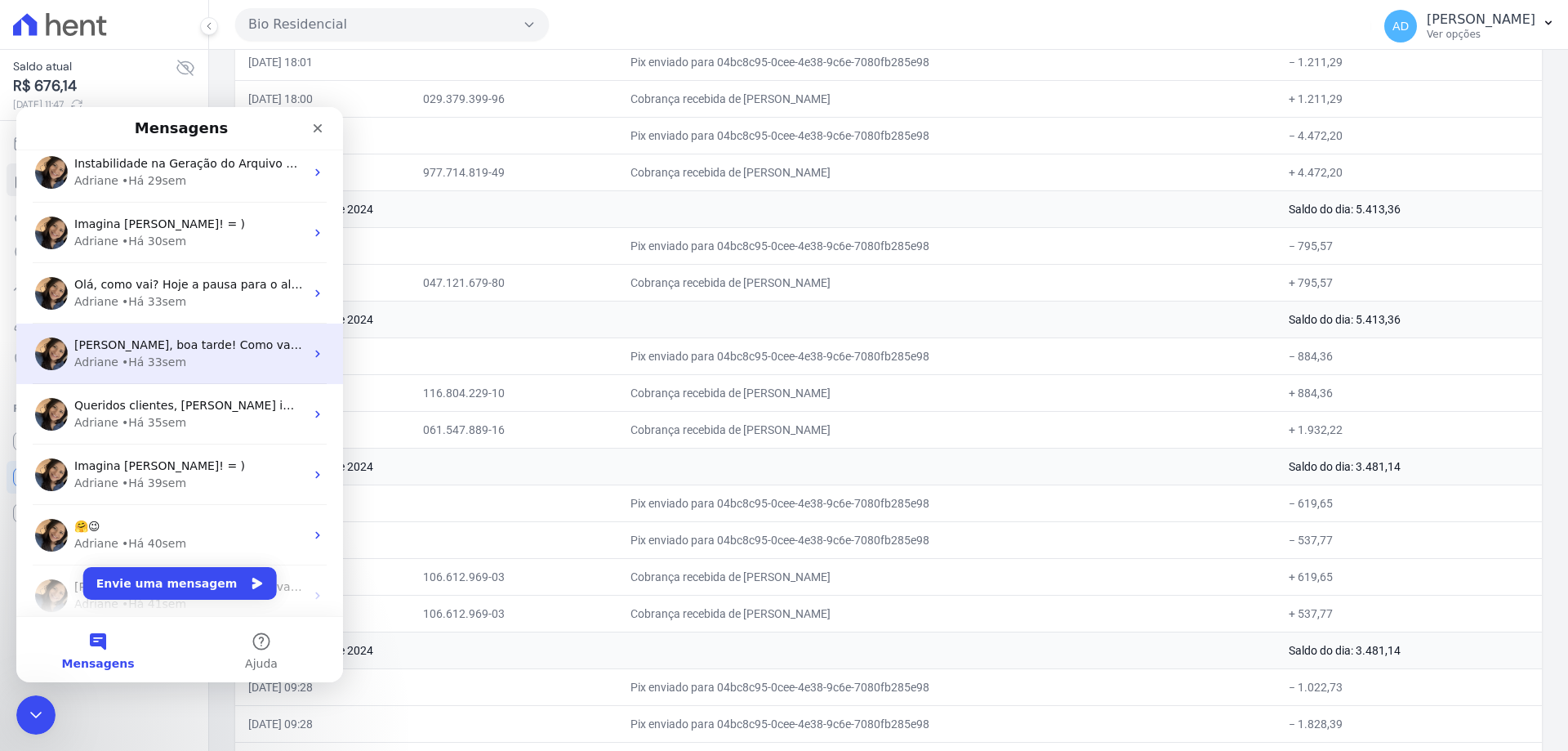
scroll to position [1062, 0]
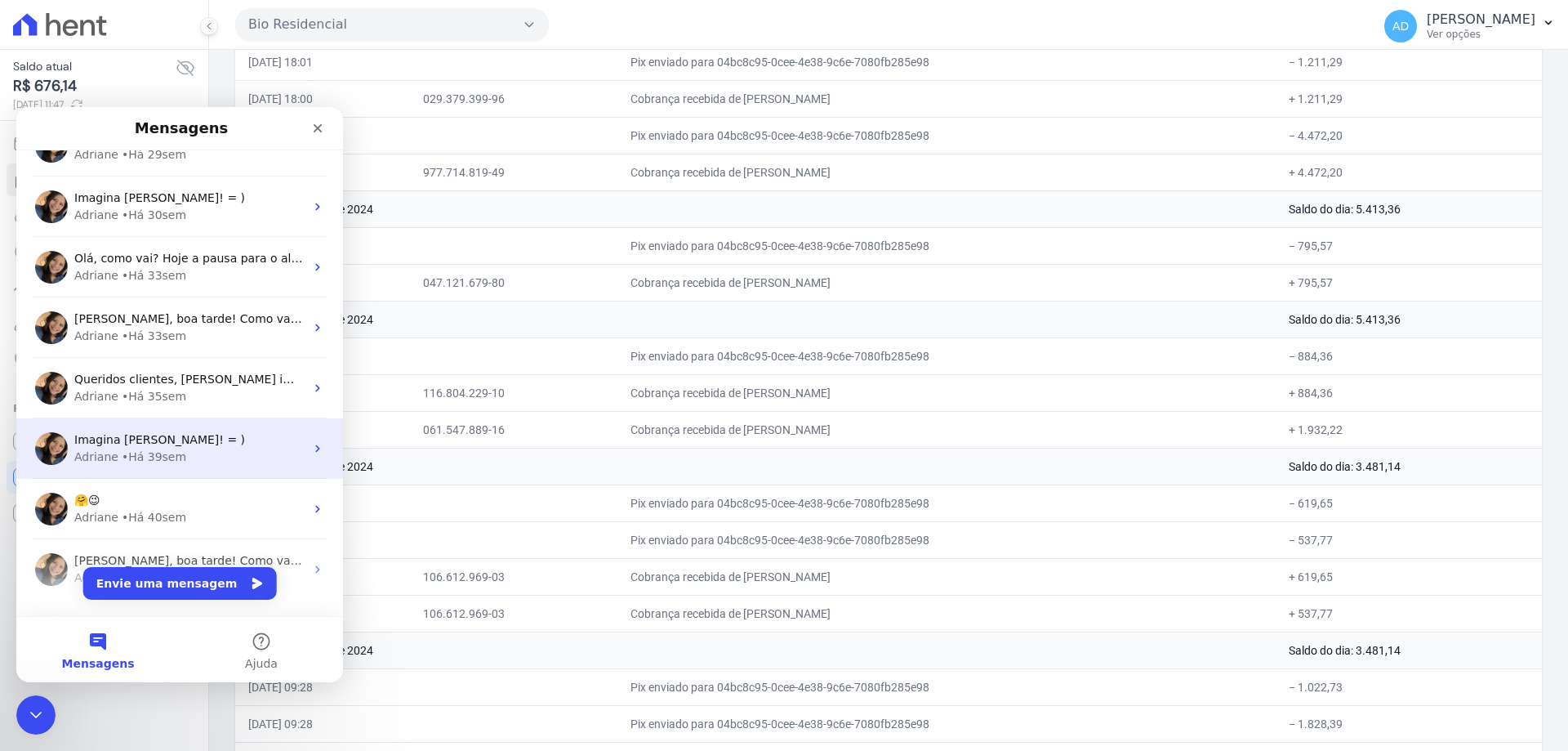
click at [212, 445] on div "Imagina Luana! = )" at bounding box center [190, 440] width 231 height 18
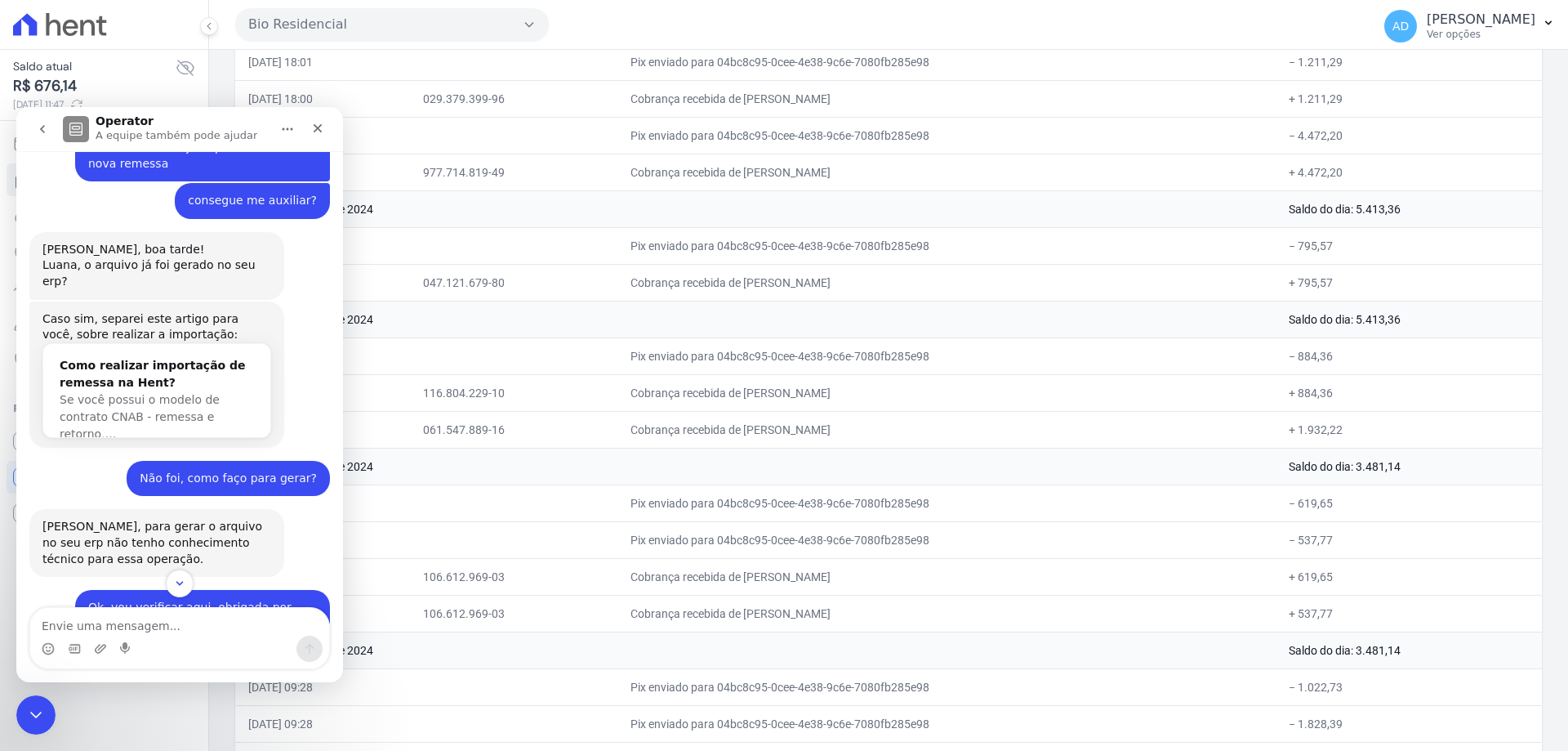
scroll to position [1433, 0]
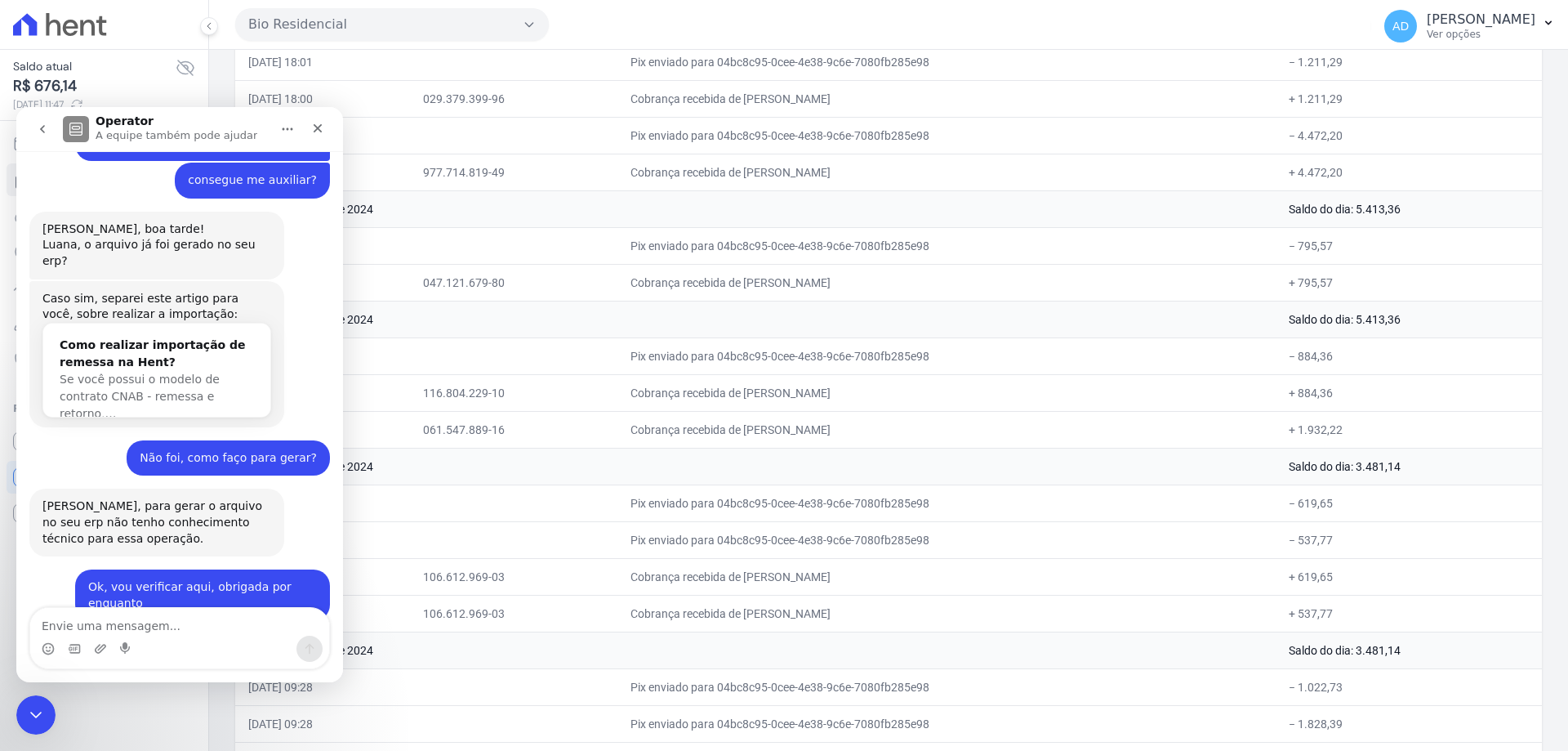
click at [43, 127] on icon "go back" at bounding box center [43, 129] width 5 height 8
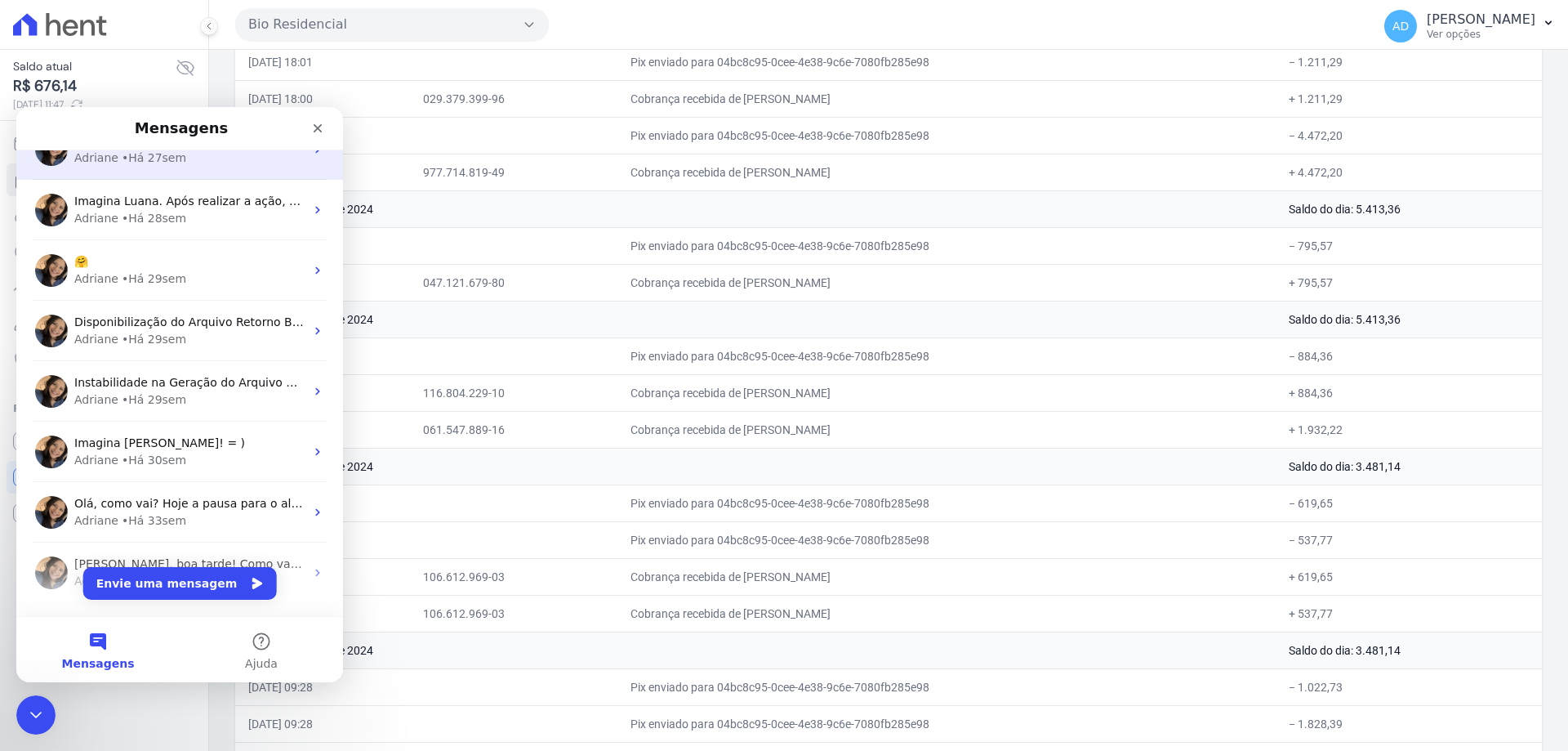
scroll to position [899, 0]
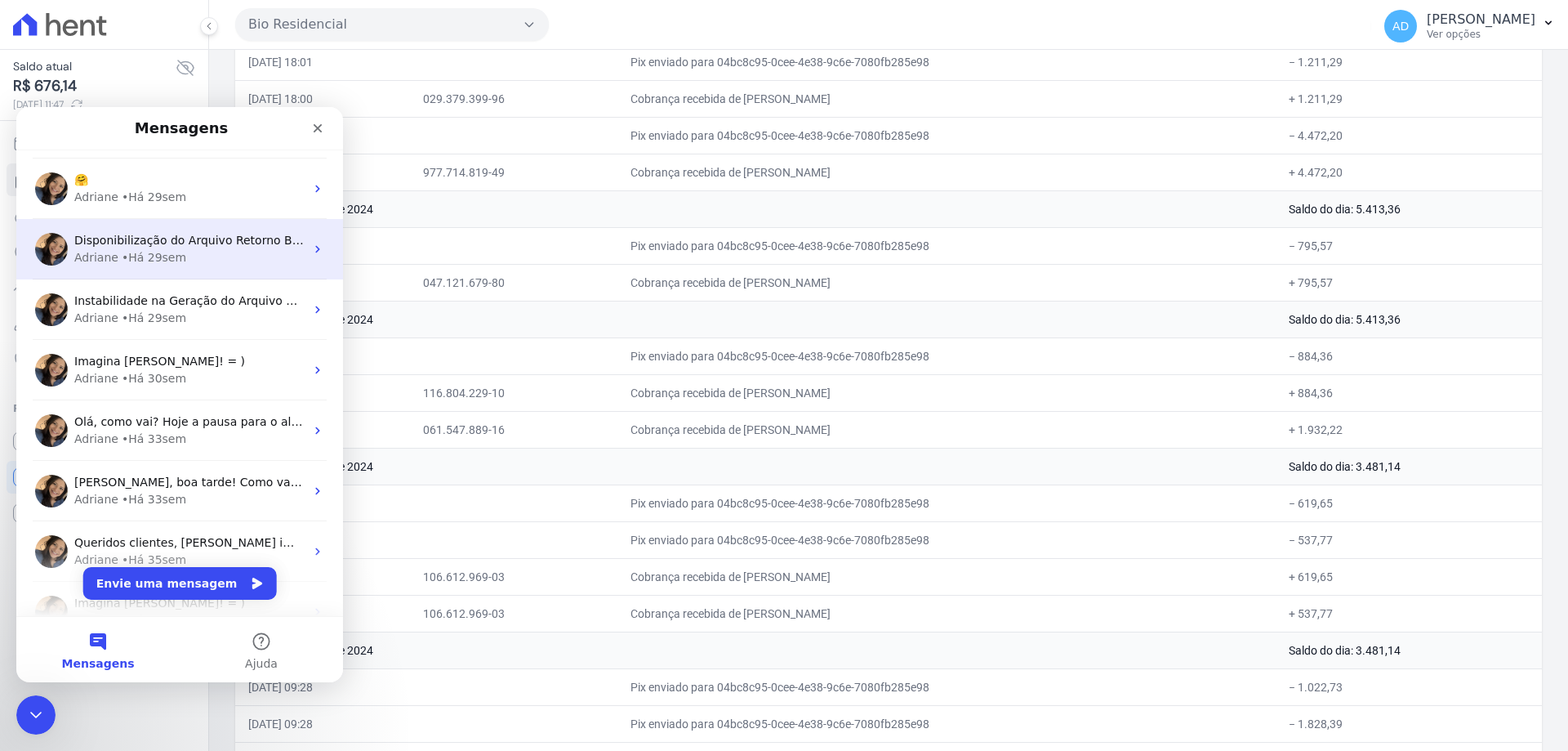
click at [216, 253] on div "Adriane • Há 29sem" at bounding box center [190, 258] width 231 height 18
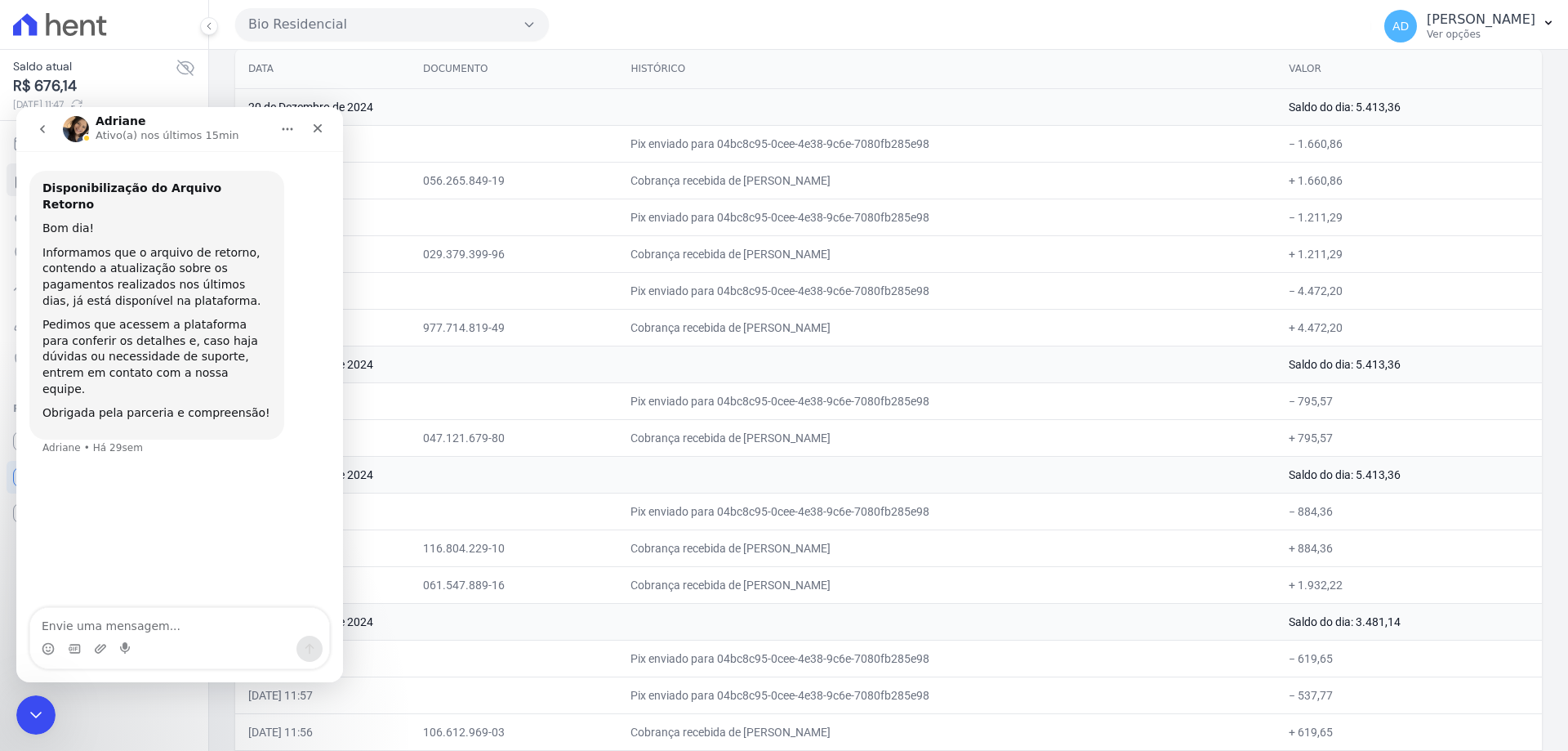
scroll to position [163, 0]
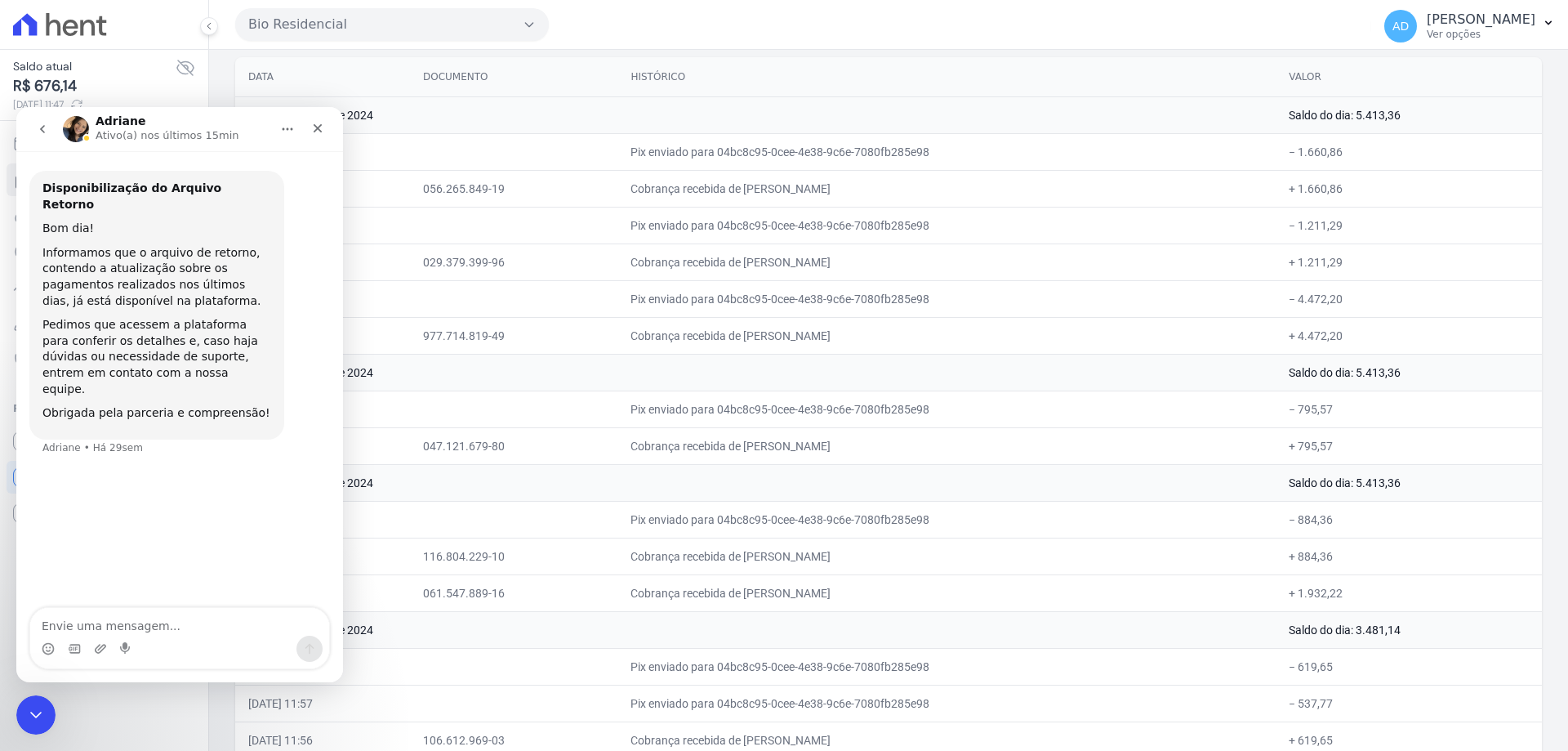
click at [42, 130] on icon "go back" at bounding box center [43, 129] width 5 height 8
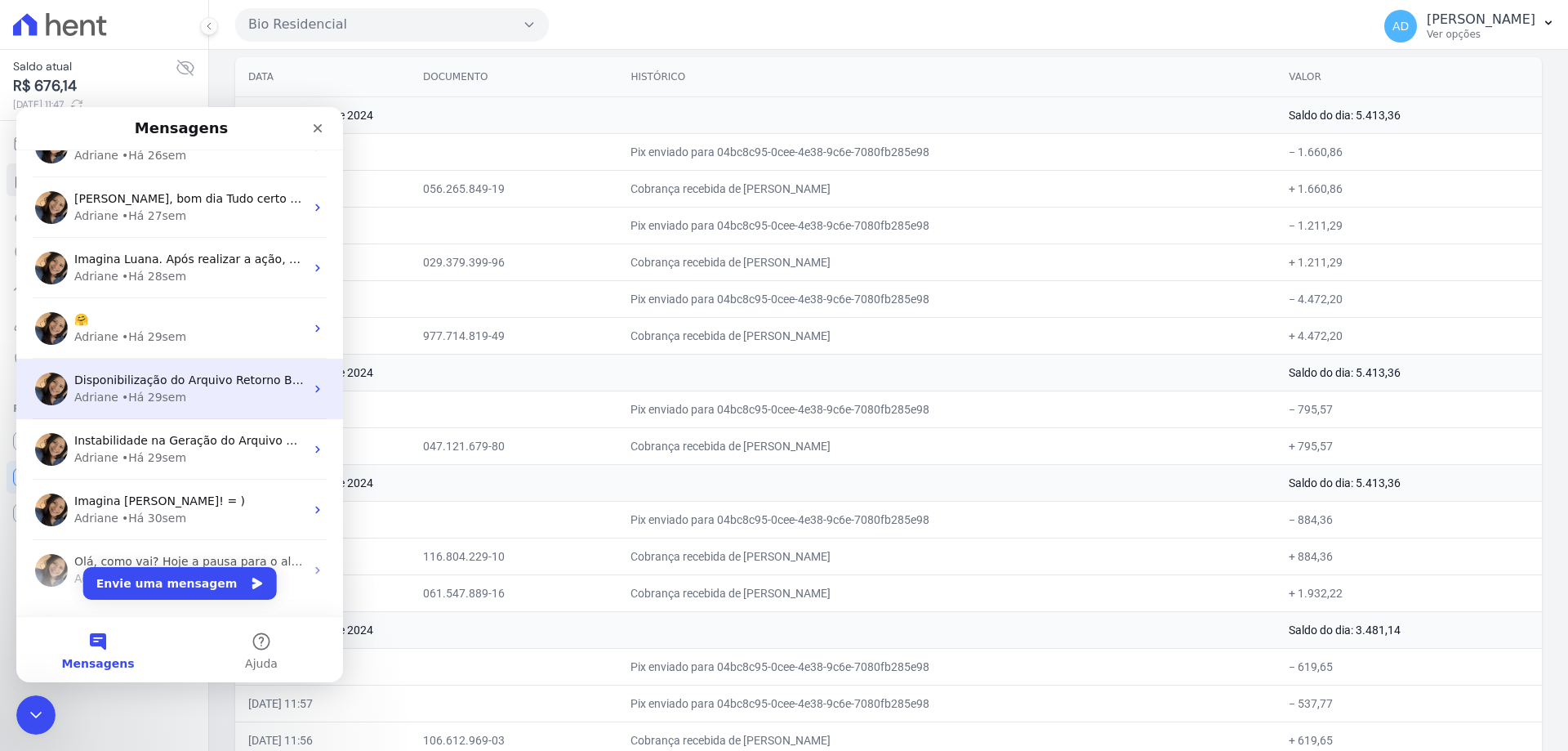
scroll to position [735, 0]
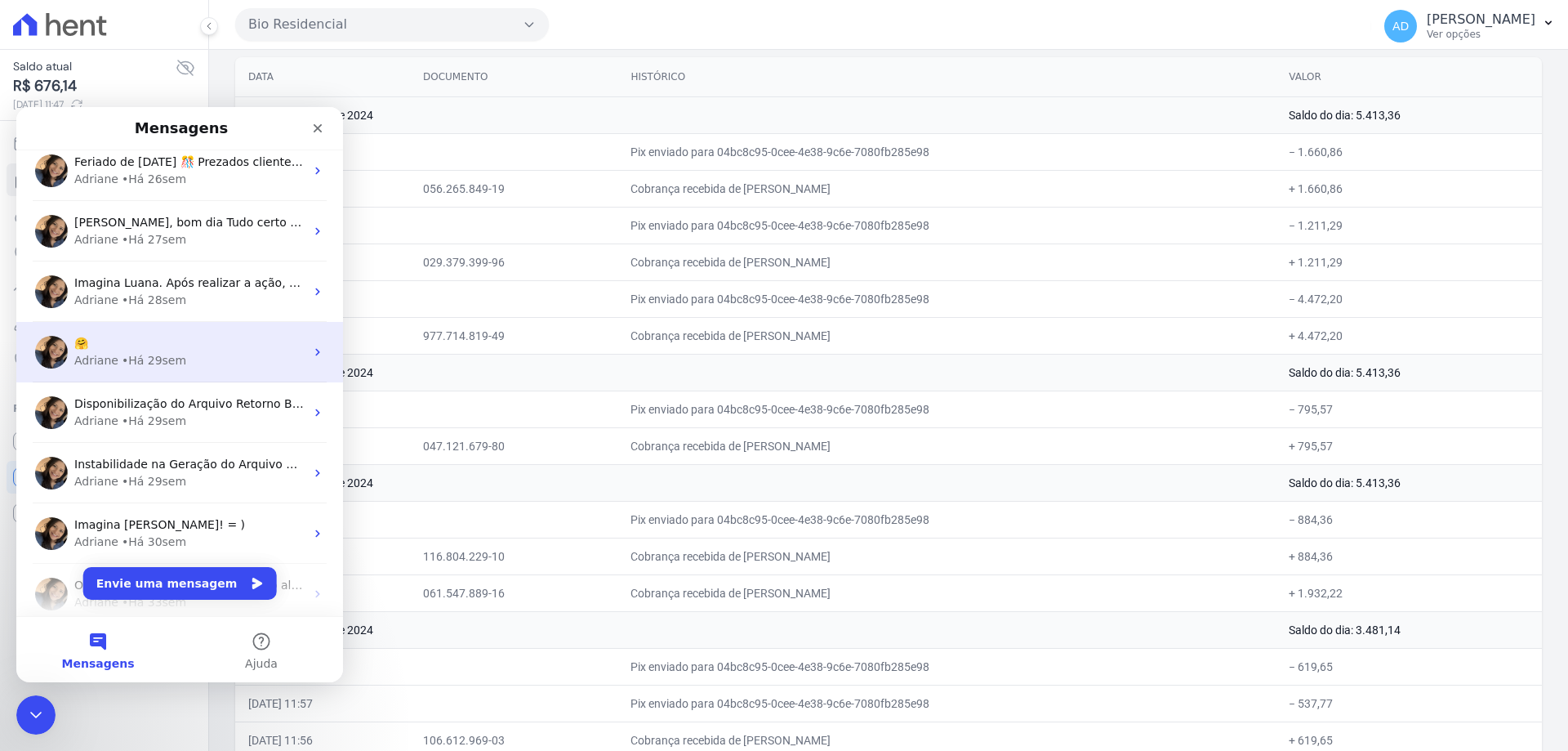
click at [230, 347] on div "🤗" at bounding box center [190, 344] width 231 height 18
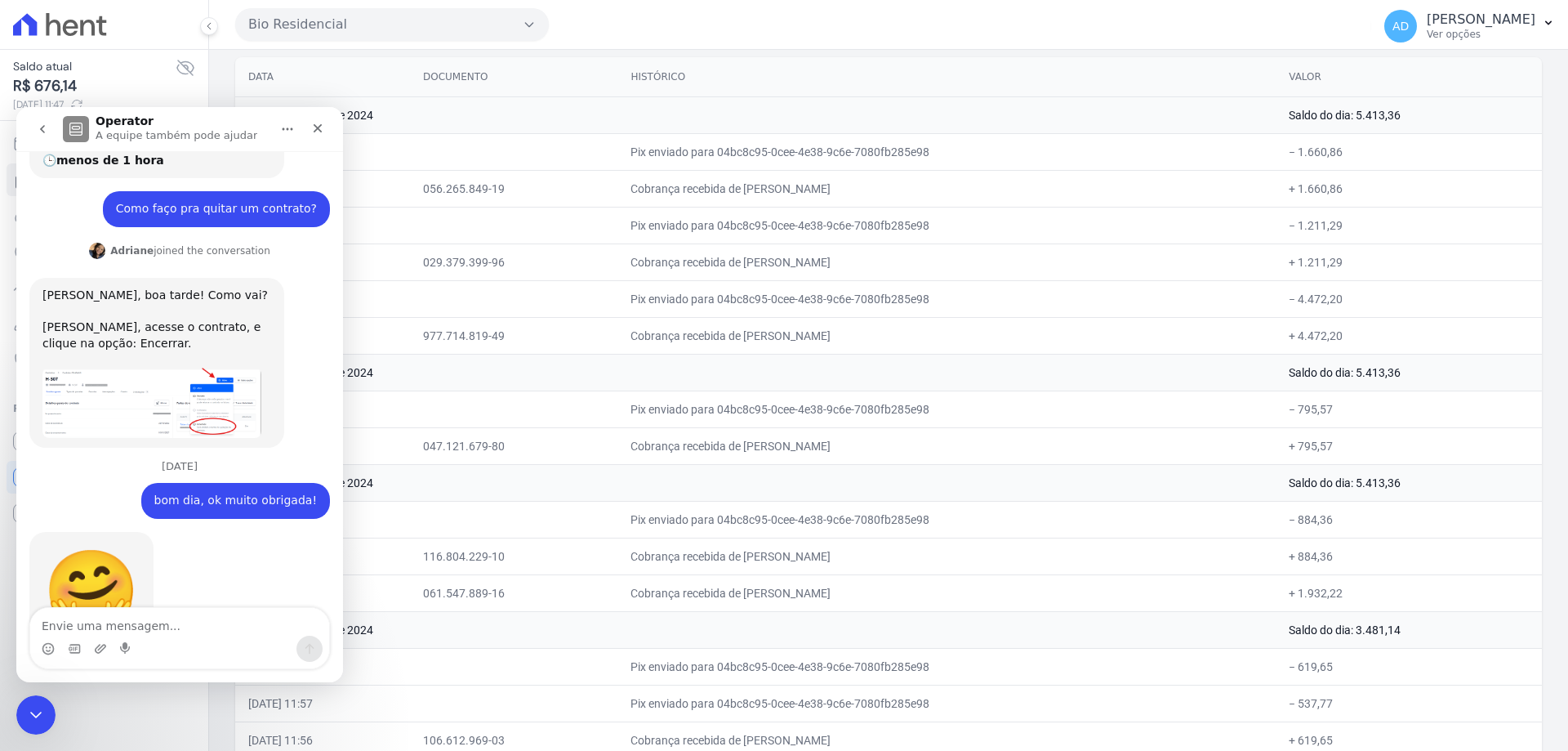
scroll to position [448, 0]
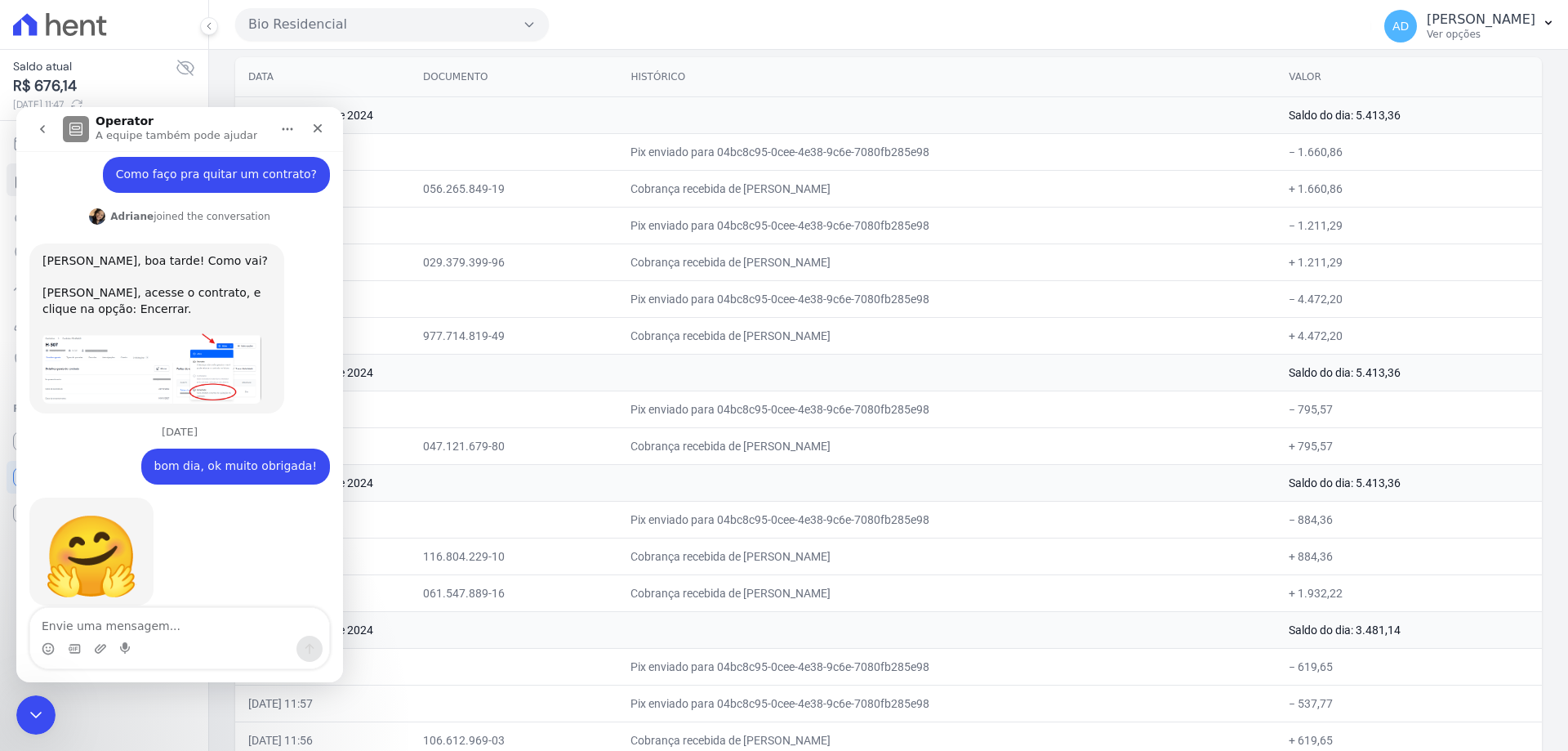
click at [36, 126] on icon "go back" at bounding box center [43, 130] width 13 height 13
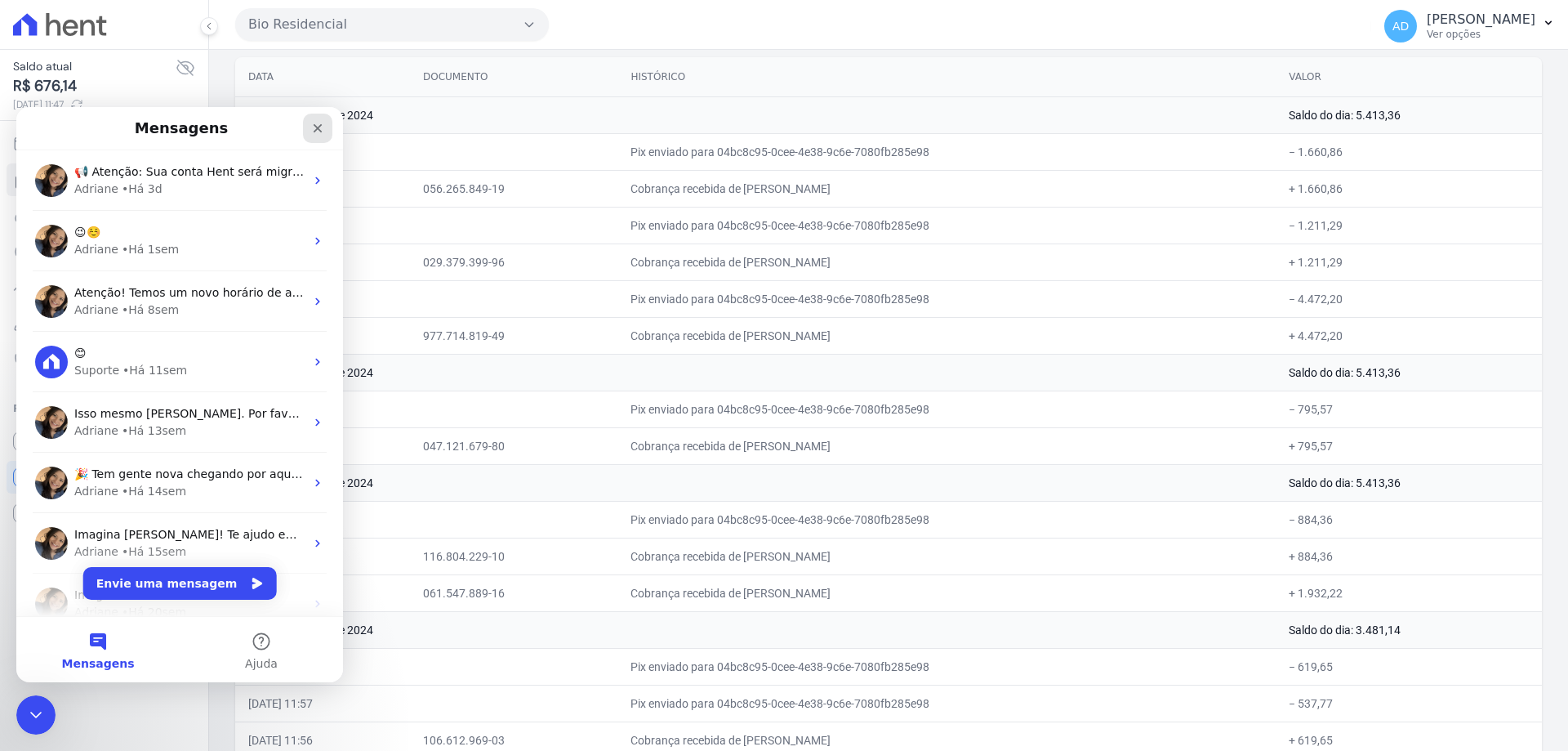
click at [313, 134] on icon "Fechar" at bounding box center [318, 129] width 13 height 13
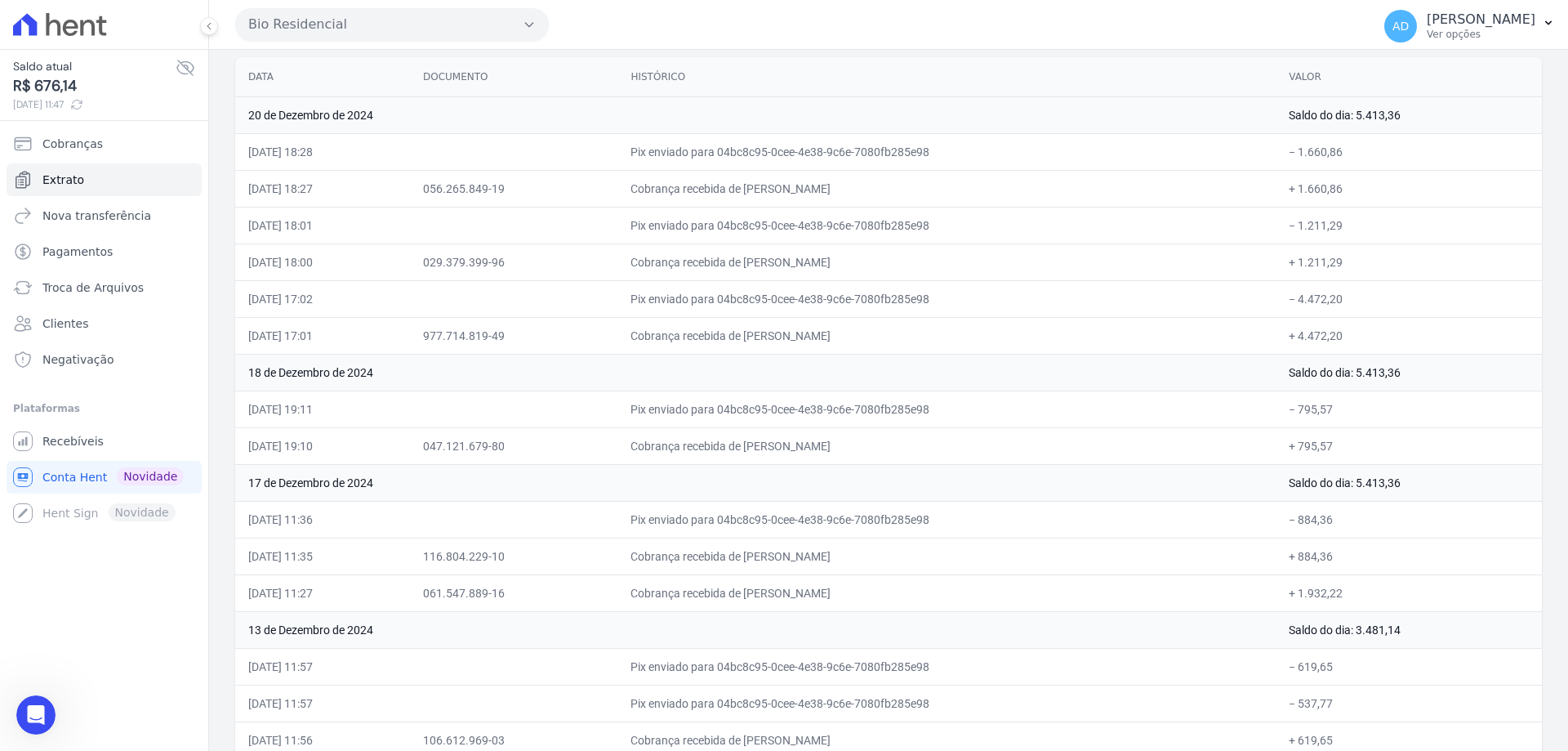
drag, startPoint x: 667, startPoint y: 590, endPoint x: 1380, endPoint y: 595, distance: 713.0
click at [1380, 595] on tr "17/12/2024, 11:27 061.547.889-16 Cobrança recebida de RONALD ELOIR MASSANEIRO C…" at bounding box center [888, 593] width 1306 height 37
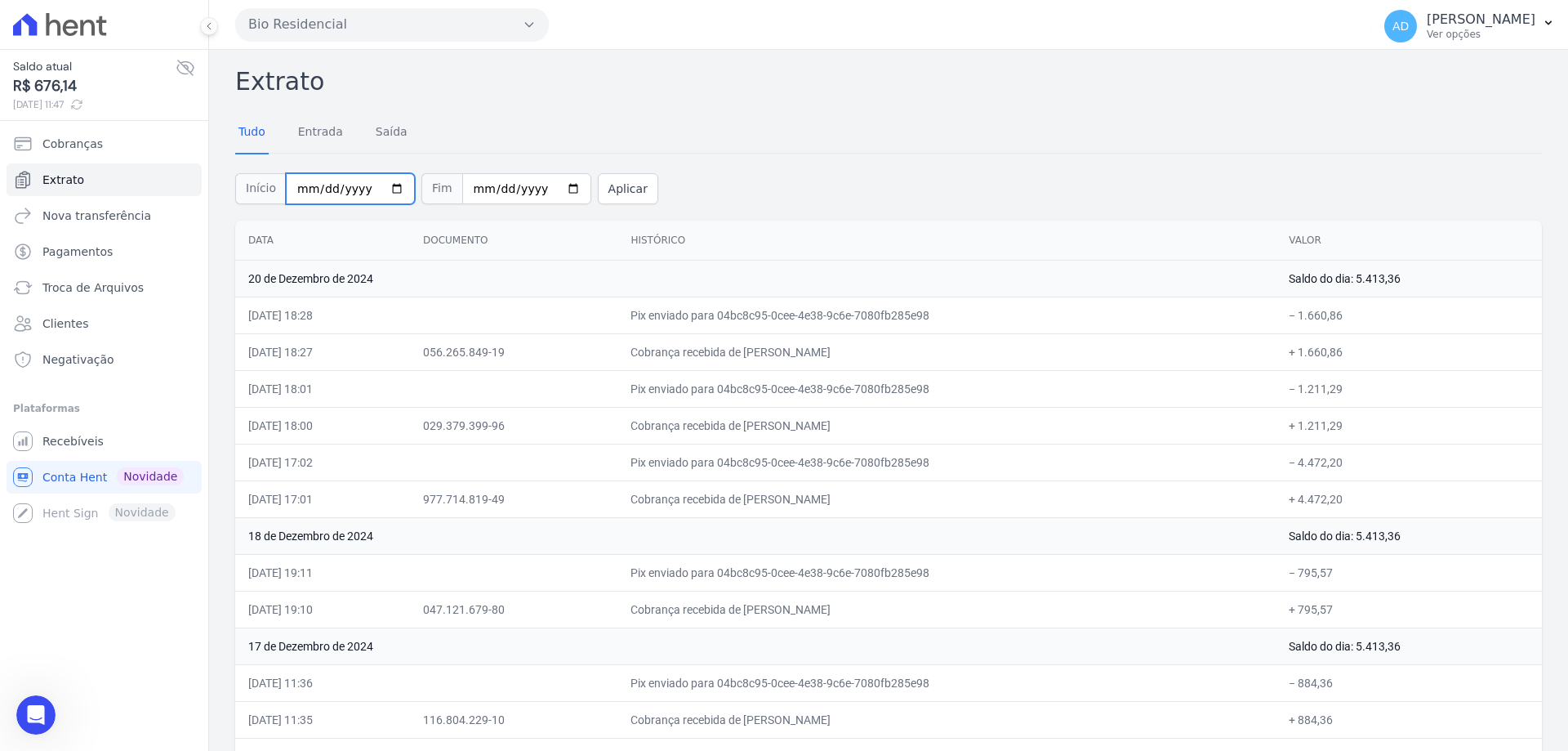
click at [389, 190] on input "2024-12-01" at bounding box center [350, 188] width 129 height 31
click at [387, 187] on input "2024-12-01" at bounding box center [350, 188] width 129 height 31
type input "[DATE]"
click at [550, 187] on input "2024-12-31" at bounding box center [527, 188] width 129 height 31
type input "[DATE]"
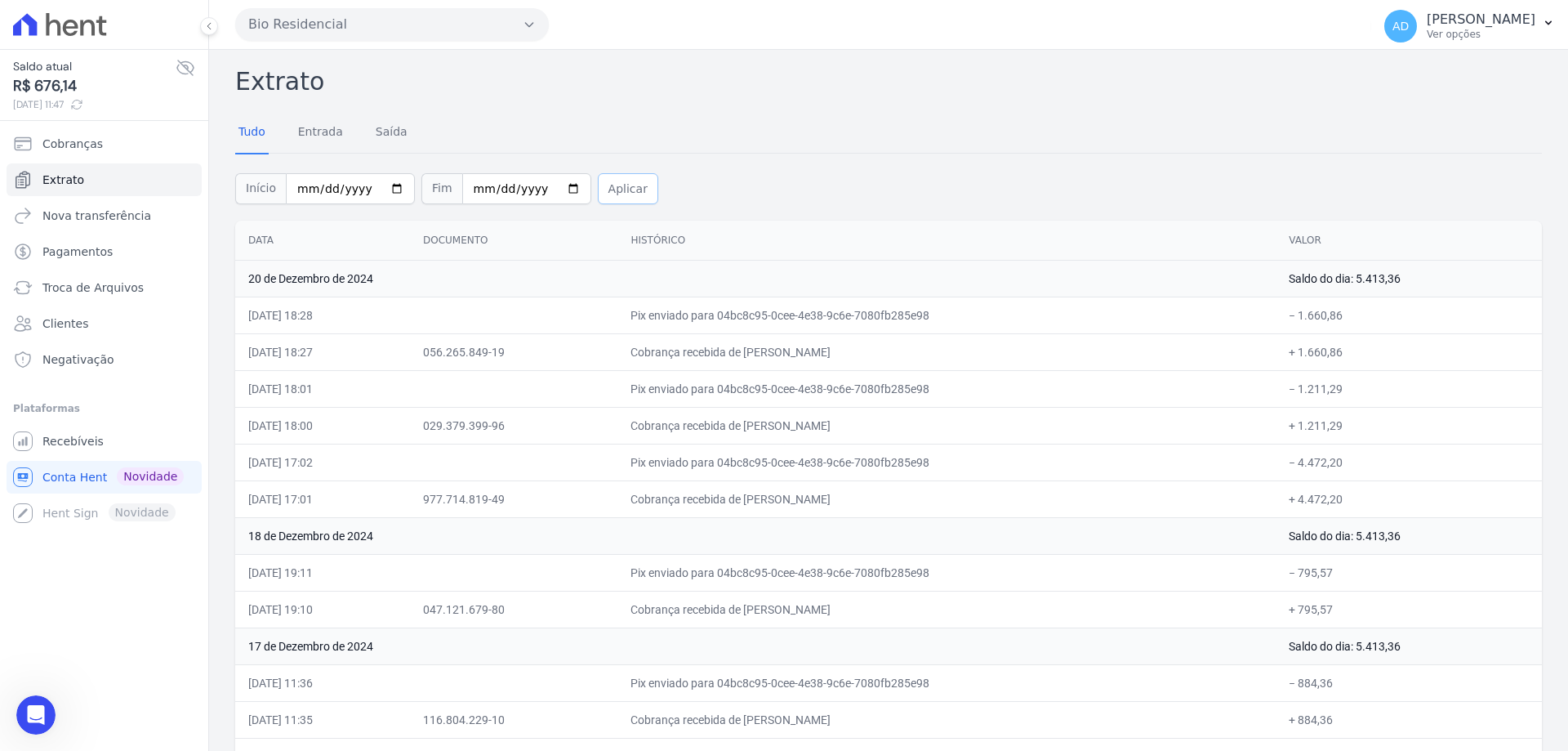
click at [604, 195] on button "Aplicar" at bounding box center [628, 188] width 60 height 31
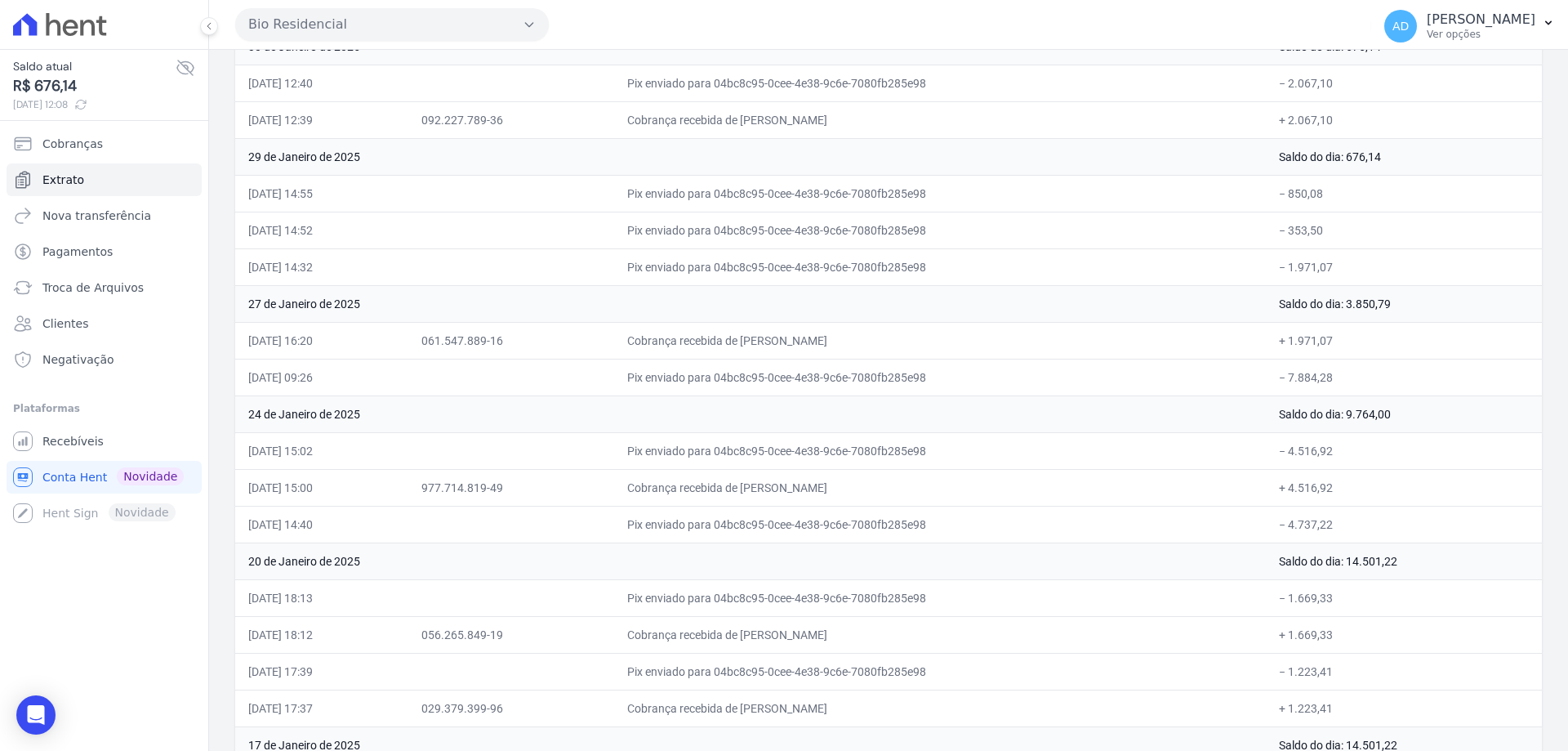
scroll to position [408, 0]
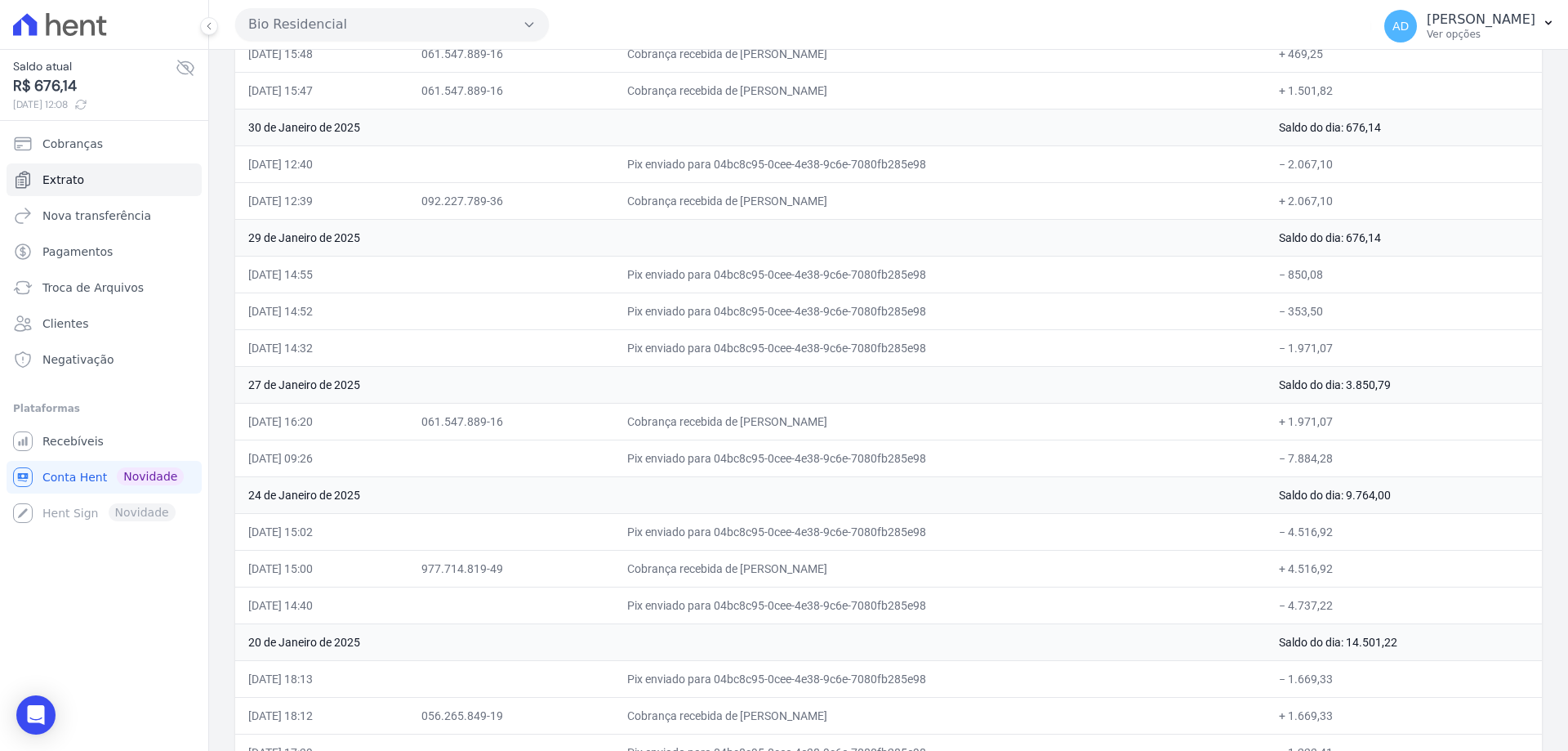
drag, startPoint x: 659, startPoint y: 267, endPoint x: 1352, endPoint y: 346, distance: 697.5
click at [1115, 331] on td "Pix enviado para 04bc8c95-0cee-4e38-9c6e-7080fb285e98" at bounding box center [940, 348] width 652 height 37
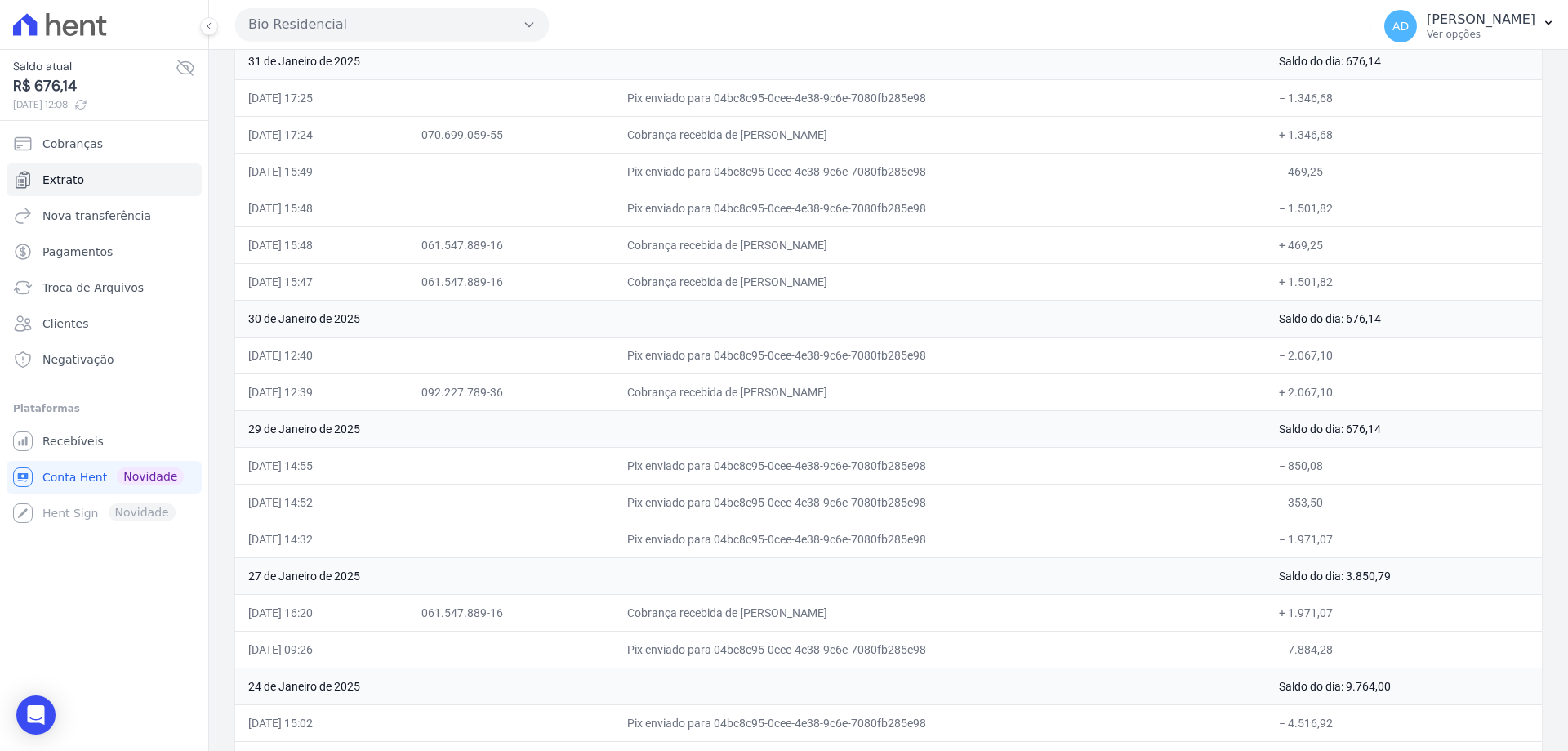
scroll to position [245, 0]
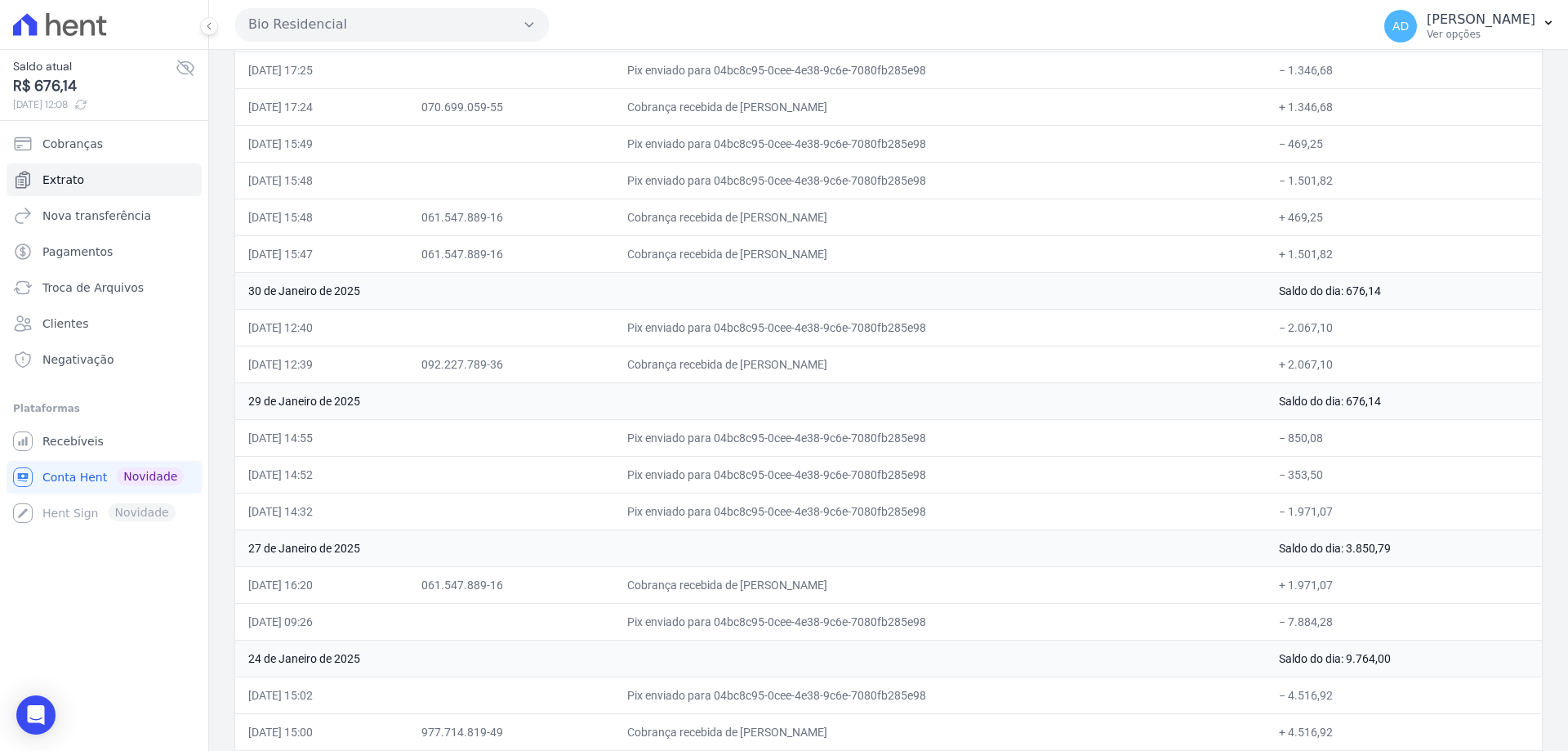
drag, startPoint x: 834, startPoint y: 513, endPoint x: 911, endPoint y: 511, distance: 77.0
click at [911, 511] on td "Pix enviado para 04bc8c95-0cee-4e38-9c6e-7080fb285e98" at bounding box center [940, 511] width 652 height 37
drag, startPoint x: 820, startPoint y: 253, endPoint x: 863, endPoint y: 234, distance: 47.0
click at [887, 252] on td "Cobrança recebida de [PERSON_NAME]" at bounding box center [940, 253] width 652 height 37
drag, startPoint x: 825, startPoint y: 208, endPoint x: 873, endPoint y: 212, distance: 48.2
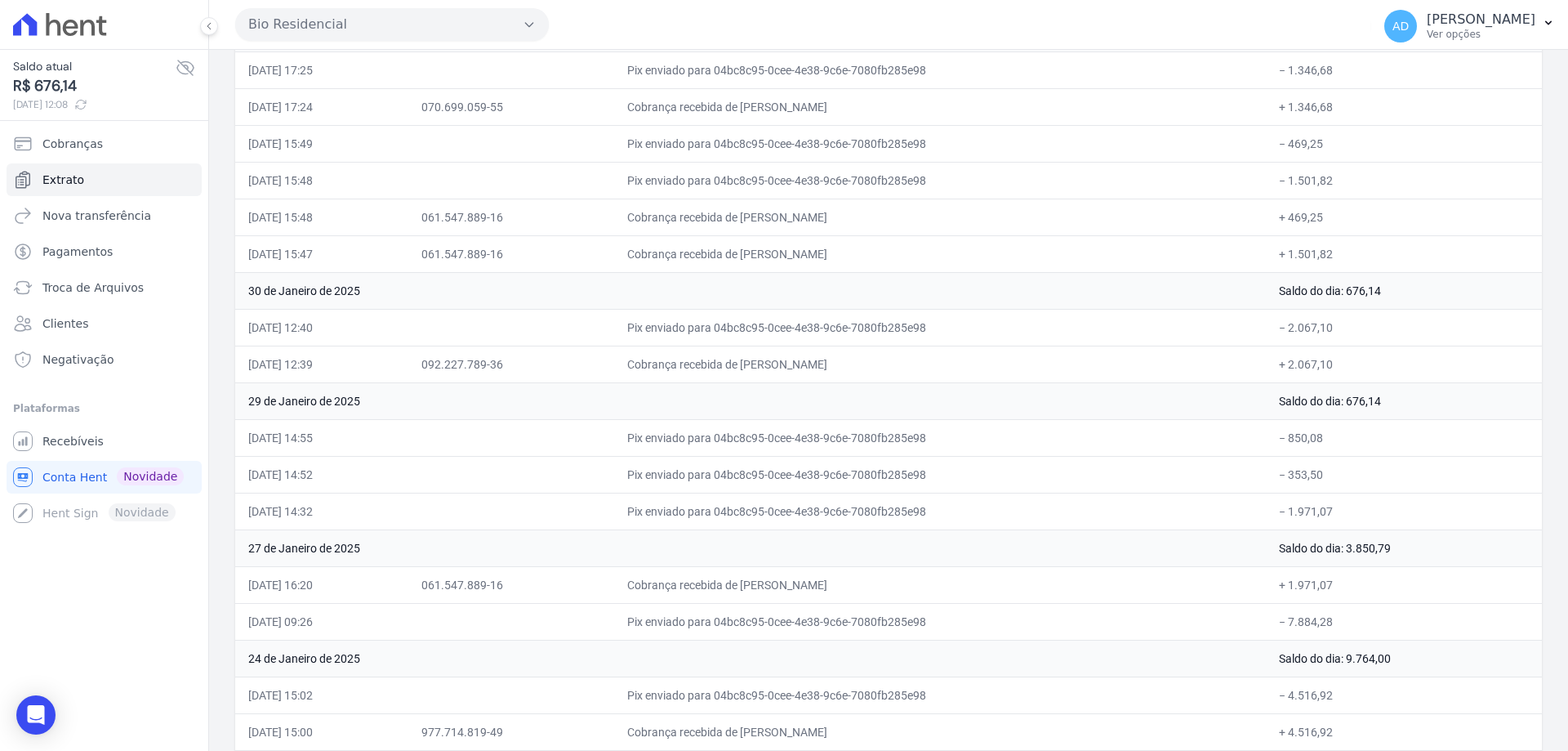
click at [873, 212] on td "Cobrança recebida de [PERSON_NAME]" at bounding box center [940, 217] width 652 height 37
drag, startPoint x: 793, startPoint y: 582, endPoint x: 881, endPoint y: 577, distance: 88.1
click at [881, 577] on td "Cobrança recebida de [PERSON_NAME]" at bounding box center [940, 585] width 652 height 37
drag, startPoint x: 773, startPoint y: 513, endPoint x: 827, endPoint y: 514, distance: 54.0
click at [827, 514] on td "Pix enviado para 04bc8c95-0cee-4e38-9c6e-7080fb285e98" at bounding box center [940, 511] width 652 height 37
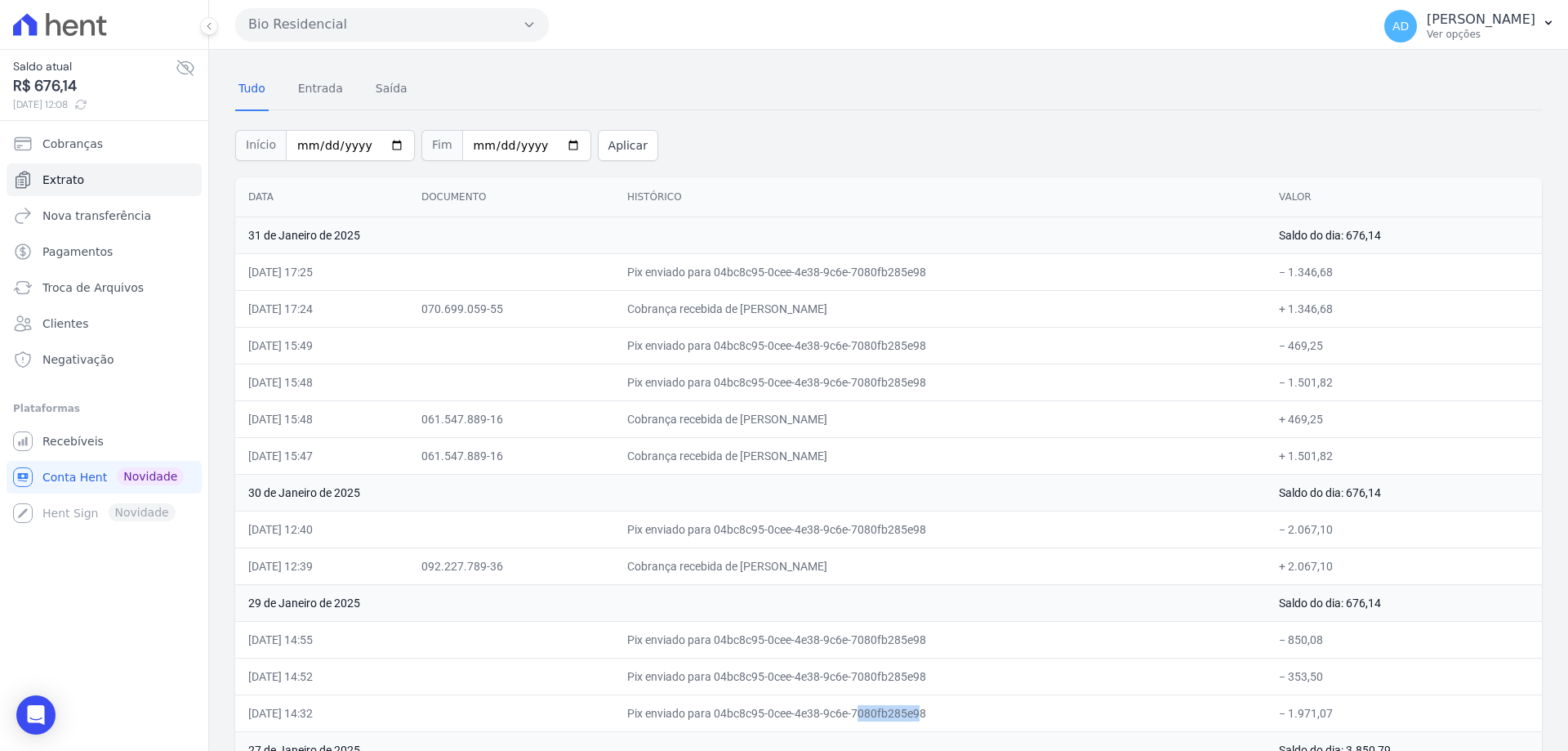
scroll to position [0, 0]
